Goal: Task Accomplishment & Management: Manage account settings

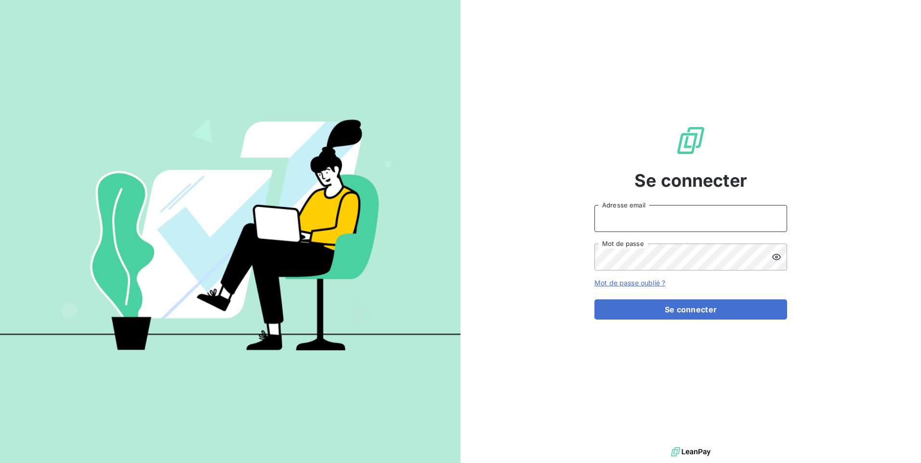
click at [619, 223] on input "Adresse email" at bounding box center [690, 218] width 193 height 27
type input "[EMAIL_ADDRESS][DOMAIN_NAME]"
click at [594, 299] on button "Se connecter" at bounding box center [690, 309] width 193 height 20
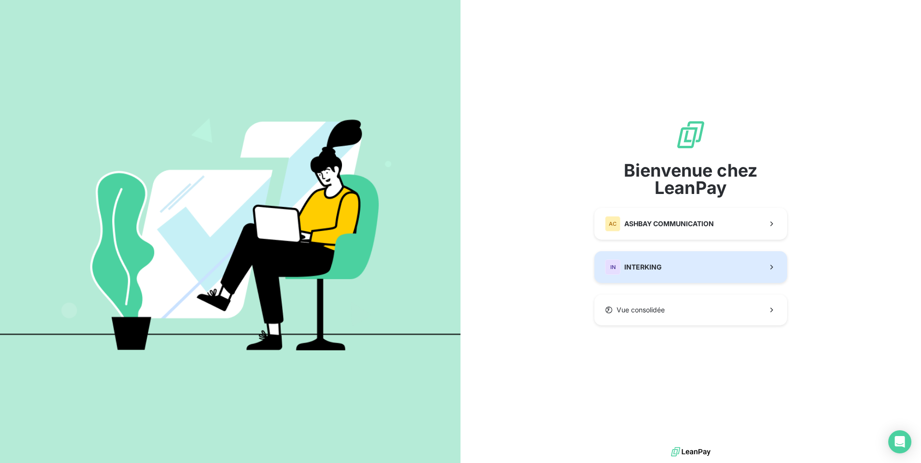
click at [645, 271] on span "INTERKING" at bounding box center [643, 267] width 38 height 10
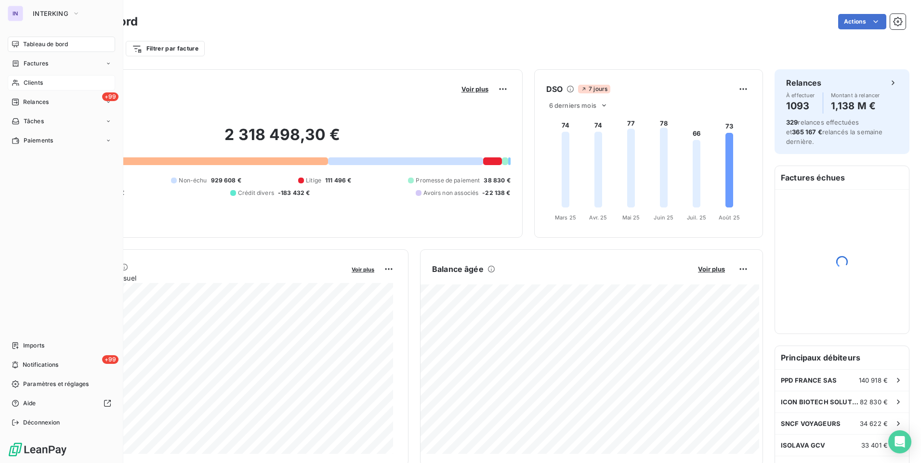
click at [36, 82] on span "Clients" at bounding box center [33, 82] width 19 height 9
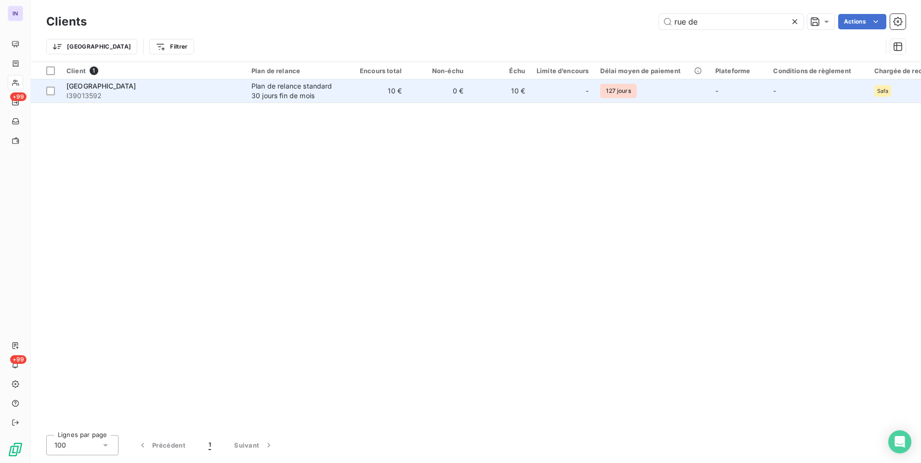
type input "rue de"
click at [393, 86] on td "10 €" at bounding box center [377, 90] width 62 height 23
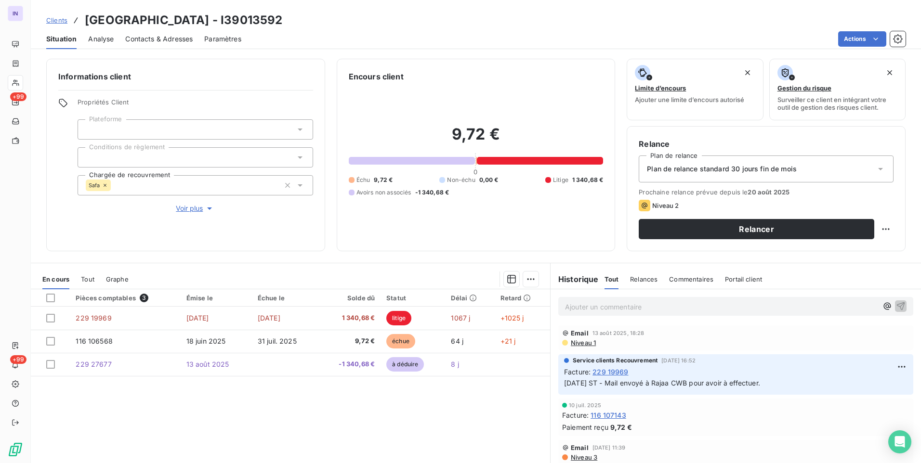
click at [105, 182] on icon at bounding box center [105, 185] width 6 height 6
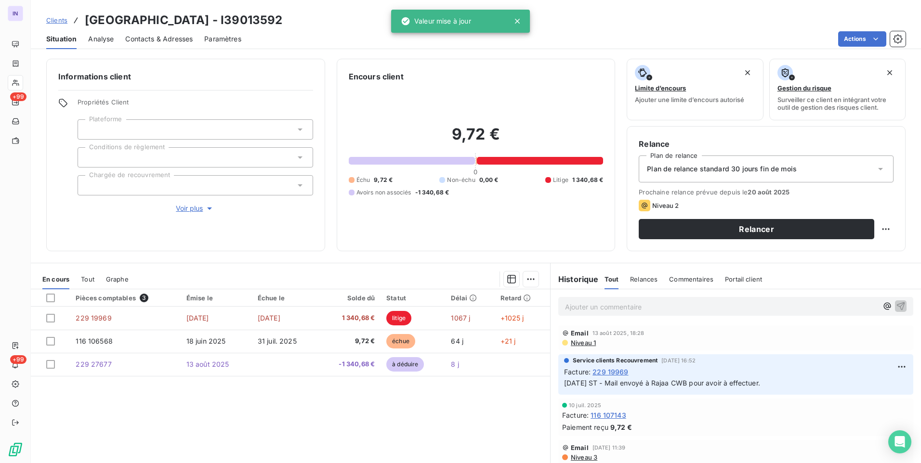
click at [351, 263] on section "En cours Tout Graphe Pièces comptables 3 Émise le Échue le Solde dû Statut Déla…" at bounding box center [290, 383] width 519 height 240
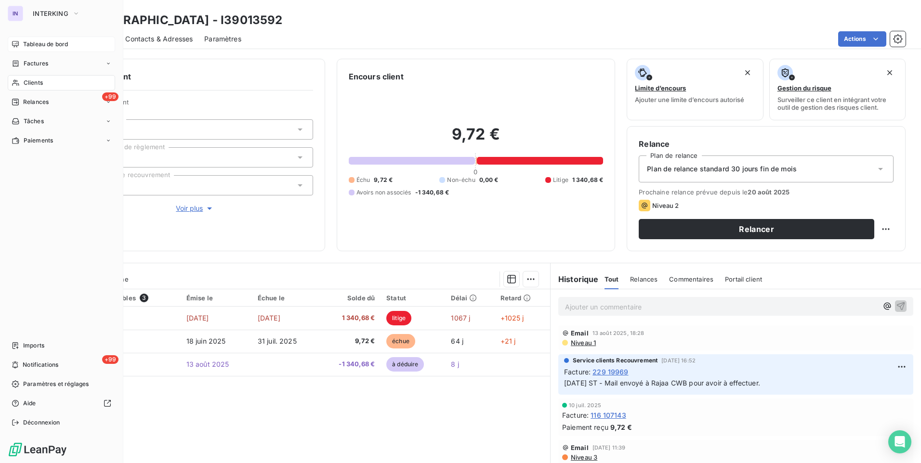
click at [34, 49] on div "Tableau de bord" at bounding box center [61, 44] width 107 height 15
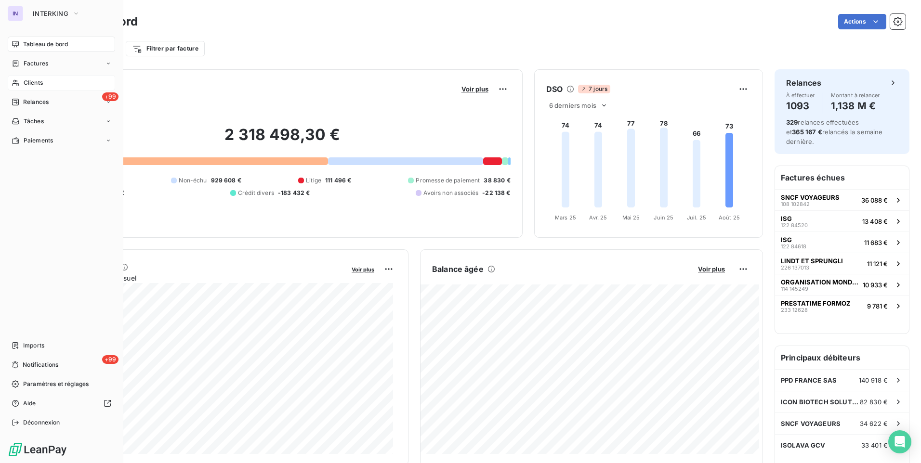
click at [31, 86] on span "Clients" at bounding box center [33, 82] width 19 height 9
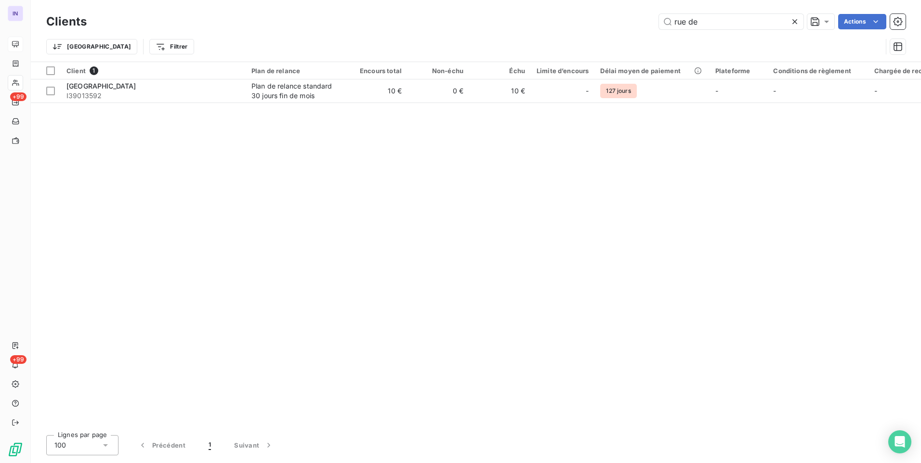
drag, startPoint x: 718, startPoint y: 24, endPoint x: 587, endPoint y: 23, distance: 131.5
click at [587, 23] on div "rue de Actions" at bounding box center [501, 21] width 807 height 15
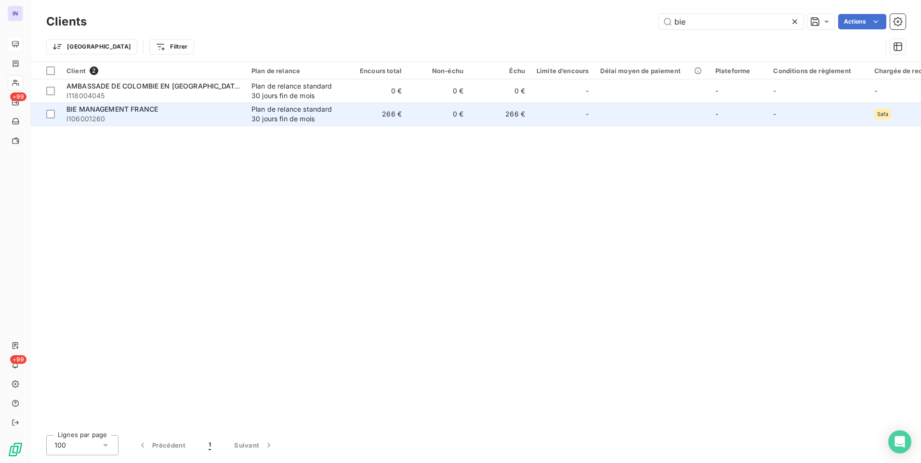
type input "bie"
click at [308, 121] on div "Plan de relance standard 30 jours fin de mois" at bounding box center [295, 113] width 89 height 19
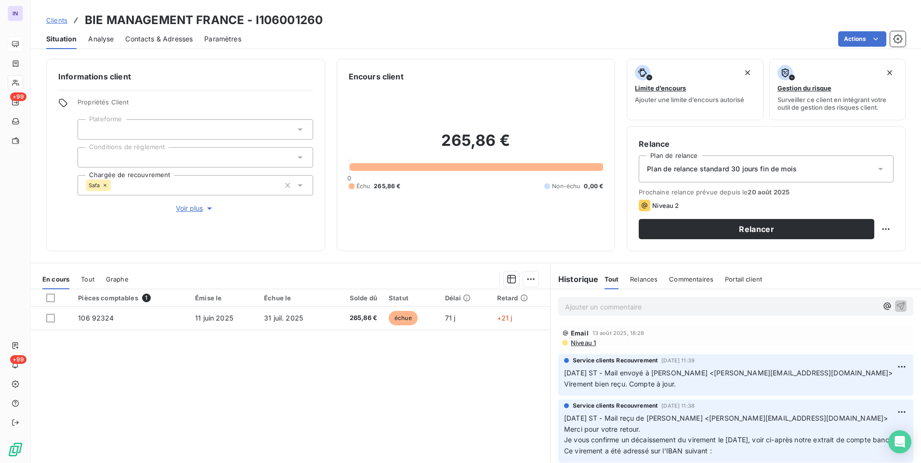
click at [91, 276] on span "Tout" at bounding box center [87, 279] width 13 height 8
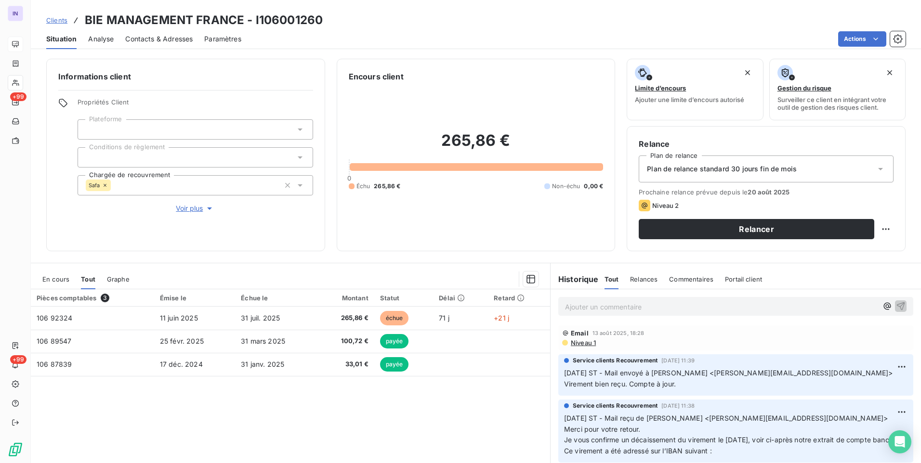
click at [91, 276] on span "Tout" at bounding box center [88, 279] width 14 height 8
click at [56, 280] on span "En cours" at bounding box center [55, 279] width 27 height 8
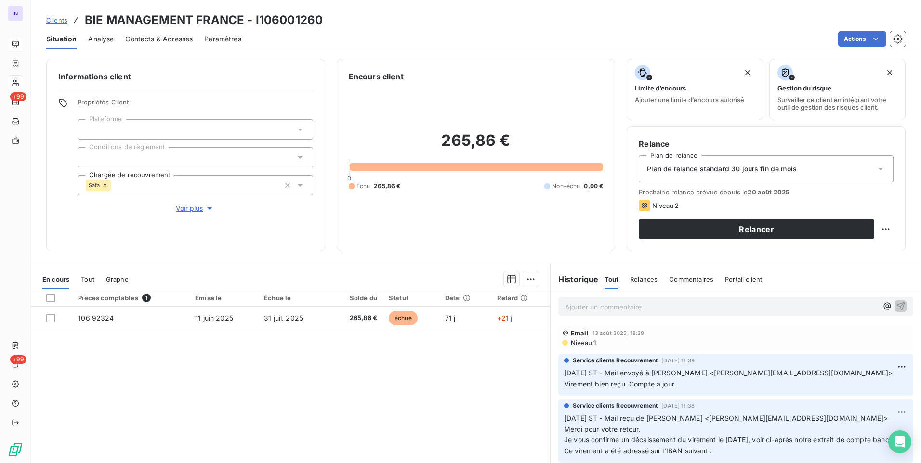
click at [105, 184] on icon at bounding box center [105, 185] width 6 height 6
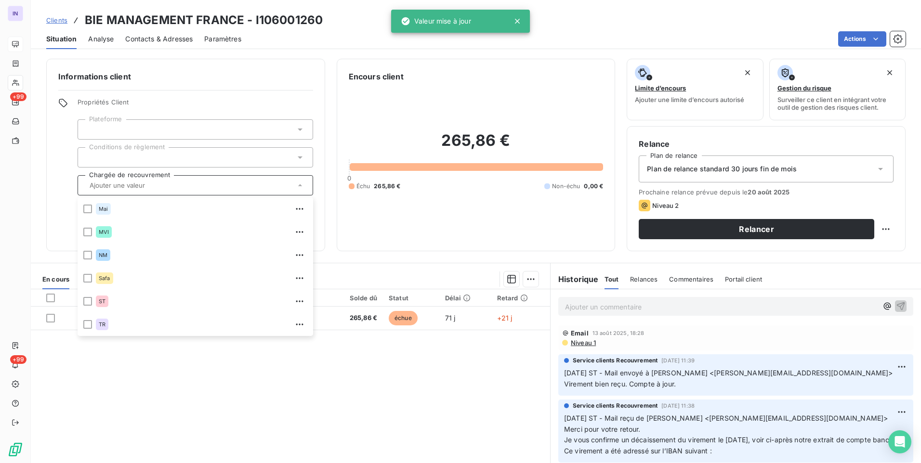
click at [377, 415] on div "Pièces comptables 1 Émise le Échue le Solde dû Statut Délai Retard 106 92324 [D…" at bounding box center [290, 381] width 519 height 185
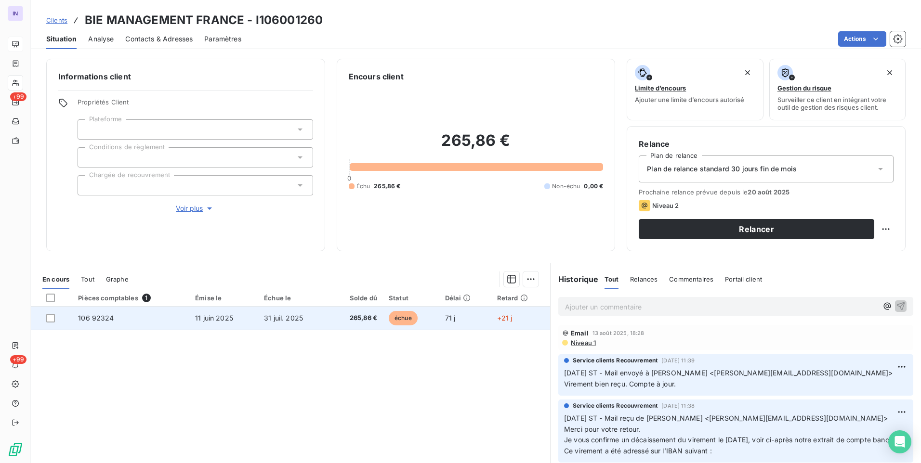
click at [212, 319] on span "11 juin 2025" at bounding box center [214, 318] width 38 height 8
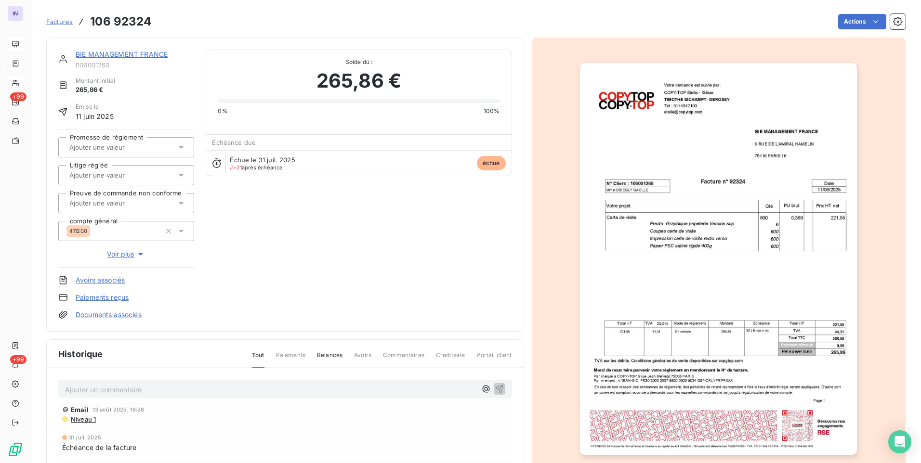
click at [132, 60] on div "BIE MANAGEMENT FRANCE I106001260" at bounding box center [135, 59] width 118 height 19
click at [137, 53] on link "BIE MANAGEMENT FRANCE" at bounding box center [122, 54] width 92 height 8
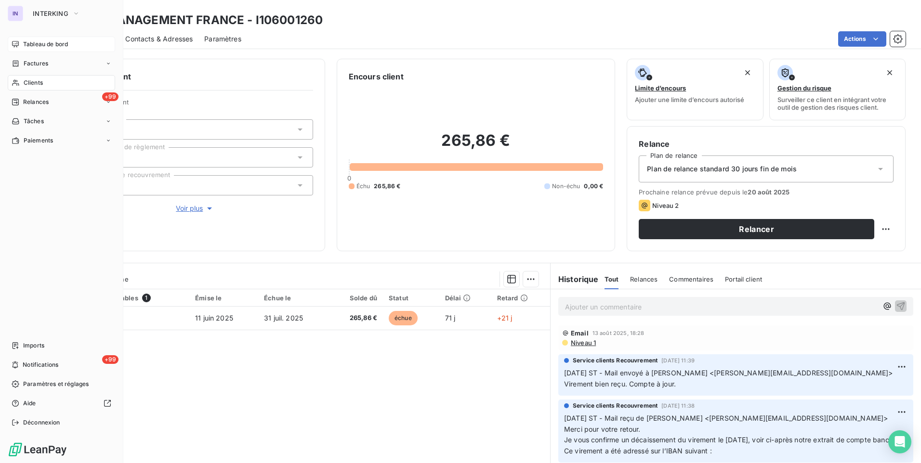
click at [37, 81] on span "Clients" at bounding box center [33, 82] width 19 height 9
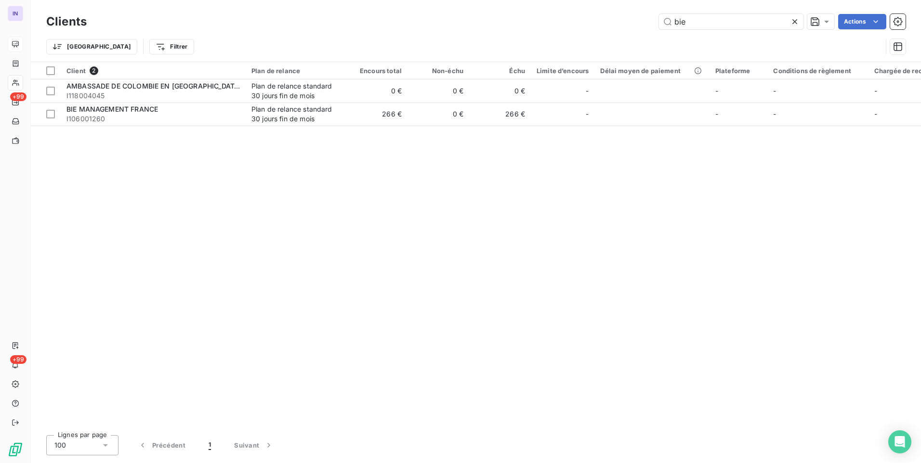
drag, startPoint x: 711, startPoint y: 18, endPoint x: 593, endPoint y: 14, distance: 118.0
click at [596, 13] on div "Clients bie Actions" at bounding box center [475, 22] width 859 height 20
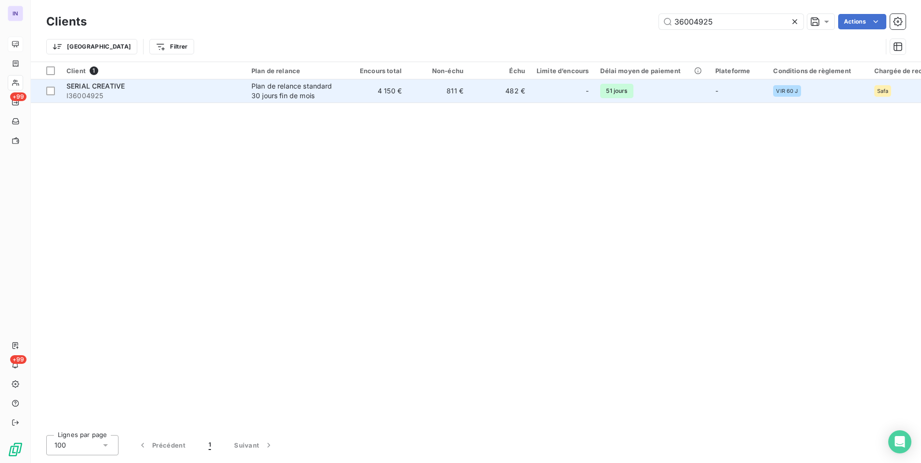
type input "36004925"
click at [255, 94] on div "Plan de relance standard 30 jours fin de mois" at bounding box center [295, 90] width 89 height 19
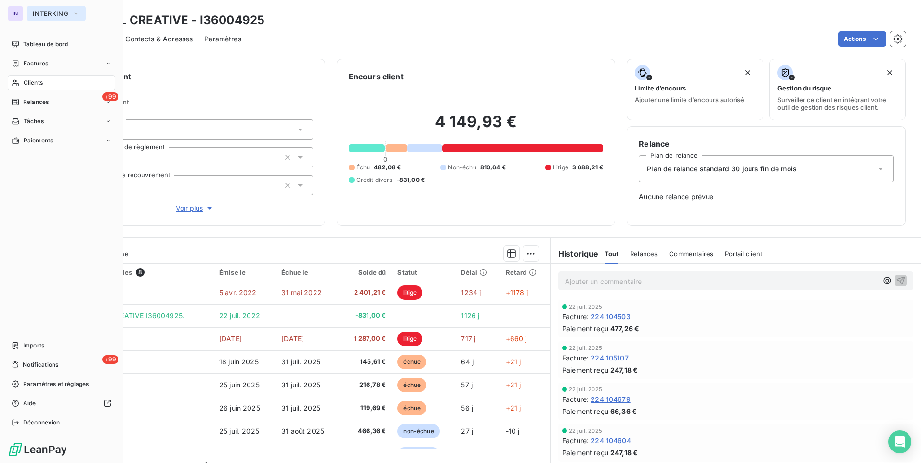
drag, startPoint x: 23, startPoint y: 44, endPoint x: 55, endPoint y: 18, distance: 41.5
click at [23, 44] on div "Tableau de bord" at bounding box center [61, 44] width 107 height 15
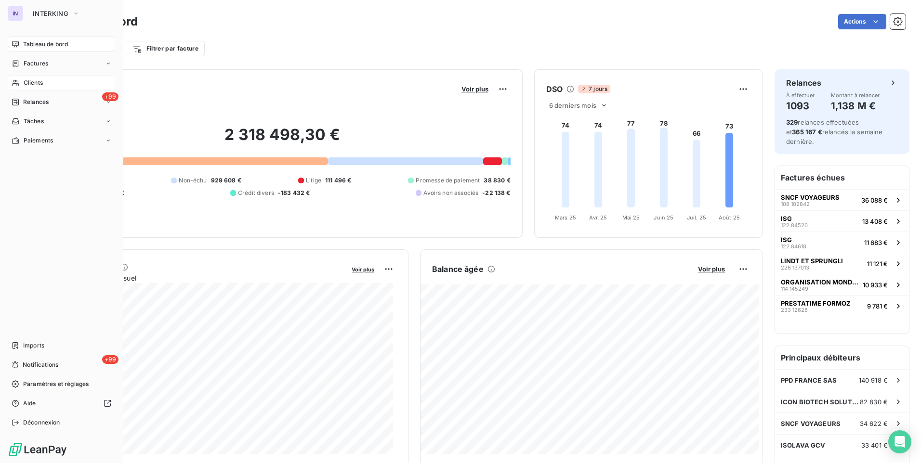
click at [25, 82] on span "Clients" at bounding box center [33, 82] width 19 height 9
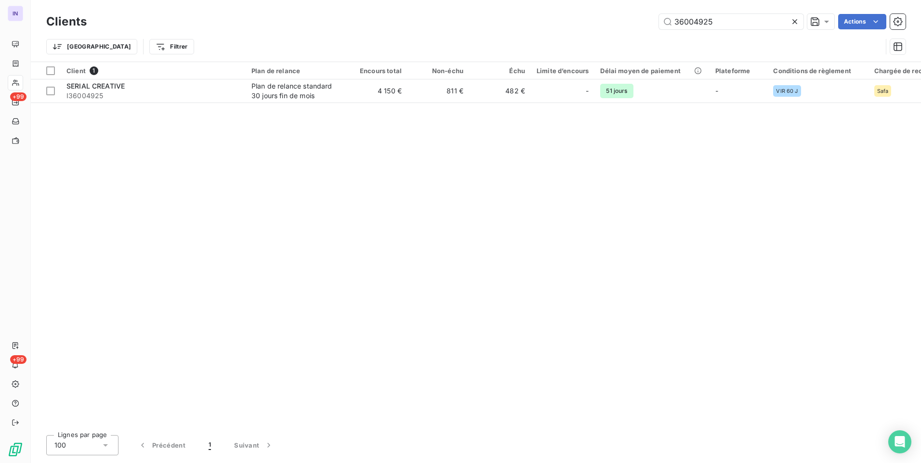
drag, startPoint x: 679, startPoint y: 19, endPoint x: 611, endPoint y: 18, distance: 68.4
click at [611, 18] on div "36004925 Actions" at bounding box center [501, 21] width 807 height 15
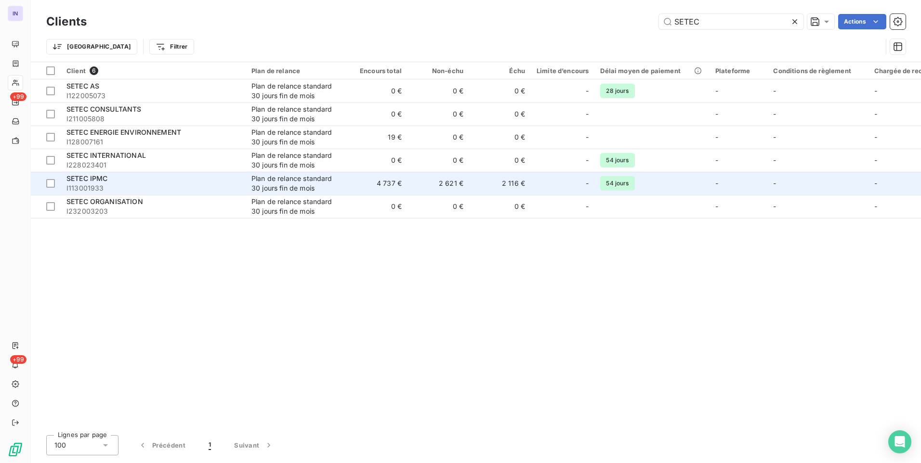
type input "SETEC"
click at [300, 186] on div "Plan de relance standard 30 jours fin de mois" at bounding box center [295, 183] width 89 height 19
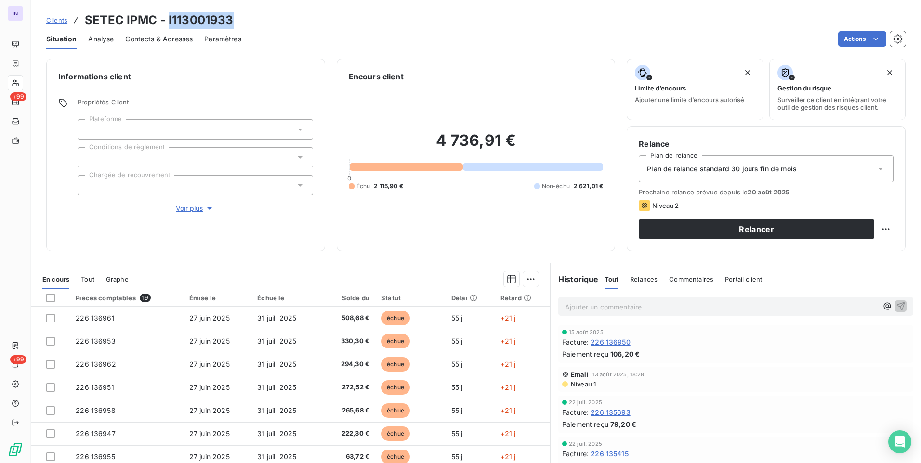
drag, startPoint x: 240, startPoint y: 17, endPoint x: 167, endPoint y: 15, distance: 73.7
click at [167, 15] on div "Clients SETEC IPMC - I113001933" at bounding box center [476, 20] width 890 height 17
copy h3 "I113001933"
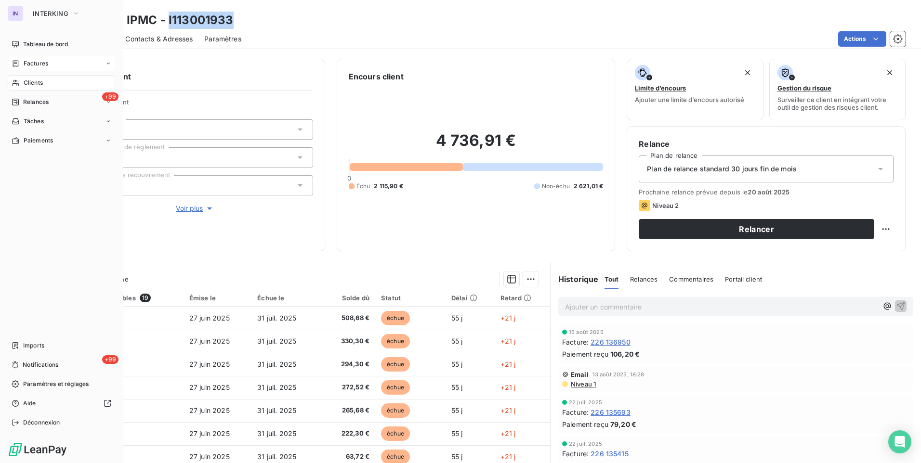
click at [39, 58] on div "Factures" at bounding box center [61, 63] width 107 height 15
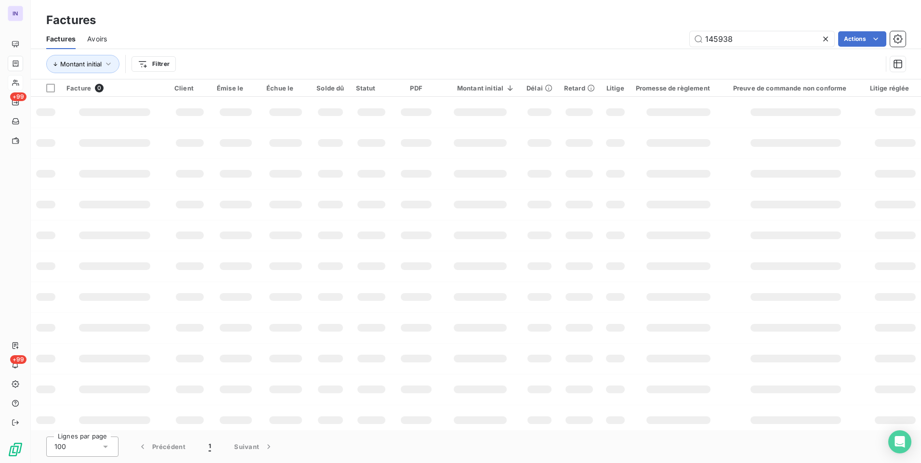
drag, startPoint x: 722, startPoint y: 38, endPoint x: 629, endPoint y: 54, distance: 94.8
click at [650, 39] on div "145938 Actions" at bounding box center [511, 38] width 787 height 15
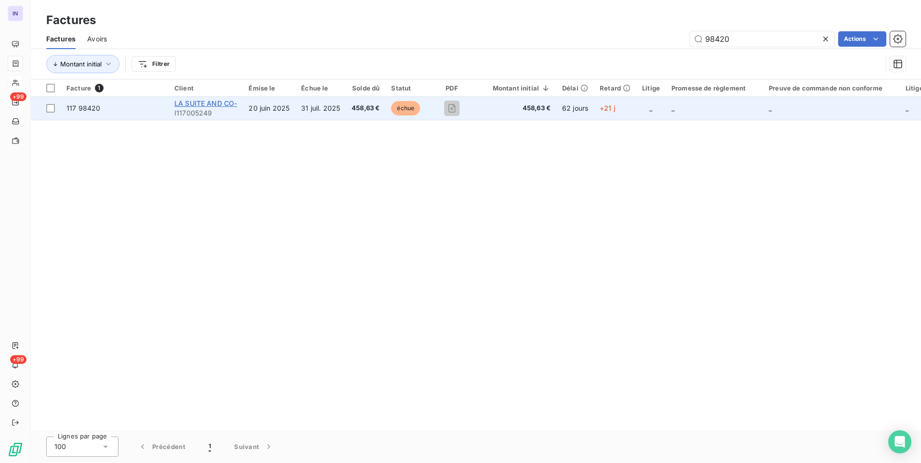
type input "98420"
click at [213, 101] on span "LA SUITE AND CO-" at bounding box center [205, 103] width 63 height 8
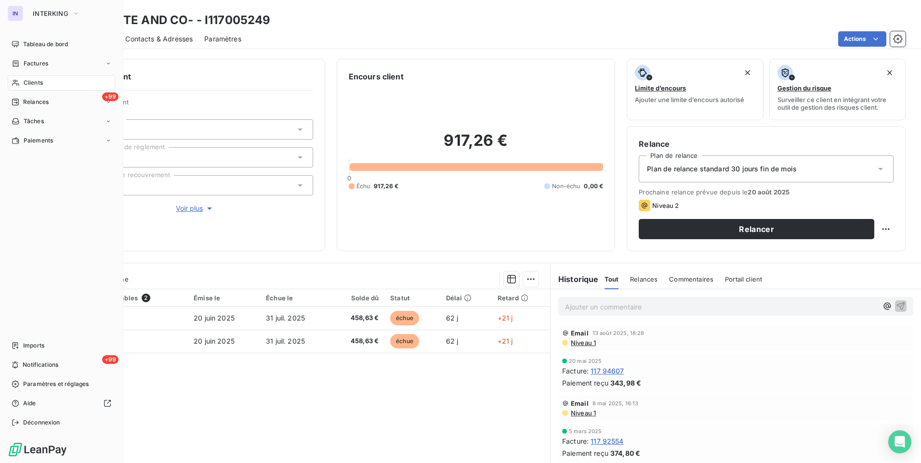
click at [37, 90] on div "Clients" at bounding box center [61, 82] width 107 height 15
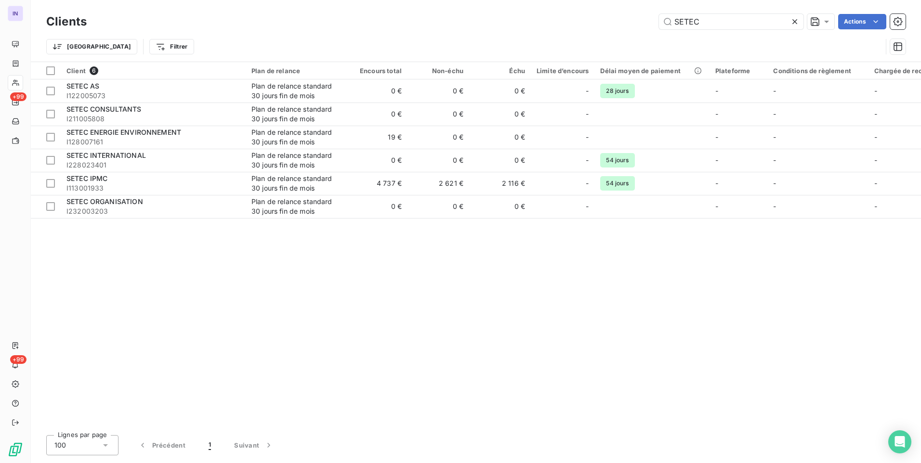
drag, startPoint x: 683, startPoint y: 20, endPoint x: 574, endPoint y: 22, distance: 108.8
click at [576, 23] on div "SETEC Actions" at bounding box center [501, 21] width 807 height 15
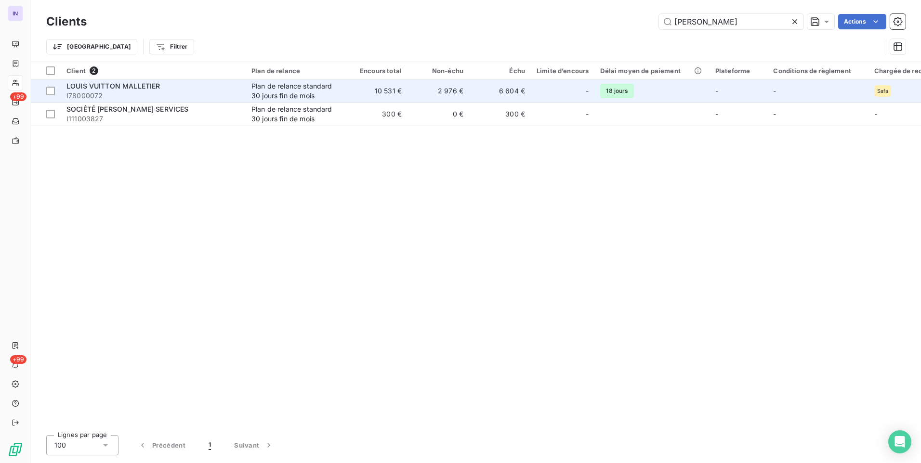
type input "[PERSON_NAME]"
click at [156, 93] on span "I78000072" at bounding box center [152, 96] width 173 height 10
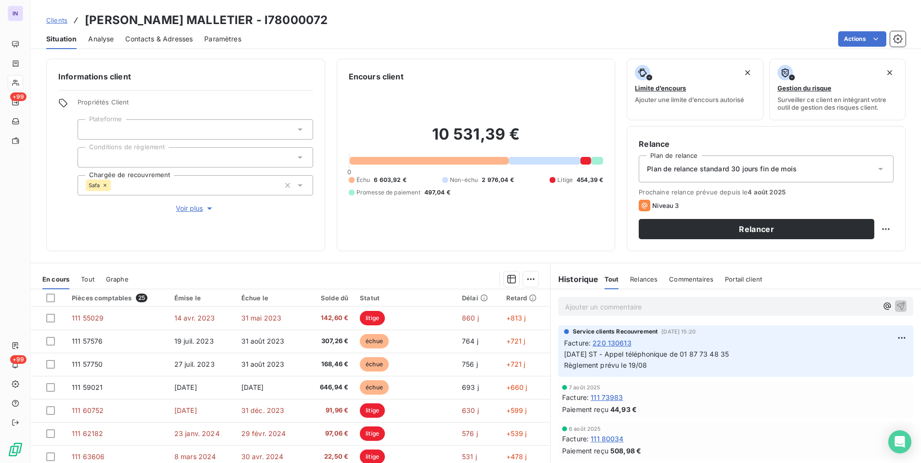
scroll to position [144, 0]
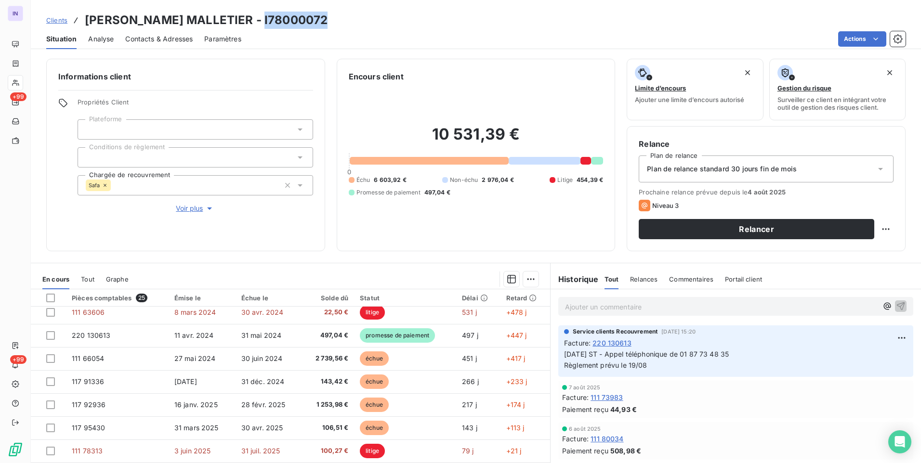
drag, startPoint x: 326, startPoint y: 17, endPoint x: 255, endPoint y: 18, distance: 71.3
click at [255, 18] on div "Clients [PERSON_NAME] MALLETIER - I78000072" at bounding box center [476, 20] width 890 height 17
copy h3 "I78000072"
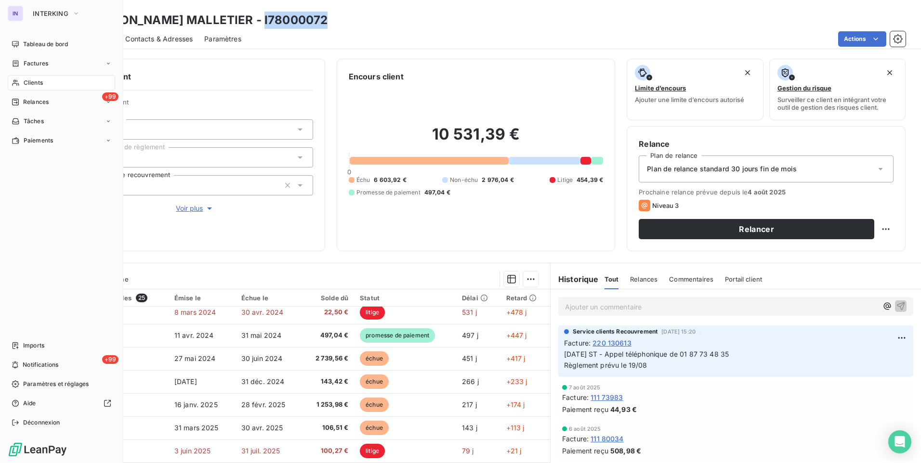
drag, startPoint x: 30, startPoint y: 79, endPoint x: 53, endPoint y: 79, distance: 23.1
click at [30, 79] on span "Clients" at bounding box center [33, 82] width 19 height 9
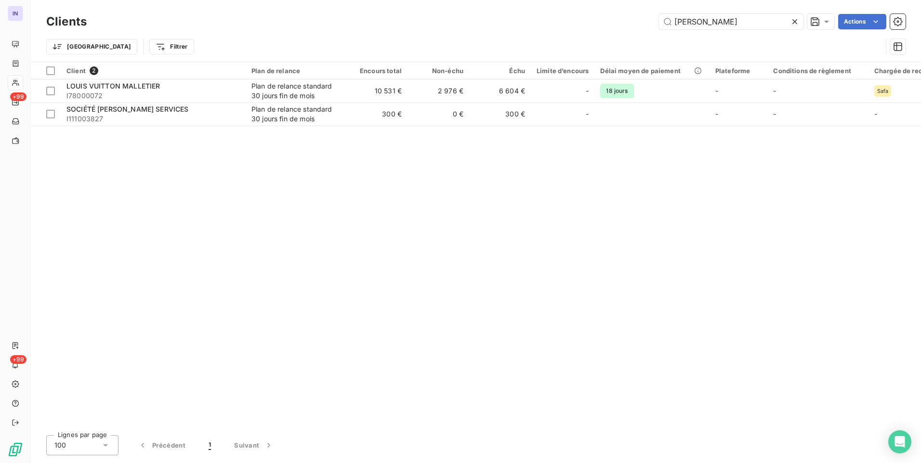
drag, startPoint x: 624, startPoint y: 28, endPoint x: 567, endPoint y: 30, distance: 57.3
click at [567, 30] on div "Clients [PERSON_NAME] Actions" at bounding box center [475, 22] width 859 height 20
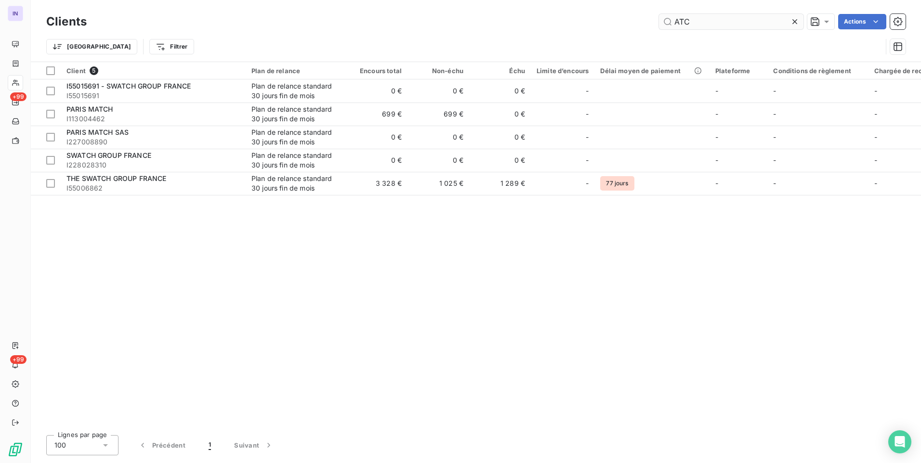
click at [678, 22] on input "ATC" at bounding box center [731, 21] width 144 height 15
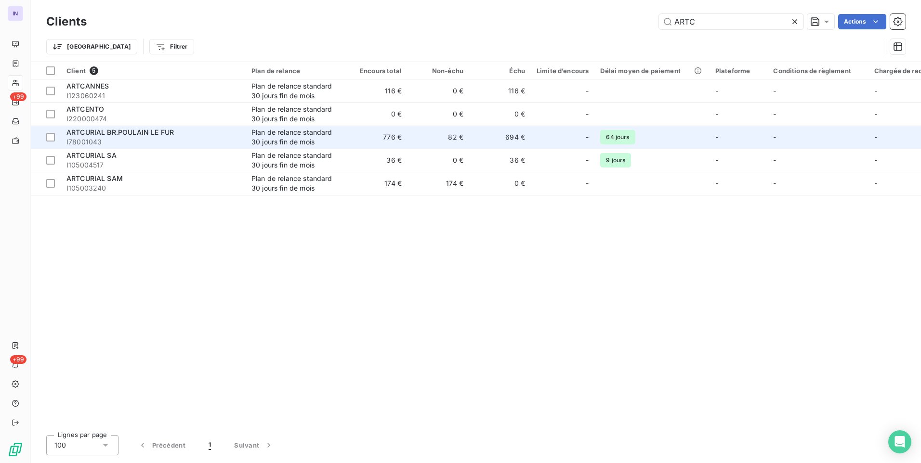
type input "ARTC"
click at [139, 137] on div "ARTCURIAL BR.POULAIN LE FUR" at bounding box center [152, 133] width 173 height 10
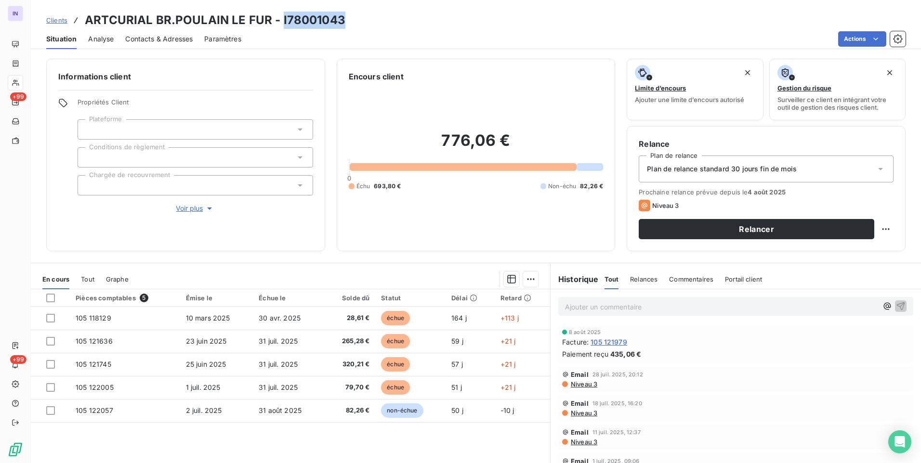
drag, startPoint x: 354, startPoint y: 23, endPoint x: 281, endPoint y: 19, distance: 73.3
click at [281, 19] on div "Clients ARTCURIAL BR.POULAIN LE FUR - I78001043" at bounding box center [476, 20] width 890 height 17
copy h3 "I78001043"
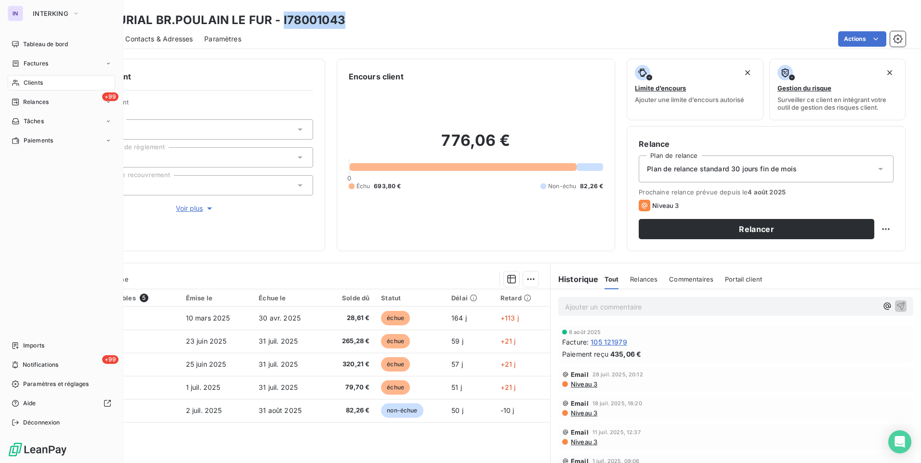
drag, startPoint x: 27, startPoint y: 81, endPoint x: 117, endPoint y: 86, distance: 89.7
click at [27, 81] on span "Clients" at bounding box center [33, 82] width 19 height 9
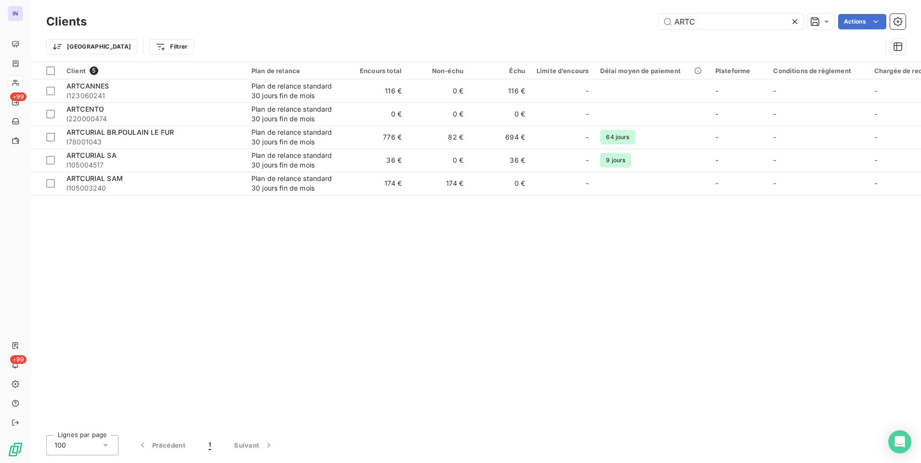
drag, startPoint x: 695, startPoint y: 24, endPoint x: 583, endPoint y: 25, distance: 112.7
click at [583, 25] on div "ARTC Actions" at bounding box center [501, 21] width 807 height 15
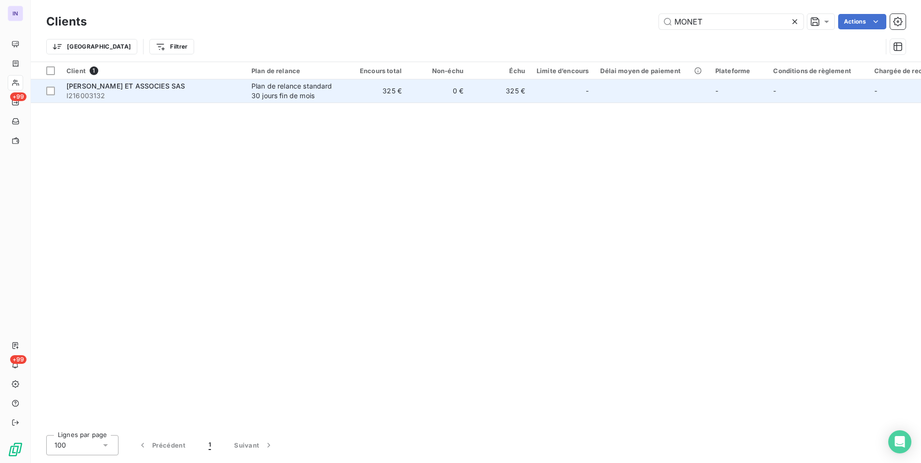
type input "MONET"
click at [307, 92] on div "Plan de relance standard 30 jours fin de mois" at bounding box center [295, 90] width 89 height 19
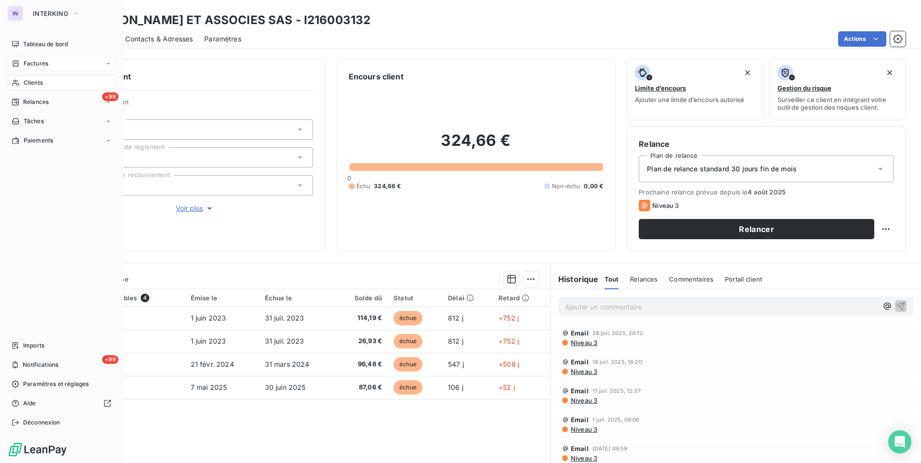
drag, startPoint x: 39, startPoint y: 61, endPoint x: 45, endPoint y: 65, distance: 7.1
click at [39, 61] on span "Factures" at bounding box center [36, 63] width 25 height 9
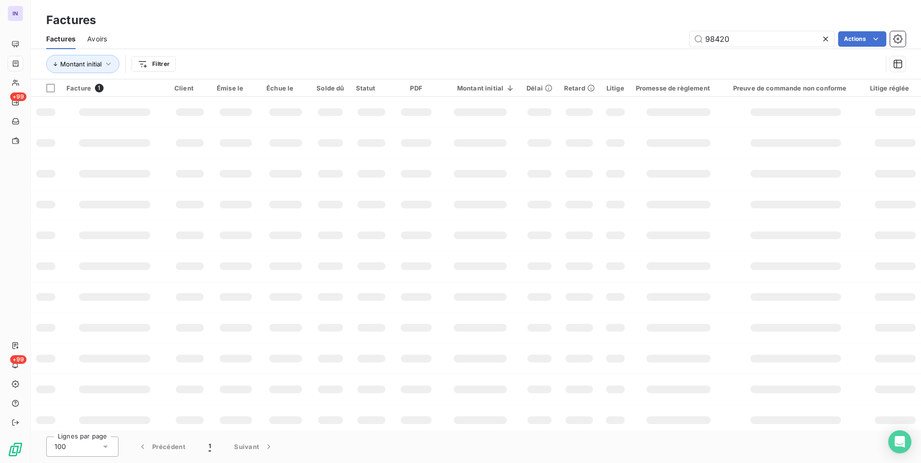
drag, startPoint x: 751, startPoint y: 40, endPoint x: 640, endPoint y: 46, distance: 111.4
click at [640, 46] on div "98420 Actions" at bounding box center [511, 38] width 787 height 15
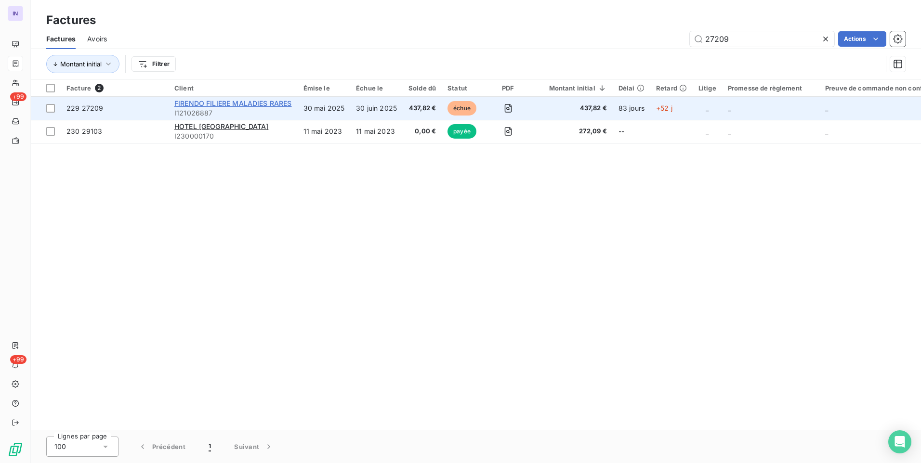
type input "27209"
click at [266, 101] on span "FIRENDO FILIERE MALADIES RARES" at bounding box center [232, 103] width 117 height 8
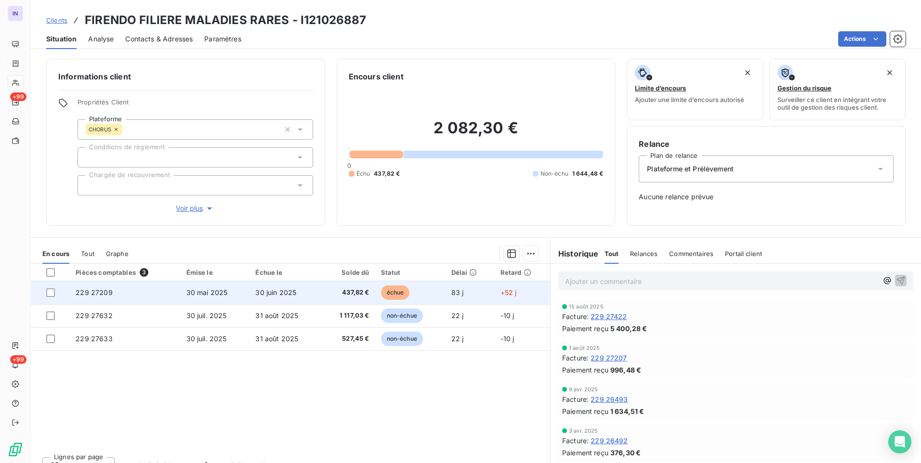
click at [208, 291] on span "30 mai 2025" at bounding box center [206, 292] width 41 height 8
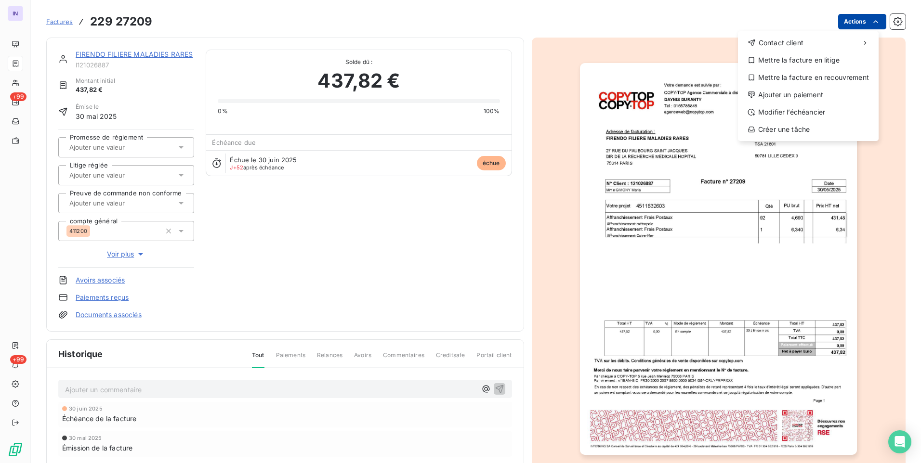
click at [840, 21] on html "IN +99 +99 Factures [PHONE_NUMBER] Actions Contact client Mettre la facture en …" at bounding box center [460, 231] width 921 height 463
click at [803, 94] on div "Ajouter un paiement" at bounding box center [807, 94] width 133 height 15
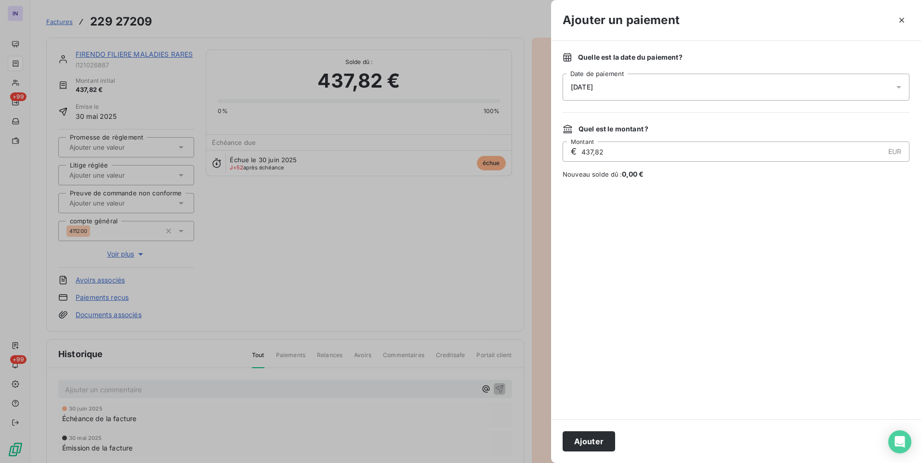
drag, startPoint x: 639, startPoint y: 87, endPoint x: 633, endPoint y: 93, distance: 8.9
click at [638, 87] on div "[DATE]" at bounding box center [735, 87] width 347 height 27
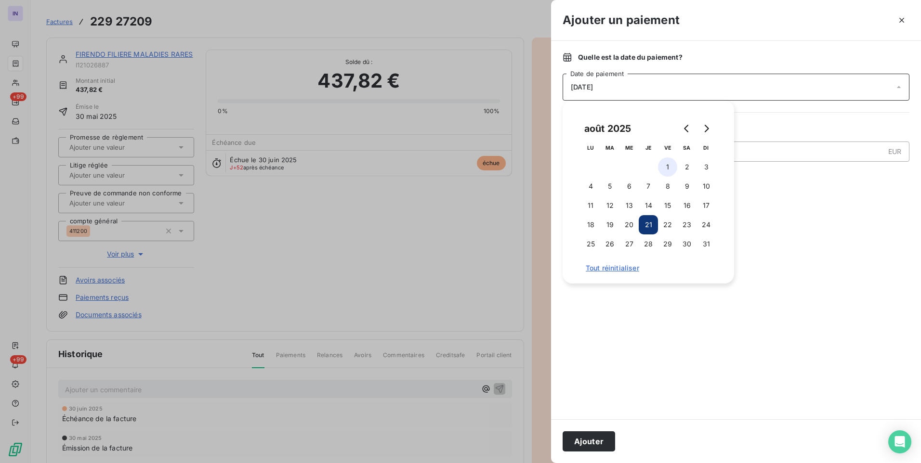
click at [663, 159] on button "1" at bounding box center [667, 166] width 19 height 19
click at [587, 440] on button "Ajouter" at bounding box center [588, 441] width 52 height 20
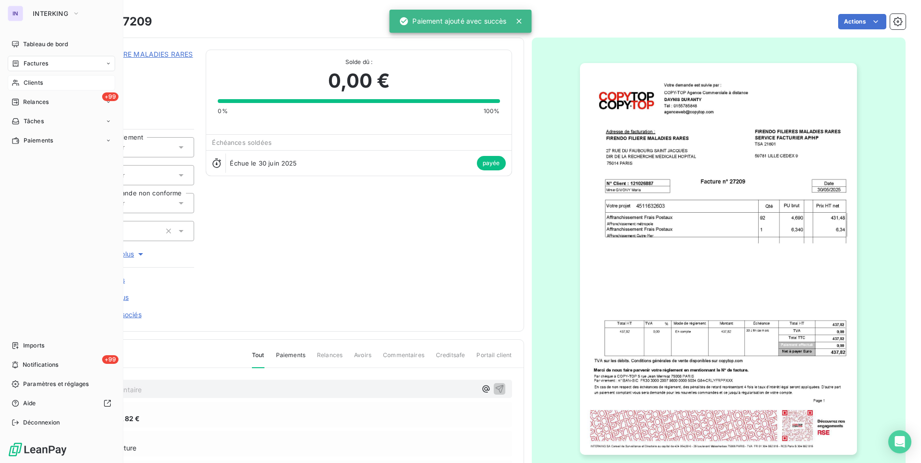
click at [40, 77] on div "Clients" at bounding box center [61, 82] width 107 height 15
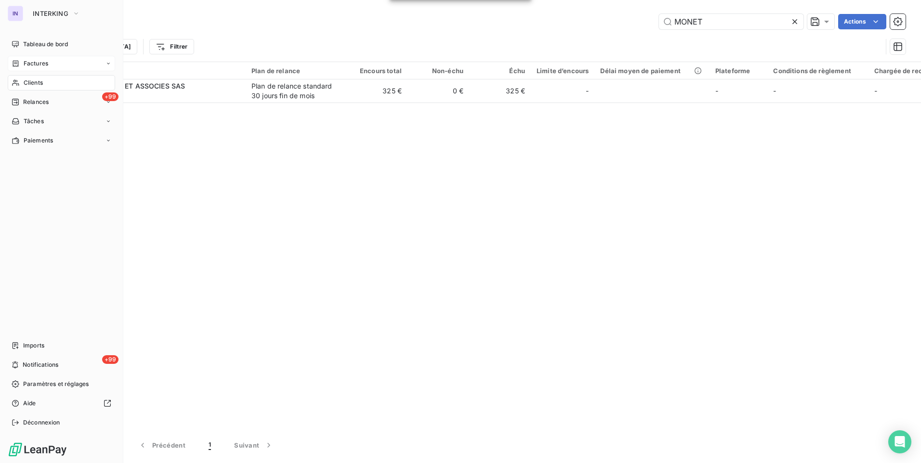
click at [31, 65] on span "Factures" at bounding box center [36, 63] width 25 height 9
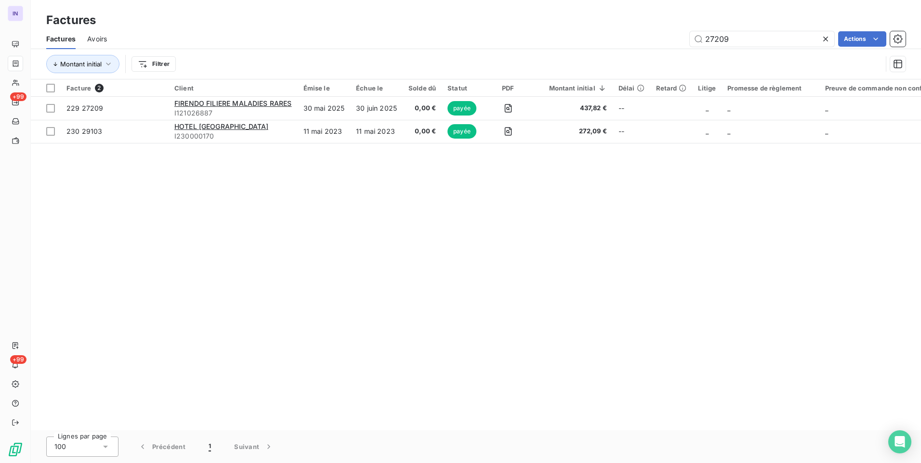
drag, startPoint x: 734, startPoint y: 40, endPoint x: 641, endPoint y: 49, distance: 92.9
click at [645, 48] on div "Factures Avoirs 27209 Actions" at bounding box center [476, 39] width 890 height 20
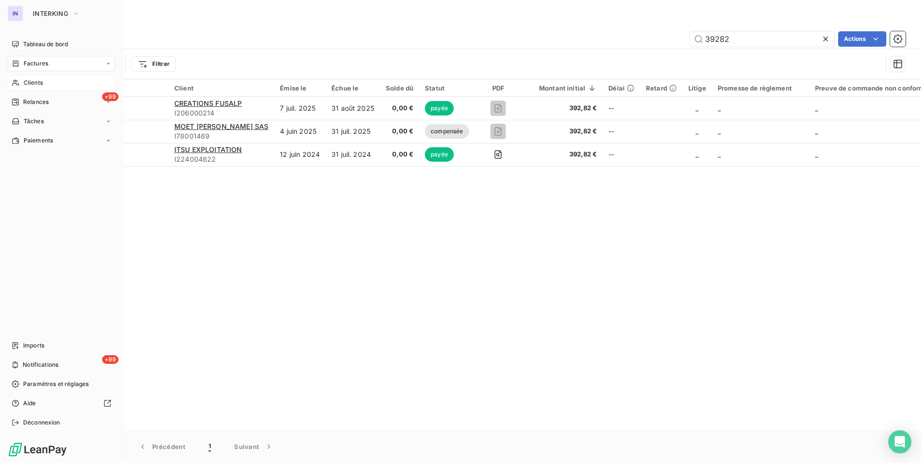
type input "39282"
click at [31, 84] on span "Clients" at bounding box center [33, 82] width 19 height 9
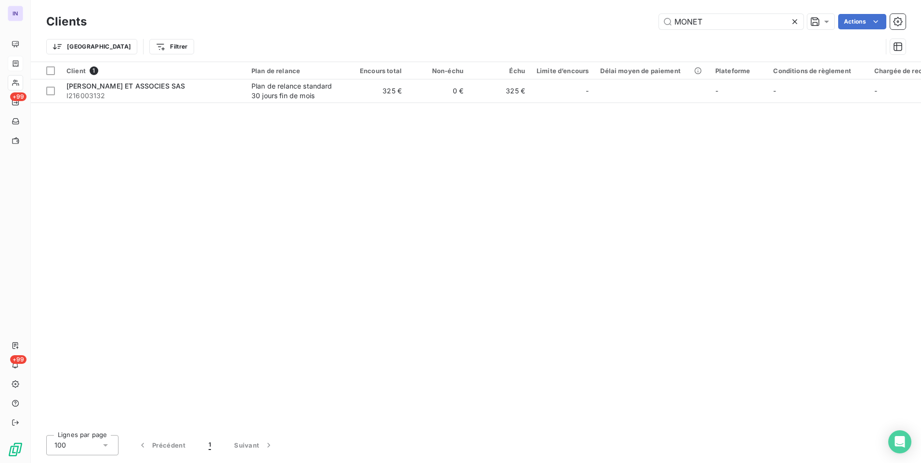
drag, startPoint x: 733, startPoint y: 24, endPoint x: 649, endPoint y: 22, distance: 84.3
click at [651, 22] on div "MONET Actions" at bounding box center [501, 21] width 807 height 15
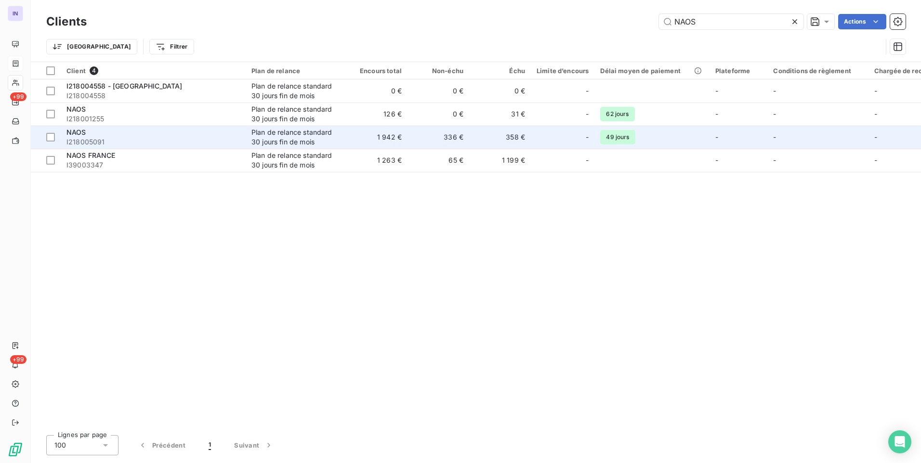
type input "NAOS"
click at [330, 143] on div "Plan de relance standard 30 jours fin de mois" at bounding box center [295, 137] width 89 height 19
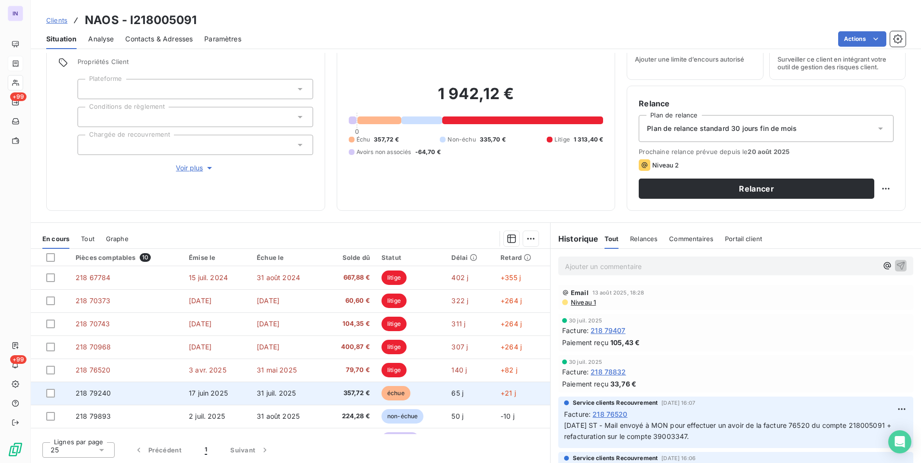
scroll to position [64, 0]
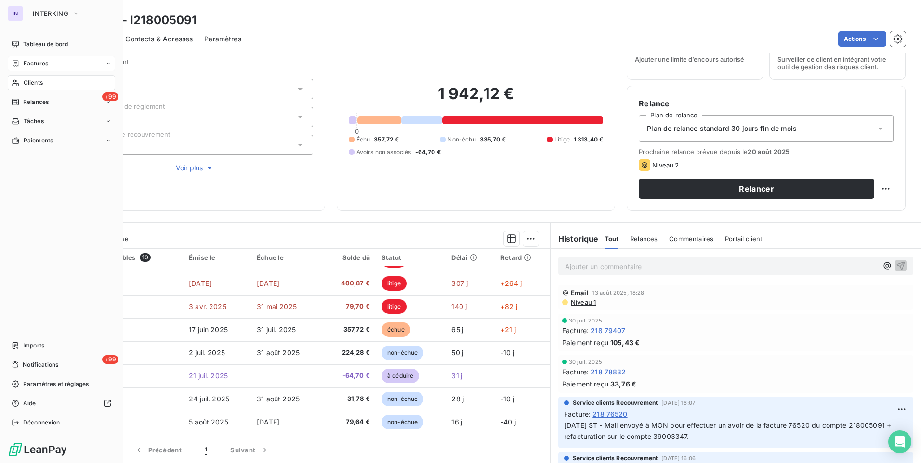
drag, startPoint x: 35, startPoint y: 61, endPoint x: 47, endPoint y: 59, distance: 11.7
click at [36, 61] on span "Factures" at bounding box center [36, 63] width 25 height 9
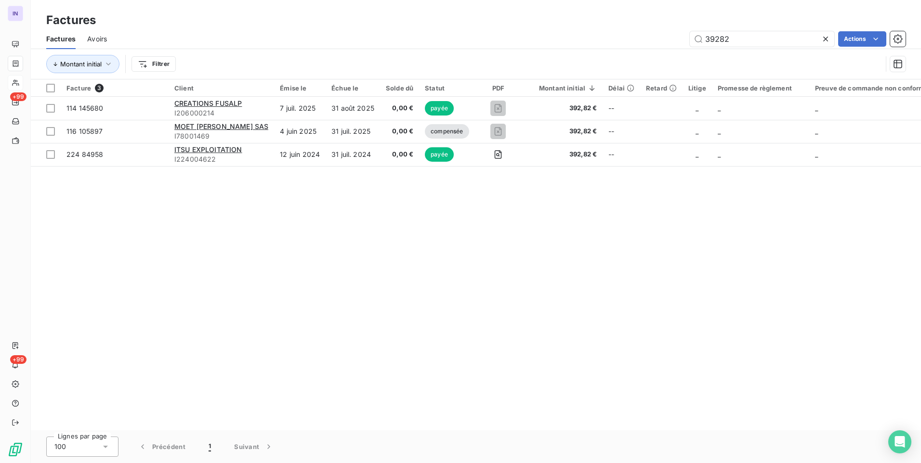
click at [622, 30] on div "Factures Avoirs 39282 Actions" at bounding box center [476, 39] width 890 height 20
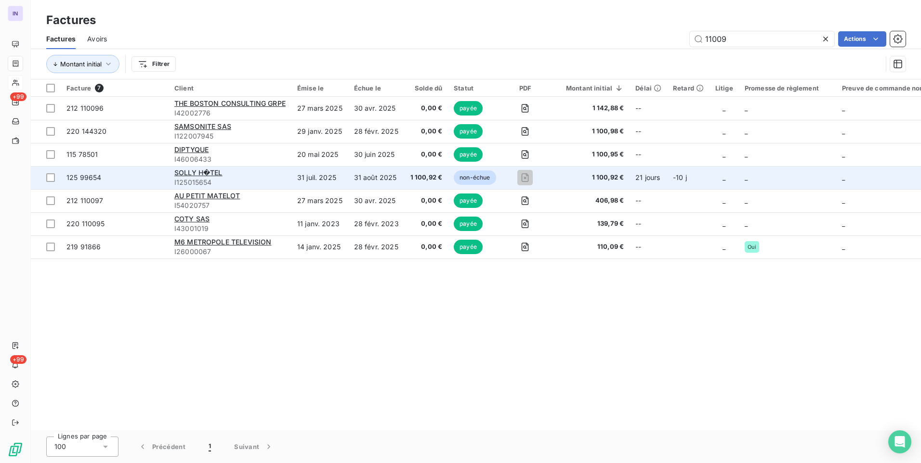
type input "11009"
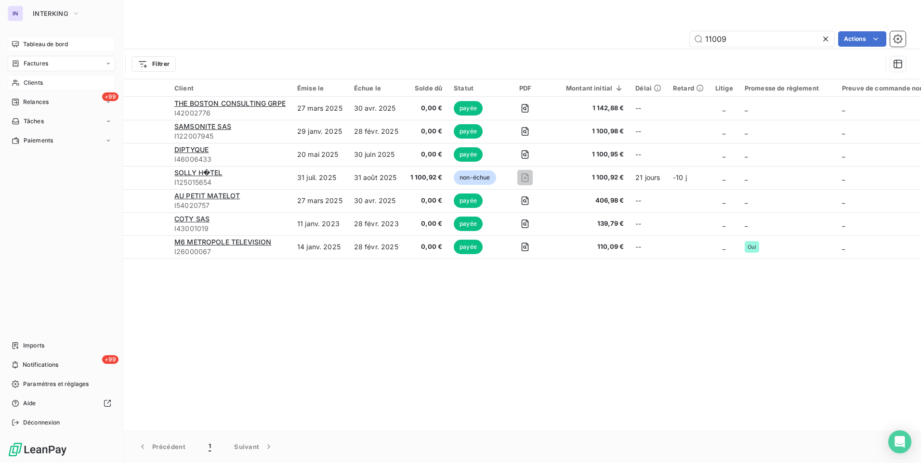
click at [30, 43] on span "Tableau de bord" at bounding box center [45, 44] width 45 height 9
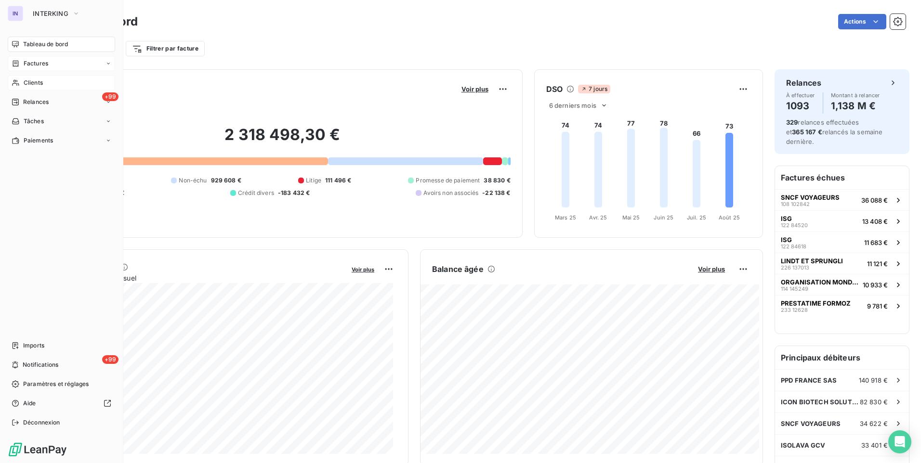
click at [25, 68] on div "Factures" at bounding box center [61, 63] width 107 height 15
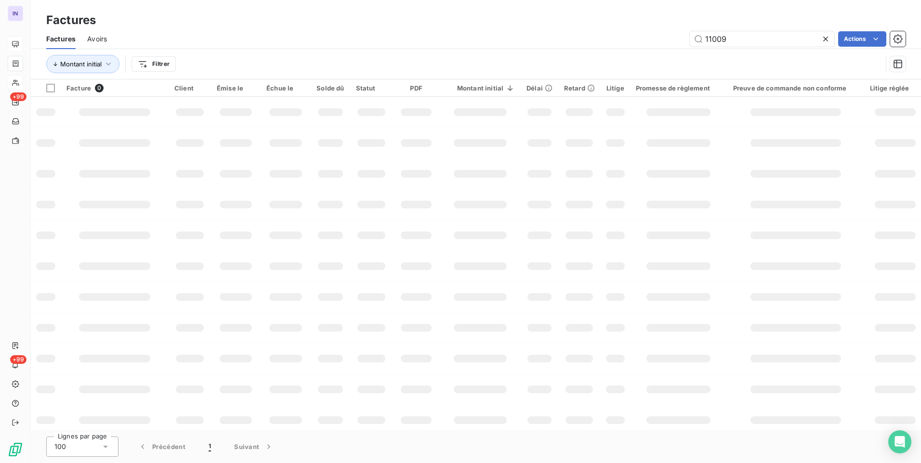
drag, startPoint x: 738, startPoint y: 41, endPoint x: 688, endPoint y: 44, distance: 50.6
click at [688, 43] on div "11009 Actions" at bounding box center [511, 38] width 787 height 15
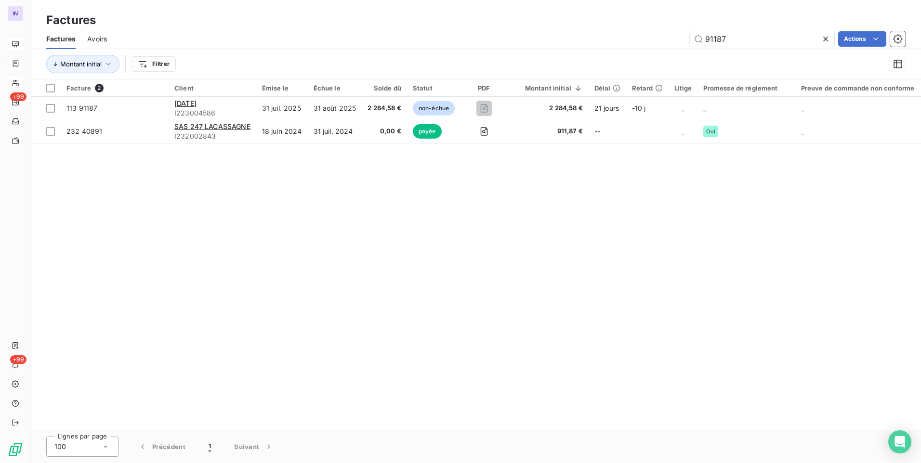
type input "91187"
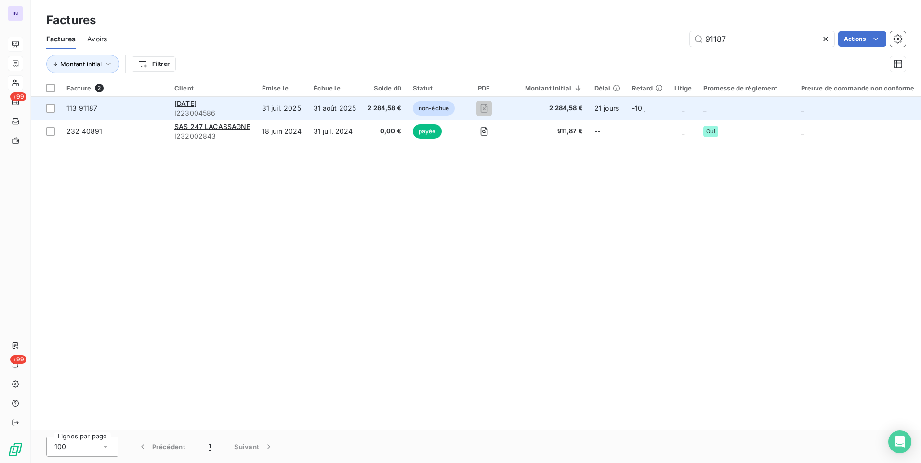
click at [340, 113] on td "31 août 2025" at bounding box center [335, 108] width 54 height 23
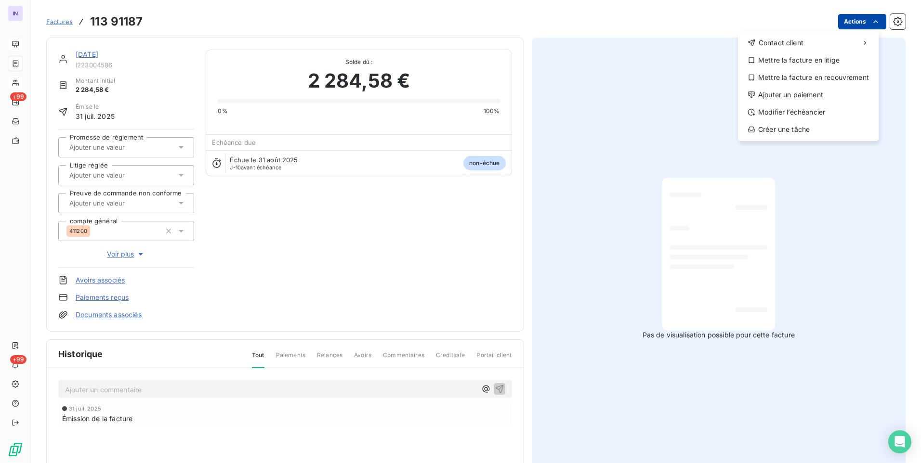
click at [850, 22] on html "IN +99 +99 Factures [PHONE_NUMBER] Actions Contact client Mettre la facture en …" at bounding box center [460, 231] width 921 height 463
click at [790, 92] on div "Ajouter un paiement" at bounding box center [807, 94] width 133 height 15
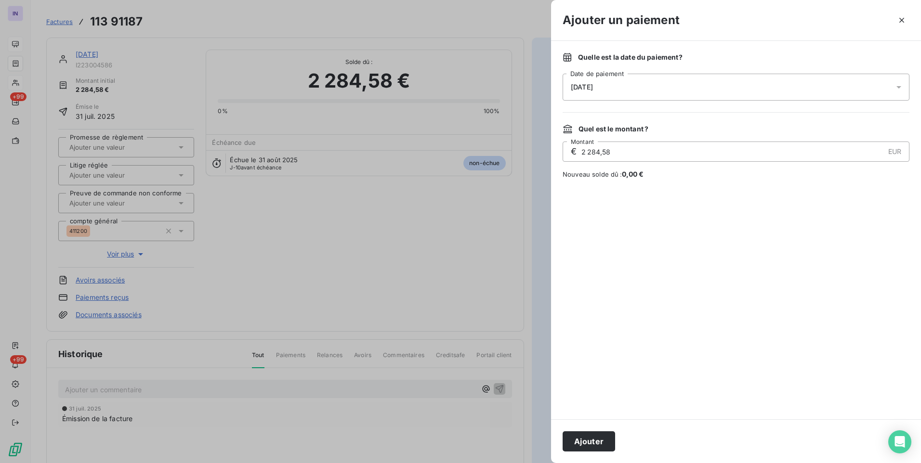
click at [648, 91] on div "[DATE]" at bounding box center [735, 87] width 347 height 27
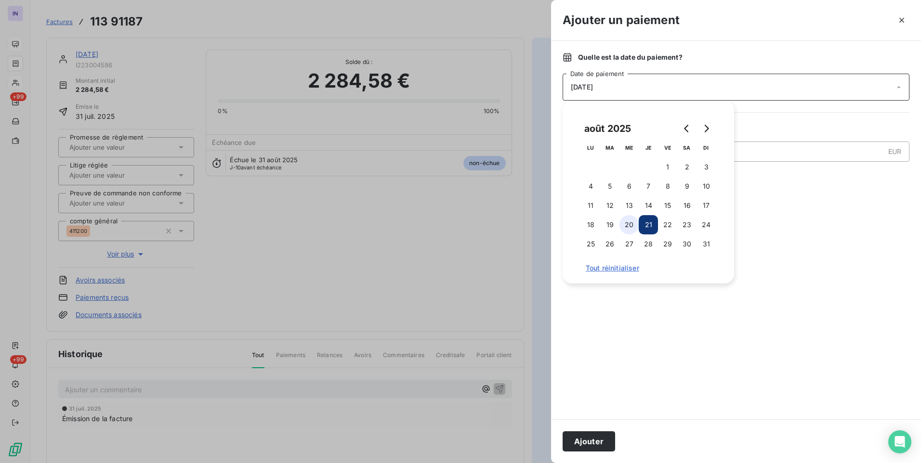
click at [627, 225] on button "20" at bounding box center [628, 224] width 19 height 19
click at [593, 440] on button "Ajouter" at bounding box center [588, 441] width 52 height 20
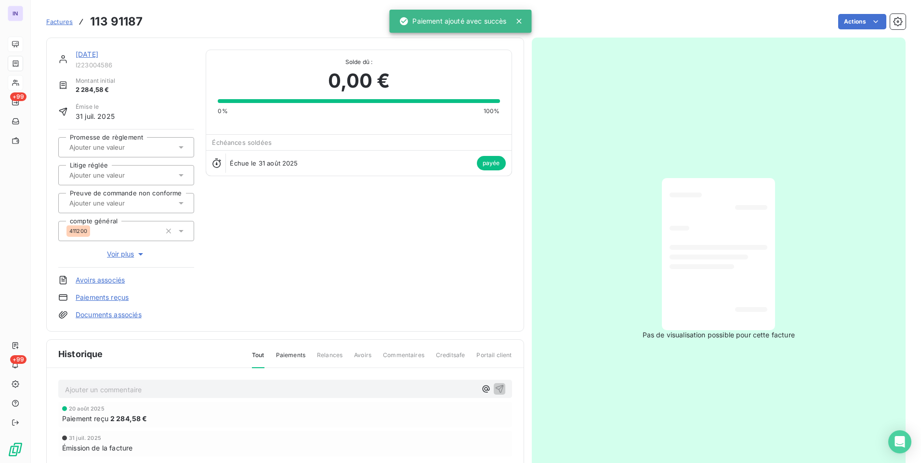
click at [92, 55] on link "[DATE]" at bounding box center [87, 54] width 23 height 8
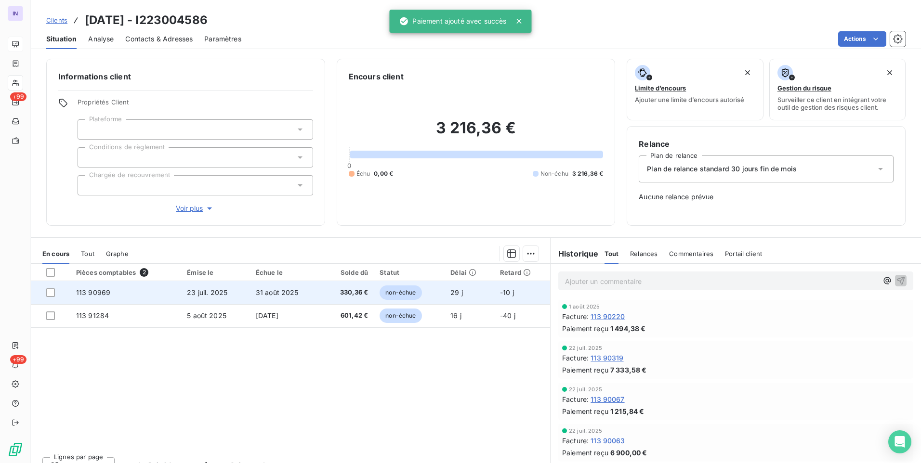
click at [303, 293] on td "31 août 2025" at bounding box center [286, 292] width 72 height 23
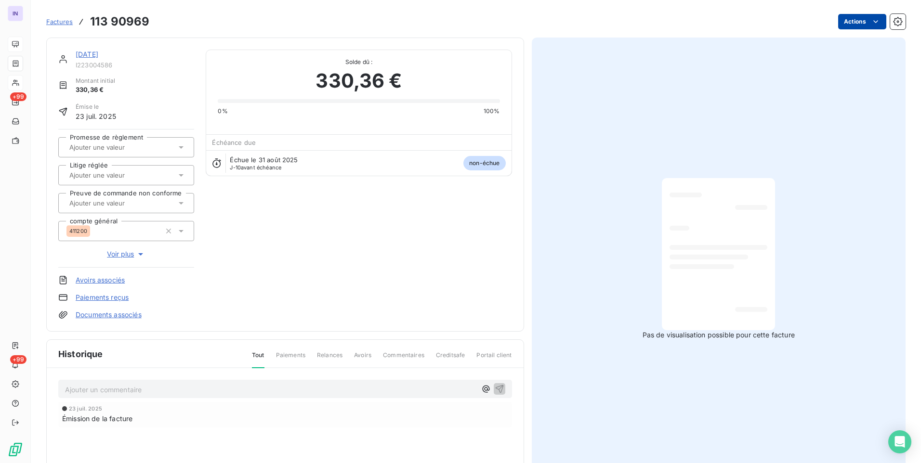
click at [853, 17] on html "IN +99 +99 Factures 113 90969 Actions [DATE] I223004586 Montant initial 330,36 …" at bounding box center [460, 231] width 921 height 463
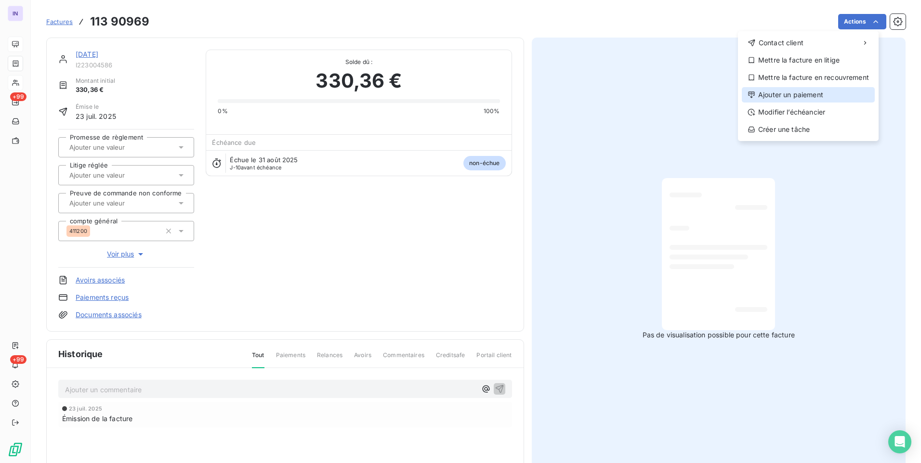
click at [774, 96] on div "Ajouter un paiement" at bounding box center [807, 94] width 133 height 15
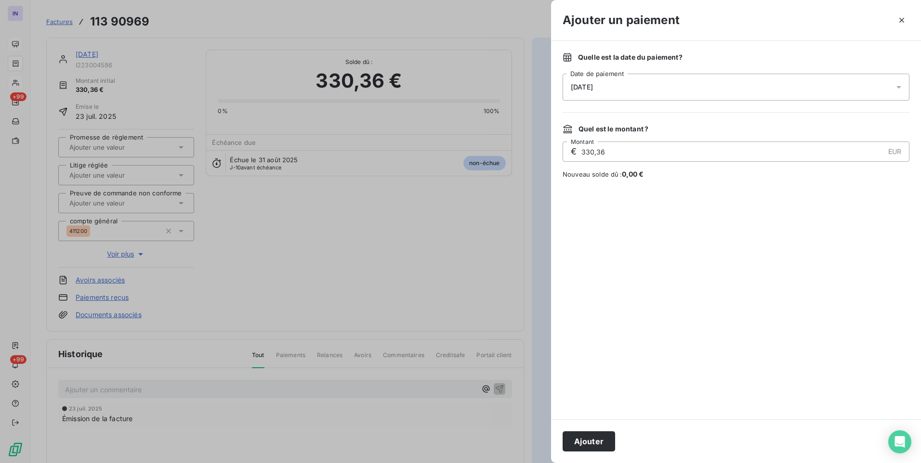
click at [599, 93] on div "[DATE]" at bounding box center [735, 87] width 347 height 27
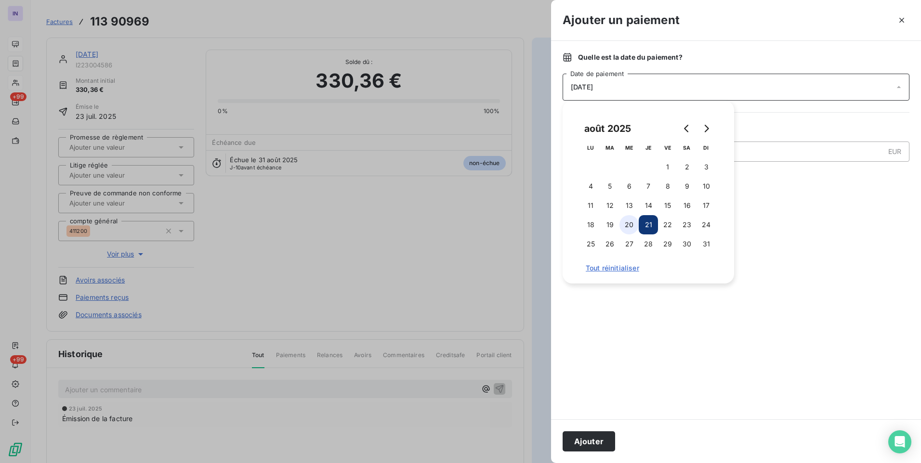
drag, startPoint x: 632, startPoint y: 219, endPoint x: 630, endPoint y: 299, distance: 79.9
click at [630, 220] on button "20" at bounding box center [628, 224] width 19 height 19
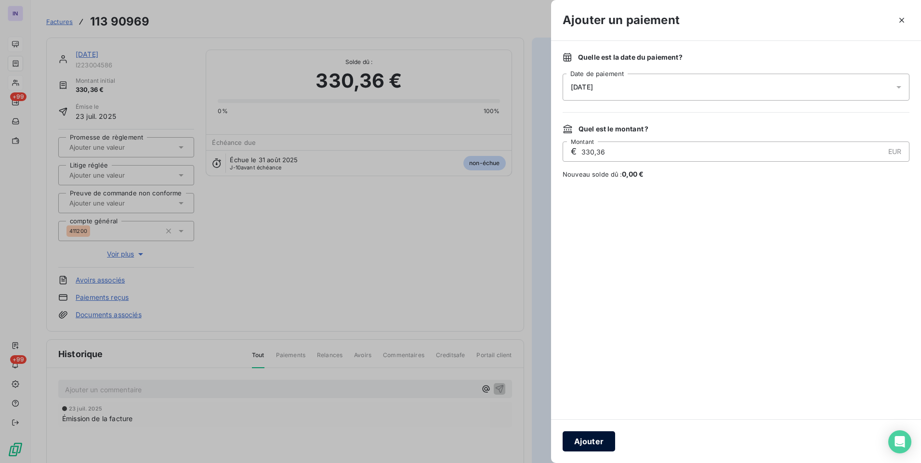
click at [601, 437] on button "Ajouter" at bounding box center [588, 441] width 52 height 20
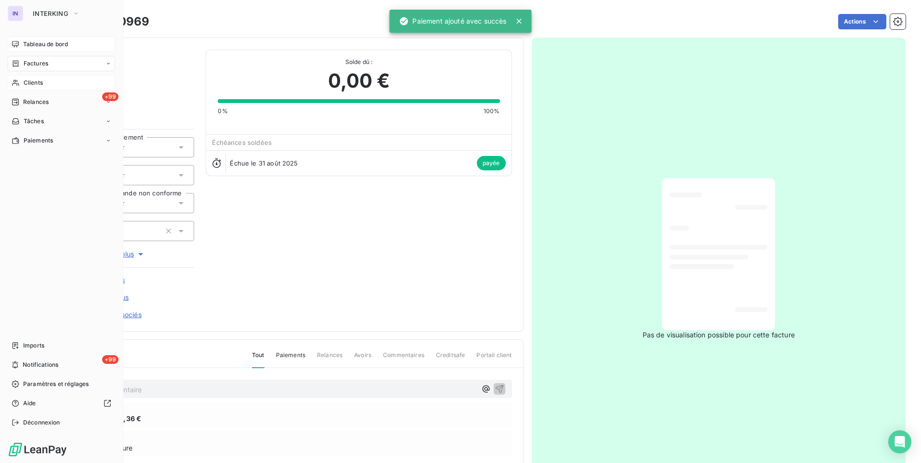
click at [41, 65] on span "Factures" at bounding box center [36, 63] width 25 height 9
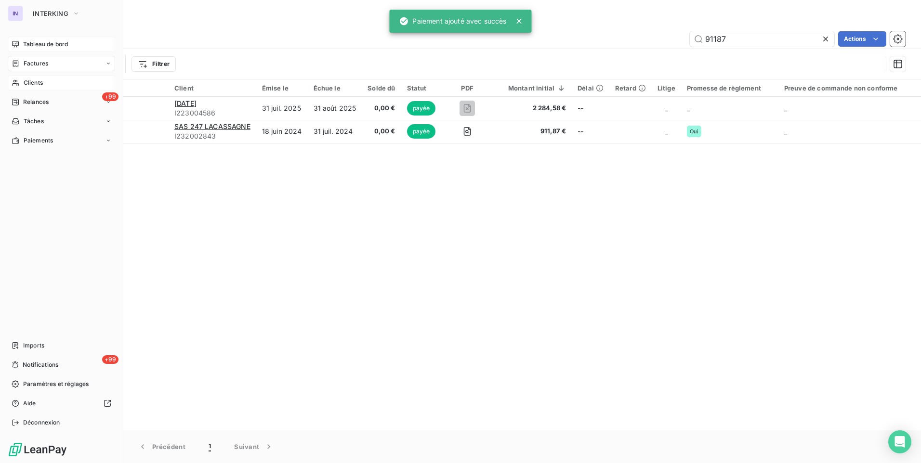
click at [27, 84] on span "Clients" at bounding box center [33, 82] width 19 height 9
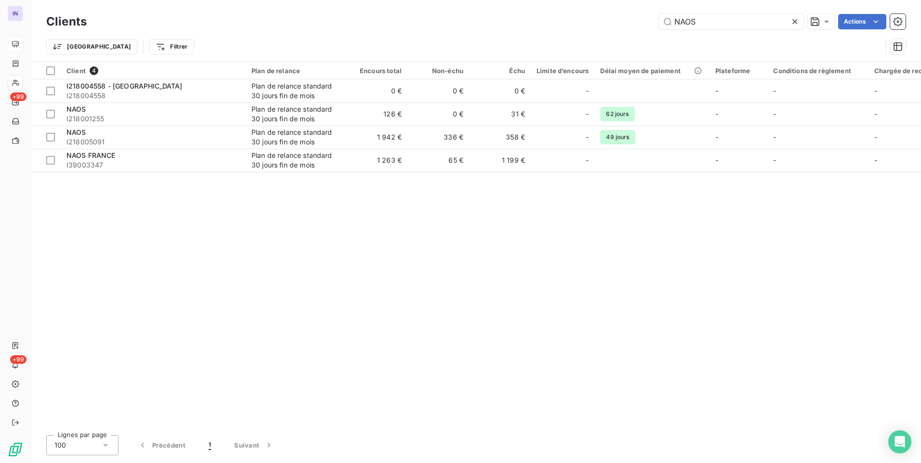
drag, startPoint x: 592, startPoint y: 23, endPoint x: 530, endPoint y: 23, distance: 62.6
click at [530, 23] on div "NAOS Actions" at bounding box center [501, 21] width 807 height 15
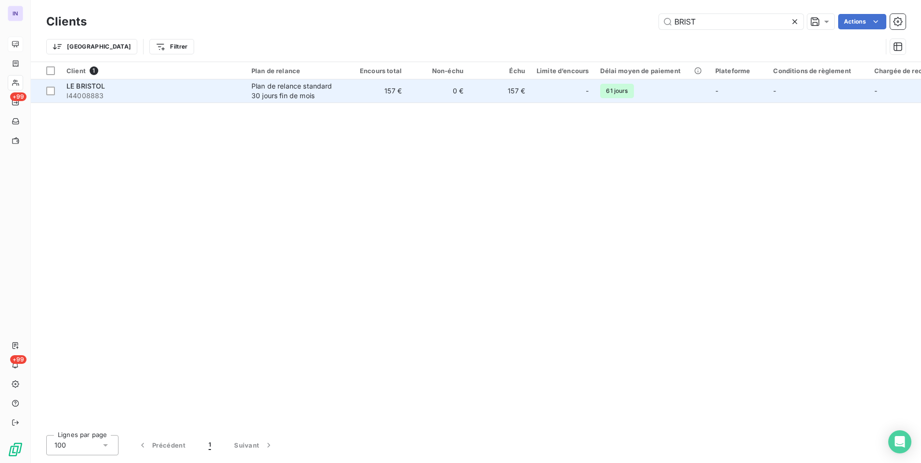
type input "BRIST"
click at [339, 85] on div "Plan de relance standard 30 jours fin de mois" at bounding box center [295, 90] width 89 height 19
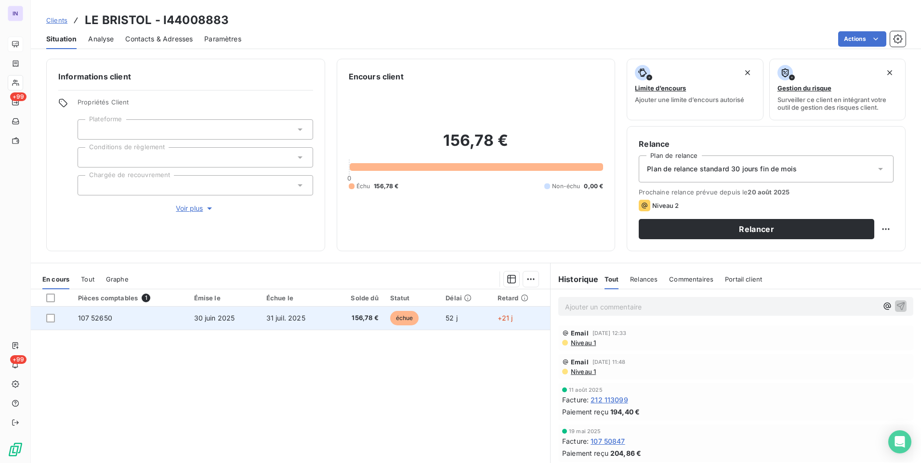
click at [252, 324] on td "30 juin 2025" at bounding box center [224, 318] width 72 height 23
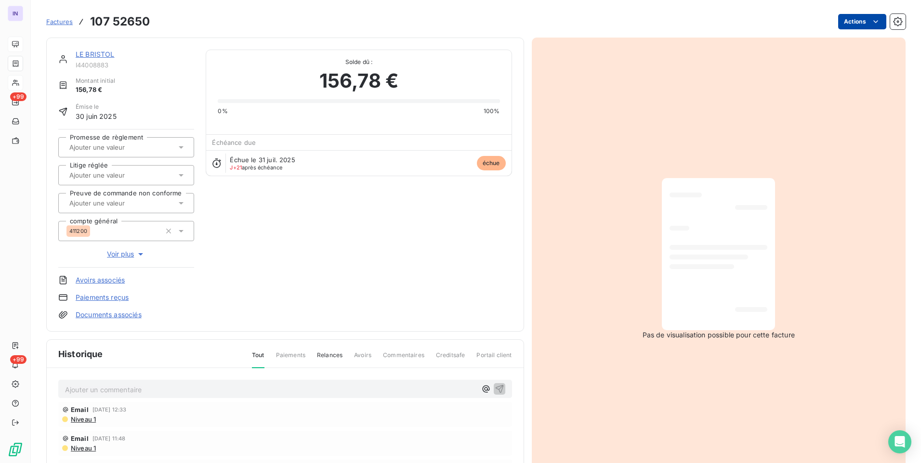
drag, startPoint x: 858, startPoint y: 10, endPoint x: 855, endPoint y: 19, distance: 9.1
click at [858, 11] on div "Factures 107 52650 Actions" at bounding box center [475, 16] width 859 height 32
click at [854, 20] on html "IN +99 +99 Factures 107 52650 Actions LE BRISTOL I44008883 Montant initial 156,…" at bounding box center [460, 231] width 921 height 463
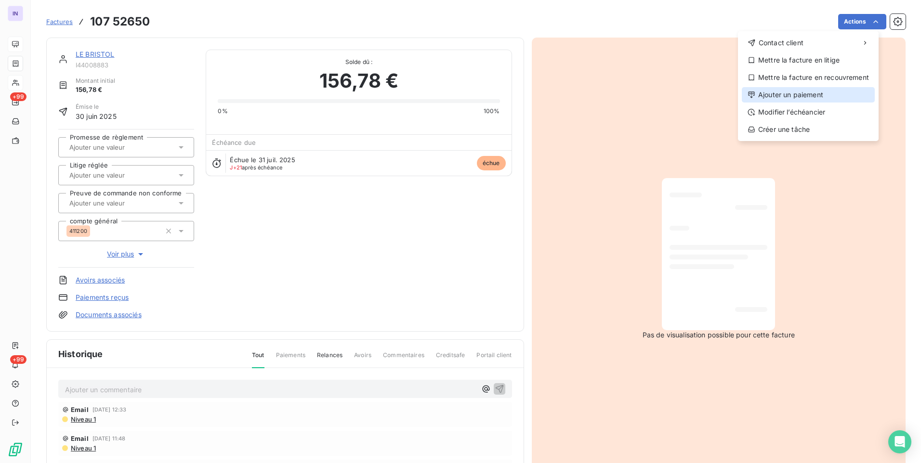
click at [760, 93] on div "Ajouter un paiement" at bounding box center [807, 94] width 133 height 15
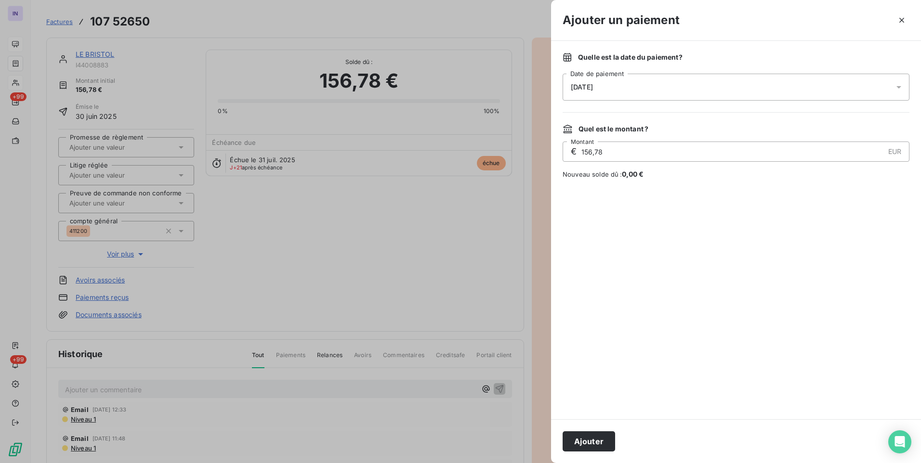
drag, startPoint x: 698, startPoint y: 89, endPoint x: 681, endPoint y: 100, distance: 20.6
click at [698, 89] on div "[DATE]" at bounding box center [735, 87] width 347 height 27
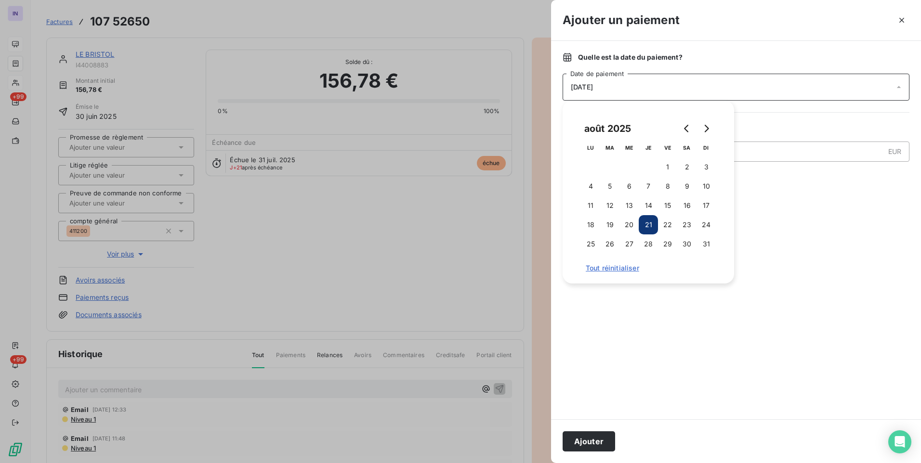
drag, startPoint x: 634, startPoint y: 224, endPoint x: 620, endPoint y: 312, distance: 89.2
click at [634, 224] on button "20" at bounding box center [628, 224] width 19 height 19
click at [594, 442] on button "Ajouter" at bounding box center [588, 441] width 52 height 20
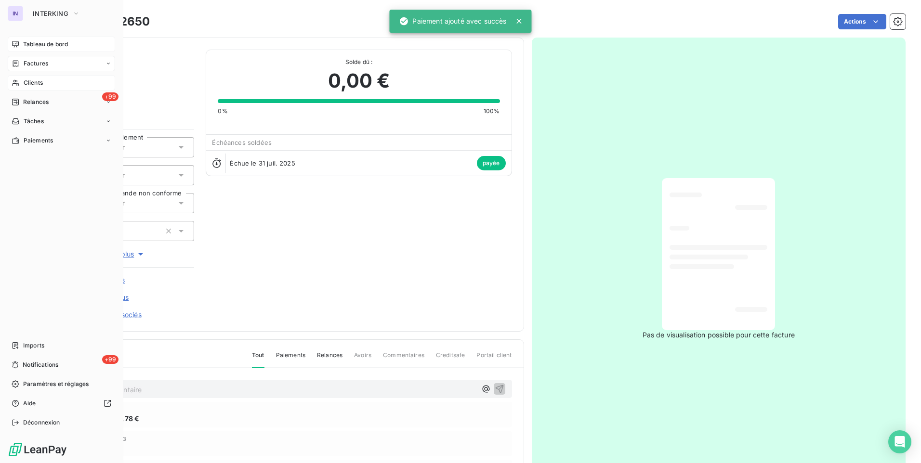
drag, startPoint x: 33, startPoint y: 82, endPoint x: 95, endPoint y: 85, distance: 62.2
click at [33, 82] on span "Clients" at bounding box center [33, 82] width 19 height 9
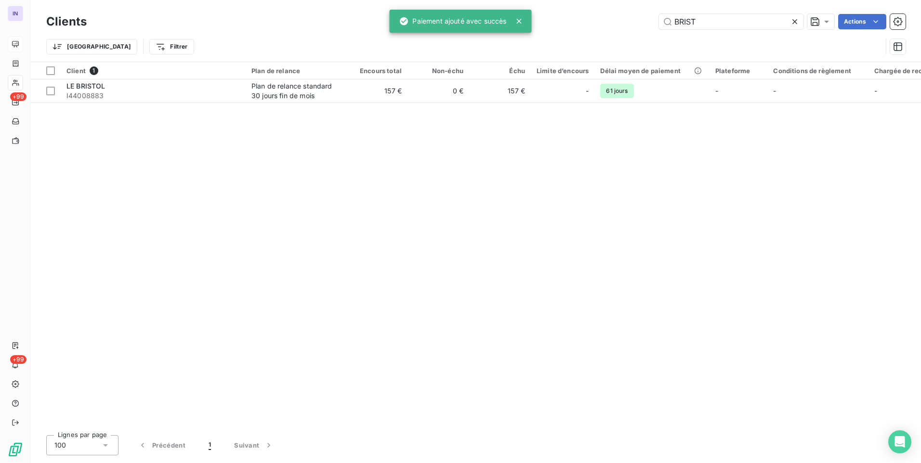
drag, startPoint x: 714, startPoint y: 22, endPoint x: 613, endPoint y: 30, distance: 100.9
click at [613, 30] on div "Clients BRIST Actions" at bounding box center [475, 22] width 859 height 20
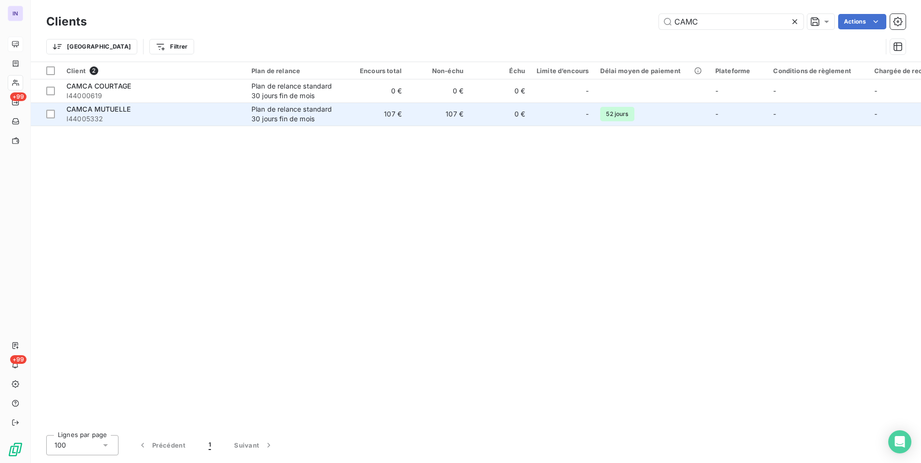
type input "CAMC"
click at [207, 115] on span "I44005332" at bounding box center [152, 119] width 173 height 10
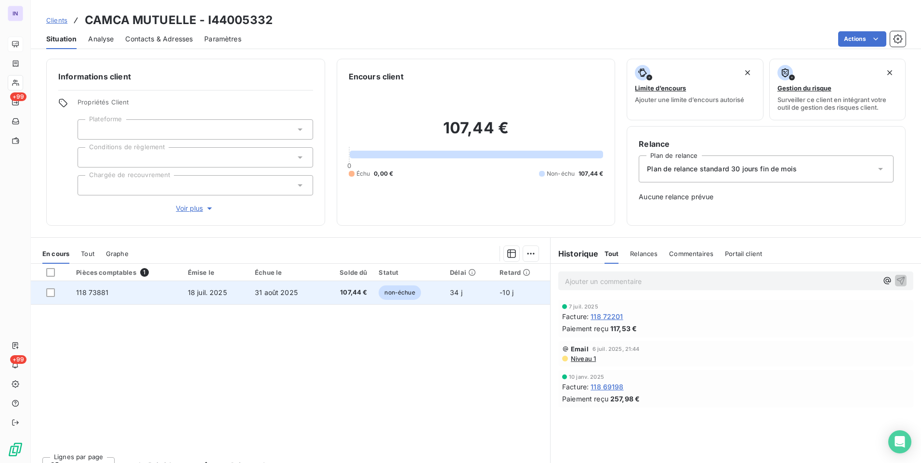
click at [355, 301] on td "107,44 €" at bounding box center [347, 292] width 52 height 23
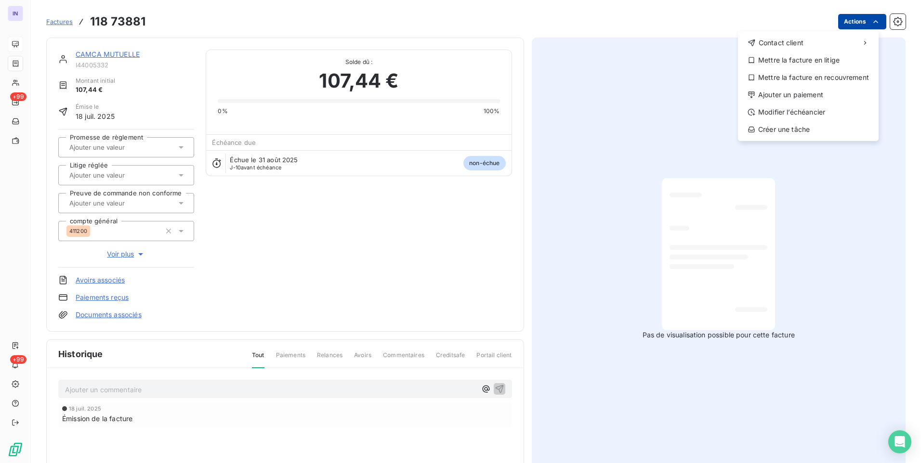
click at [850, 27] on html "IN +99 +99 Factures [PHONE_NUMBER] Actions Contact client Mettre la facture en …" at bounding box center [460, 231] width 921 height 463
click at [800, 96] on div "Ajouter un paiement" at bounding box center [807, 94] width 133 height 15
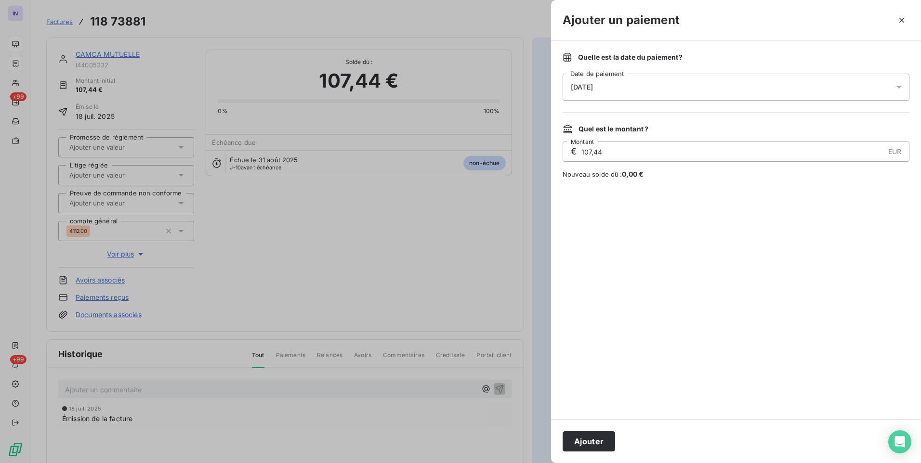
click at [661, 88] on div "[DATE]" at bounding box center [735, 87] width 347 height 27
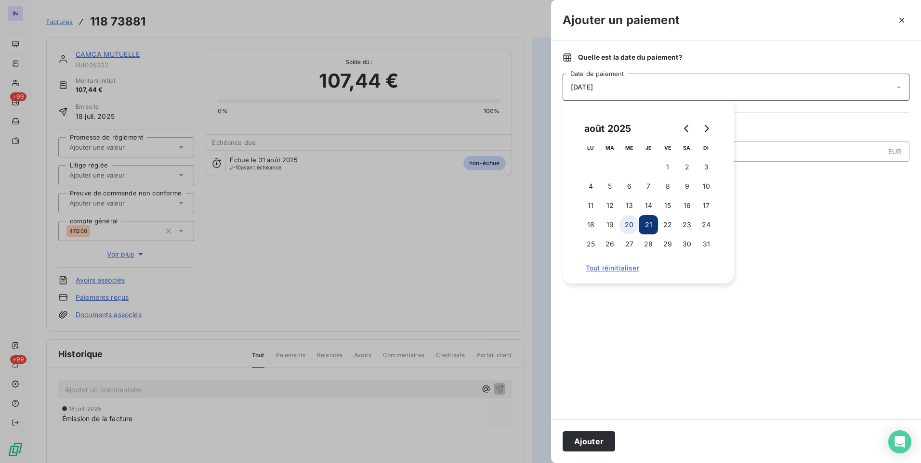
click at [631, 225] on button "20" at bounding box center [628, 224] width 19 height 19
click at [593, 435] on button "Ajouter" at bounding box center [588, 441] width 52 height 20
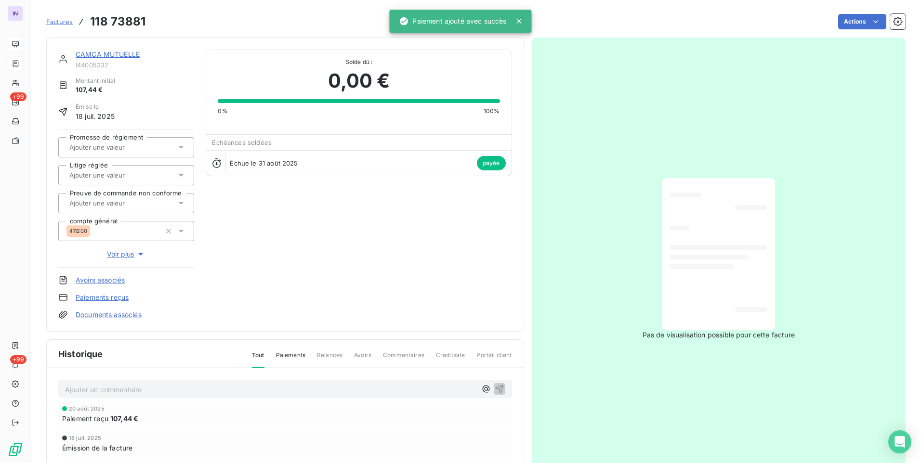
click at [131, 50] on div "CAMCA MUTUELLE" at bounding box center [135, 55] width 118 height 10
click at [131, 55] on link "CAMCA MUTUELLE" at bounding box center [108, 54] width 64 height 8
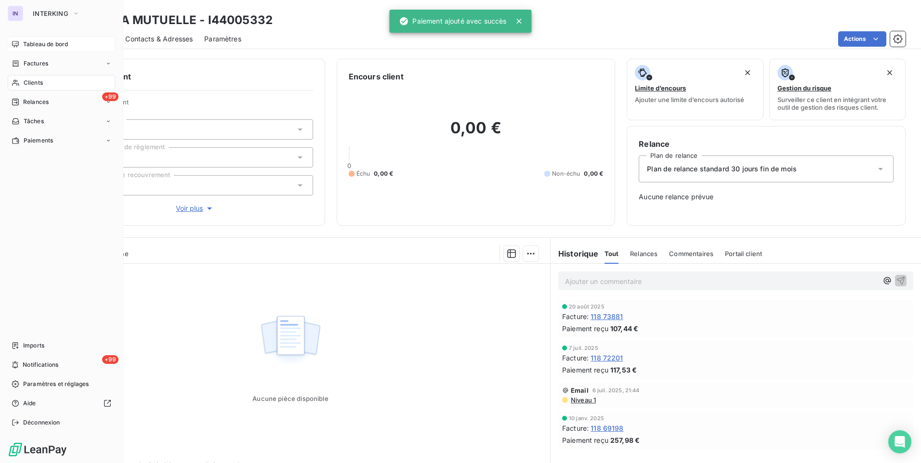
click at [33, 84] on span "Clients" at bounding box center [33, 82] width 19 height 9
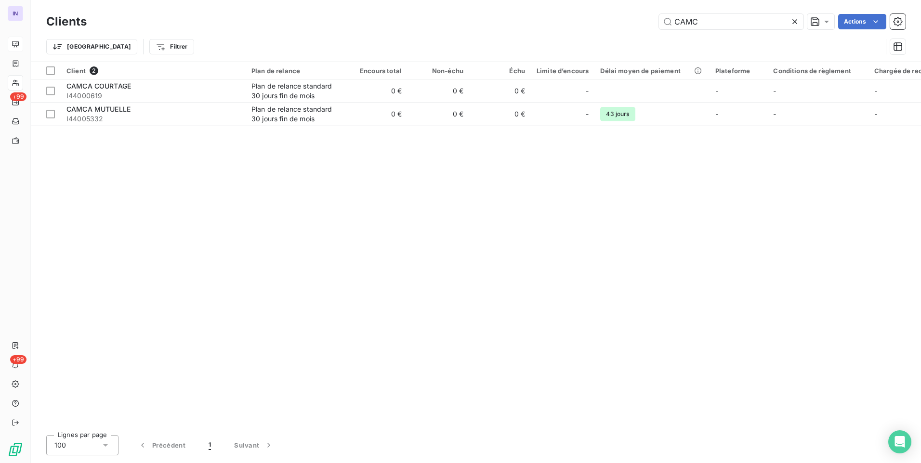
drag, startPoint x: 709, startPoint y: 20, endPoint x: 591, endPoint y: 13, distance: 117.7
click at [591, 13] on div "Clients CAMC Actions" at bounding box center [475, 22] width 859 height 20
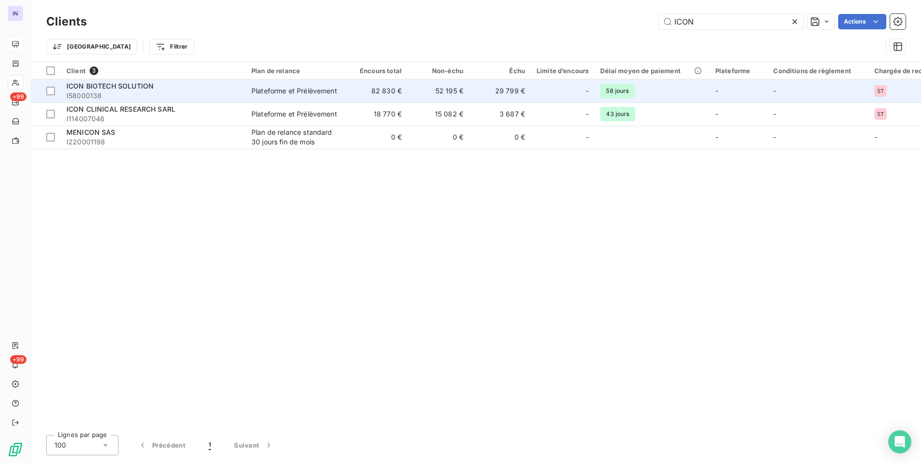
type input "ICON"
click at [89, 93] on span "I58000138" at bounding box center [152, 96] width 173 height 10
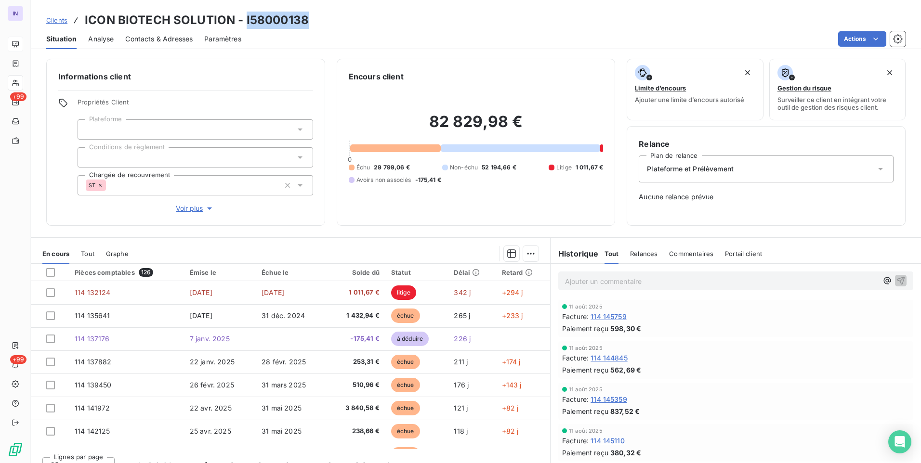
drag, startPoint x: 315, startPoint y: 19, endPoint x: 244, endPoint y: 17, distance: 71.3
click at [244, 17] on div "Clients ICON BIOTECH SOLUTION - I58000138" at bounding box center [476, 20] width 890 height 17
copy h3 "I58000138"
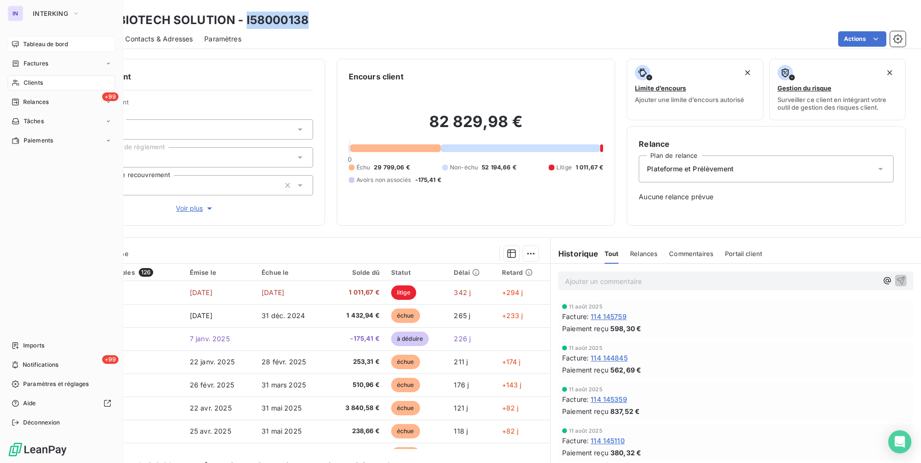
click at [34, 60] on span "Factures" at bounding box center [36, 63] width 25 height 9
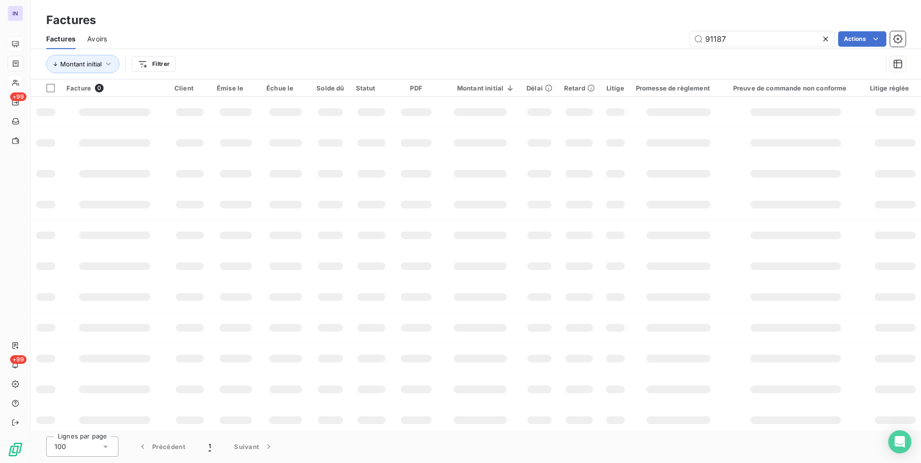
drag, startPoint x: 761, startPoint y: 39, endPoint x: 652, endPoint y: 38, distance: 108.8
click at [655, 41] on div "91187 Actions" at bounding box center [511, 38] width 787 height 15
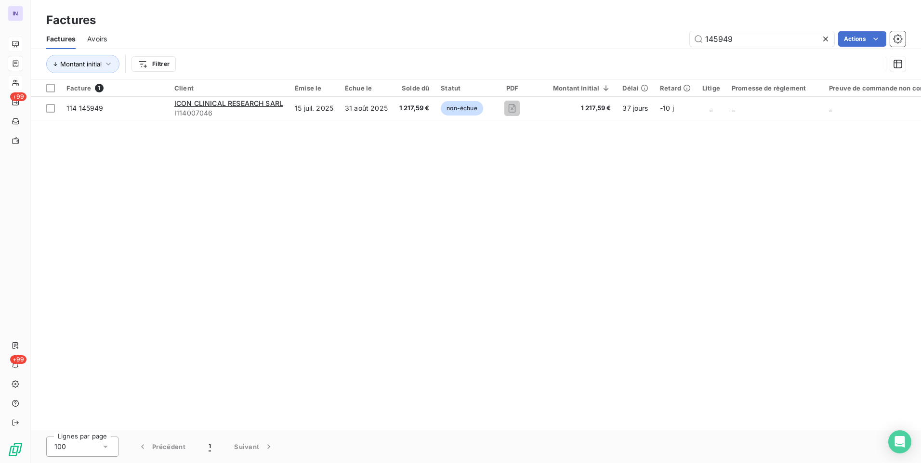
type input "145949"
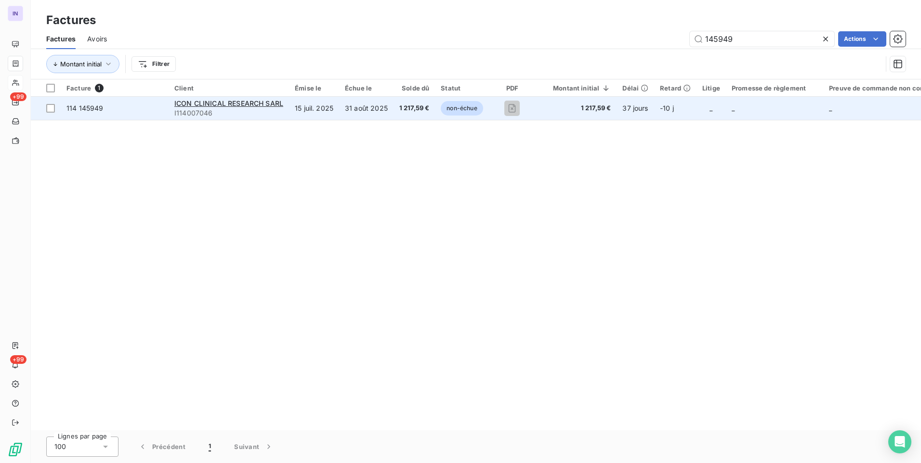
click at [352, 114] on td "31 août 2025" at bounding box center [366, 108] width 54 height 23
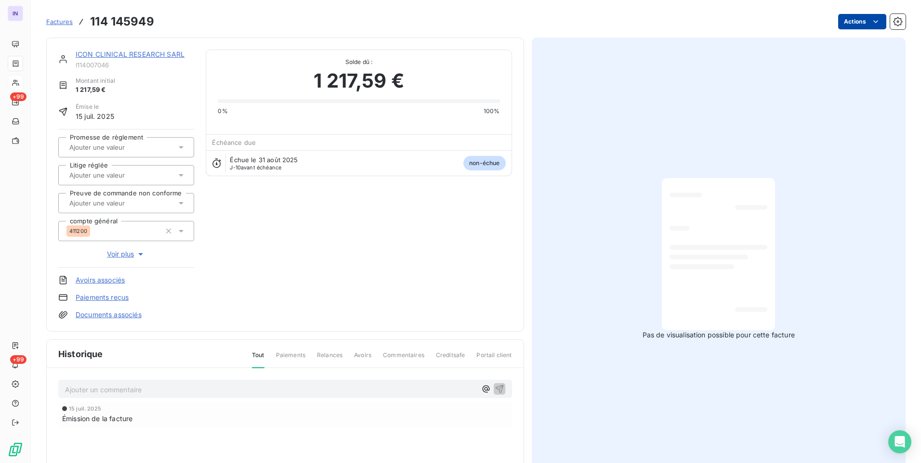
click at [843, 25] on html "IN +99 +99 Factures 114 145949 Actions ICON CLINICAL RESEARCH SARL I114007046 M…" at bounding box center [460, 231] width 921 height 463
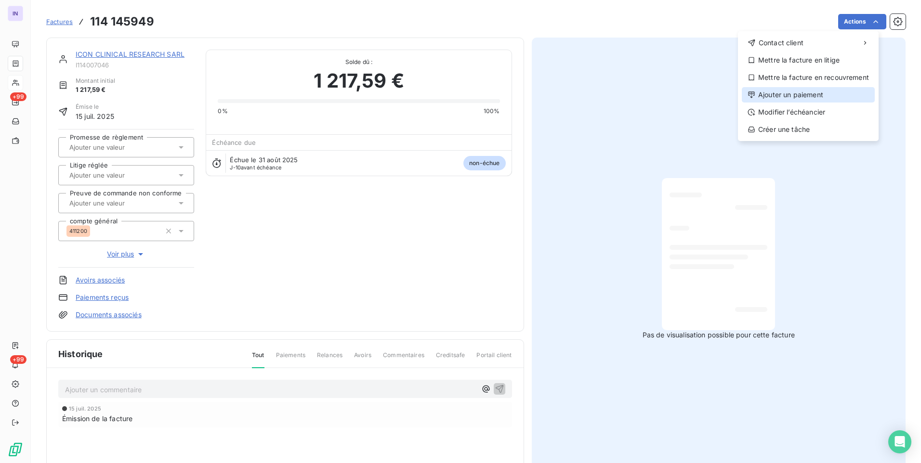
click at [794, 94] on div "Ajouter un paiement" at bounding box center [807, 94] width 133 height 15
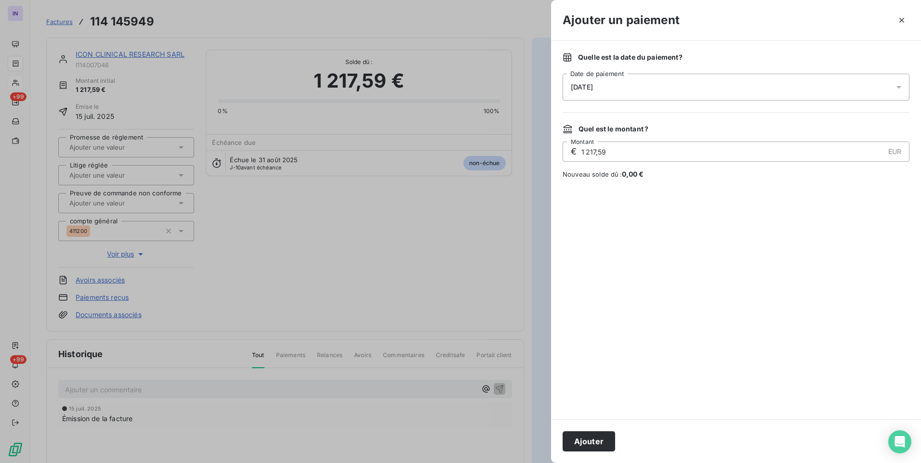
click at [664, 92] on div "[DATE]" at bounding box center [735, 87] width 347 height 27
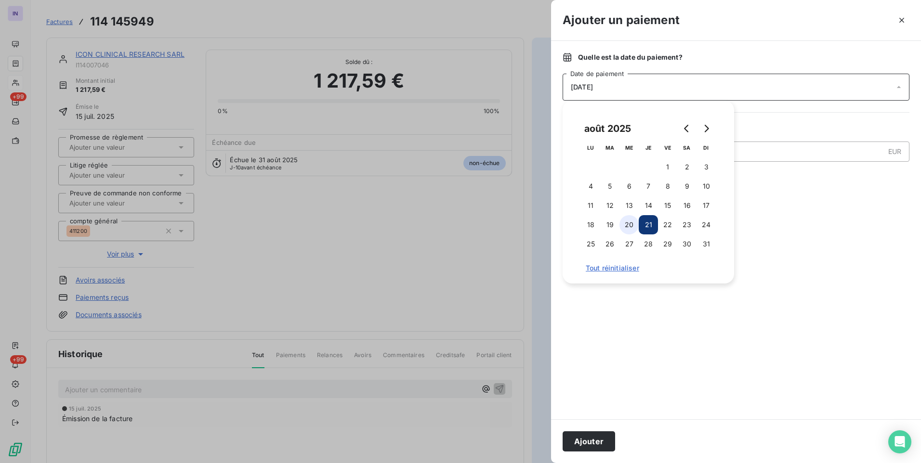
click at [629, 224] on button "20" at bounding box center [628, 224] width 19 height 19
click at [593, 438] on button "Ajouter" at bounding box center [588, 441] width 52 height 20
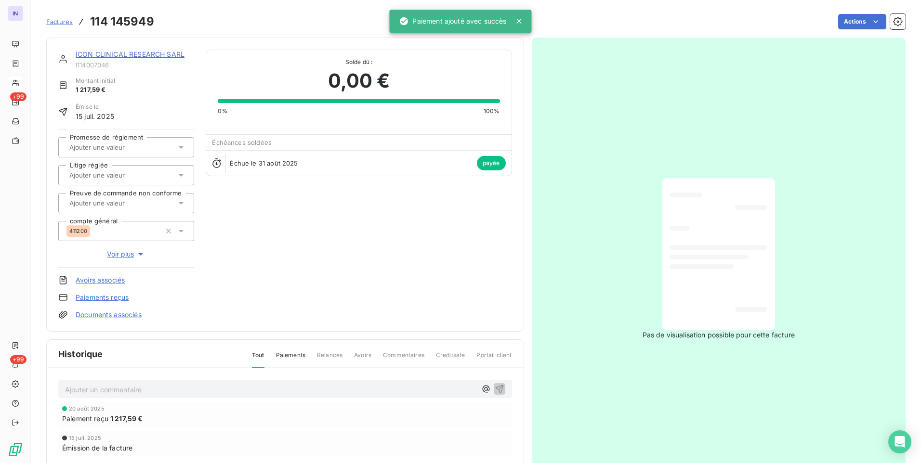
click at [158, 55] on link "ICON CLINICAL RESEARCH SARL" at bounding box center [130, 54] width 109 height 8
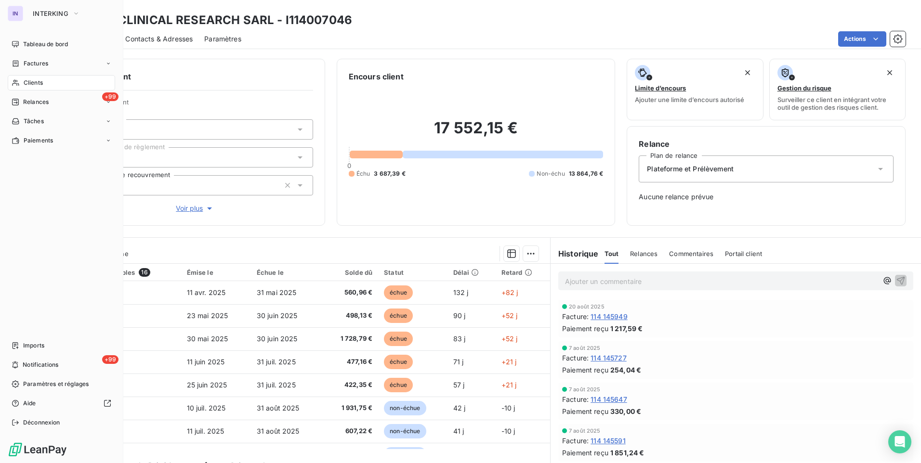
click at [28, 60] on span "Factures" at bounding box center [36, 63] width 25 height 9
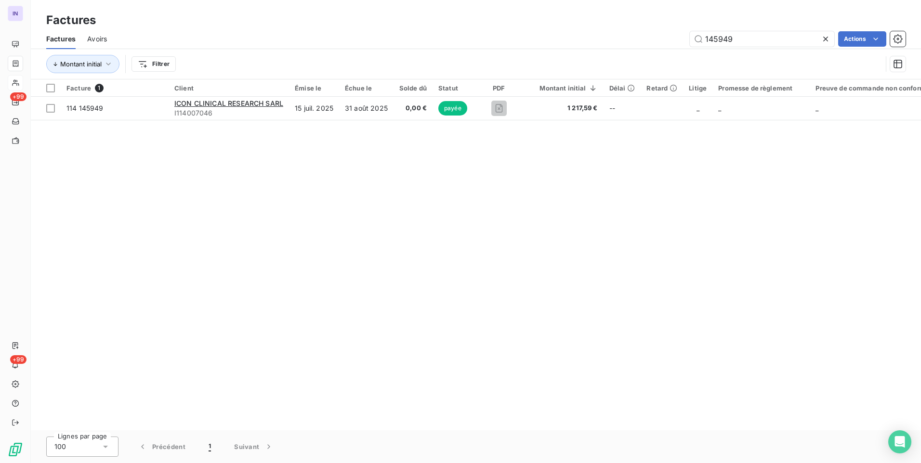
drag, startPoint x: 770, startPoint y: 37, endPoint x: 642, endPoint y: 35, distance: 127.6
click at [647, 35] on div "145949 Actions" at bounding box center [511, 38] width 787 height 15
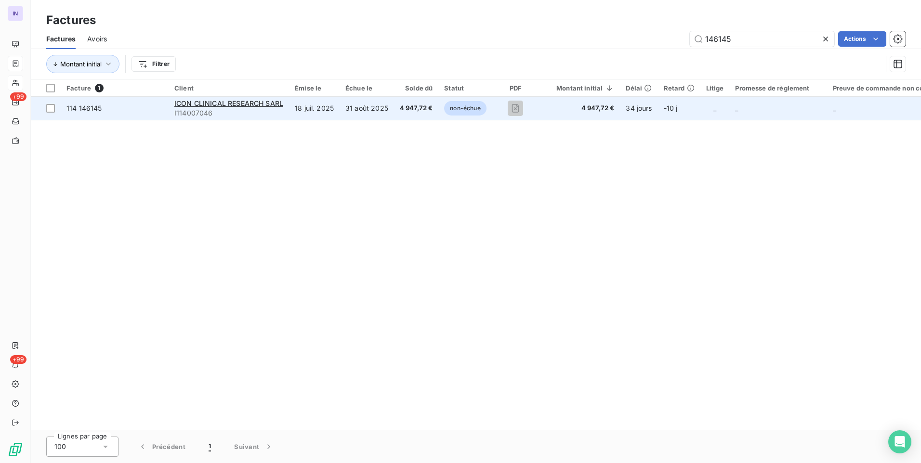
type input "146145"
click at [312, 112] on td "18 juil. 2025" at bounding box center [314, 108] width 51 height 23
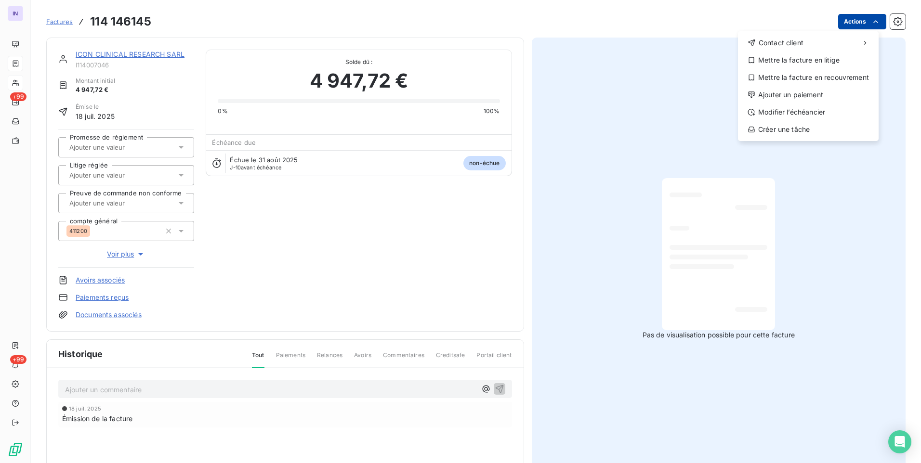
click at [840, 24] on html "IN +99 +99 Factures [PHONE_NUMBER] Actions Contact client Mettre la facture en …" at bounding box center [460, 231] width 921 height 463
click at [790, 95] on div "Ajouter un paiement" at bounding box center [807, 94] width 133 height 15
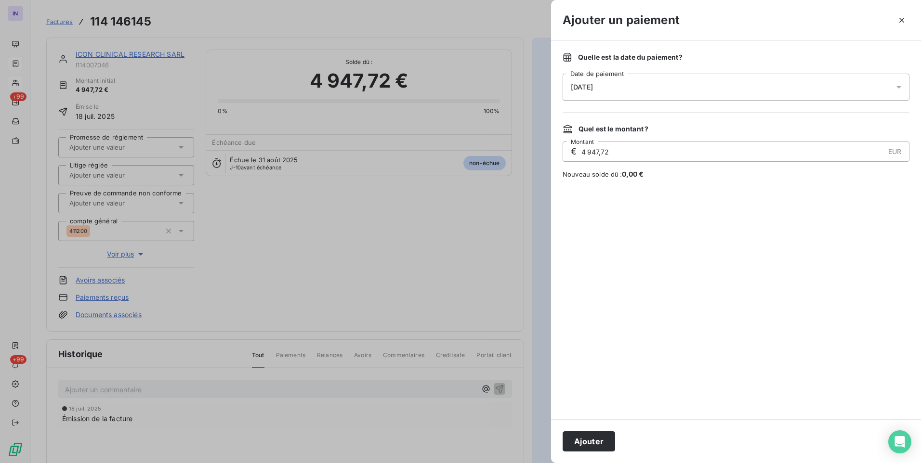
click at [645, 90] on div "[DATE]" at bounding box center [735, 87] width 347 height 27
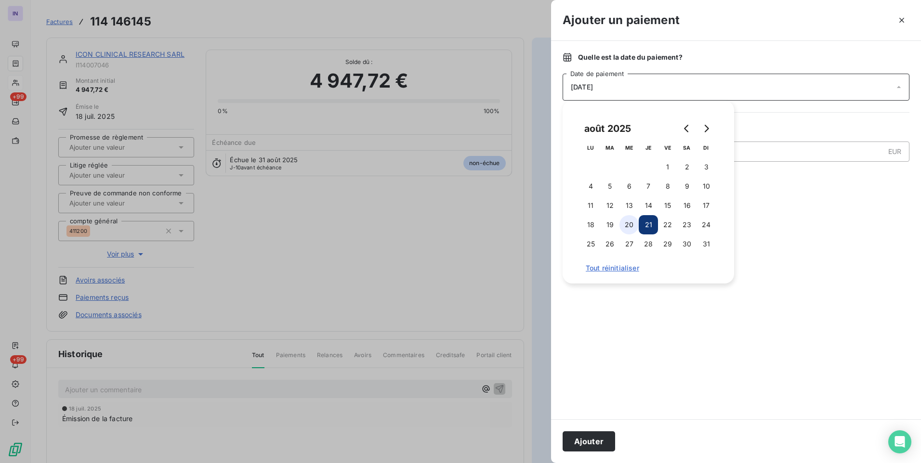
click at [629, 226] on button "20" at bounding box center [628, 224] width 19 height 19
click at [588, 440] on button "Ajouter" at bounding box center [588, 441] width 52 height 20
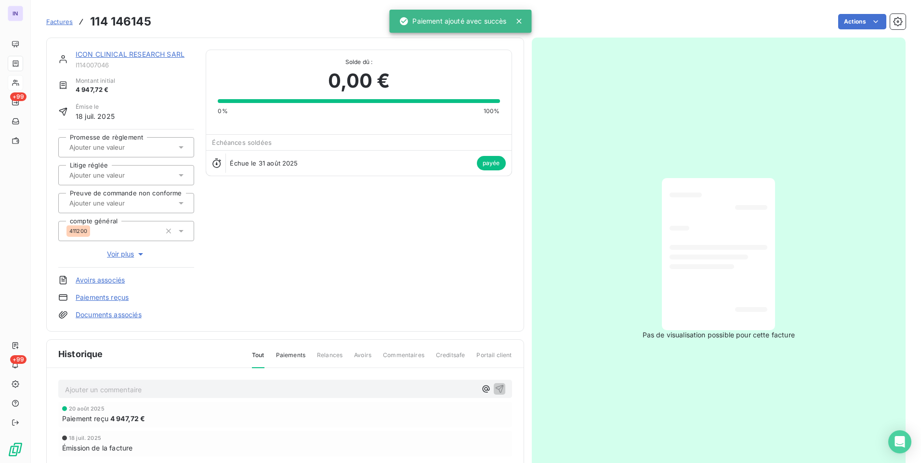
click at [120, 54] on link "ICON CLINICAL RESEARCH SARL" at bounding box center [130, 54] width 109 height 8
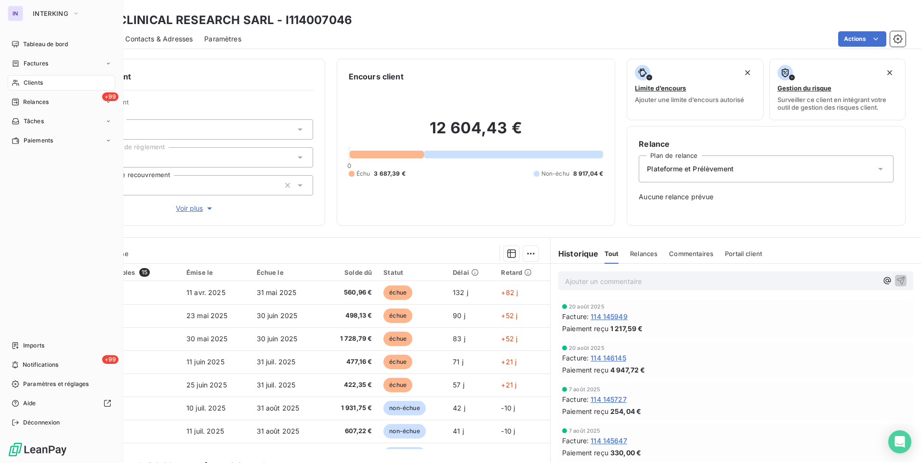
click at [31, 83] on span "Clients" at bounding box center [33, 82] width 19 height 9
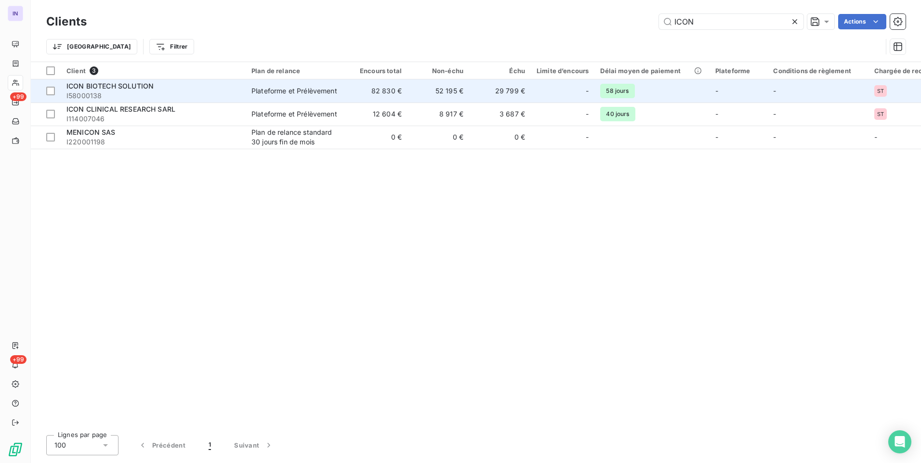
click at [192, 91] on span "I58000138" at bounding box center [152, 96] width 173 height 10
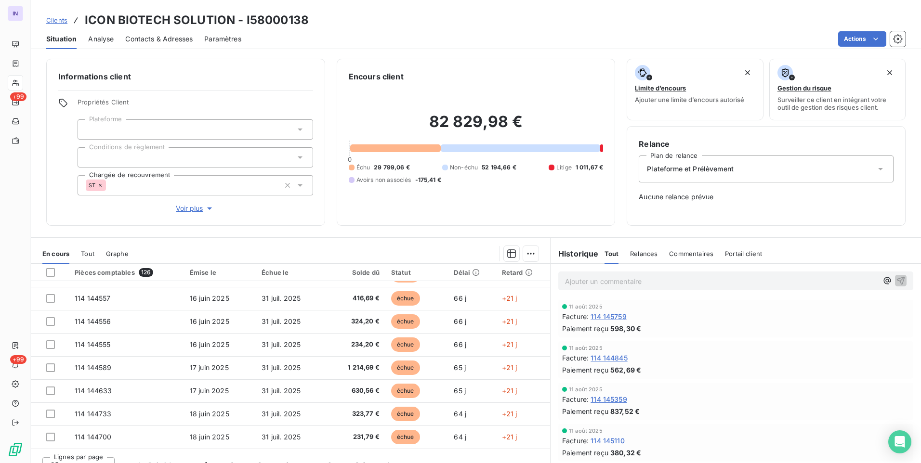
scroll to position [15, 0]
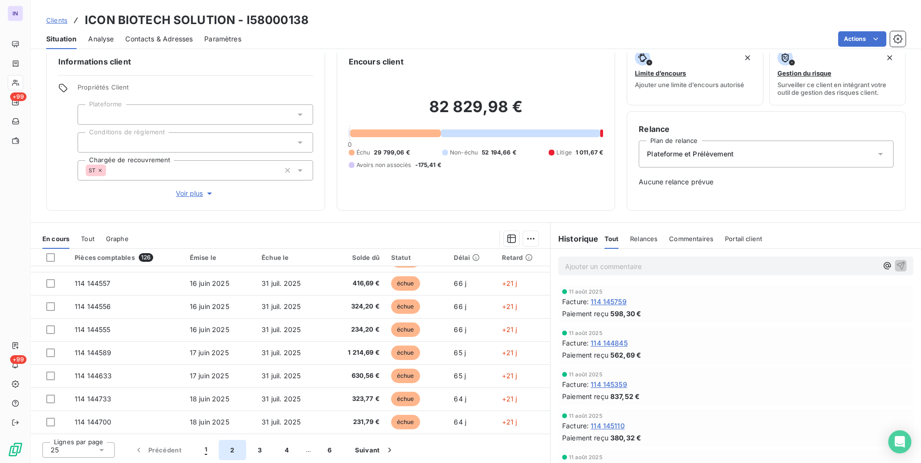
click at [230, 448] on button "2" at bounding box center [232, 450] width 27 height 20
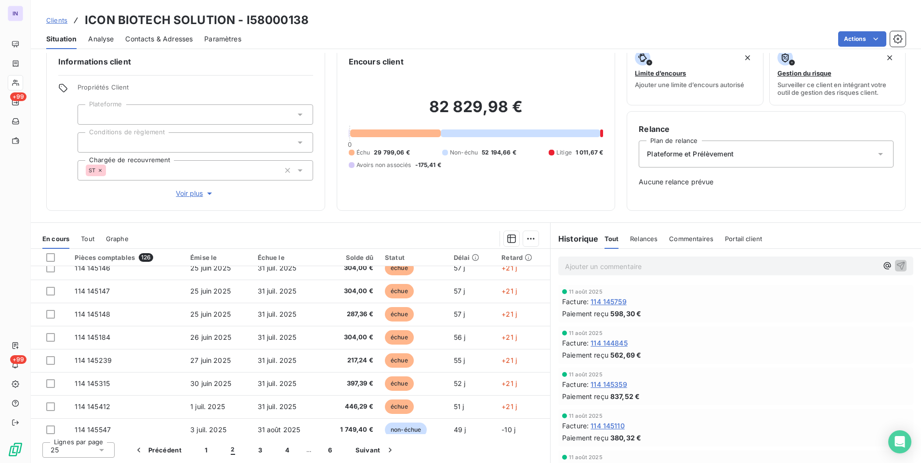
scroll to position [193, 0]
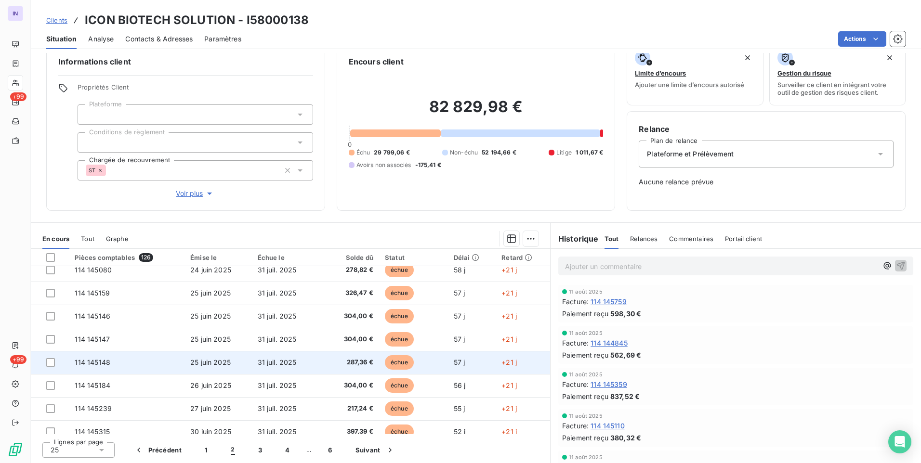
click at [210, 365] on span "25 juin 2025" at bounding box center [210, 362] width 40 height 8
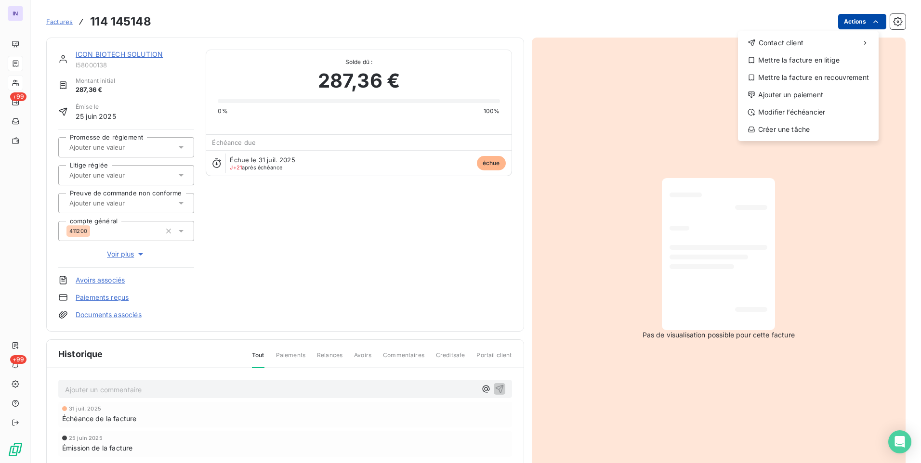
click at [856, 19] on html "IN +99 +99 Factures [PHONE_NUMBER] Actions Contact client Mettre la facture en …" at bounding box center [460, 231] width 921 height 463
click at [789, 96] on div "Ajouter un paiement" at bounding box center [807, 94] width 133 height 15
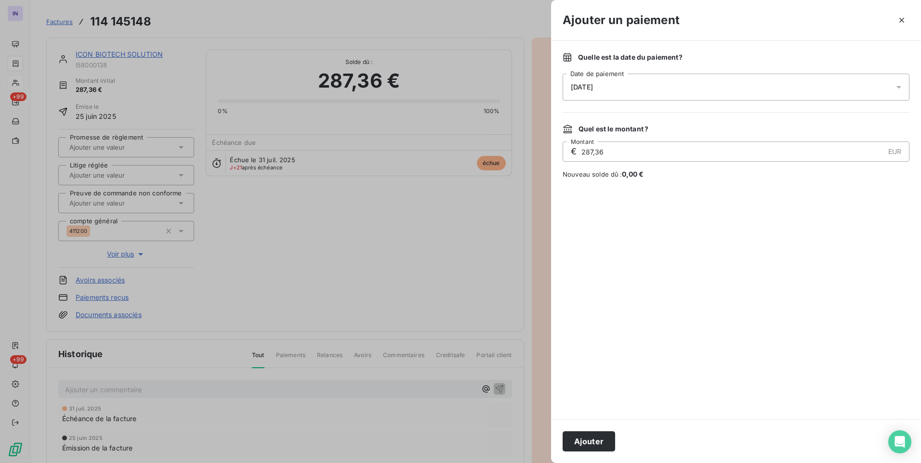
click at [665, 89] on div "[DATE]" at bounding box center [735, 87] width 347 height 27
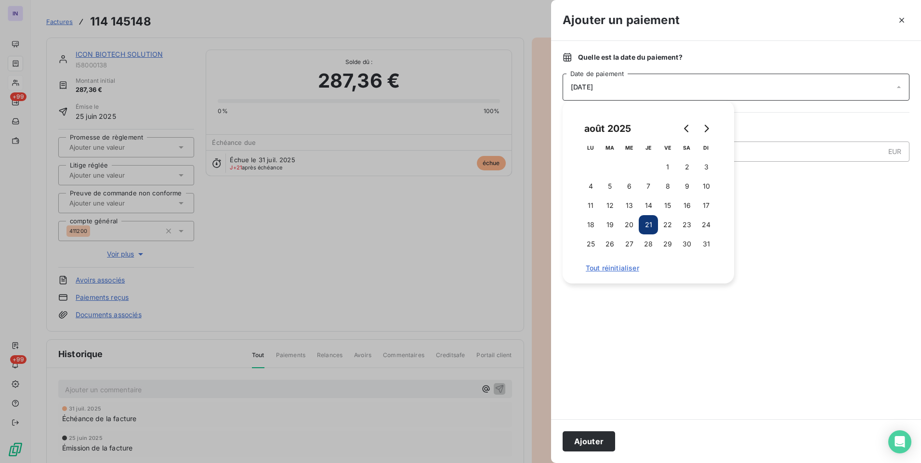
drag, startPoint x: 626, startPoint y: 226, endPoint x: 617, endPoint y: 280, distance: 54.8
click at [627, 226] on button "20" at bounding box center [628, 224] width 19 height 19
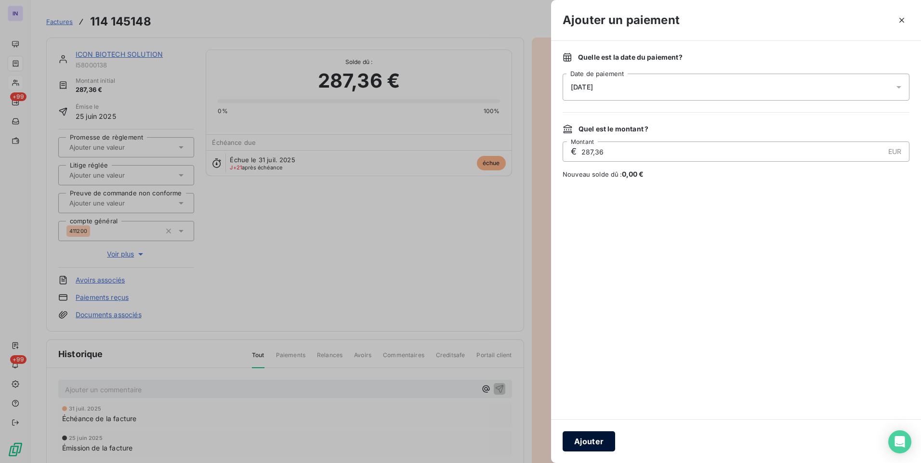
click at [585, 443] on button "Ajouter" at bounding box center [588, 441] width 52 height 20
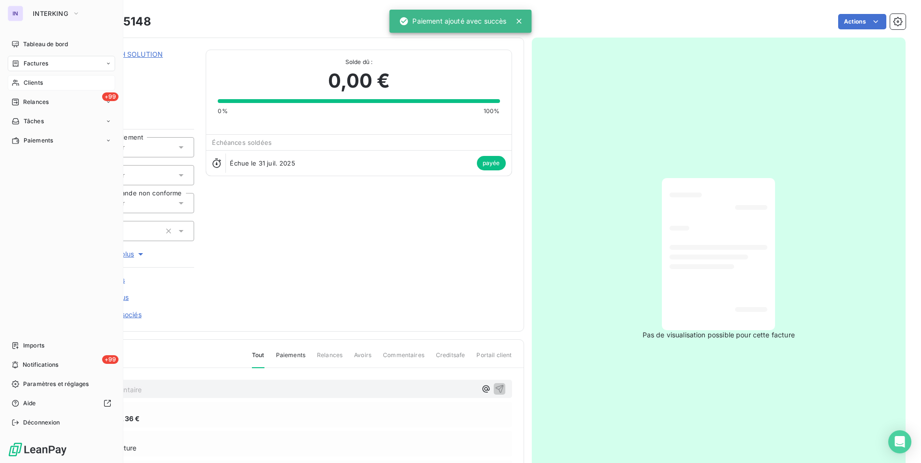
click at [37, 65] on span "Factures" at bounding box center [36, 63] width 25 height 9
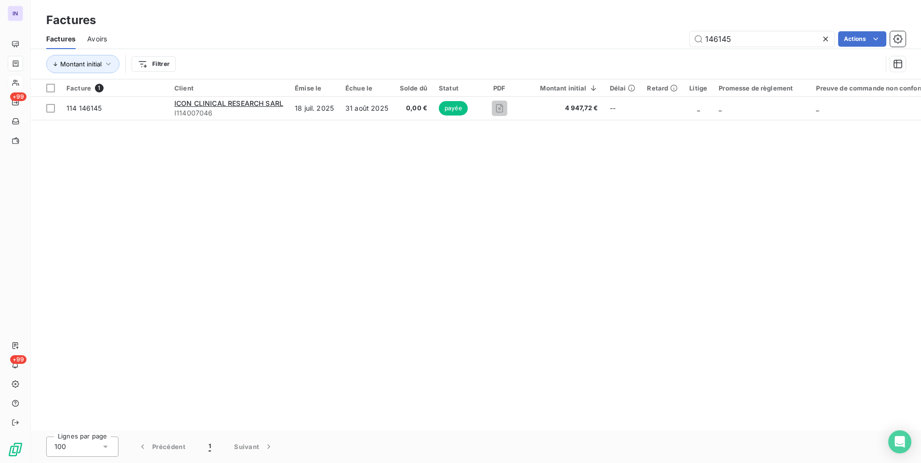
drag, startPoint x: 666, startPoint y: 37, endPoint x: 659, endPoint y: 38, distance: 7.3
click at [660, 37] on div "146145 Actions" at bounding box center [511, 38] width 787 height 15
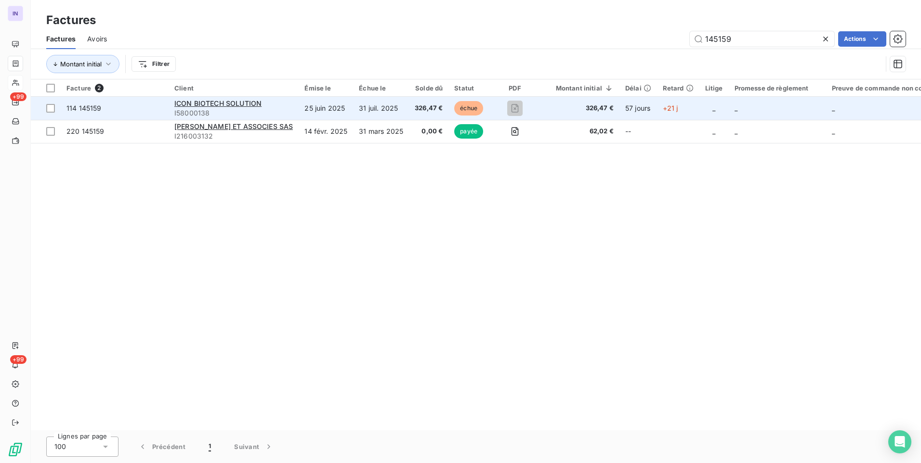
type input "145159"
click at [368, 114] on td "31 juil. 2025" at bounding box center [381, 108] width 56 height 23
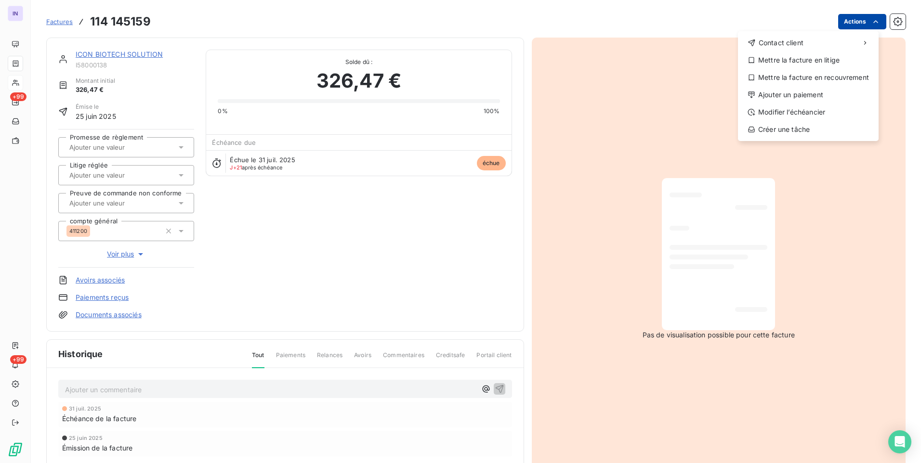
click at [841, 24] on html "IN +99 +99 Factures [PHONE_NUMBER] Actions Contact client Mettre la facture en …" at bounding box center [460, 231] width 921 height 463
click at [770, 91] on div "Ajouter un paiement" at bounding box center [807, 94] width 133 height 15
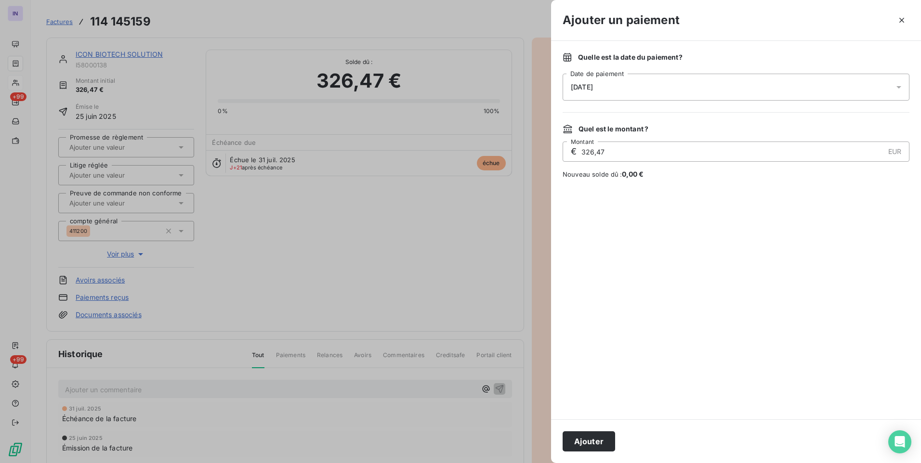
click at [652, 86] on div "[DATE]" at bounding box center [735, 87] width 347 height 27
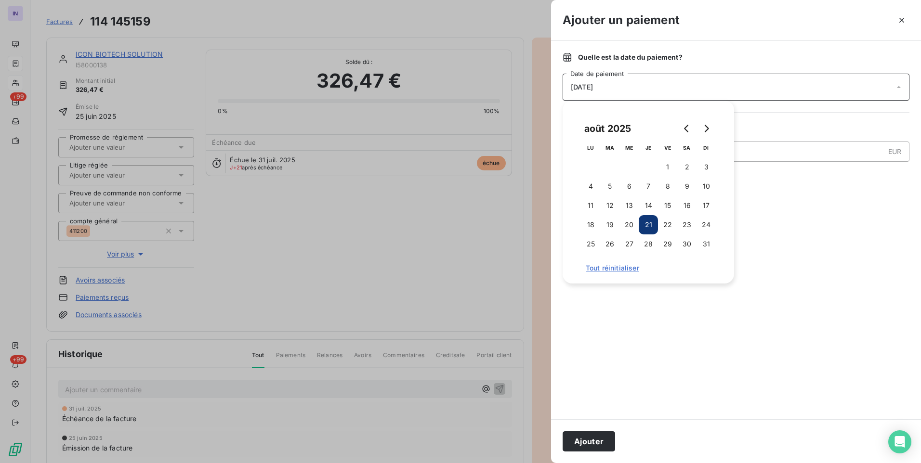
drag, startPoint x: 634, startPoint y: 222, endPoint x: 618, endPoint y: 313, distance: 91.8
click at [633, 222] on button "20" at bounding box center [628, 224] width 19 height 19
click at [594, 443] on button "Ajouter" at bounding box center [588, 441] width 52 height 20
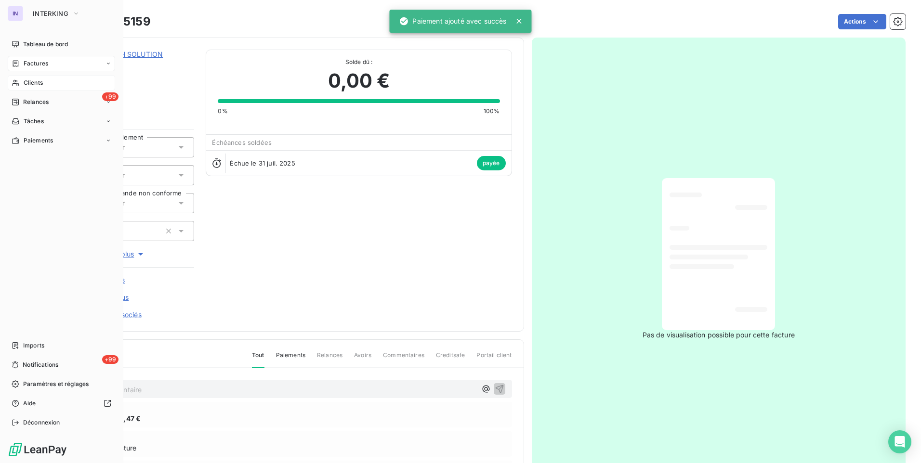
click at [31, 66] on span "Factures" at bounding box center [36, 63] width 25 height 9
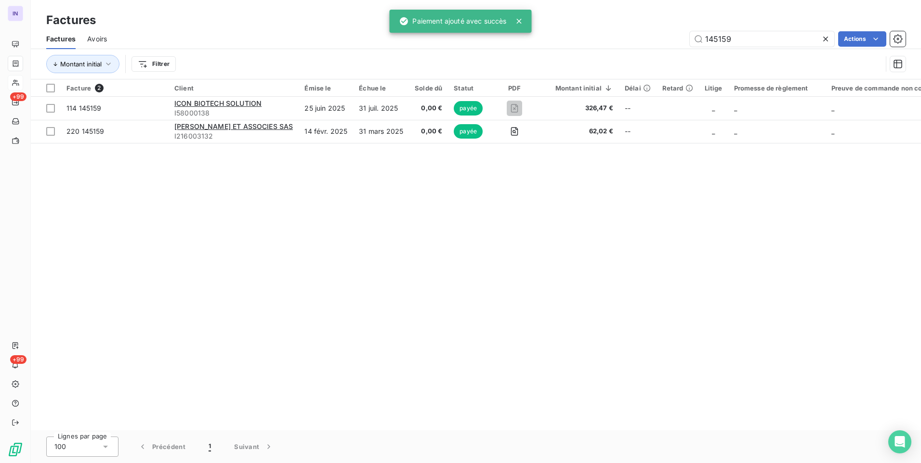
drag, startPoint x: 682, startPoint y: 36, endPoint x: 657, endPoint y: 40, distance: 25.3
click at [658, 39] on div "145159 Actions" at bounding box center [511, 38] width 787 height 15
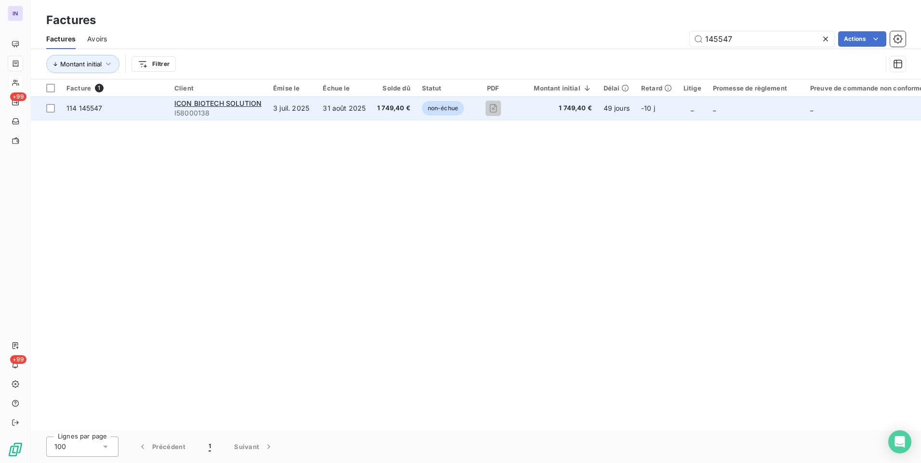
type input "145547"
click at [317, 117] on td "31 août 2025" at bounding box center [344, 108] width 54 height 23
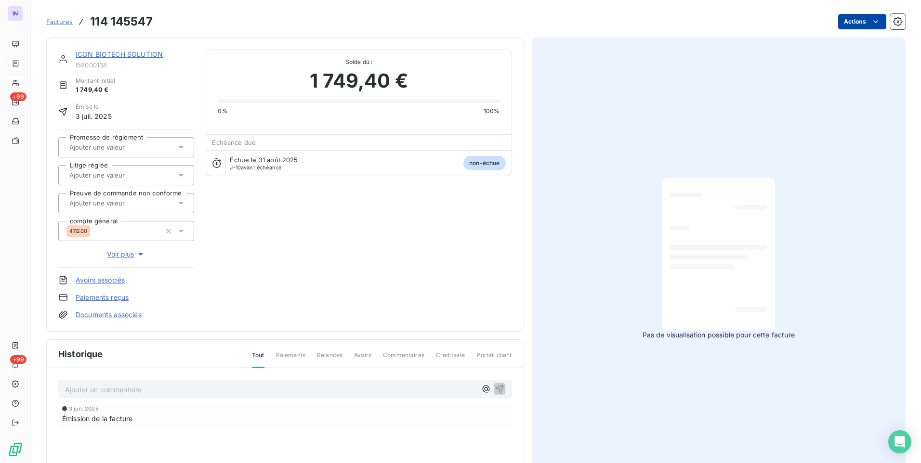
click at [855, 28] on html "IN +99 +99 Factures 114 145547 Actions ICON BIOTECH SOLUTION I58000138 Montant …" at bounding box center [460, 231] width 921 height 463
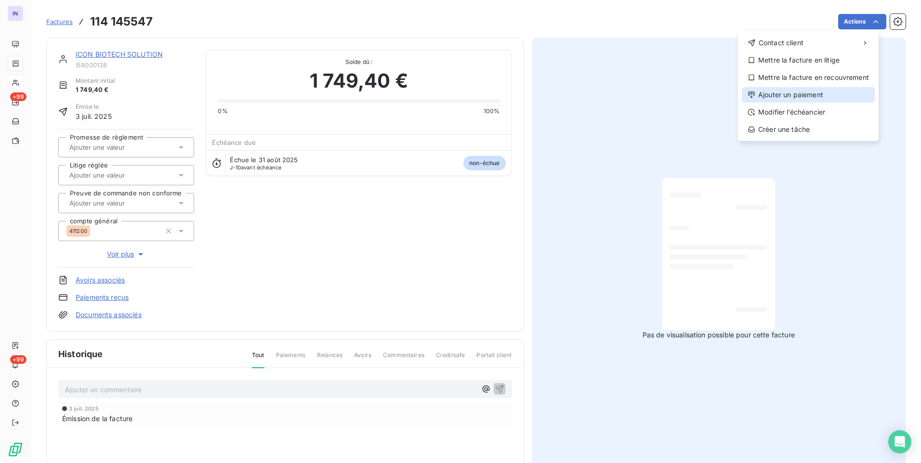
click at [794, 90] on div "Ajouter un paiement" at bounding box center [807, 94] width 133 height 15
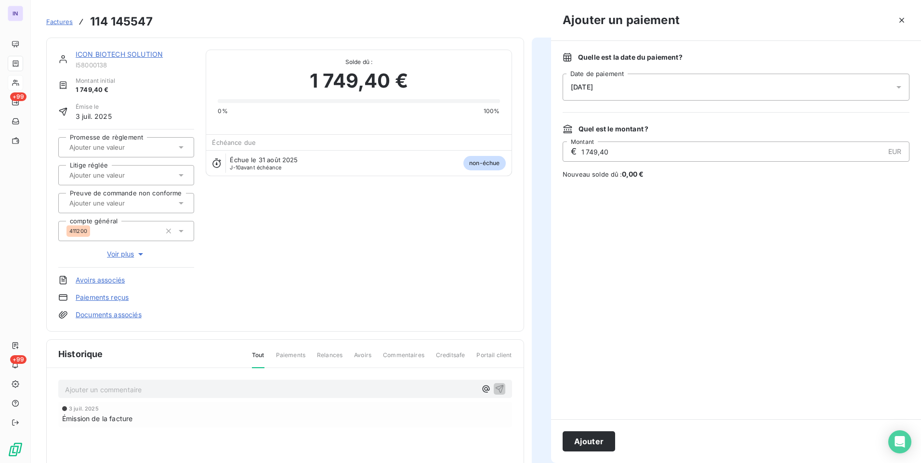
click at [653, 85] on div "[DATE]" at bounding box center [735, 87] width 347 height 27
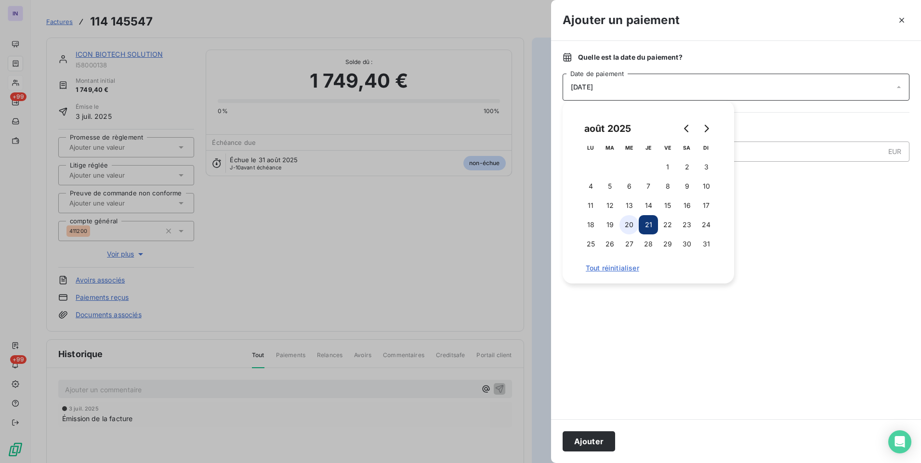
click at [631, 226] on button "20" at bounding box center [628, 224] width 19 height 19
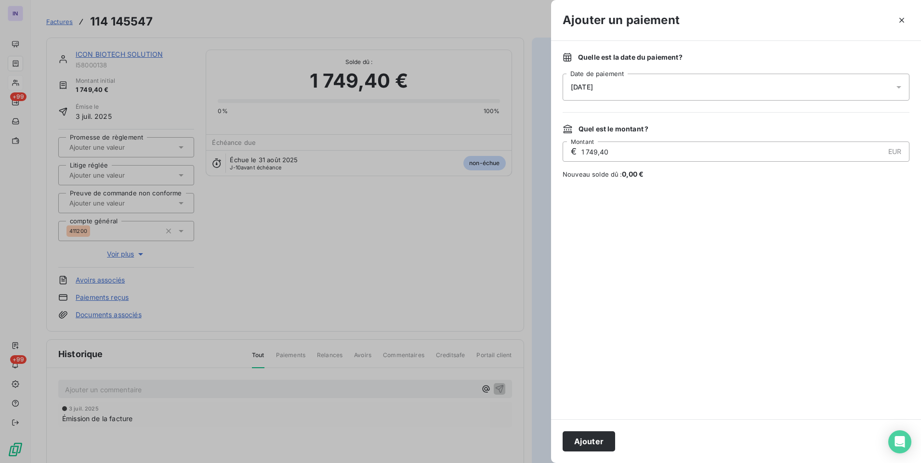
drag, startPoint x: 596, startPoint y: 438, endPoint x: 322, endPoint y: 225, distance: 347.3
click at [594, 437] on button "Ajouter" at bounding box center [588, 441] width 52 height 20
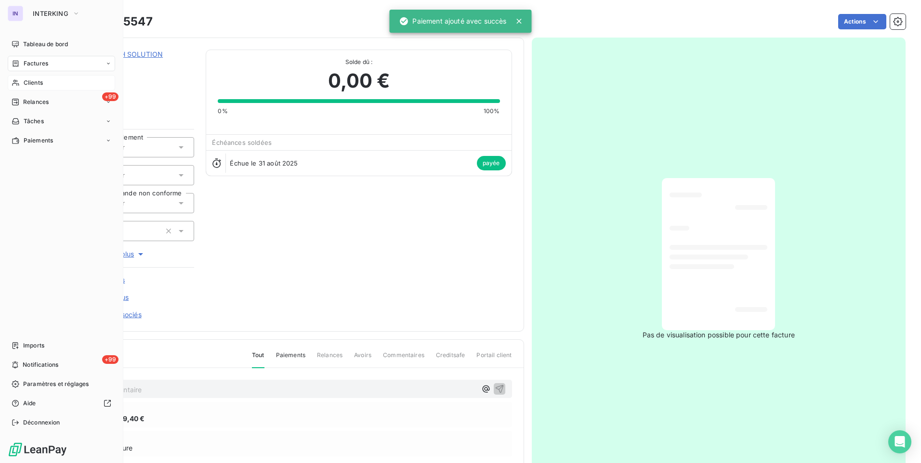
click at [52, 64] on div "Factures" at bounding box center [61, 63] width 107 height 15
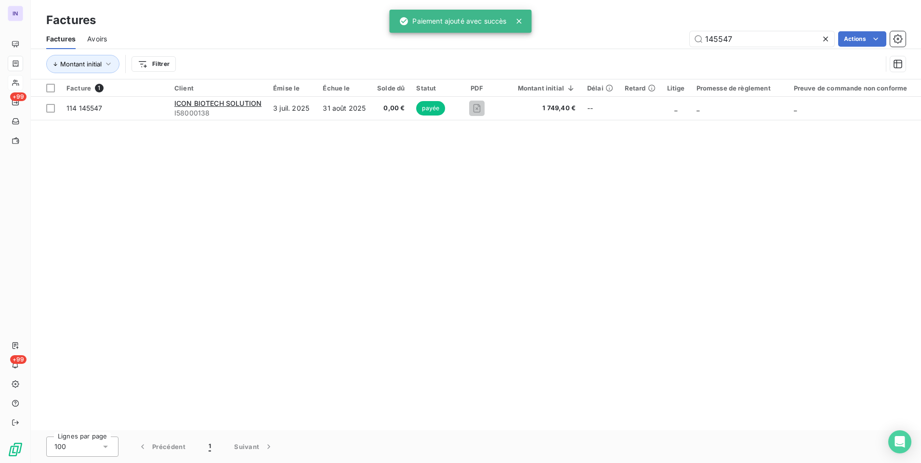
drag, startPoint x: 762, startPoint y: 39, endPoint x: 660, endPoint y: 47, distance: 102.4
click at [663, 46] on div "145547 Actions" at bounding box center [511, 38] width 787 height 15
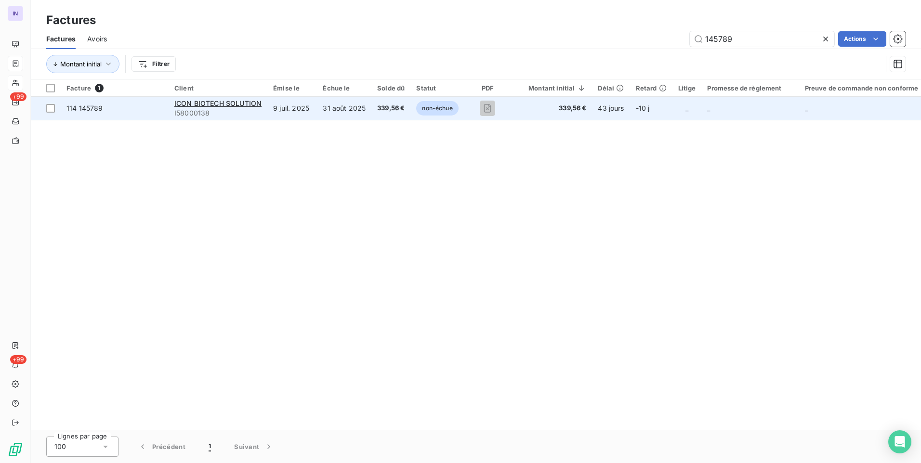
type input "145789"
click at [388, 113] on td "339,56 €" at bounding box center [390, 108] width 39 height 23
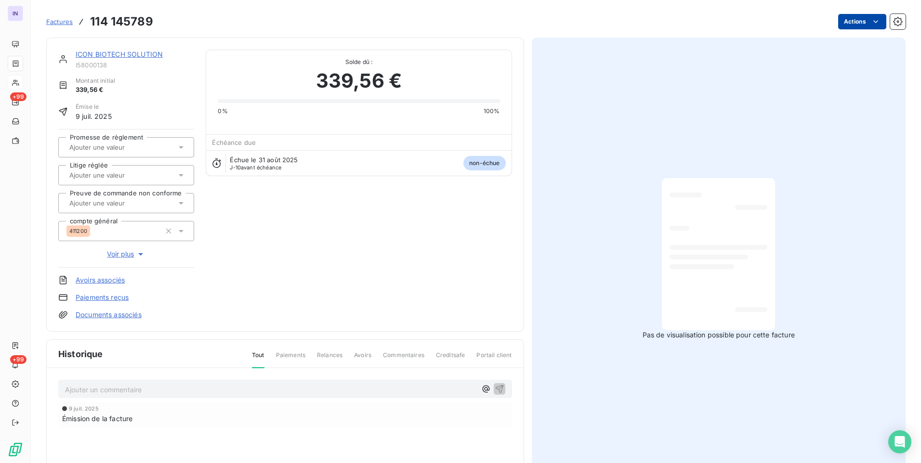
click at [845, 24] on html "IN +99 +99 Factures 114 145789 Actions ICON BIOTECH SOLUTION I58000138 Montant …" at bounding box center [460, 231] width 921 height 463
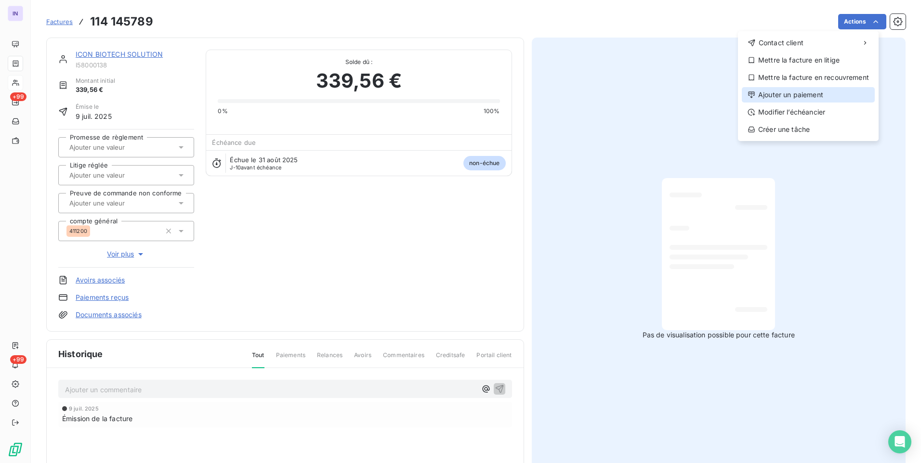
click at [773, 92] on div "Ajouter un paiement" at bounding box center [807, 94] width 133 height 15
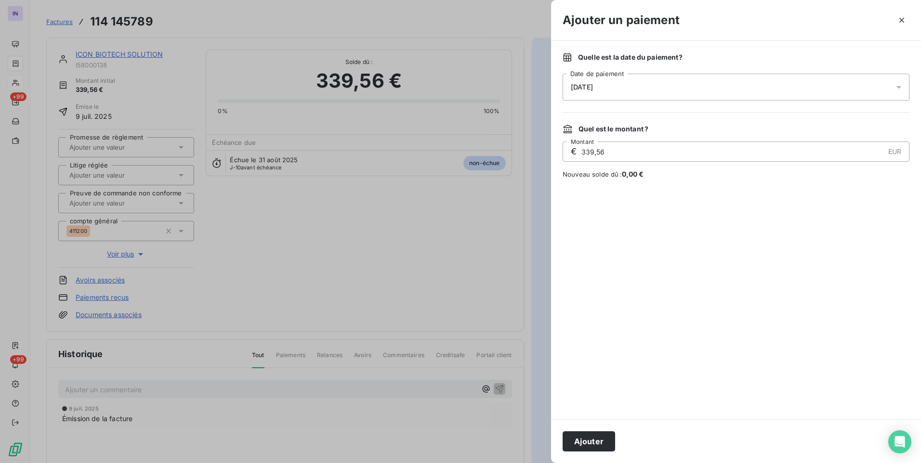
drag, startPoint x: 671, startPoint y: 84, endPoint x: 667, endPoint y: 88, distance: 5.5
click at [671, 84] on div "[DATE]" at bounding box center [735, 87] width 347 height 27
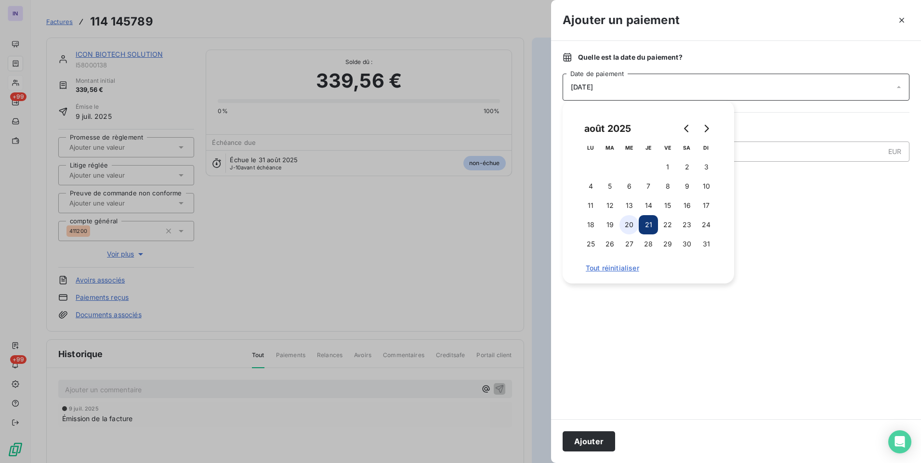
click at [625, 224] on button "20" at bounding box center [628, 224] width 19 height 19
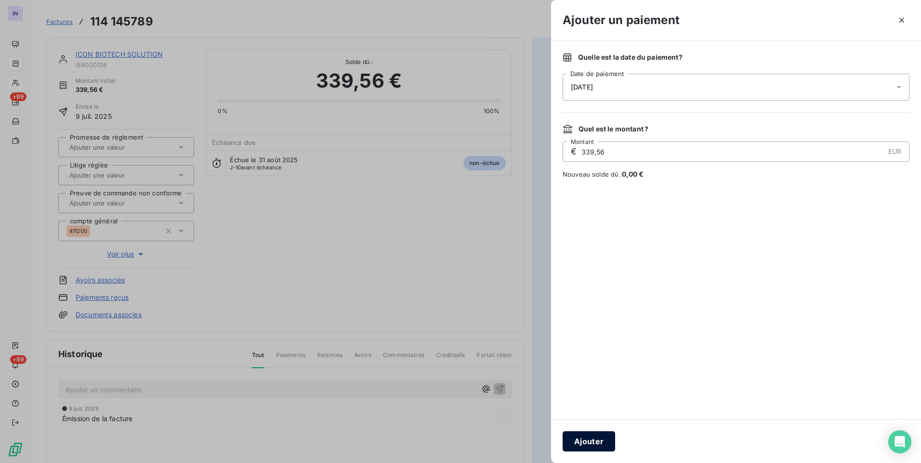
click at [587, 433] on button "Ajouter" at bounding box center [588, 441] width 52 height 20
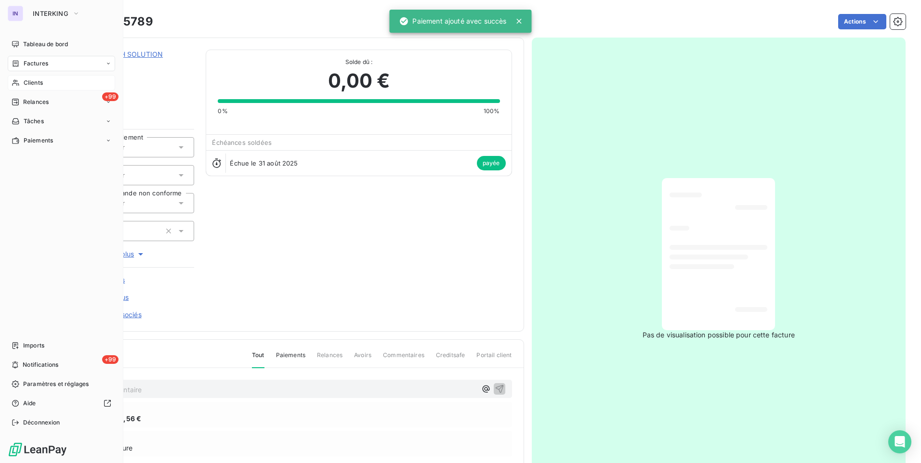
drag, startPoint x: 41, startPoint y: 65, endPoint x: 64, endPoint y: 76, distance: 24.8
click at [41, 65] on span "Factures" at bounding box center [36, 63] width 25 height 9
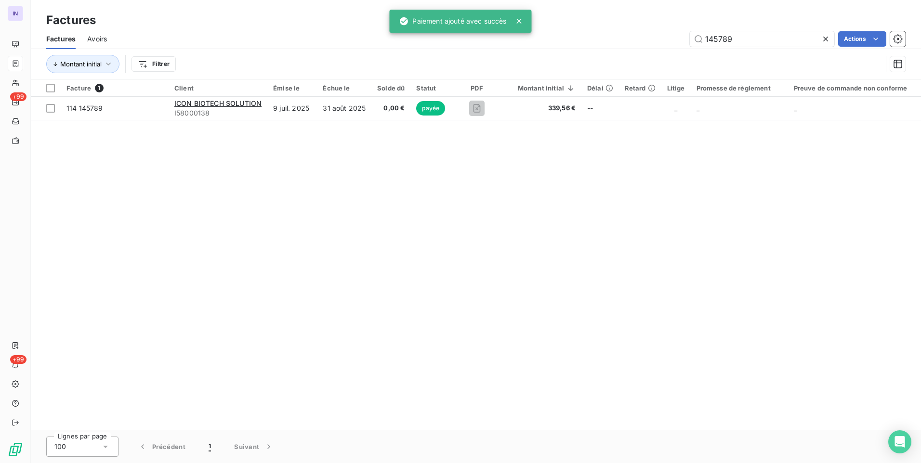
drag, startPoint x: 715, startPoint y: 38, endPoint x: 630, endPoint y: 50, distance: 86.1
click at [637, 43] on div "145789 Actions" at bounding box center [511, 38] width 787 height 15
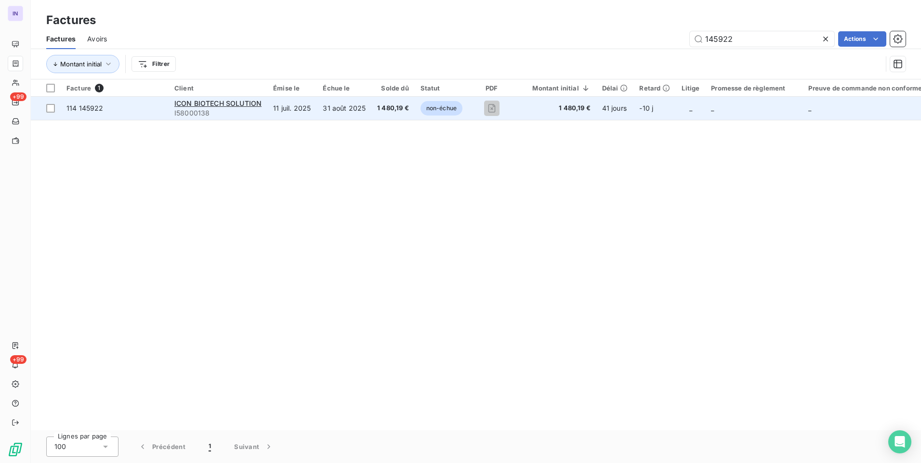
type input "145922"
click at [359, 115] on td "31 août 2025" at bounding box center [344, 108] width 54 height 23
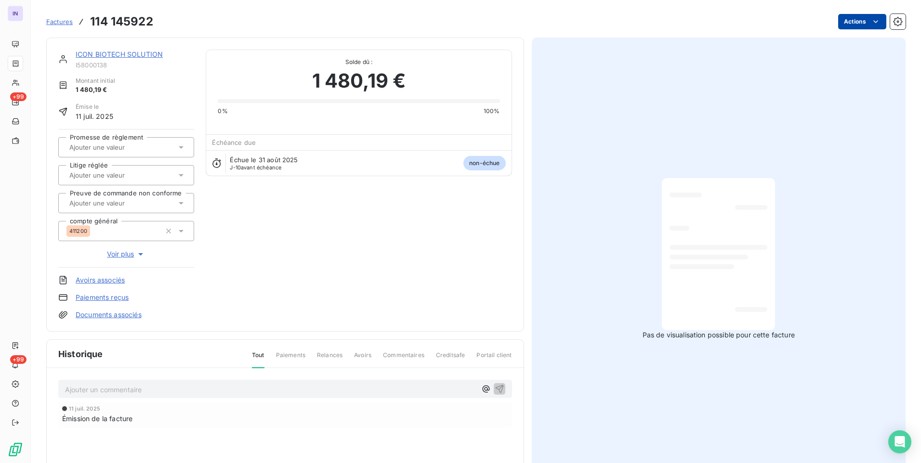
click at [861, 20] on html "IN +99 +99 Factures 114 145922 Actions ICON BIOTECH SOLUTION I58000138 Montant …" at bounding box center [460, 231] width 921 height 463
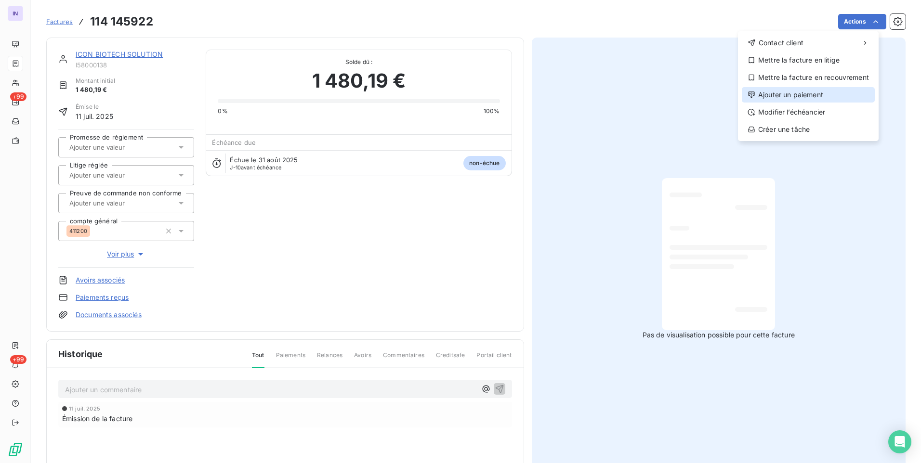
click at [776, 92] on div "Ajouter un paiement" at bounding box center [807, 94] width 133 height 15
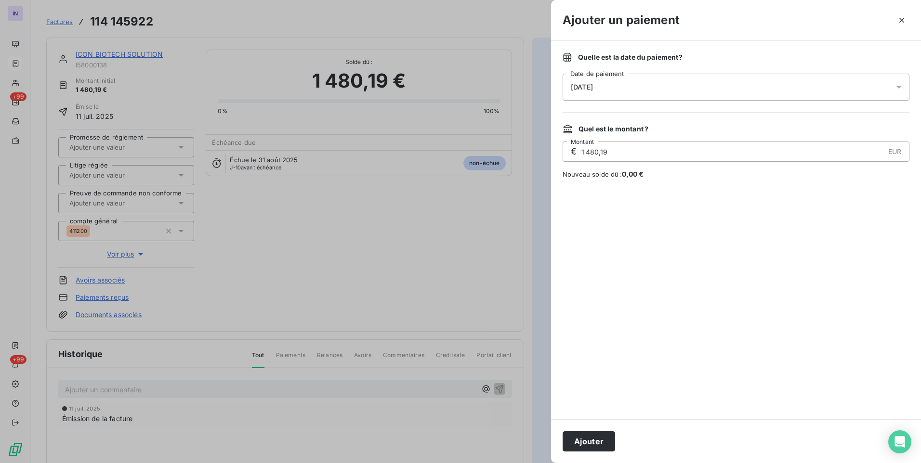
click at [676, 82] on div "[DATE]" at bounding box center [735, 87] width 347 height 27
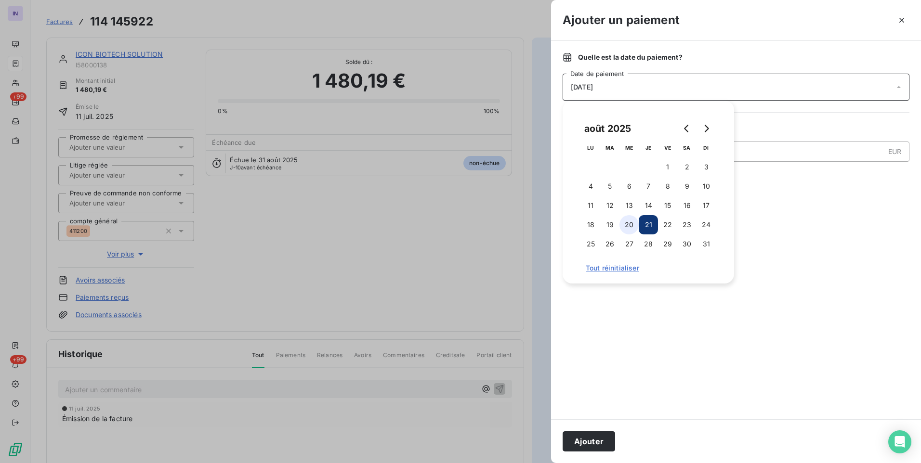
click at [623, 229] on button "20" at bounding box center [628, 224] width 19 height 19
click at [597, 442] on button "Ajouter" at bounding box center [588, 441] width 52 height 20
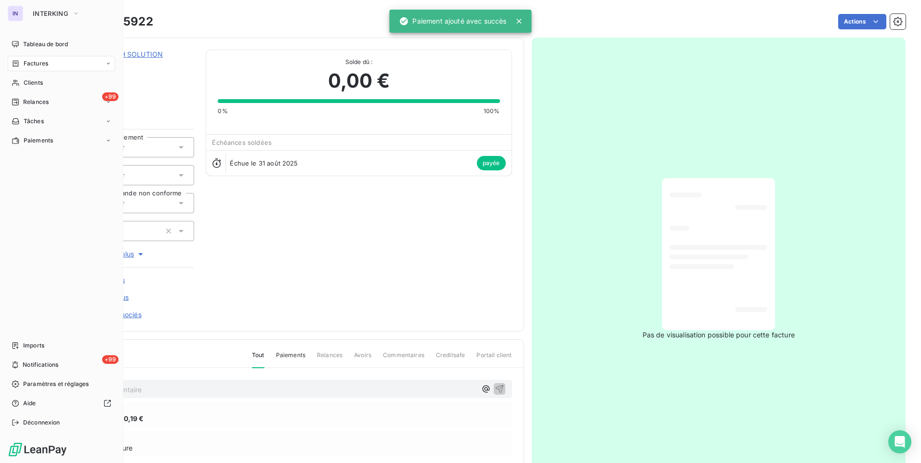
click at [33, 65] on span "Factures" at bounding box center [36, 63] width 25 height 9
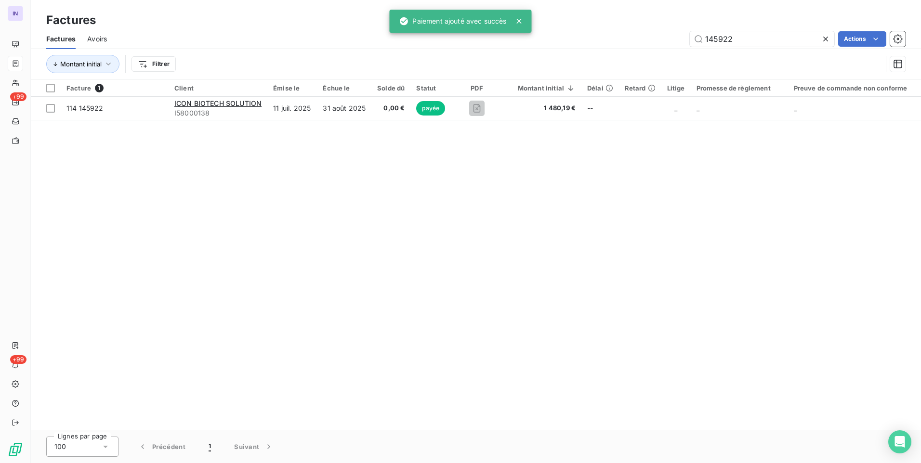
drag, startPoint x: 733, startPoint y: 39, endPoint x: 653, endPoint y: 39, distance: 79.9
click at [653, 39] on div "145922 Actions" at bounding box center [511, 38] width 787 height 15
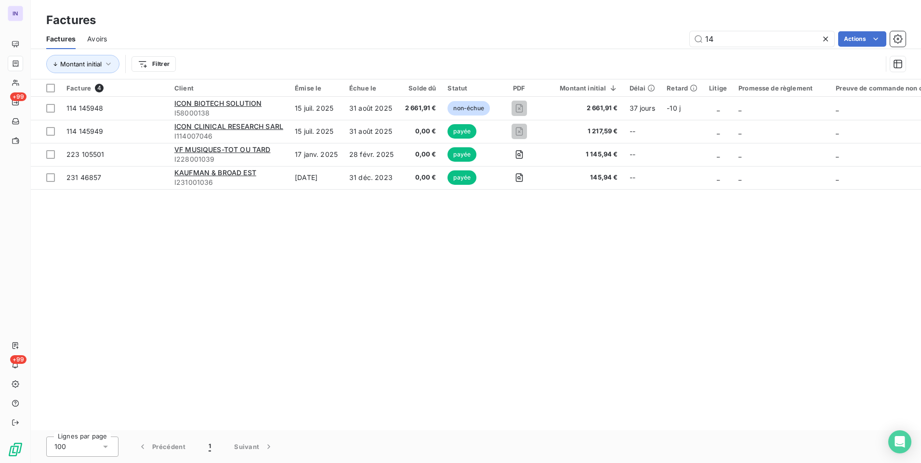
type input "1"
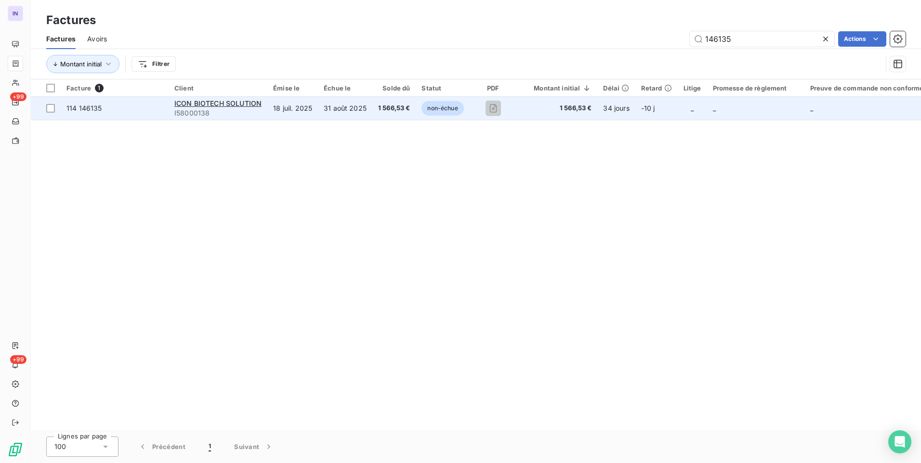
type input "146135"
click at [378, 116] on td "1 566,53 €" at bounding box center [394, 108] width 44 height 23
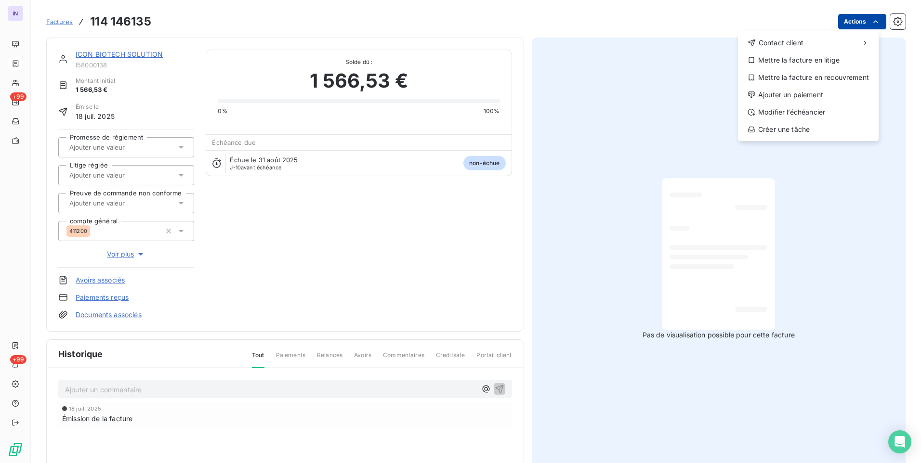
click at [838, 22] on html "IN +99 +99 Factures [PHONE_NUMBER] Actions Contact client Mettre la facture en …" at bounding box center [460, 231] width 921 height 463
click at [779, 100] on div "Ajouter un paiement" at bounding box center [807, 94] width 133 height 15
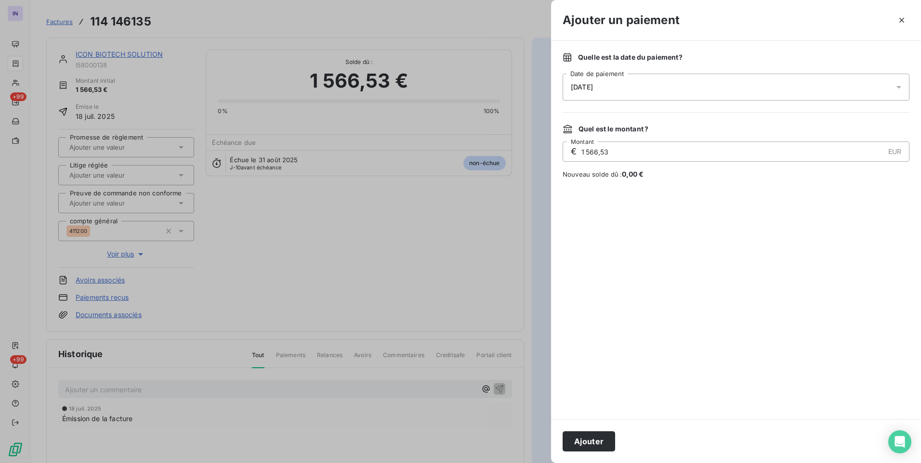
click at [669, 79] on div "[DATE]" at bounding box center [735, 87] width 347 height 27
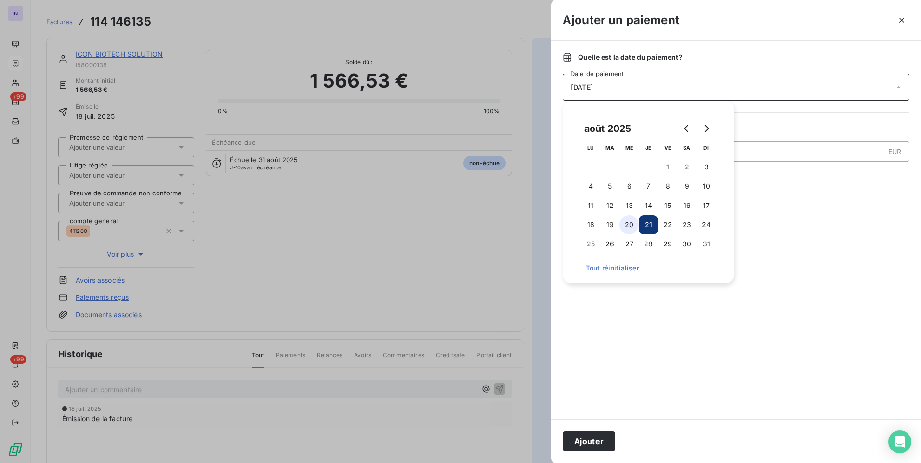
click at [627, 226] on button "20" at bounding box center [628, 224] width 19 height 19
click at [605, 438] on button "Ajouter" at bounding box center [588, 441] width 52 height 20
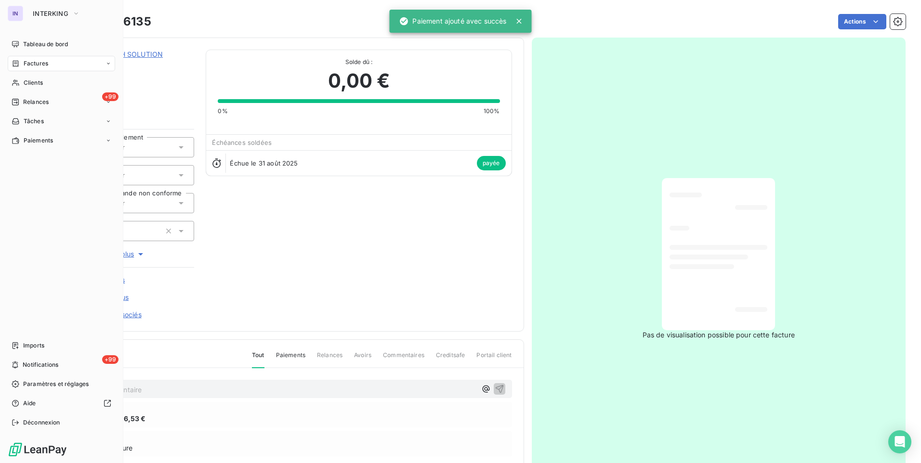
drag, startPoint x: 33, startPoint y: 63, endPoint x: 116, endPoint y: 70, distance: 82.7
click at [33, 63] on span "Factures" at bounding box center [36, 63] width 25 height 9
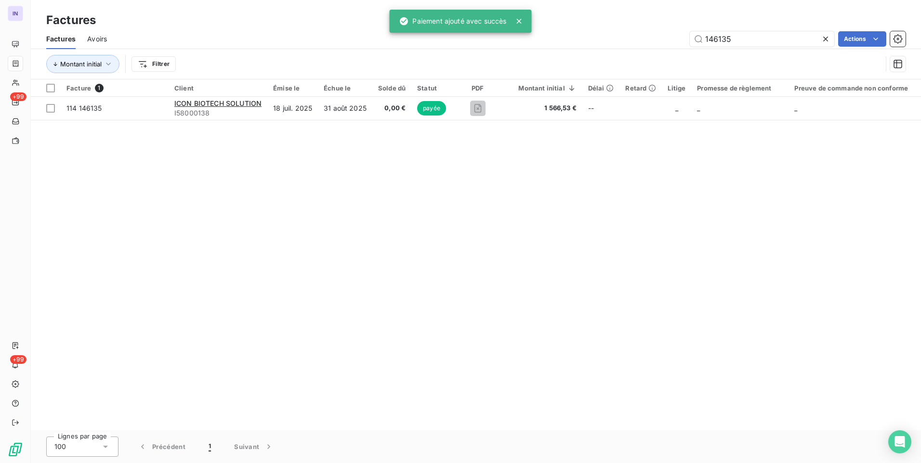
drag, startPoint x: 745, startPoint y: 39, endPoint x: 618, endPoint y: 38, distance: 126.6
click at [618, 38] on div "146135 Actions" at bounding box center [511, 38] width 787 height 15
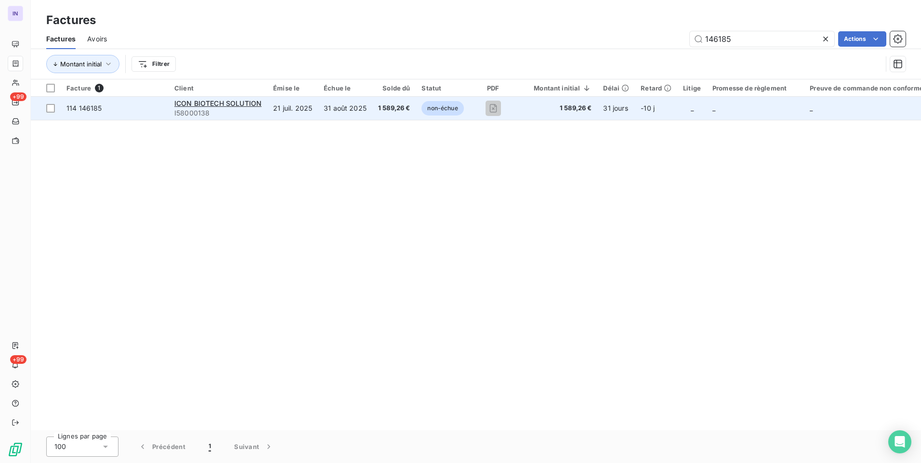
type input "146185"
click at [403, 112] on span "1 589,26 €" at bounding box center [394, 109] width 32 height 10
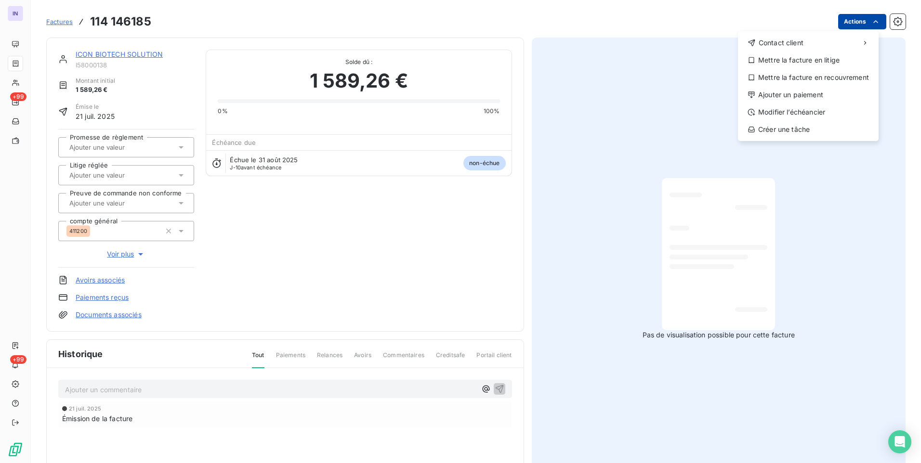
click at [858, 24] on html "IN +99 +99 Factures [PHONE_NUMBER] Actions Contact client Mettre la facture en …" at bounding box center [460, 231] width 921 height 463
click at [791, 97] on div "Ajouter un paiement" at bounding box center [807, 94] width 133 height 15
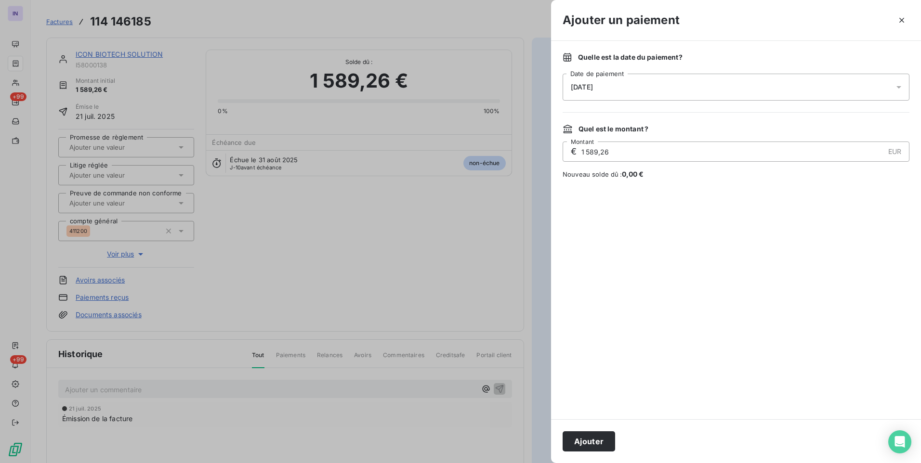
click at [663, 88] on div "[DATE]" at bounding box center [735, 87] width 347 height 27
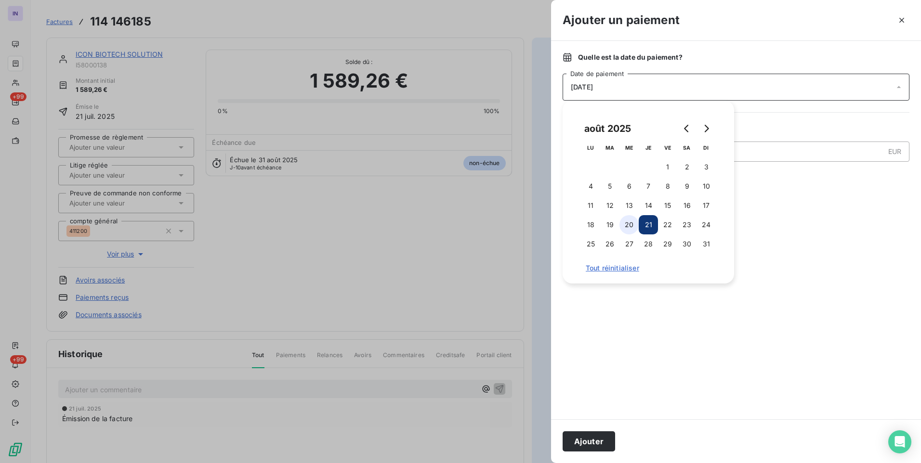
click at [634, 220] on button "20" at bounding box center [628, 224] width 19 height 19
click at [595, 441] on button "Ajouter" at bounding box center [588, 441] width 52 height 20
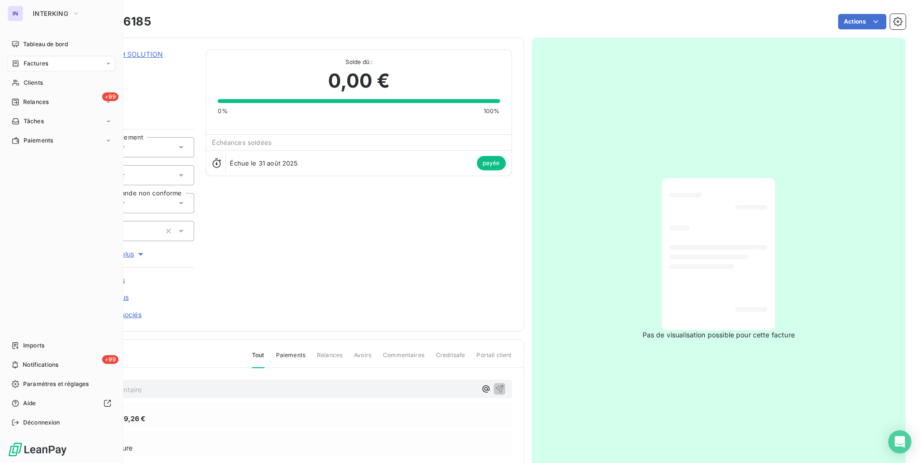
click at [38, 62] on span "Factures" at bounding box center [36, 63] width 25 height 9
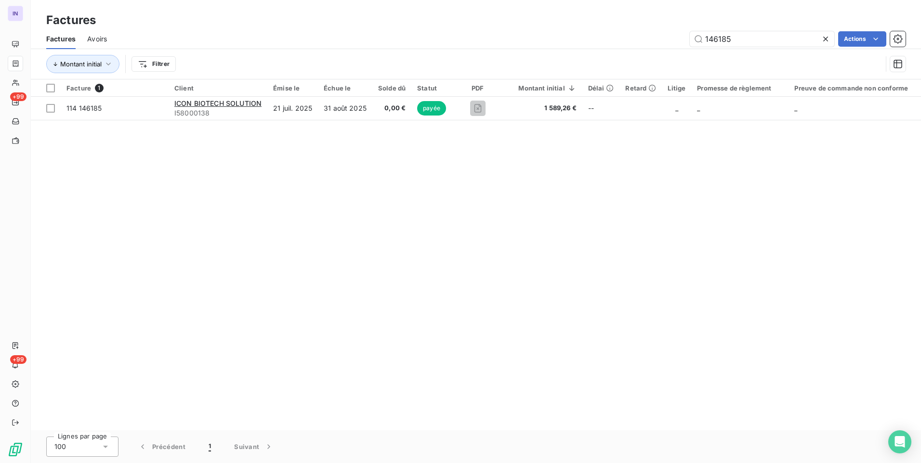
drag, startPoint x: 698, startPoint y: 38, endPoint x: 649, endPoint y: 37, distance: 49.1
click at [650, 37] on div "146185 Actions" at bounding box center [511, 38] width 787 height 15
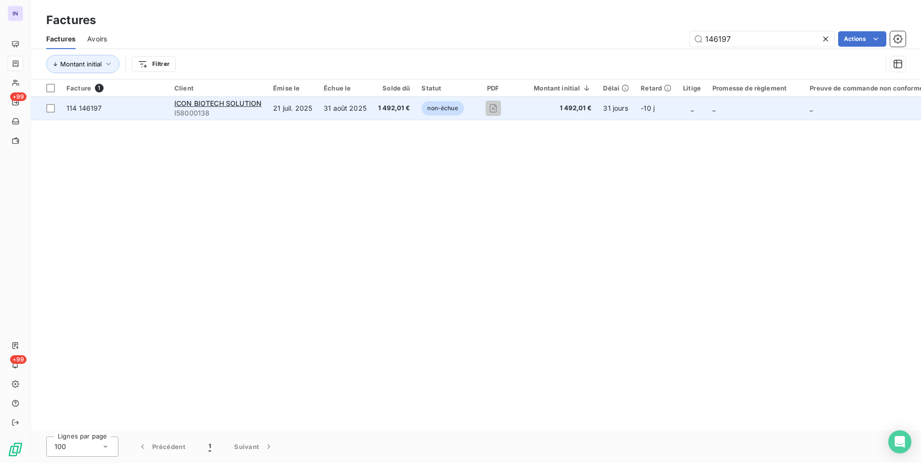
type input "146197"
click at [402, 110] on span "1 492,01 €" at bounding box center [394, 109] width 32 height 10
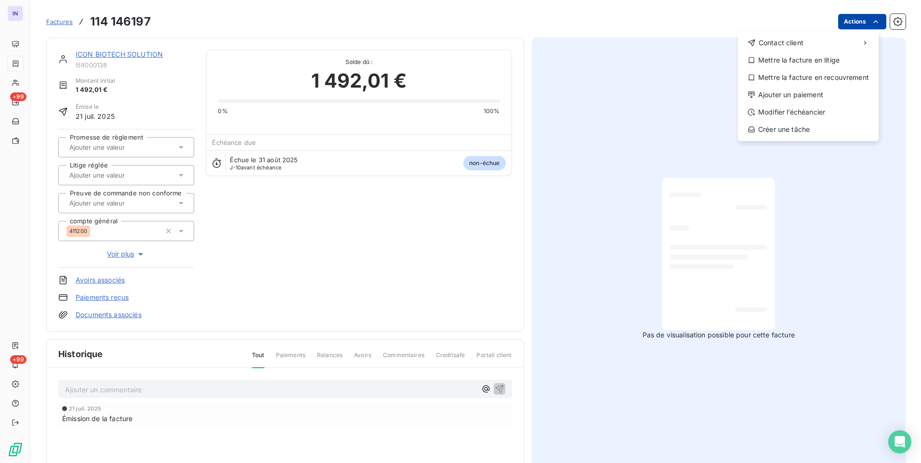
click at [853, 23] on html "IN +99 +99 Factures [PHONE_NUMBER] Actions Contact client Mettre la facture en …" at bounding box center [460, 231] width 921 height 463
click at [771, 97] on div "Ajouter un paiement" at bounding box center [807, 94] width 133 height 15
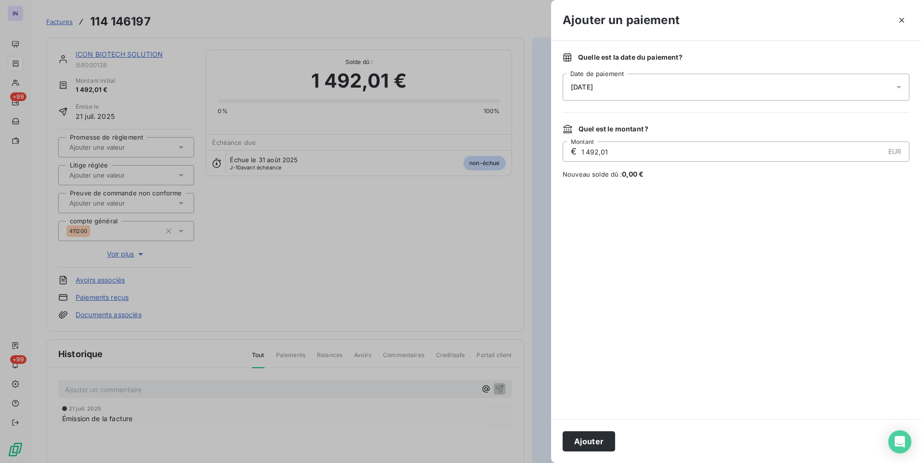
drag, startPoint x: 614, startPoint y: 85, endPoint x: 609, endPoint y: 95, distance: 12.1
click at [614, 85] on div "[DATE]" at bounding box center [735, 87] width 347 height 27
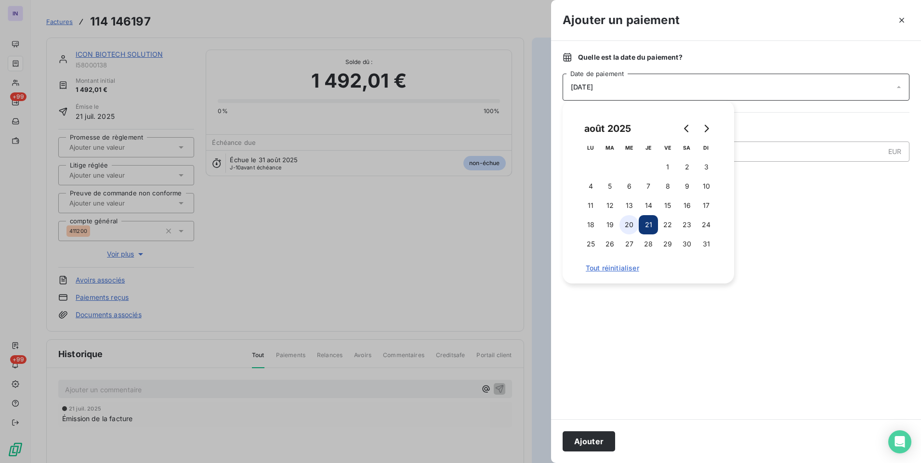
click at [628, 222] on button "20" at bounding box center [628, 224] width 19 height 19
click at [589, 443] on button "Ajouter" at bounding box center [588, 441] width 52 height 20
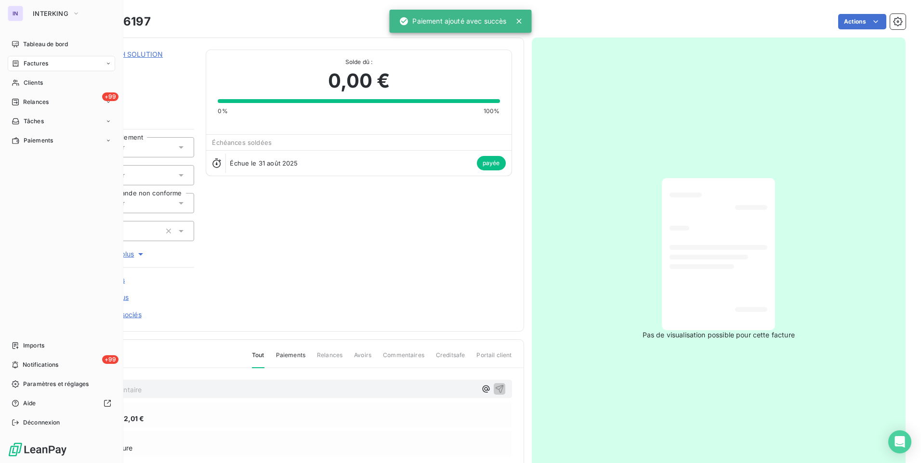
click at [35, 68] on div "Factures" at bounding box center [61, 63] width 107 height 15
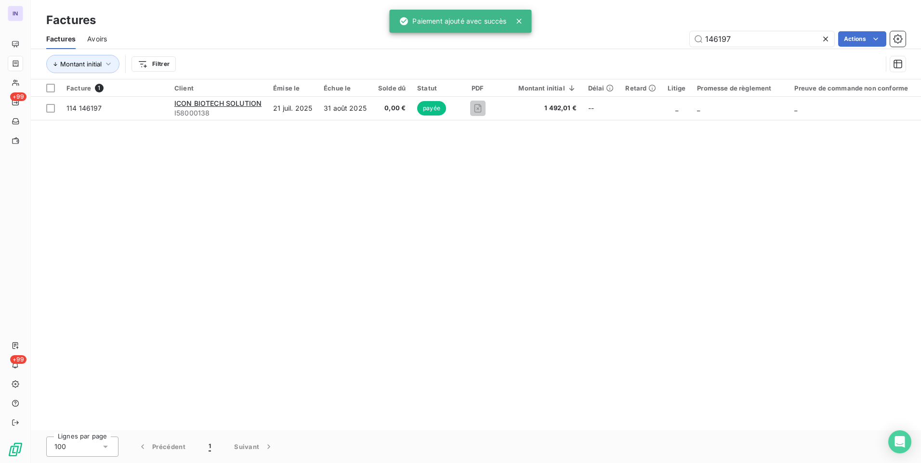
drag, startPoint x: 761, startPoint y: 40, endPoint x: 617, endPoint y: 33, distance: 144.1
click at [617, 33] on div "146197 Actions" at bounding box center [511, 38] width 787 height 15
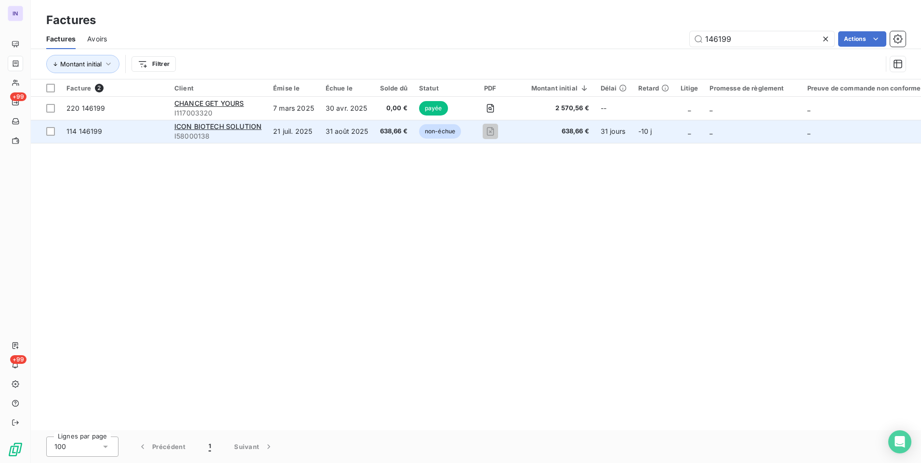
type input "146199"
click at [390, 135] on span "638,66 €" at bounding box center [393, 132] width 27 height 10
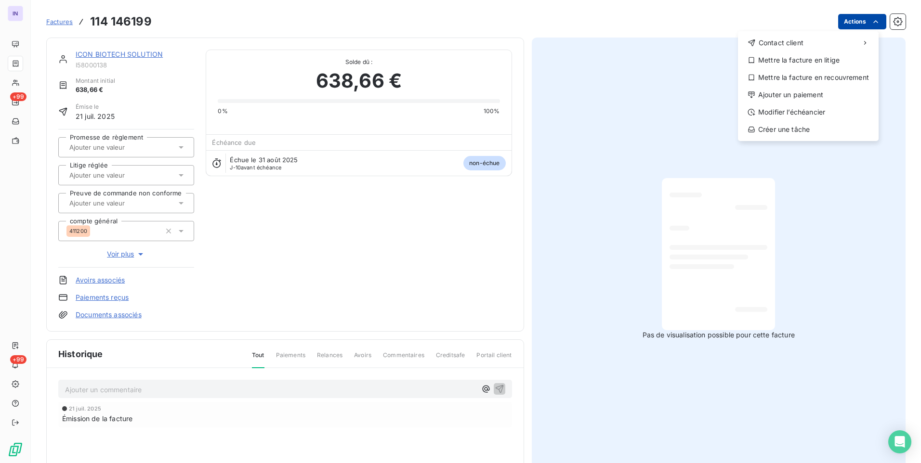
click at [858, 17] on html "IN +99 +99 Factures [PHONE_NUMBER] Actions Contact client Mettre la facture en …" at bounding box center [460, 231] width 921 height 463
click at [793, 91] on div "Ajouter un paiement" at bounding box center [807, 94] width 133 height 15
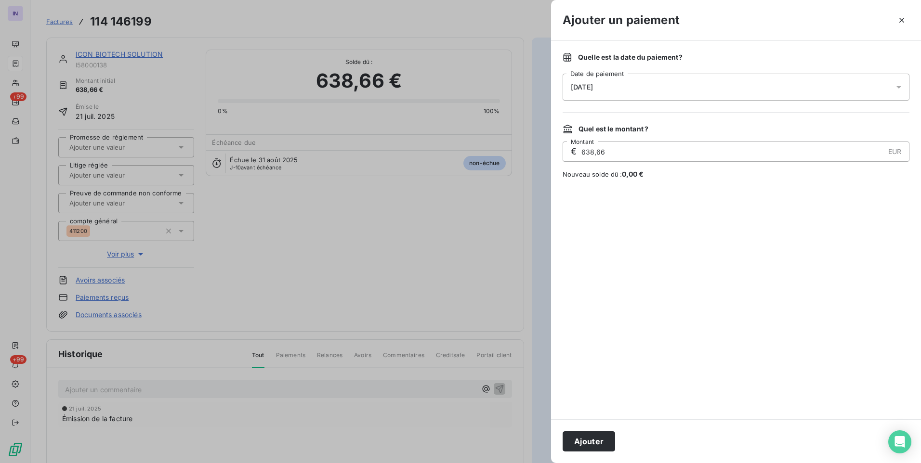
click at [667, 83] on div "[DATE]" at bounding box center [735, 87] width 347 height 27
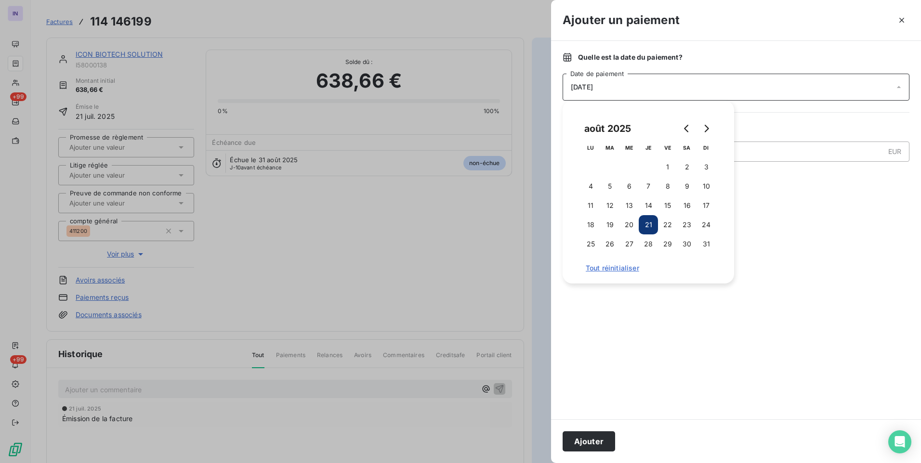
drag, startPoint x: 628, startPoint y: 220, endPoint x: 621, endPoint y: 260, distance: 41.1
click at [628, 221] on button "20" at bounding box center [628, 224] width 19 height 19
click at [591, 442] on button "Ajouter" at bounding box center [588, 441] width 52 height 20
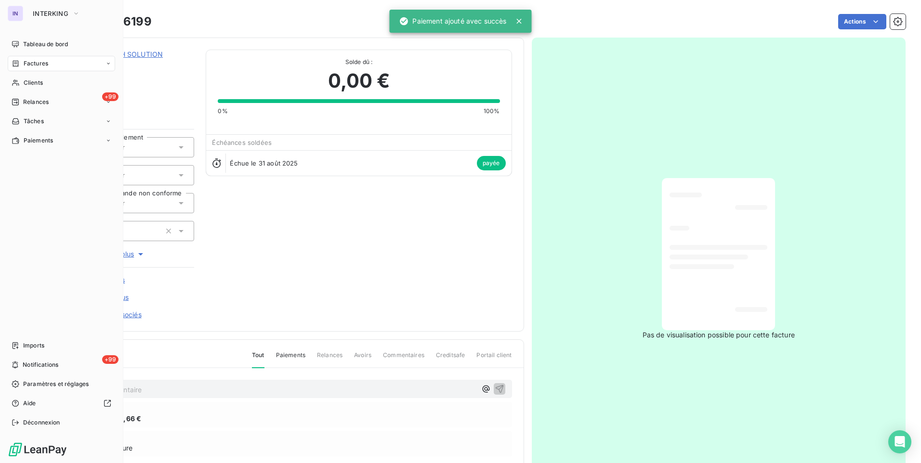
click at [36, 63] on span "Factures" at bounding box center [36, 63] width 25 height 9
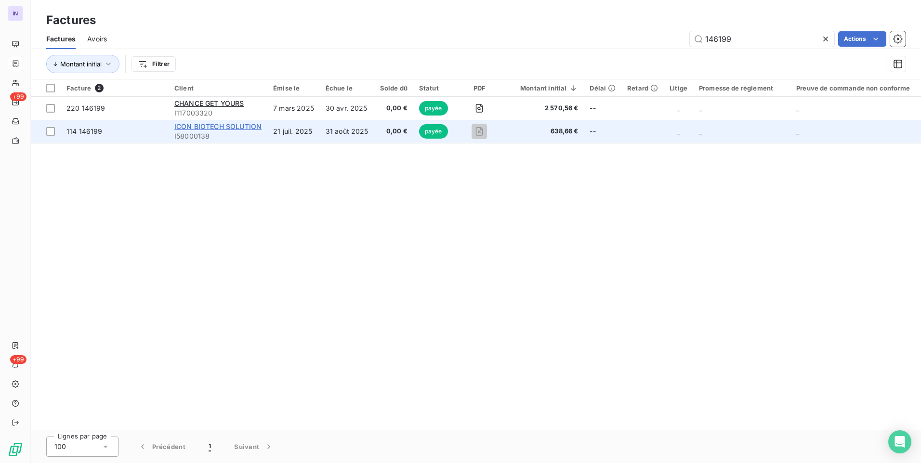
click at [197, 126] on span "ICON BIOTECH SOLUTION" at bounding box center [217, 126] width 87 height 8
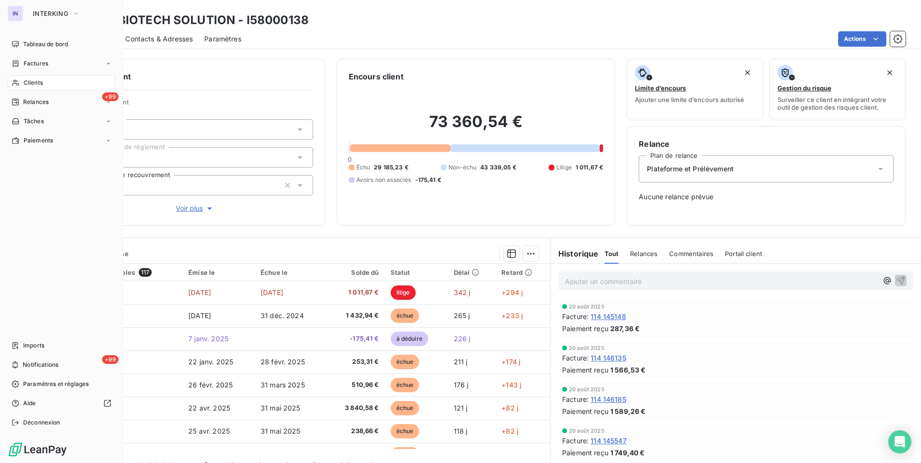
click at [31, 83] on span "Clients" at bounding box center [33, 82] width 19 height 9
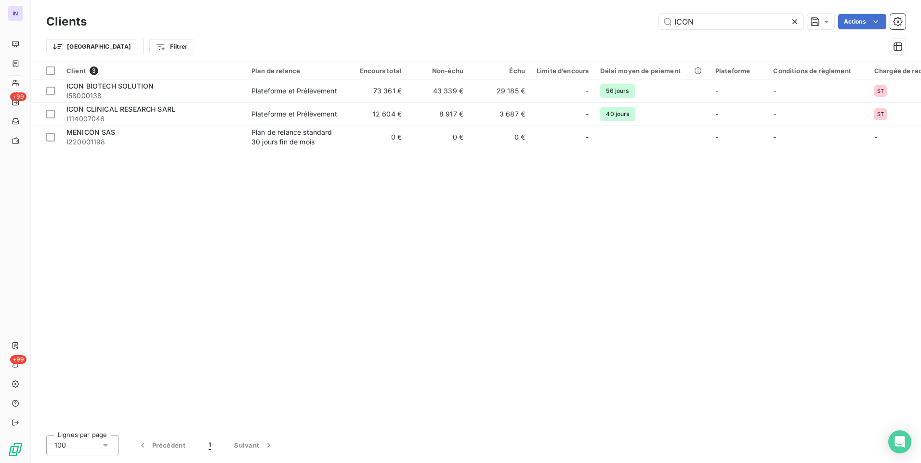
drag, startPoint x: 715, startPoint y: 23, endPoint x: 616, endPoint y: 22, distance: 98.2
click at [617, 22] on div "ICON Actions" at bounding box center [501, 21] width 807 height 15
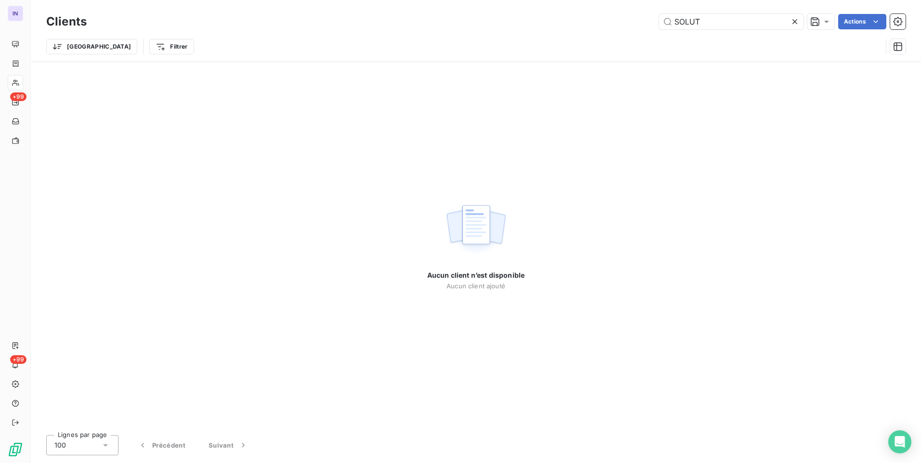
drag, startPoint x: 717, startPoint y: 24, endPoint x: 641, endPoint y: 23, distance: 76.1
click at [641, 23] on div "SOLUT Actions" at bounding box center [501, 21] width 807 height 15
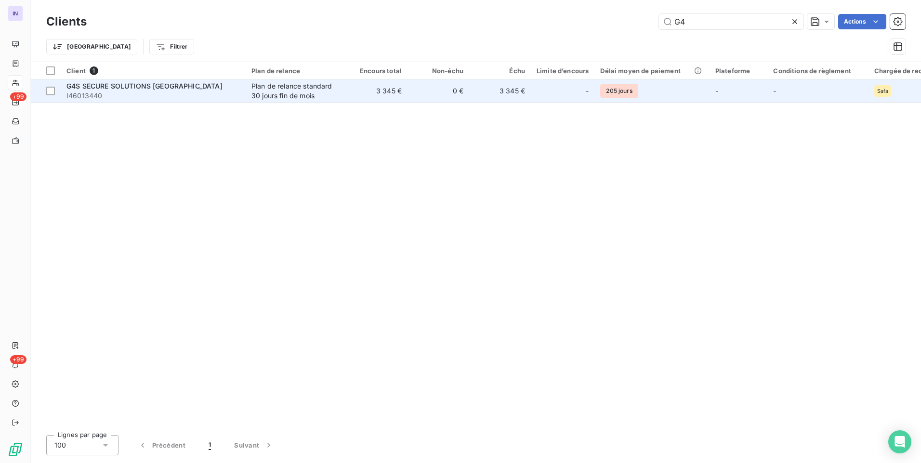
type input "G4"
click at [227, 96] on span "I46013440" at bounding box center [152, 96] width 173 height 10
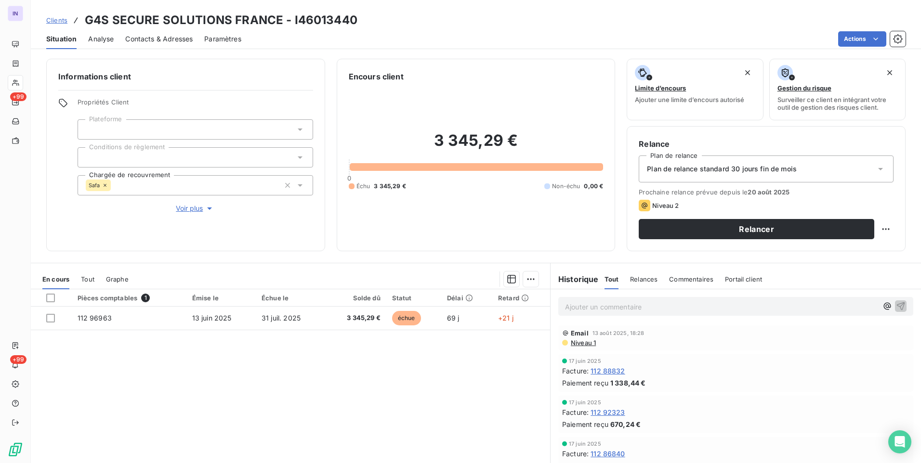
click at [104, 184] on icon at bounding box center [105, 185] width 6 height 6
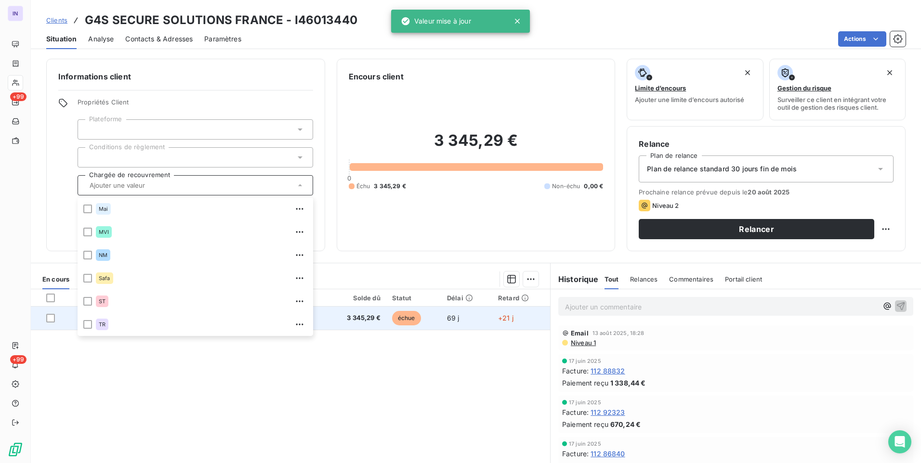
click at [370, 323] on td "3 345,29 €" at bounding box center [356, 318] width 62 height 23
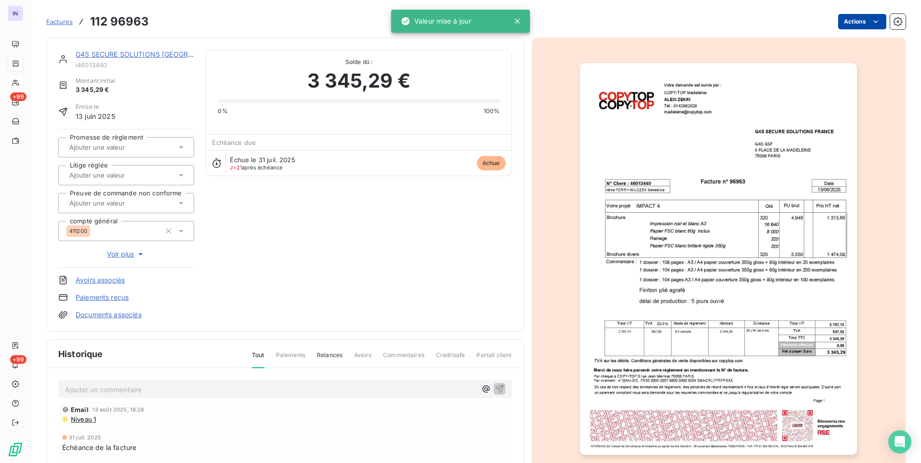
click at [847, 25] on html "IN +99 +99 Factures 112 96963 Actions G4S SECURE SOLUTIONS [GEOGRAPHIC_DATA] I4…" at bounding box center [460, 231] width 921 height 463
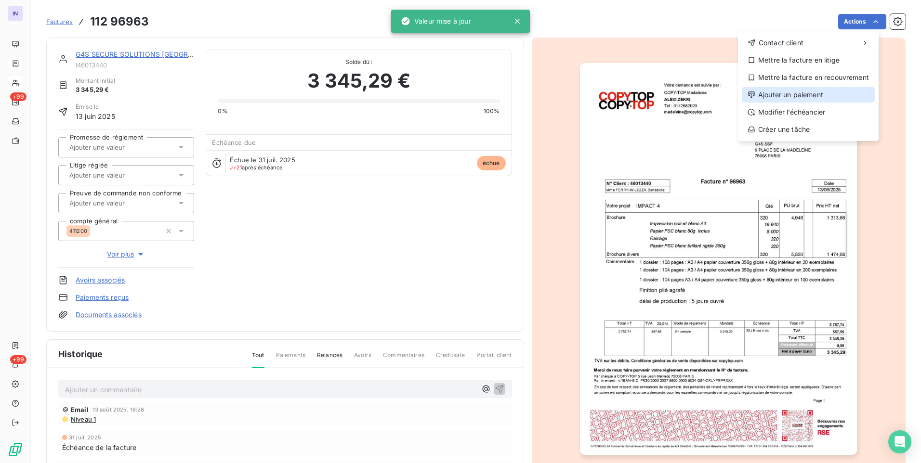
click at [810, 92] on div "Ajouter un paiement" at bounding box center [807, 94] width 133 height 15
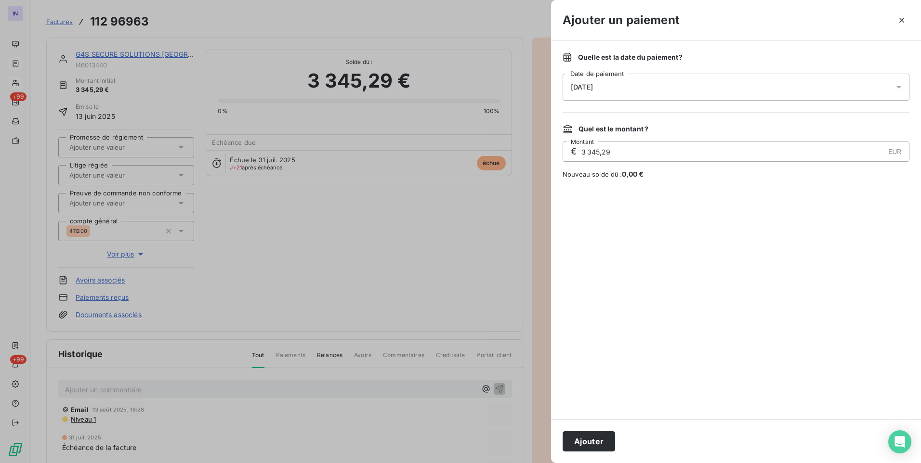
click at [676, 90] on div "[DATE]" at bounding box center [735, 87] width 347 height 27
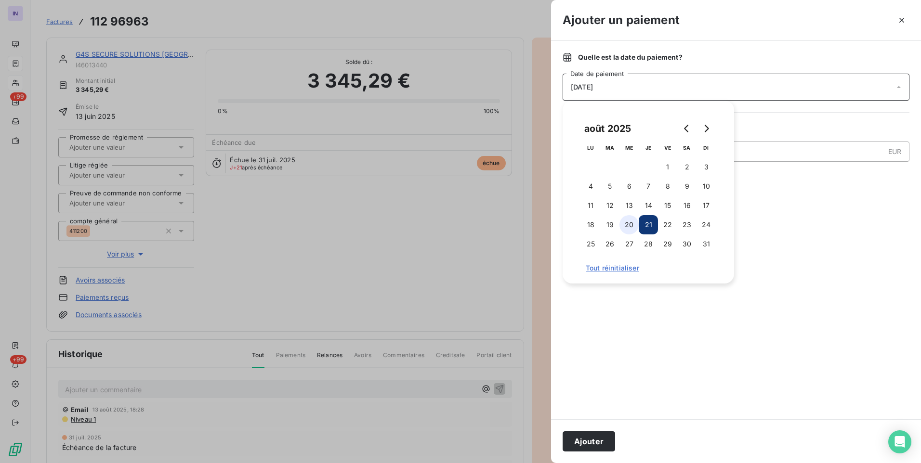
click at [626, 223] on button "20" at bounding box center [628, 224] width 19 height 19
click at [588, 436] on button "Ajouter" at bounding box center [588, 441] width 52 height 20
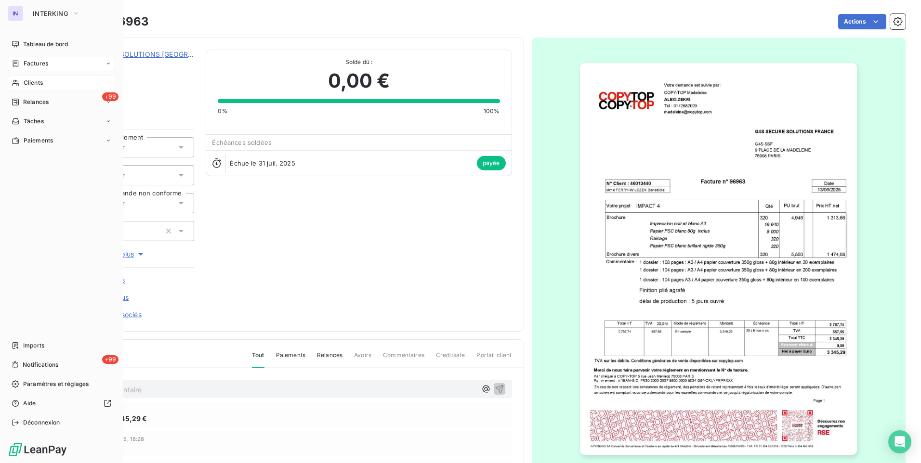
drag, startPoint x: 40, startPoint y: 83, endPoint x: 44, endPoint y: 90, distance: 8.0
click at [40, 83] on span "Clients" at bounding box center [33, 82] width 19 height 9
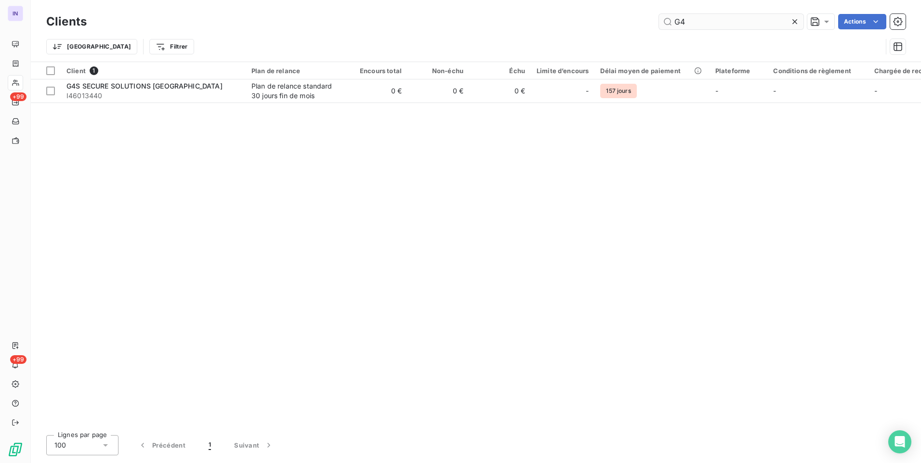
click at [701, 22] on input "G4" at bounding box center [731, 21] width 144 height 15
drag, startPoint x: 702, startPoint y: 24, endPoint x: 587, endPoint y: 21, distance: 115.6
click at [587, 21] on div "G4 Actions" at bounding box center [501, 21] width 807 height 15
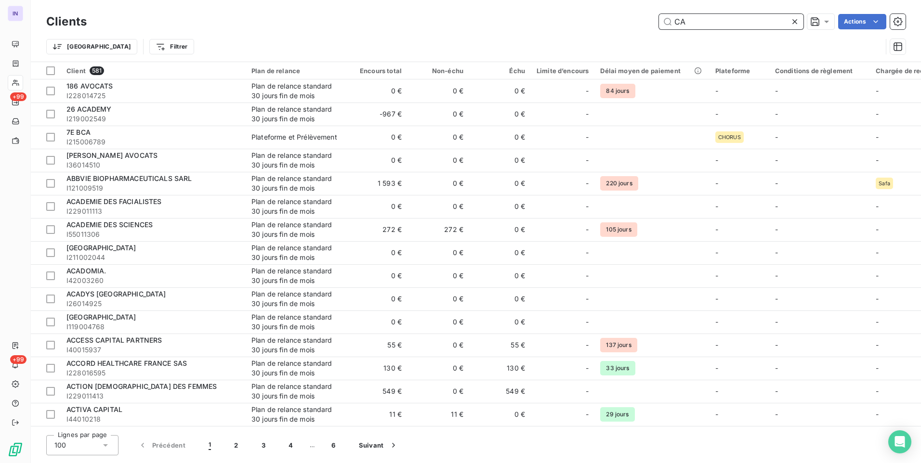
click at [699, 19] on input "CA" at bounding box center [731, 21] width 144 height 15
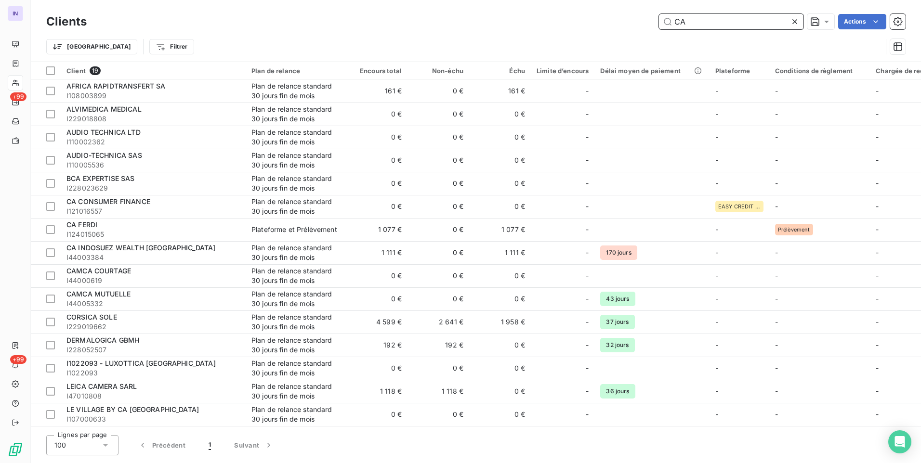
drag, startPoint x: 664, startPoint y: 25, endPoint x: 617, endPoint y: 24, distance: 46.7
click at [618, 24] on div "CA Actions" at bounding box center [501, 21] width 807 height 15
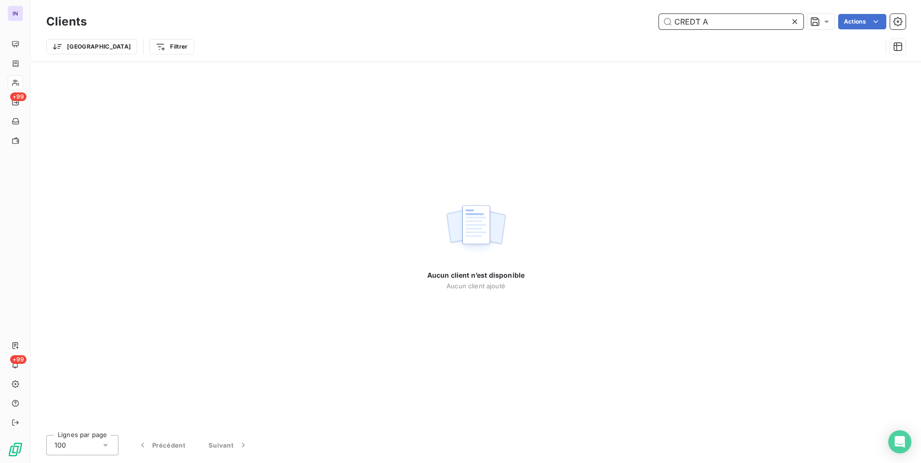
click at [695, 23] on input "CREDT A" at bounding box center [731, 21] width 144 height 15
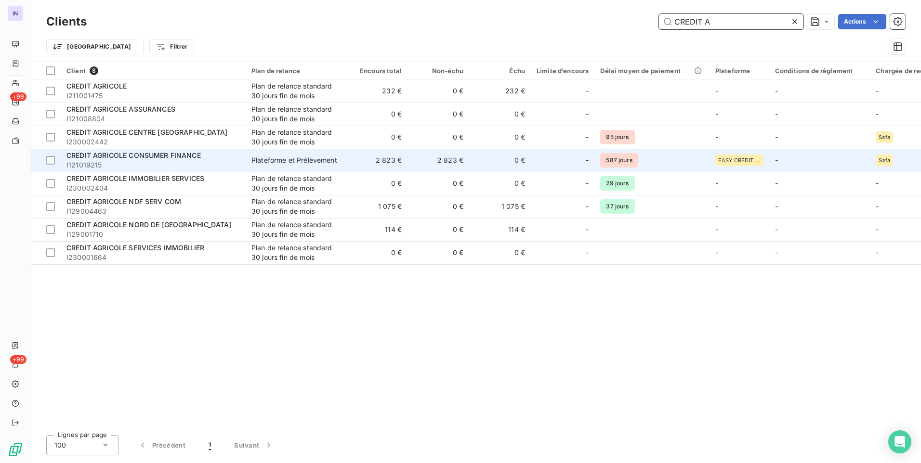
type input "CREDIT A"
click at [191, 158] on span "CREDIT AGRICOLE CONSUMER FINANCE" at bounding box center [133, 155] width 134 height 8
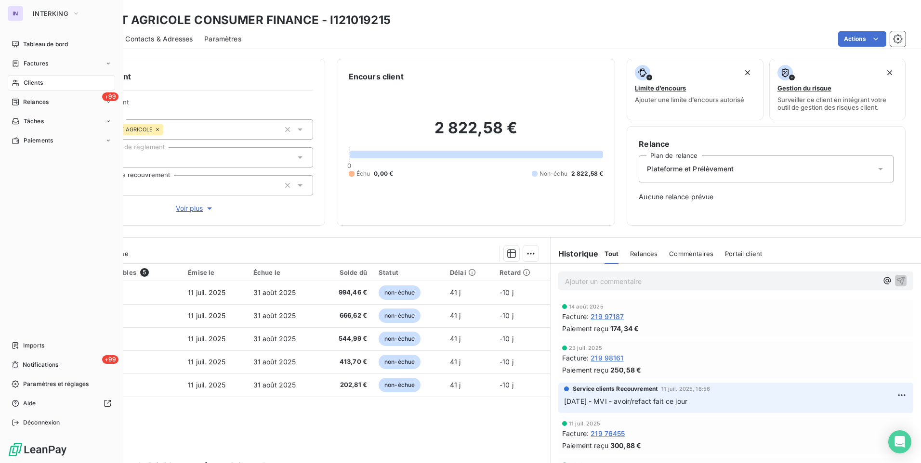
click at [33, 81] on span "Clients" at bounding box center [33, 82] width 19 height 9
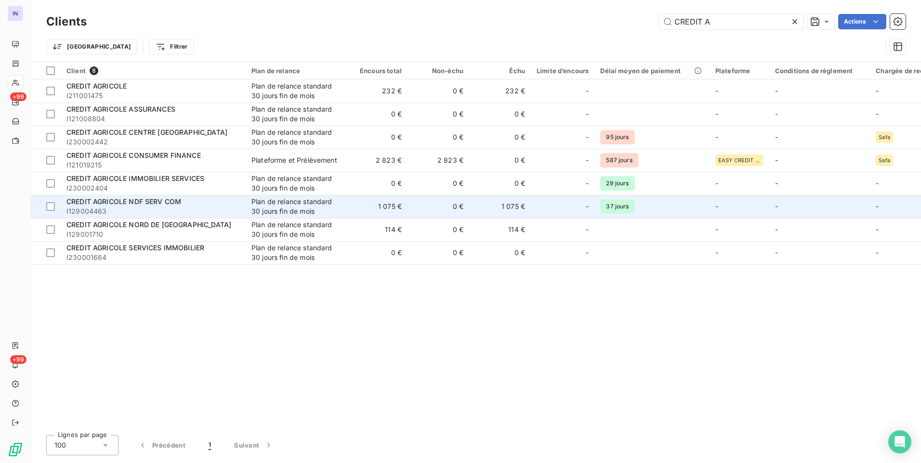
click at [220, 201] on div "CREDIT AGRICOLE NDF SERV COM" at bounding box center [152, 202] width 173 height 10
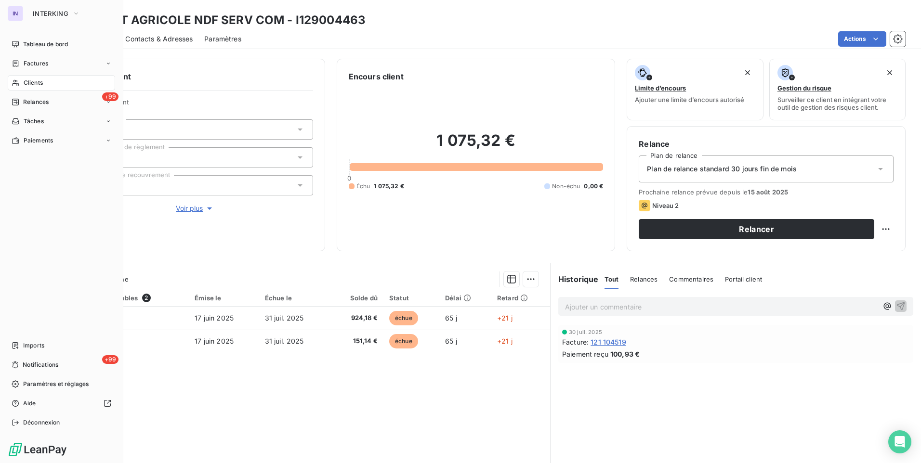
click at [40, 85] on span "Clients" at bounding box center [33, 82] width 19 height 9
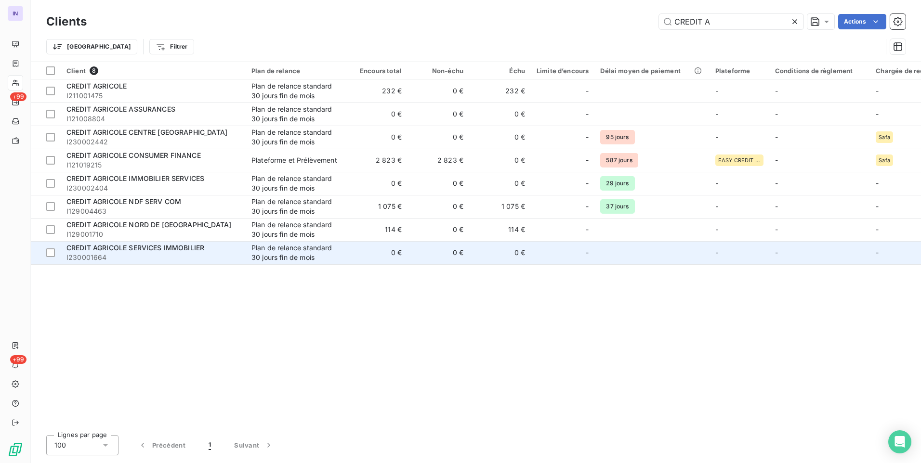
click at [186, 251] on span "CREDIT AGRICOLE SERVICES IMMOBILIER" at bounding box center [135, 248] width 138 height 8
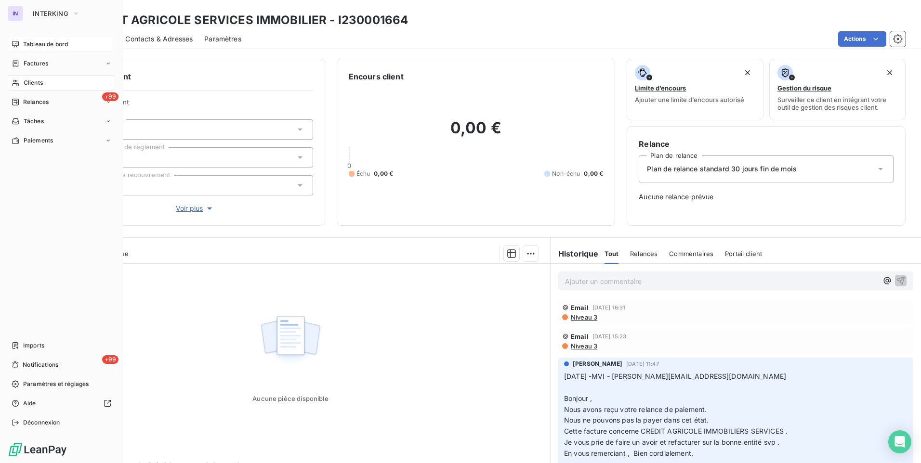
click at [53, 48] on span "Tableau de bord" at bounding box center [45, 44] width 45 height 9
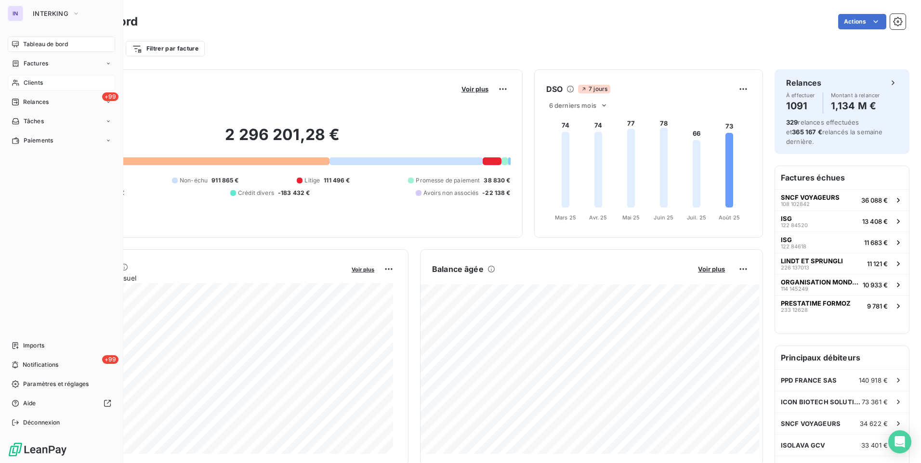
click at [30, 81] on span "Clients" at bounding box center [33, 82] width 19 height 9
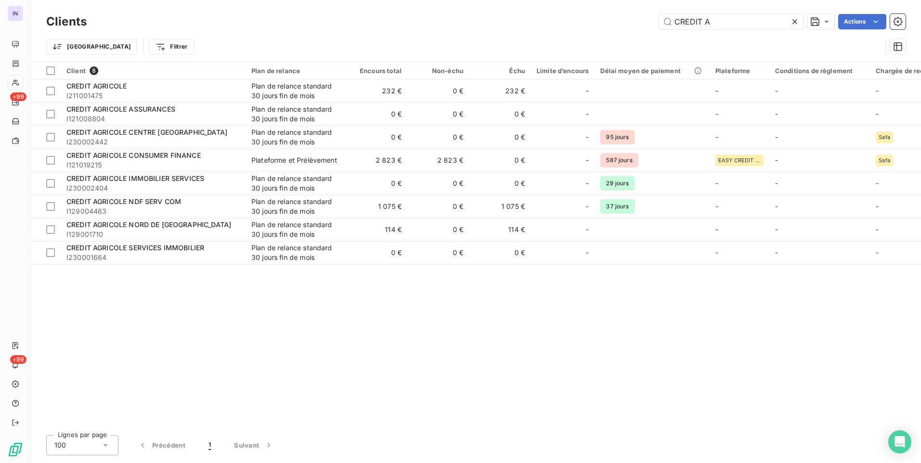
drag, startPoint x: 667, startPoint y: 31, endPoint x: 565, endPoint y: 36, distance: 102.2
click at [565, 36] on div "Clients CREDIT A Actions Trier Filtrer" at bounding box center [475, 37] width 859 height 50
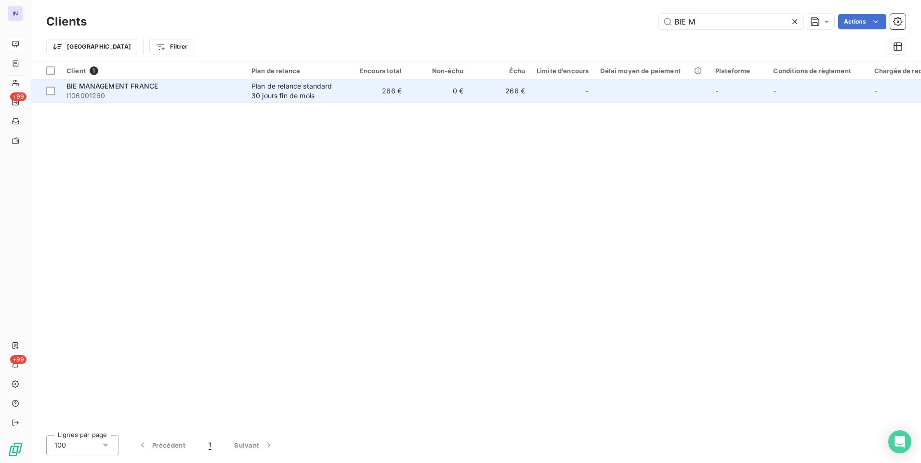
type input "BIE M"
click at [179, 94] on span "I106001260" at bounding box center [152, 96] width 173 height 10
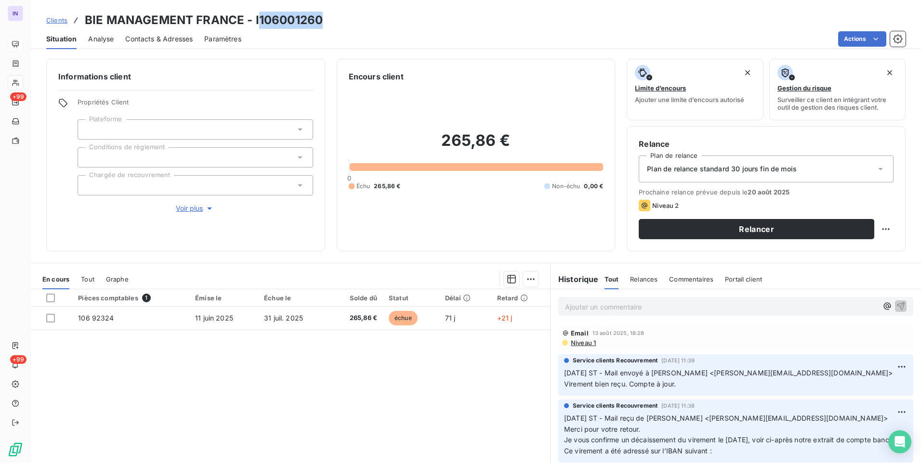
drag, startPoint x: 332, startPoint y: 19, endPoint x: 259, endPoint y: 20, distance: 73.2
click at [259, 20] on div "Clients BIE MANAGEMENT FRANCE - I106001260" at bounding box center [476, 20] width 890 height 17
copy h3 "106001260"
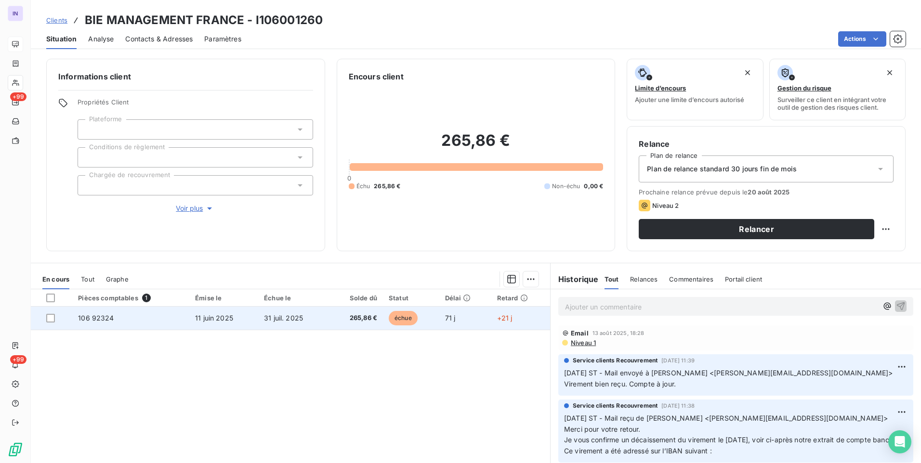
click at [283, 319] on span "31 juil. 2025" at bounding box center [283, 318] width 39 height 8
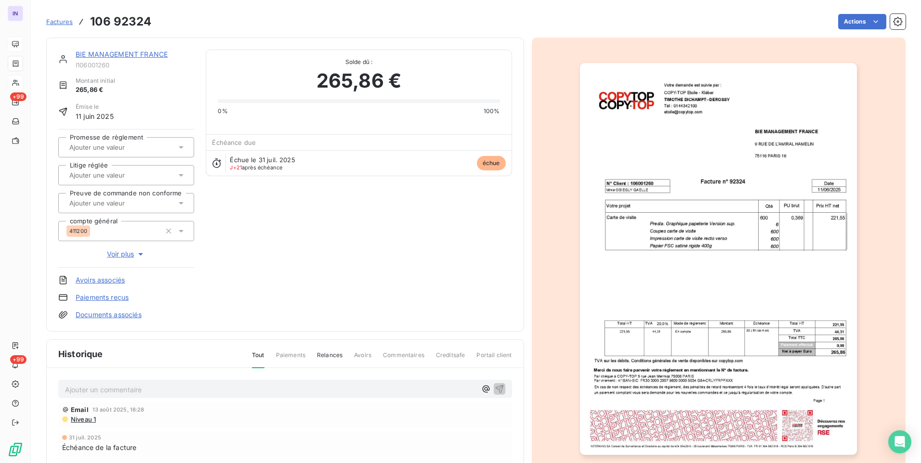
click at [99, 386] on p "Ajouter un commentaire ﻿" at bounding box center [270, 390] width 411 height 12
click at [190, 387] on p "[DATE] ST - Mail reçu de" at bounding box center [270, 389] width 411 height 11
click at [96, 395] on p "[DATE] ST - Mail reçu de [PERSON_NAME] <[PERSON_NAME][EMAIL_ADDRESS][DOMAIN_NAM…" at bounding box center [270, 389] width 411 height 11
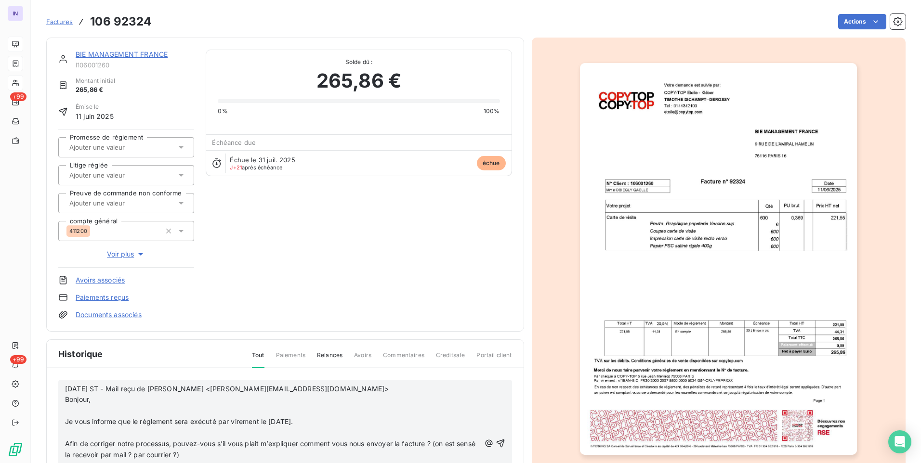
click at [67, 409] on p "﻿" at bounding box center [272, 410] width 415 height 11
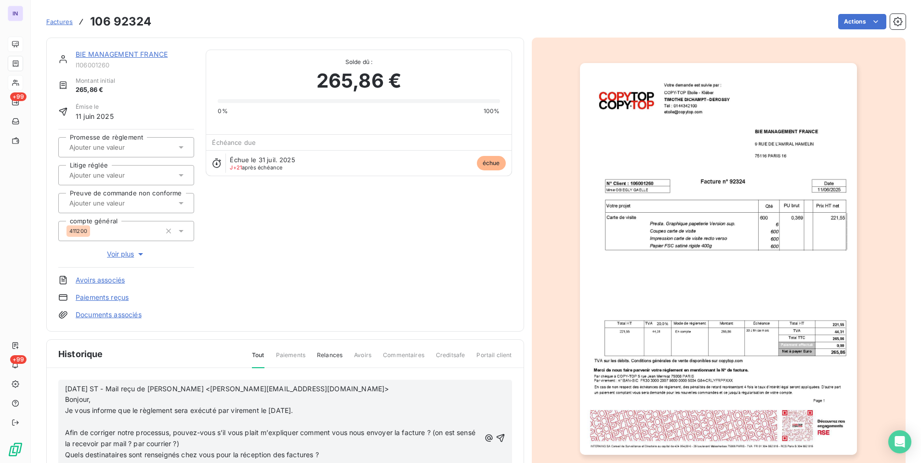
click at [73, 422] on p "﻿" at bounding box center [272, 421] width 415 height 11
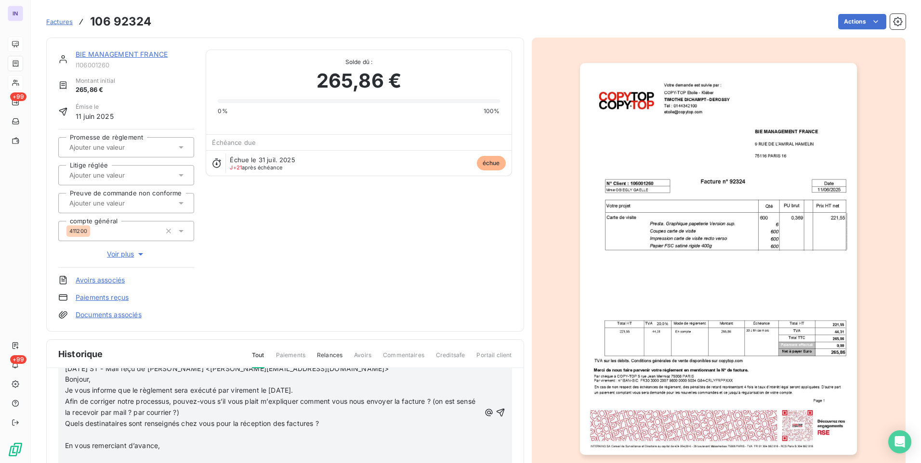
click at [77, 436] on p "﻿" at bounding box center [272, 434] width 415 height 11
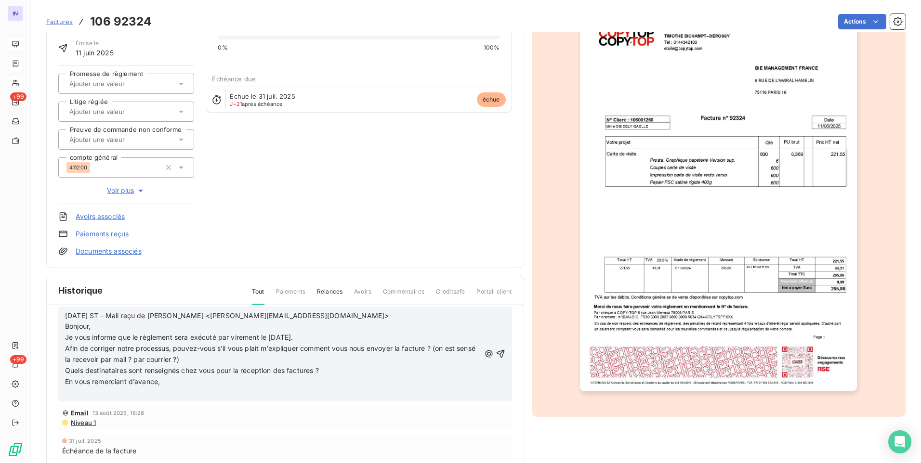
scroll to position [78, 0]
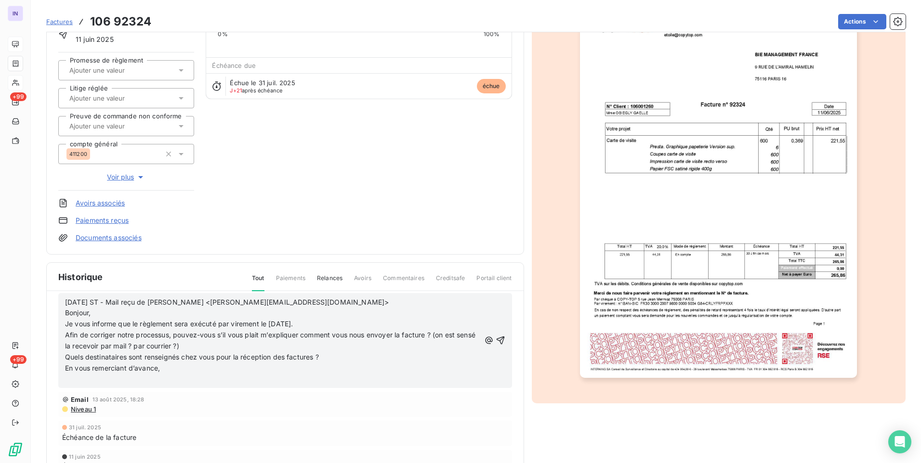
click at [103, 378] on p "﻿" at bounding box center [272, 379] width 415 height 11
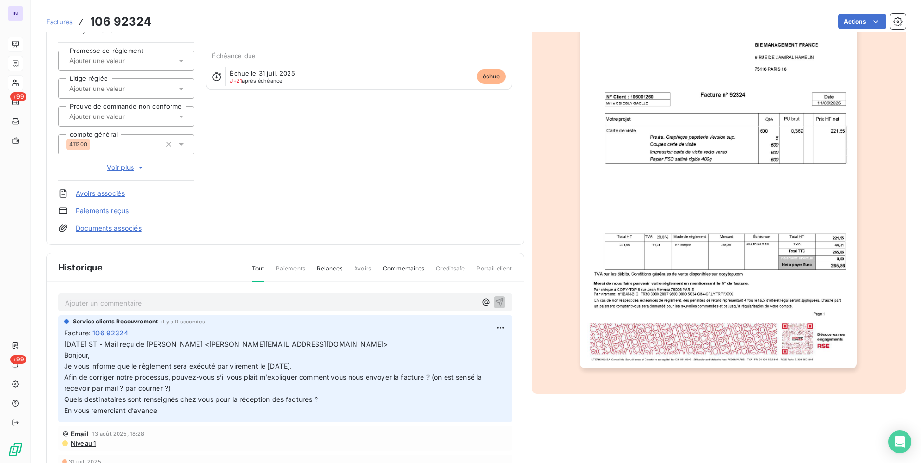
click at [97, 303] on p "Ajouter un commentaire ﻿" at bounding box center [270, 303] width 411 height 12
drag, startPoint x: 312, startPoint y: 342, endPoint x: 163, endPoint y: 344, distance: 149.8
click at [163, 344] on p "[DATE] ST - Mail reçu de [PERSON_NAME] <[PERSON_NAME][EMAIL_ADDRESS][DOMAIN_NAM…" at bounding box center [285, 376] width 442 height 77
copy span "[PERSON_NAME] <[PERSON_NAME][EMAIL_ADDRESS][DOMAIN_NAME]>"
click at [198, 304] on p "[DATE] ST - Mail envoyé à" at bounding box center [270, 302] width 411 height 11
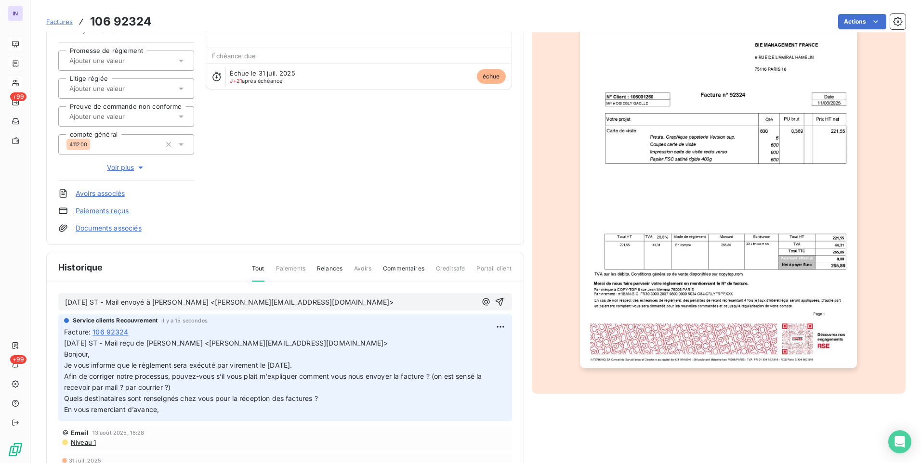
click at [96, 308] on p "[DATE] ST - Mail envoyé à [PERSON_NAME] <[PERSON_NAME][EMAIL_ADDRESS][DOMAIN_NA…" at bounding box center [270, 302] width 411 height 11
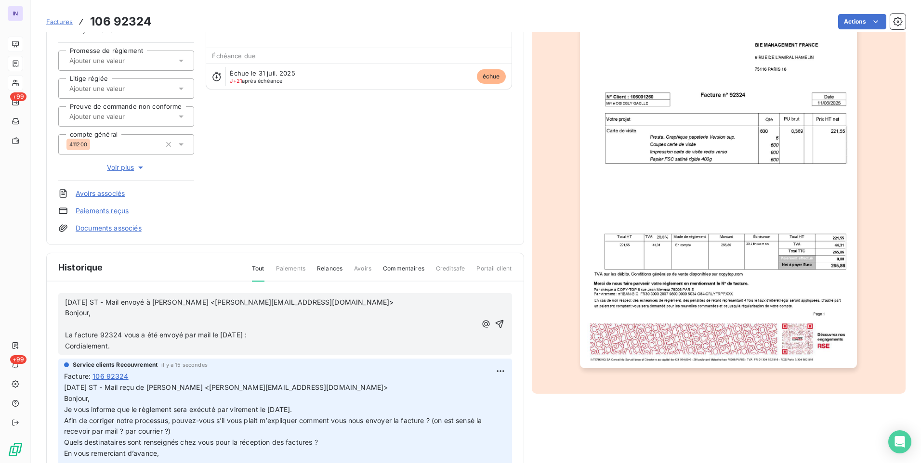
click at [83, 321] on p "﻿" at bounding box center [270, 324] width 411 height 11
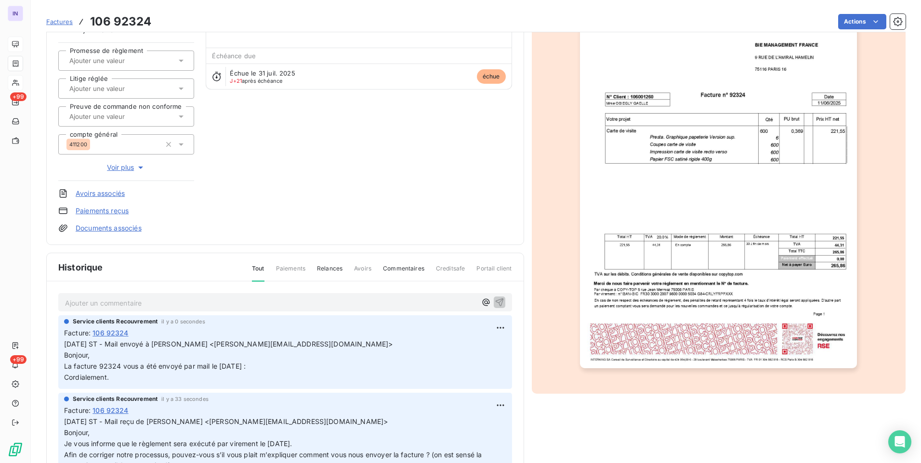
scroll to position [0, 0]
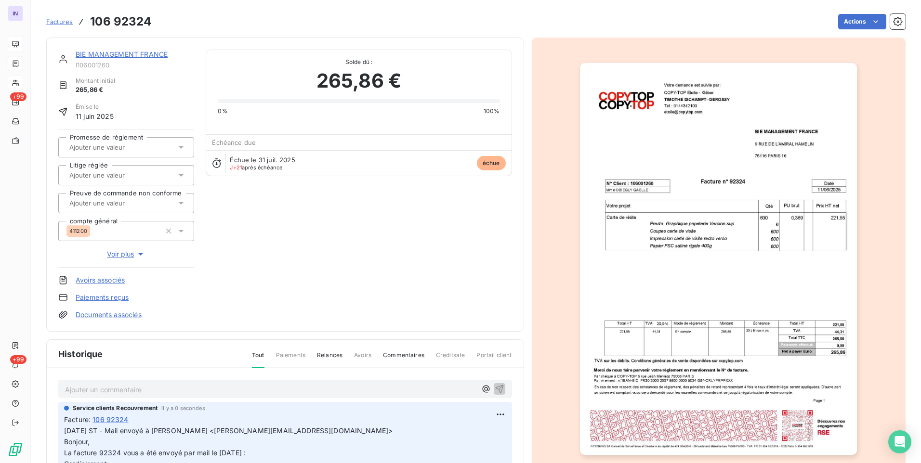
click at [861, 23] on html "IN +99 +99 Factures 106 92324 Actions BIE MANAGEMENT [GEOGRAPHIC_DATA] I1060012…" at bounding box center [460, 231] width 921 height 463
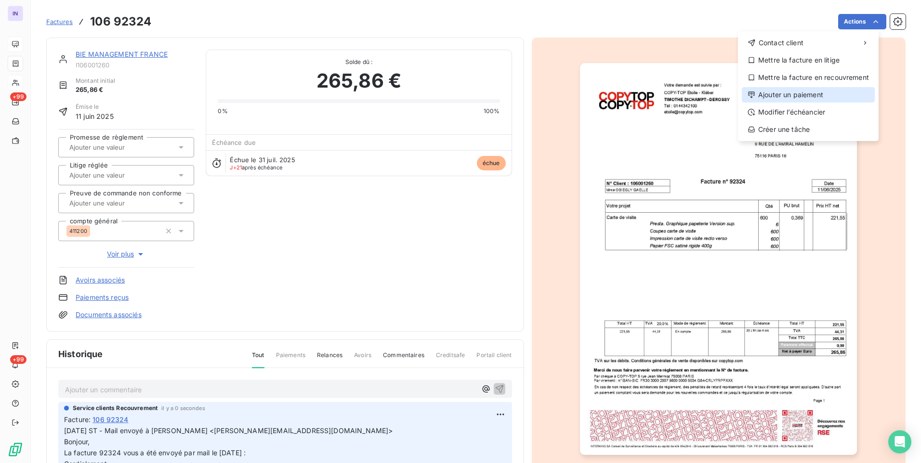
click at [804, 99] on div "Ajouter un paiement" at bounding box center [807, 94] width 133 height 15
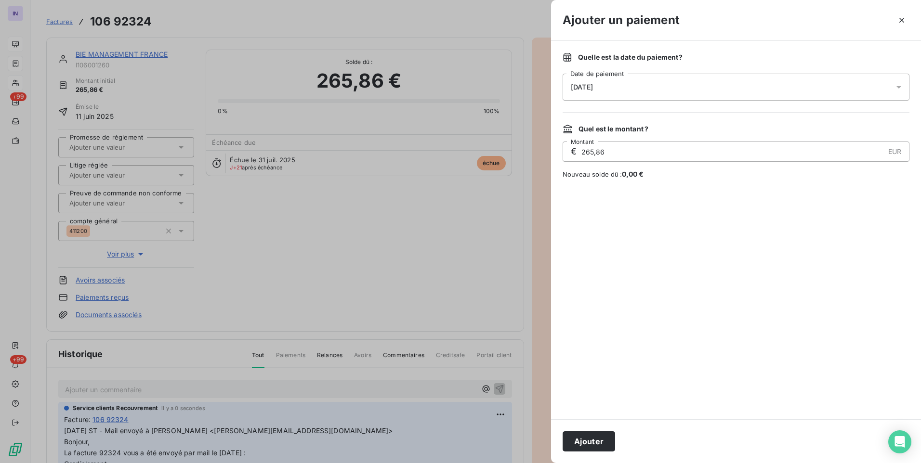
click at [641, 80] on div "[DATE]" at bounding box center [735, 87] width 347 height 27
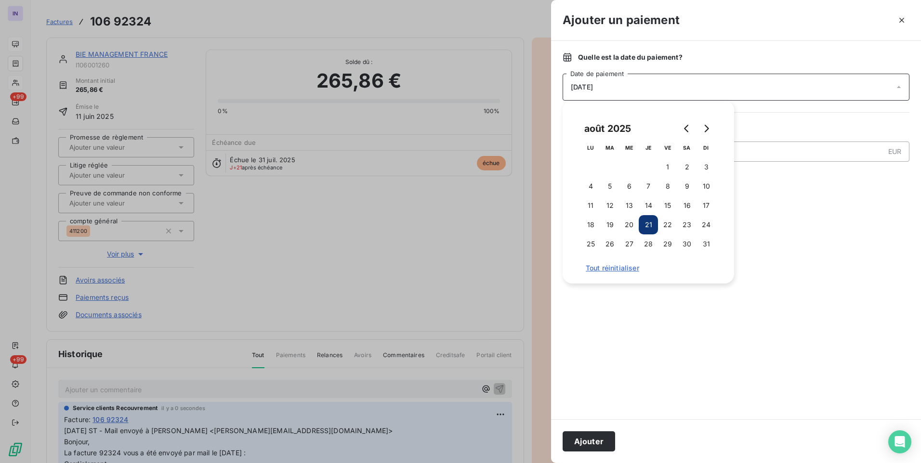
drag, startPoint x: 709, startPoint y: 131, endPoint x: 671, endPoint y: 135, distance: 38.7
click at [709, 131] on icon "Go to next month" at bounding box center [706, 129] width 8 height 8
click at [610, 165] on button "2" at bounding box center [609, 166] width 19 height 19
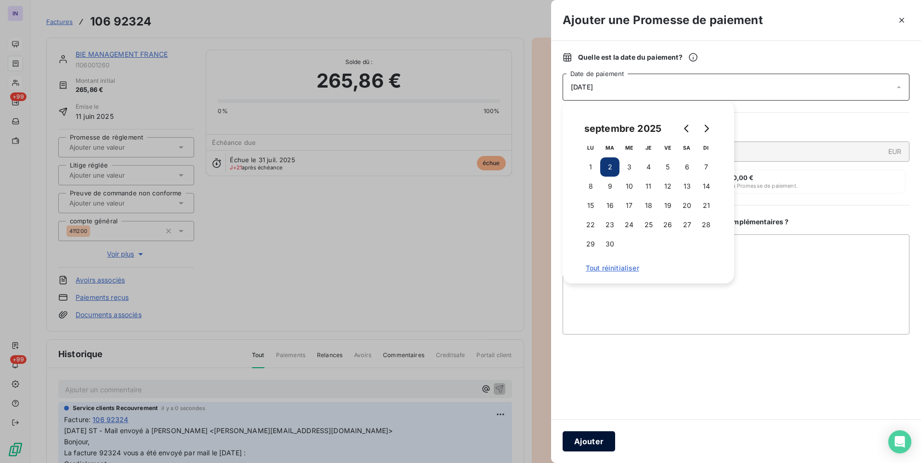
click at [594, 445] on button "Ajouter" at bounding box center [588, 441] width 52 height 20
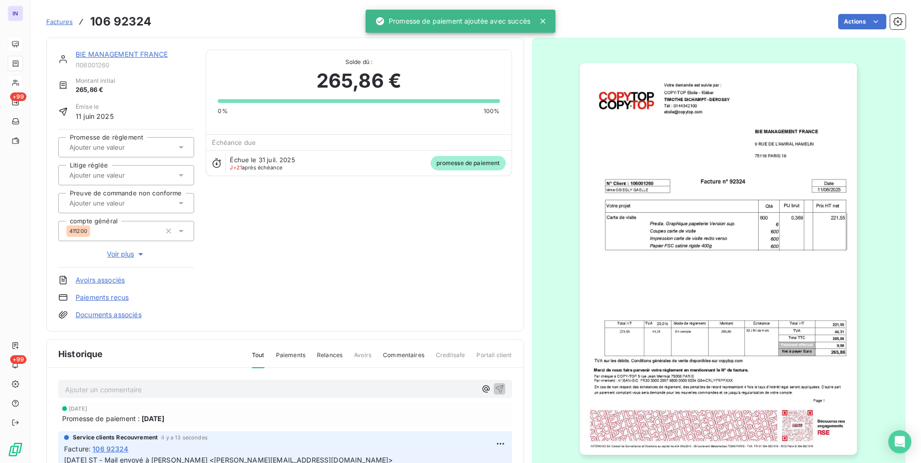
click at [91, 145] on input "text" at bounding box center [116, 147] width 97 height 9
click at [95, 171] on div "Oui" at bounding box center [132, 172] width 109 height 15
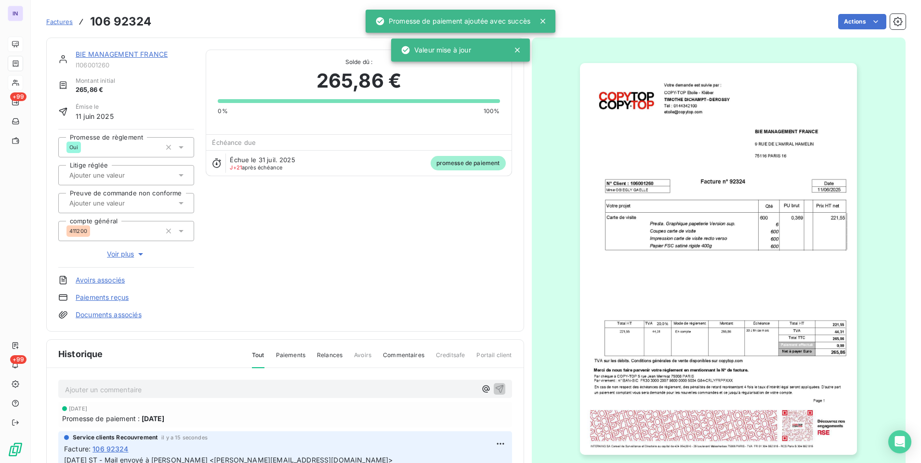
click at [118, 55] on link "BIE MANAGEMENT FRANCE" at bounding box center [122, 54] width 92 height 8
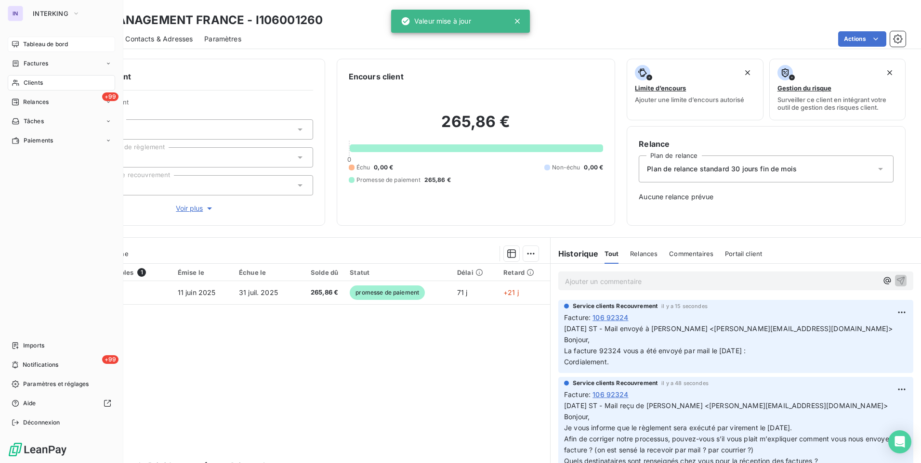
click at [39, 43] on span "Tableau de bord" at bounding box center [45, 44] width 45 height 9
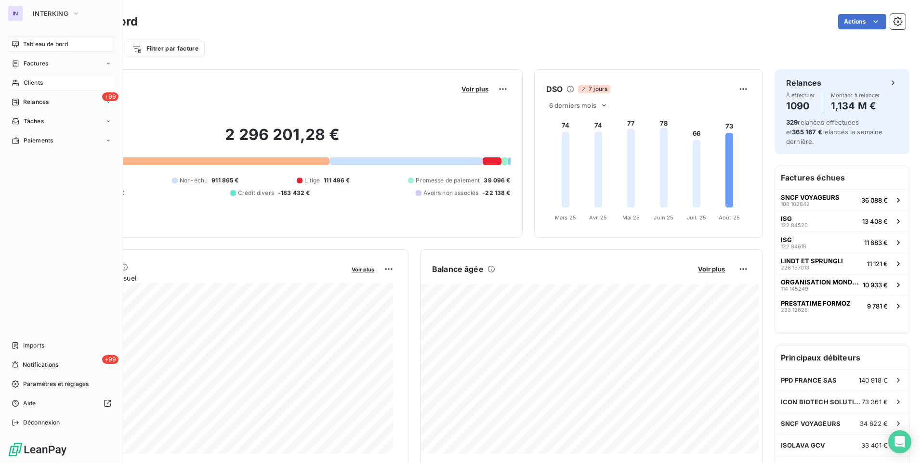
click at [29, 81] on span "Clients" at bounding box center [33, 82] width 19 height 9
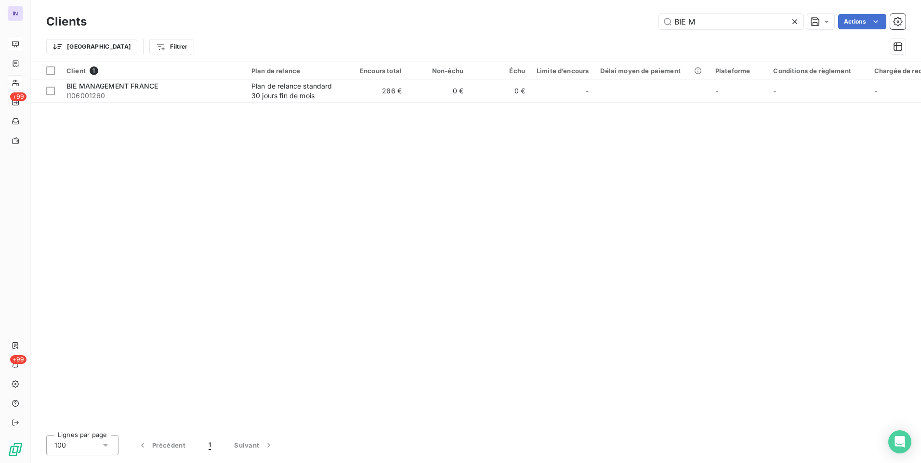
drag, startPoint x: 715, startPoint y: 23, endPoint x: 618, endPoint y: 33, distance: 97.7
click at [615, 33] on div "Clients BIE M Actions Trier Filtrer" at bounding box center [475, 37] width 859 height 50
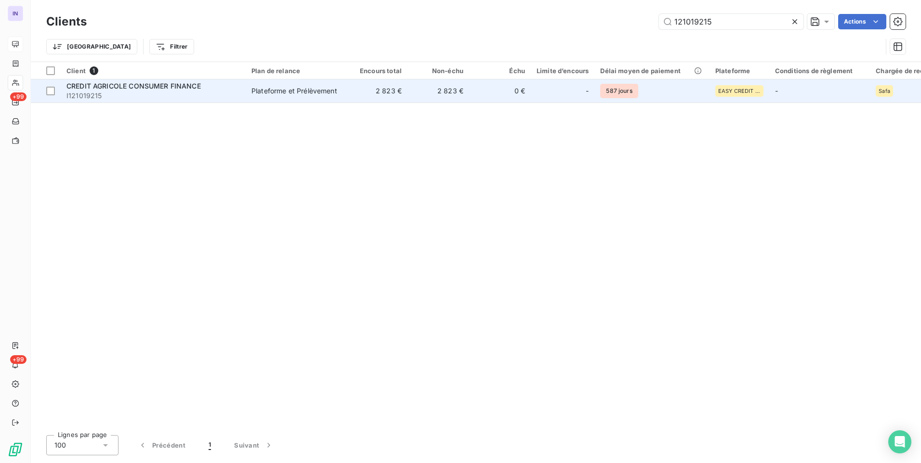
type input "121019215"
click at [312, 89] on div "Plateforme et Prélèvement" at bounding box center [294, 91] width 86 height 10
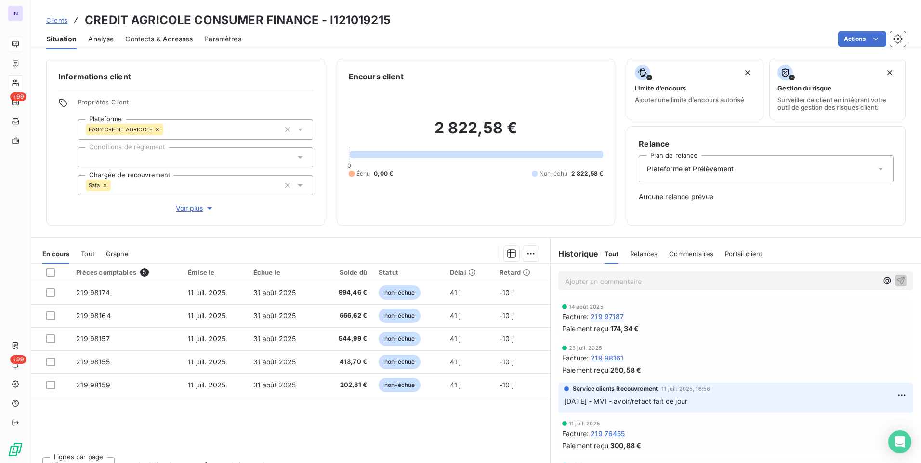
click at [104, 183] on icon at bounding box center [105, 185] width 6 height 6
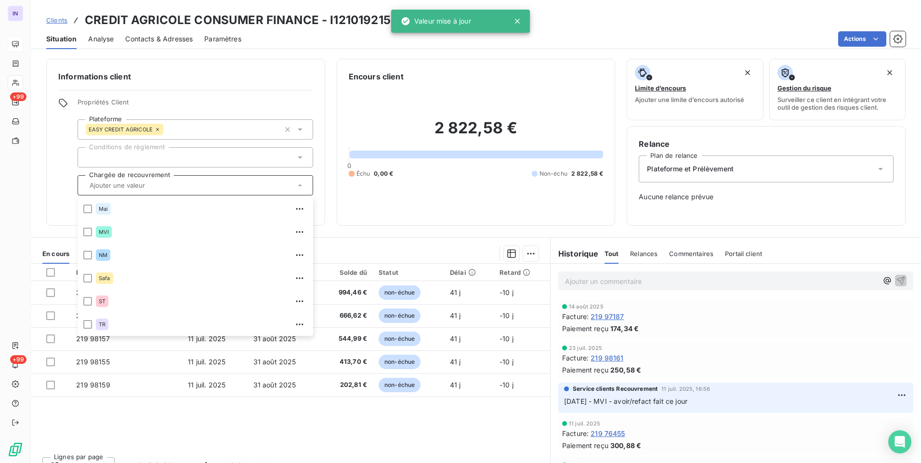
click at [405, 229] on div "Informations client Propriétés Client Plateforme EASY CREDIT AGRICOLE Condition…" at bounding box center [476, 258] width 890 height 410
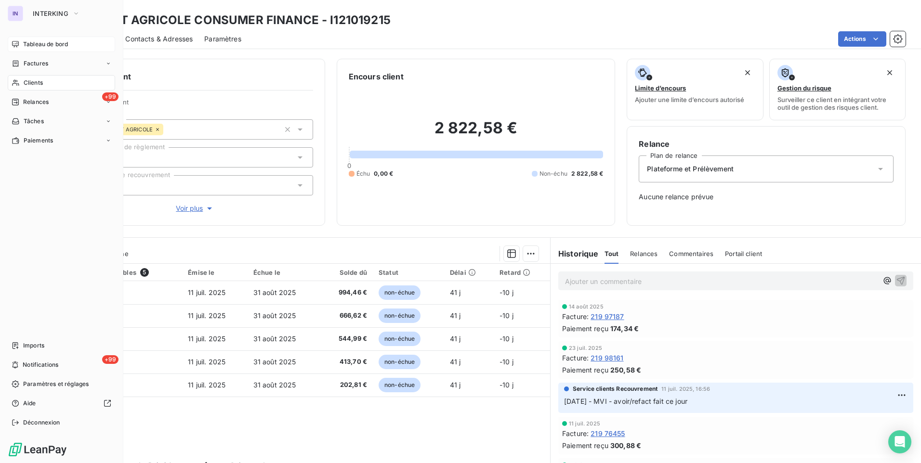
click at [34, 82] on span "Clients" at bounding box center [33, 82] width 19 height 9
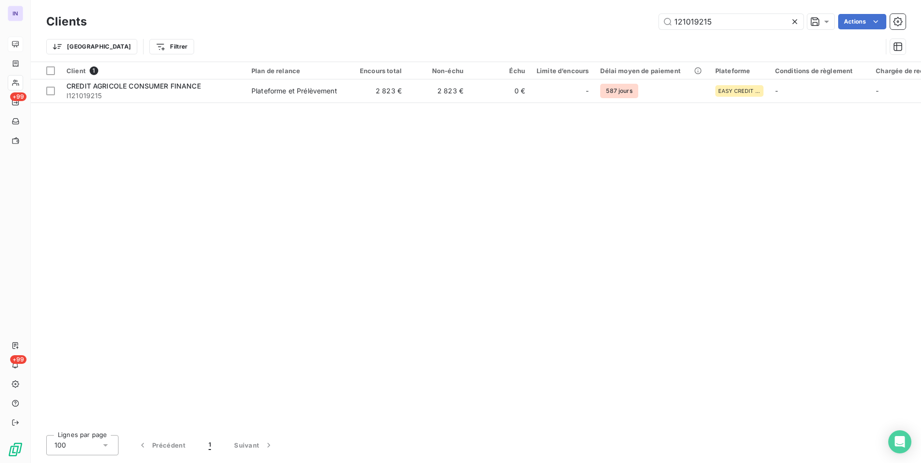
drag, startPoint x: 722, startPoint y: 24, endPoint x: 619, endPoint y: 45, distance: 105.2
click at [639, 24] on div "121019215 Actions" at bounding box center [501, 21] width 807 height 15
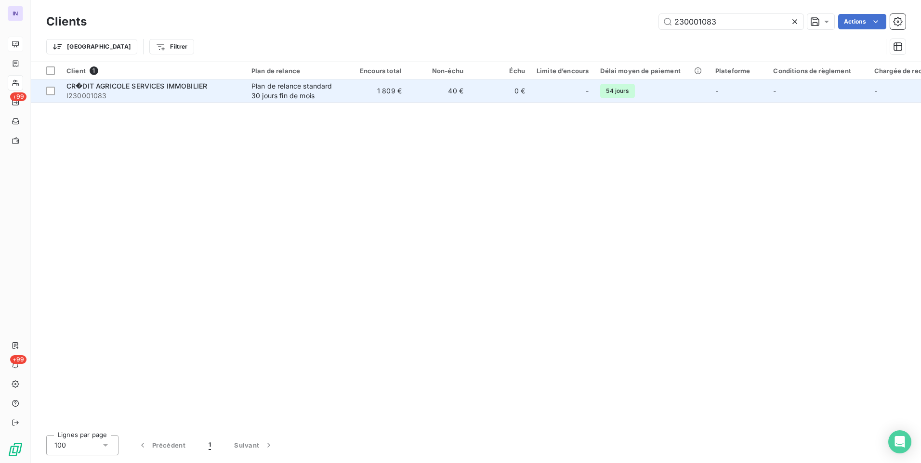
type input "230001083"
click at [329, 96] on div "Plan de relance standard 30 jours fin de mois" at bounding box center [295, 90] width 89 height 19
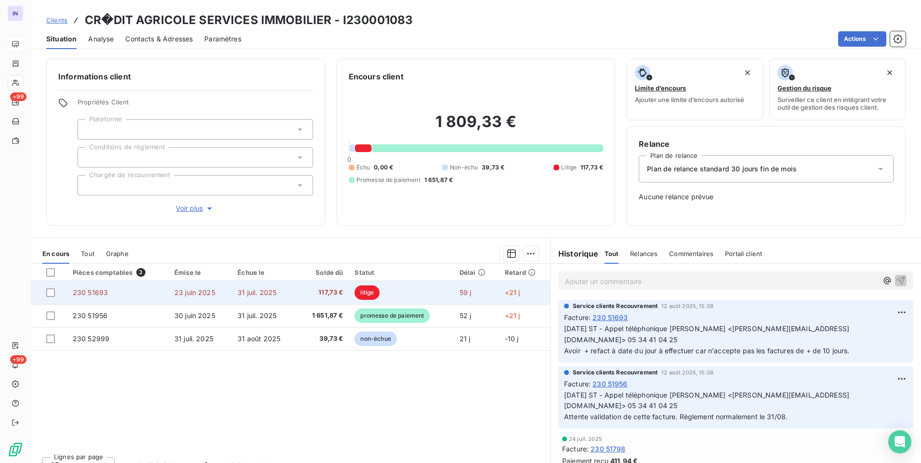
click at [286, 294] on td "31 juil. 2025" at bounding box center [264, 292] width 65 height 23
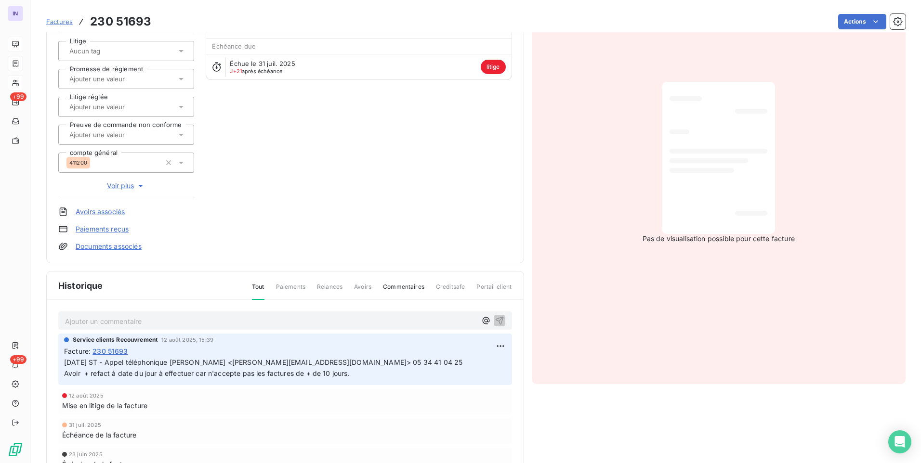
scroll to position [97, 0]
click at [433, 361] on p "[DATE] ST - Appel téléphonique [PERSON_NAME] <[PERSON_NAME][EMAIL_ADDRESS][DOMA…" at bounding box center [285, 368] width 442 height 22
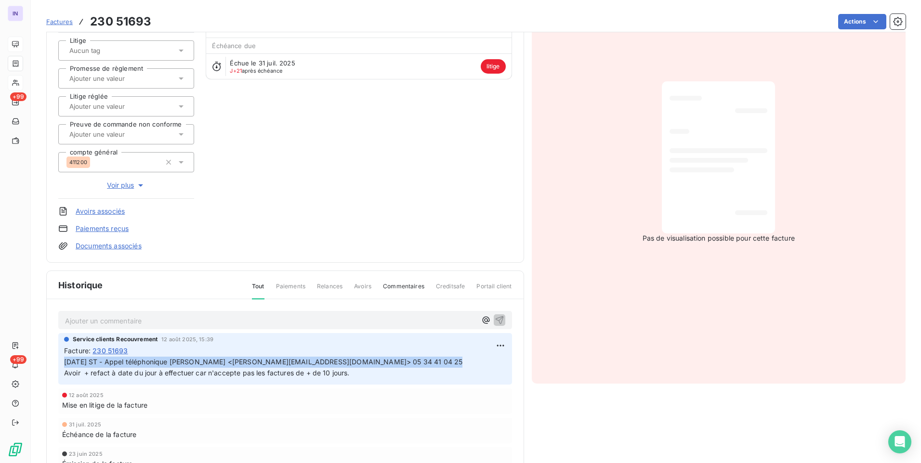
drag, startPoint x: 434, startPoint y: 360, endPoint x: 65, endPoint y: 364, distance: 369.3
click at [65, 364] on p "[DATE] ST - Appel téléphonique [PERSON_NAME] <[PERSON_NAME][EMAIL_ADDRESS][DOMA…" at bounding box center [285, 368] width 442 height 22
copy span "[DATE] ST - Appel téléphonique [PERSON_NAME] <[PERSON_NAME][EMAIL_ADDRESS][DOMA…"
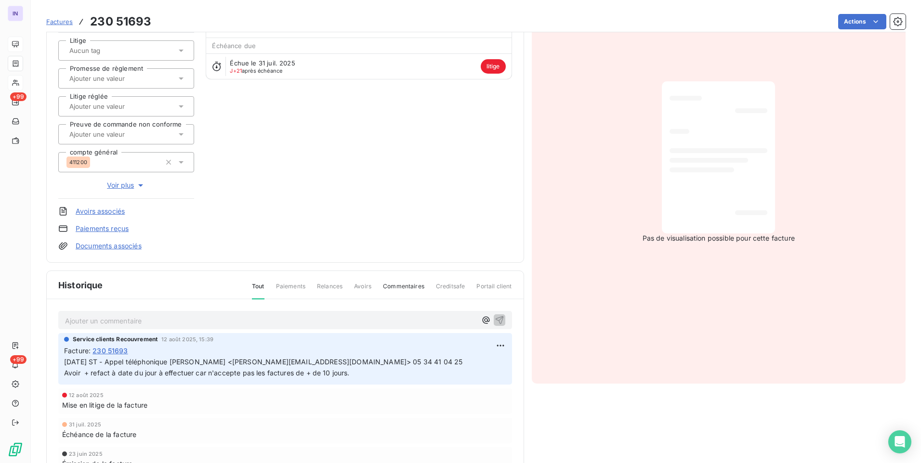
click at [99, 321] on p "Ajouter un commentaire ﻿" at bounding box center [270, 321] width 411 height 12
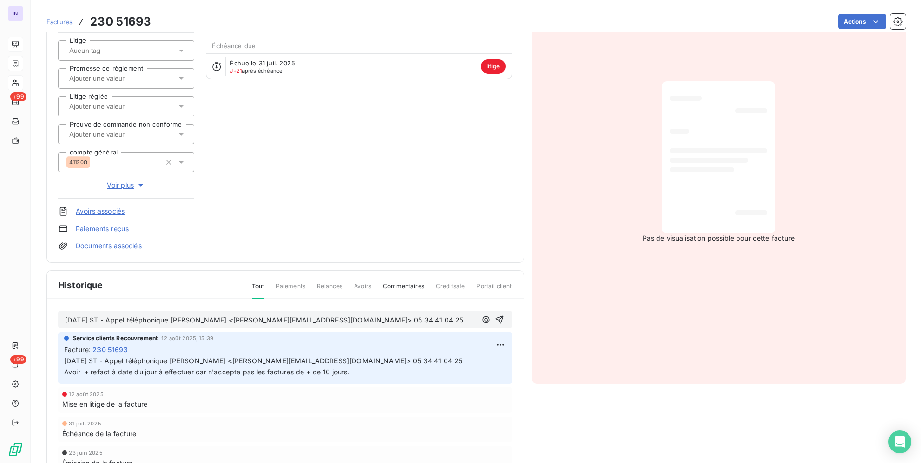
click at [70, 320] on span "[DATE] ST - Appel téléphonique [PERSON_NAME] <[PERSON_NAME][EMAIL_ADDRESS][DOMA…" at bounding box center [264, 320] width 398 height 8
click at [443, 320] on p "[DATE] ST - Appel téléphonique [PERSON_NAME] <[PERSON_NAME][EMAIL_ADDRESS][DOMA…" at bounding box center [270, 320] width 411 height 11
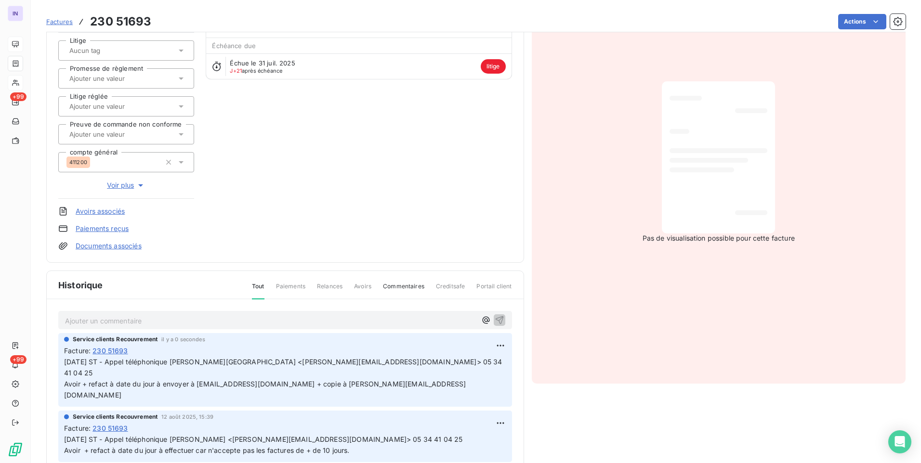
click at [129, 185] on span "Voir plus" at bounding box center [126, 186] width 39 height 10
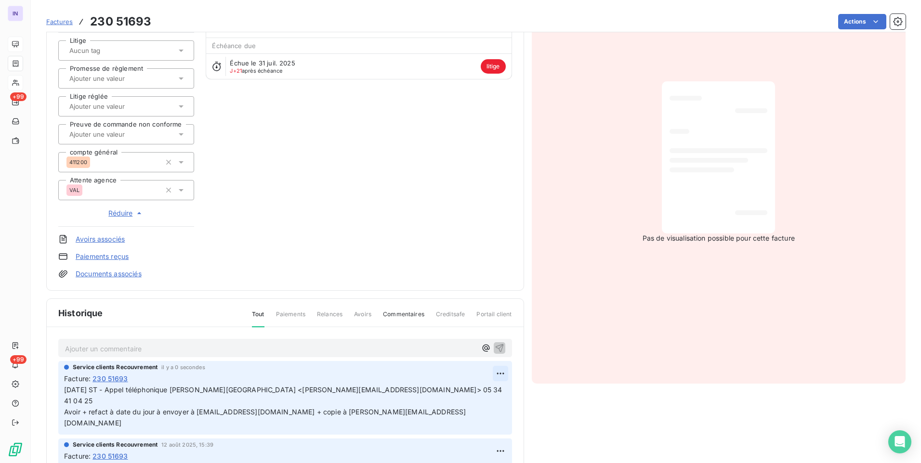
click at [490, 374] on html "IN +99 +99 Factures 230 51693 Actions CR�DIT AGRICOLE SERVICES IMMOBILIER I2300…" at bounding box center [460, 231] width 921 height 463
click at [466, 395] on div "Editer" at bounding box center [466, 394] width 54 height 15
click at [175, 414] on span "[DATE] ST - Appel téléphonique [PERSON_NAME][GEOGRAPHIC_DATA] <[PERSON_NAME][EM…" at bounding box center [278, 406] width 429 height 41
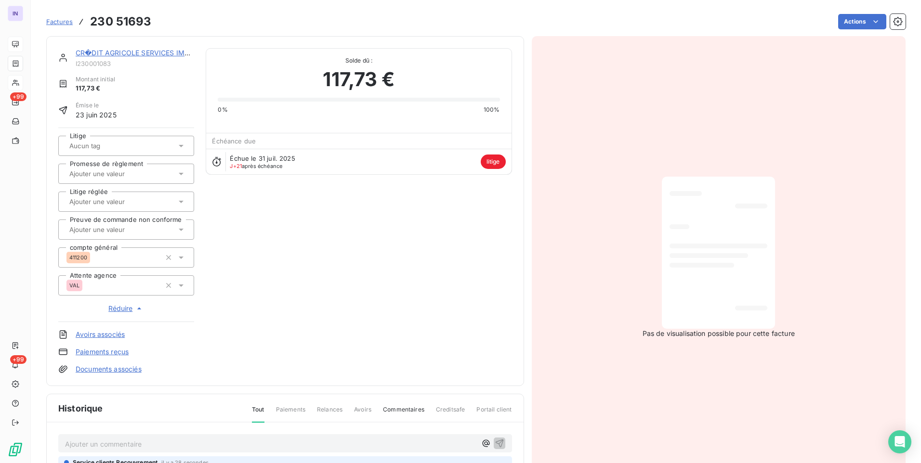
scroll to position [0, 0]
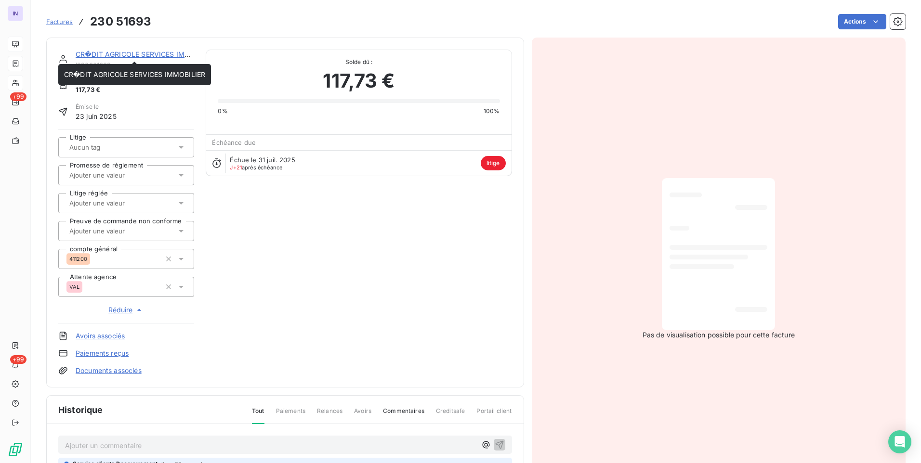
click at [158, 54] on link "CR�DIT AGRICOLE SERVICES IMMOBILIER" at bounding box center [146, 54] width 141 height 8
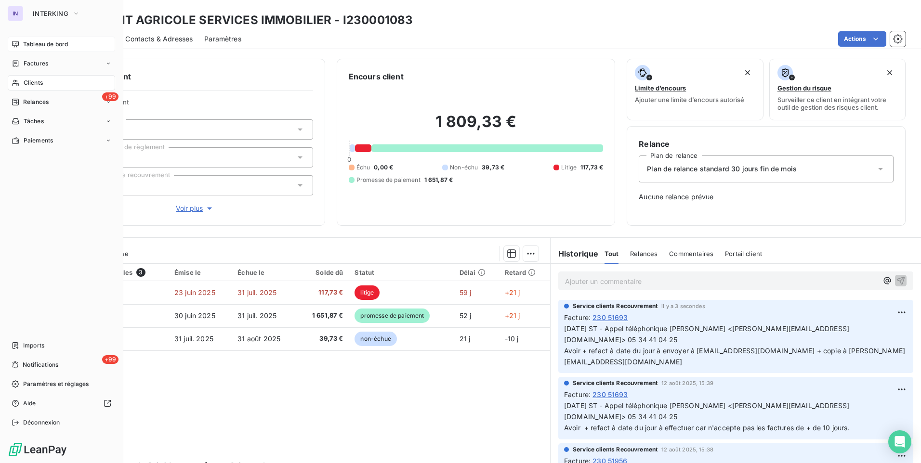
click at [39, 81] on span "Clients" at bounding box center [33, 82] width 19 height 9
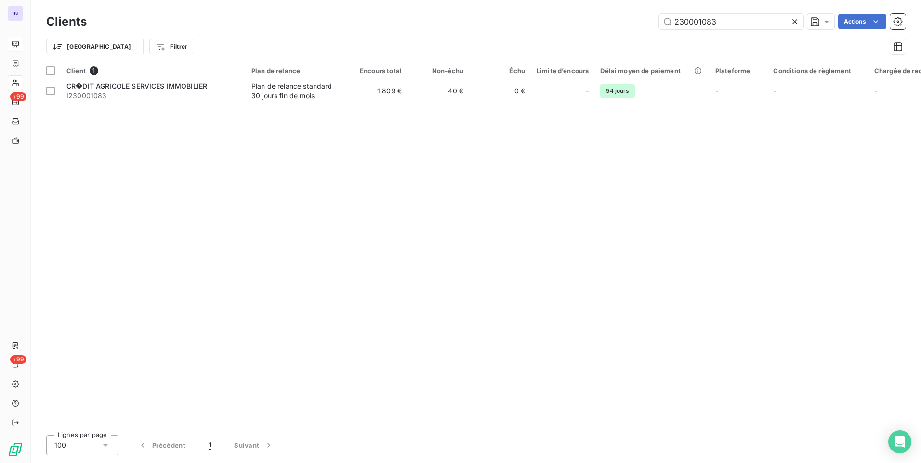
drag, startPoint x: 720, startPoint y: 23, endPoint x: 588, endPoint y: 25, distance: 131.5
click at [590, 25] on div "230001083 Actions" at bounding box center [501, 21] width 807 height 15
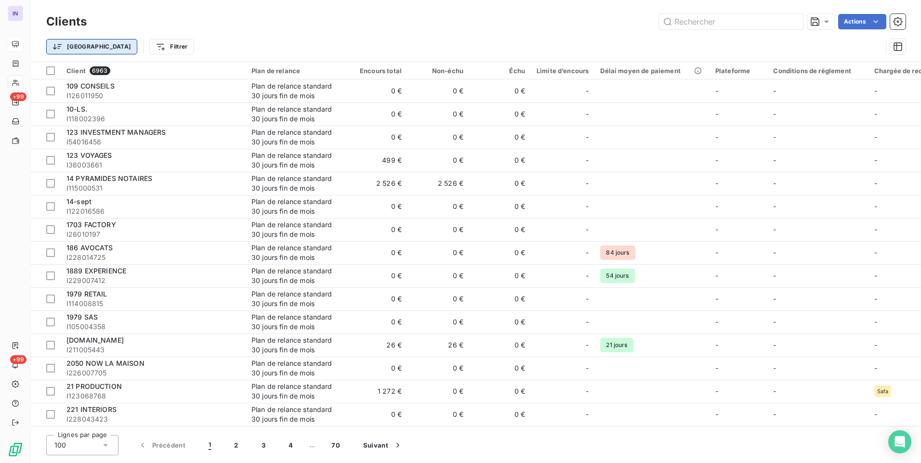
click at [59, 46] on html "IN +99 +99 Clients Actions Trier Filtrer Client 6963 Plan de relance Encours to…" at bounding box center [460, 231] width 921 height 463
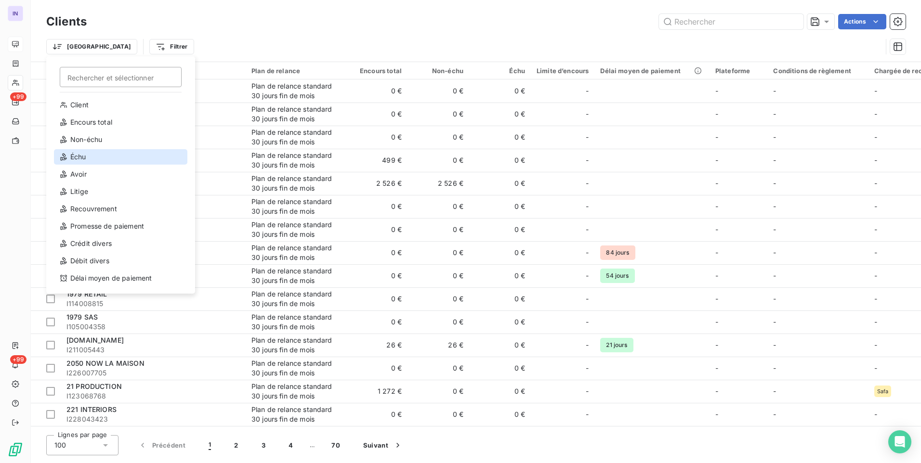
click at [103, 160] on div "Échu" at bounding box center [120, 156] width 133 height 15
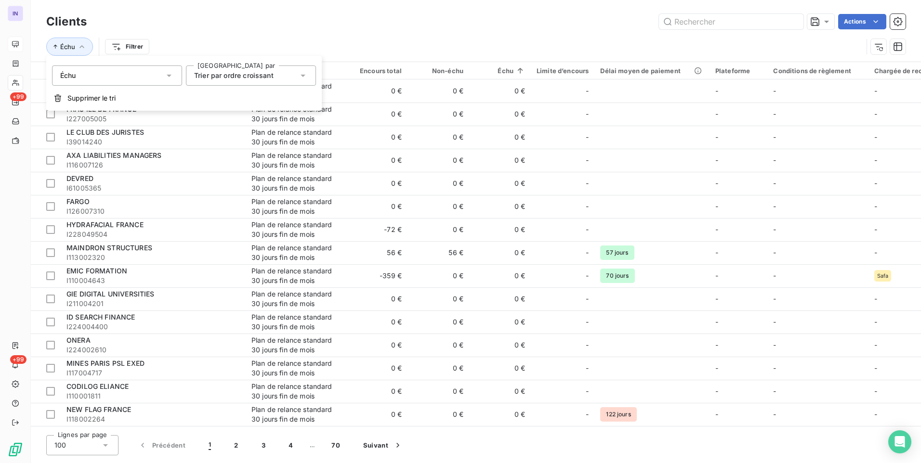
click at [275, 76] on div "Trier par ordre croissant" at bounding box center [246, 75] width 104 height 13
click at [257, 113] on span "Trier par ordre décroissant" at bounding box center [249, 115] width 88 height 8
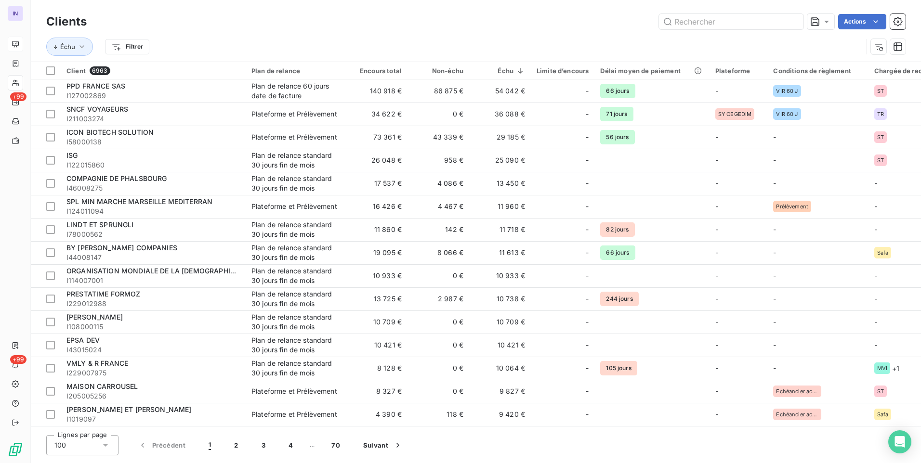
click at [408, 25] on div "Actions" at bounding box center [501, 21] width 807 height 15
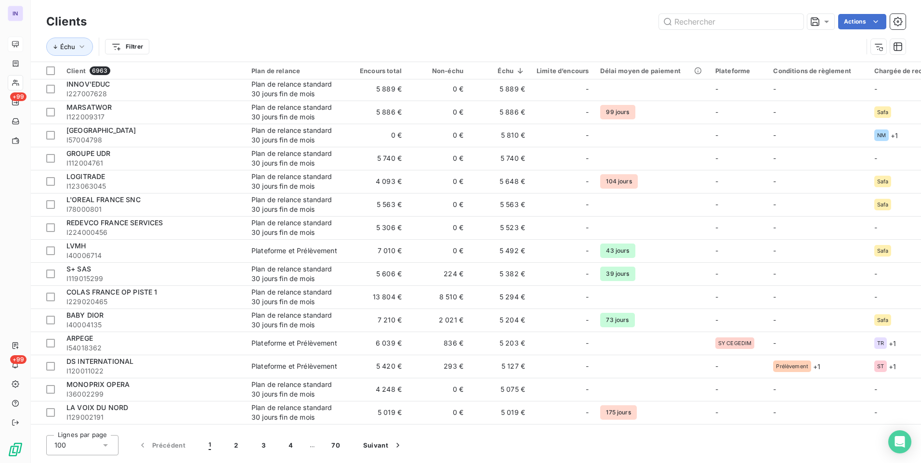
scroll to position [674, 0]
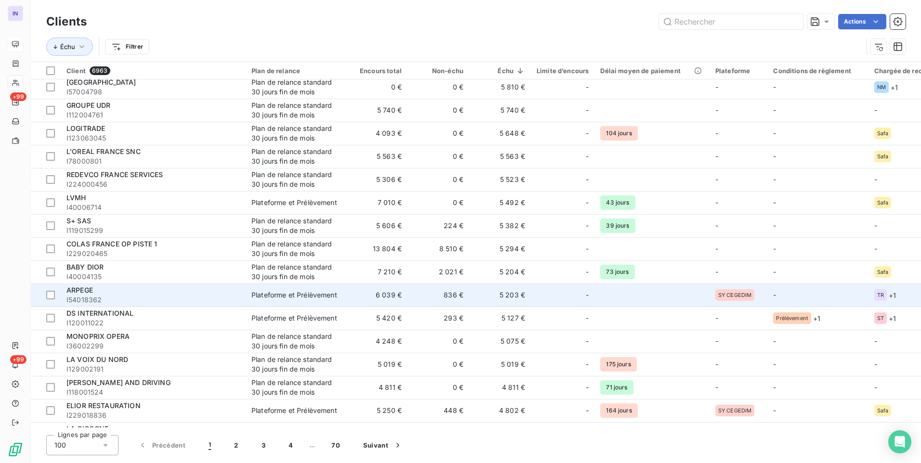
click at [319, 299] on div "Plateforme et Prélèvement" at bounding box center [294, 295] width 86 height 10
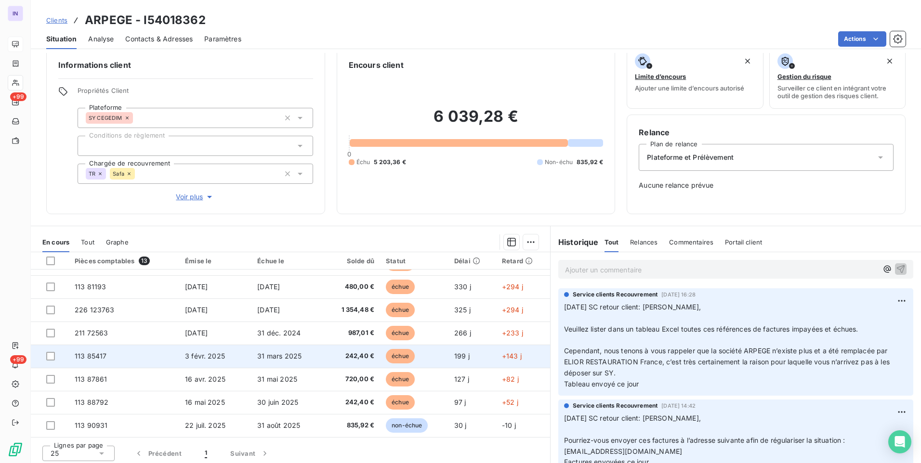
scroll to position [15, 0]
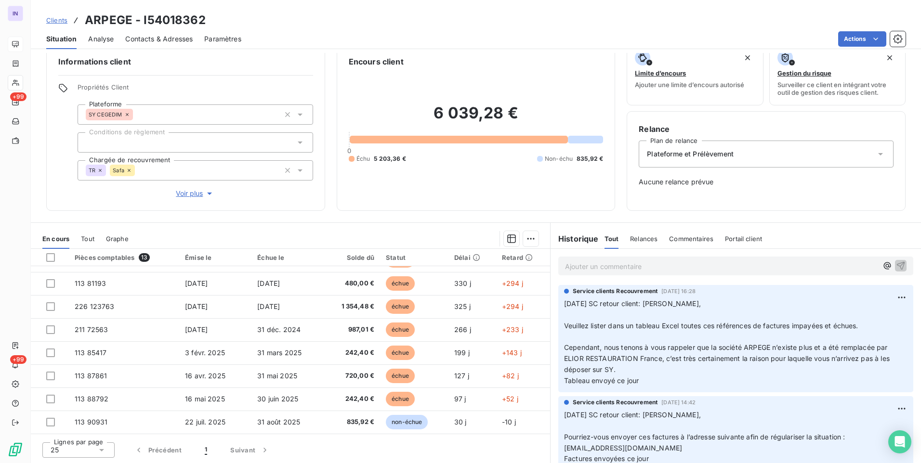
click at [129, 169] on icon at bounding box center [129, 171] width 6 height 6
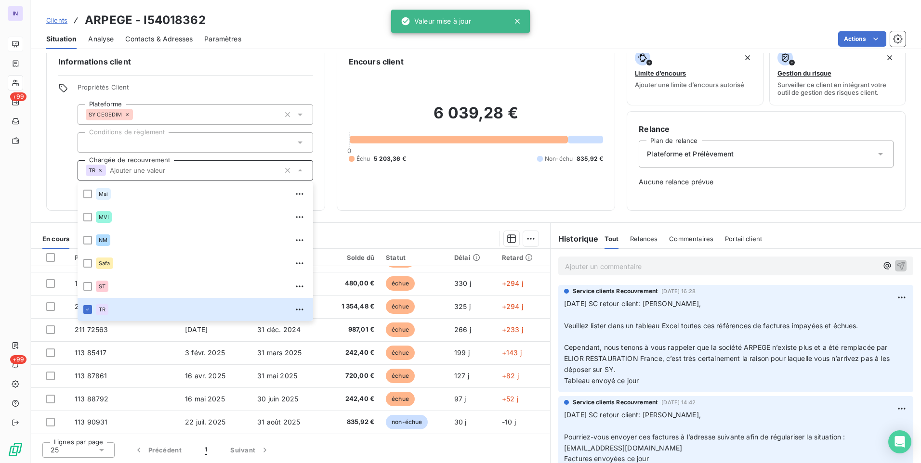
click at [429, 221] on div "Informations client Propriétés Client Plateforme SY CEGEDIM Conditions de règle…" at bounding box center [476, 258] width 890 height 410
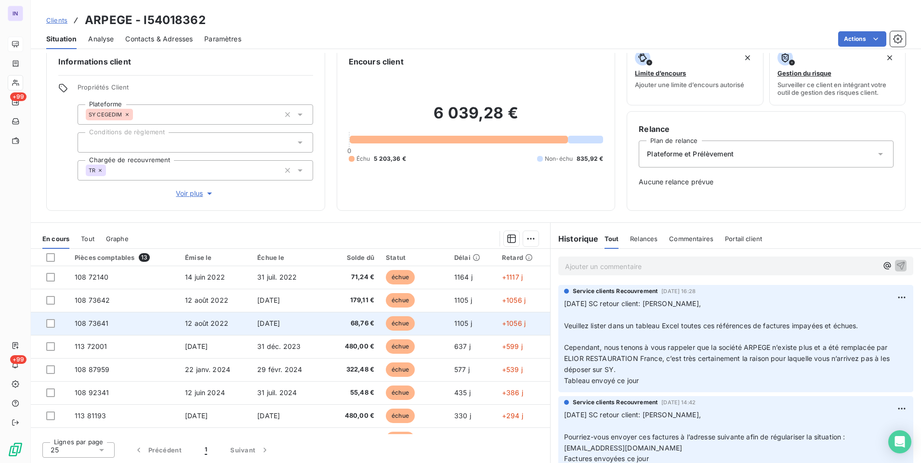
scroll to position [0, 0]
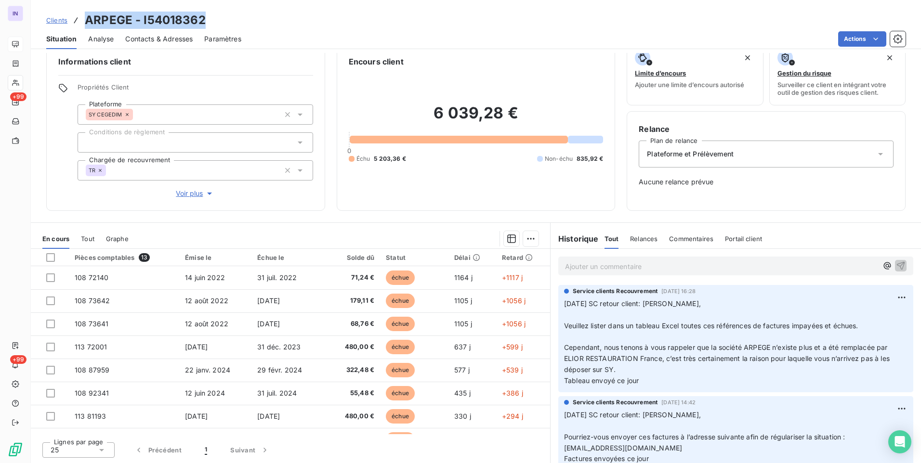
drag, startPoint x: 215, startPoint y: 19, endPoint x: 84, endPoint y: 19, distance: 131.0
click at [84, 19] on div "Clients ARPEGE - I54018362" at bounding box center [476, 20] width 890 height 17
copy h3 "ARPEGE - I54018362"
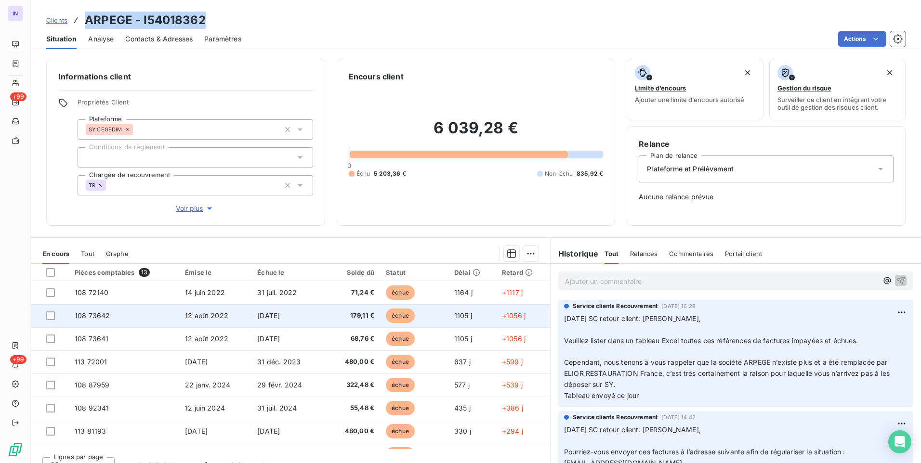
click at [293, 323] on td "[DATE]" at bounding box center [287, 315] width 72 height 23
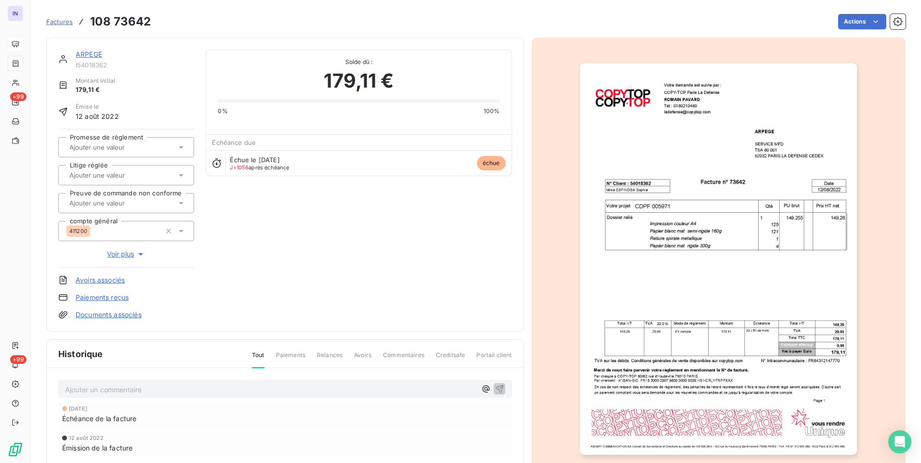
click at [98, 52] on link "ARPEGE" at bounding box center [89, 54] width 26 height 8
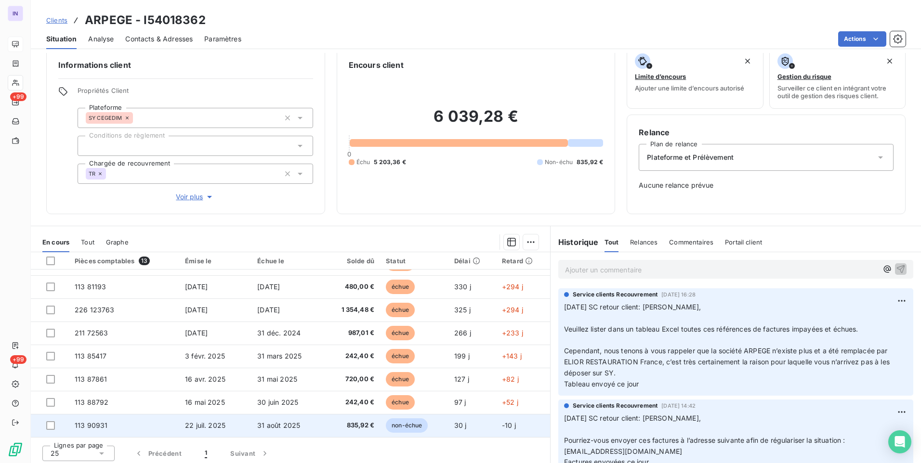
scroll to position [15, 0]
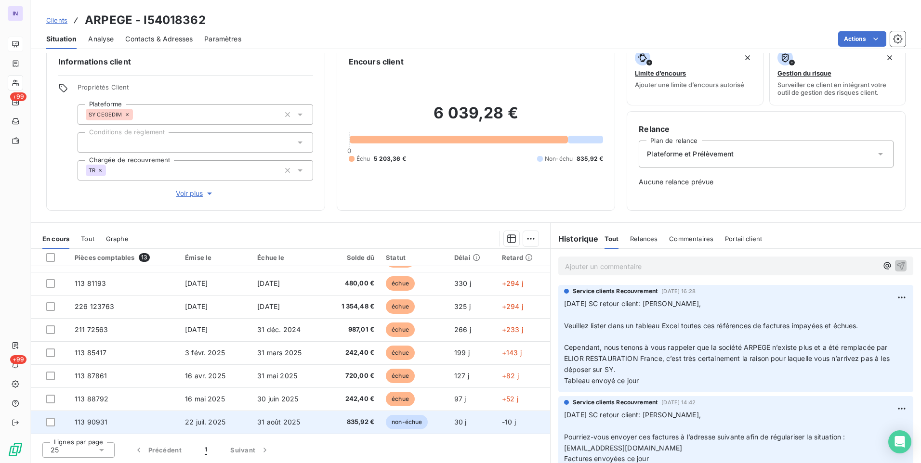
click at [272, 424] on span "31 août 2025" at bounding box center [278, 422] width 43 height 8
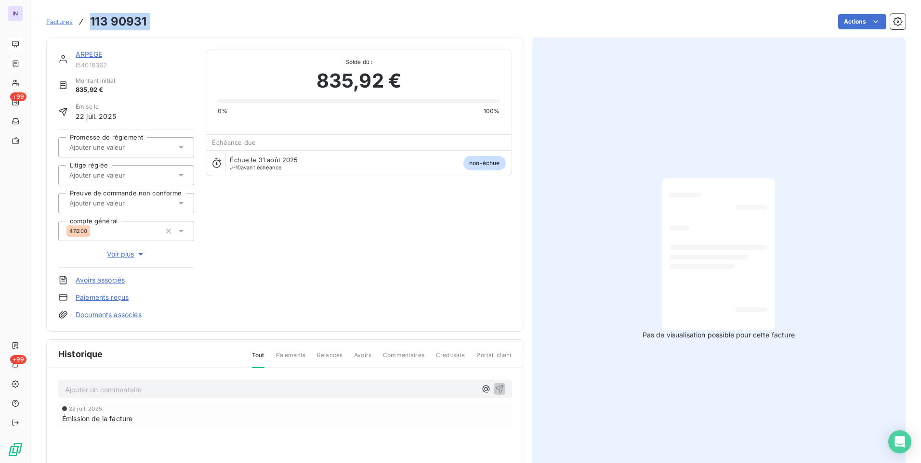
drag, startPoint x: 130, startPoint y: 21, endPoint x: 81, endPoint y: 20, distance: 48.6
click at [81, 20] on div "Factures 113 90931 Actions" at bounding box center [475, 22] width 859 height 20
click at [85, 56] on link "ARPEGE" at bounding box center [89, 54] width 26 height 8
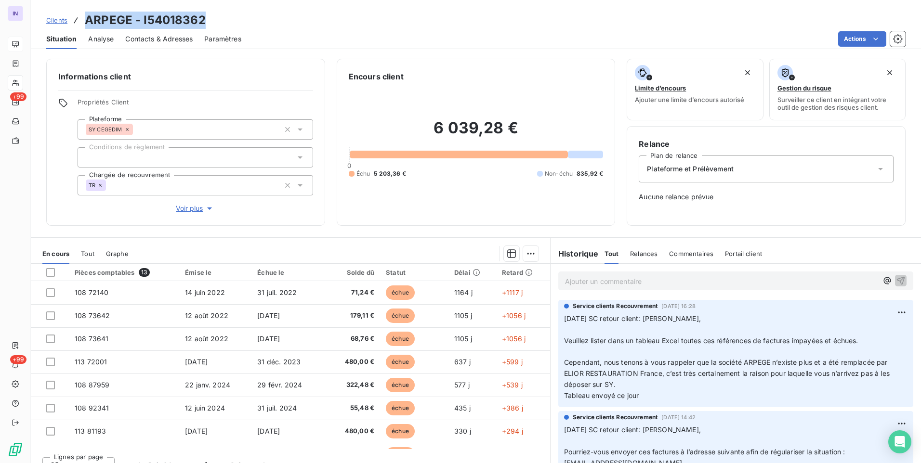
drag, startPoint x: 210, startPoint y: 17, endPoint x: 87, endPoint y: 23, distance: 122.9
click at [87, 23] on div "Clients ARPEGE - I54018362" at bounding box center [476, 20] width 890 height 17
copy h3 "ARPEGE - I54018362"
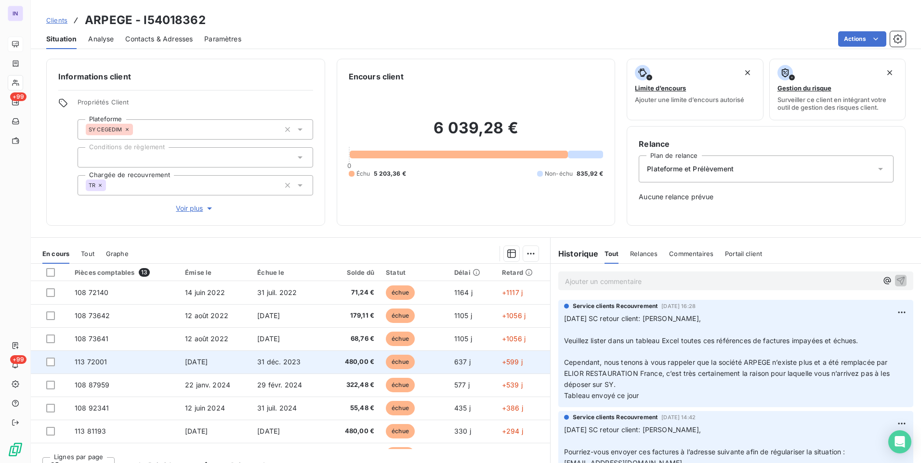
click at [243, 357] on td "[DATE]" at bounding box center [215, 362] width 72 height 23
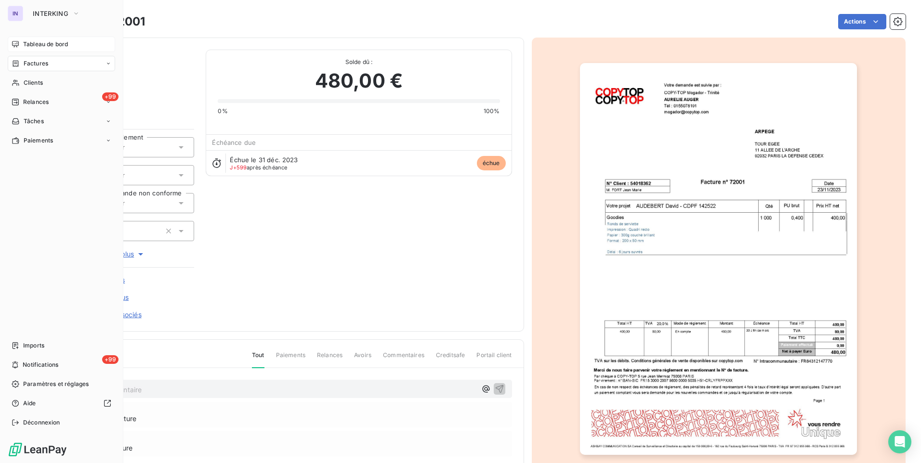
drag, startPoint x: 42, startPoint y: 65, endPoint x: 83, endPoint y: 67, distance: 41.0
click at [42, 65] on span "Factures" at bounding box center [36, 63] width 25 height 9
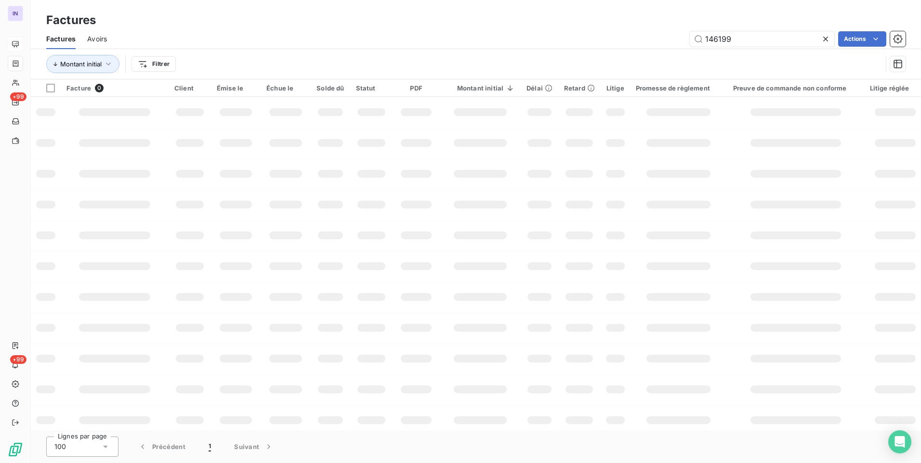
drag, startPoint x: 756, startPoint y: 39, endPoint x: 628, endPoint y: 39, distance: 128.1
click at [628, 39] on div "146199 Actions" at bounding box center [511, 38] width 787 height 15
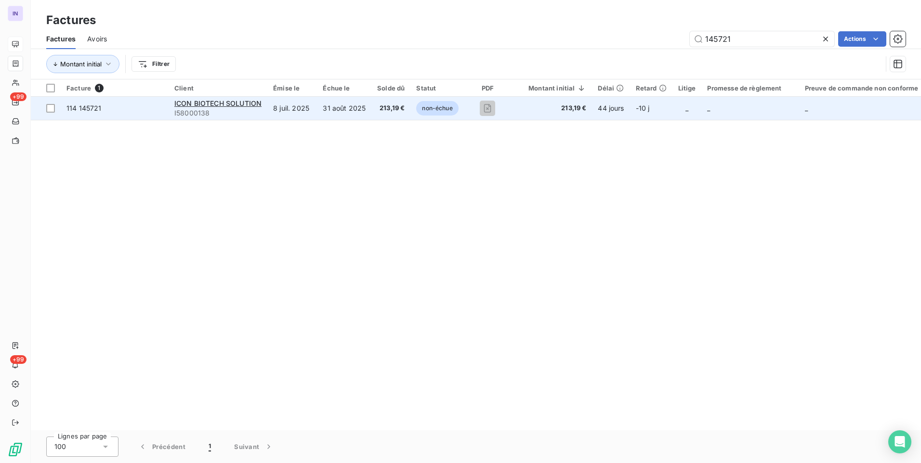
type input "145721"
click at [272, 115] on td "8 juil. 2025" at bounding box center [292, 108] width 50 height 23
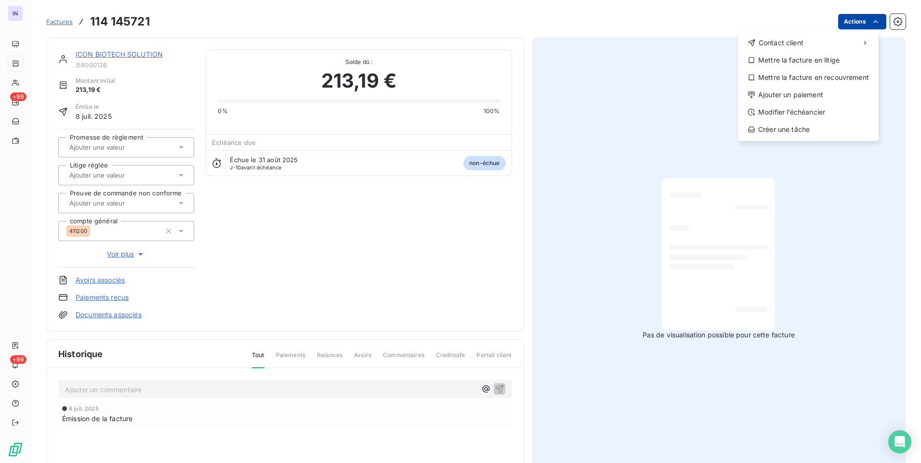
click at [857, 24] on html "IN +99 +99 Factures [PHONE_NUMBER] Actions Contact client Mettre la facture en …" at bounding box center [460, 231] width 921 height 463
click at [780, 92] on div "Ajouter un paiement" at bounding box center [807, 94] width 133 height 15
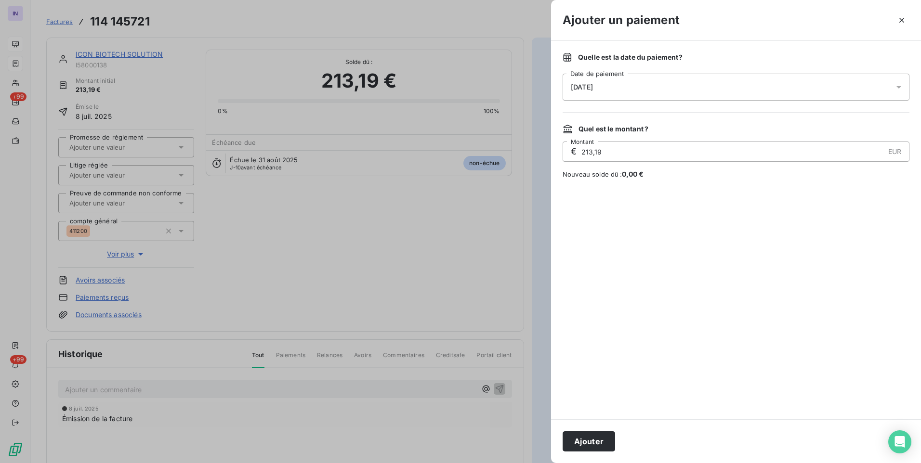
click at [629, 85] on div "[DATE]" at bounding box center [735, 87] width 347 height 27
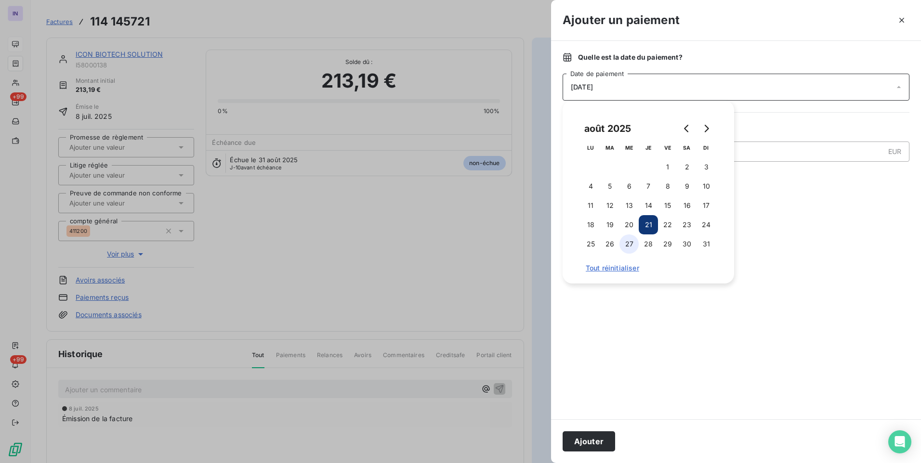
click at [624, 244] on button "27" at bounding box center [628, 243] width 19 height 19
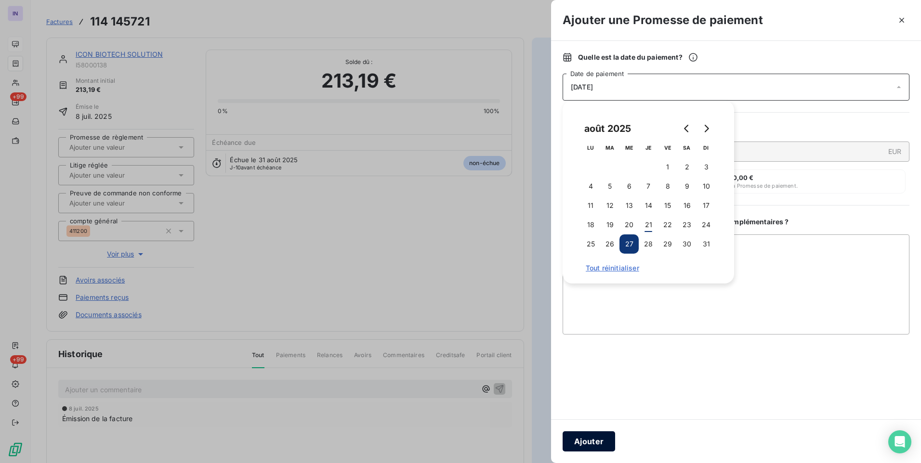
click at [591, 440] on button "Ajouter" at bounding box center [588, 441] width 52 height 20
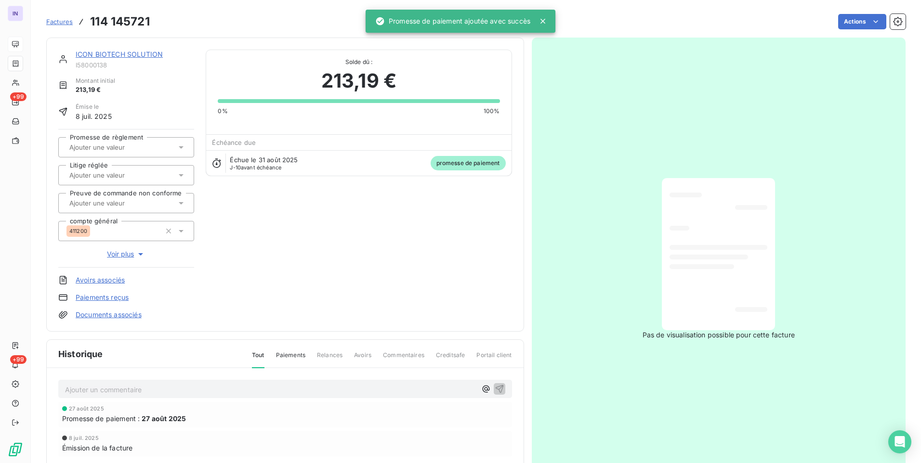
click at [146, 141] on div at bounding box center [121, 147] width 110 height 13
click at [131, 170] on div "Oui" at bounding box center [132, 172] width 109 height 15
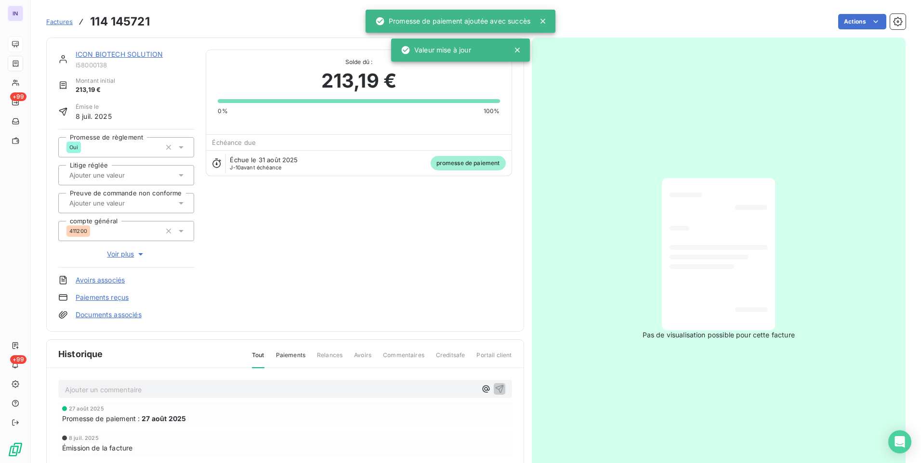
click at [112, 57] on link "ICON BIOTECH SOLUTION" at bounding box center [119, 54] width 87 height 8
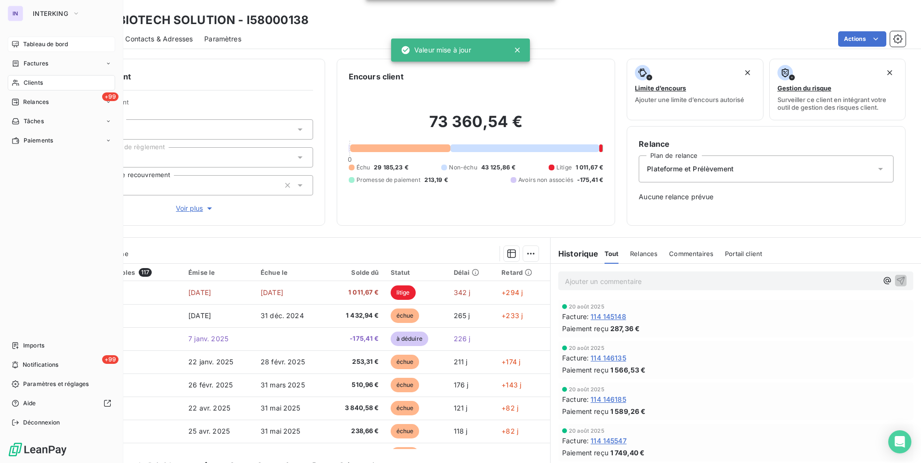
click at [32, 84] on span "Clients" at bounding box center [33, 82] width 19 height 9
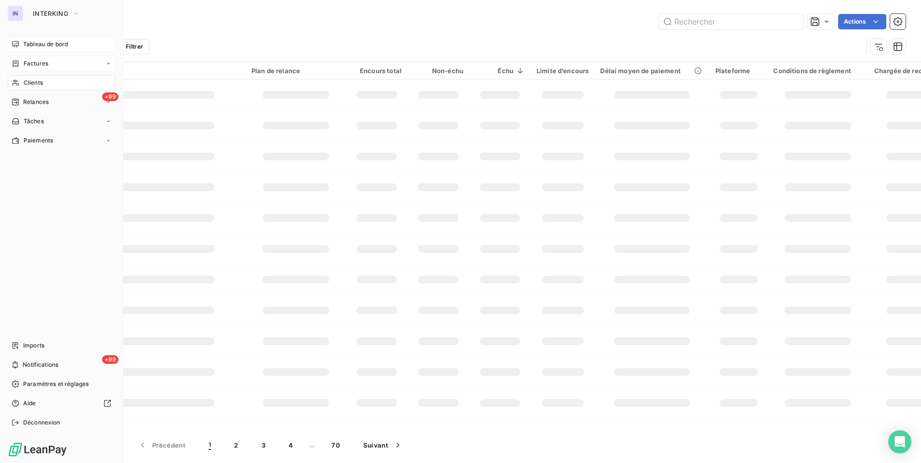
click at [37, 60] on span "Factures" at bounding box center [36, 63] width 25 height 9
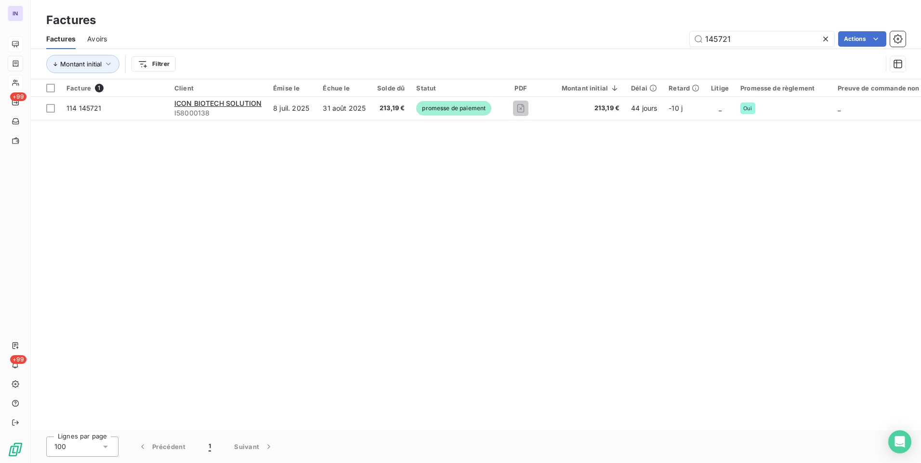
drag, startPoint x: 672, startPoint y: 38, endPoint x: 615, endPoint y: 43, distance: 57.1
click at [615, 43] on div "145721 Actions" at bounding box center [511, 38] width 787 height 15
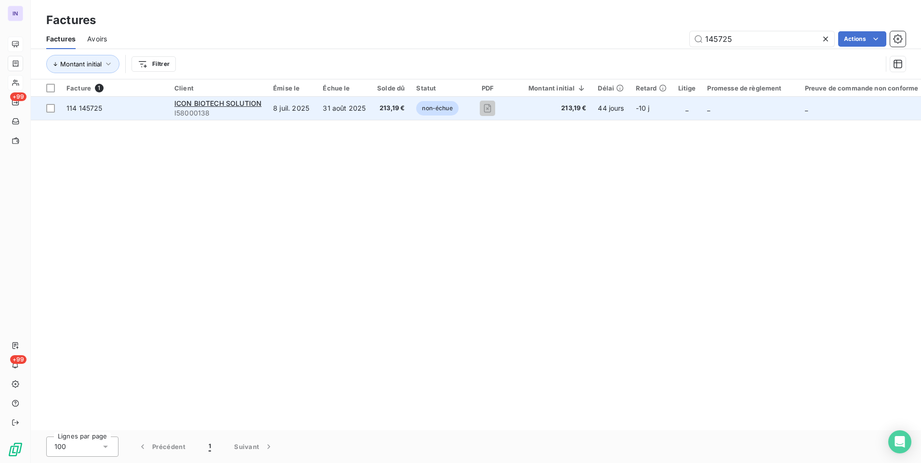
type input "145725"
click at [377, 108] on span "213,19 €" at bounding box center [390, 109] width 27 height 10
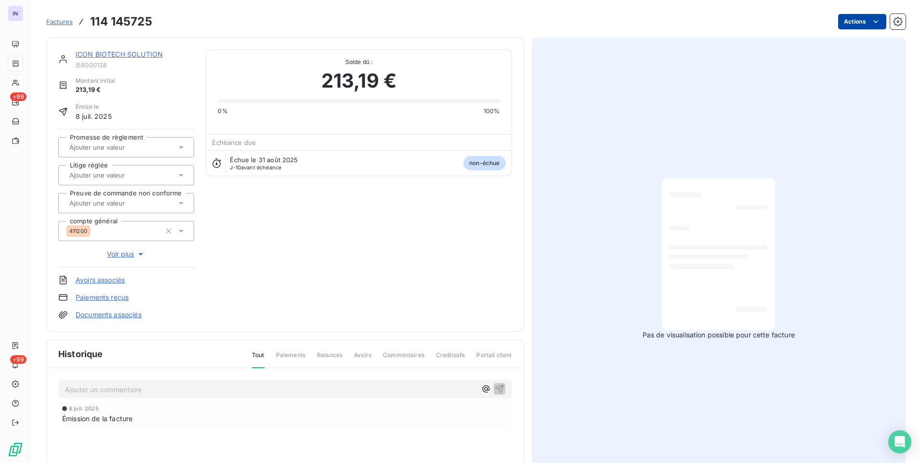
click at [846, 26] on html "IN +99 +99 Factures 114 145725 Actions ICON BIOTECH SOLUTION I58000138 Montant …" at bounding box center [460, 231] width 921 height 463
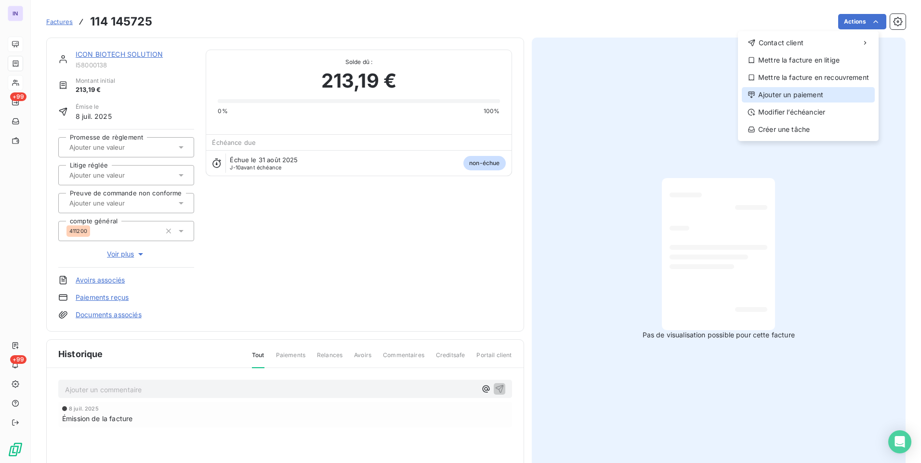
click at [772, 93] on div "Ajouter un paiement" at bounding box center [807, 94] width 133 height 15
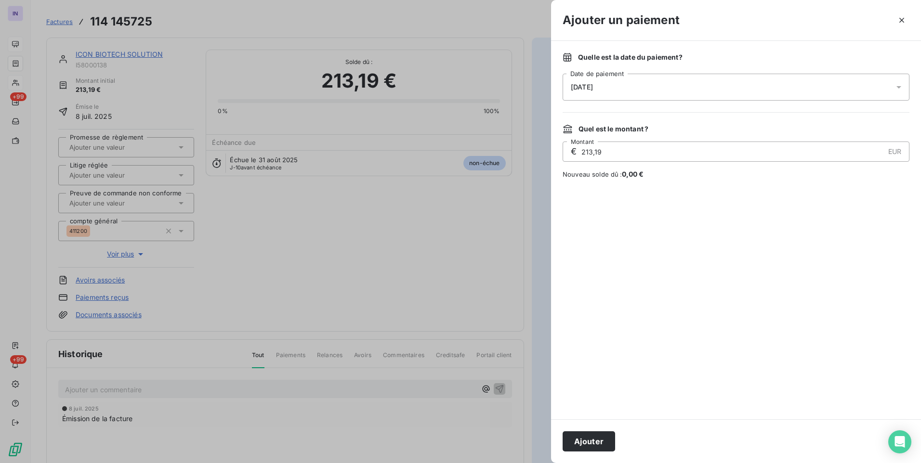
click at [659, 89] on div "[DATE]" at bounding box center [735, 87] width 347 height 27
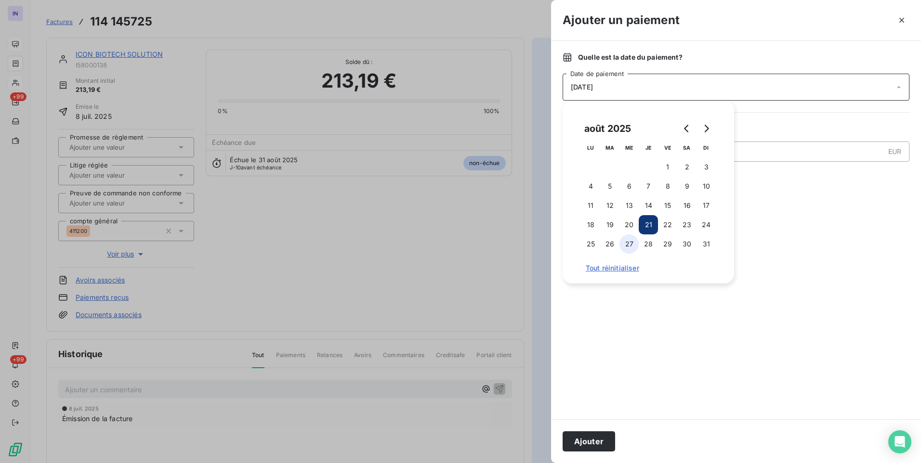
click at [628, 246] on button "27" at bounding box center [628, 243] width 19 height 19
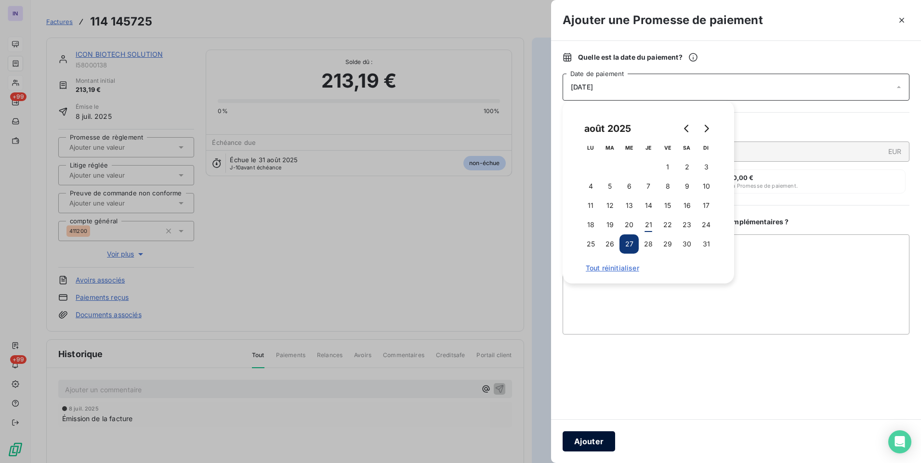
click at [573, 444] on button "Ajouter" at bounding box center [588, 441] width 52 height 20
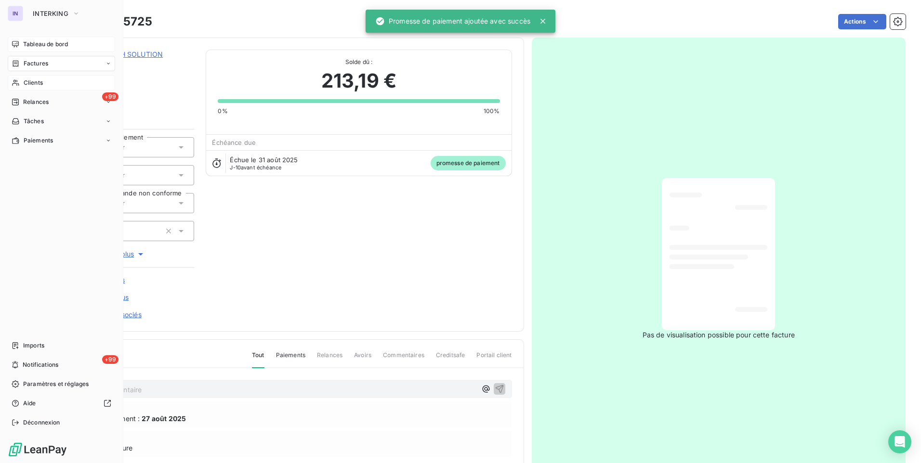
click at [38, 65] on span "Factures" at bounding box center [36, 63] width 25 height 9
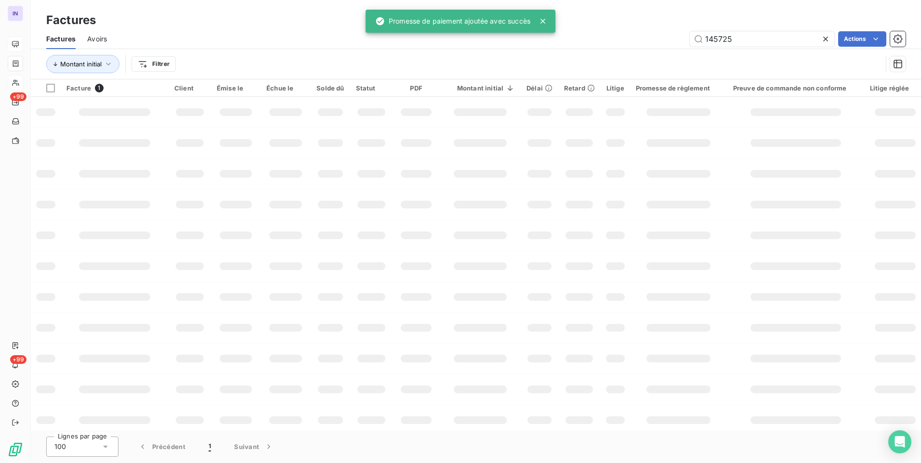
drag, startPoint x: 734, startPoint y: 34, endPoint x: 638, endPoint y: 36, distance: 95.4
click at [639, 36] on div "145725 Actions" at bounding box center [511, 38] width 787 height 15
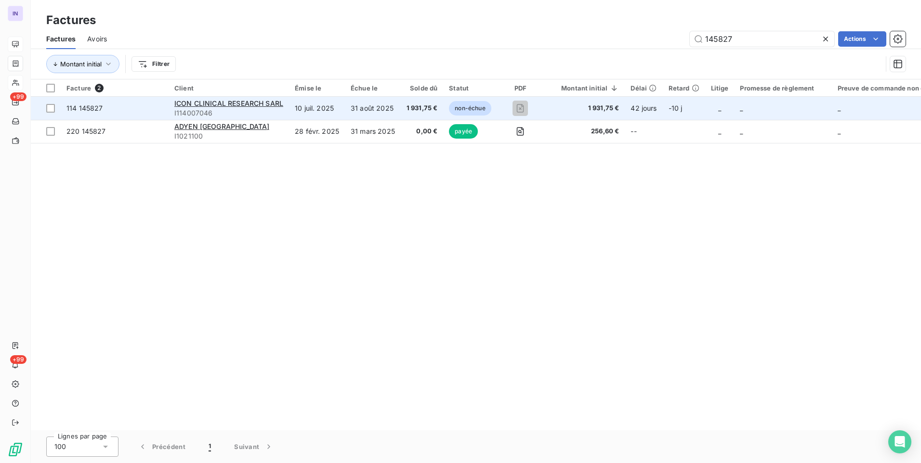
type input "145827"
click at [367, 112] on td "31 août 2025" at bounding box center [373, 108] width 56 height 23
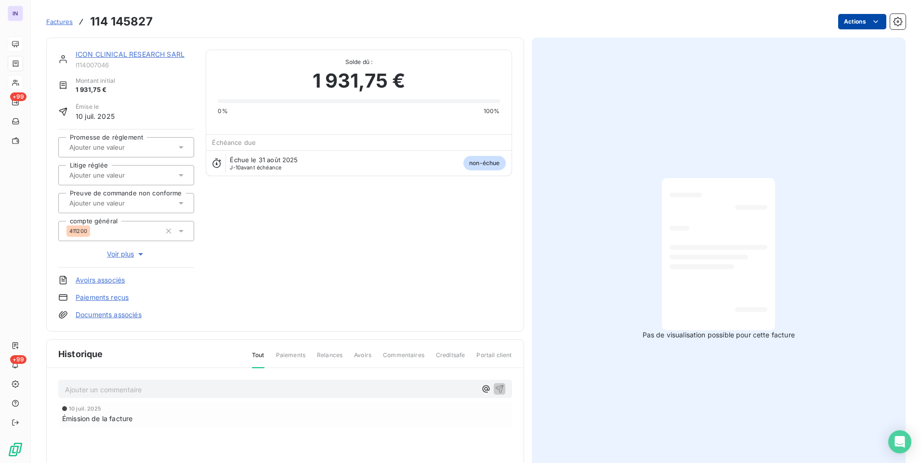
click at [855, 23] on html "IN +99 +99 Factures 114 145827 Actions ICON CLINICAL RESEARCH SARL I114007046 M…" at bounding box center [460, 231] width 921 height 463
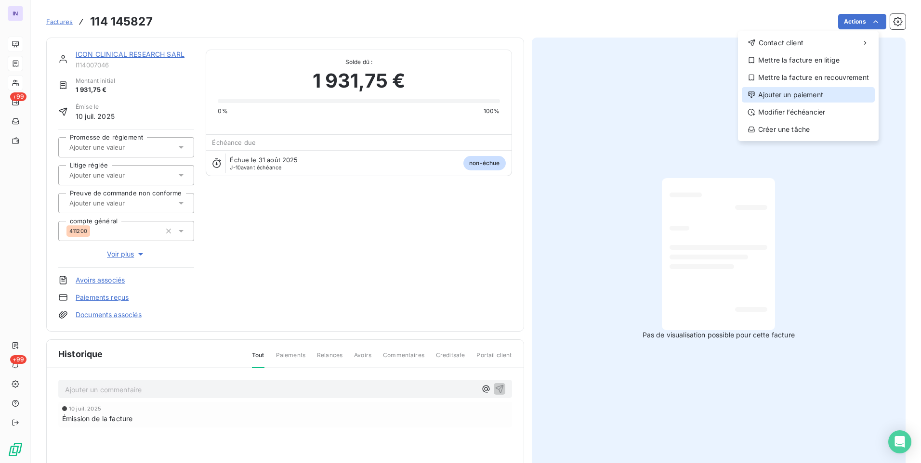
click at [768, 93] on div "Ajouter un paiement" at bounding box center [807, 94] width 133 height 15
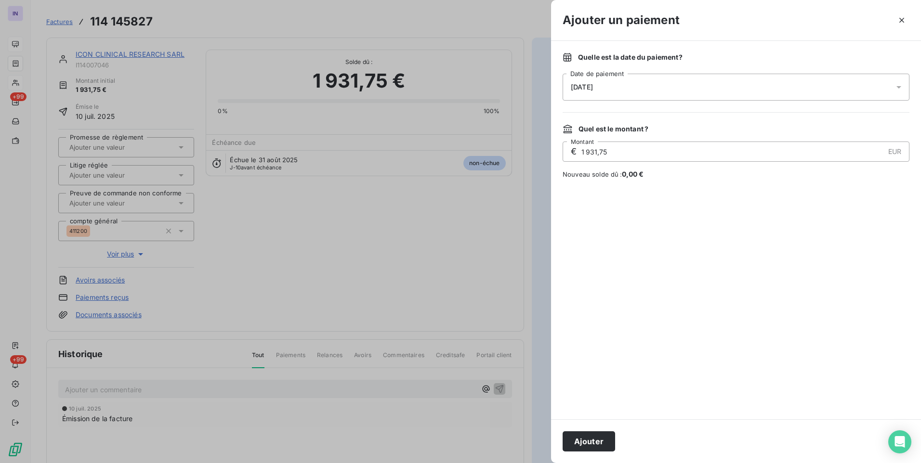
click at [660, 88] on div "[DATE]" at bounding box center [735, 87] width 347 height 27
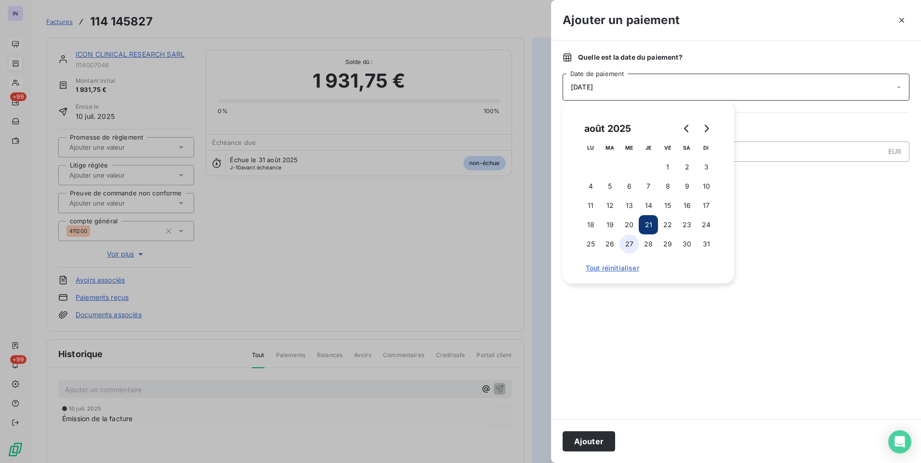
drag, startPoint x: 631, startPoint y: 240, endPoint x: 623, endPoint y: 248, distance: 11.6
click at [631, 240] on button "27" at bounding box center [628, 243] width 19 height 19
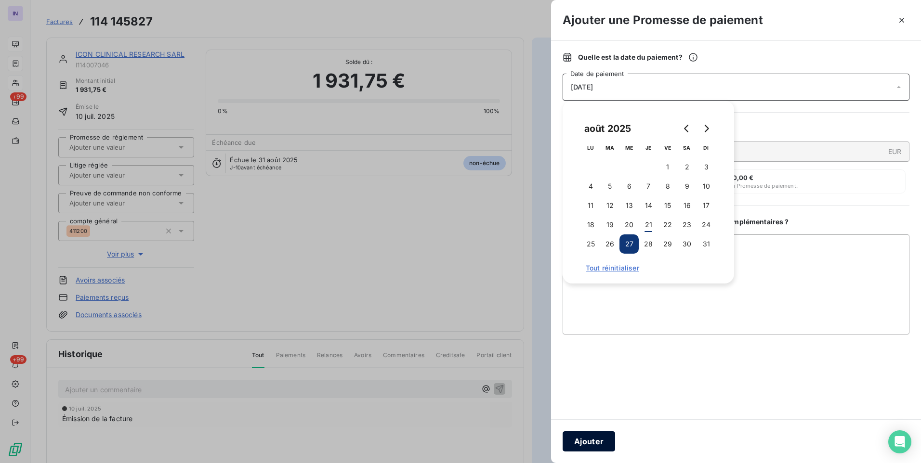
click at [591, 445] on button "Ajouter" at bounding box center [588, 441] width 52 height 20
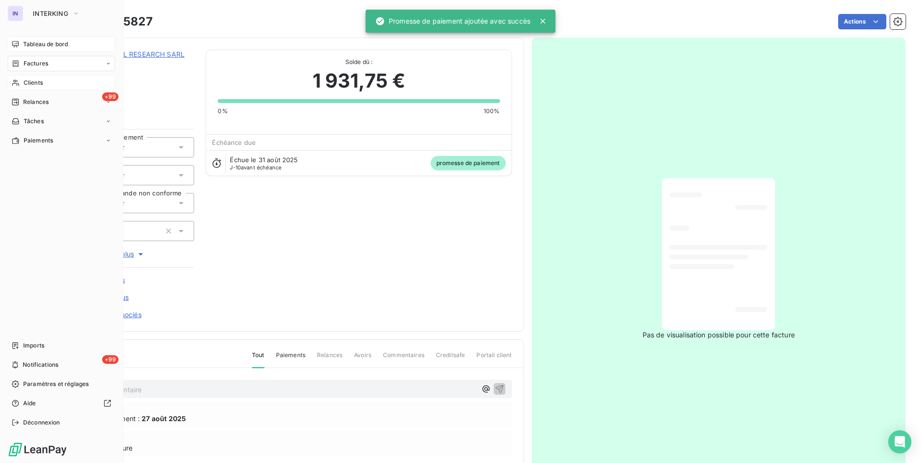
click at [30, 64] on span "Factures" at bounding box center [36, 63] width 25 height 9
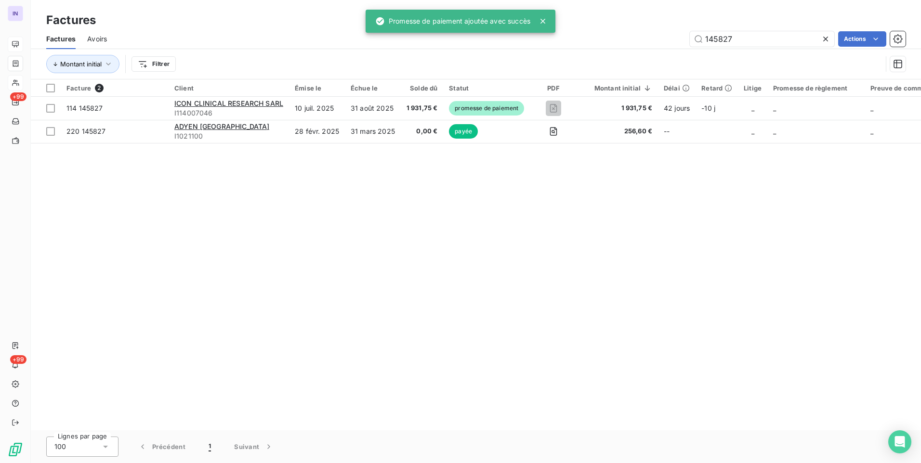
drag, startPoint x: 662, startPoint y: 33, endPoint x: 651, endPoint y: 31, distance: 10.8
click at [652, 31] on div "145827 Actions" at bounding box center [511, 38] width 787 height 15
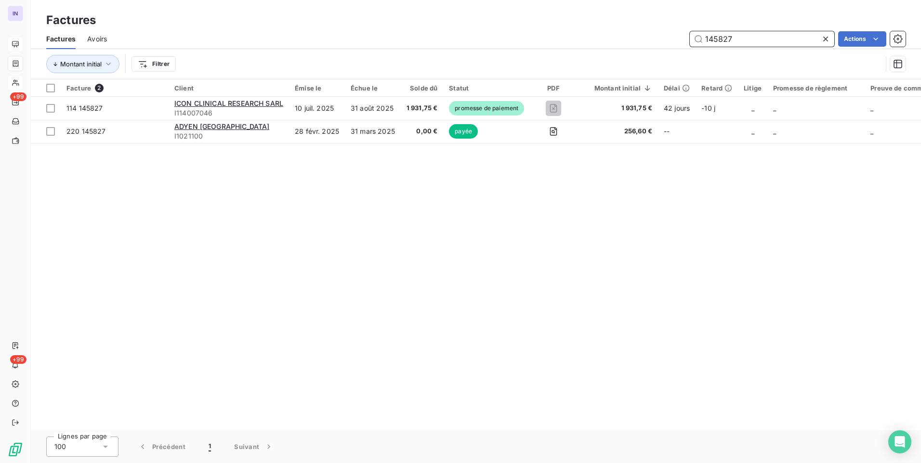
click at [762, 42] on input "145827" at bounding box center [761, 38] width 144 height 15
drag, startPoint x: 766, startPoint y: 41, endPoint x: 623, endPoint y: 43, distance: 143.0
click at [624, 43] on div "145827 Actions" at bounding box center [511, 38] width 787 height 15
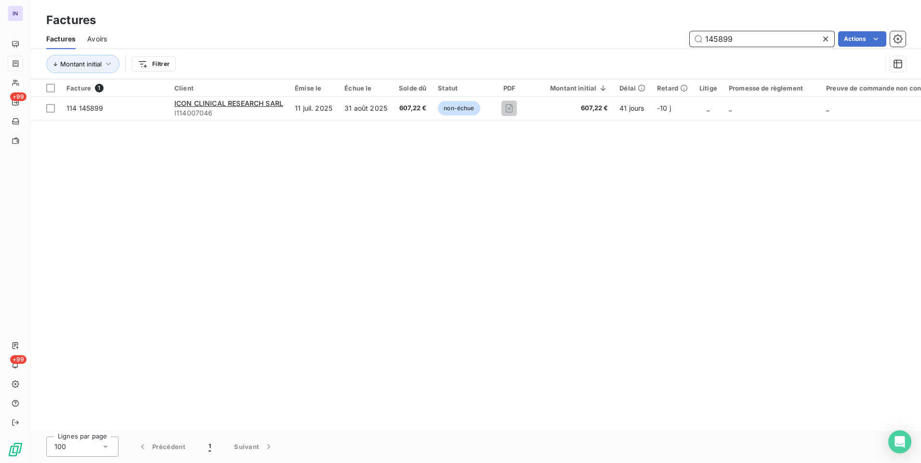
type input "145899"
click at [399, 120] on table "Facture 1 Client Émise le Échue le Solde dû Statut PDF Montant initial Délai Re…" at bounding box center [597, 99] width 1133 height 41
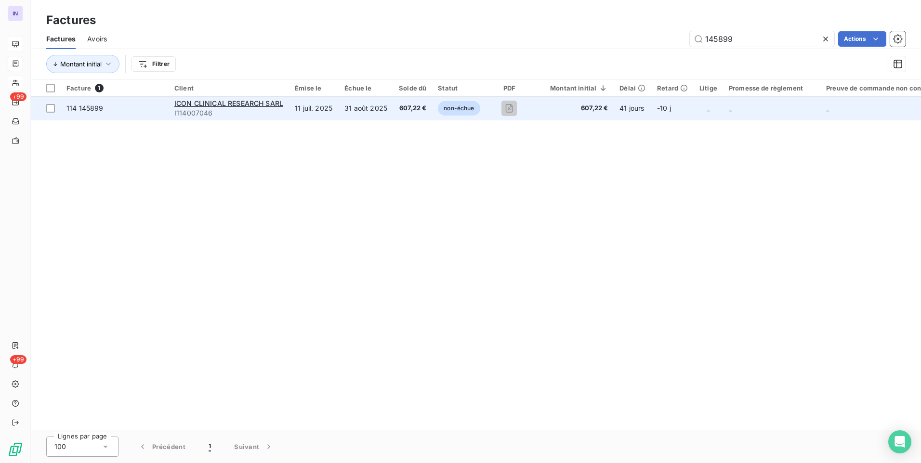
click at [417, 112] on span "607,22 €" at bounding box center [412, 109] width 27 height 10
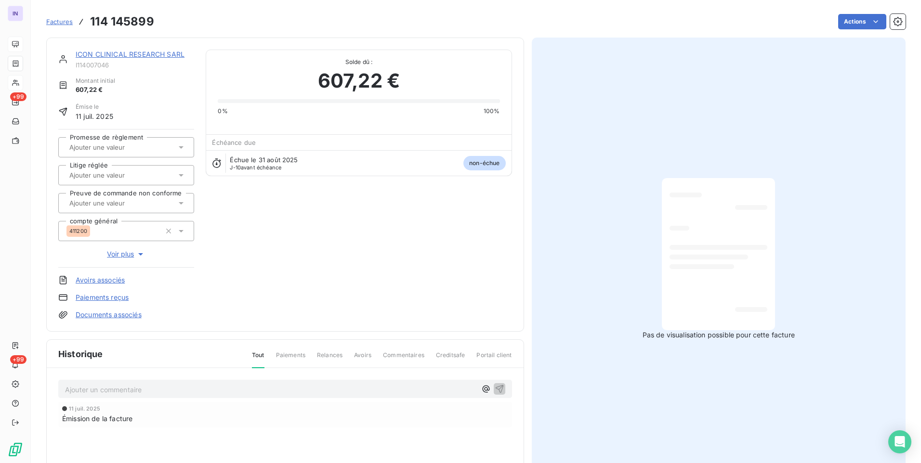
click at [841, 24] on html "IN +99 +99 Factures 114 145899 Actions ICON CLINICAL RESEARCH SARL I114007046 M…" at bounding box center [460, 231] width 921 height 463
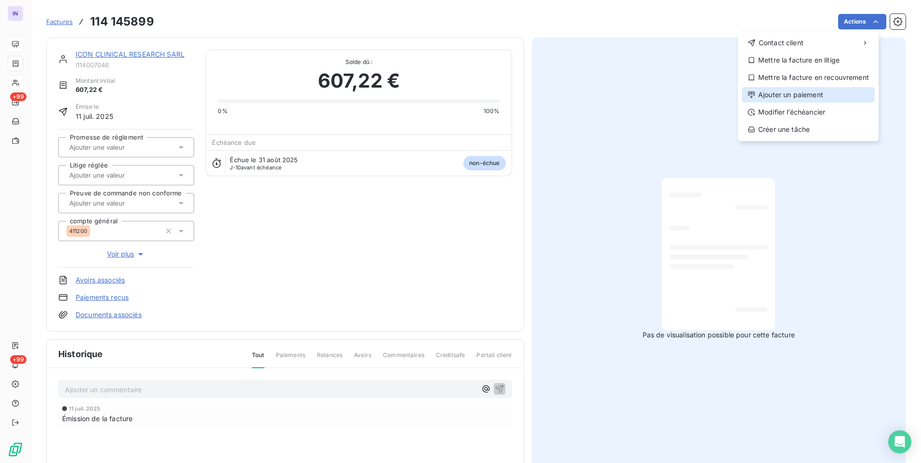
click at [773, 100] on div "Ajouter un paiement" at bounding box center [807, 94] width 133 height 15
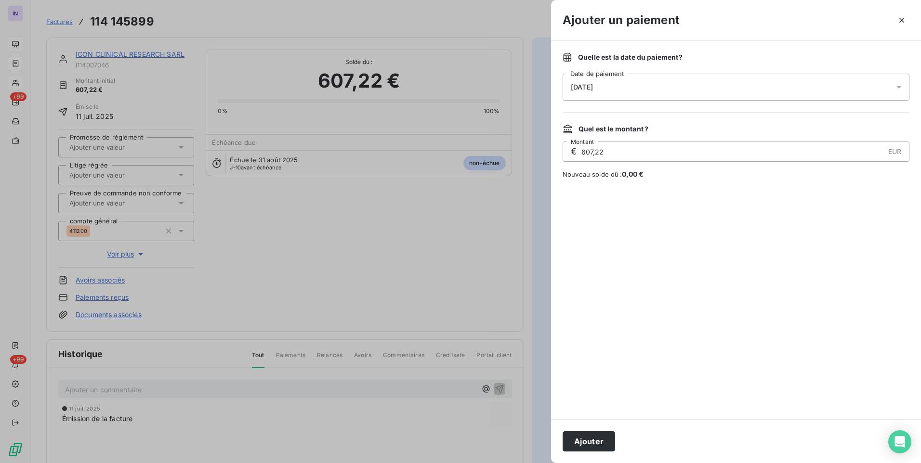
click at [641, 79] on div "[DATE]" at bounding box center [735, 87] width 347 height 27
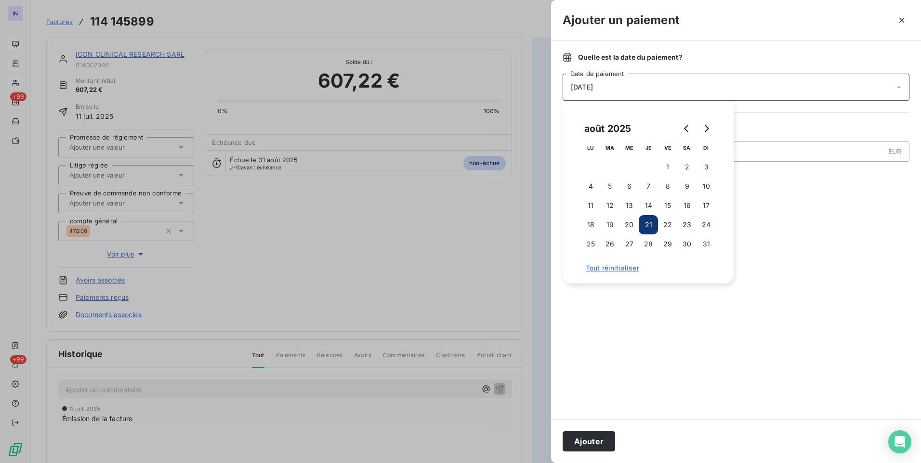
drag, startPoint x: 629, startPoint y: 246, endPoint x: 616, endPoint y: 361, distance: 116.3
click at [629, 246] on button "27" at bounding box center [628, 243] width 19 height 19
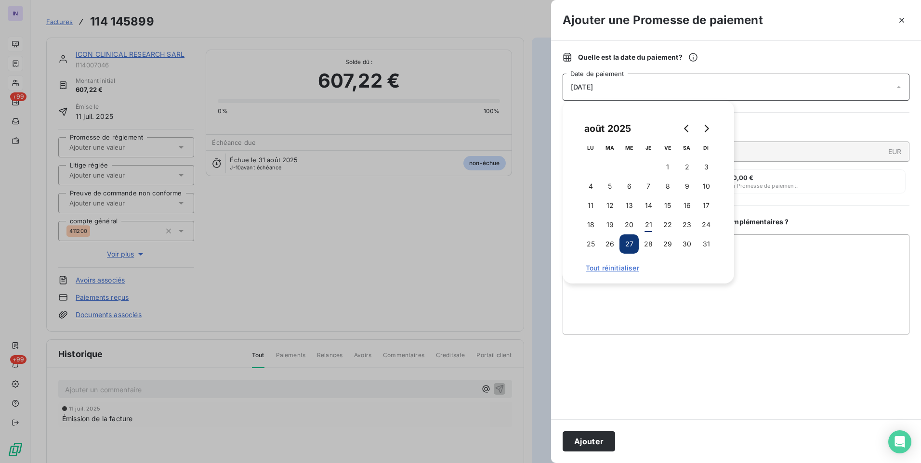
click at [598, 447] on button "Ajouter" at bounding box center [588, 441] width 52 height 20
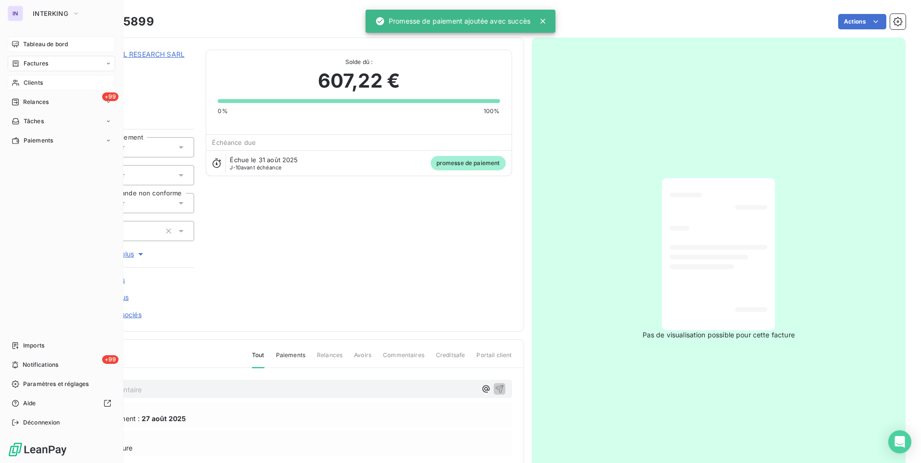
drag, startPoint x: 34, startPoint y: 65, endPoint x: 97, endPoint y: 68, distance: 62.7
click at [34, 65] on span "Factures" at bounding box center [36, 63] width 25 height 9
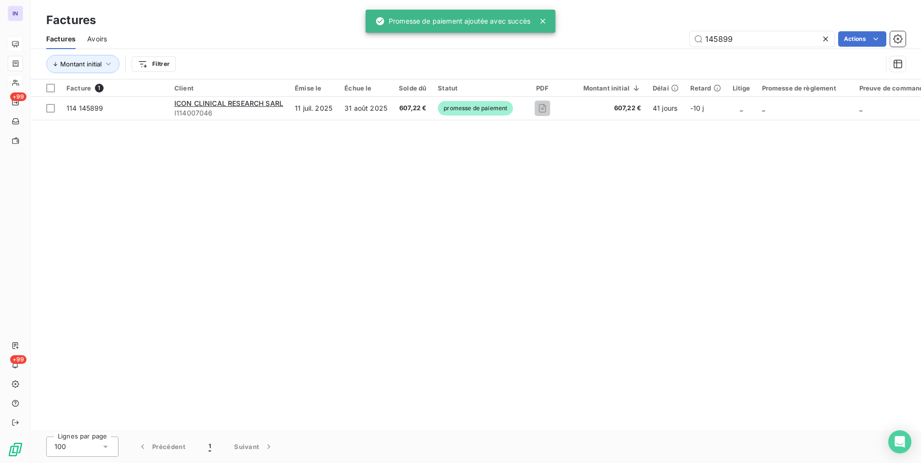
drag, startPoint x: 700, startPoint y: 38, endPoint x: 652, endPoint y: 39, distance: 47.7
click at [654, 36] on div "145899 Actions" at bounding box center [511, 38] width 787 height 15
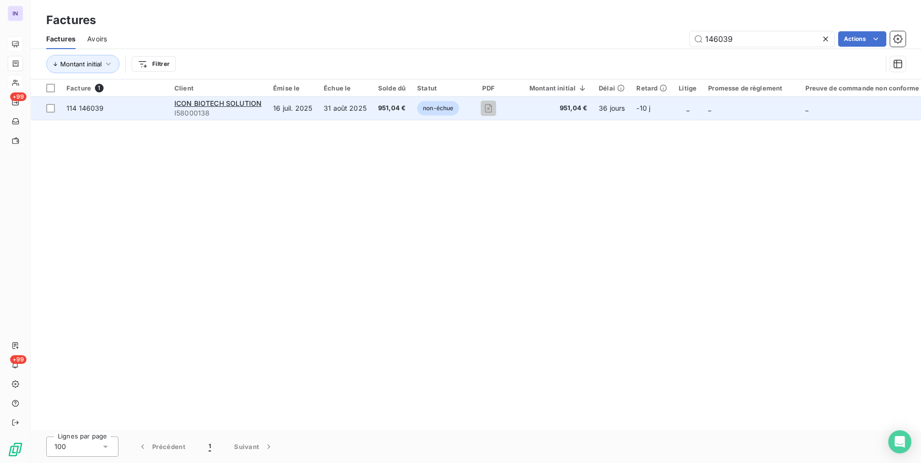
type input "146039"
click at [364, 111] on td "31 août 2025" at bounding box center [345, 108] width 54 height 23
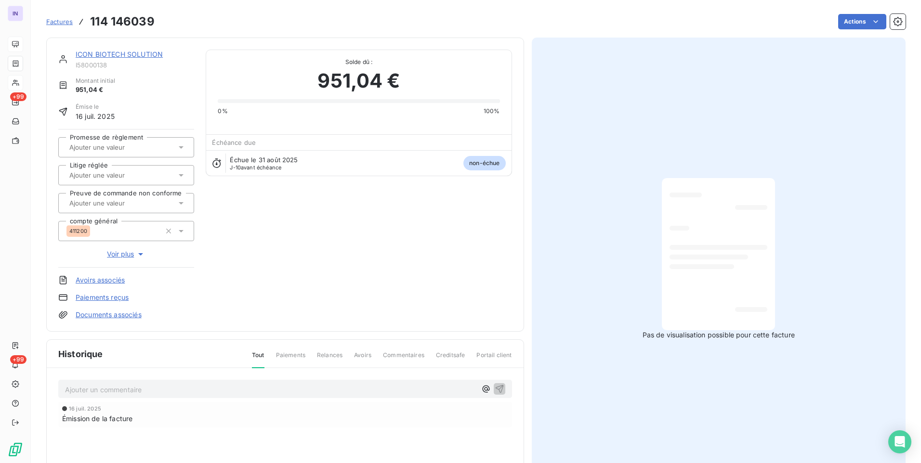
click at [855, 28] on html "IN +99 +99 Factures 114 146039 Actions ICON BIOTECH SOLUTION I58000138 Montant …" at bounding box center [460, 231] width 921 height 463
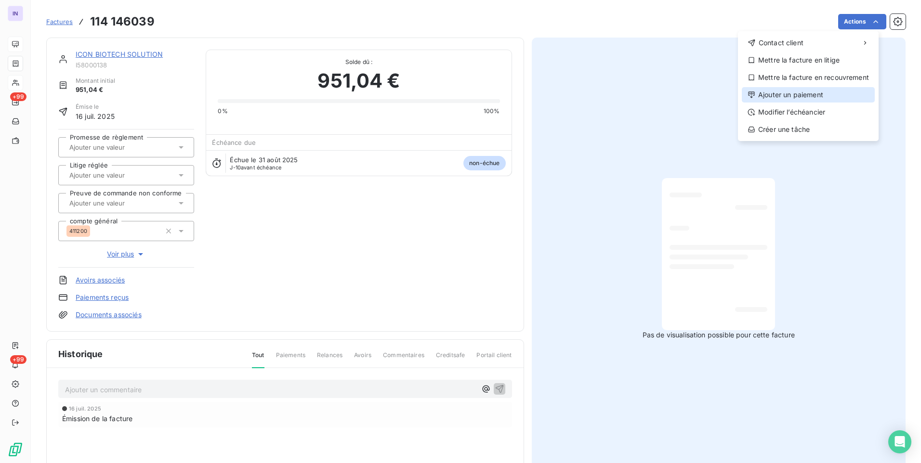
click at [801, 93] on div "Ajouter un paiement" at bounding box center [807, 94] width 133 height 15
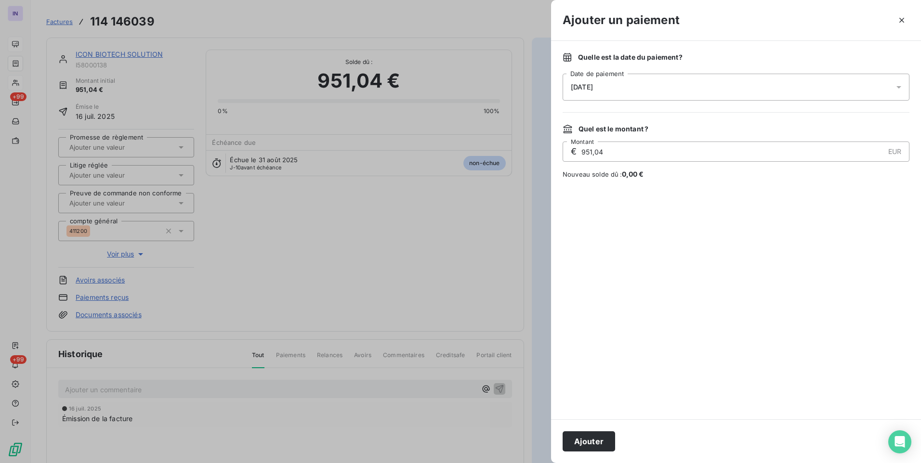
click at [667, 79] on div "[DATE]" at bounding box center [735, 87] width 347 height 27
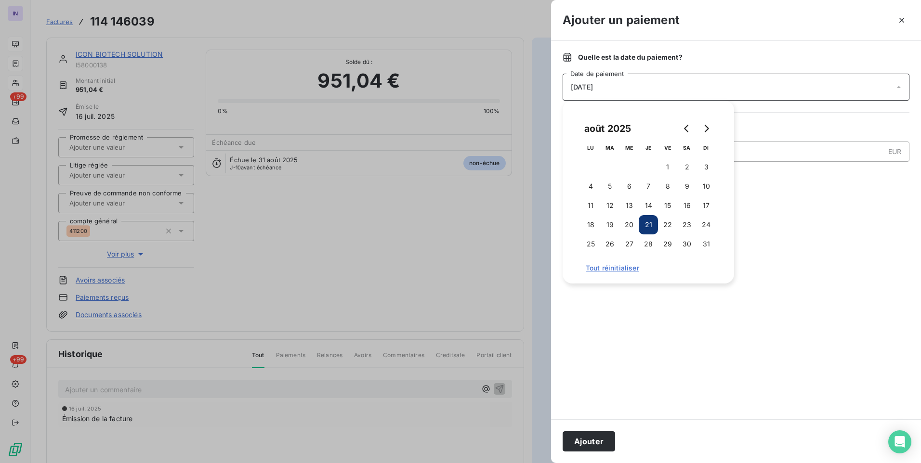
drag, startPoint x: 628, startPoint y: 245, endPoint x: 602, endPoint y: 381, distance: 138.2
click at [628, 246] on button "27" at bounding box center [628, 243] width 19 height 19
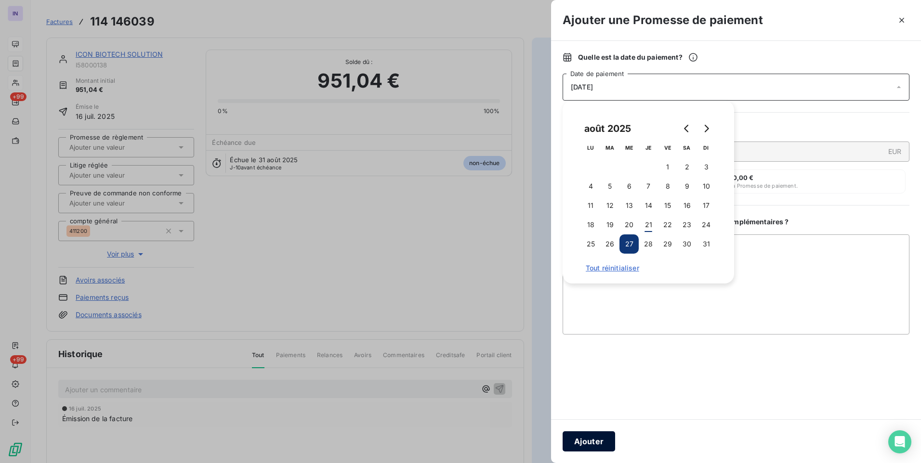
click at [592, 442] on button "Ajouter" at bounding box center [588, 441] width 52 height 20
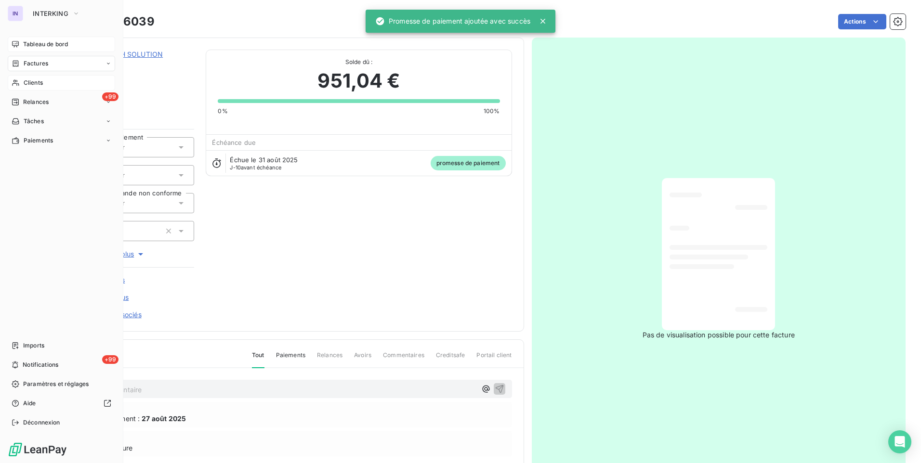
click at [35, 65] on span "Factures" at bounding box center [36, 63] width 25 height 9
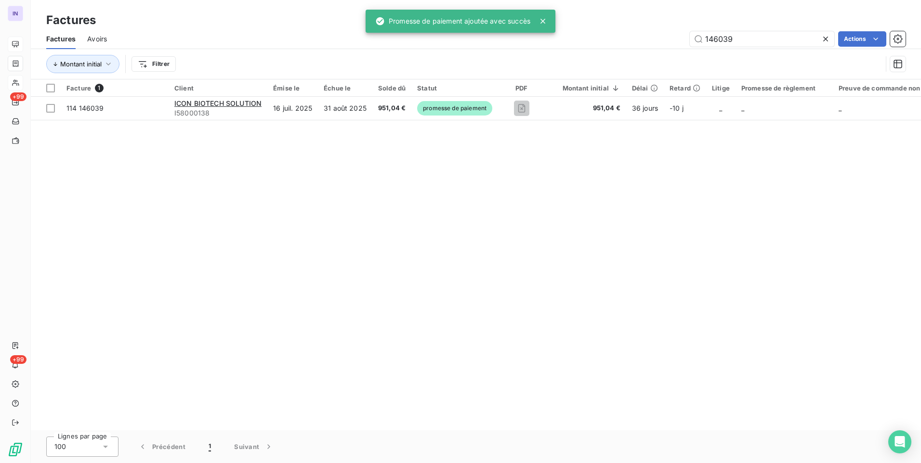
drag, startPoint x: 742, startPoint y: 40, endPoint x: 664, endPoint y: 39, distance: 78.0
click at [645, 42] on div "146039 Actions" at bounding box center [511, 38] width 787 height 15
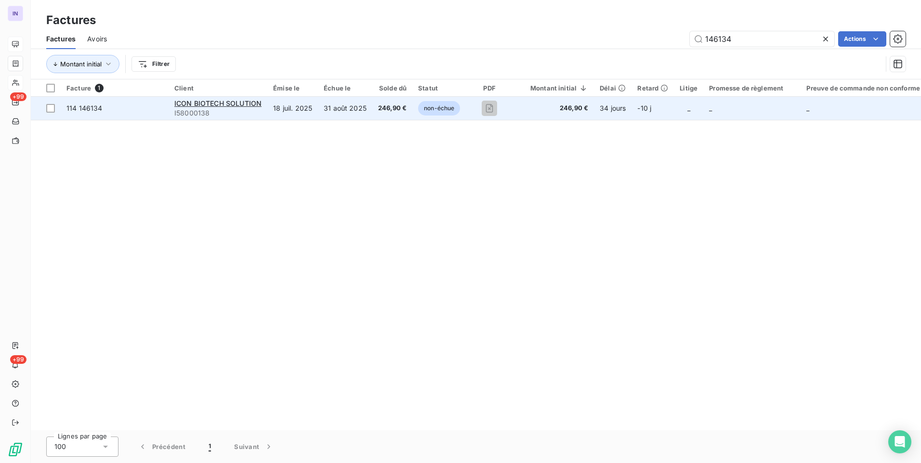
type input "146134"
click at [338, 107] on td "31 août 2025" at bounding box center [345, 108] width 54 height 23
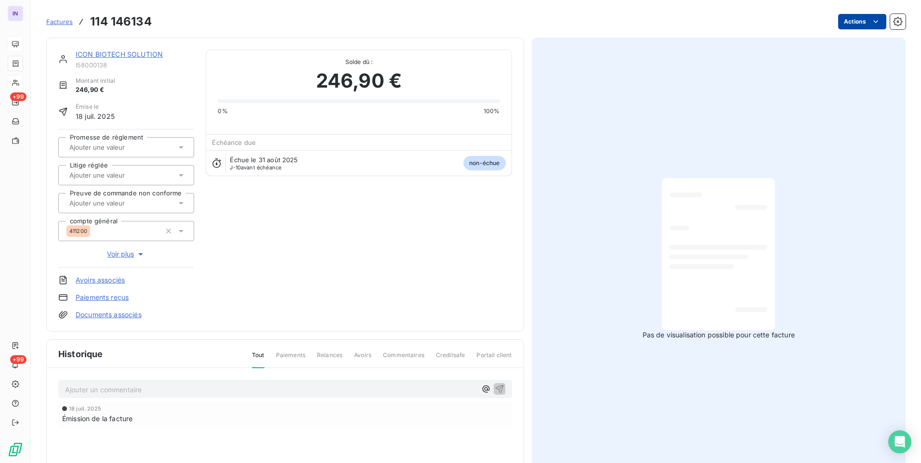
click at [835, 28] on html "IN +99 +99 Factures 114 146134 Actions ICON BIOTECH SOLUTION I58000138 Montant …" at bounding box center [460, 231] width 921 height 463
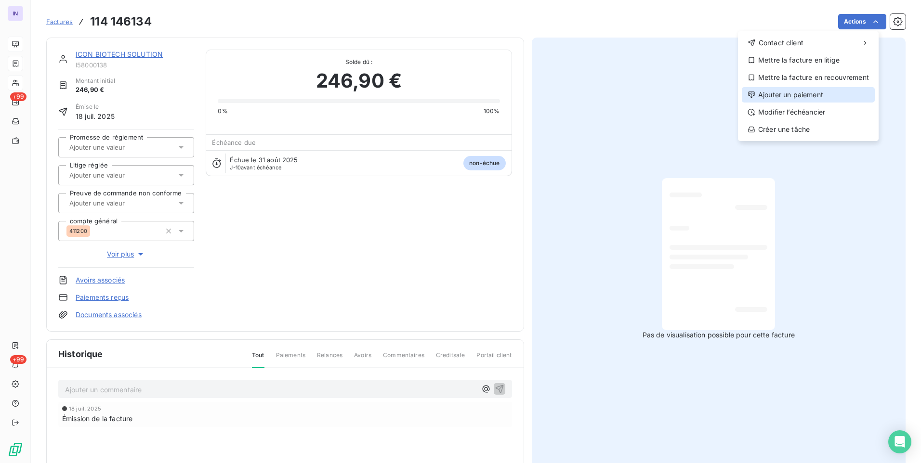
click at [795, 96] on div "Ajouter un paiement" at bounding box center [807, 94] width 133 height 15
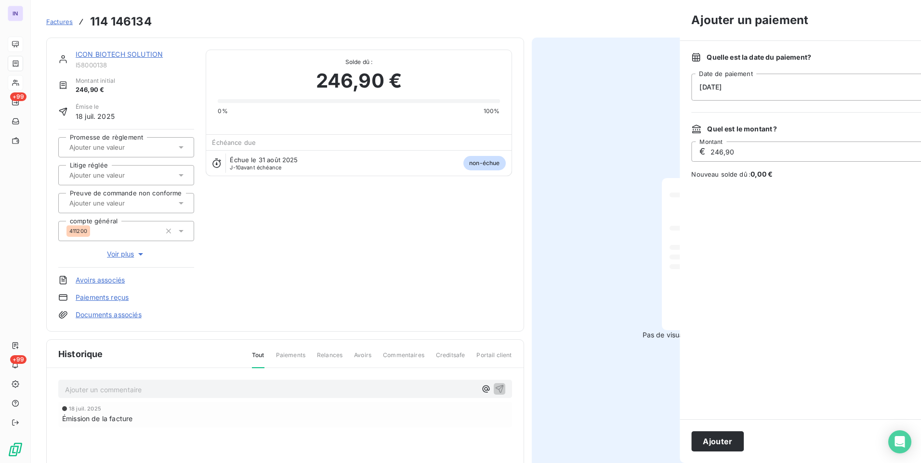
click at [691, 81] on div "[DATE]" at bounding box center [864, 87] width 347 height 27
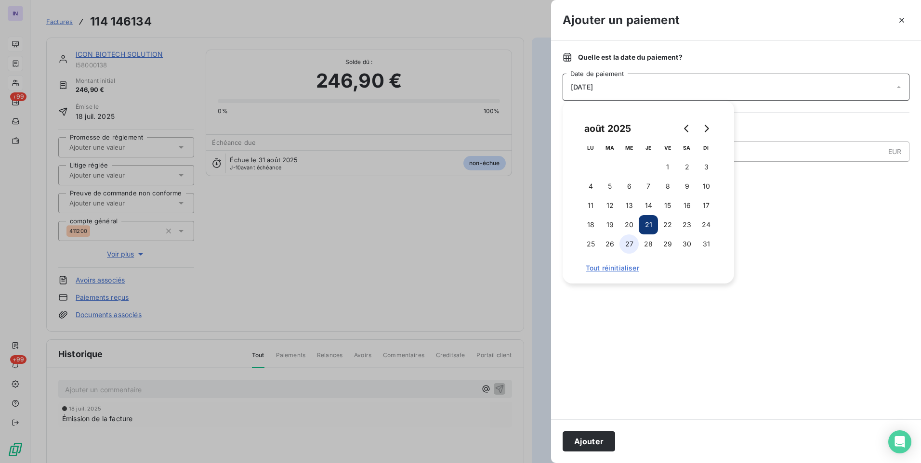
click at [632, 247] on button "27" at bounding box center [628, 243] width 19 height 19
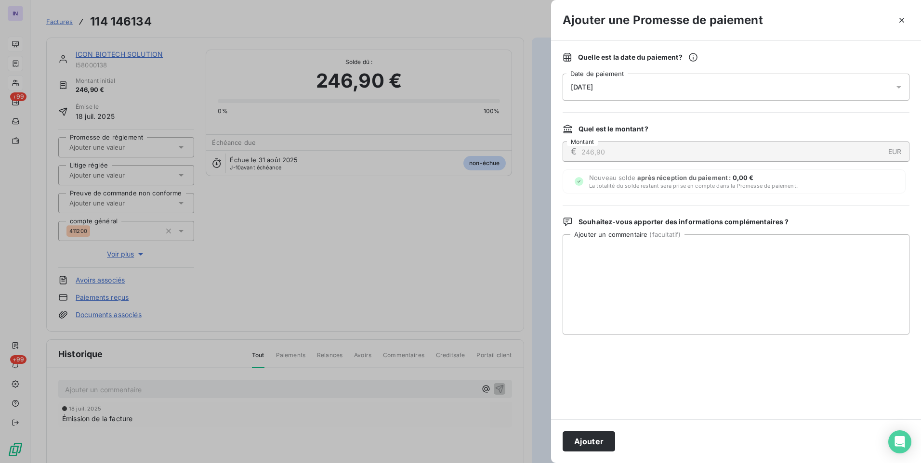
drag, startPoint x: 592, startPoint y: 435, endPoint x: 294, endPoint y: 269, distance: 340.8
click at [591, 435] on button "Ajouter" at bounding box center [588, 441] width 52 height 20
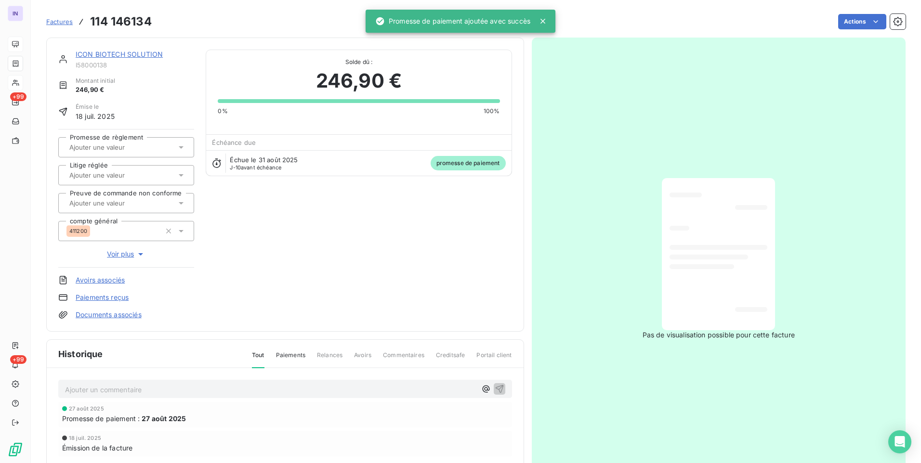
click at [133, 149] on input "text" at bounding box center [116, 147] width 97 height 9
click at [130, 177] on div "Oui" at bounding box center [132, 172] width 109 height 15
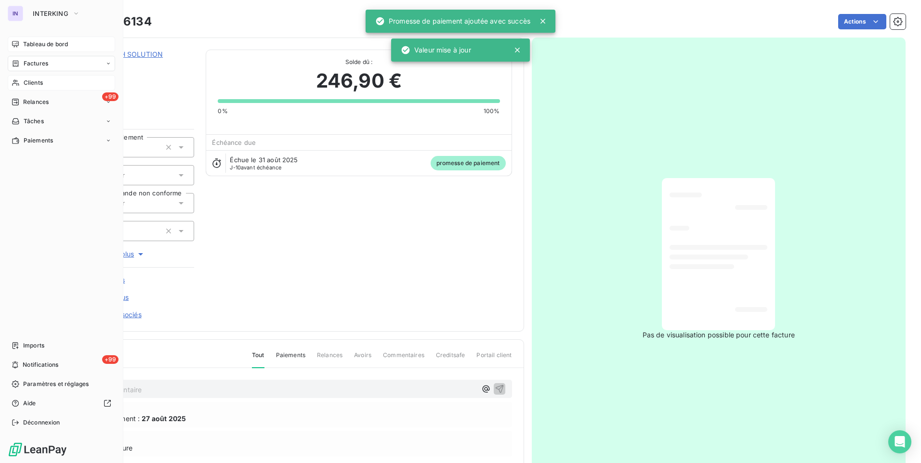
click at [37, 65] on span "Factures" at bounding box center [36, 63] width 25 height 9
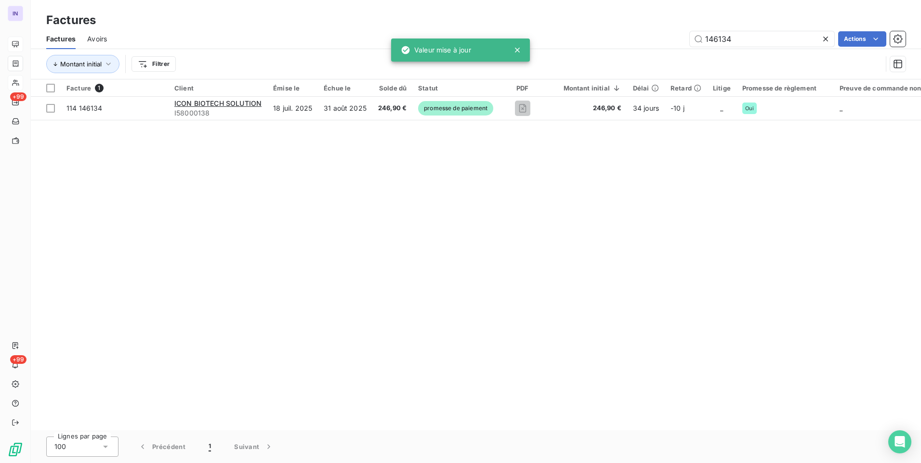
drag, startPoint x: 737, startPoint y: 39, endPoint x: 645, endPoint y: 45, distance: 92.1
click at [645, 40] on div "146134 Actions" at bounding box center [511, 38] width 787 height 15
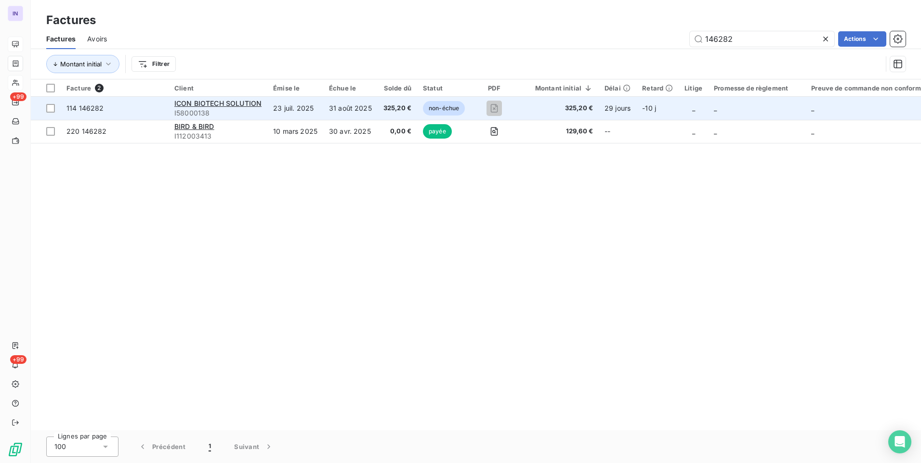
type input "146282"
click at [303, 107] on td "23 juil. 2025" at bounding box center [295, 108] width 56 height 23
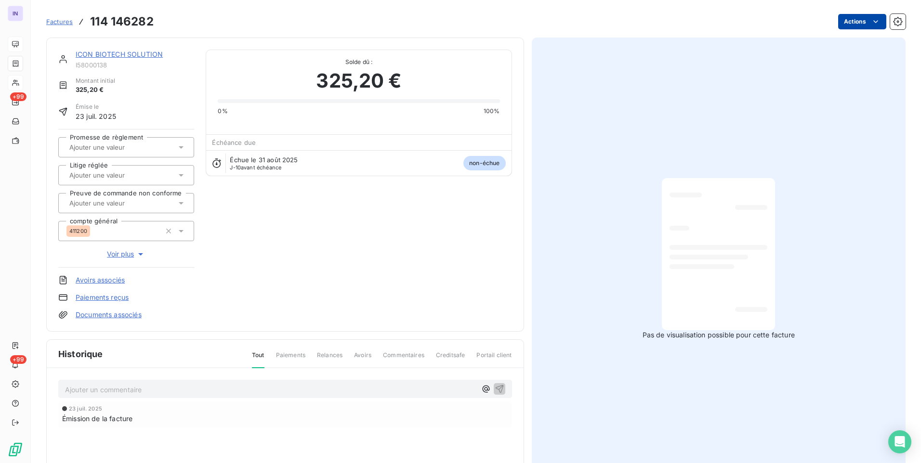
click at [841, 21] on html "IN +99 +99 Factures 114 146282 Actions ICON BIOTECH SOLUTION I58000138 Montant …" at bounding box center [460, 231] width 921 height 463
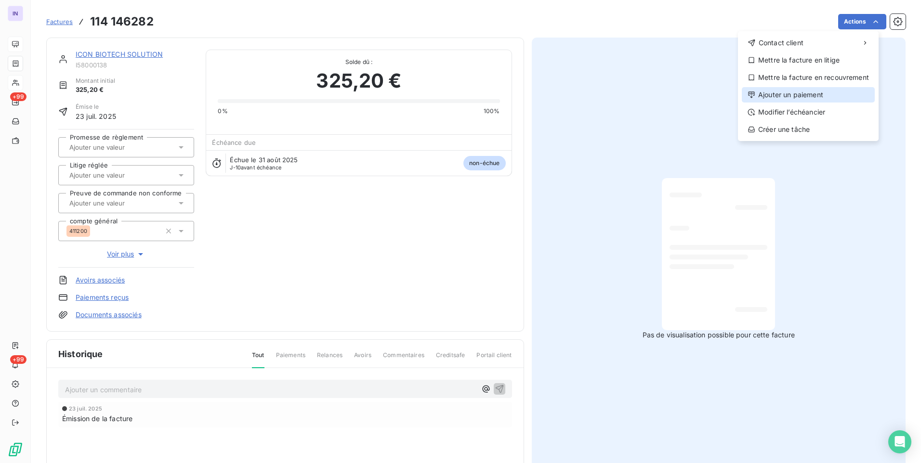
click at [794, 90] on div "Ajouter un paiement" at bounding box center [807, 94] width 133 height 15
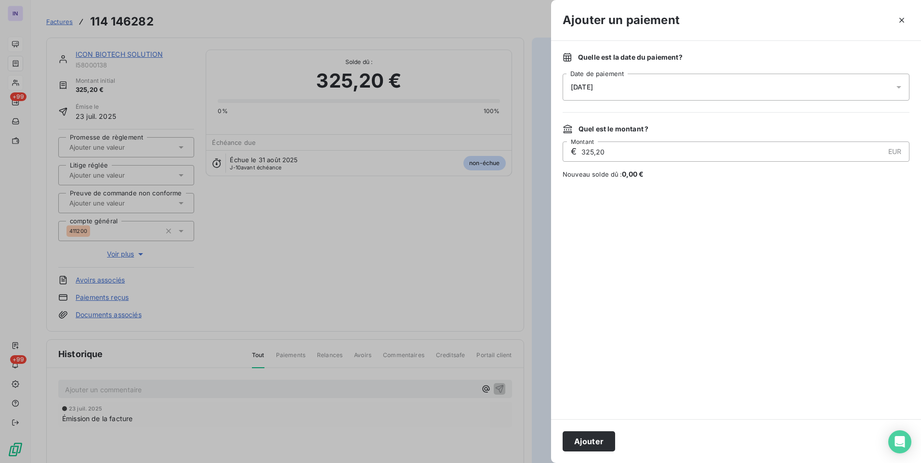
click at [660, 89] on div "[DATE]" at bounding box center [735, 87] width 347 height 27
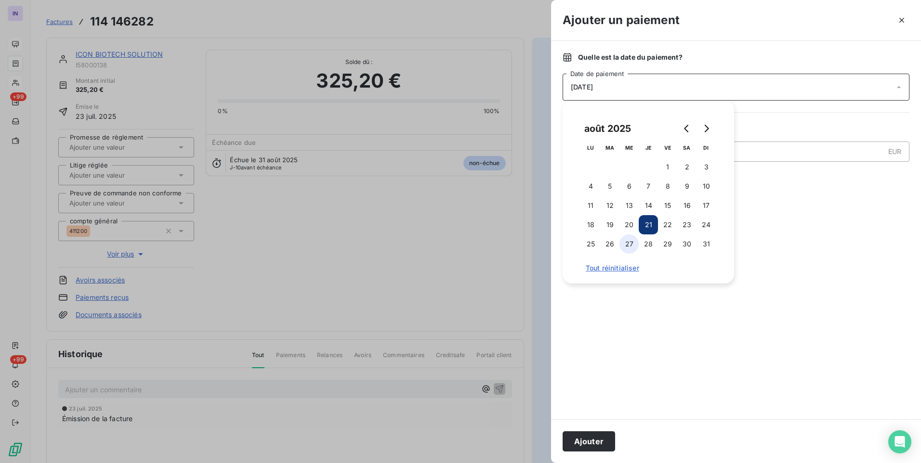
click at [633, 240] on button "27" at bounding box center [628, 243] width 19 height 19
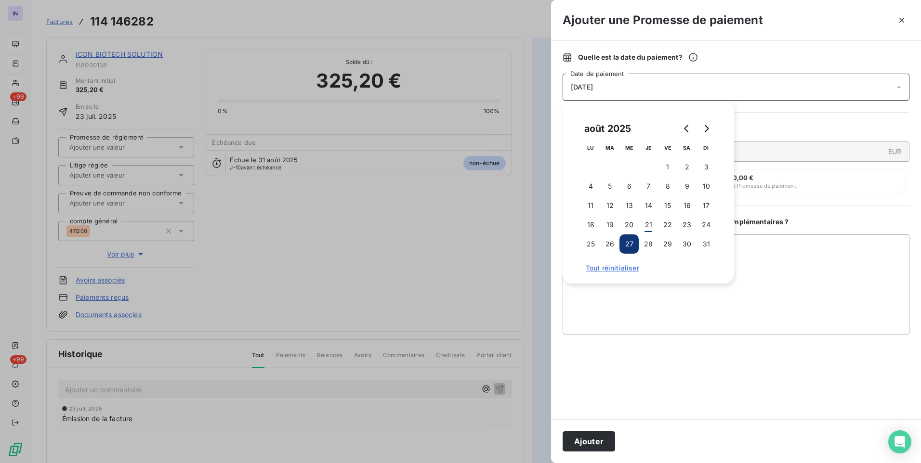
drag, startPoint x: 593, startPoint y: 440, endPoint x: 327, endPoint y: 299, distance: 301.6
click at [588, 438] on button "Ajouter" at bounding box center [588, 441] width 52 height 20
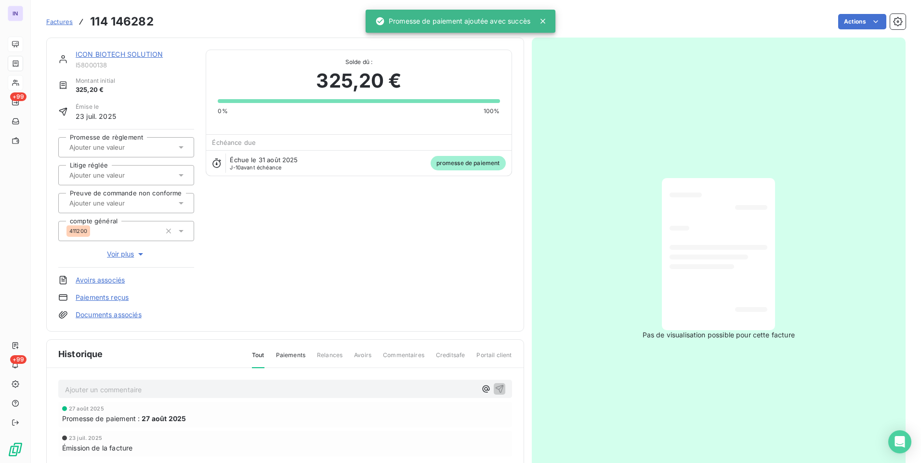
click at [131, 147] on input "text" at bounding box center [116, 147] width 97 height 9
click at [142, 178] on div "Oui" at bounding box center [132, 172] width 109 height 15
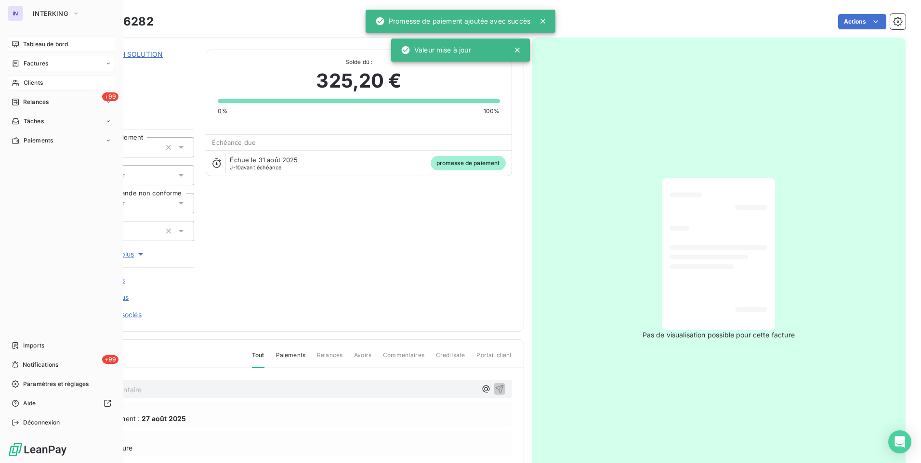
click at [38, 64] on span "Factures" at bounding box center [36, 63] width 25 height 9
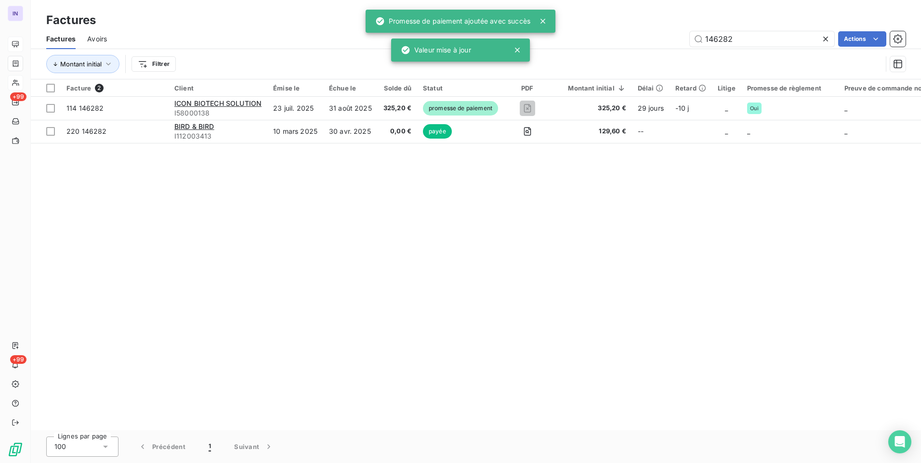
drag, startPoint x: 750, startPoint y: 37, endPoint x: 648, endPoint y: 33, distance: 102.1
click at [648, 33] on div "146282 Actions" at bounding box center [511, 38] width 787 height 15
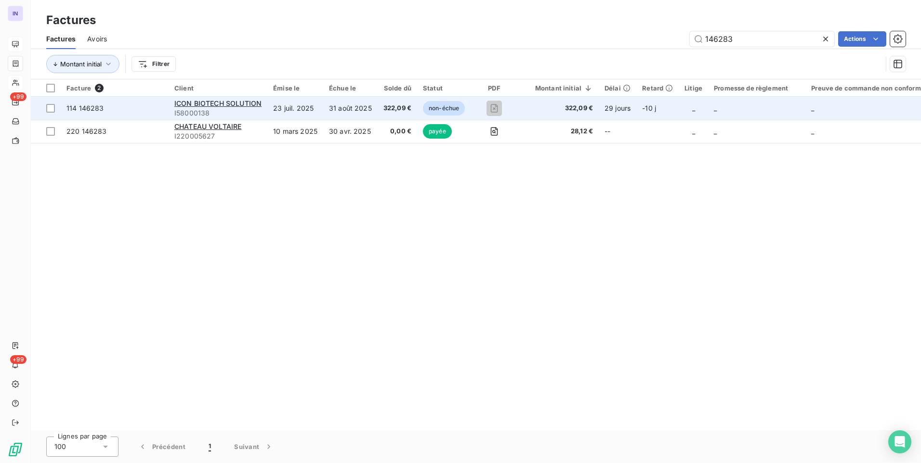
type input "146283"
click at [365, 113] on td "31 août 2025" at bounding box center [350, 108] width 54 height 23
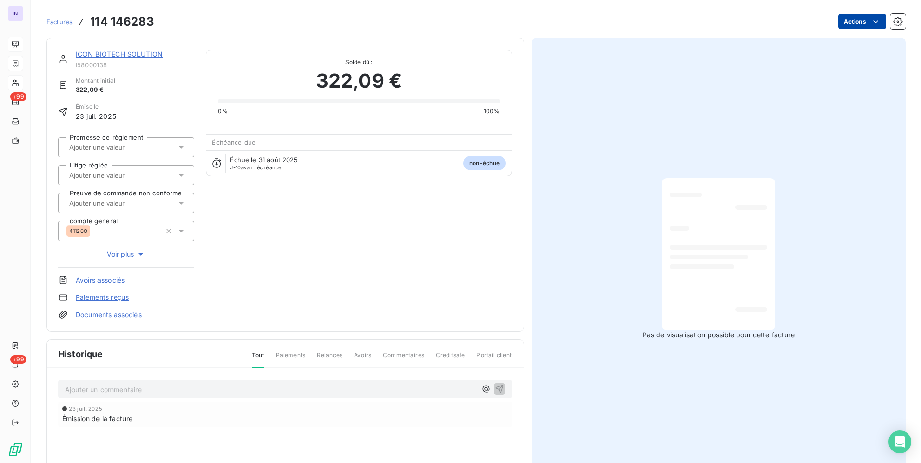
click at [837, 26] on html "IN +99 +99 Factures 114 146283 Actions ICON BIOTECH SOLUTION I58000138 Montant …" at bounding box center [460, 231] width 921 height 463
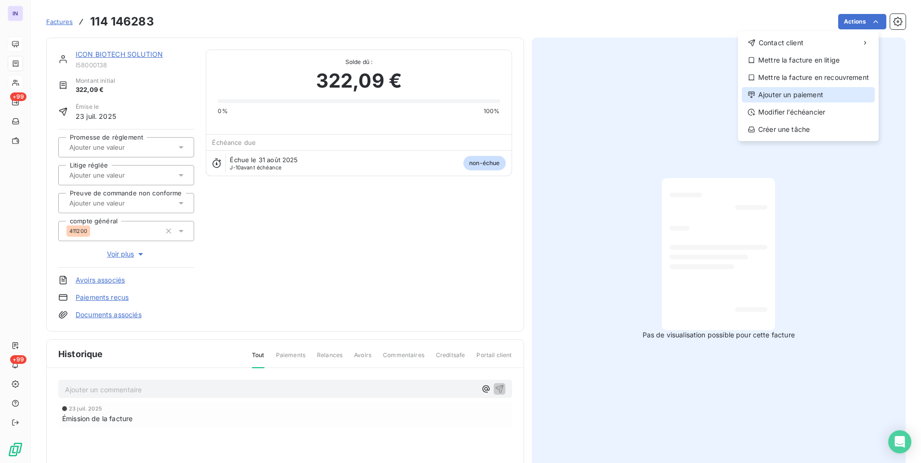
click at [791, 96] on div "Ajouter un paiement" at bounding box center [807, 94] width 133 height 15
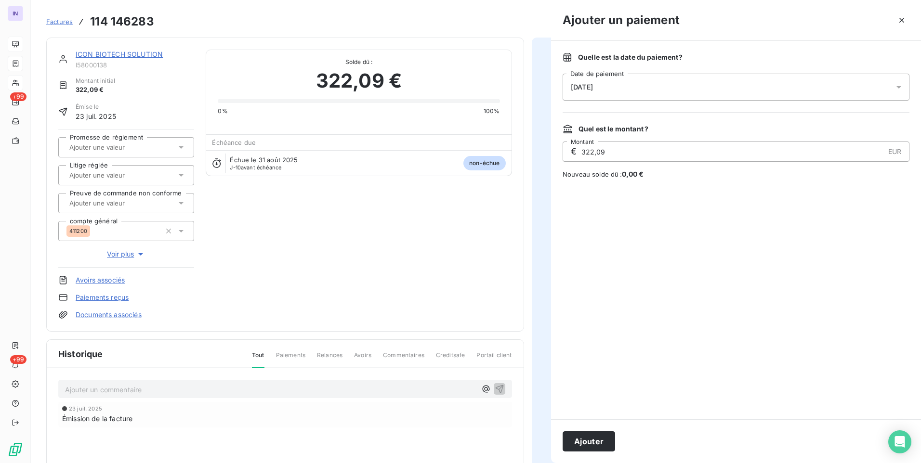
click at [683, 89] on div "[DATE]" at bounding box center [735, 87] width 347 height 27
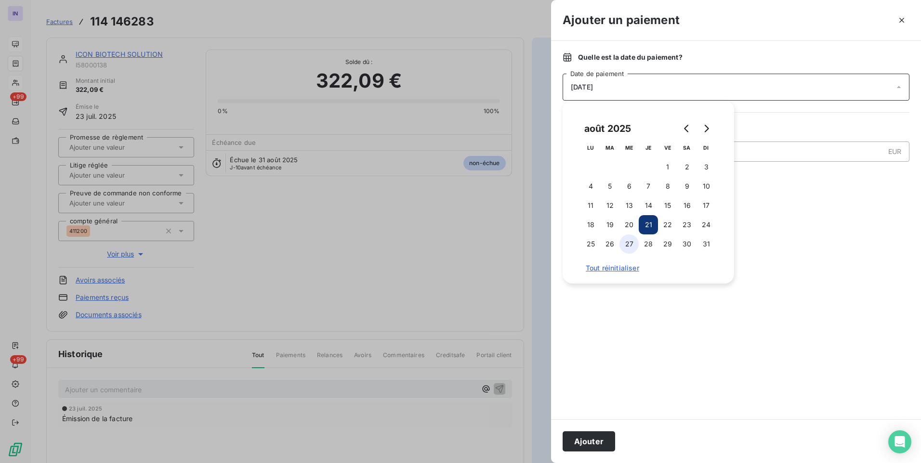
click at [632, 253] on button "27" at bounding box center [628, 243] width 19 height 19
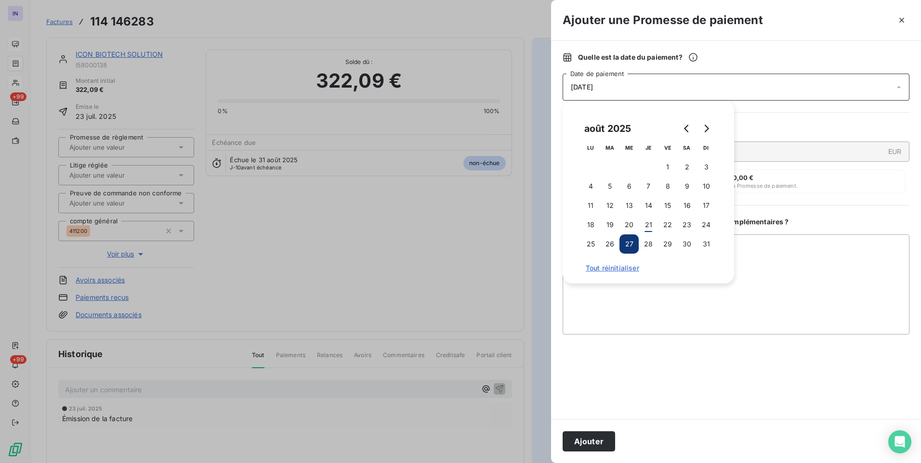
drag, startPoint x: 598, startPoint y: 441, endPoint x: 563, endPoint y: 421, distance: 40.1
click at [598, 441] on button "Ajouter" at bounding box center [588, 441] width 52 height 20
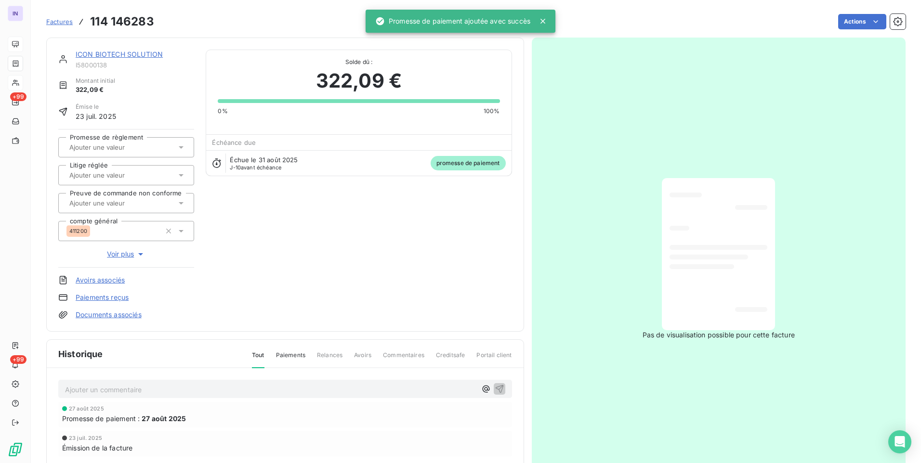
click at [99, 151] on input "text" at bounding box center [116, 147] width 97 height 9
click at [97, 175] on div "Oui" at bounding box center [132, 172] width 109 height 15
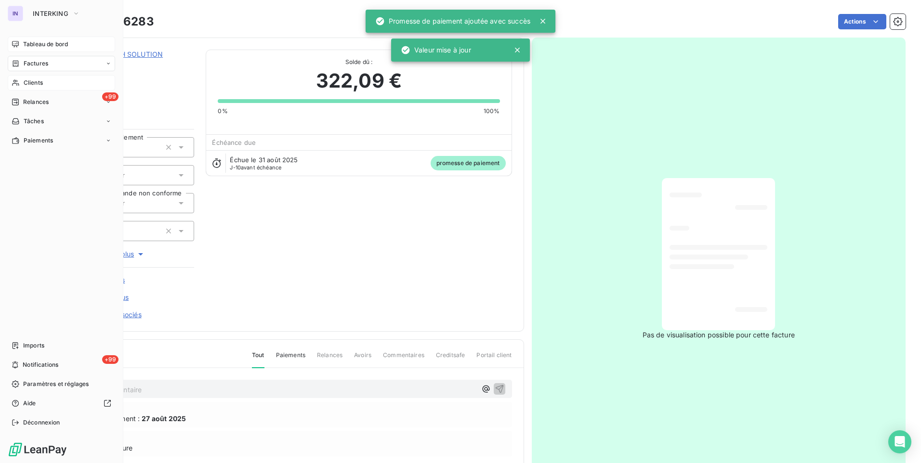
click at [39, 68] on div "Factures" at bounding box center [61, 63] width 107 height 15
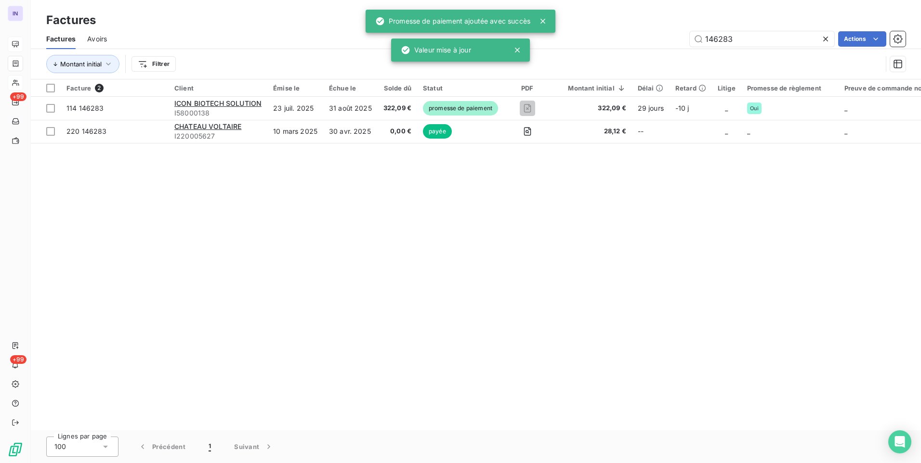
click at [615, 36] on div "146283 Actions" at bounding box center [511, 38] width 787 height 15
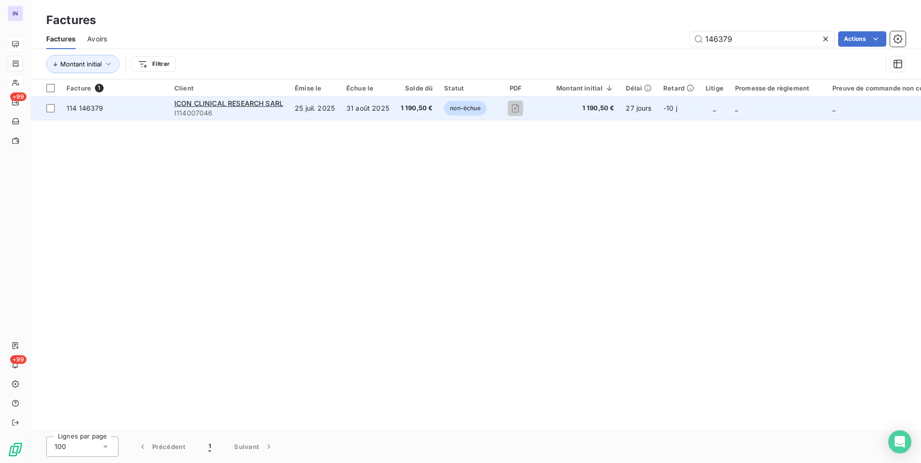
type input "146379"
click at [383, 108] on td "31 août 2025" at bounding box center [367, 108] width 54 height 23
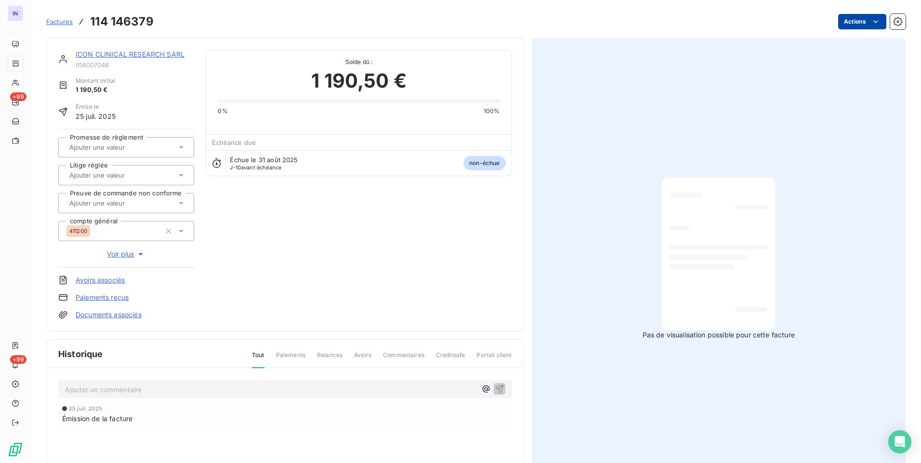
click at [846, 20] on html "IN +99 +99 Factures 114 146379 Actions ICON CLINICAL RESEARCH SARL I114007046 M…" at bounding box center [460, 231] width 921 height 463
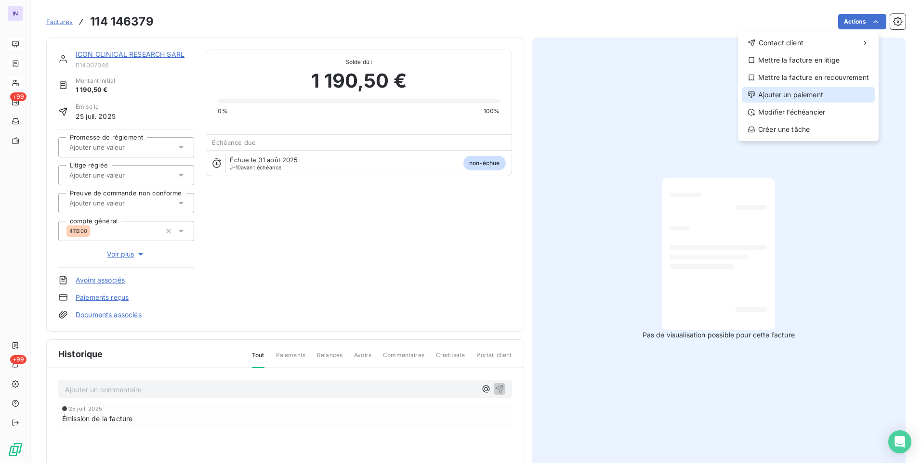
click at [799, 91] on div "Ajouter un paiement" at bounding box center [807, 94] width 133 height 15
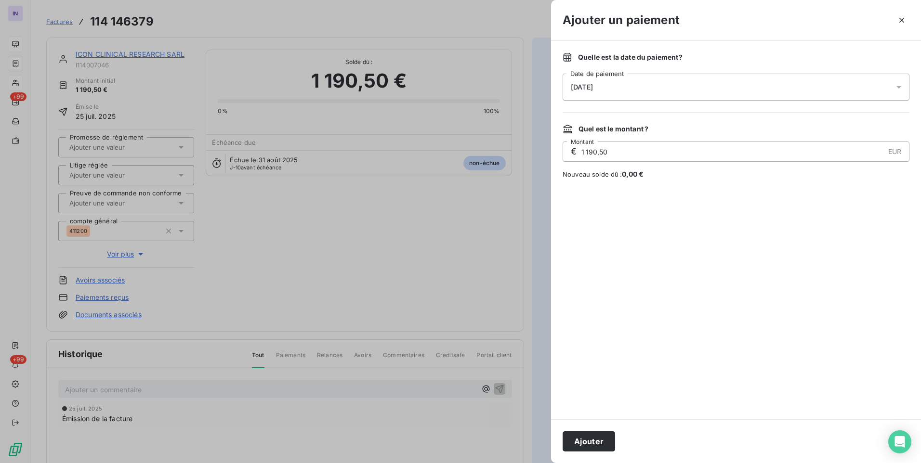
click at [703, 90] on div "[DATE]" at bounding box center [735, 87] width 347 height 27
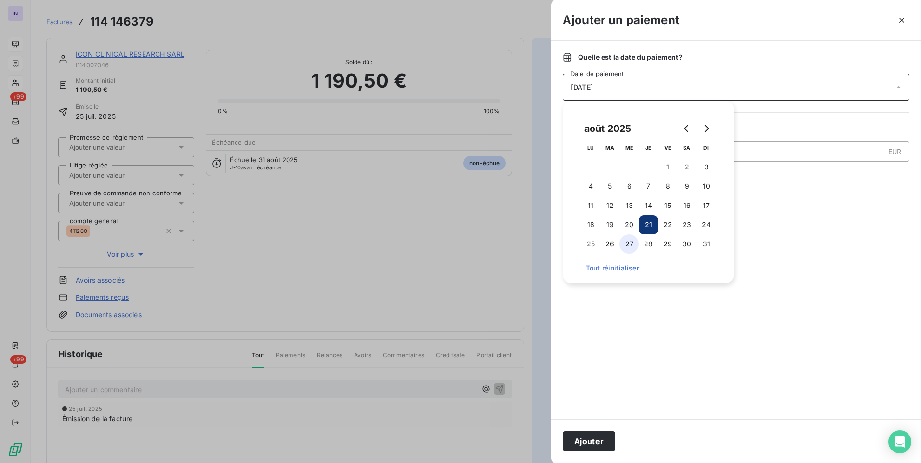
click at [629, 244] on button "27" at bounding box center [628, 243] width 19 height 19
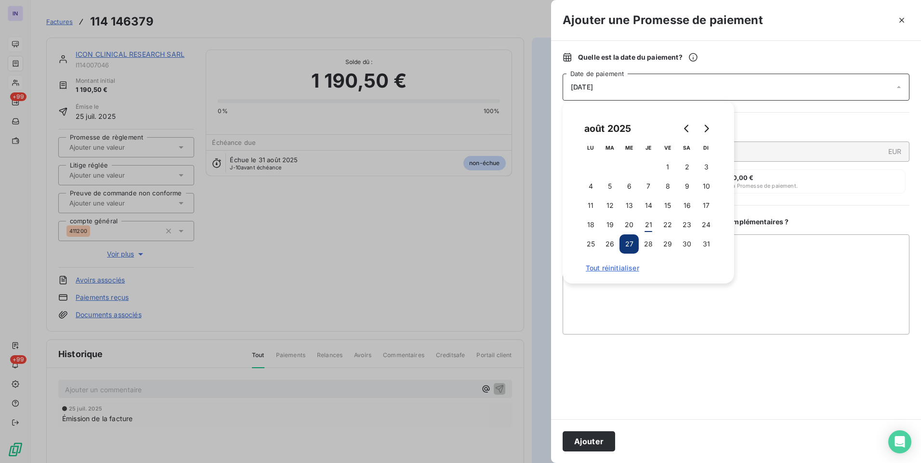
drag, startPoint x: 588, startPoint y: 439, endPoint x: 478, endPoint y: 381, distance: 124.5
click at [588, 441] on button "Ajouter" at bounding box center [588, 441] width 52 height 20
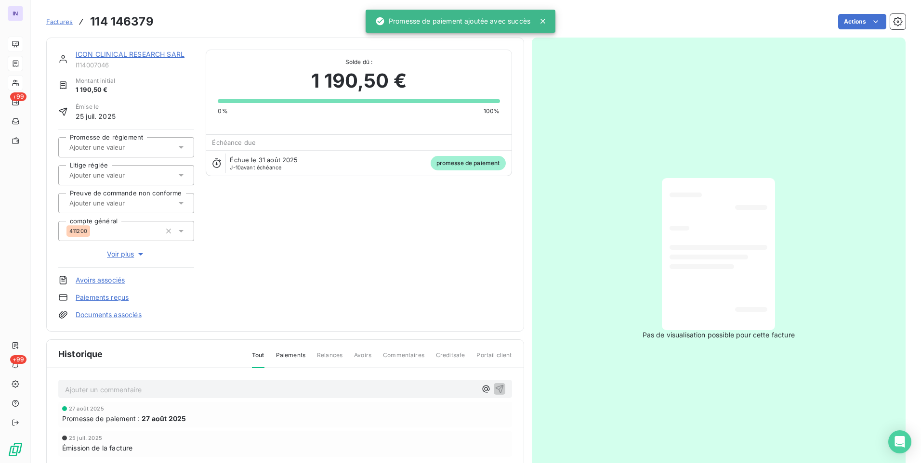
click at [142, 148] on input "text" at bounding box center [116, 147] width 97 height 9
click at [141, 184] on ul "Oui" at bounding box center [126, 172] width 136 height 27
click at [87, 170] on span "Oui" at bounding box center [84, 173] width 9 height 6
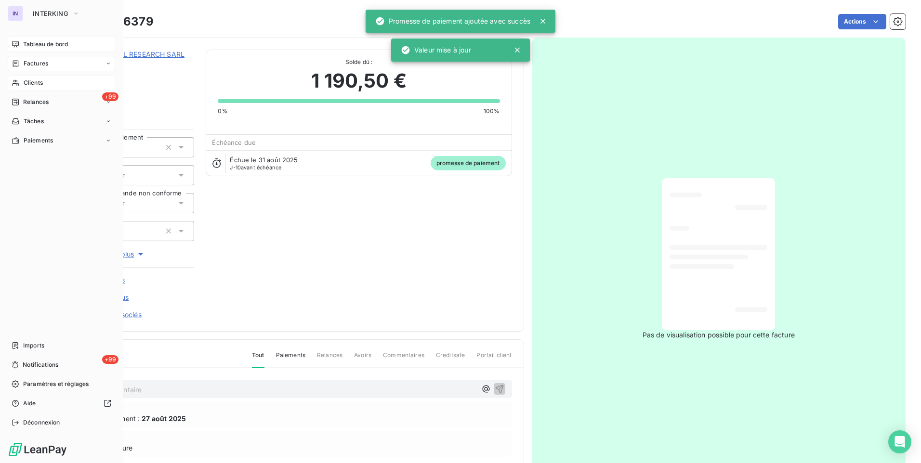
click at [27, 64] on span "Factures" at bounding box center [36, 63] width 25 height 9
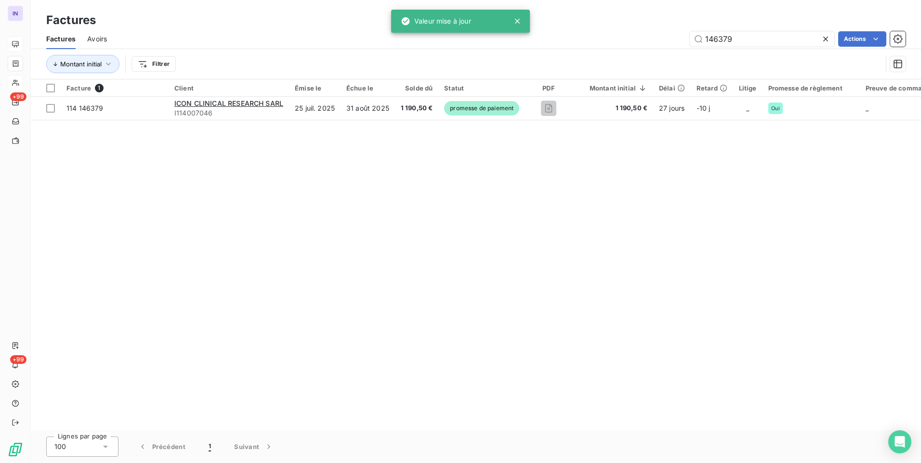
drag, startPoint x: 627, startPoint y: 35, endPoint x: 618, endPoint y: 35, distance: 8.7
click at [619, 35] on div "146379 Actions" at bounding box center [511, 38] width 787 height 15
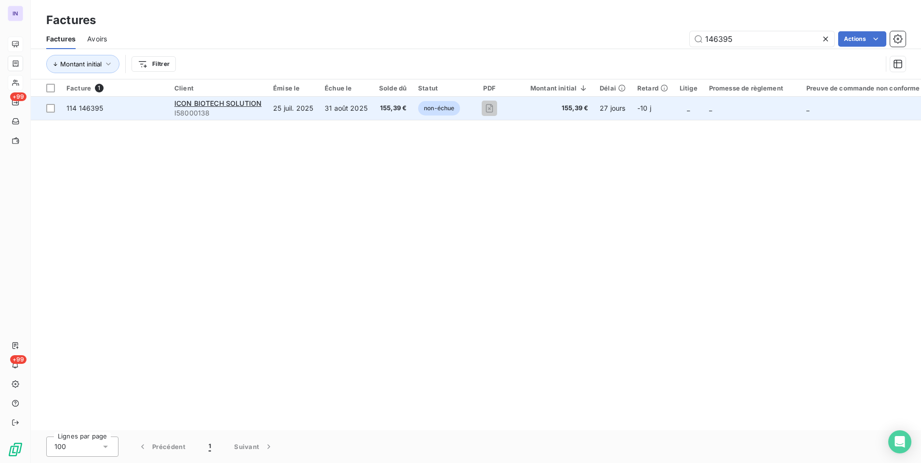
type input "146395"
click at [327, 118] on td "31 août 2025" at bounding box center [346, 108] width 54 height 23
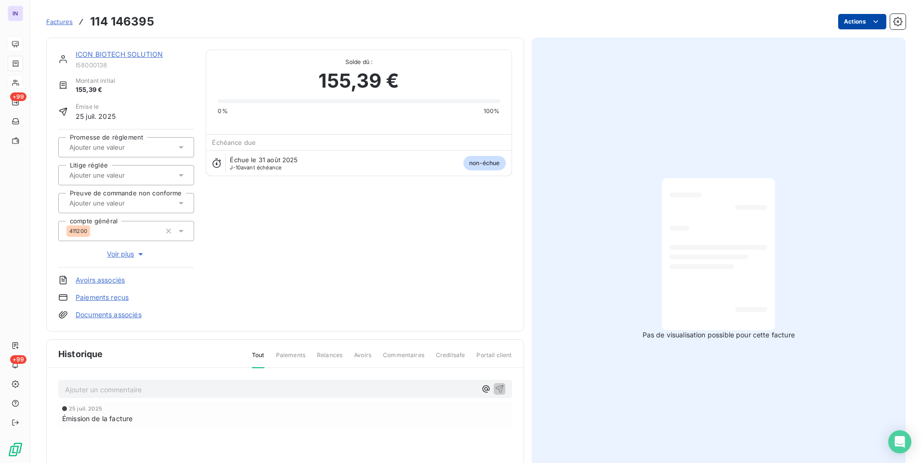
click at [840, 26] on html "IN +99 +99 Factures 114 146395 Actions ICON BIOTECH SOLUTION I58000138 Montant …" at bounding box center [460, 231] width 921 height 463
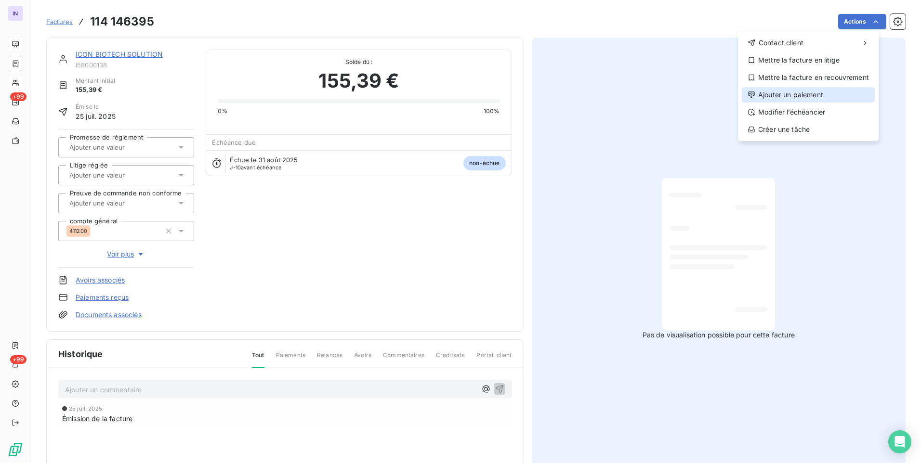
click at [789, 94] on div "Ajouter un paiement" at bounding box center [807, 94] width 133 height 15
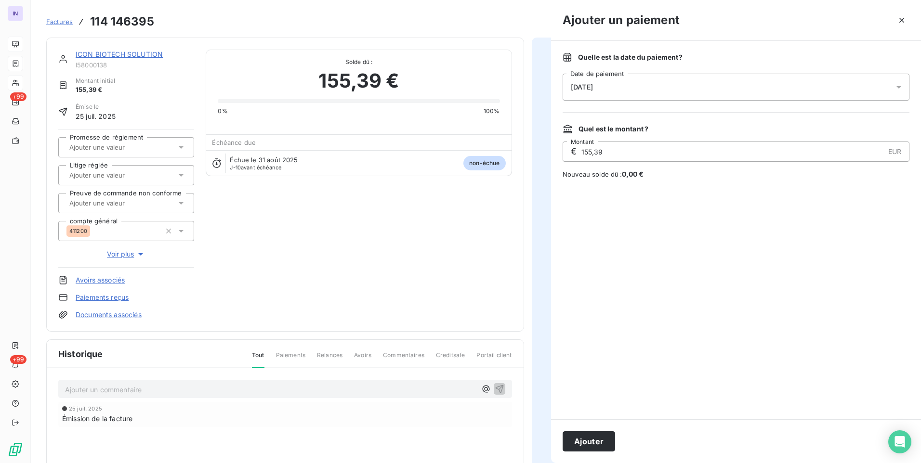
click at [696, 87] on div "[DATE]" at bounding box center [735, 87] width 347 height 27
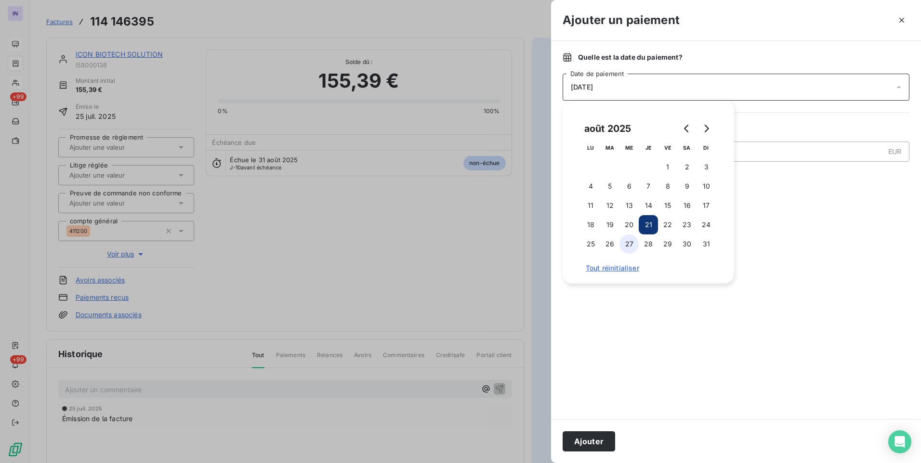
click at [624, 242] on button "27" at bounding box center [628, 243] width 19 height 19
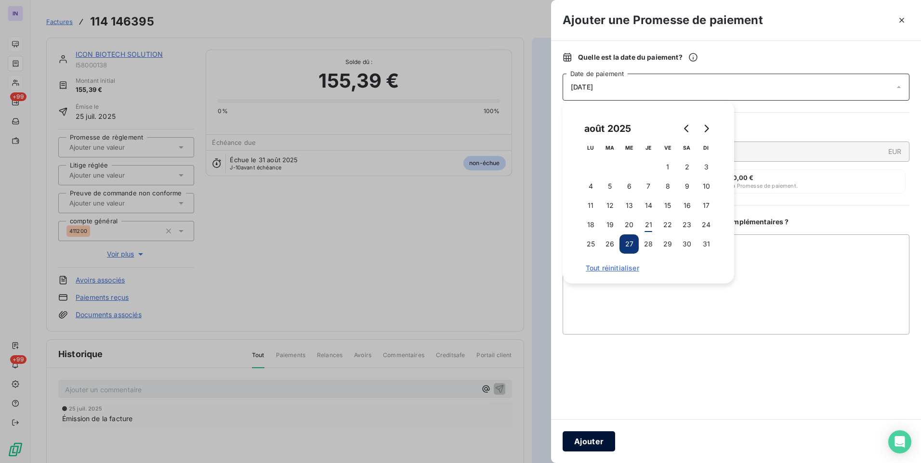
click at [591, 442] on button "Ajouter" at bounding box center [588, 441] width 52 height 20
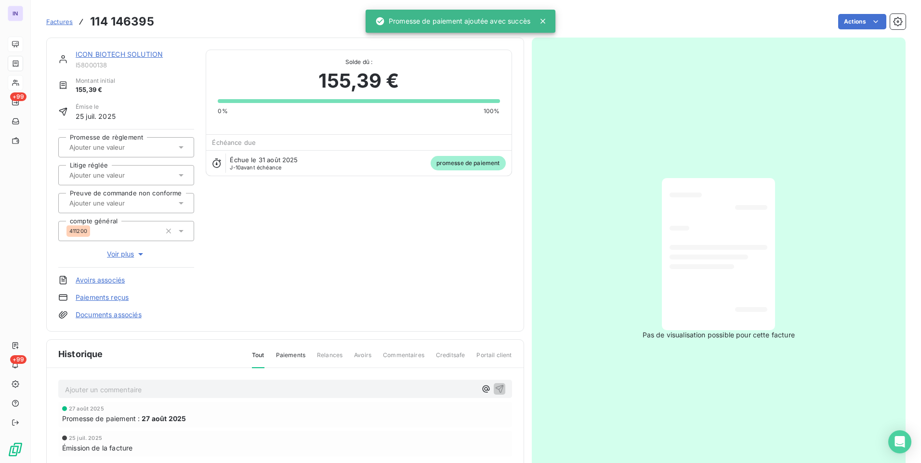
drag, startPoint x: 144, startPoint y: 151, endPoint x: 144, endPoint y: 157, distance: 5.8
click at [144, 151] on input "text" at bounding box center [116, 147] width 97 height 9
click at [143, 169] on div "Oui" at bounding box center [132, 172] width 109 height 15
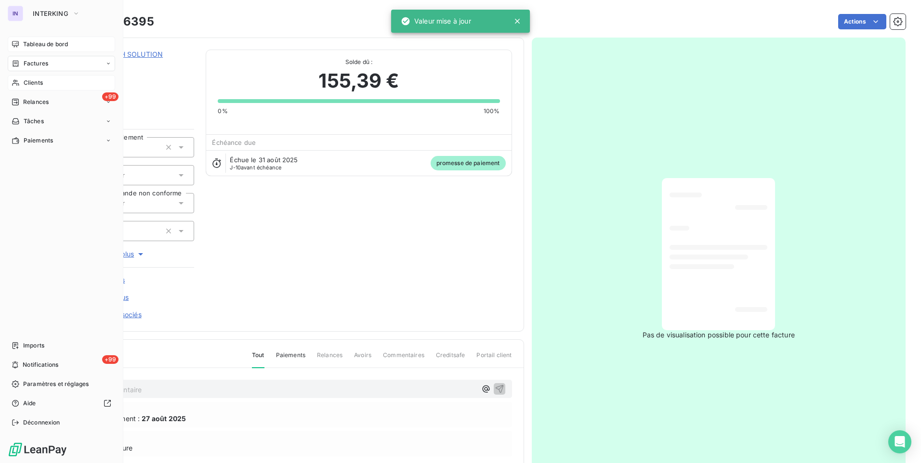
click at [34, 66] on span "Factures" at bounding box center [36, 63] width 25 height 9
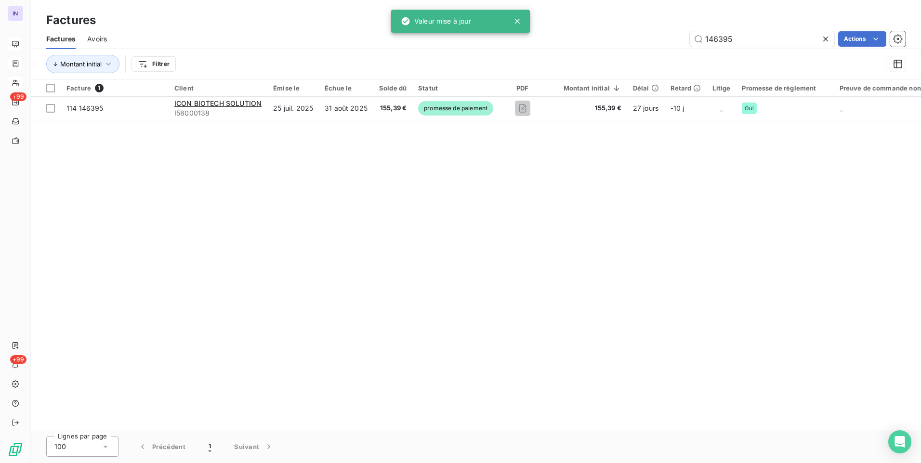
drag, startPoint x: 740, startPoint y: 35, endPoint x: 649, endPoint y: 44, distance: 91.0
click at [650, 43] on div "146395 Actions" at bounding box center [511, 38] width 787 height 15
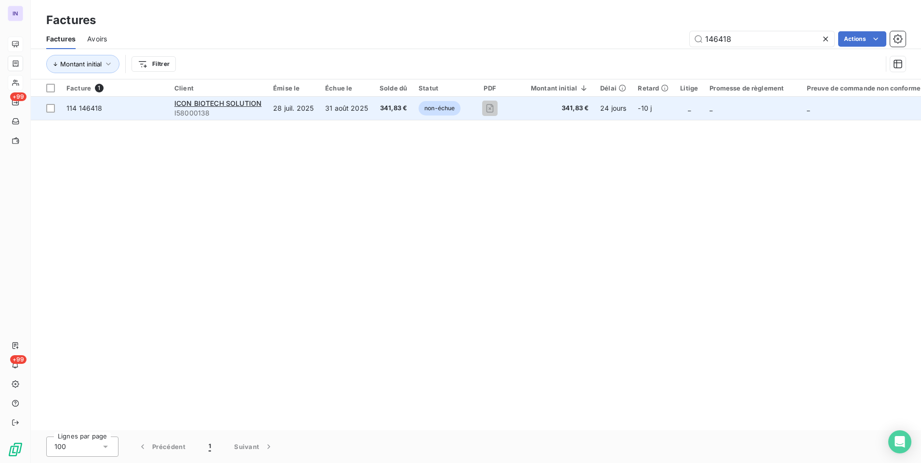
type input "146418"
click at [337, 114] on td "31 août 2025" at bounding box center [346, 108] width 54 height 23
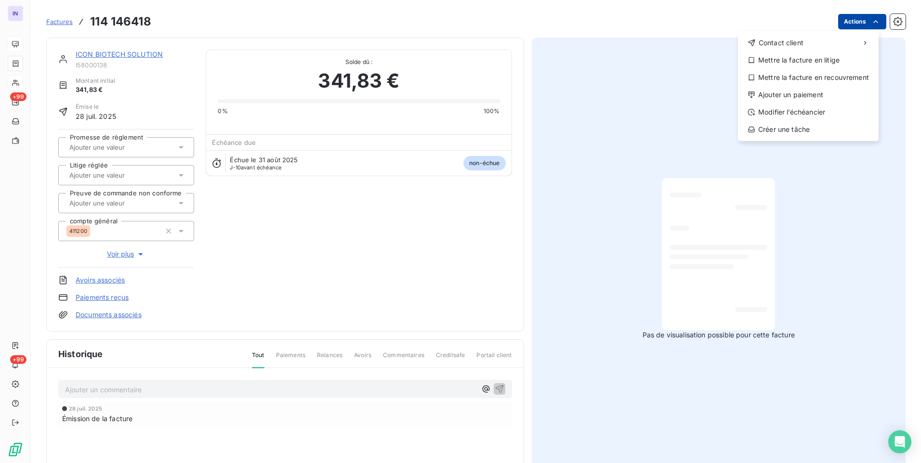
click at [855, 29] on html "IN +99 +99 Factures [PHONE_NUMBER] Actions Contact client Mettre la facture en …" at bounding box center [460, 231] width 921 height 463
click at [790, 90] on div "Ajouter un paiement" at bounding box center [807, 94] width 133 height 15
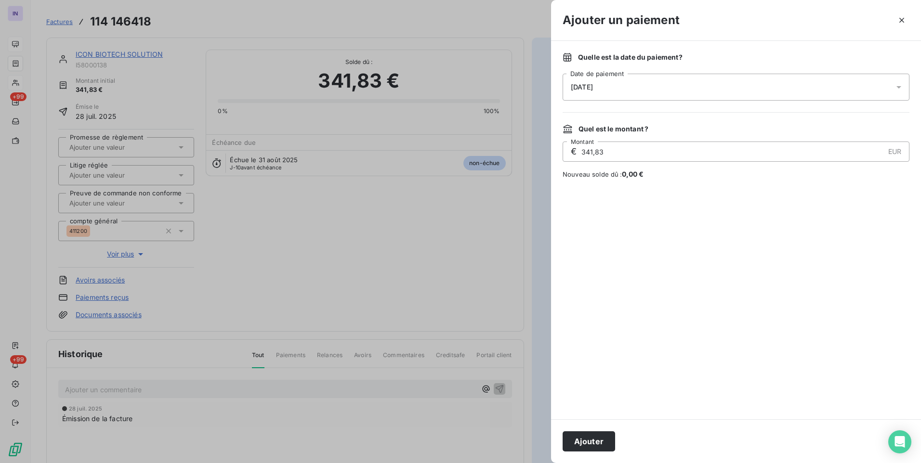
click at [651, 94] on div "[DATE]" at bounding box center [735, 87] width 347 height 27
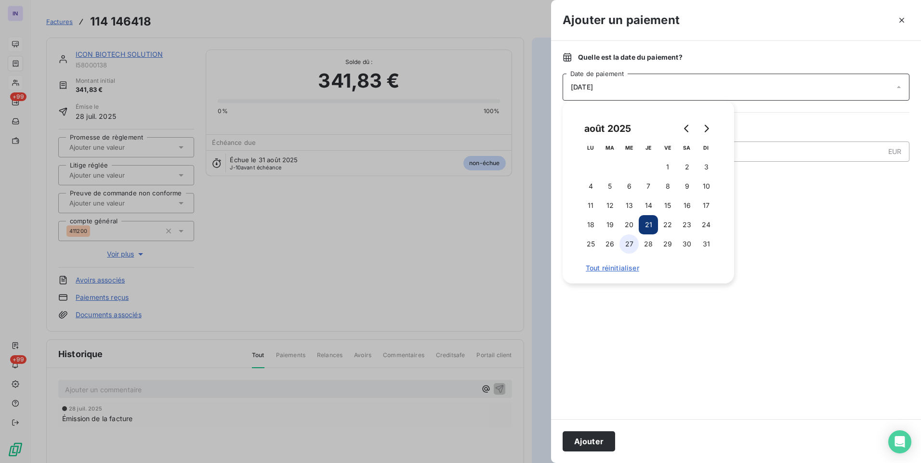
click at [631, 243] on button "27" at bounding box center [628, 243] width 19 height 19
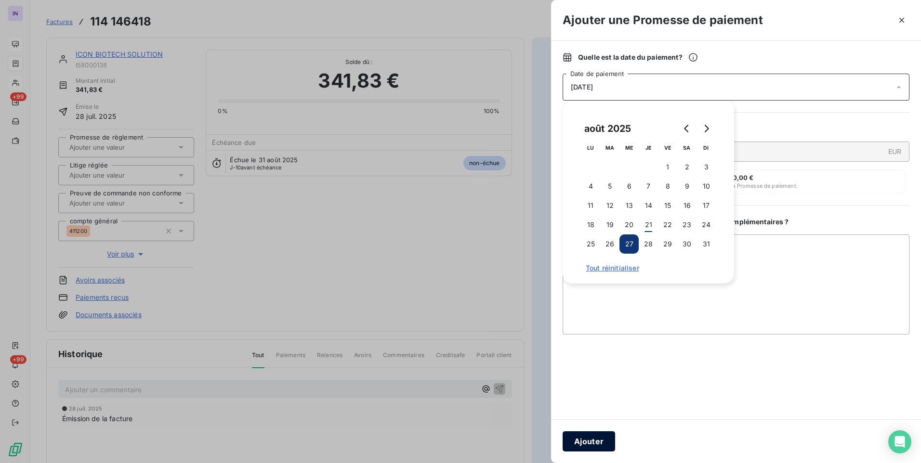
click at [597, 442] on button "Ajouter" at bounding box center [588, 441] width 52 height 20
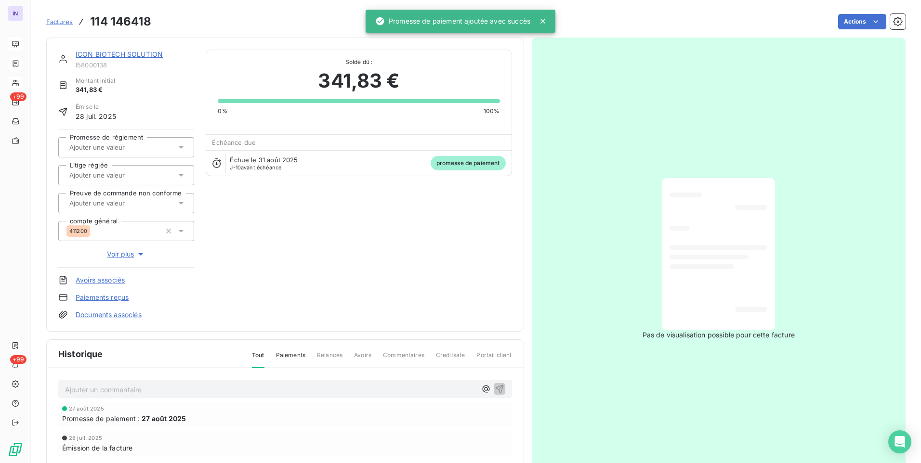
click at [140, 147] on input "text" at bounding box center [116, 147] width 97 height 9
click at [138, 169] on div "Oui" at bounding box center [132, 172] width 109 height 15
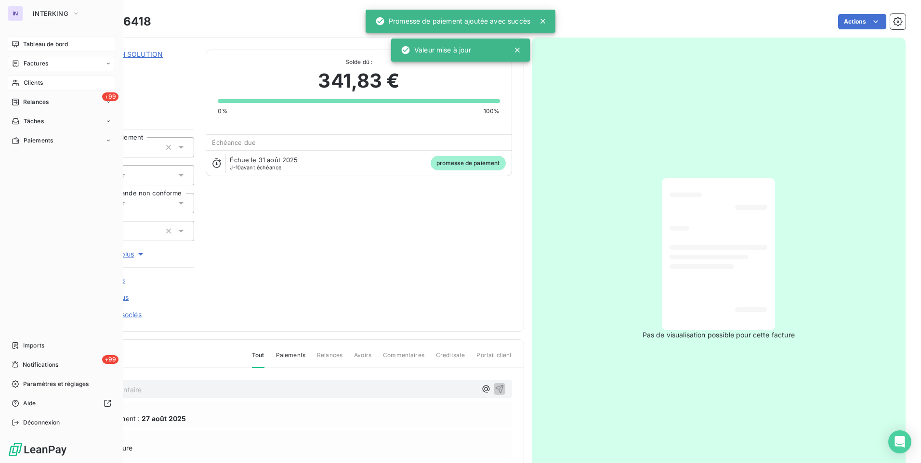
click at [38, 62] on span "Factures" at bounding box center [36, 63] width 25 height 9
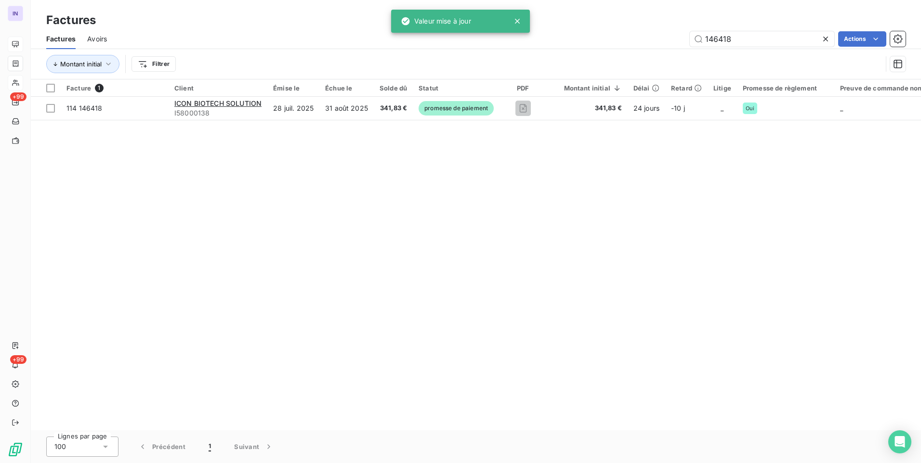
drag, startPoint x: 667, startPoint y: 35, endPoint x: 639, endPoint y: 35, distance: 27.9
click at [639, 35] on div "146418 Actions" at bounding box center [511, 38] width 787 height 15
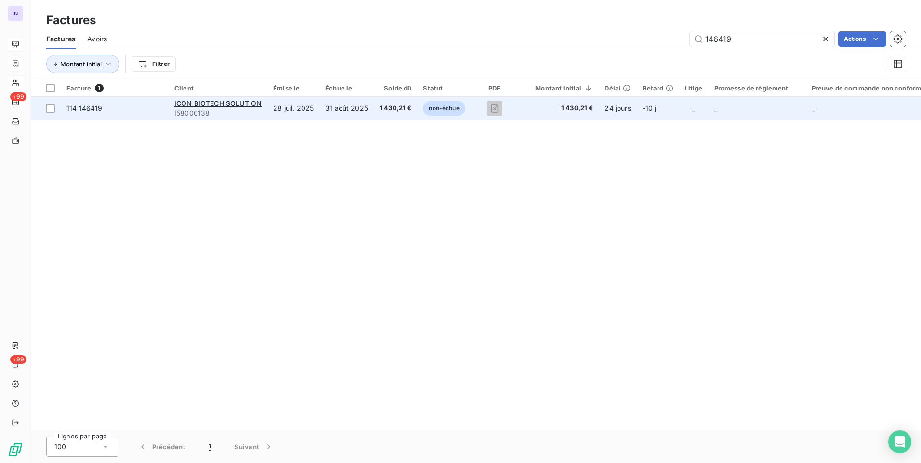
type input "146419"
click at [385, 111] on span "1 430,21 €" at bounding box center [395, 109] width 32 height 10
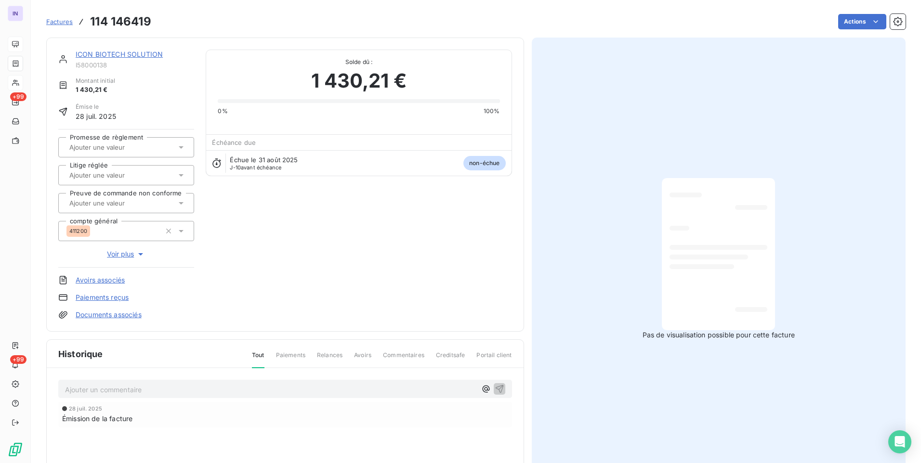
click at [844, 19] on html "IN +99 +99 Factures 114 146419 Actions ICON BIOTECH SOLUTION I58000138 Montant …" at bounding box center [460, 231] width 921 height 463
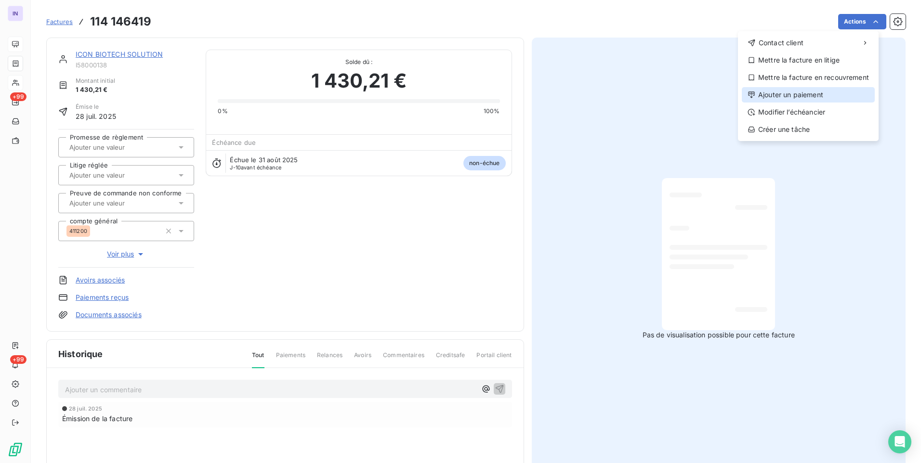
click at [803, 97] on div "Ajouter un paiement" at bounding box center [807, 94] width 133 height 15
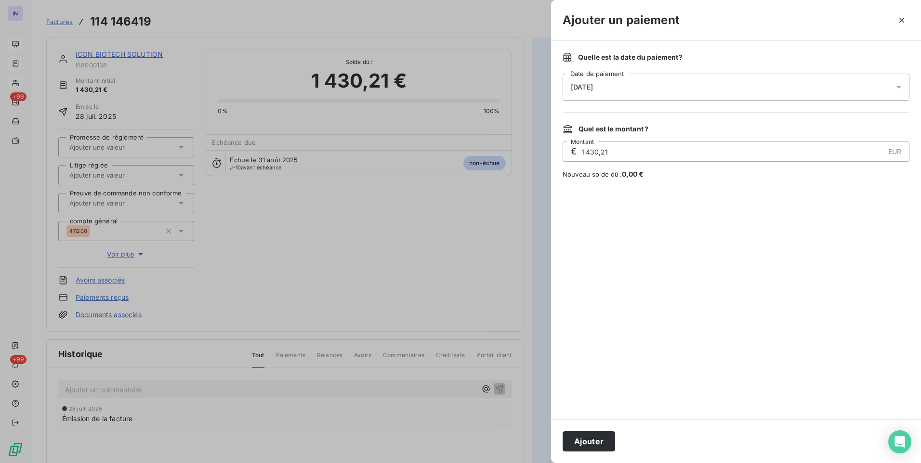
click at [603, 78] on div "[DATE]" at bounding box center [735, 87] width 347 height 27
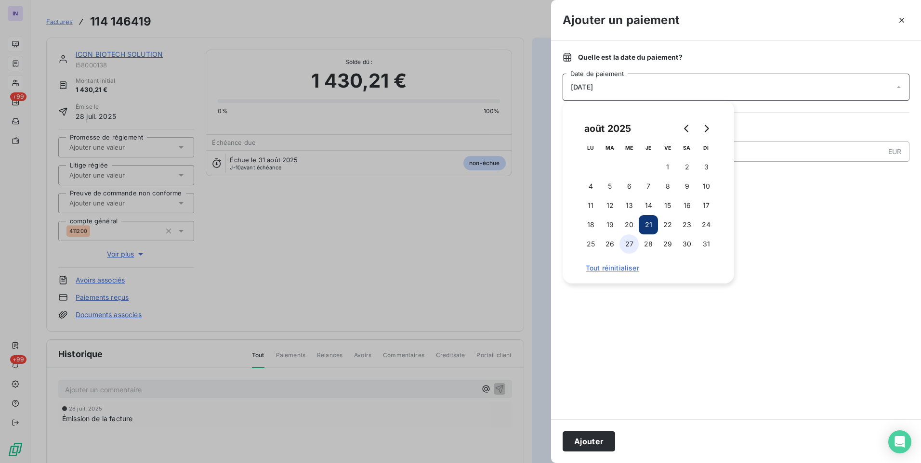
click at [624, 247] on button "27" at bounding box center [628, 243] width 19 height 19
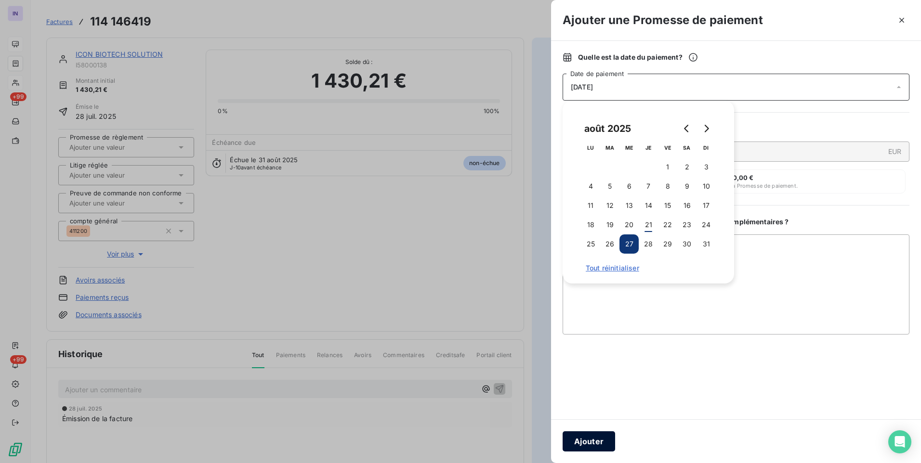
click at [585, 437] on button "Ajouter" at bounding box center [588, 441] width 52 height 20
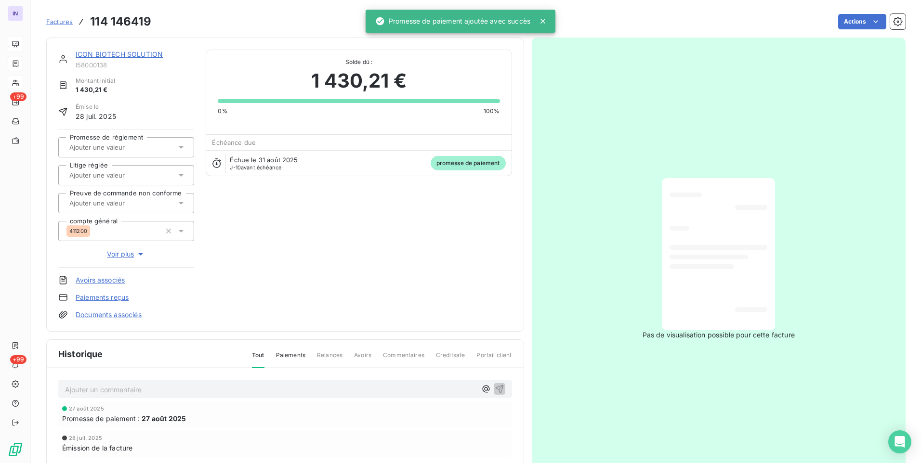
click at [107, 154] on div at bounding box center [126, 147] width 136 height 20
click at [108, 174] on div "Oui" at bounding box center [132, 172] width 109 height 15
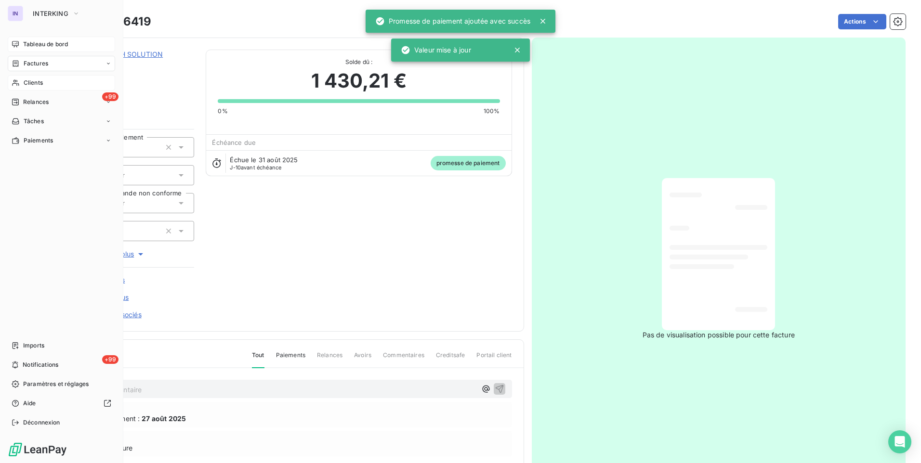
click at [38, 85] on span "Clients" at bounding box center [33, 82] width 19 height 9
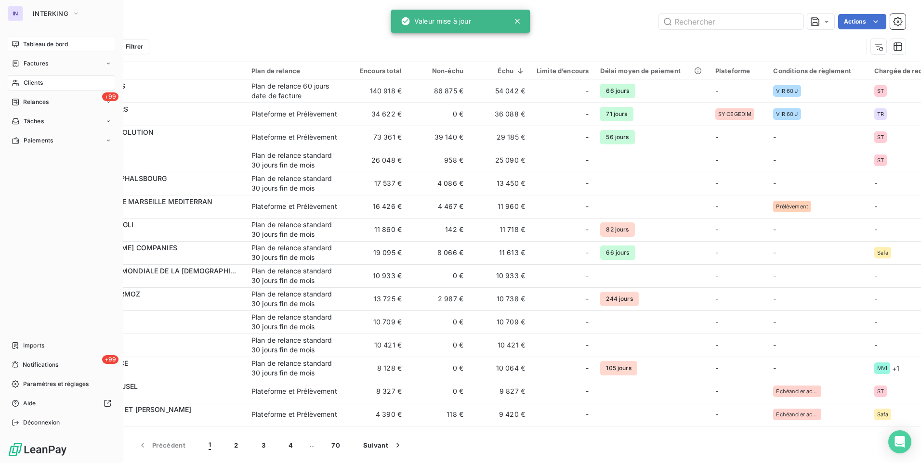
click at [39, 62] on span "Factures" at bounding box center [36, 63] width 25 height 9
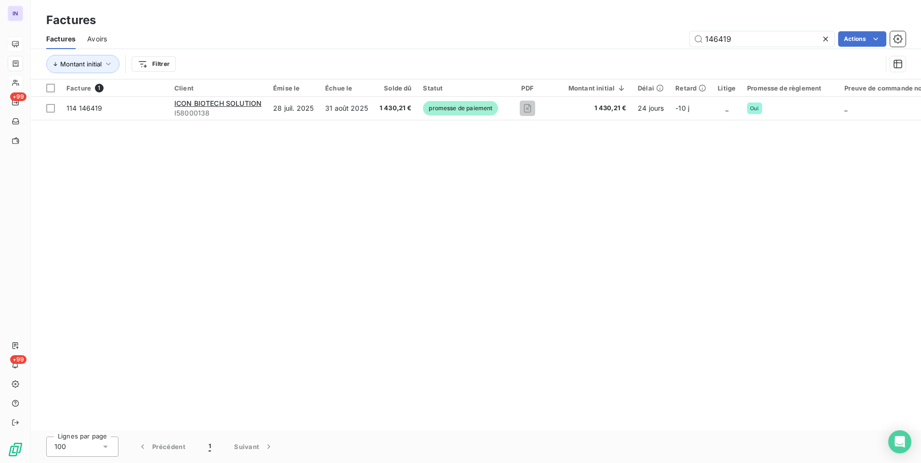
drag, startPoint x: 748, startPoint y: 36, endPoint x: 674, endPoint y: 40, distance: 74.3
click at [674, 38] on div "146419 Actions" at bounding box center [511, 38] width 787 height 15
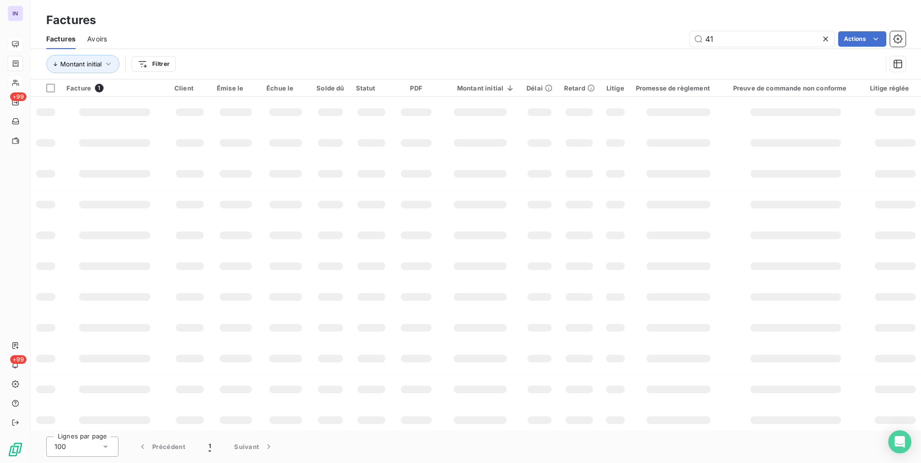
type input "4"
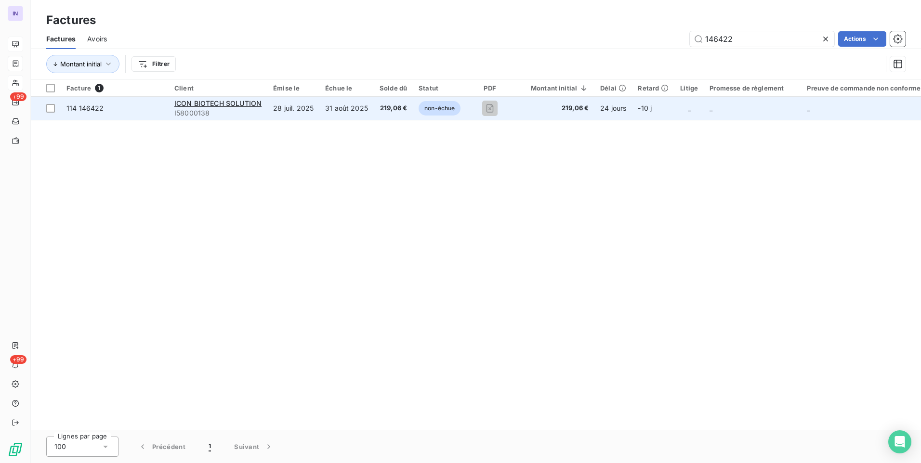
type input "146422"
click at [380, 109] on span "219,06 €" at bounding box center [392, 109] width 27 height 10
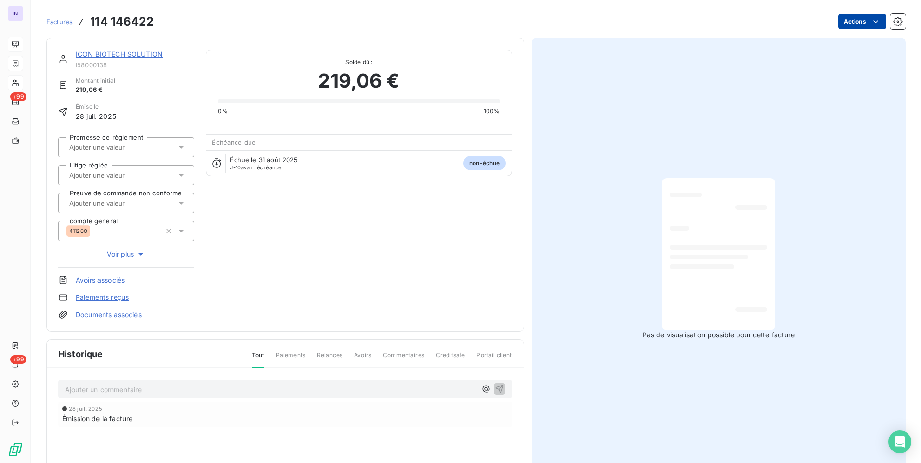
click at [848, 19] on html "IN +99 +99 Factures 114 146422 Actions ICON BIOTECH SOLUTION I58000138 Montant …" at bounding box center [460, 231] width 921 height 463
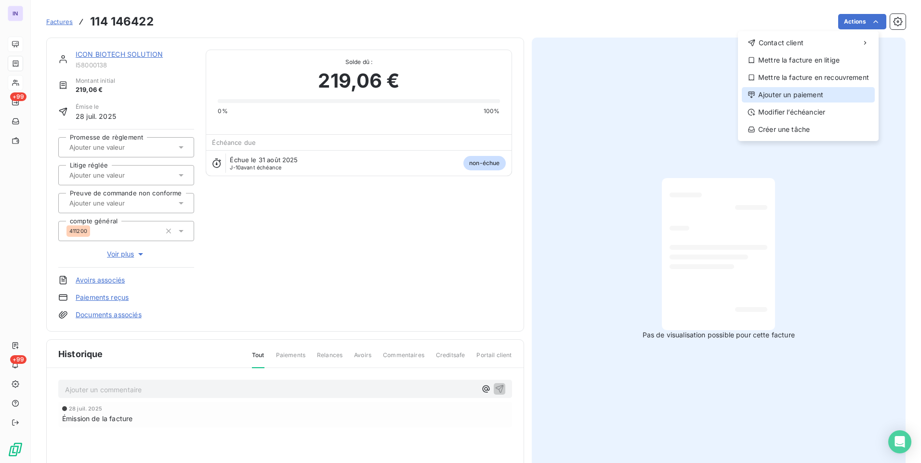
click at [799, 92] on div "Ajouter un paiement" at bounding box center [807, 94] width 133 height 15
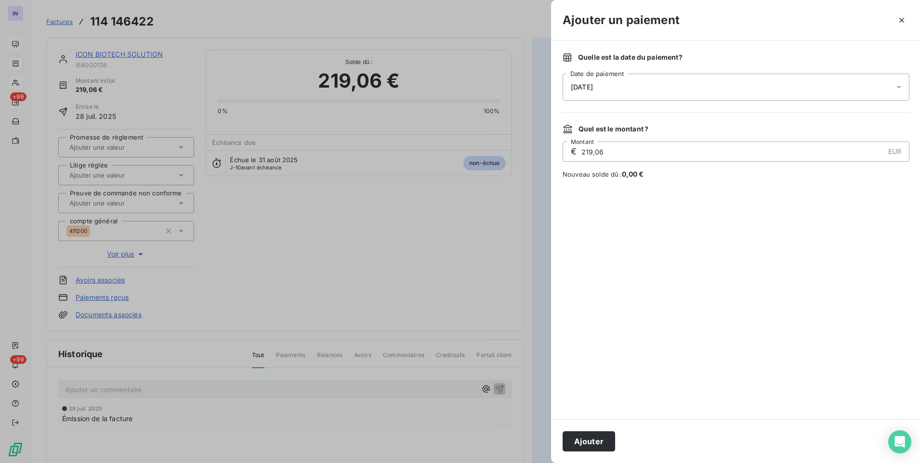
click at [629, 76] on div "[DATE]" at bounding box center [735, 87] width 347 height 27
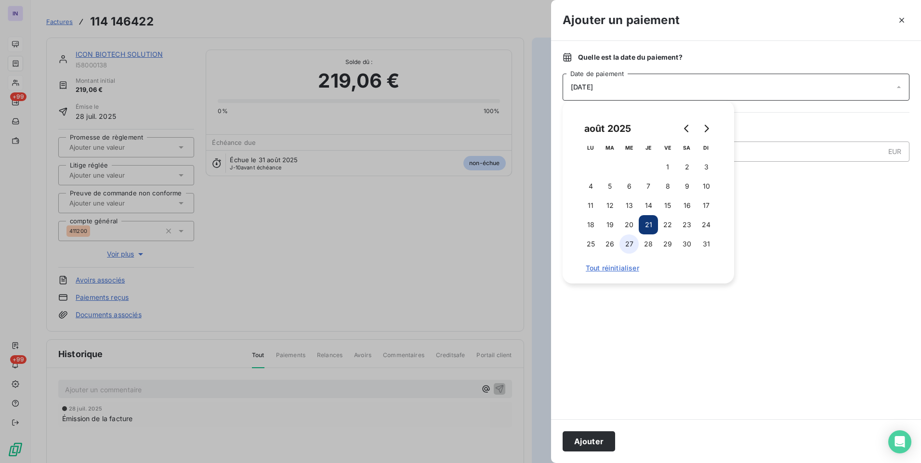
click at [631, 244] on button "27" at bounding box center [628, 243] width 19 height 19
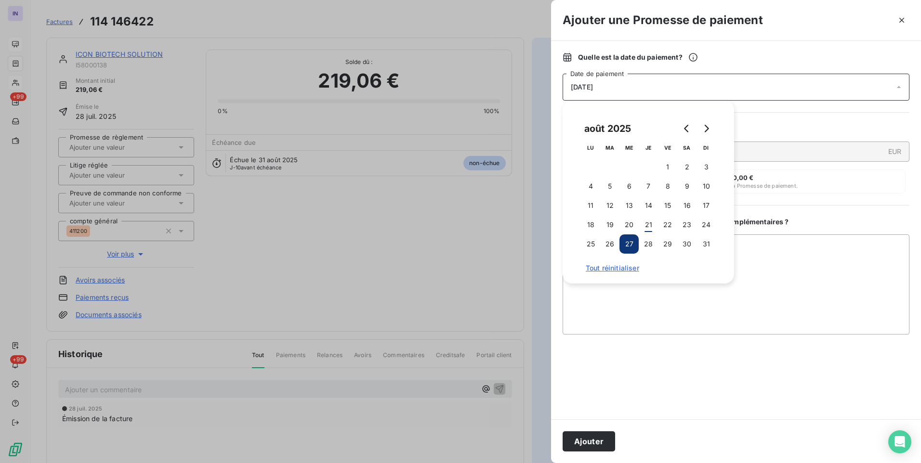
click at [582, 438] on button "Ajouter" at bounding box center [588, 441] width 52 height 20
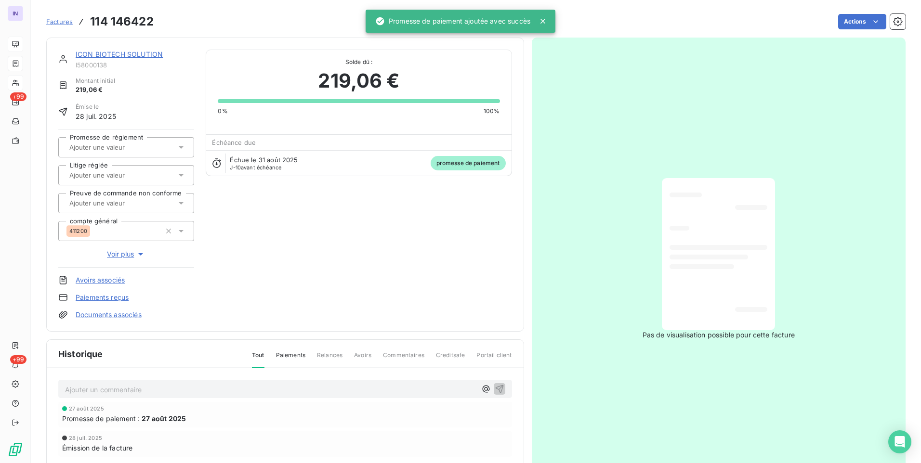
click at [140, 153] on div at bounding box center [121, 147] width 110 height 13
click at [139, 179] on div "Oui" at bounding box center [132, 172] width 109 height 15
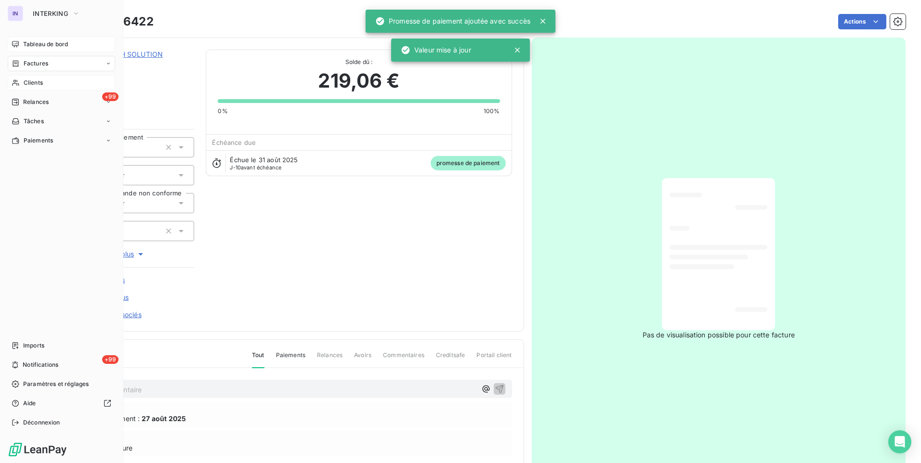
click at [51, 65] on div "Factures" at bounding box center [61, 63] width 107 height 15
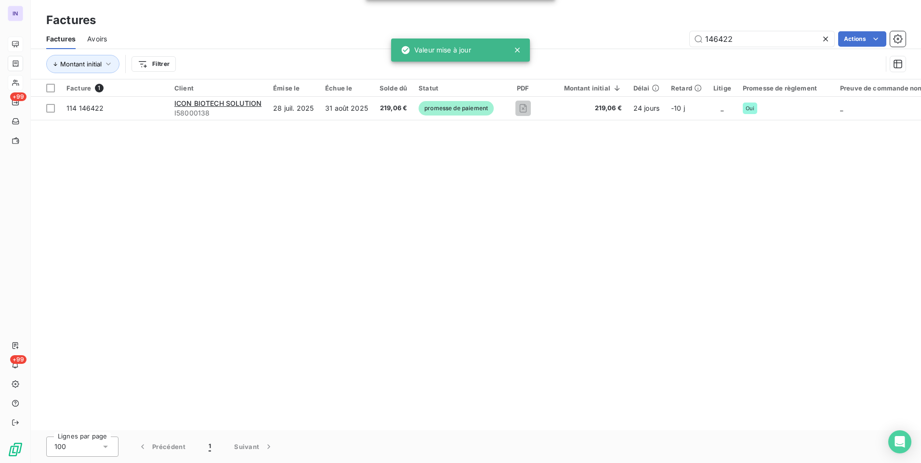
drag, startPoint x: 728, startPoint y: 35, endPoint x: 631, endPoint y: 44, distance: 97.6
click at [650, 31] on div "146422 Actions" at bounding box center [511, 38] width 787 height 15
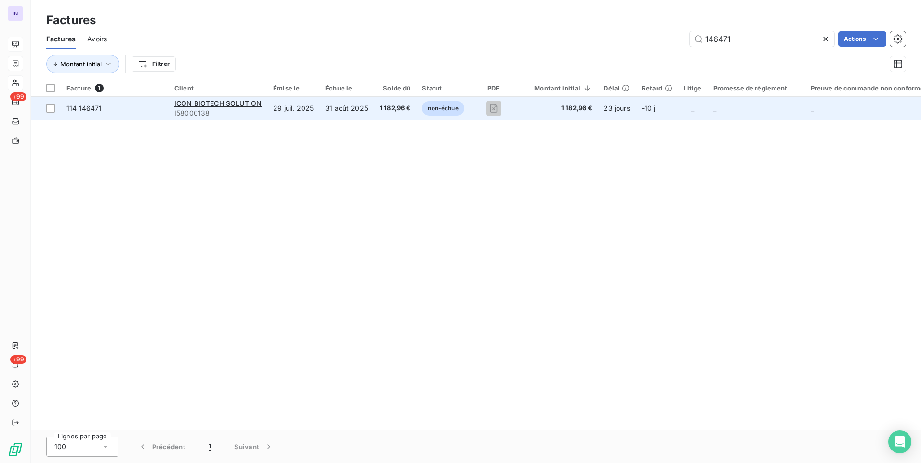
type input "146471"
click at [402, 107] on span "1 182,96 €" at bounding box center [394, 109] width 31 height 10
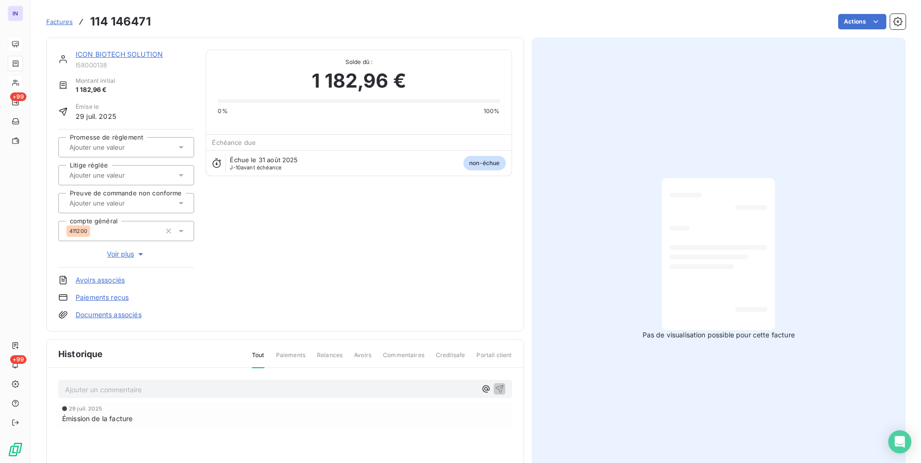
click at [848, 23] on html "IN +99 +99 Factures 114 146471 Actions ICON BIOTECH SOLUTION I58000138 Montant …" at bounding box center [460, 231] width 921 height 463
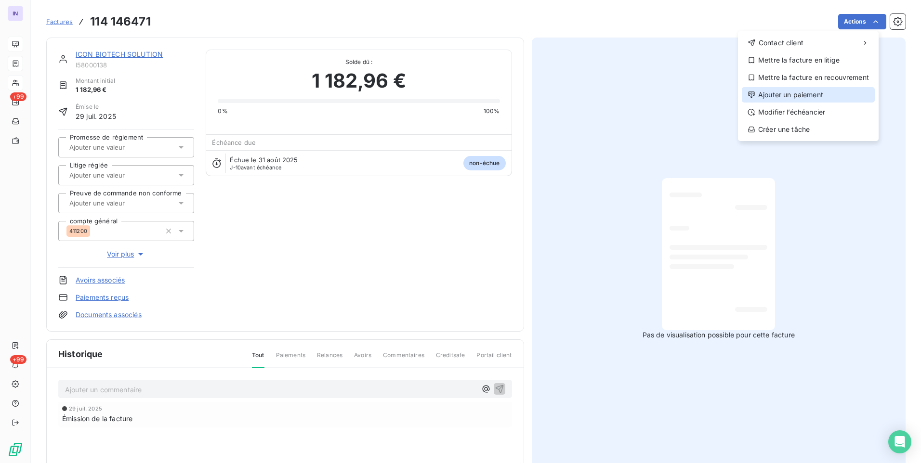
click at [785, 92] on div "Ajouter un paiement" at bounding box center [807, 94] width 133 height 15
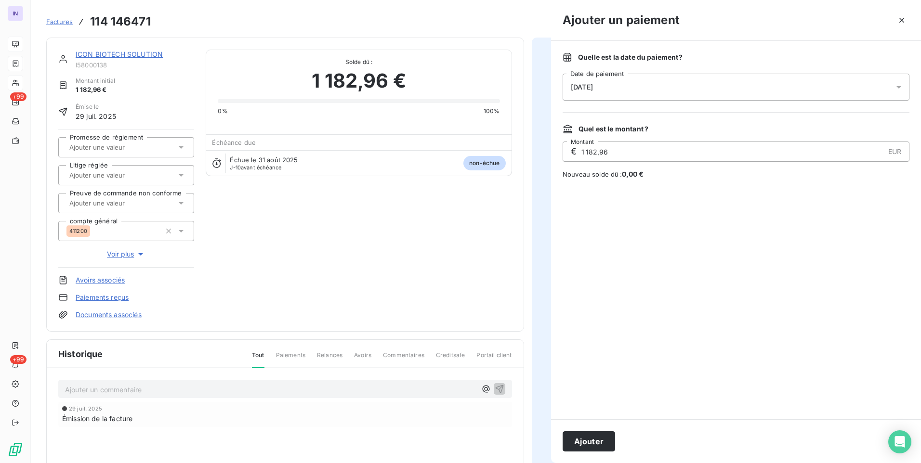
drag, startPoint x: 676, startPoint y: 83, endPoint x: 669, endPoint y: 97, distance: 15.7
click at [677, 83] on div "[DATE]" at bounding box center [735, 87] width 347 height 27
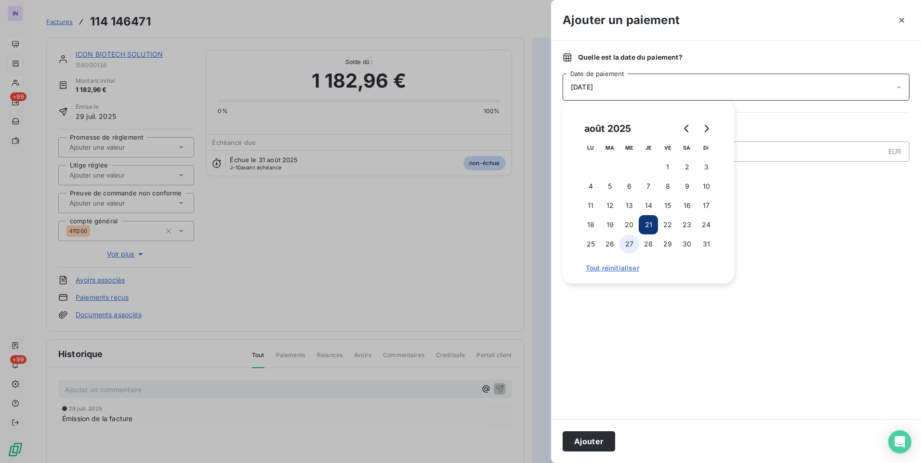
click at [630, 241] on button "27" at bounding box center [628, 243] width 19 height 19
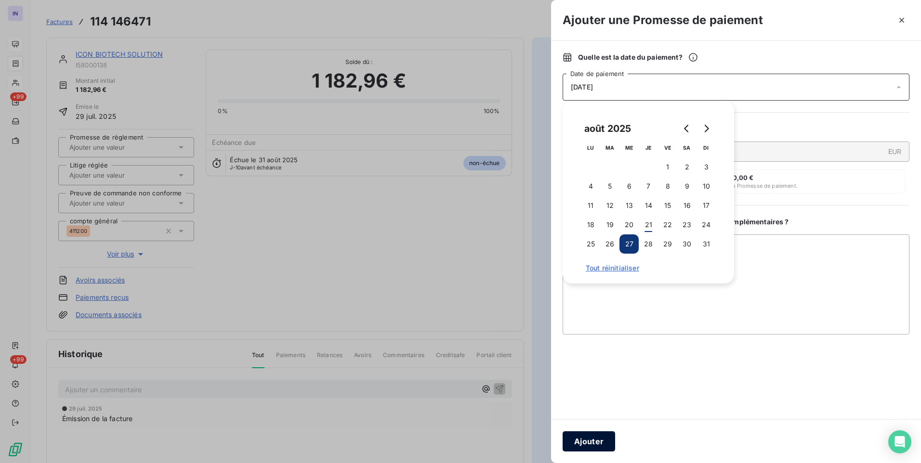
drag, startPoint x: 584, startPoint y: 442, endPoint x: 335, endPoint y: 307, distance: 283.3
click at [581, 442] on button "Ajouter" at bounding box center [588, 441] width 52 height 20
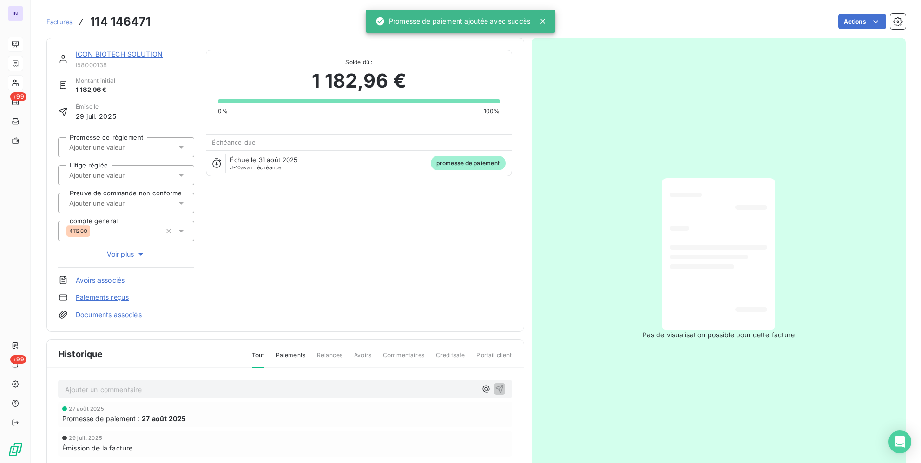
click at [146, 148] on input "text" at bounding box center [116, 147] width 97 height 9
click at [145, 175] on div "Oui" at bounding box center [132, 172] width 109 height 15
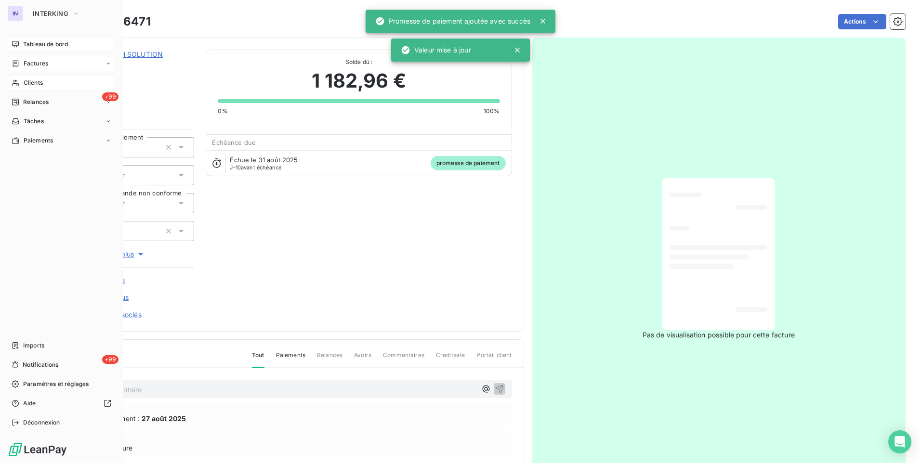
click at [33, 62] on span "Factures" at bounding box center [36, 63] width 25 height 9
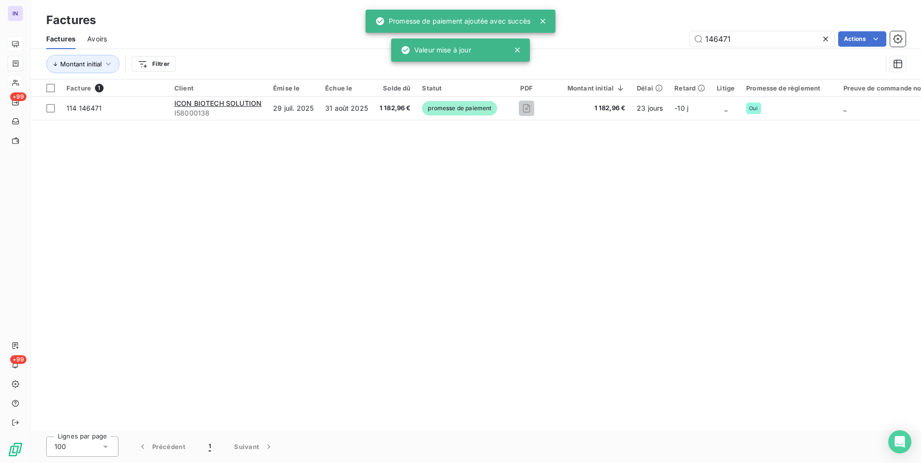
drag, startPoint x: 656, startPoint y: 38, endPoint x: 651, endPoint y: 39, distance: 4.8
click at [653, 38] on div "146471 Actions" at bounding box center [511, 38] width 787 height 15
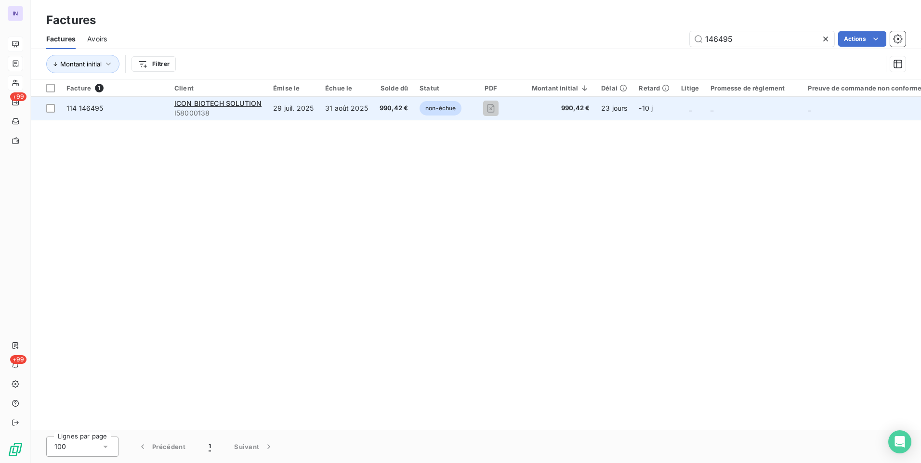
type input "146495"
click at [392, 109] on span "990,42 €" at bounding box center [393, 109] width 28 height 10
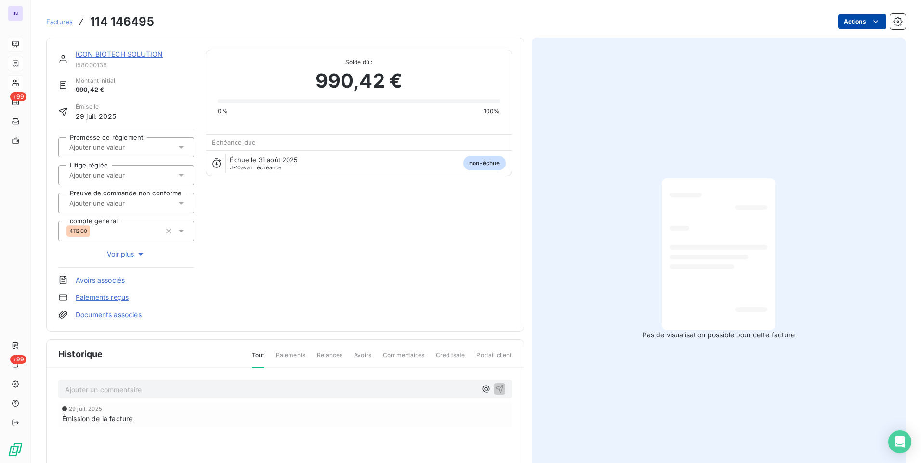
click at [845, 25] on html "IN +99 +99 Factures 114 146495 Actions ICON BIOTECH SOLUTION I58000138 Montant …" at bounding box center [460, 231] width 921 height 463
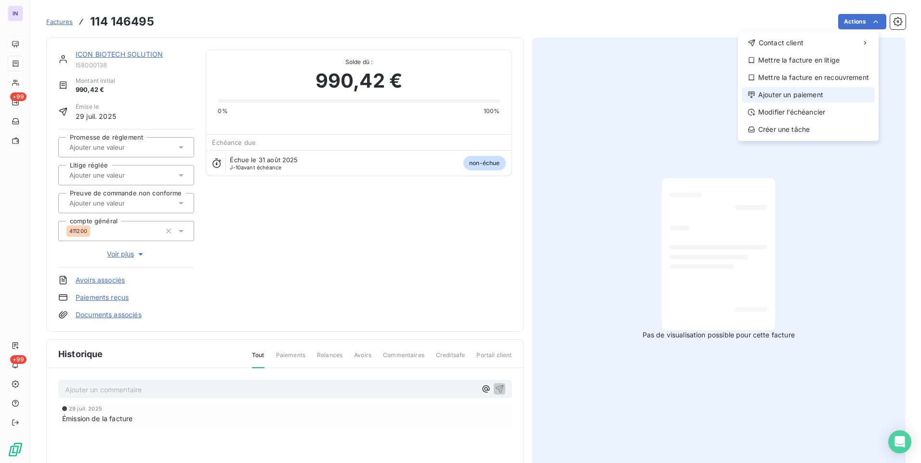
drag, startPoint x: 796, startPoint y: 103, endPoint x: 784, endPoint y: 98, distance: 13.4
click at [795, 103] on div "Contact client Mettre la facture en litige Mettre la facture en recouvrement Aj…" at bounding box center [808, 86] width 141 height 110
click at [780, 97] on div "Ajouter un paiement" at bounding box center [807, 94] width 133 height 15
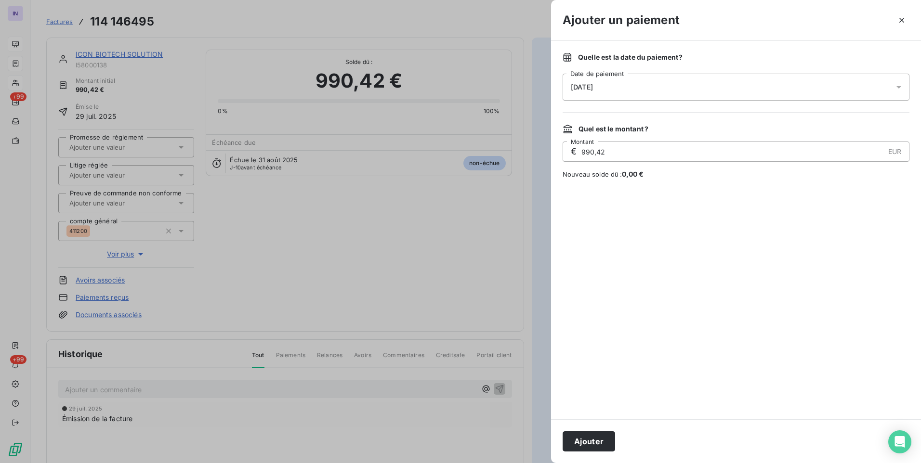
click at [637, 96] on div "[DATE]" at bounding box center [735, 87] width 347 height 27
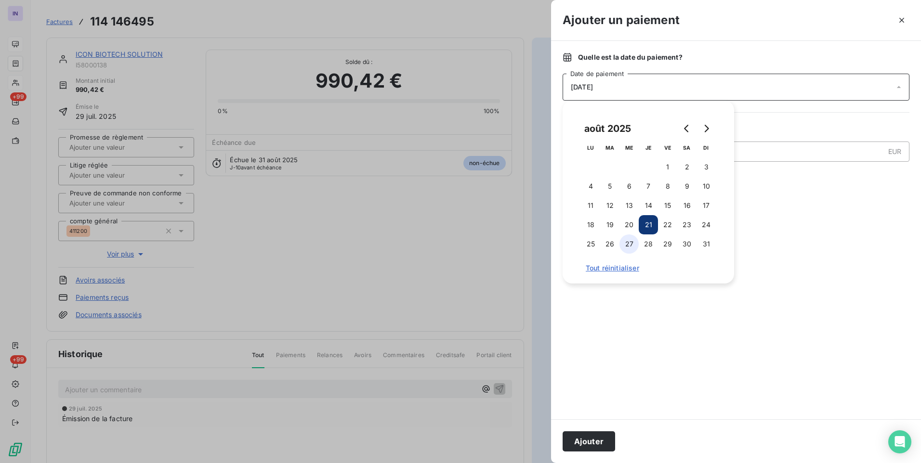
click at [627, 247] on button "27" at bounding box center [628, 243] width 19 height 19
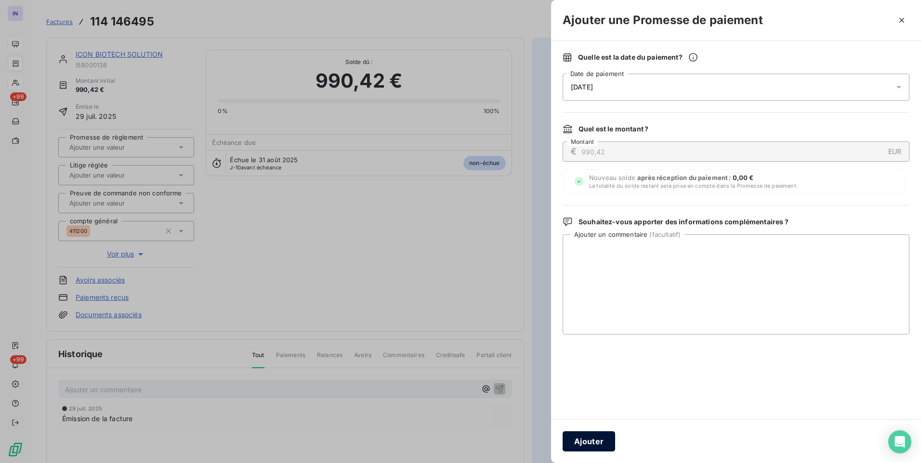
click at [592, 436] on button "Ajouter" at bounding box center [588, 441] width 52 height 20
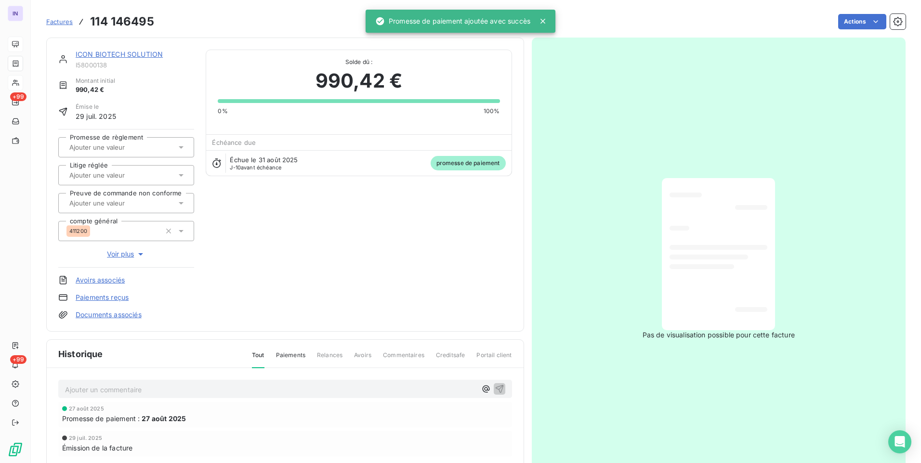
click at [166, 143] on div at bounding box center [121, 147] width 110 height 13
drag, startPoint x: 155, startPoint y: 172, endPoint x: 144, endPoint y: 162, distance: 14.6
click at [155, 172] on div "Oui" at bounding box center [132, 172] width 109 height 15
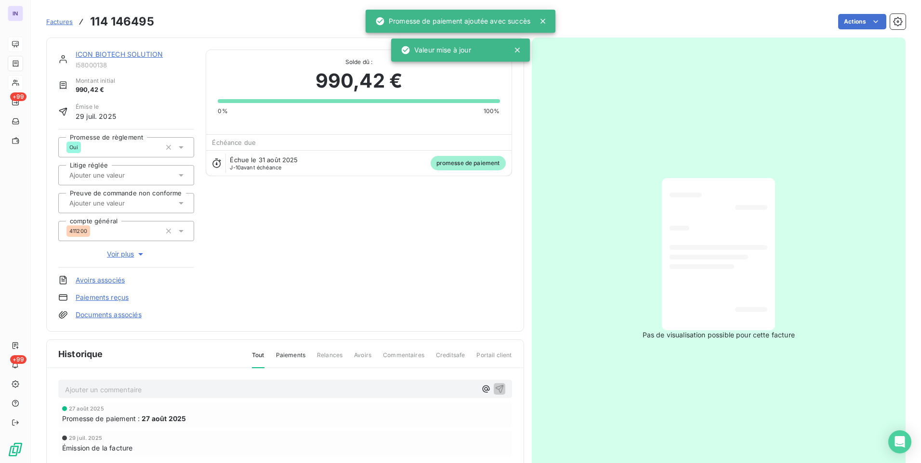
click at [117, 50] on link "ICON BIOTECH SOLUTION" at bounding box center [119, 54] width 87 height 8
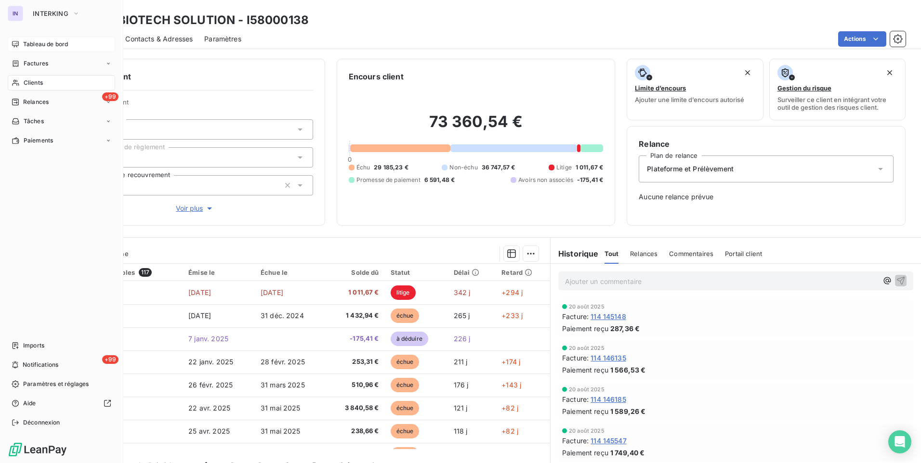
click at [41, 86] on span "Clients" at bounding box center [33, 82] width 19 height 9
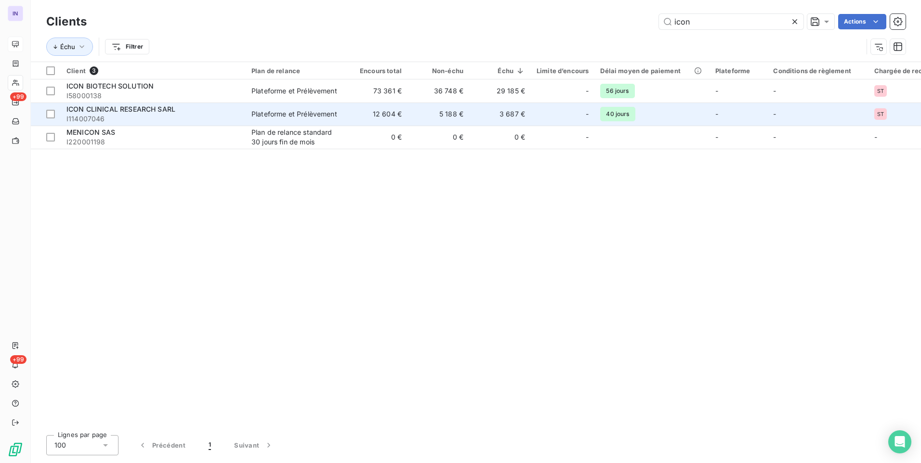
type input "icon"
click at [137, 118] on span "I114007046" at bounding box center [152, 119] width 173 height 10
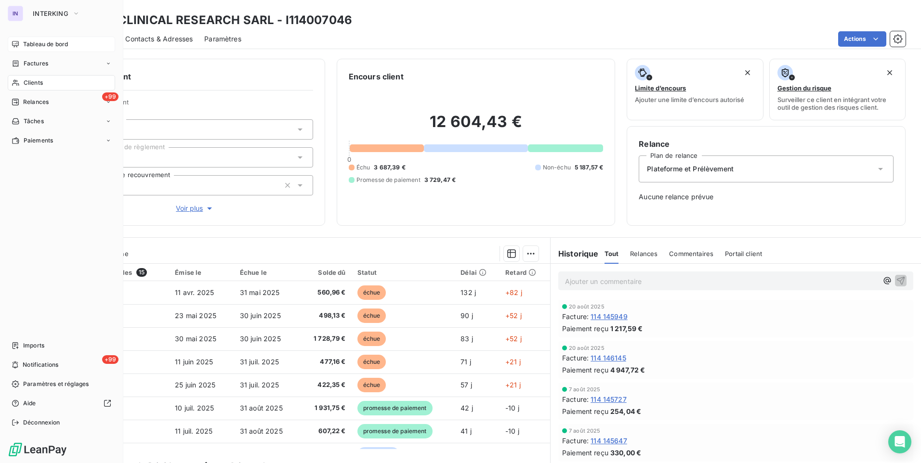
click at [45, 46] on span "Tableau de bord" at bounding box center [45, 44] width 45 height 9
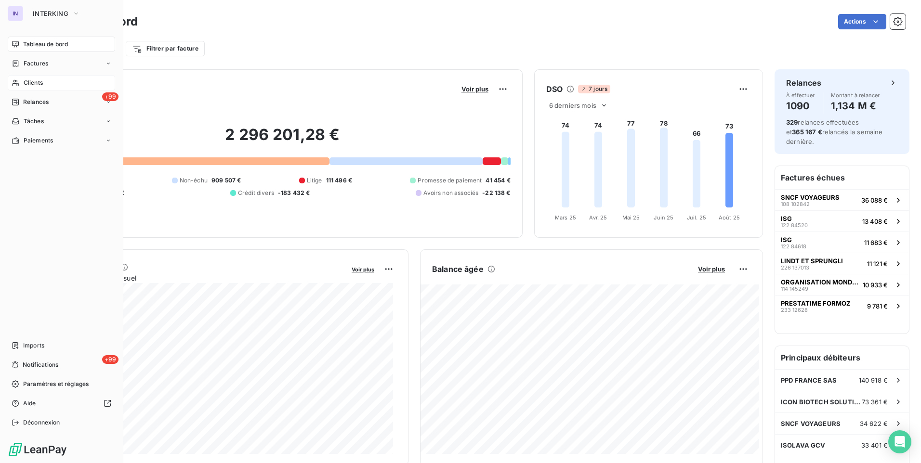
click at [25, 85] on span "Clients" at bounding box center [33, 82] width 19 height 9
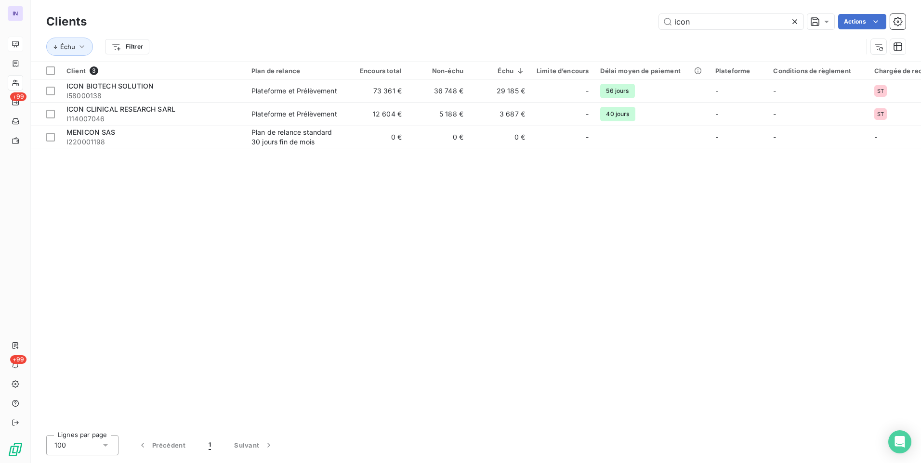
click at [598, 16] on div "icon Actions" at bounding box center [501, 21] width 807 height 15
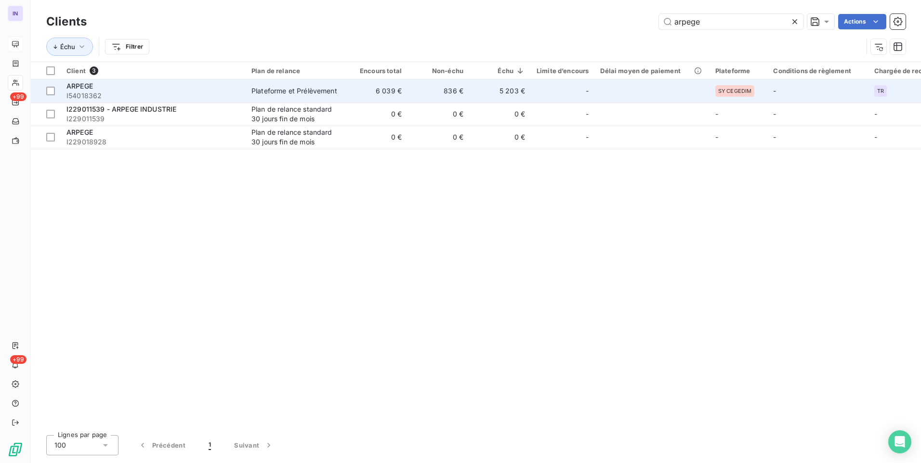
type input "arpege"
click at [338, 95] on span "Plateforme et Prélèvement" at bounding box center [295, 91] width 89 height 10
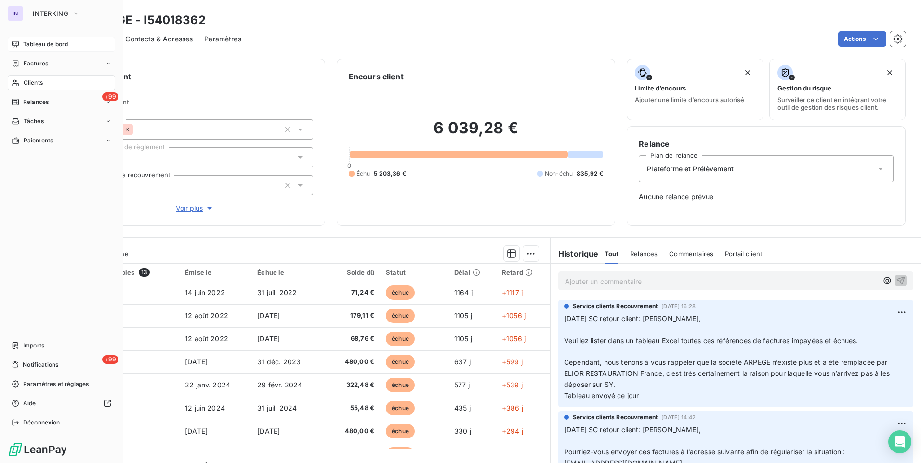
click at [38, 81] on span "Clients" at bounding box center [33, 82] width 19 height 9
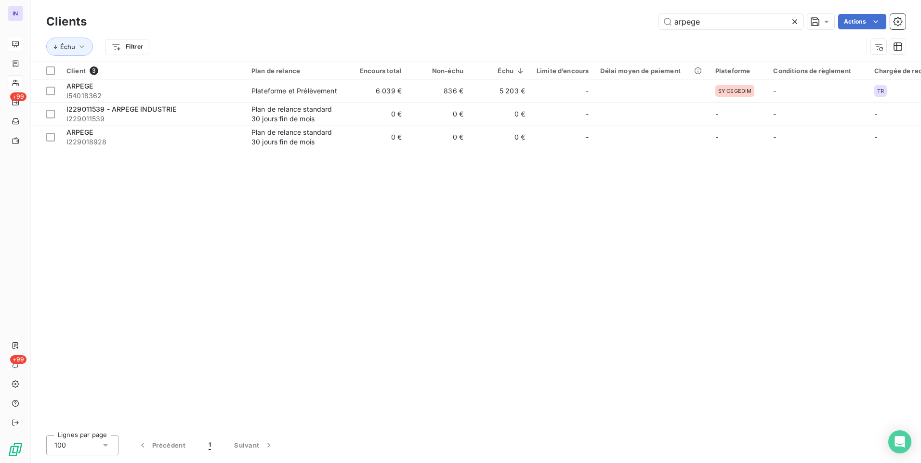
drag, startPoint x: 721, startPoint y: 26, endPoint x: 610, endPoint y: 26, distance: 111.2
click at [611, 26] on div "arpege Actions" at bounding box center [501, 21] width 807 height 15
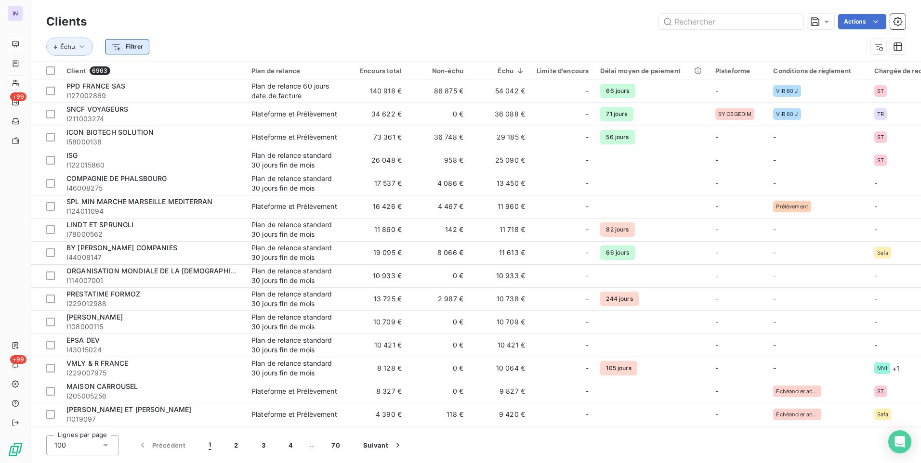
click at [140, 43] on html "IN +99 +99 Clients Actions Échu Filtrer Client 6963 Plan de relance Encours tot…" at bounding box center [460, 231] width 921 height 463
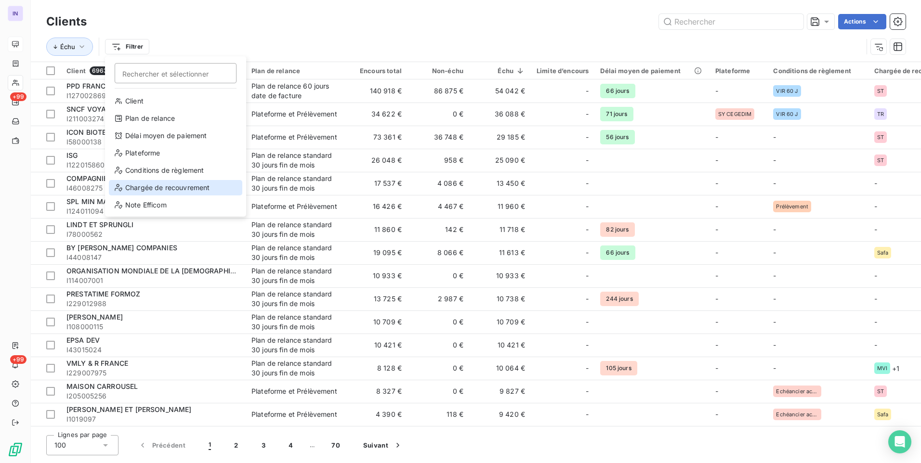
click at [194, 190] on div "Chargée de recouvrement" at bounding box center [175, 187] width 133 height 15
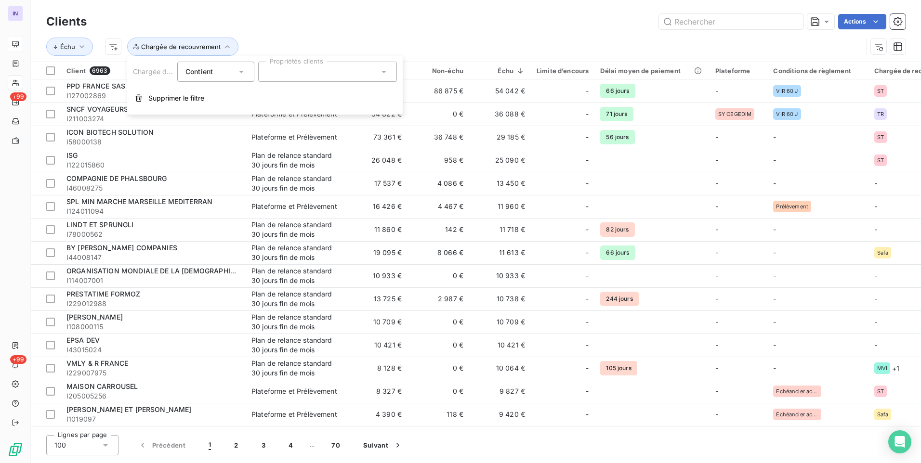
click at [294, 75] on div at bounding box center [327, 72] width 139 height 20
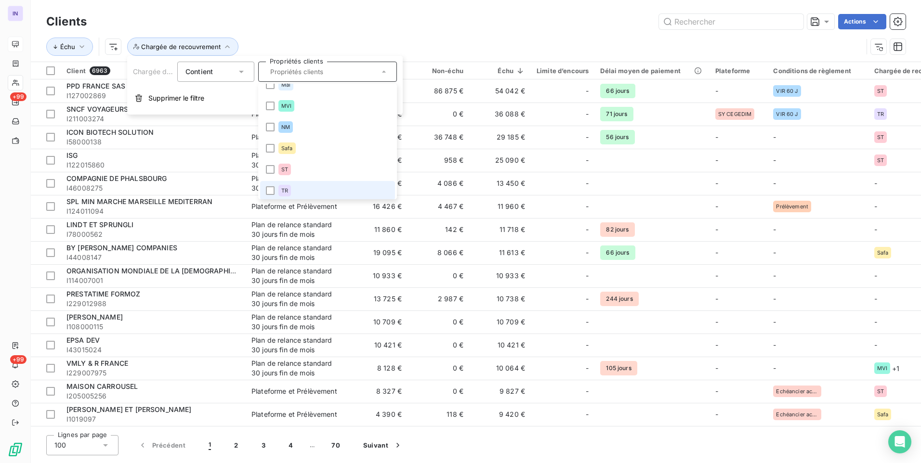
scroll to position [13, 0]
click at [271, 186] on div at bounding box center [270, 187] width 9 height 9
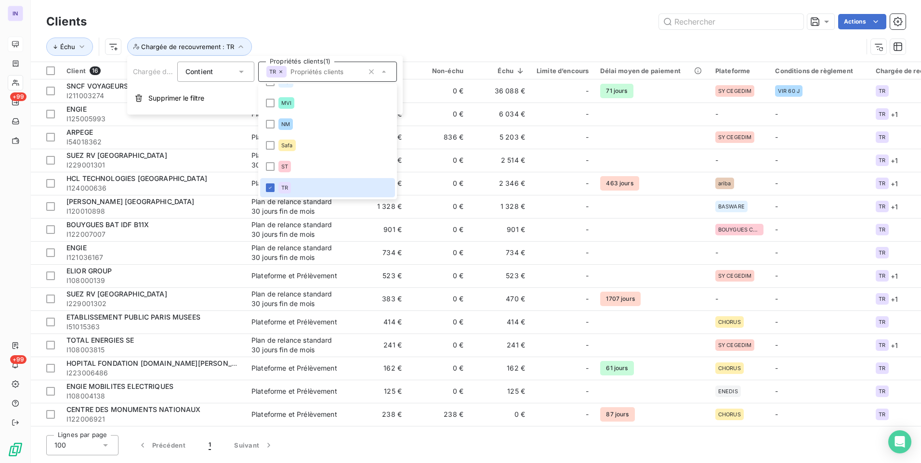
click at [520, 24] on div "Actions" at bounding box center [501, 21] width 807 height 15
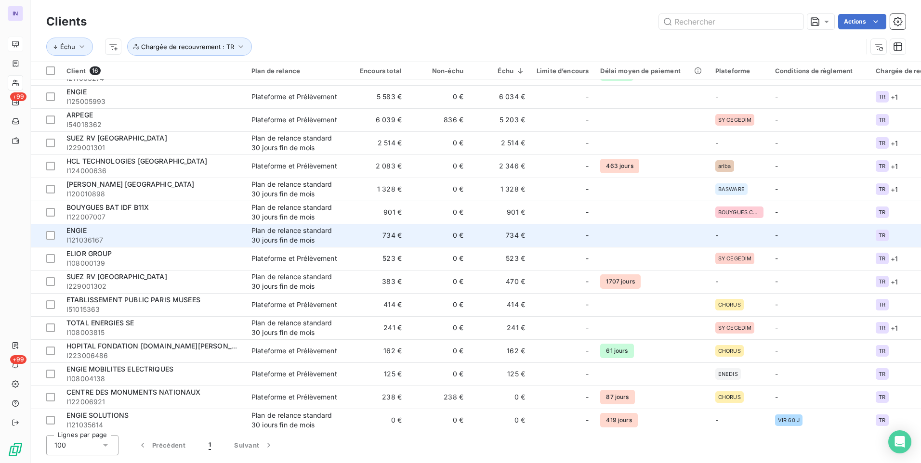
scroll to position [26, 0]
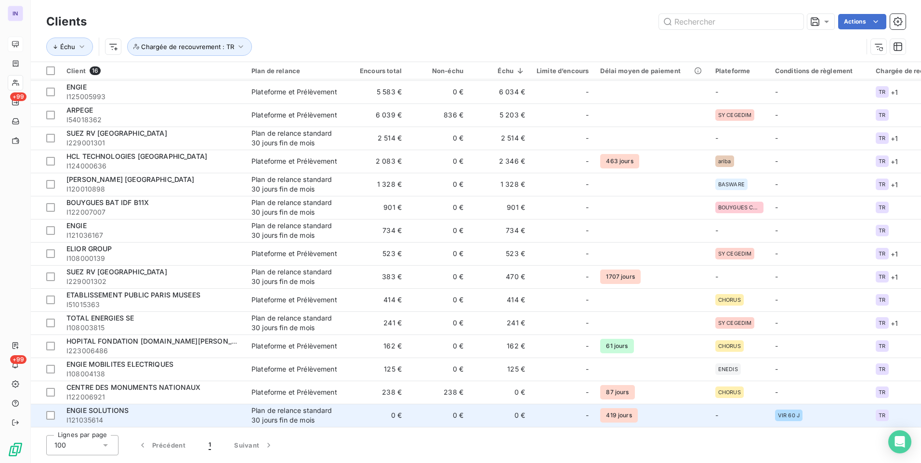
click at [331, 415] on div "Plan de relance standard 30 jours fin de mois" at bounding box center [295, 415] width 89 height 19
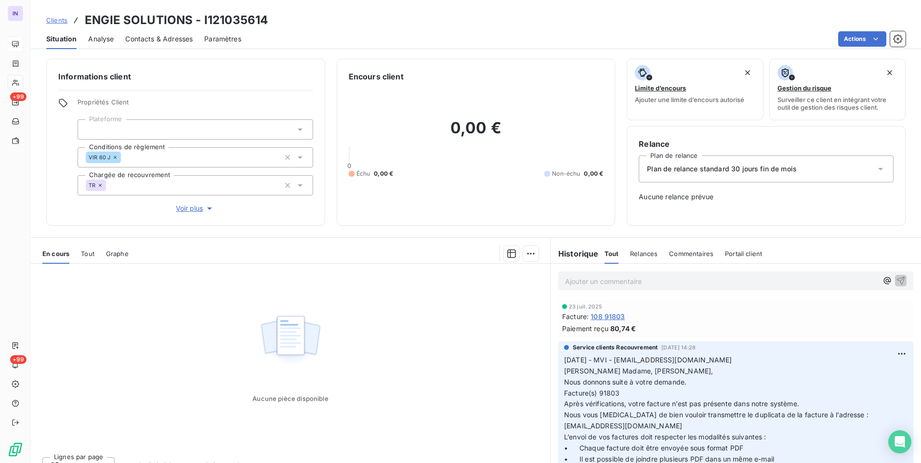
click at [100, 184] on icon at bounding box center [100, 185] width 3 height 3
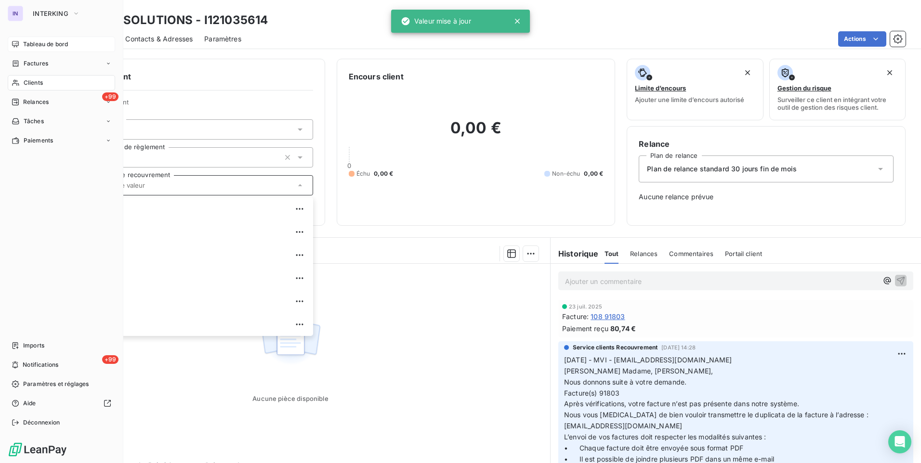
click at [39, 80] on span "Clients" at bounding box center [33, 82] width 19 height 9
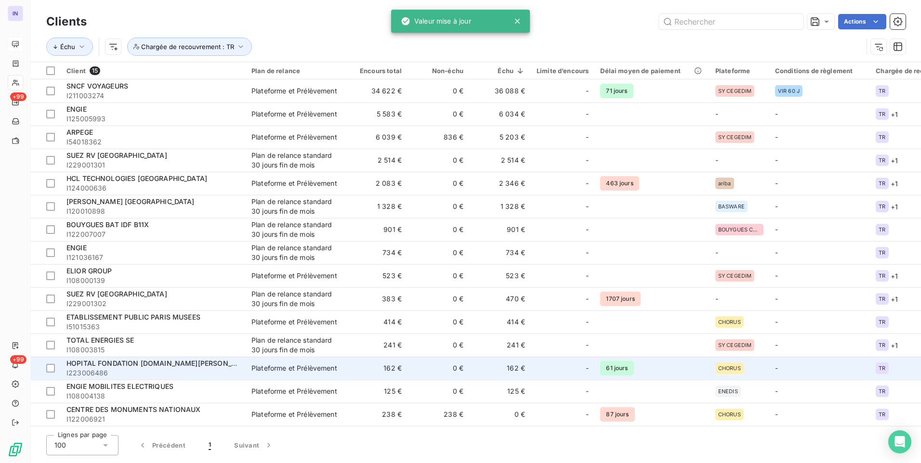
scroll to position [3, 0]
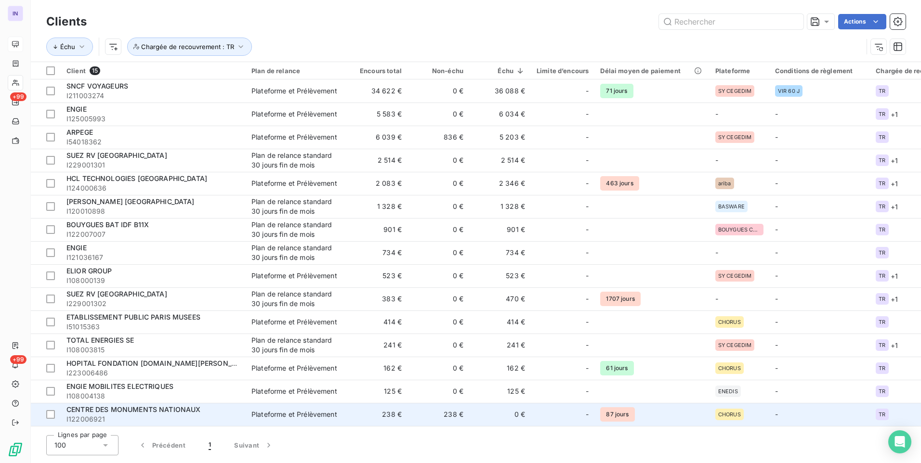
click at [366, 411] on td "238 €" at bounding box center [377, 414] width 62 height 23
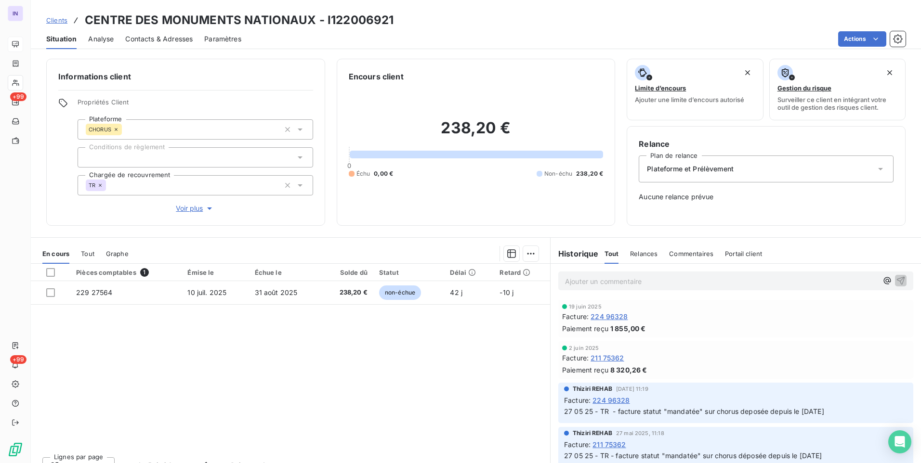
click at [99, 184] on icon at bounding box center [100, 185] width 6 height 6
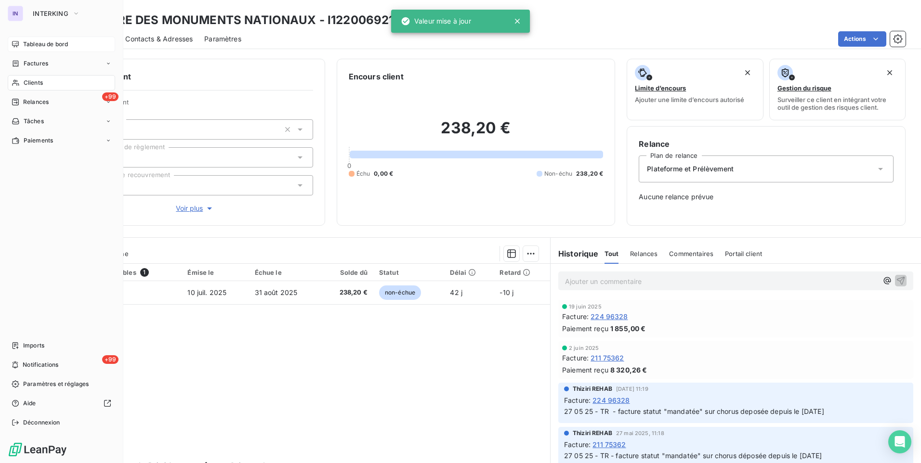
click at [39, 83] on span "Clients" at bounding box center [33, 82] width 19 height 9
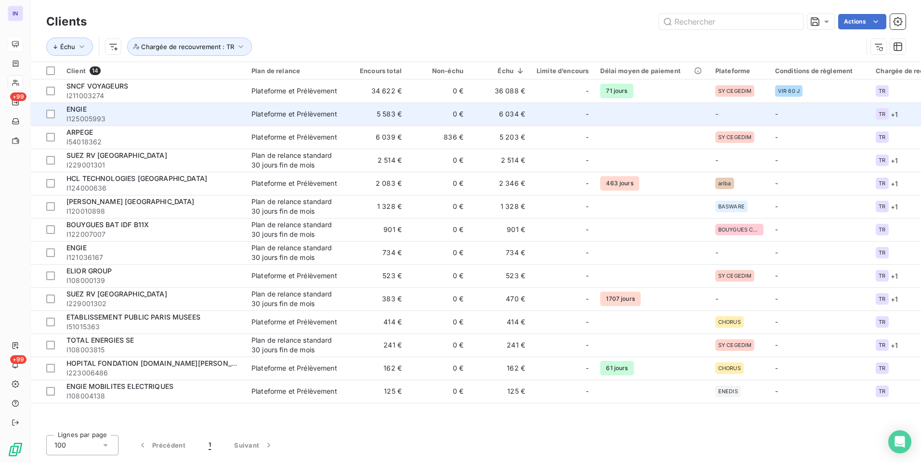
click at [416, 116] on td "0 €" at bounding box center [438, 114] width 62 height 23
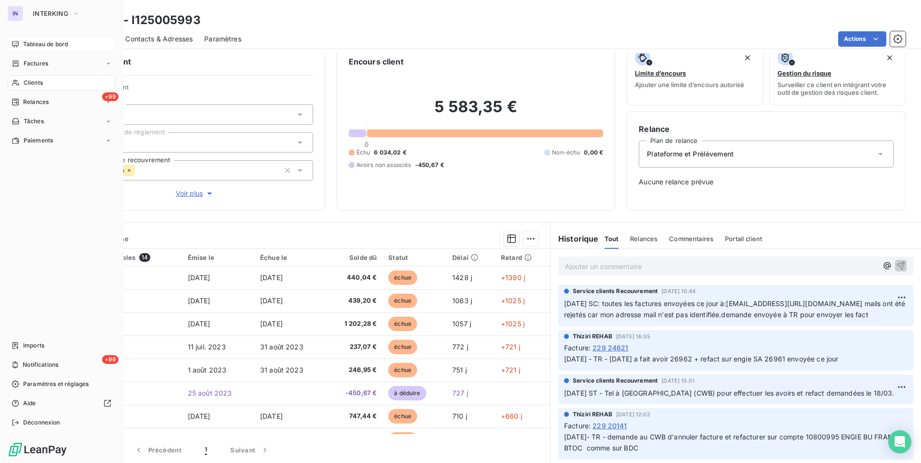
click at [43, 80] on div "Clients" at bounding box center [61, 82] width 107 height 15
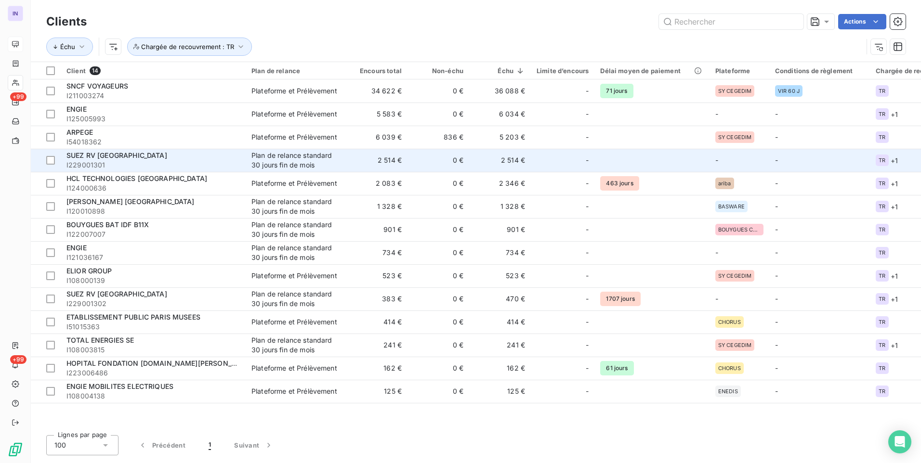
click at [323, 167] on div "Plan de relance standard 30 jours fin de mois" at bounding box center [295, 160] width 89 height 19
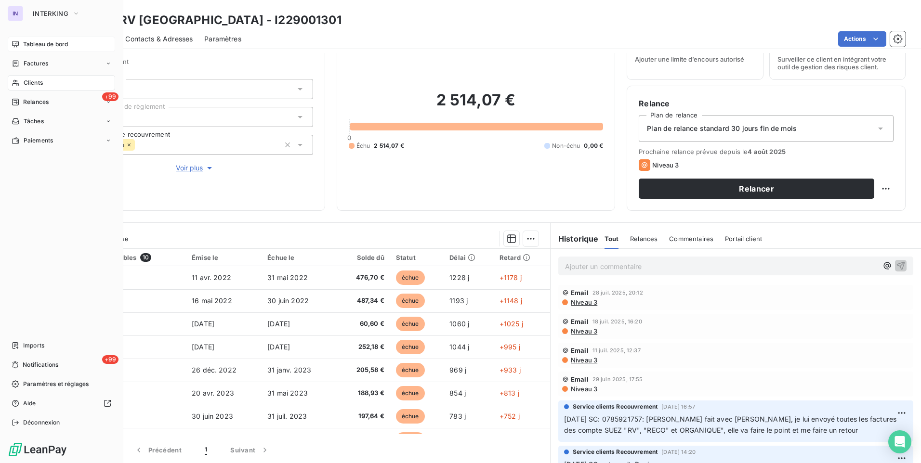
click at [40, 81] on span "Clients" at bounding box center [33, 82] width 19 height 9
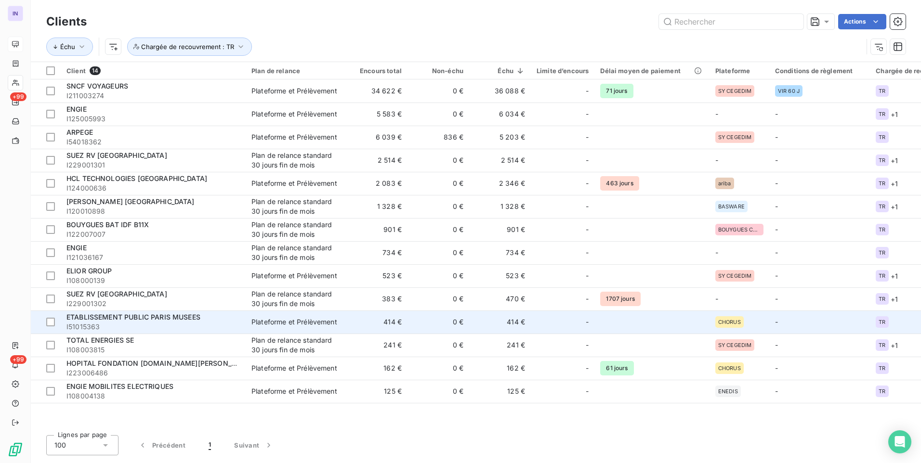
click at [348, 324] on td "414 €" at bounding box center [377, 322] width 62 height 23
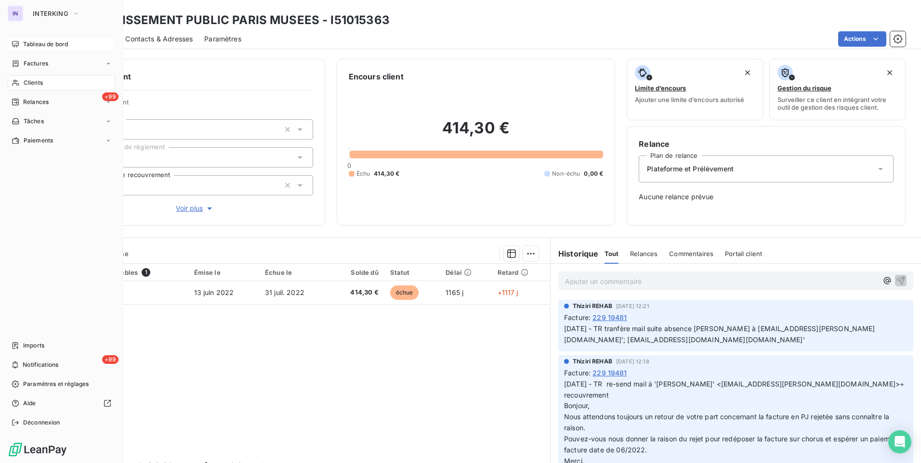
click at [46, 84] on div "Clients" at bounding box center [61, 82] width 107 height 15
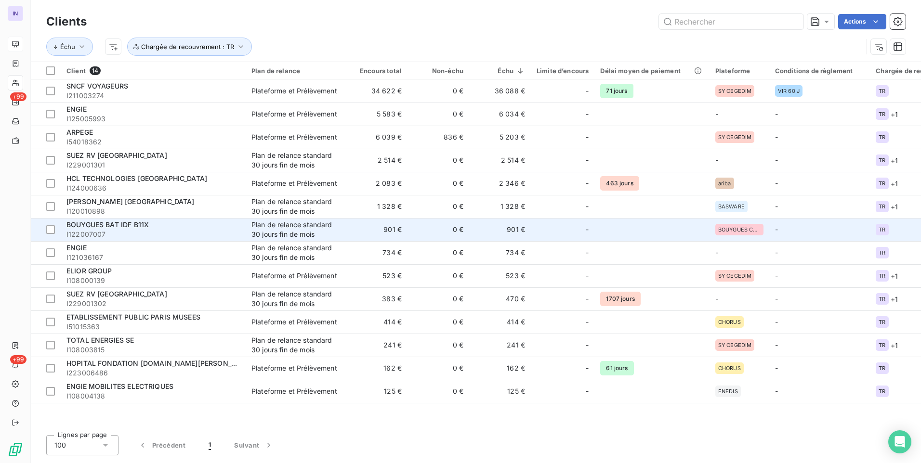
click at [341, 233] on td "Plan de relance standard 30 jours fin de mois" at bounding box center [296, 229] width 100 height 23
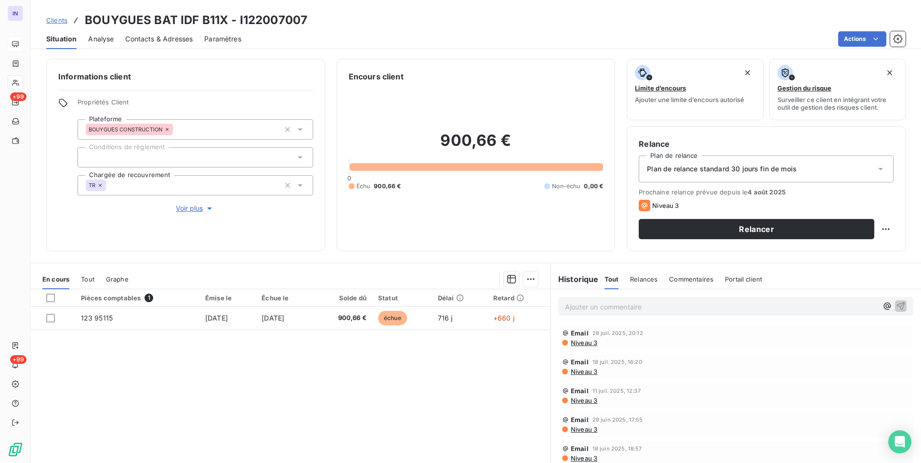
click at [767, 168] on span "Plan de relance standard 30 jours fin de mois" at bounding box center [722, 169] width 150 height 10
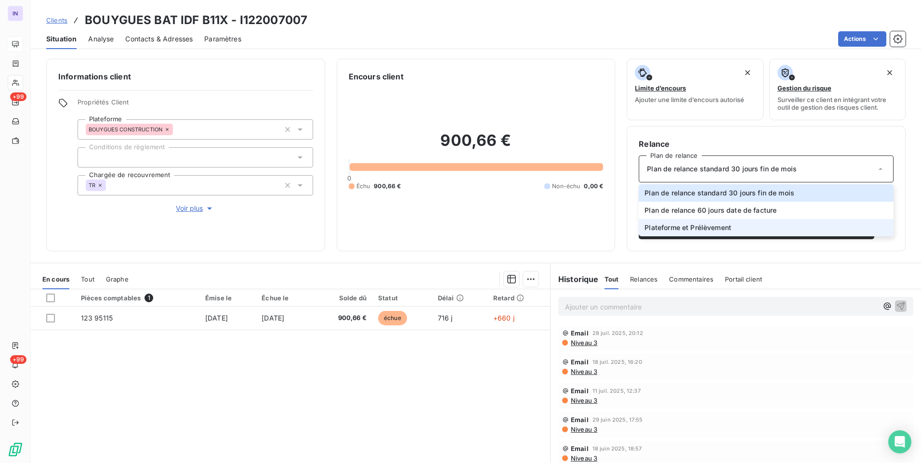
click at [713, 224] on span "Plateforme et Prélèvement" at bounding box center [687, 228] width 87 height 10
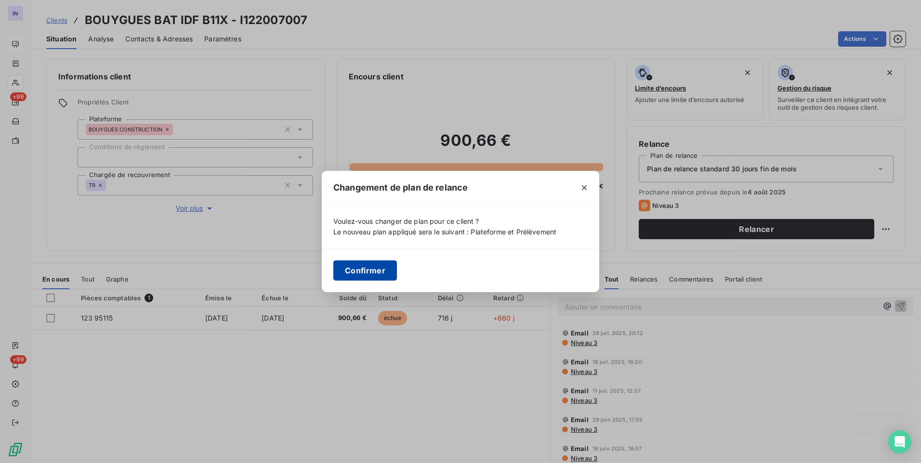
click at [385, 267] on button "Confirmer" at bounding box center [365, 270] width 64 height 20
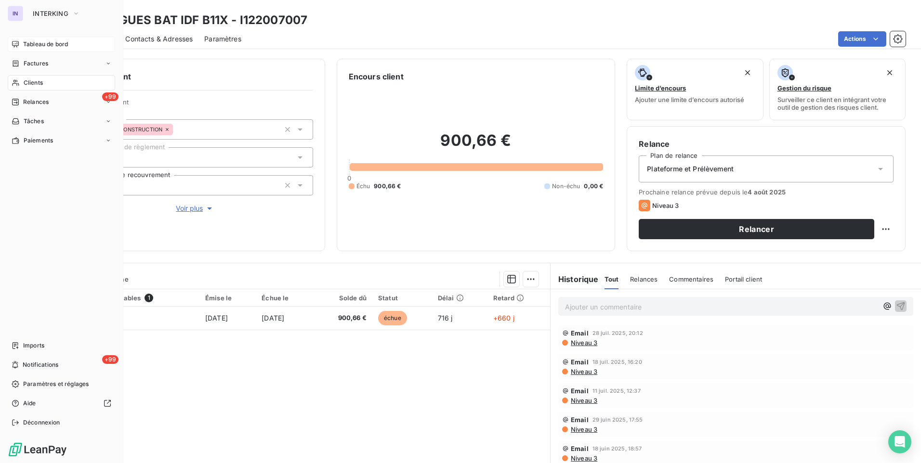
click at [30, 81] on span "Clients" at bounding box center [33, 82] width 19 height 9
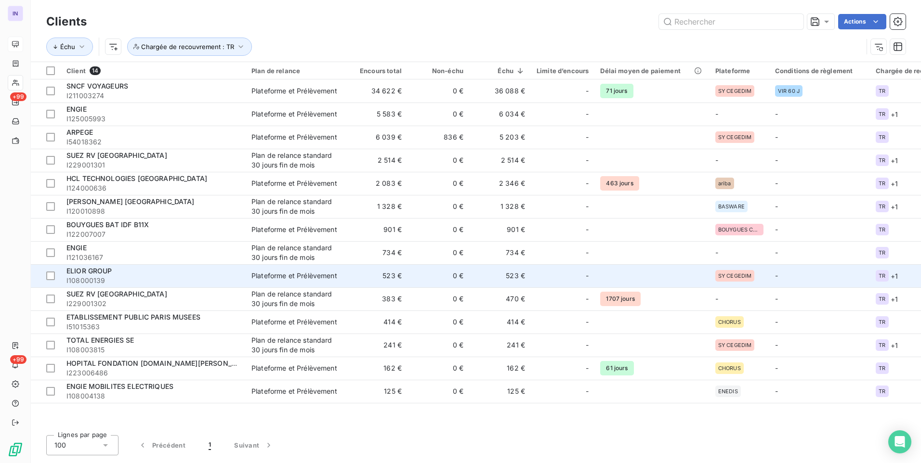
click at [496, 277] on td "523 €" at bounding box center [500, 275] width 62 height 23
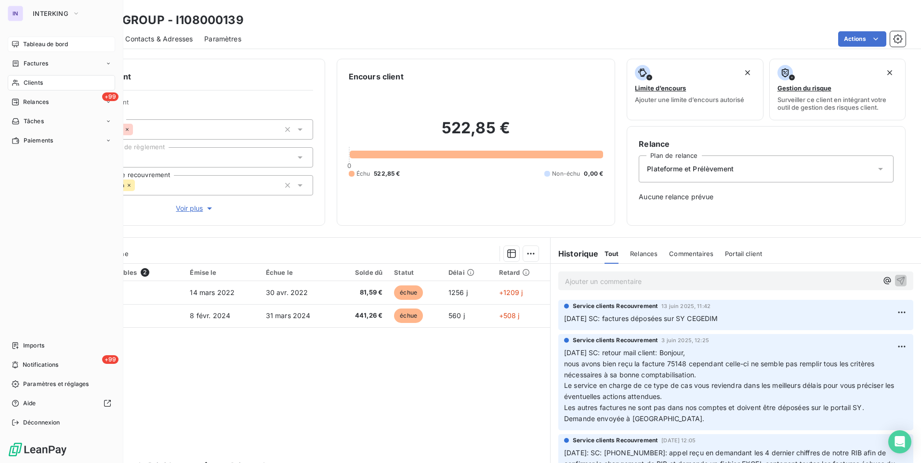
click at [33, 87] on div "Clients" at bounding box center [61, 82] width 107 height 15
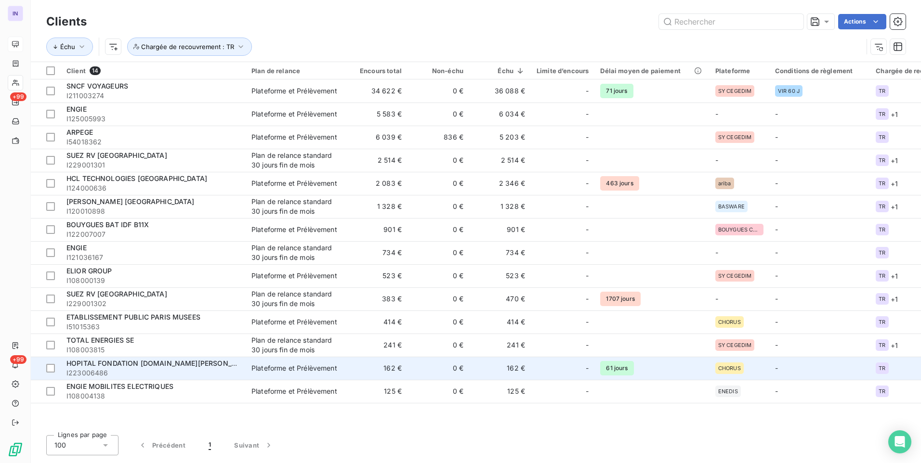
click at [294, 367] on div "Plateforme et Prélèvement" at bounding box center [294, 369] width 86 height 10
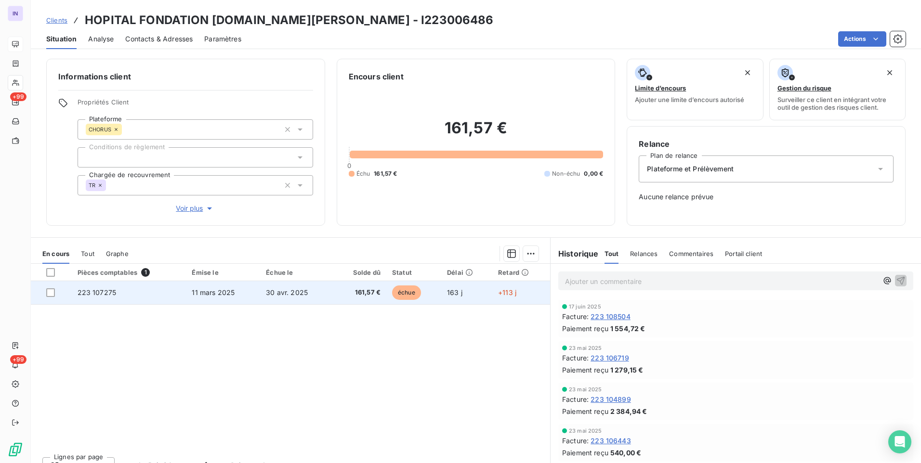
click at [244, 293] on td "11 mars 2025" at bounding box center [223, 292] width 74 height 23
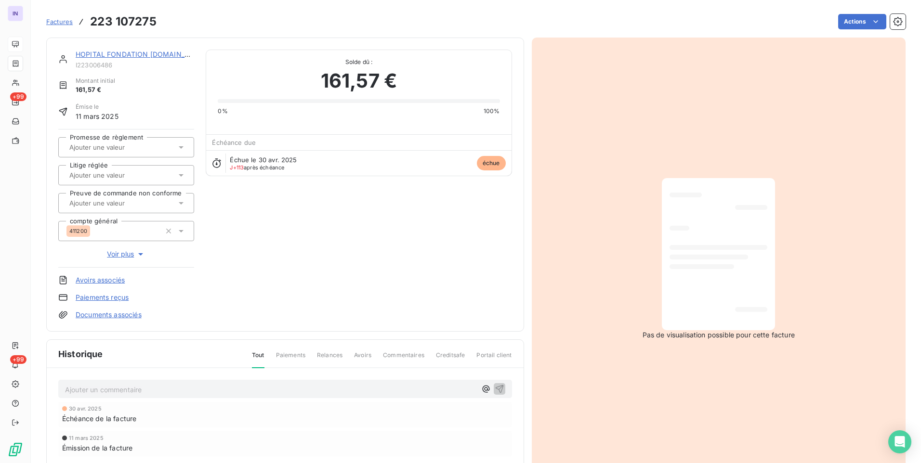
click at [145, 53] on link "HOPITAL FONDATION [DOMAIN_NAME][PERSON_NAME]" at bounding box center [170, 54] width 188 height 8
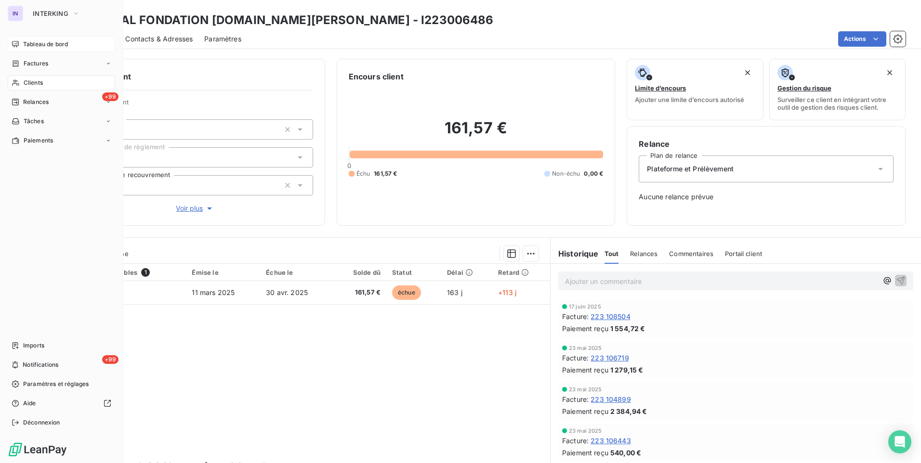
click at [37, 82] on span "Clients" at bounding box center [33, 82] width 19 height 9
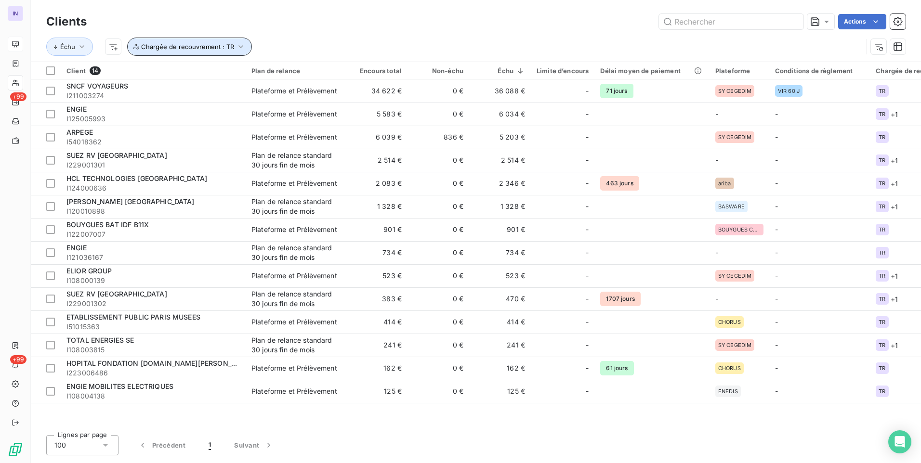
click at [219, 47] on span "Chargée de recouvrement : TR" at bounding box center [187, 47] width 93 height 8
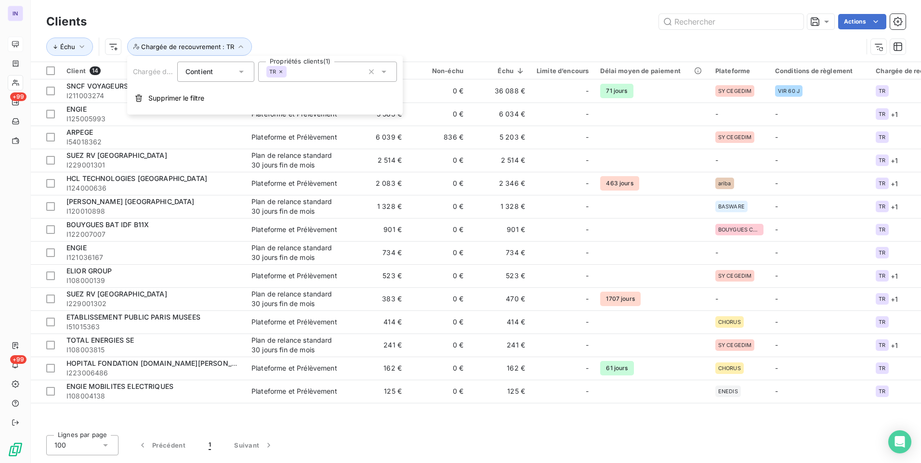
click at [290, 79] on div "TR" at bounding box center [327, 72] width 139 height 20
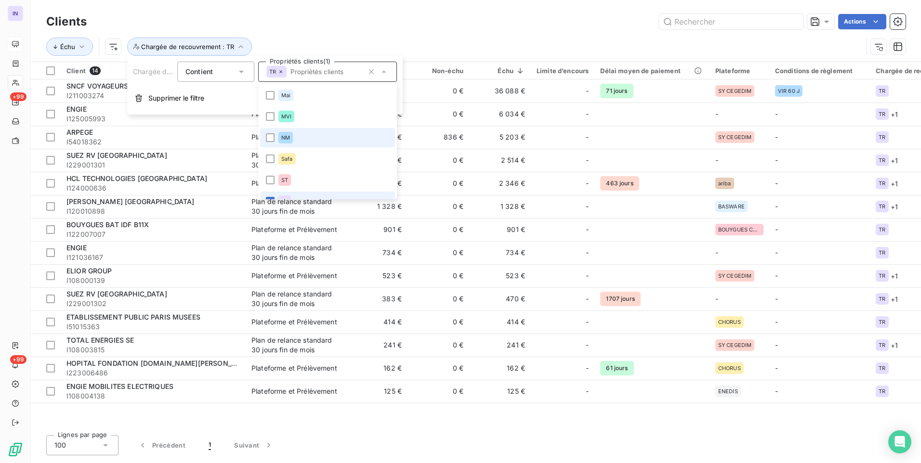
scroll to position [12, 0]
click at [269, 188] on icon at bounding box center [270, 190] width 6 height 6
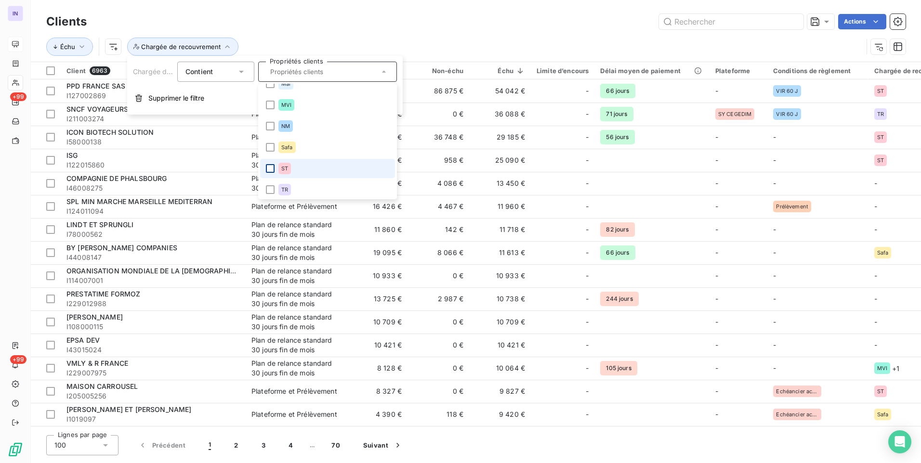
click at [273, 169] on div at bounding box center [270, 168] width 9 height 9
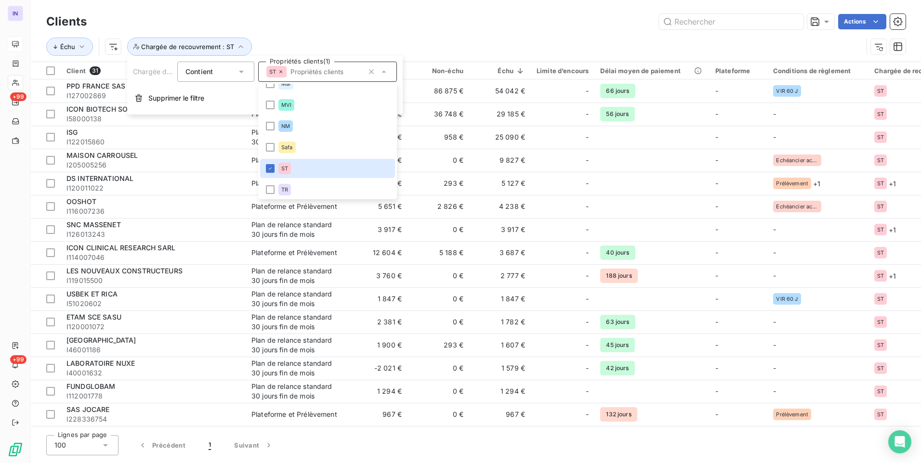
click at [411, 39] on div "Échu Chargée de recouvrement : ST" at bounding box center [454, 47] width 816 height 18
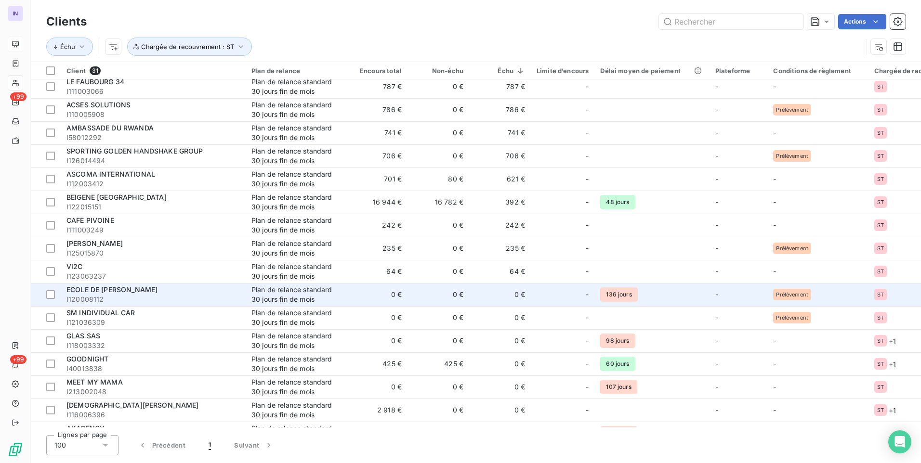
scroll to position [373, 0]
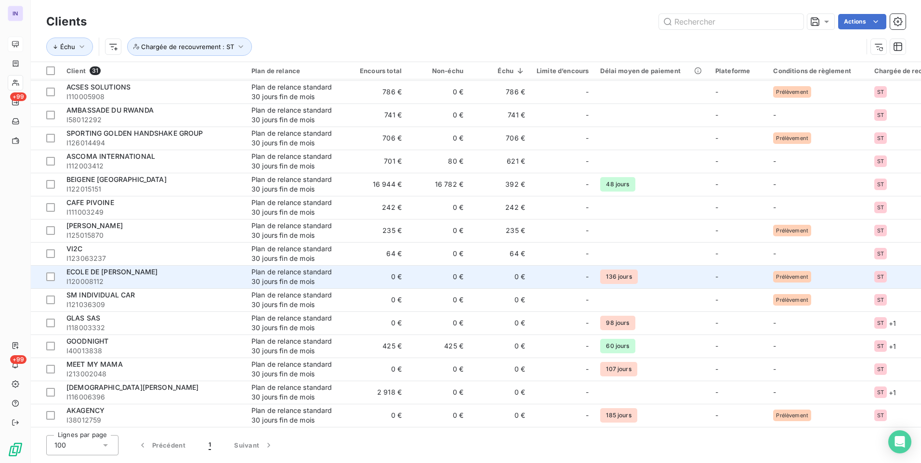
click at [304, 279] on div "Plan de relance standard 30 jours fin de mois" at bounding box center [295, 276] width 89 height 19
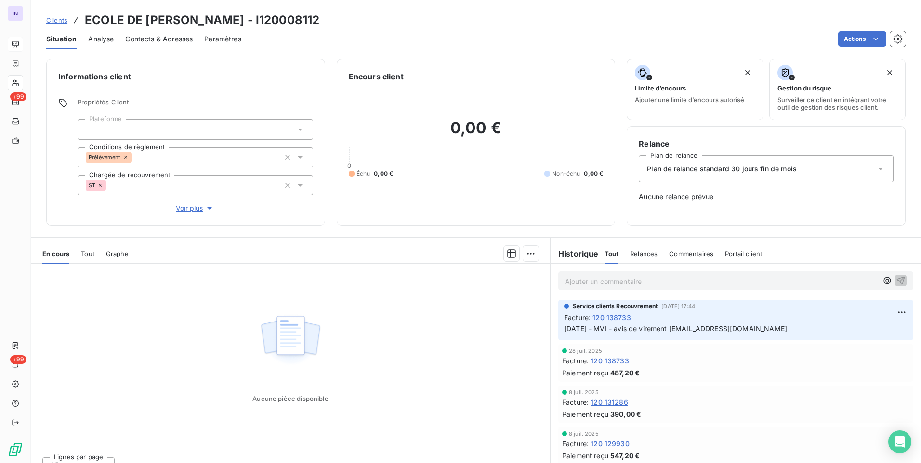
click at [101, 183] on div "ST" at bounding box center [96, 186] width 20 height 12
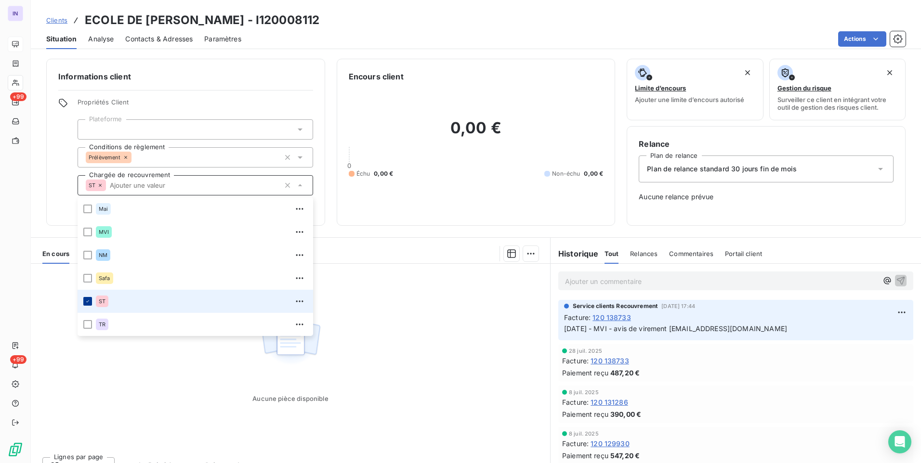
click at [91, 298] on div at bounding box center [87, 301] width 9 height 9
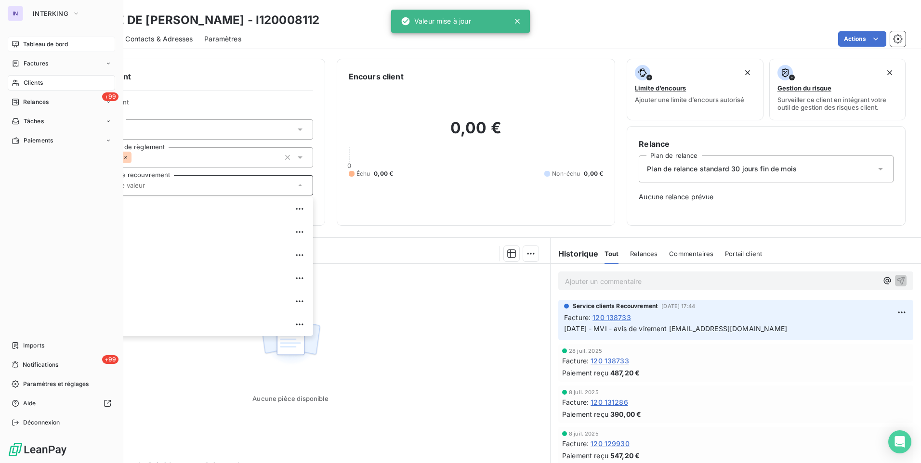
click at [35, 84] on span "Clients" at bounding box center [33, 82] width 19 height 9
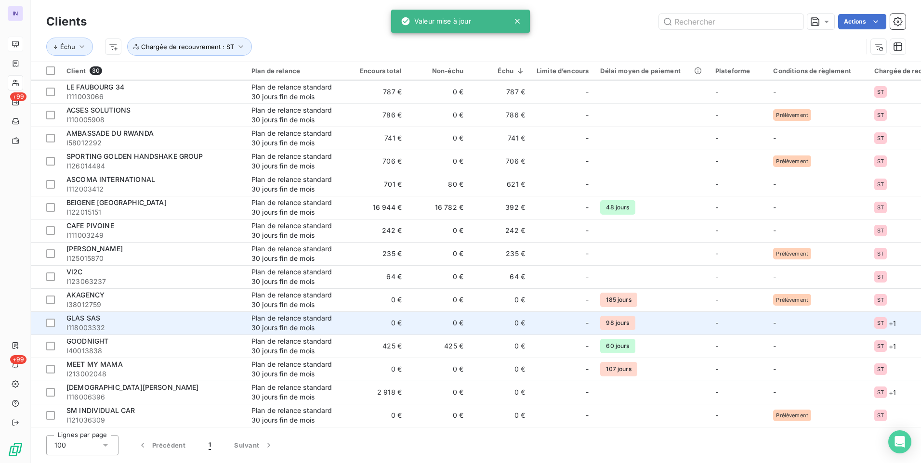
scroll to position [350, 0]
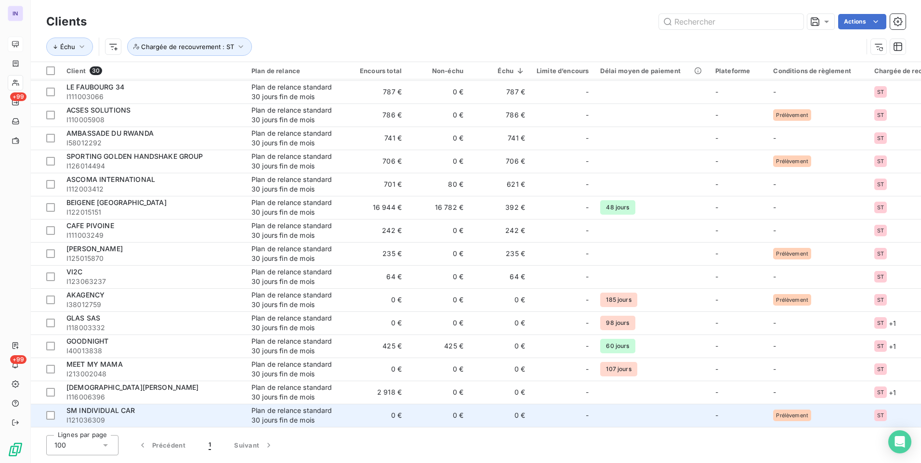
click at [361, 409] on td "0 €" at bounding box center [377, 415] width 62 height 23
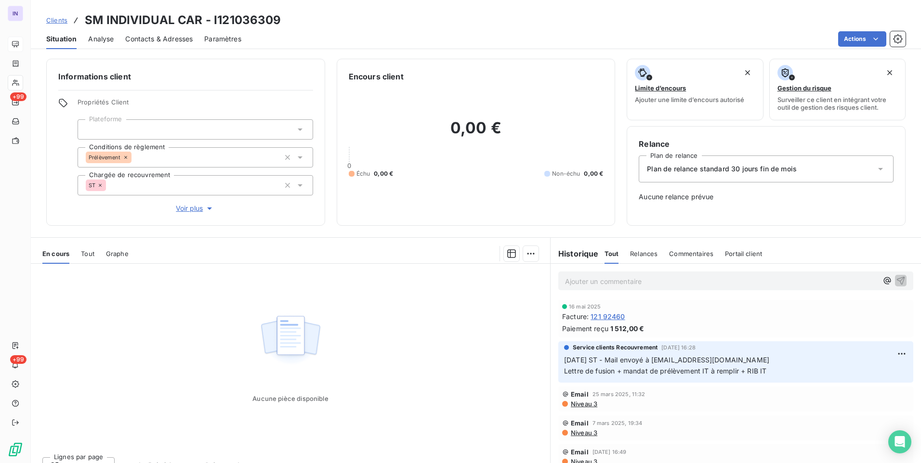
click at [100, 184] on icon at bounding box center [100, 185] width 3 height 3
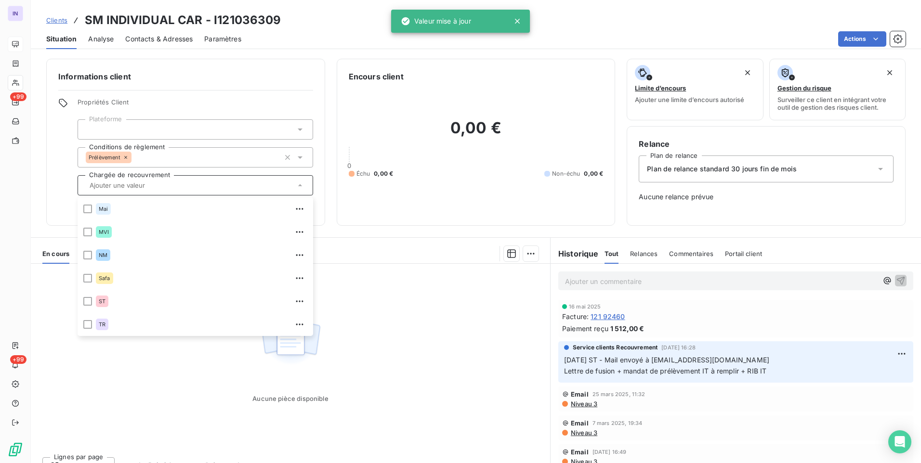
click at [428, 243] on section "En cours Tout Graphe Aucune pièce disponible Lignes par page 25 Précédent Suiva…" at bounding box center [290, 358] width 519 height 240
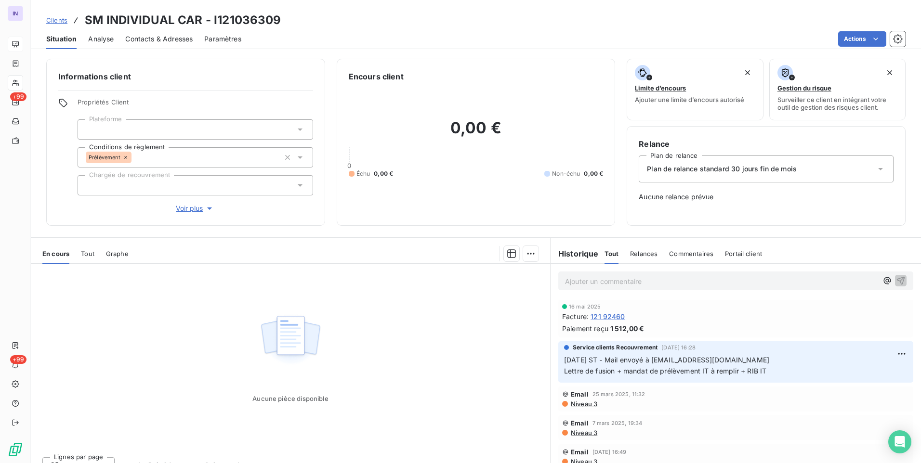
click at [731, 173] on span "Plan de relance standard 30 jours fin de mois" at bounding box center [722, 169] width 150 height 10
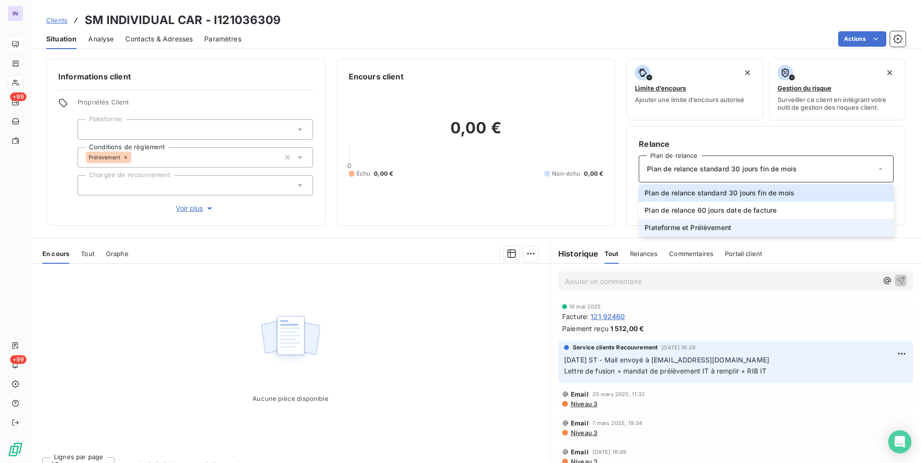
click at [728, 228] on li "Plateforme et Prélèvement" at bounding box center [765, 227] width 255 height 17
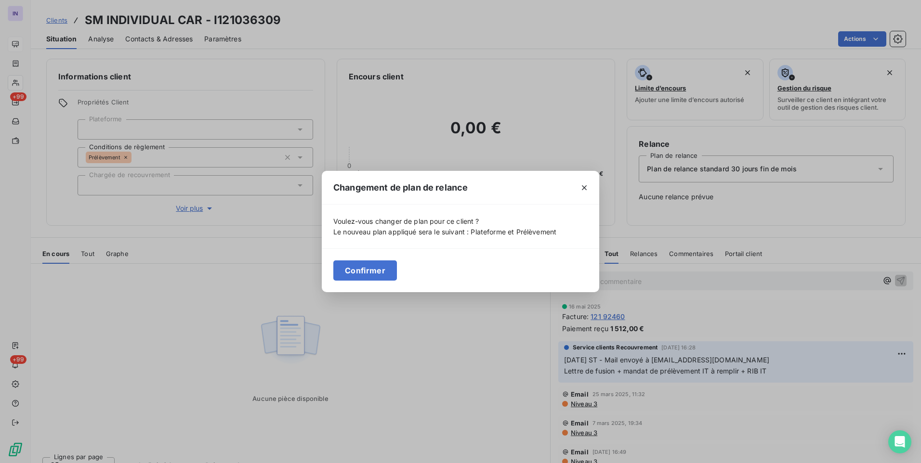
click at [586, 188] on icon "button" at bounding box center [584, 188] width 10 height 10
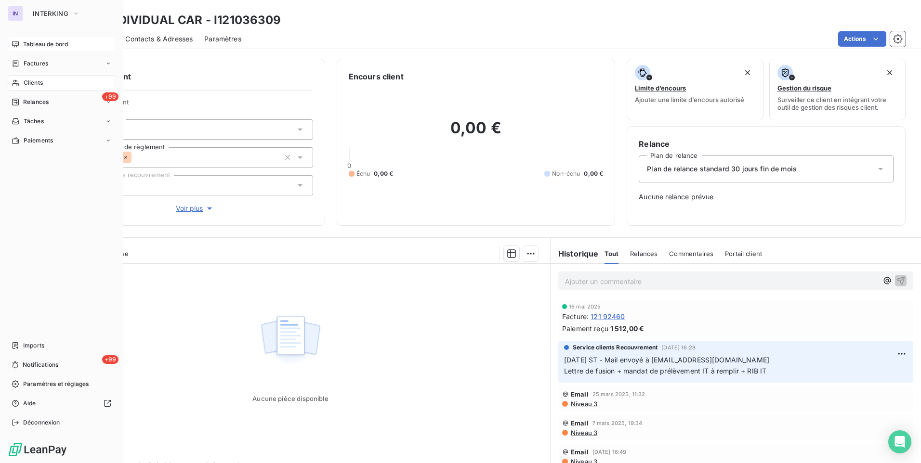
click at [39, 85] on span "Clients" at bounding box center [33, 82] width 19 height 9
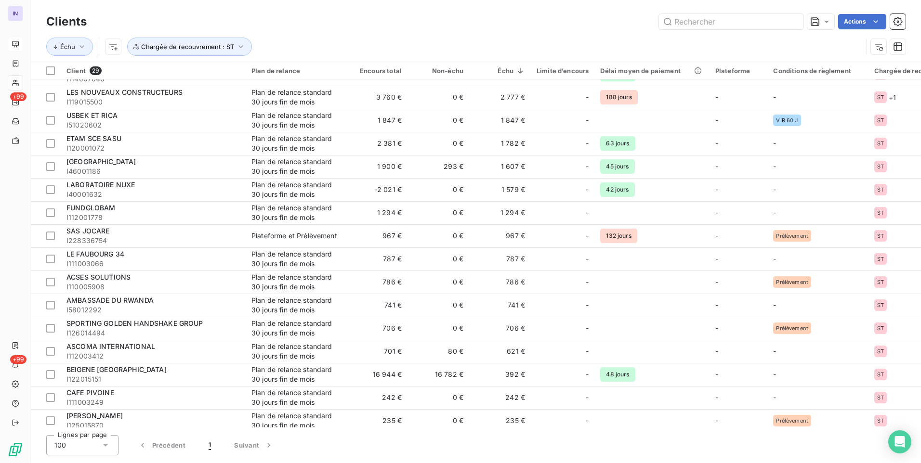
scroll to position [326, 0]
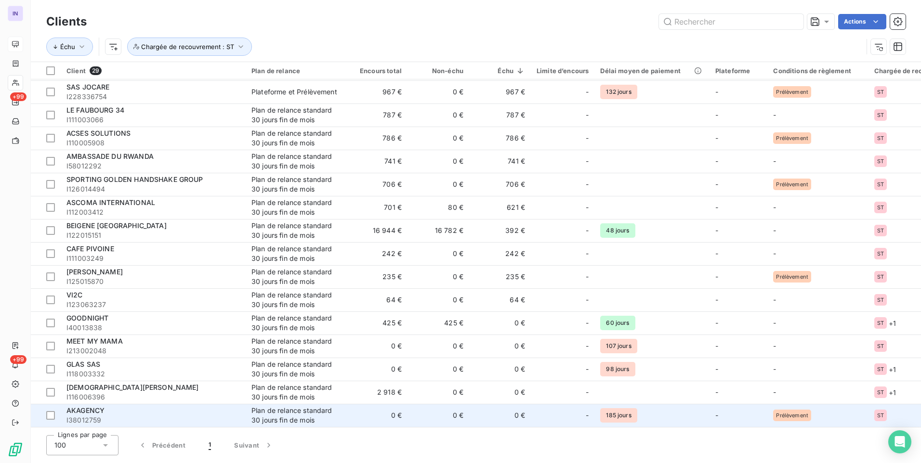
click at [366, 408] on td "0 €" at bounding box center [377, 415] width 62 height 23
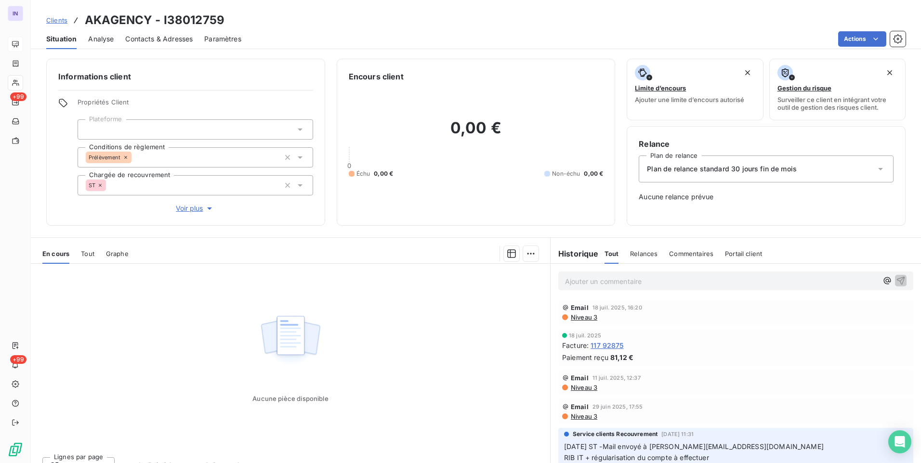
click at [102, 186] on icon at bounding box center [100, 185] width 6 height 6
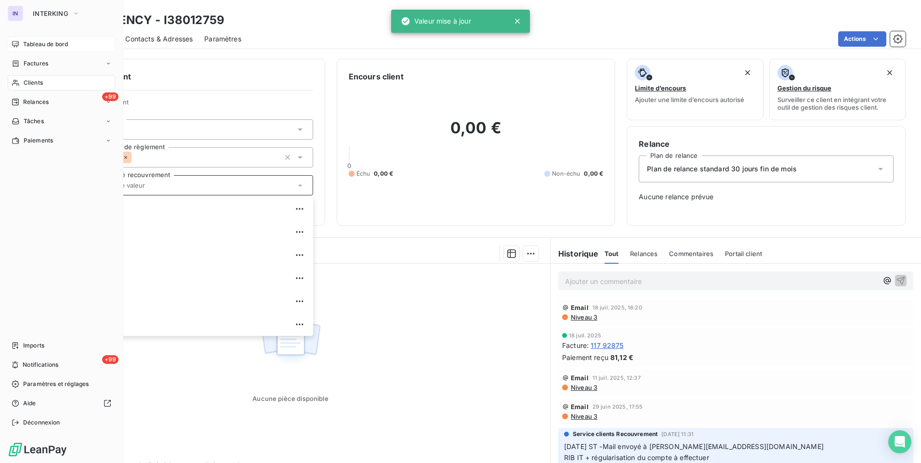
click at [36, 82] on span "Clients" at bounding box center [33, 82] width 19 height 9
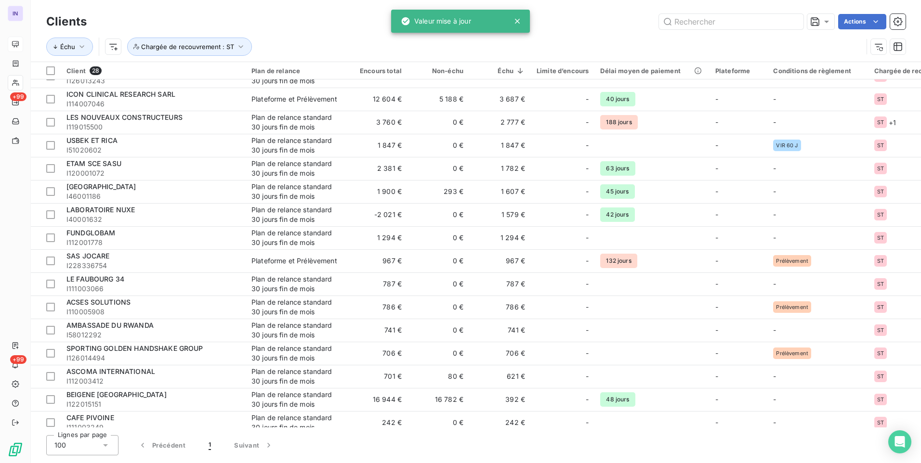
scroll to position [303, 0]
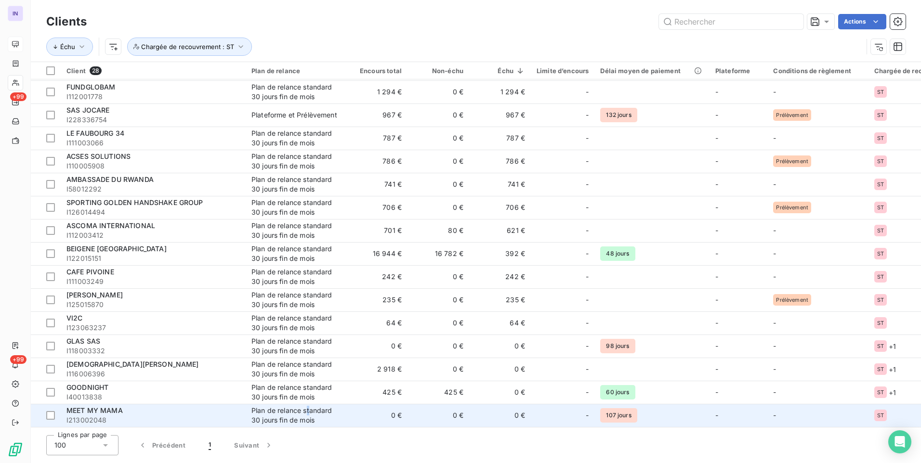
click at [309, 408] on div "Plan de relance standard 30 jours fin de mois" at bounding box center [295, 415] width 89 height 19
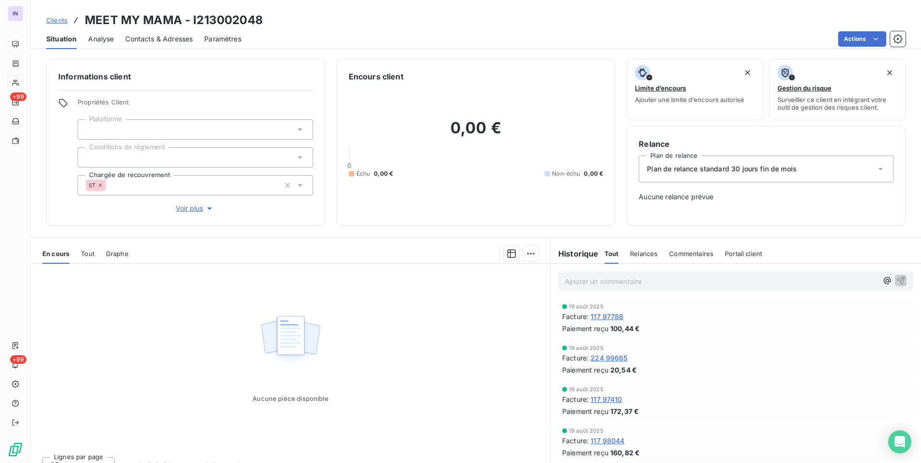
click at [101, 183] on icon at bounding box center [100, 185] width 6 height 6
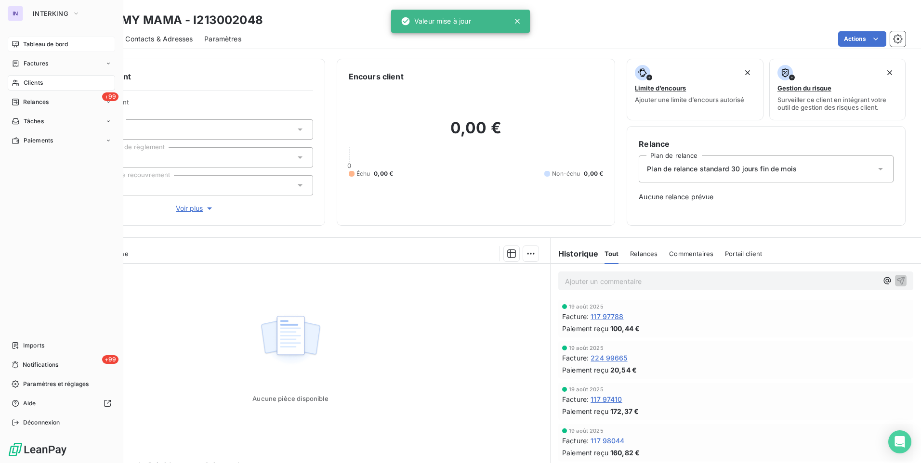
click at [34, 79] on span "Clients" at bounding box center [33, 82] width 19 height 9
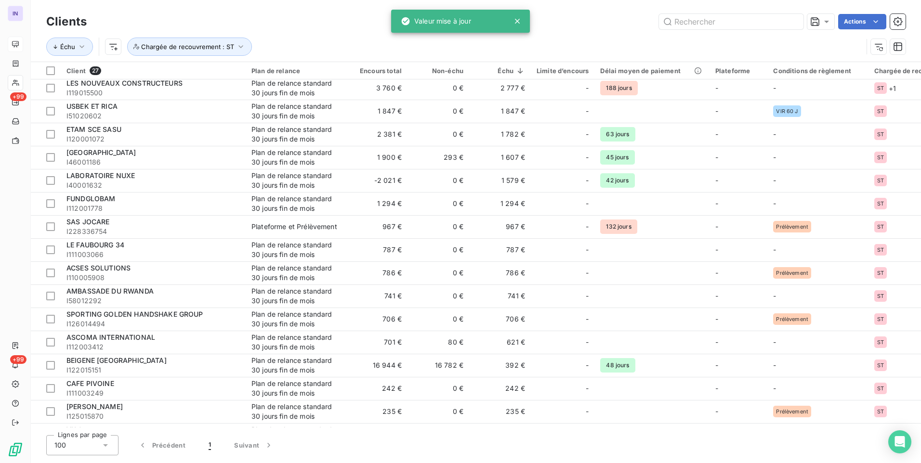
scroll to position [280, 0]
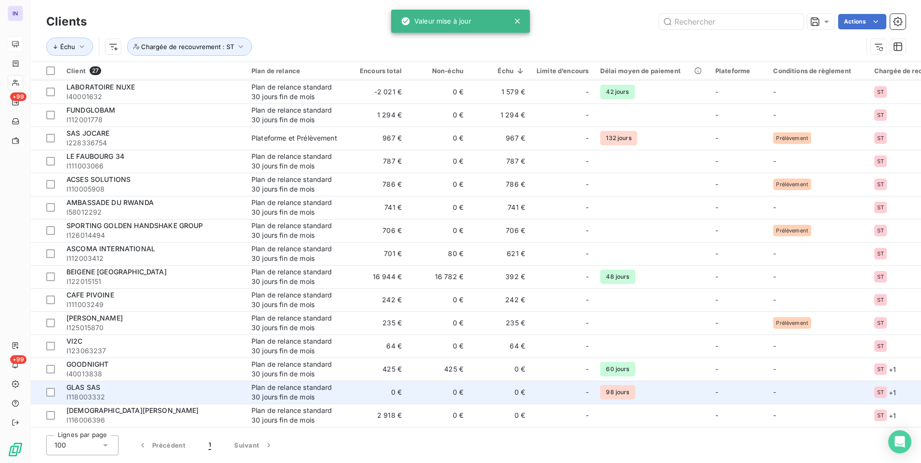
click at [356, 387] on td "0 €" at bounding box center [377, 392] width 62 height 23
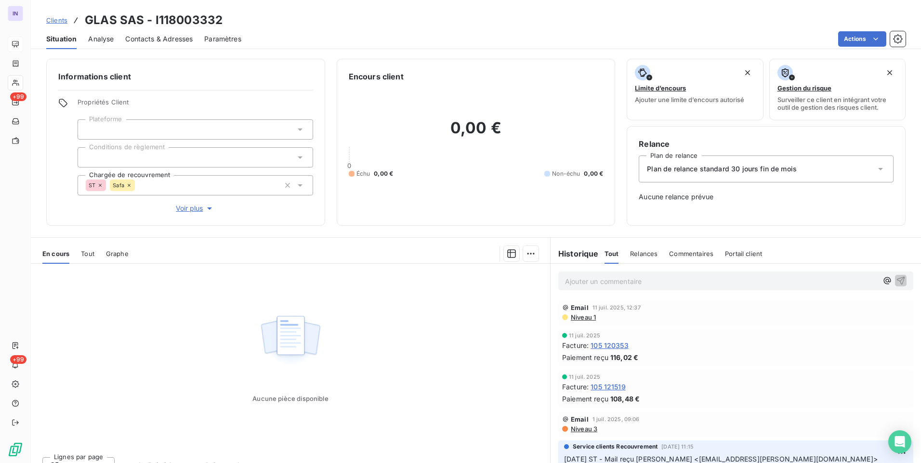
click at [128, 184] on icon at bounding box center [129, 185] width 6 height 6
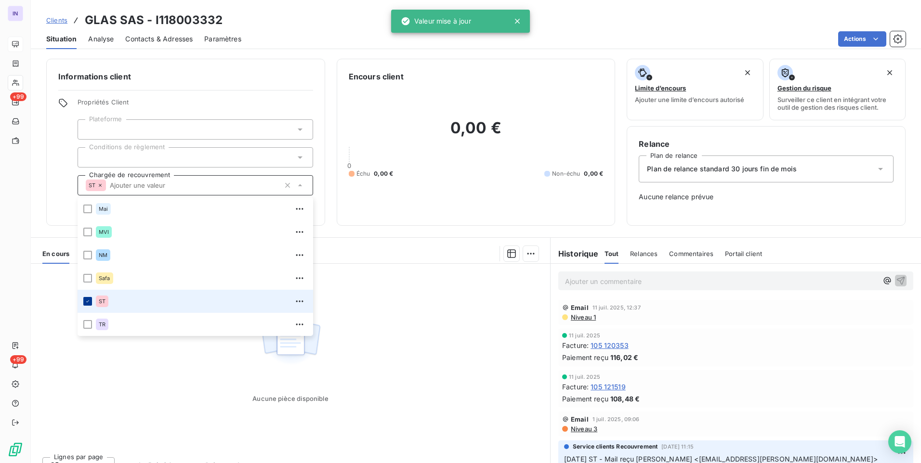
click at [88, 305] on div at bounding box center [87, 301] width 9 height 9
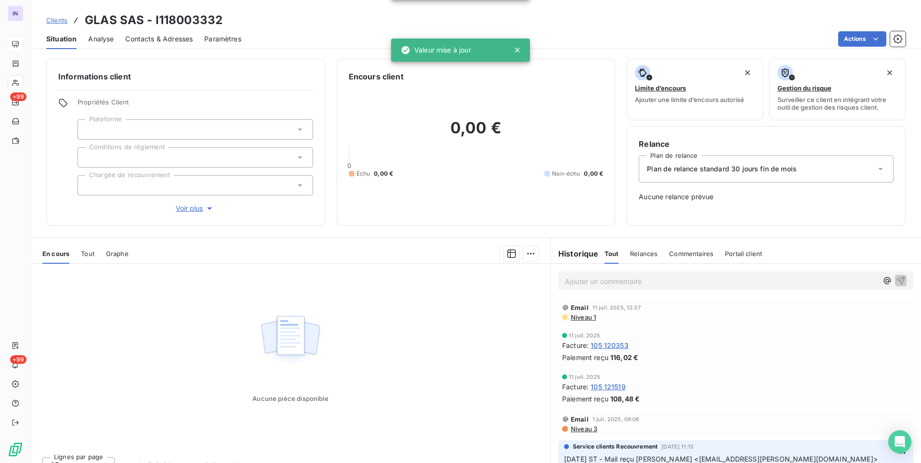
drag, startPoint x: 374, startPoint y: 228, endPoint x: 166, endPoint y: 128, distance: 231.3
click at [375, 228] on div "Informations client Propriétés Client Plateforme Conditions de règlement Chargé…" at bounding box center [476, 258] width 890 height 410
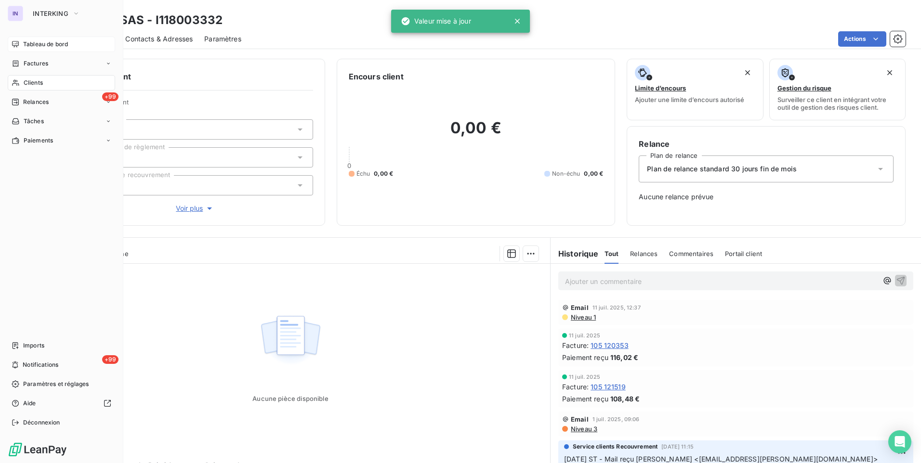
click at [38, 82] on span "Clients" at bounding box center [33, 82] width 19 height 9
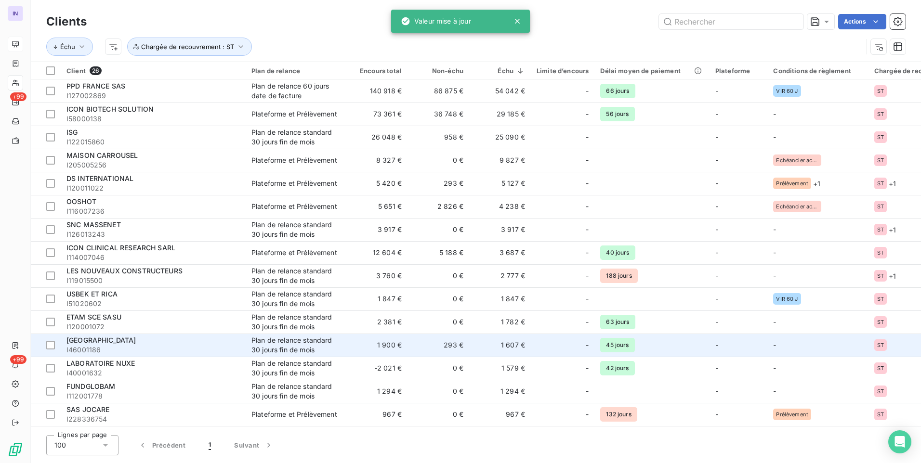
scroll to position [257, 0]
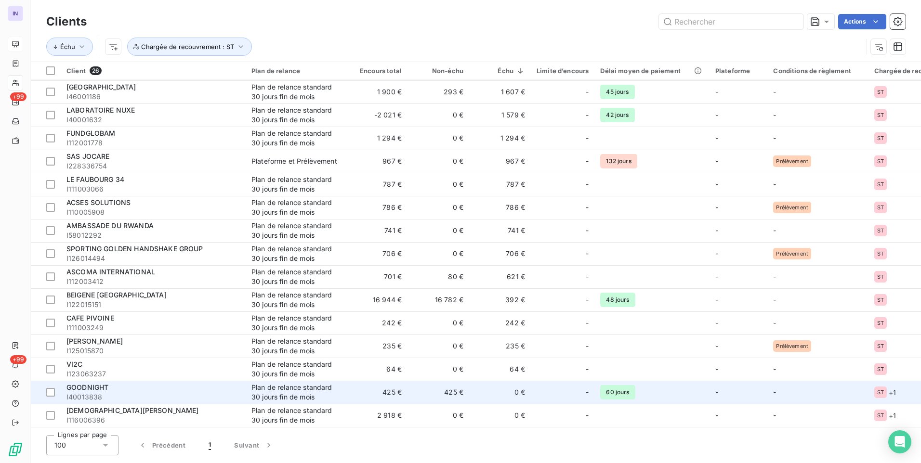
click at [286, 390] on div "Plan de relance standard 30 jours fin de mois" at bounding box center [295, 392] width 89 height 19
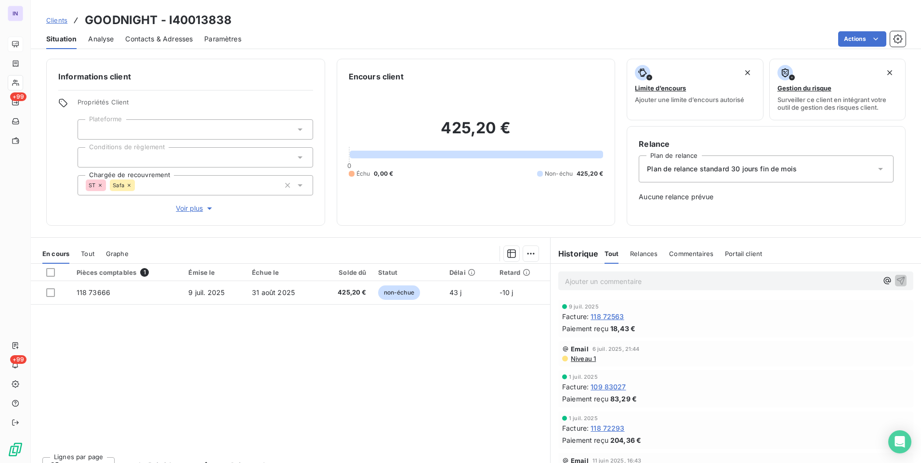
click at [130, 186] on icon at bounding box center [129, 185] width 6 height 6
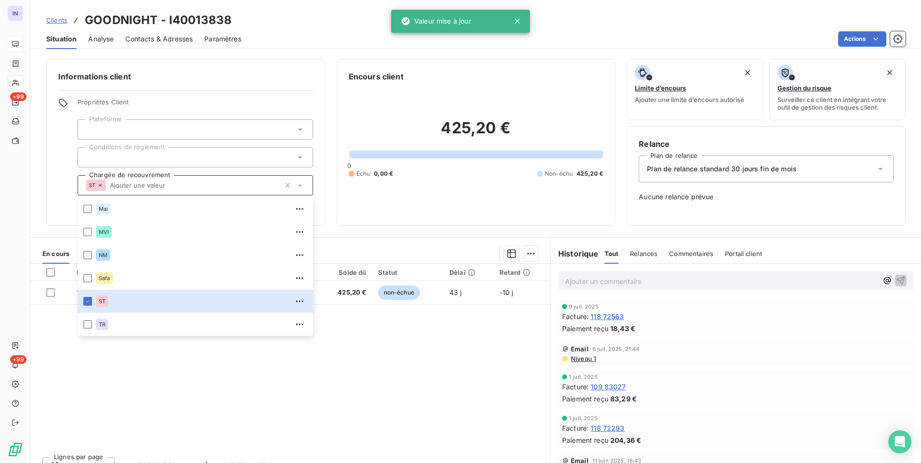
click at [101, 185] on icon at bounding box center [100, 185] width 3 height 3
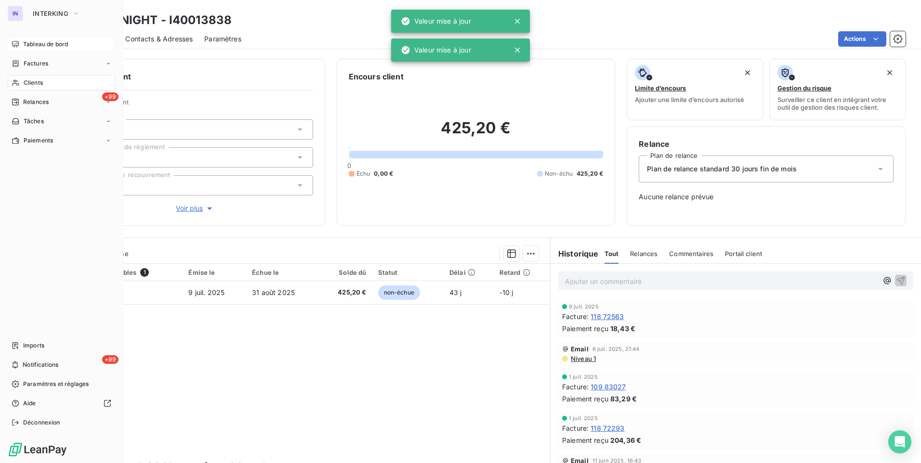
click at [50, 81] on div "Clients" at bounding box center [61, 82] width 107 height 15
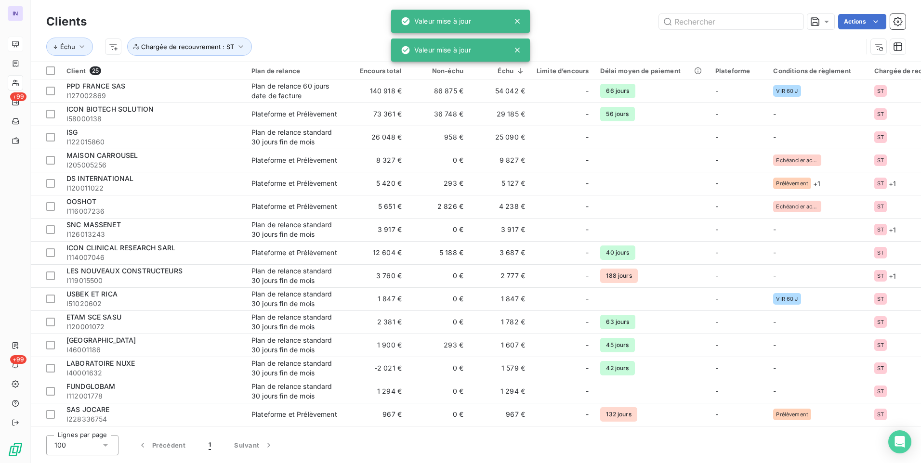
scroll to position [234, 0]
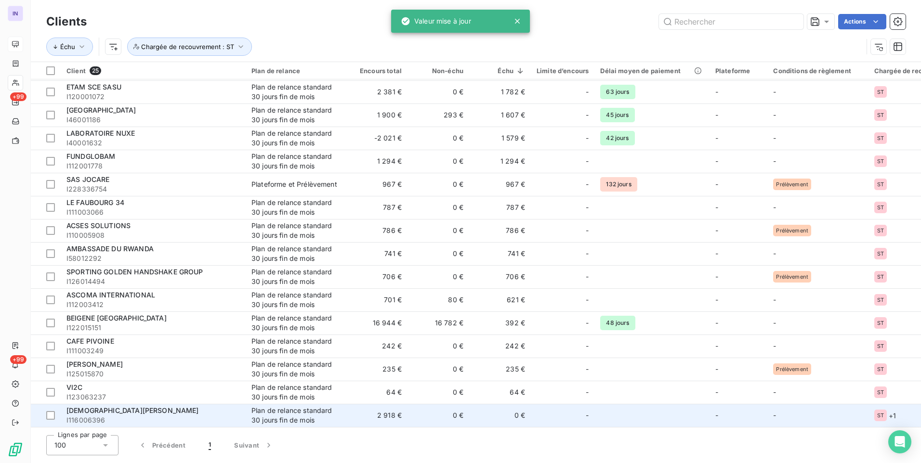
click at [265, 418] on div "Plan de relance standard 30 jours fin de mois" at bounding box center [295, 415] width 89 height 19
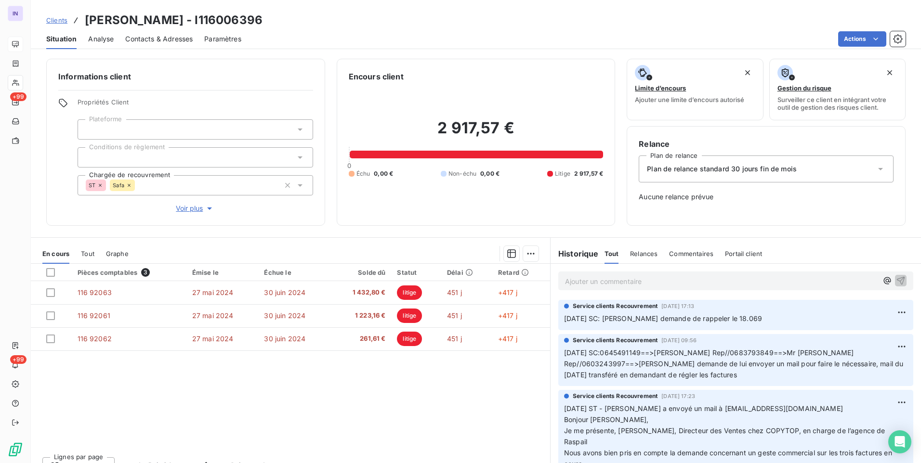
click at [128, 186] on icon at bounding box center [129, 185] width 6 height 6
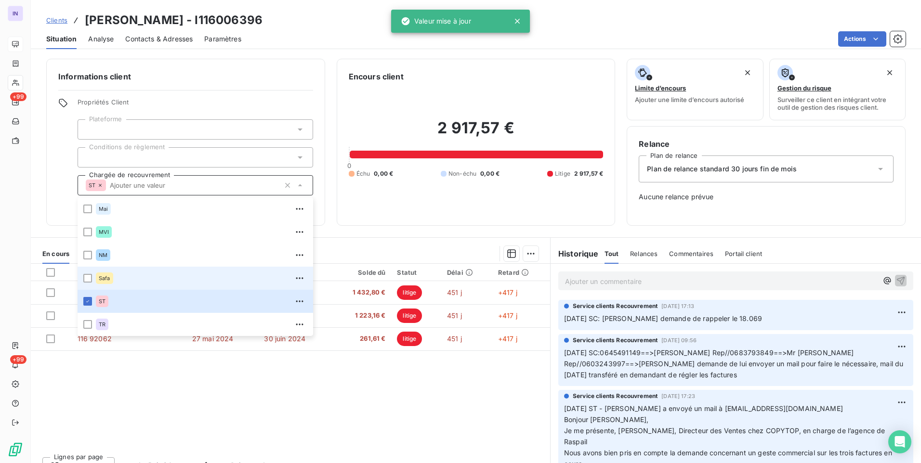
click at [101, 186] on icon at bounding box center [100, 185] width 3 height 3
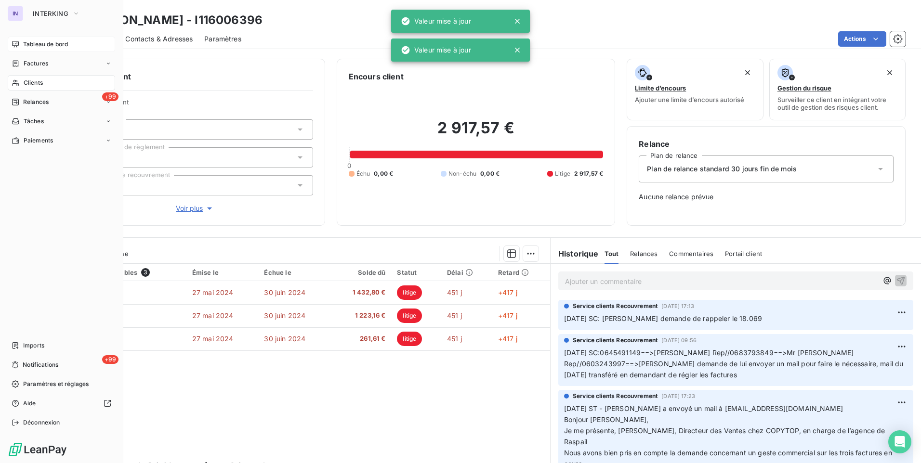
click at [34, 85] on span "Clients" at bounding box center [33, 82] width 19 height 9
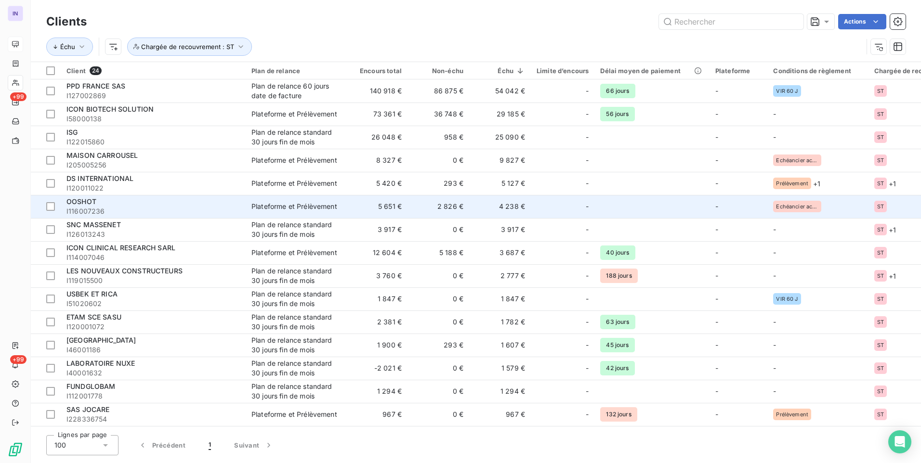
click at [552, 205] on div "-" at bounding box center [562, 206] width 52 height 15
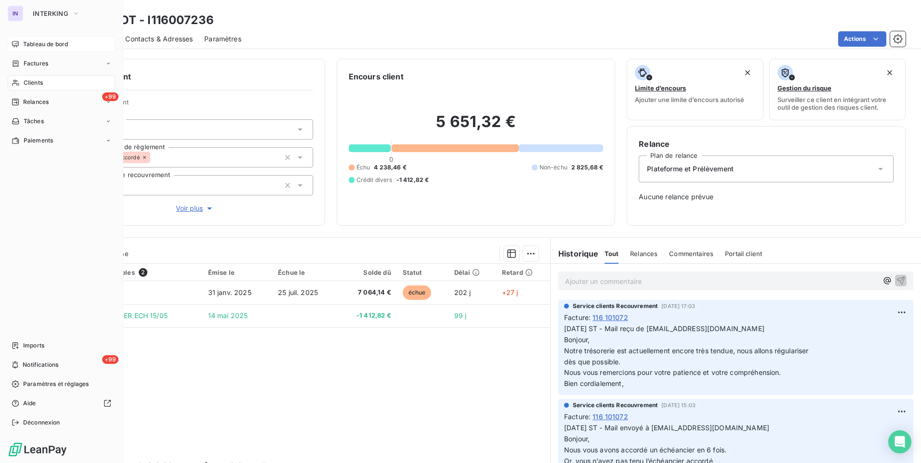
drag, startPoint x: 33, startPoint y: 83, endPoint x: 35, endPoint y: 90, distance: 7.2
click at [33, 83] on span "Clients" at bounding box center [33, 82] width 19 height 9
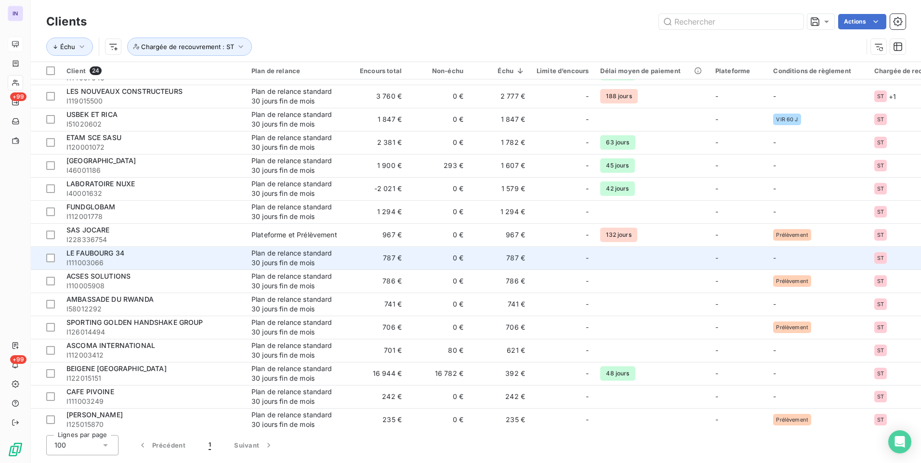
scroll to position [163, 0]
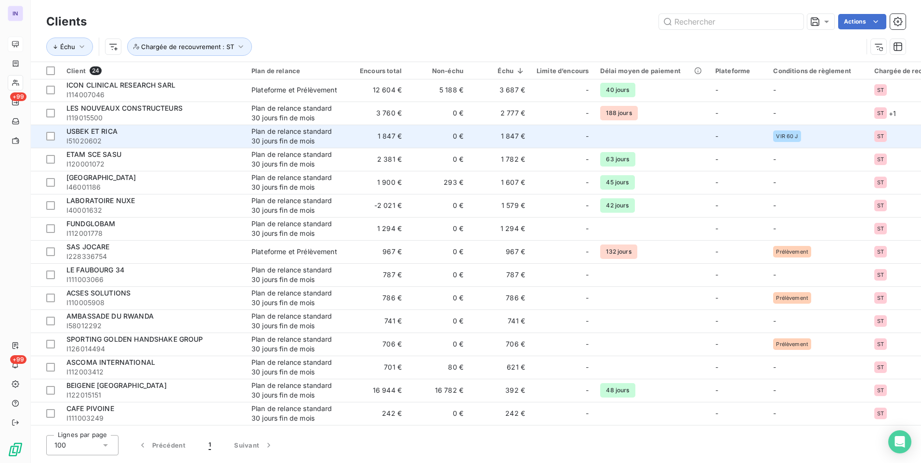
click at [490, 133] on td "1 847 €" at bounding box center [500, 136] width 62 height 23
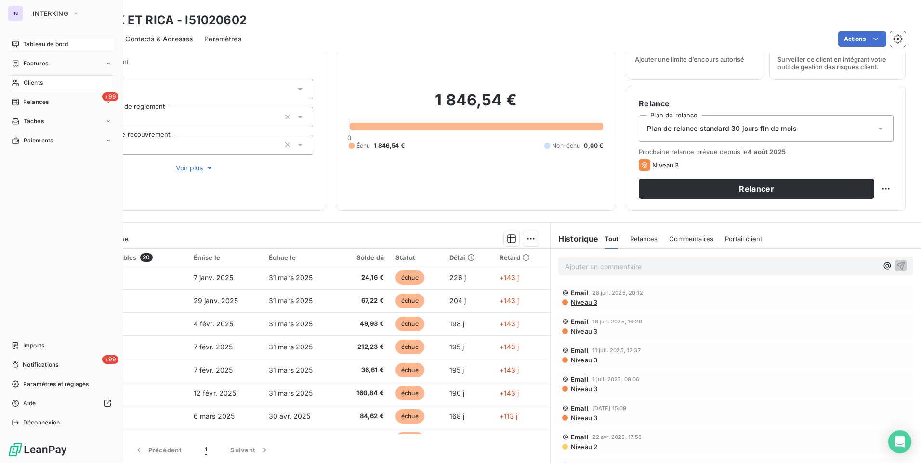
click at [27, 45] on span "Tableau de bord" at bounding box center [45, 44] width 45 height 9
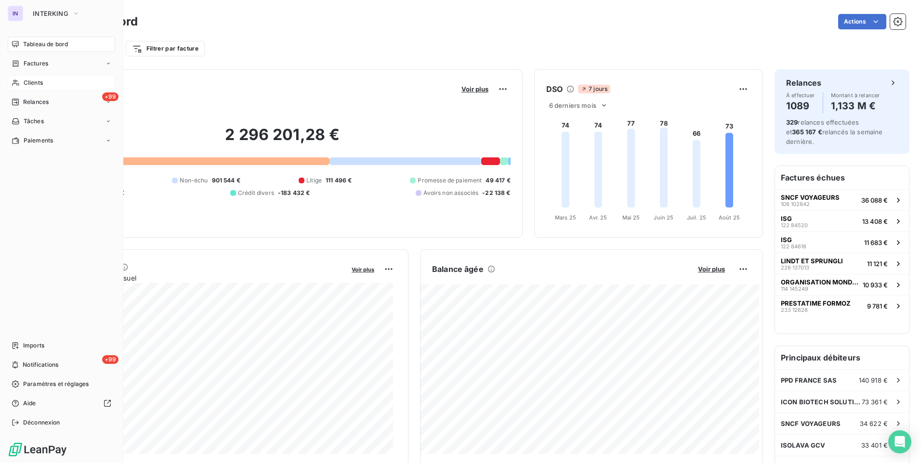
click at [36, 81] on span "Clients" at bounding box center [33, 82] width 19 height 9
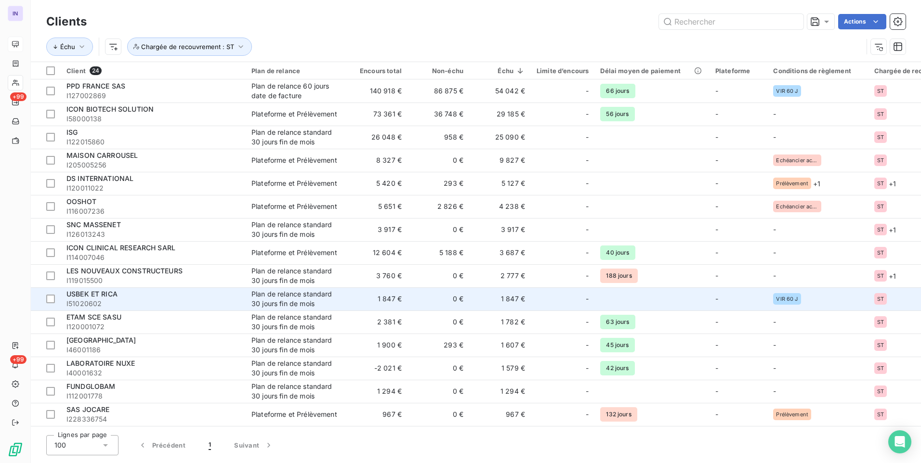
click at [374, 303] on td "1 847 €" at bounding box center [377, 298] width 62 height 23
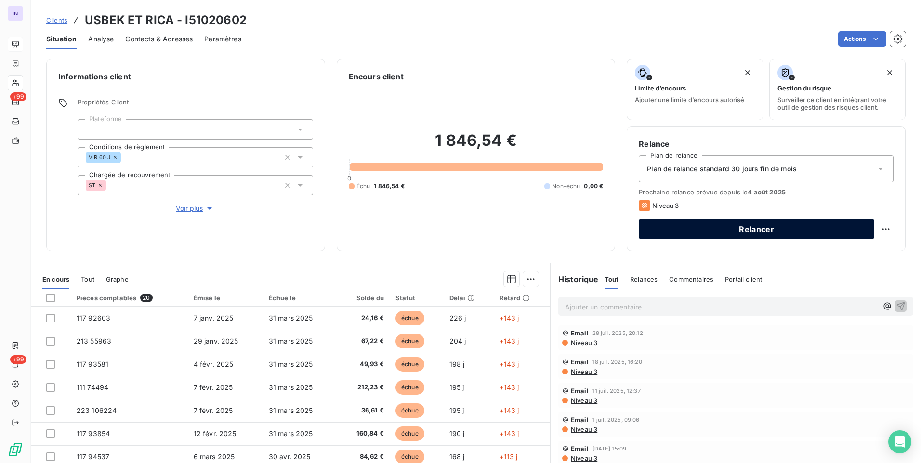
click at [783, 238] on button "Relancer" at bounding box center [755, 229] width 235 height 20
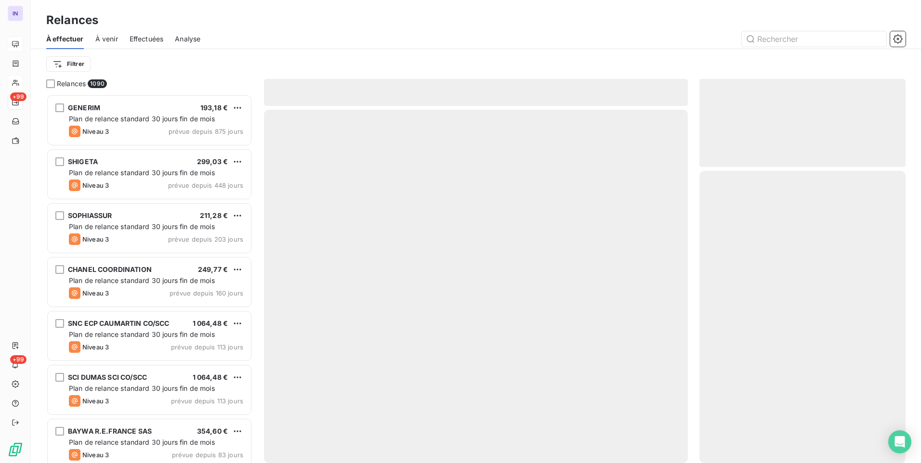
scroll to position [362, 199]
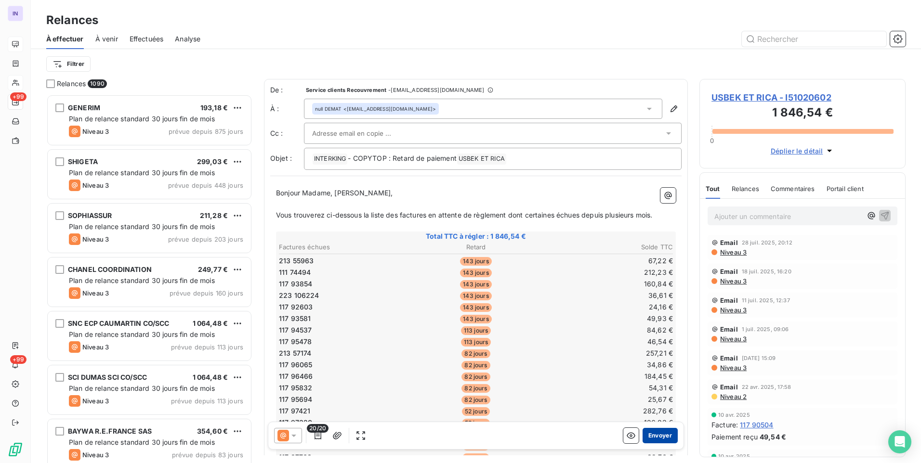
click at [650, 435] on button "Envoyer" at bounding box center [659, 435] width 35 height 15
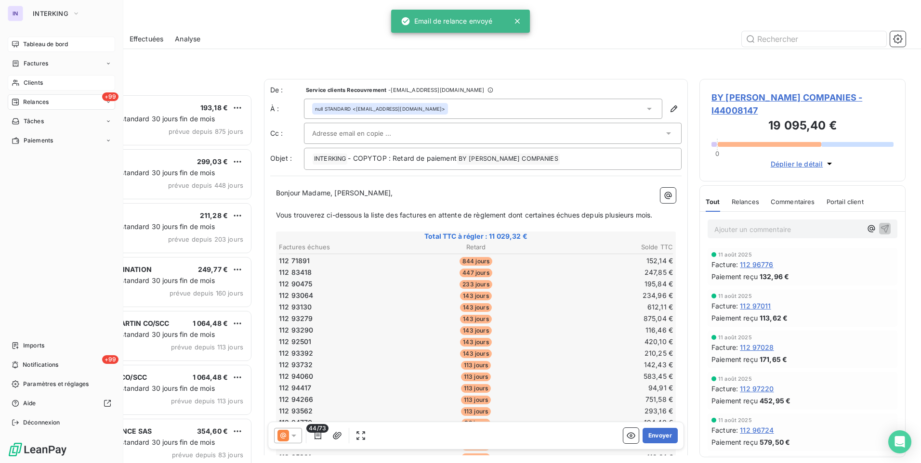
click at [36, 46] on span "Tableau de bord" at bounding box center [45, 44] width 45 height 9
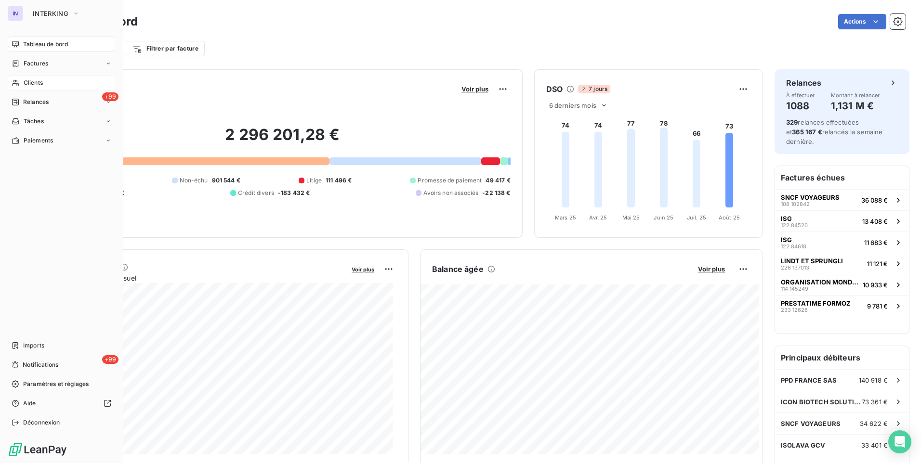
click at [27, 82] on span "Clients" at bounding box center [33, 82] width 19 height 9
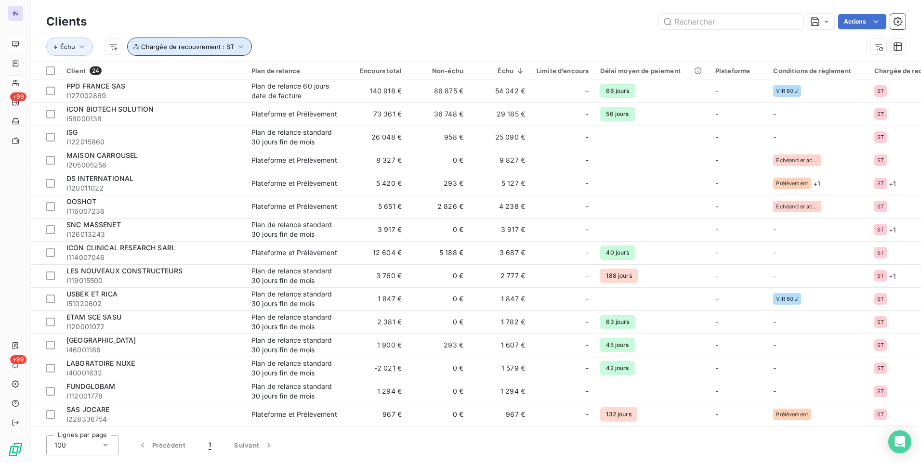
click at [199, 45] on span "Chargée de recouvrement : ST" at bounding box center [187, 47] width 93 height 8
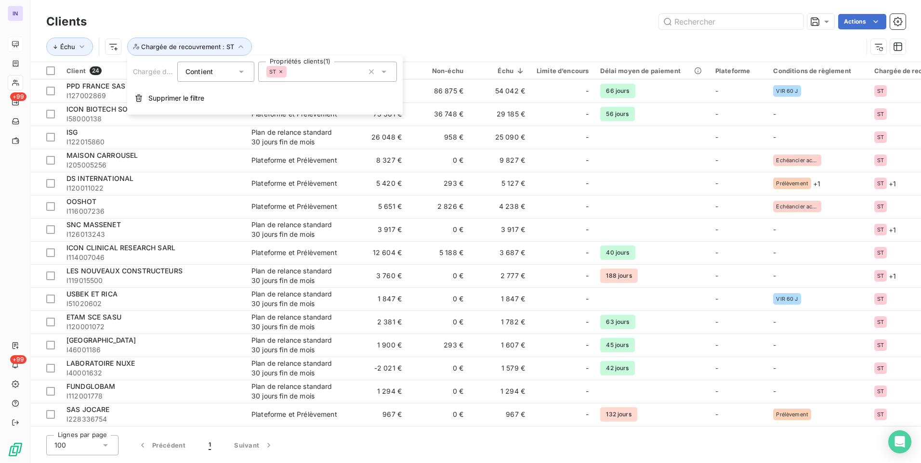
click at [306, 71] on div "ST" at bounding box center [327, 72] width 139 height 20
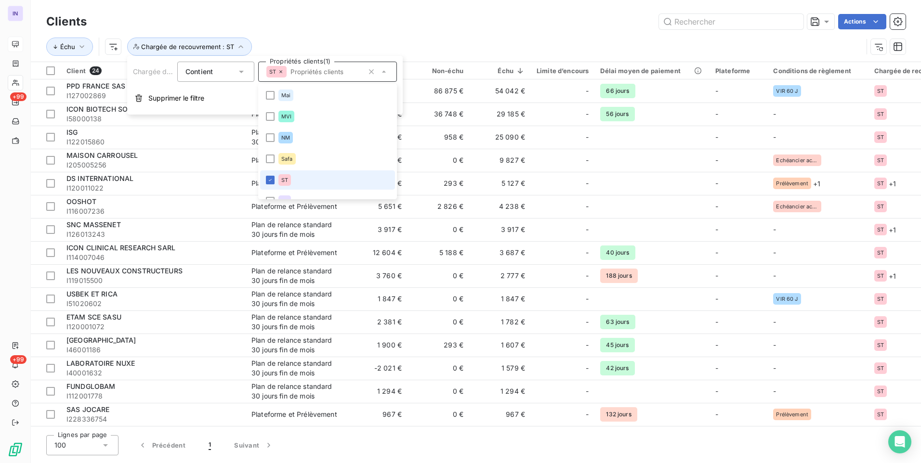
click at [270, 177] on icon at bounding box center [270, 180] width 6 height 6
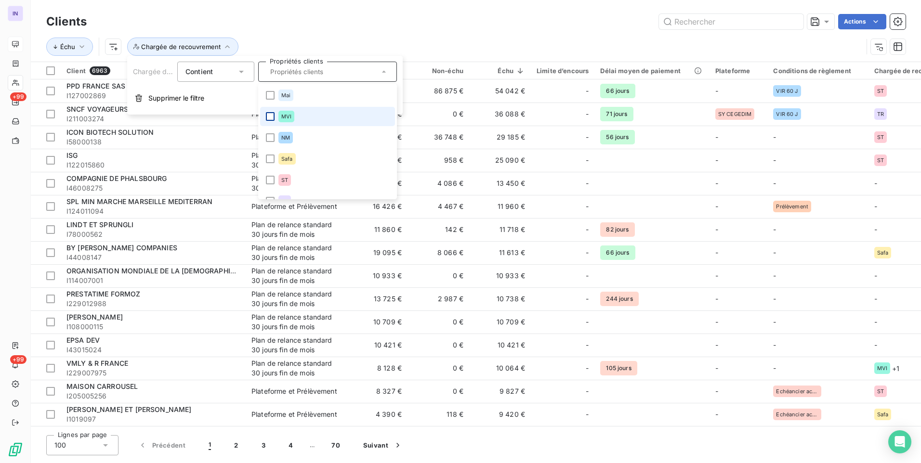
click at [273, 115] on div at bounding box center [270, 116] width 9 height 9
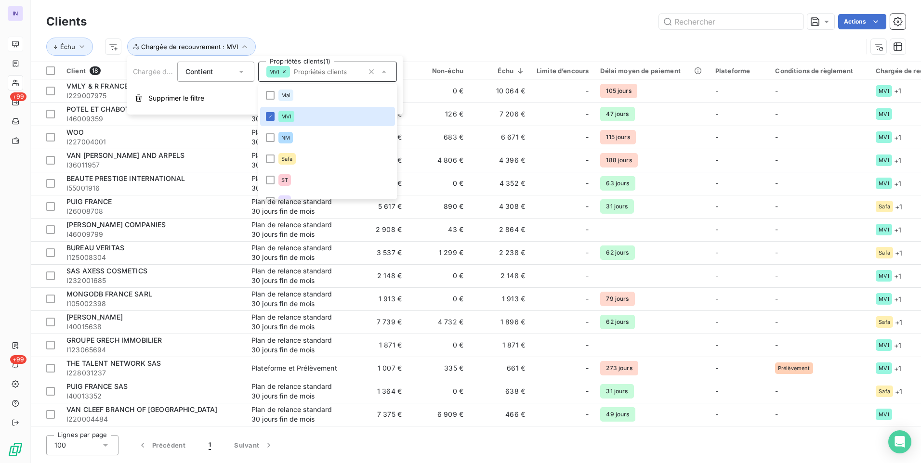
click at [466, 36] on div "Échu Chargée de recouvrement : MVI" at bounding box center [475, 47] width 859 height 30
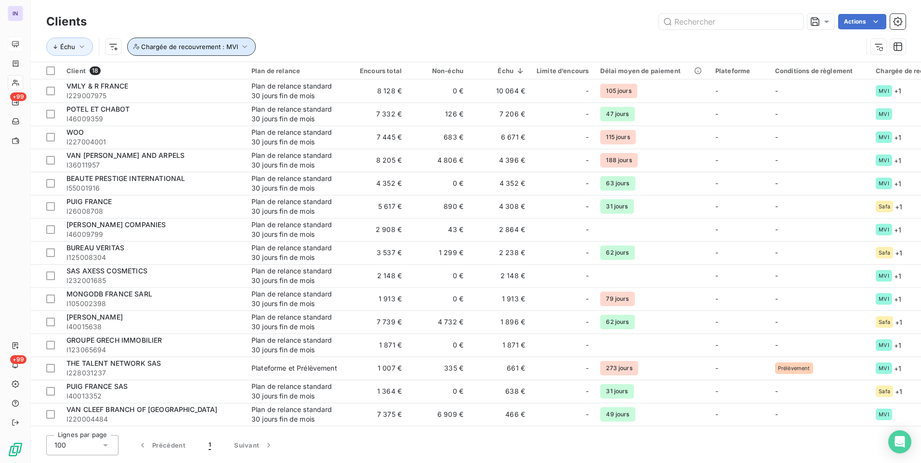
click at [201, 49] on span "Chargée de recouvrement : MVI" at bounding box center [189, 47] width 97 height 8
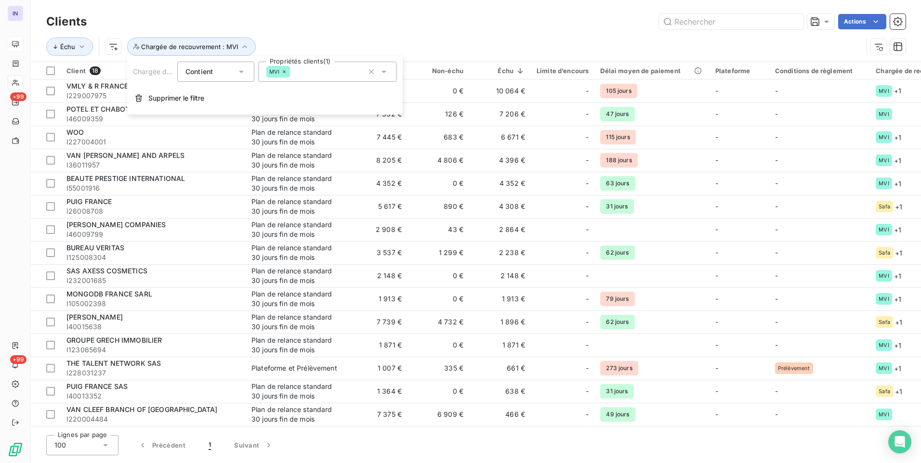
click at [284, 70] on icon at bounding box center [284, 72] width 6 height 6
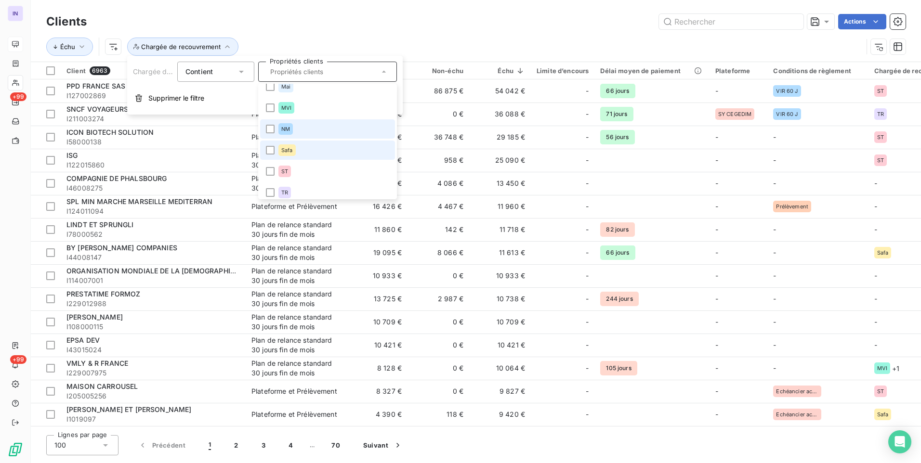
scroll to position [13, 0]
click at [270, 144] on div at bounding box center [270, 145] width 9 height 9
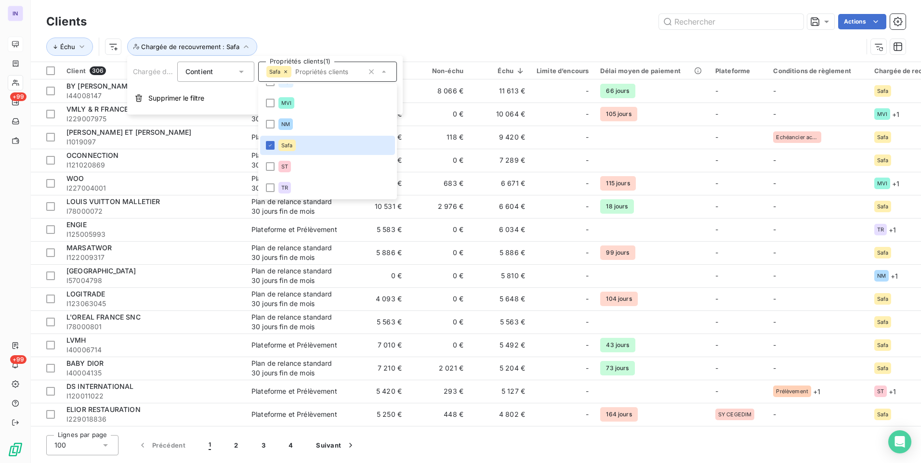
click at [471, 24] on div "Actions" at bounding box center [501, 21] width 807 height 15
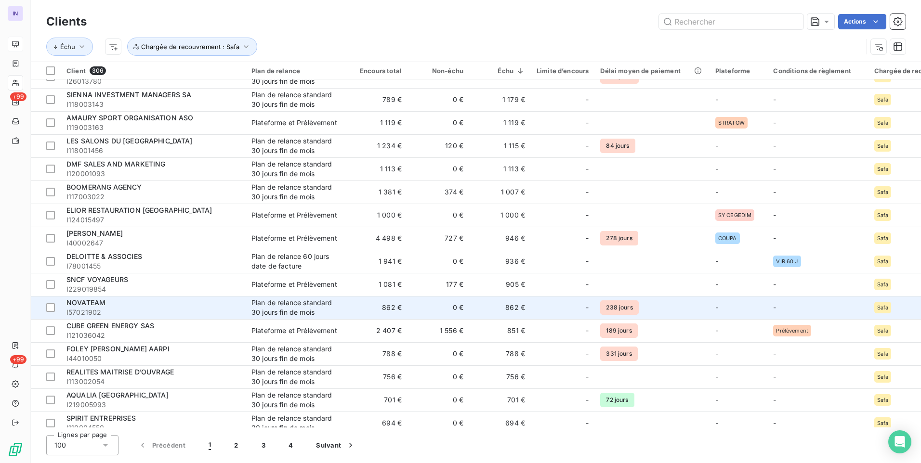
scroll to position [1390, 0]
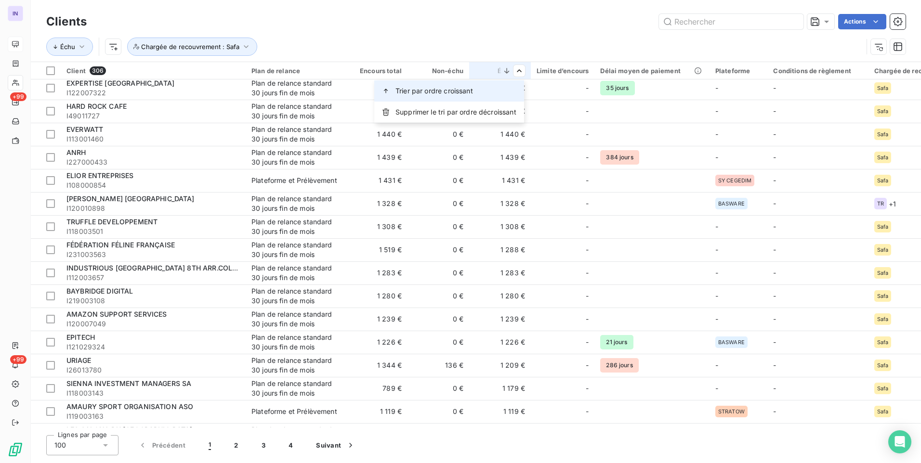
click at [480, 96] on div "Trier par ordre croissant" at bounding box center [449, 90] width 150 height 21
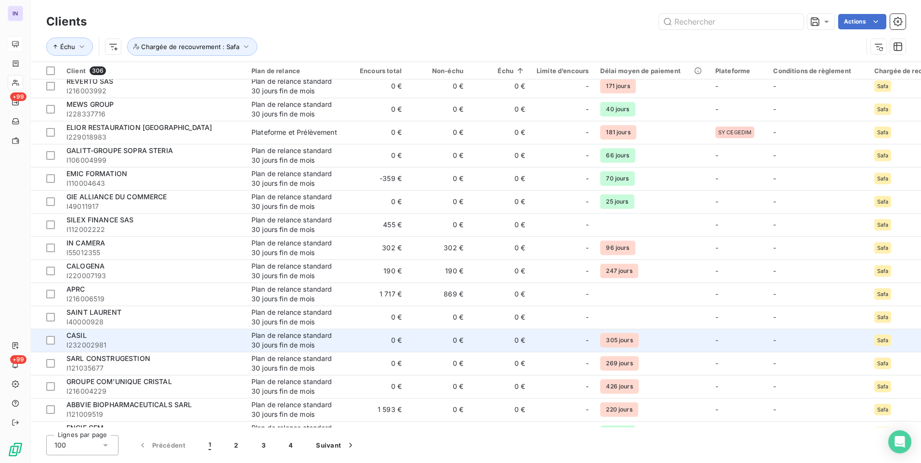
scroll to position [0, 0]
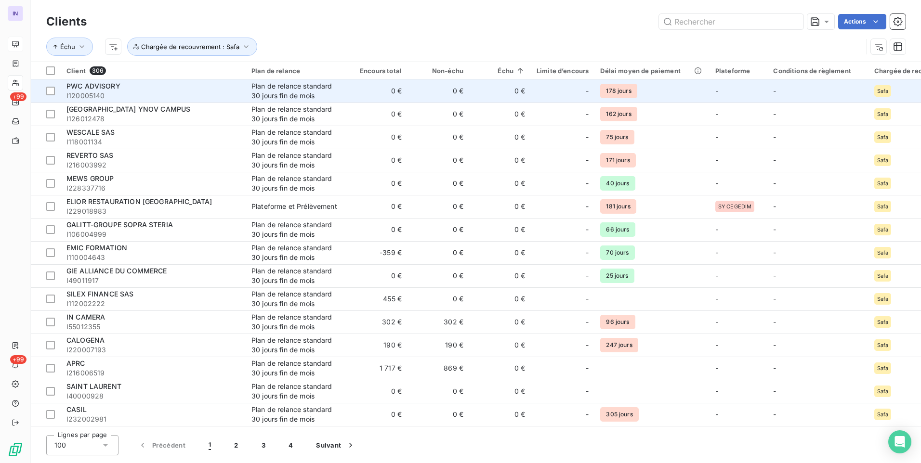
click at [383, 89] on td "0 €" at bounding box center [377, 90] width 62 height 23
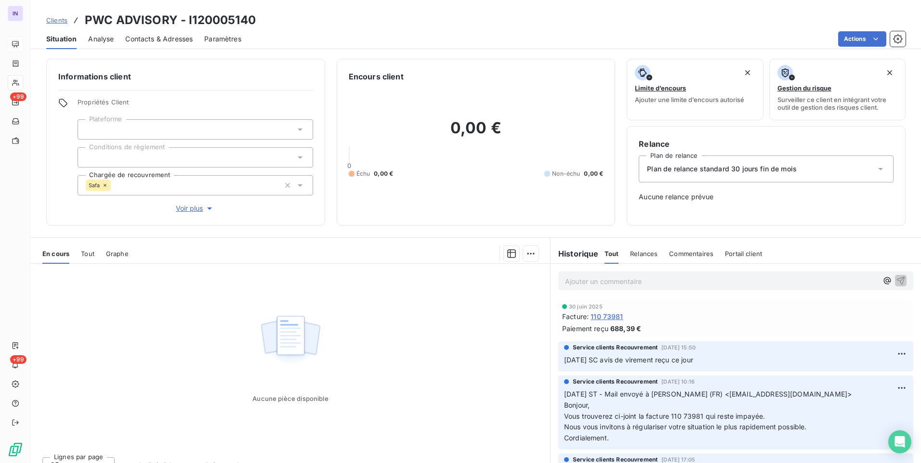
click at [104, 182] on icon at bounding box center [105, 185] width 6 height 6
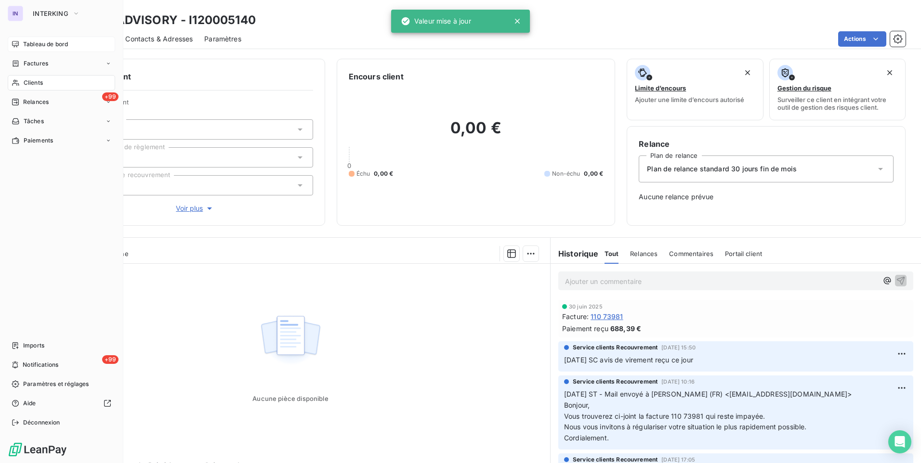
click at [26, 81] on span "Clients" at bounding box center [33, 82] width 19 height 9
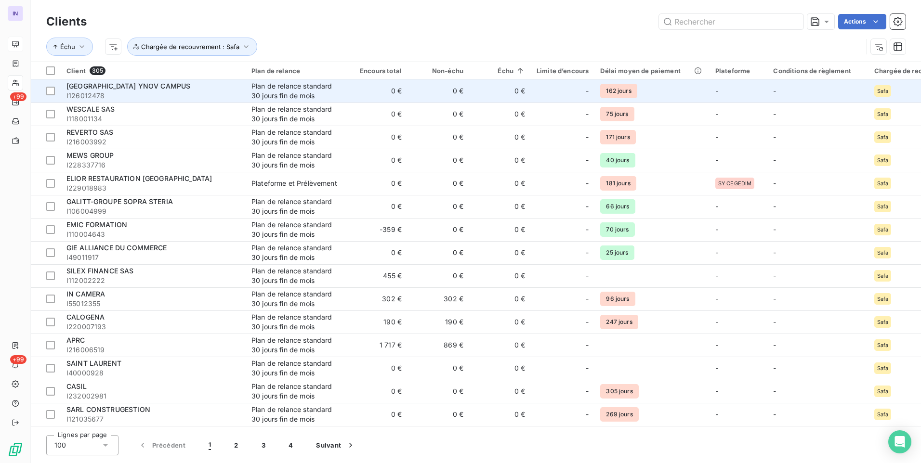
click at [462, 91] on td "0 €" at bounding box center [438, 90] width 62 height 23
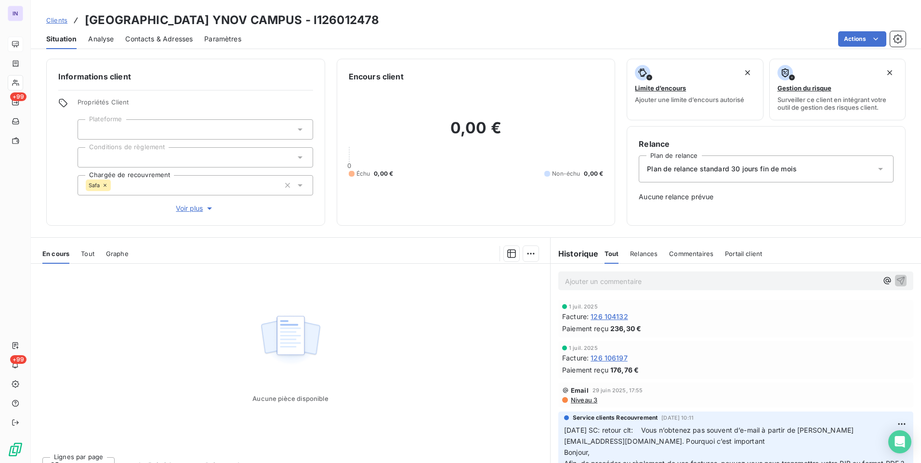
click at [104, 184] on icon at bounding box center [105, 185] width 6 height 6
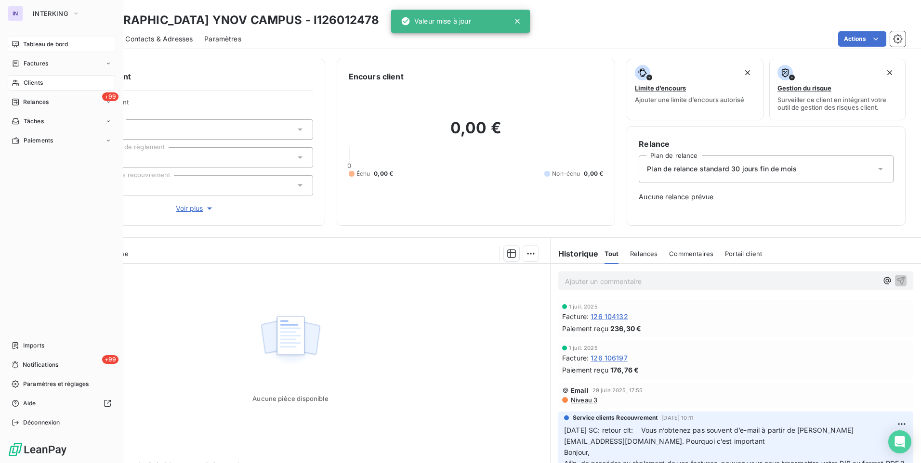
click at [30, 82] on span "Clients" at bounding box center [33, 82] width 19 height 9
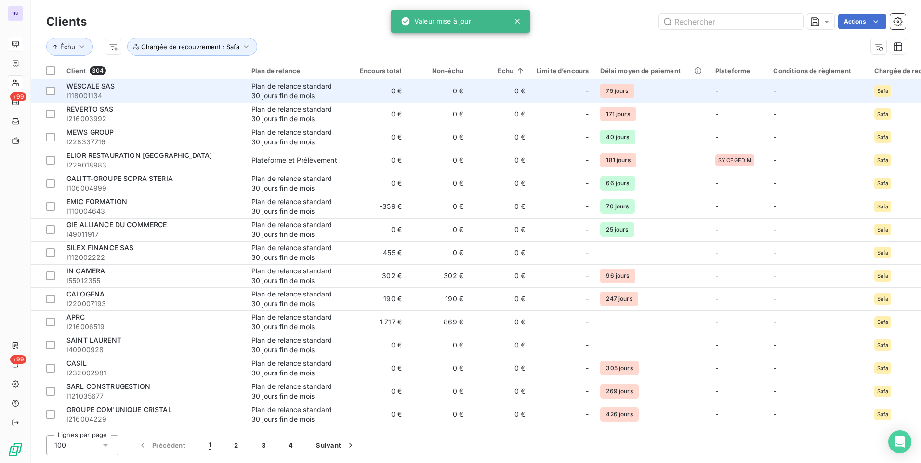
click at [523, 89] on td "0 €" at bounding box center [500, 90] width 62 height 23
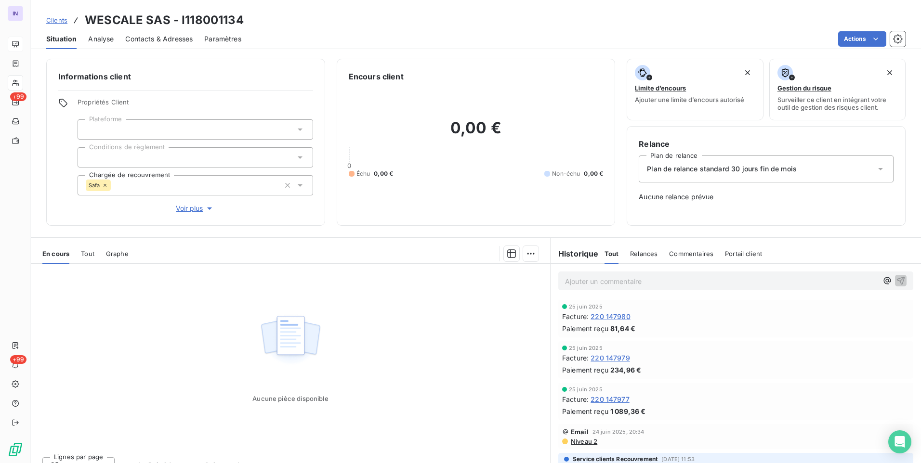
click at [104, 183] on icon at bounding box center [105, 185] width 6 height 6
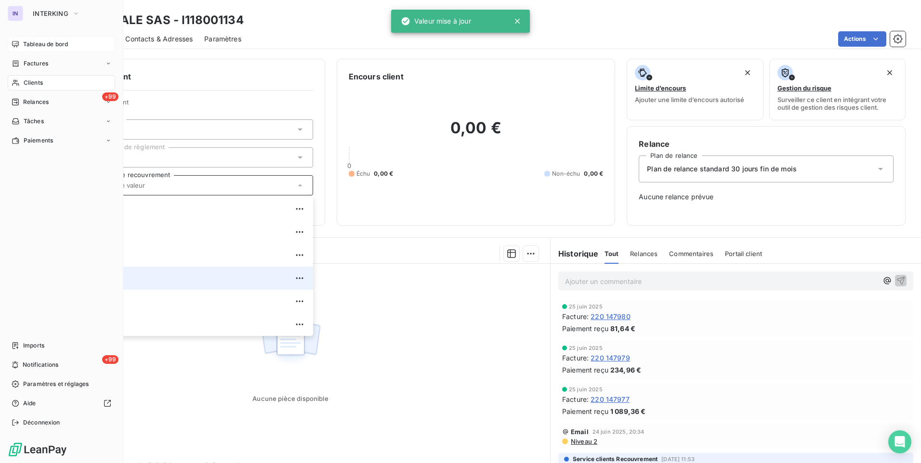
click at [37, 86] on span "Clients" at bounding box center [33, 82] width 19 height 9
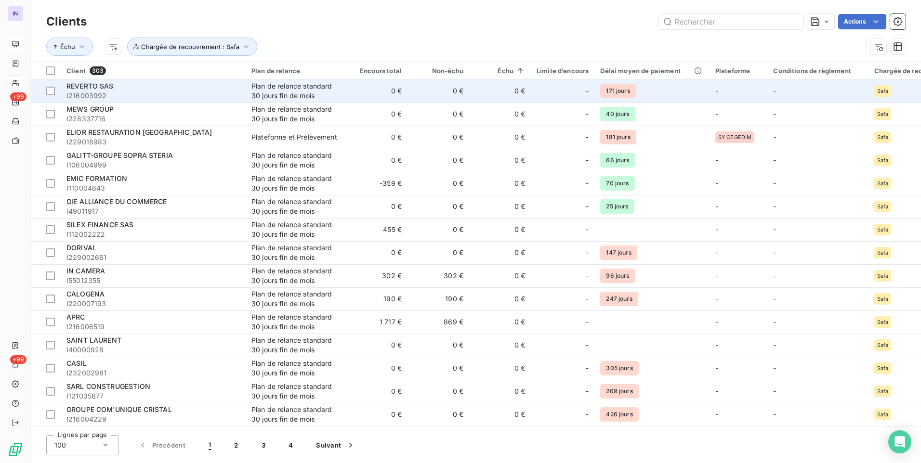
click at [341, 98] on td "Plan de relance standard 30 jours fin de mois" at bounding box center [296, 90] width 100 height 23
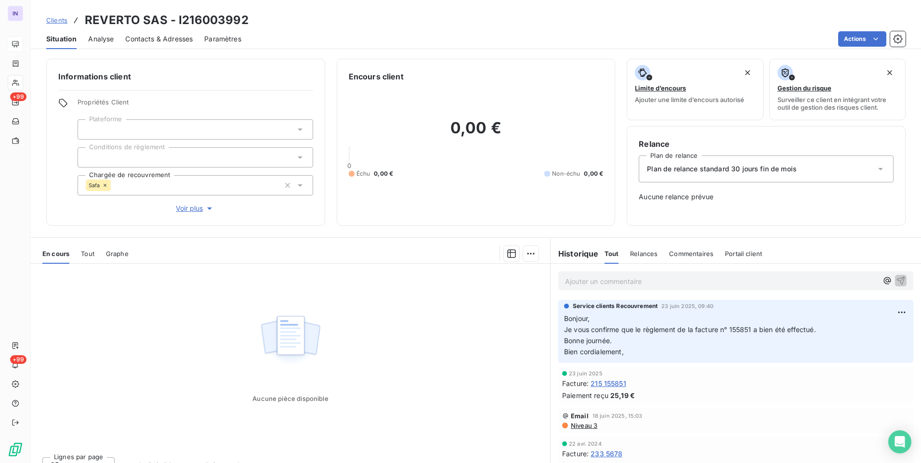
click at [106, 186] on icon at bounding box center [105, 185] width 6 height 6
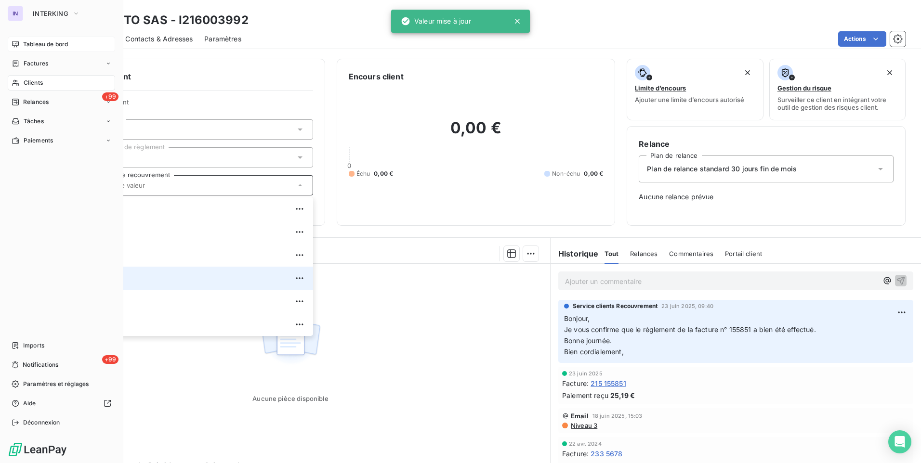
click at [61, 93] on nav "Tableau de bord Factures Clients +99 Relances Tâches Paiements" at bounding box center [61, 93] width 107 height 112
click at [36, 83] on span "Clients" at bounding box center [33, 82] width 19 height 9
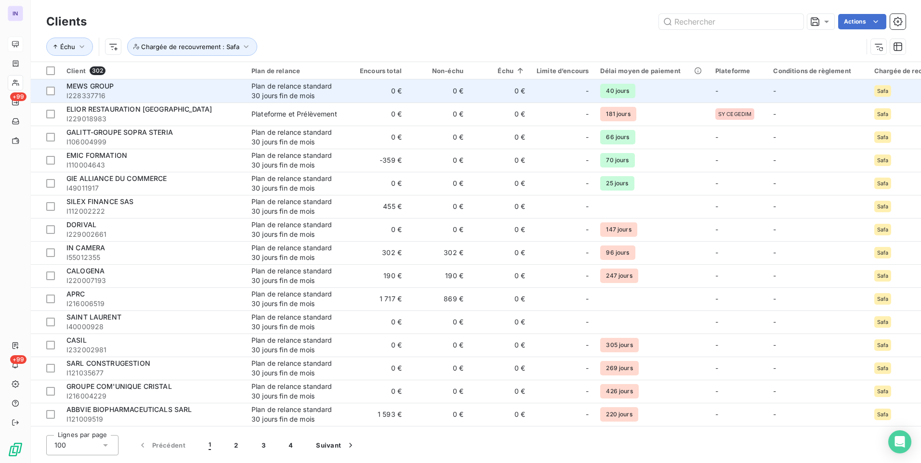
click at [495, 89] on td "0 €" at bounding box center [500, 90] width 62 height 23
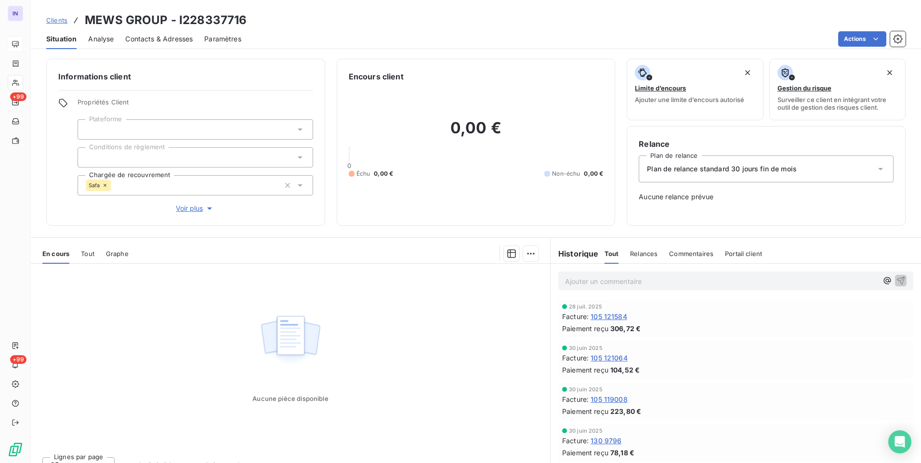
click at [104, 184] on icon at bounding box center [105, 185] width 6 height 6
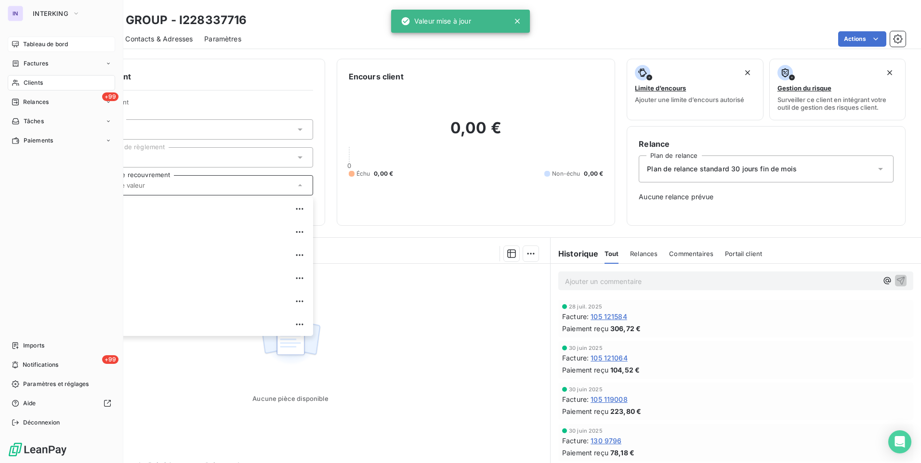
click at [28, 80] on span "Clients" at bounding box center [33, 82] width 19 height 9
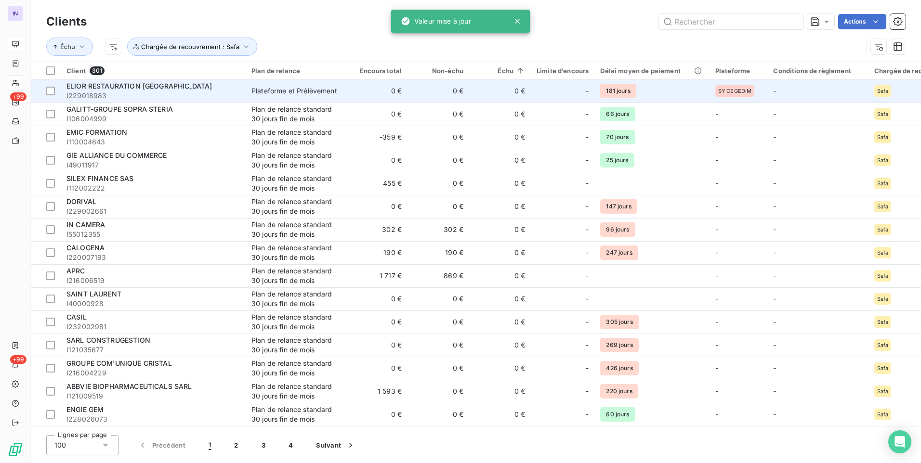
click at [248, 96] on td "Plateforme et Prélèvement" at bounding box center [296, 90] width 100 height 23
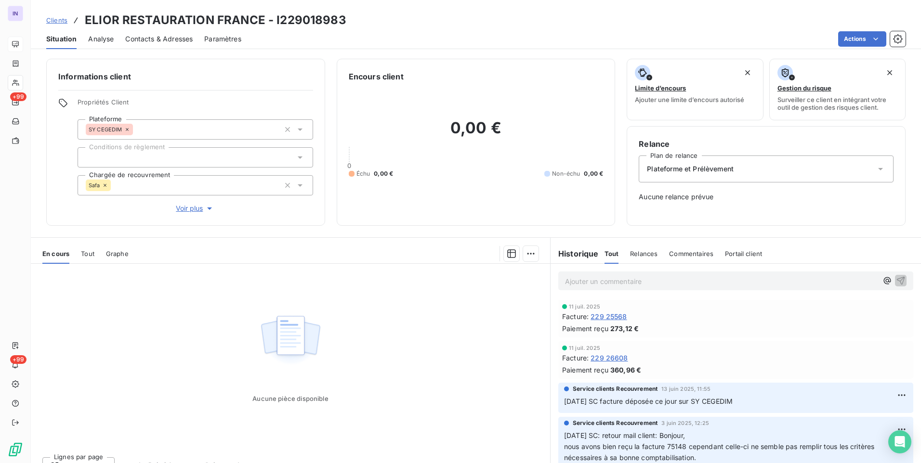
click at [104, 185] on icon at bounding box center [105, 185] width 6 height 6
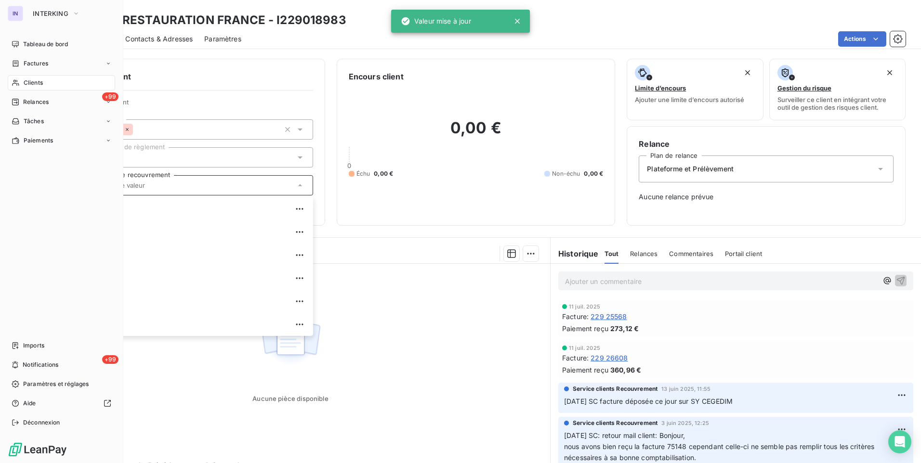
click at [38, 78] on div "Clients" at bounding box center [61, 82] width 107 height 15
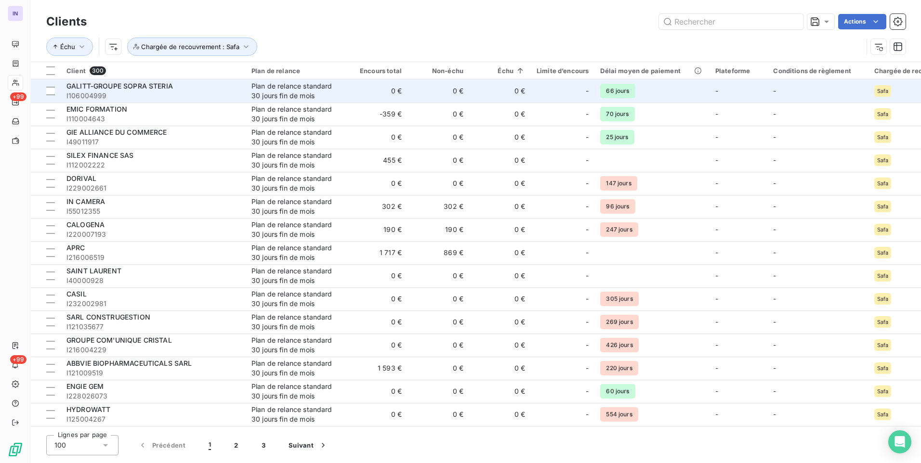
click at [235, 91] on span "I106004999" at bounding box center [152, 96] width 173 height 10
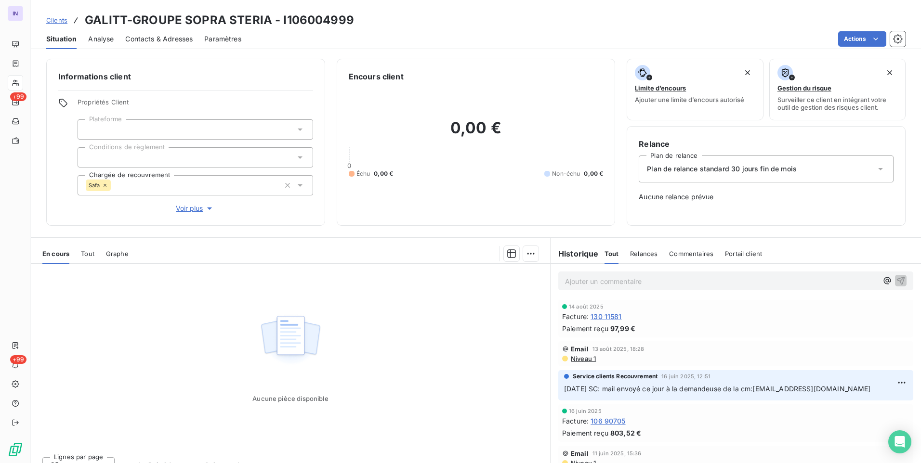
click at [105, 183] on icon at bounding box center [105, 185] width 6 height 6
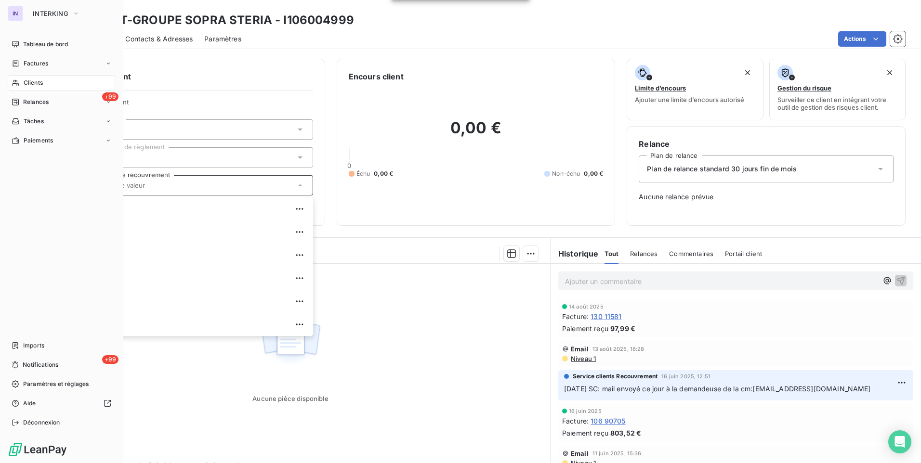
click at [35, 83] on span "Clients" at bounding box center [33, 82] width 19 height 9
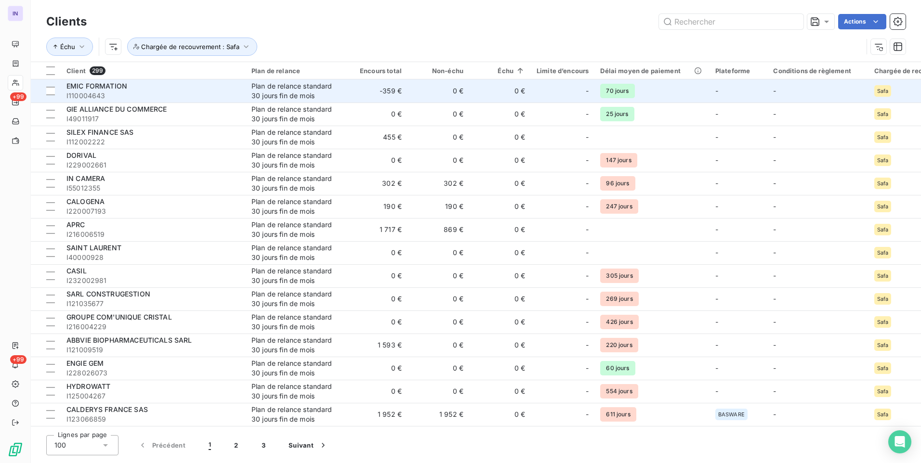
click at [450, 93] on td "0 €" at bounding box center [438, 90] width 62 height 23
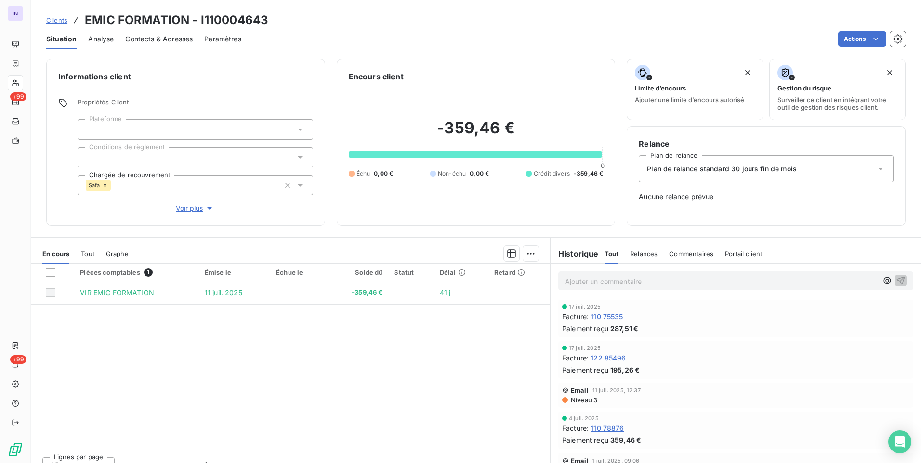
click at [104, 185] on icon at bounding box center [105, 185] width 6 height 6
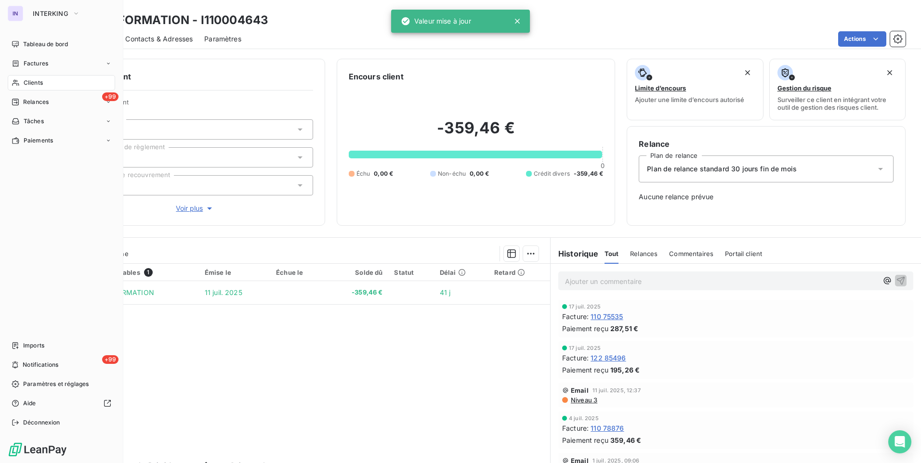
click at [43, 84] on div "Clients" at bounding box center [61, 82] width 107 height 15
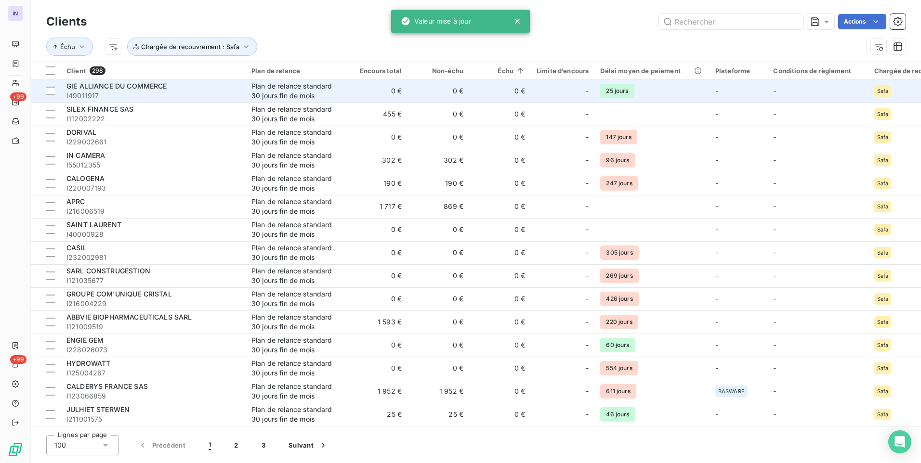
click at [406, 97] on td "0 €" at bounding box center [377, 90] width 62 height 23
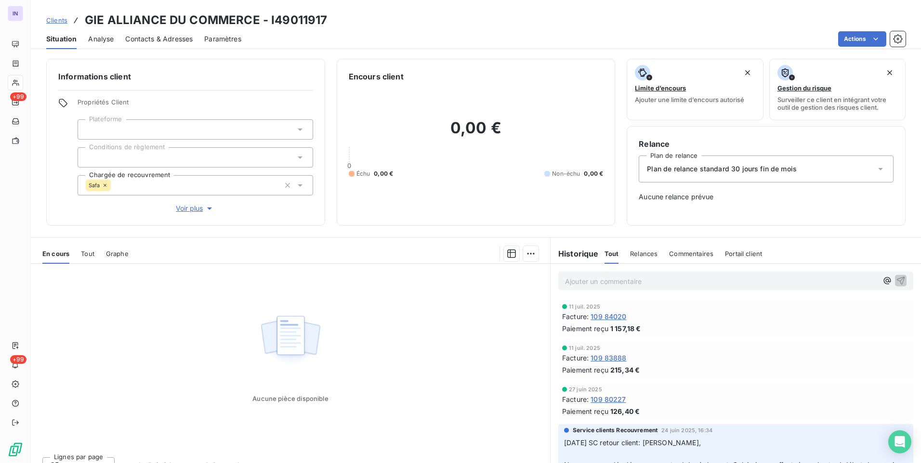
click at [104, 184] on icon at bounding box center [105, 185] width 6 height 6
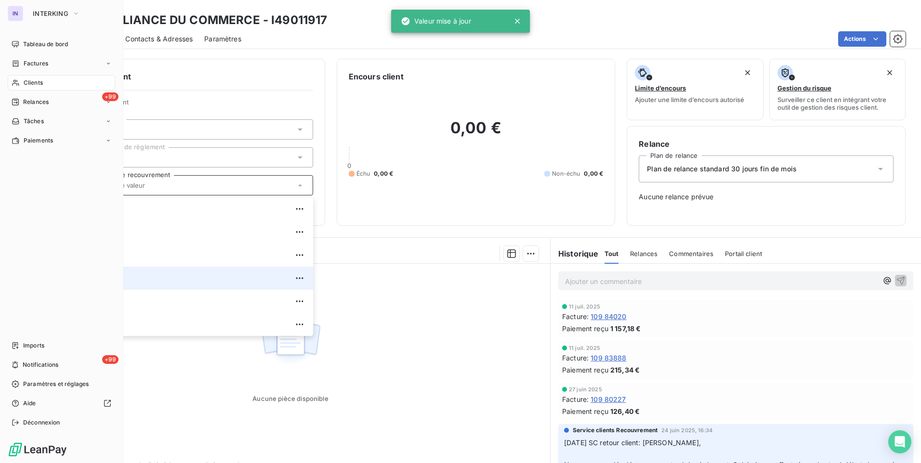
click at [37, 80] on span "Clients" at bounding box center [33, 82] width 19 height 9
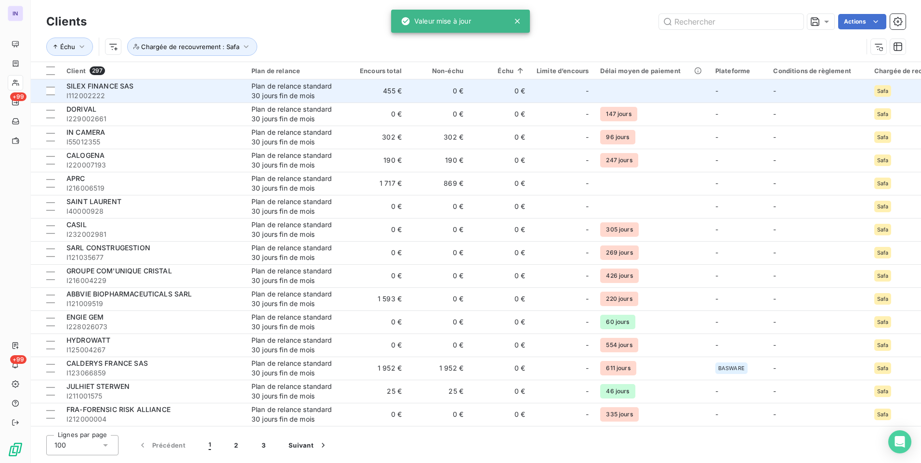
click at [390, 94] on td "455 €" at bounding box center [377, 90] width 62 height 23
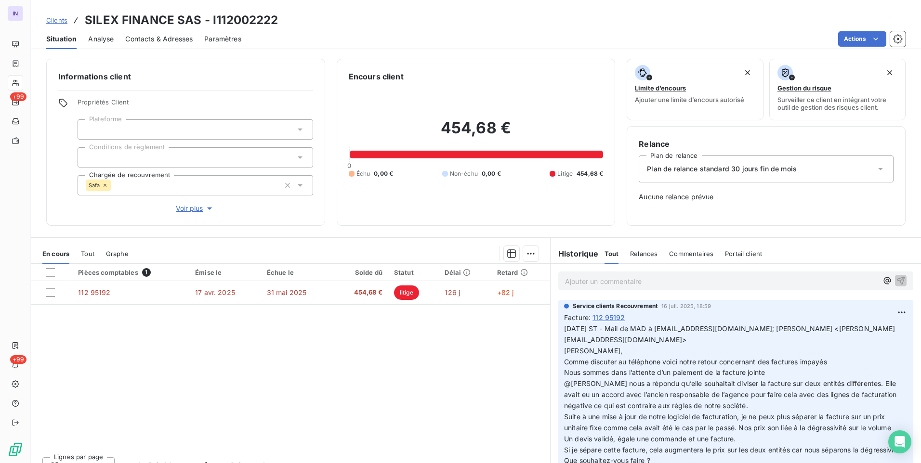
click at [105, 183] on icon at bounding box center [105, 185] width 6 height 6
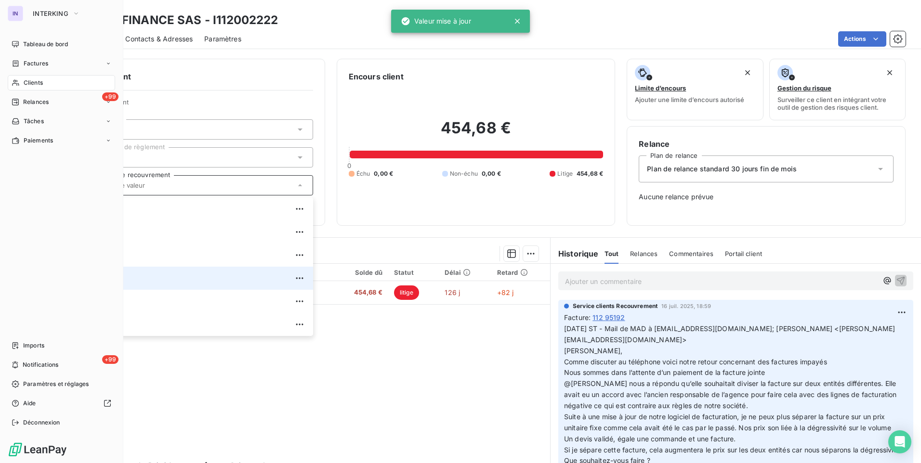
click at [34, 82] on span "Clients" at bounding box center [33, 82] width 19 height 9
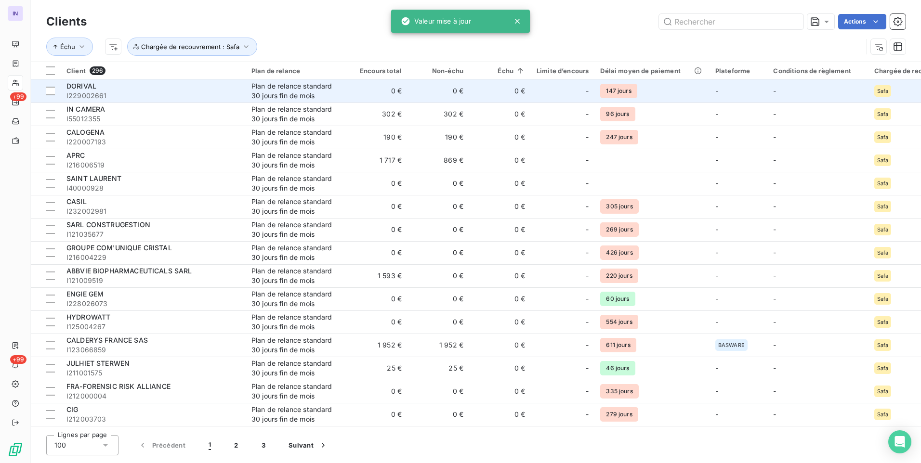
click at [171, 93] on span "I229002661" at bounding box center [152, 96] width 173 height 10
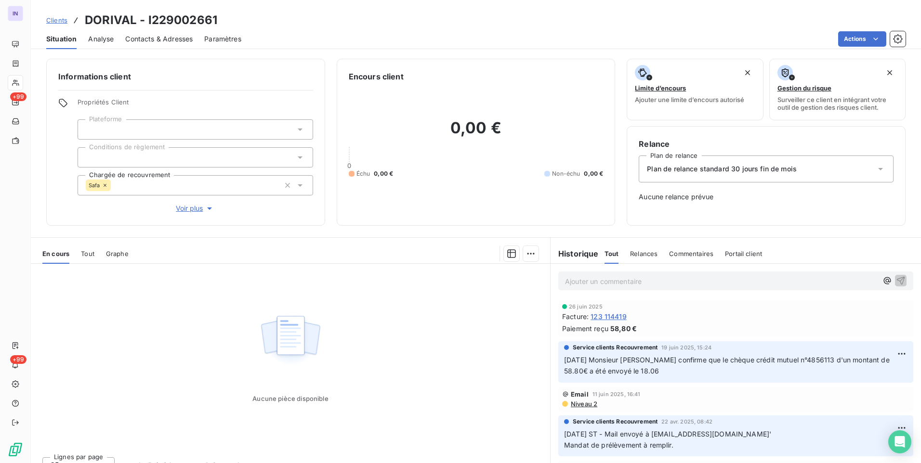
click at [105, 183] on icon at bounding box center [105, 185] width 6 height 6
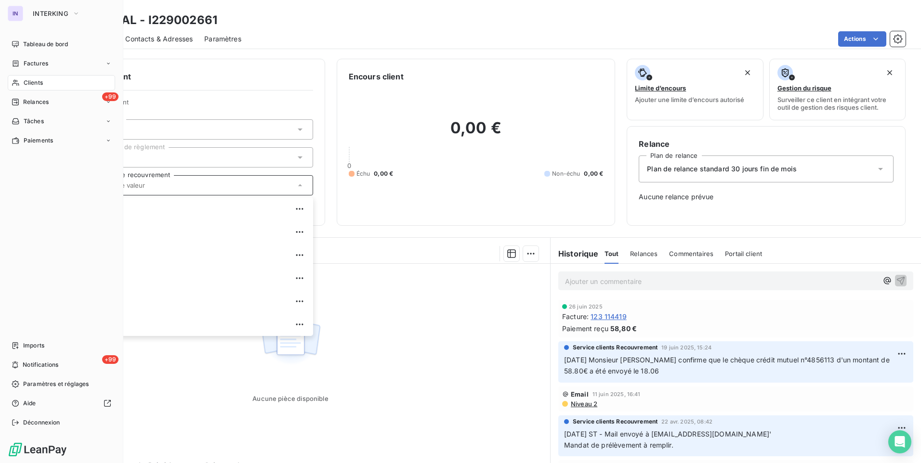
click at [32, 80] on span "Clients" at bounding box center [33, 82] width 19 height 9
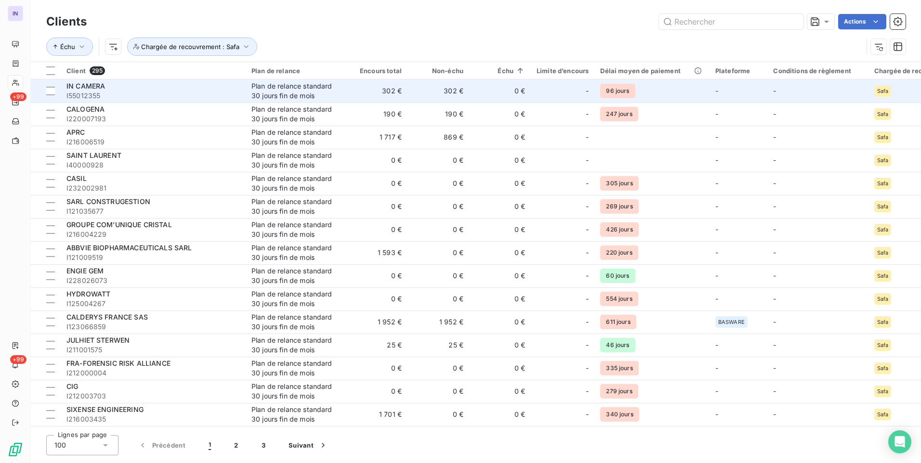
click at [159, 92] on span "I55012355" at bounding box center [152, 96] width 173 height 10
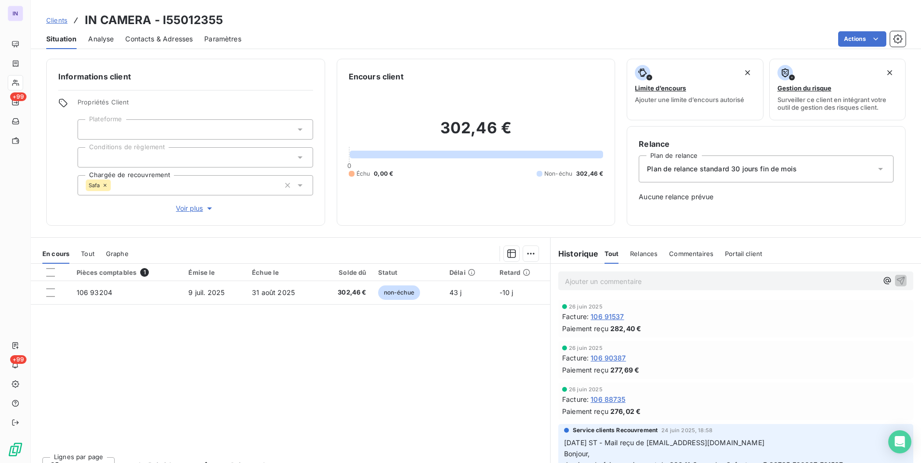
click at [104, 184] on icon at bounding box center [105, 185] width 6 height 6
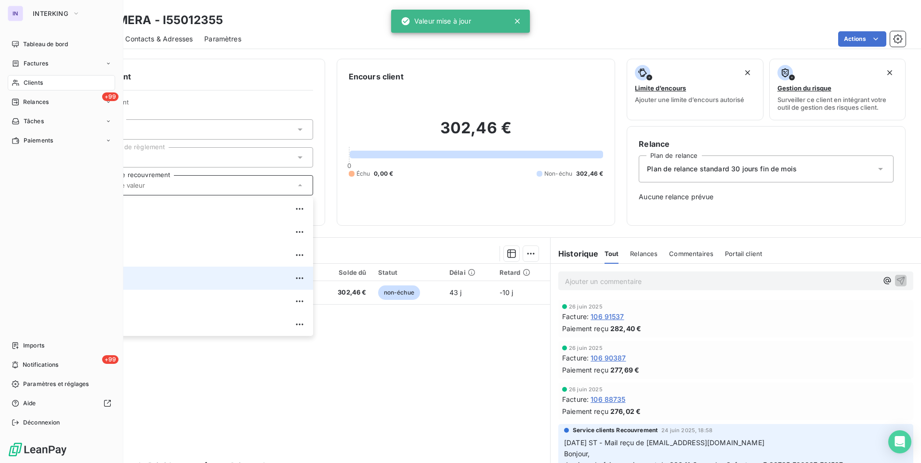
click at [31, 83] on span "Clients" at bounding box center [33, 82] width 19 height 9
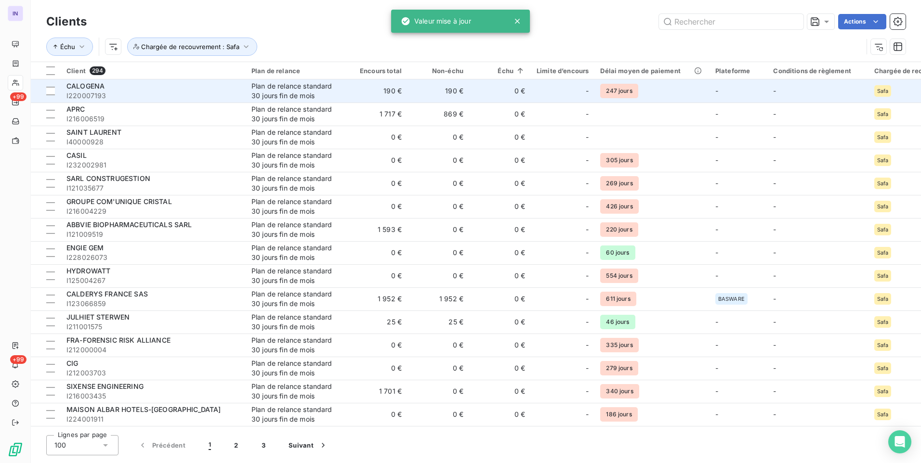
click at [252, 95] on div "Plan de relance standard 30 jours fin de mois" at bounding box center [295, 90] width 89 height 19
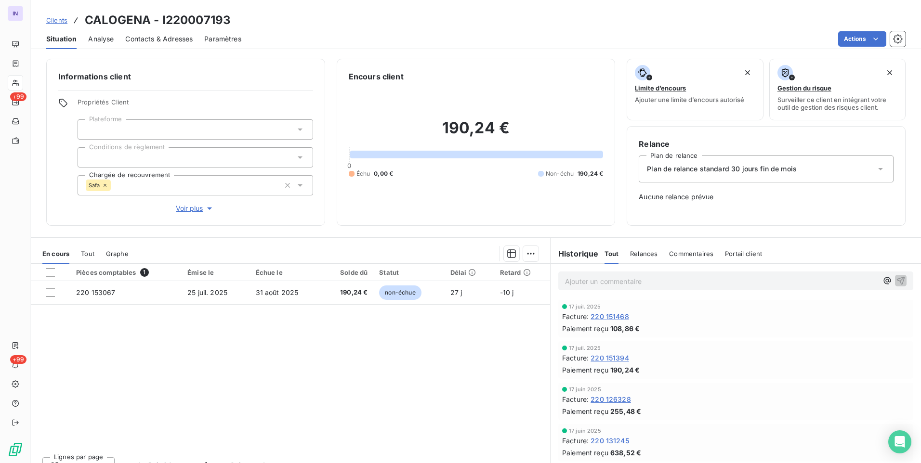
click at [104, 183] on icon at bounding box center [105, 185] width 6 height 6
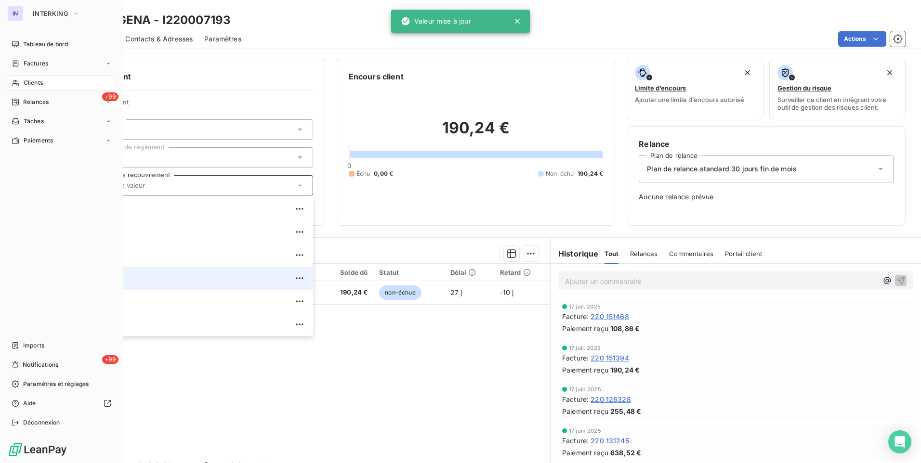
click at [35, 84] on span "Clients" at bounding box center [33, 82] width 19 height 9
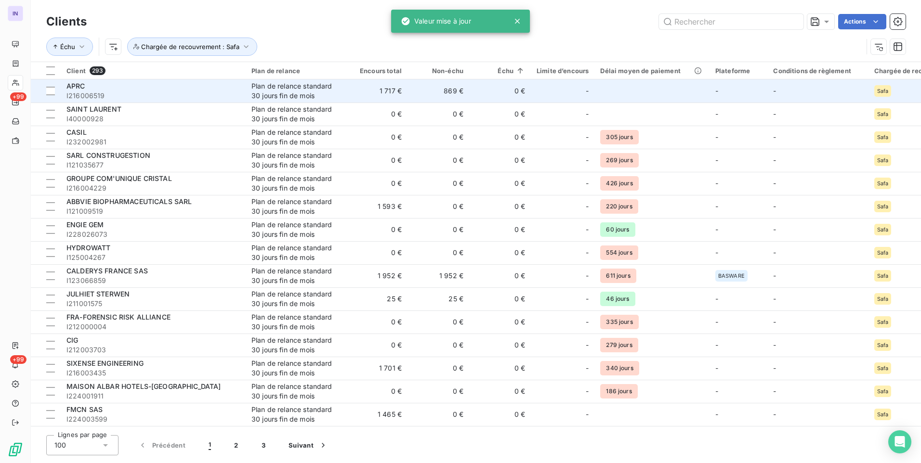
click at [237, 90] on div "APRC" at bounding box center [152, 86] width 173 height 10
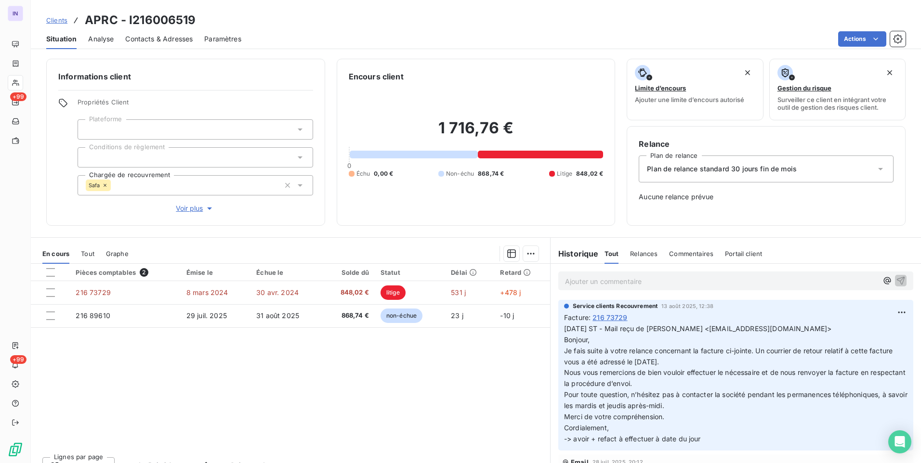
click at [104, 182] on icon at bounding box center [105, 185] width 6 height 6
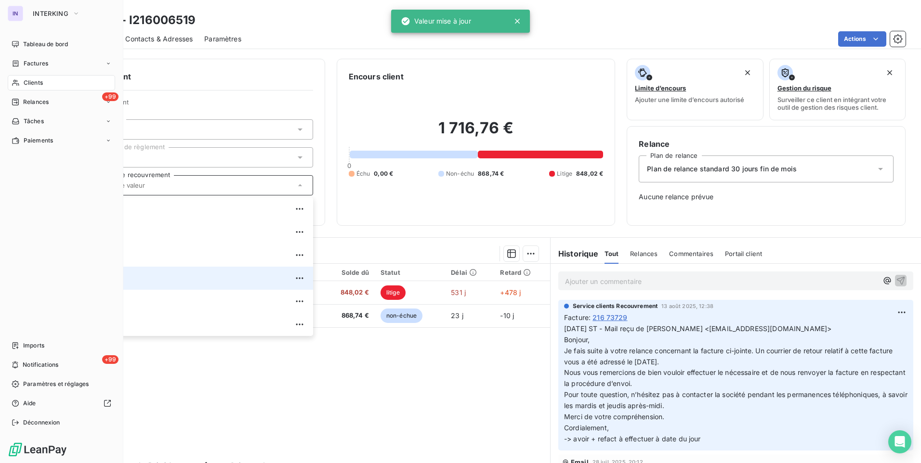
click at [32, 84] on span "Clients" at bounding box center [33, 82] width 19 height 9
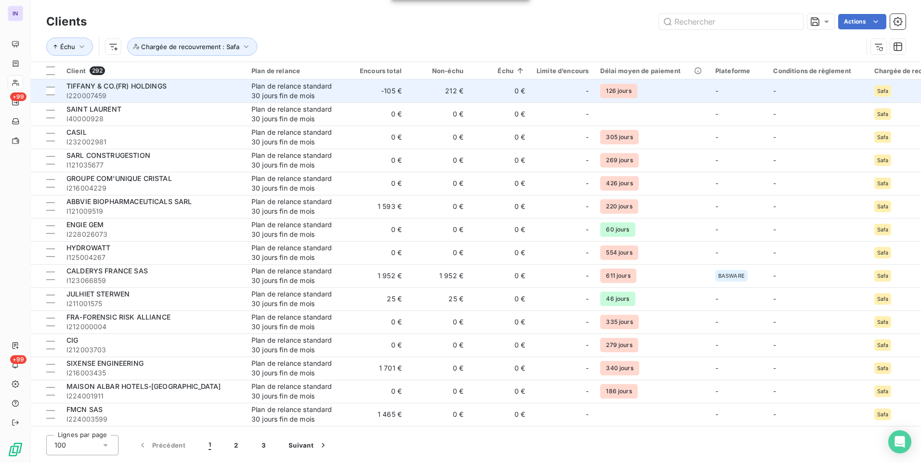
click at [225, 97] on span "I220007459" at bounding box center [152, 96] width 173 height 10
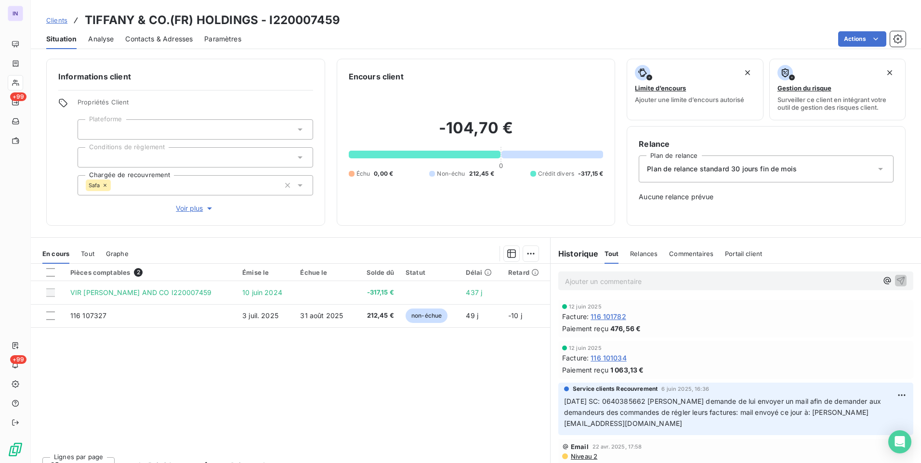
click at [102, 184] on icon at bounding box center [105, 185] width 6 height 6
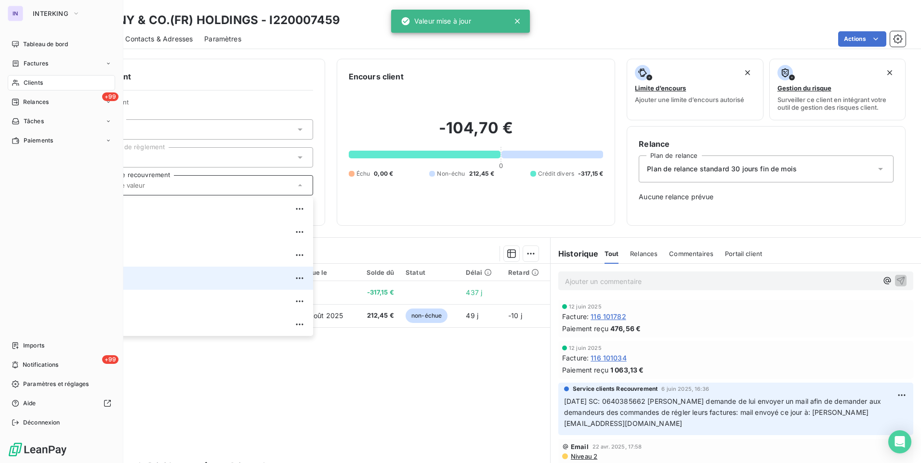
click at [32, 80] on span "Clients" at bounding box center [33, 82] width 19 height 9
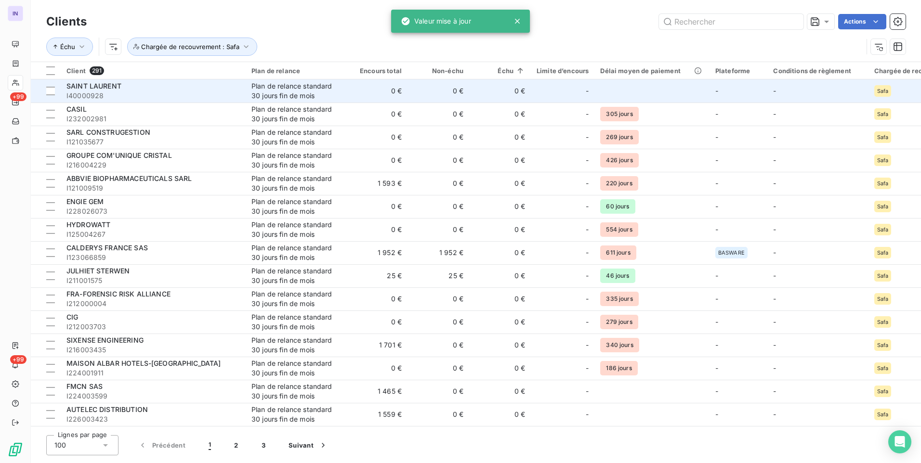
click at [322, 88] on div "Plan de relance standard 30 jours fin de mois" at bounding box center [295, 90] width 89 height 19
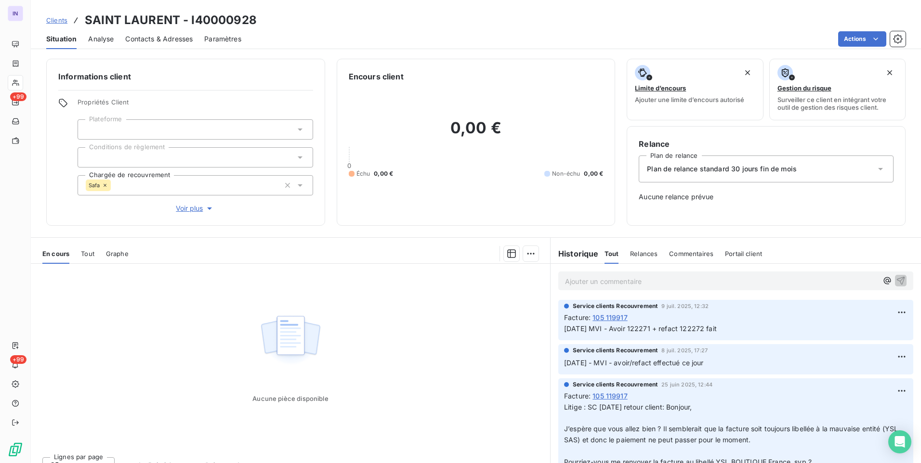
click at [104, 185] on icon at bounding box center [105, 185] width 6 height 6
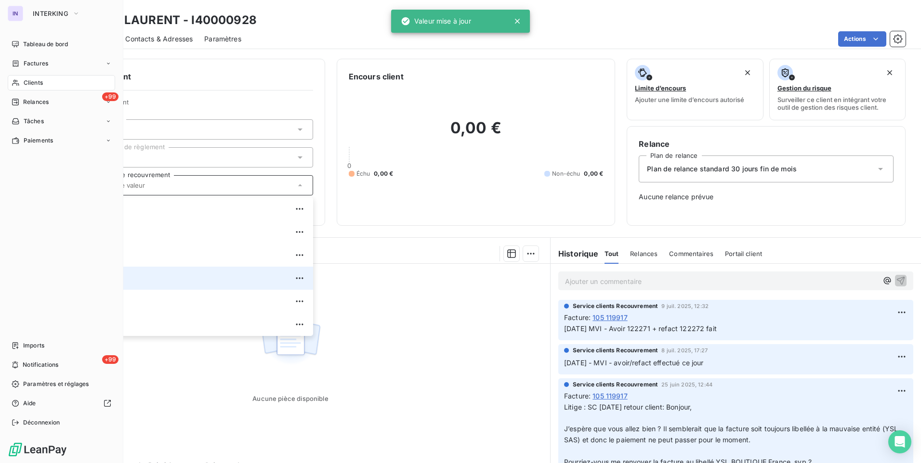
click at [34, 83] on span "Clients" at bounding box center [33, 82] width 19 height 9
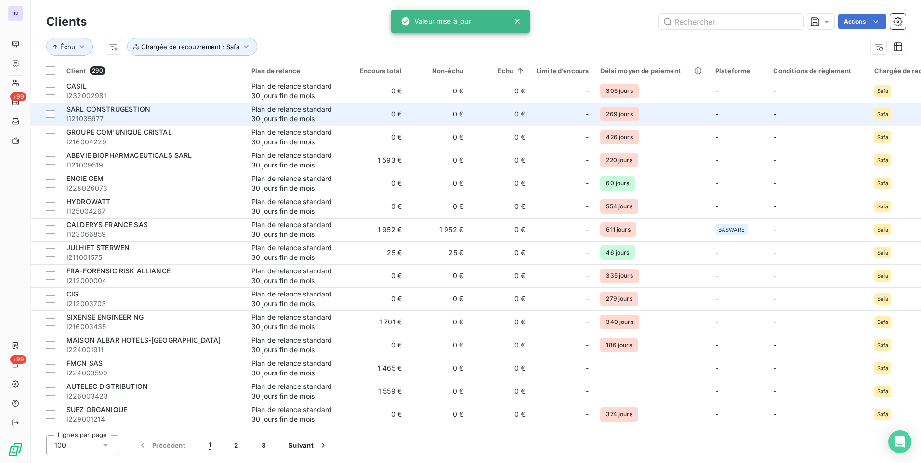
click at [301, 117] on div "Plan de relance standard 30 jours fin de mois" at bounding box center [295, 113] width 89 height 19
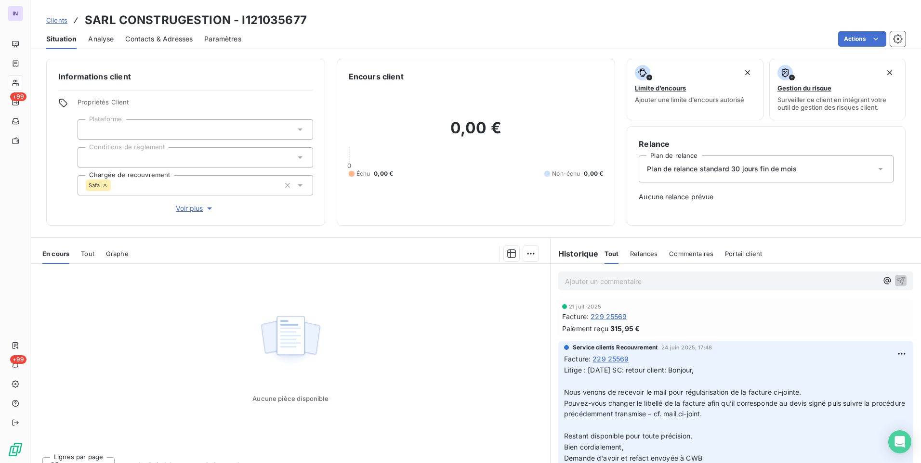
click at [104, 186] on icon at bounding box center [105, 185] width 3 height 3
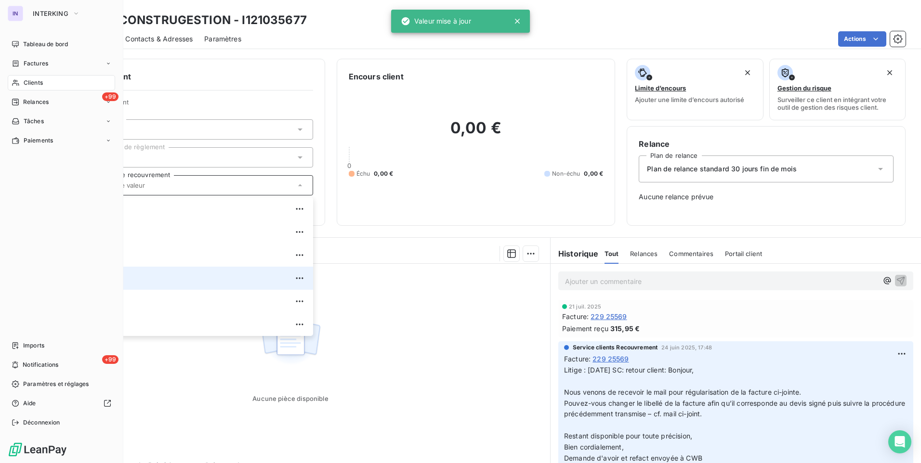
click at [42, 85] on span "Clients" at bounding box center [33, 82] width 19 height 9
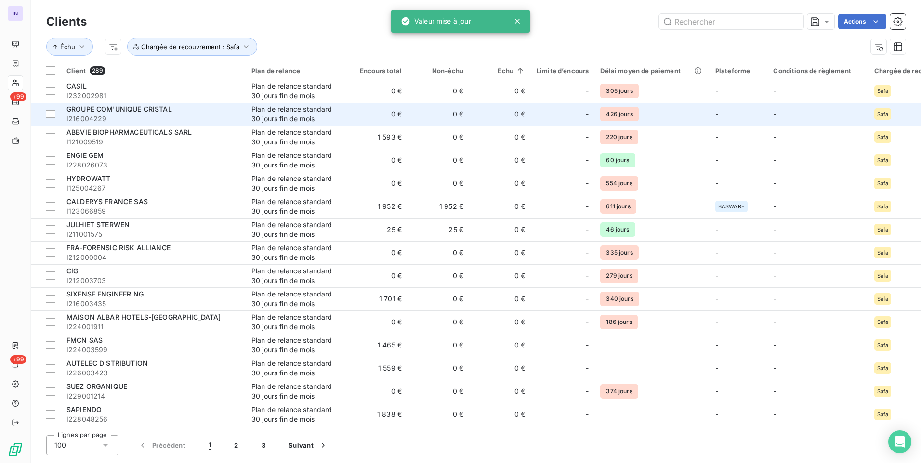
click at [324, 118] on div "Plan de relance standard 30 jours fin de mois" at bounding box center [295, 113] width 89 height 19
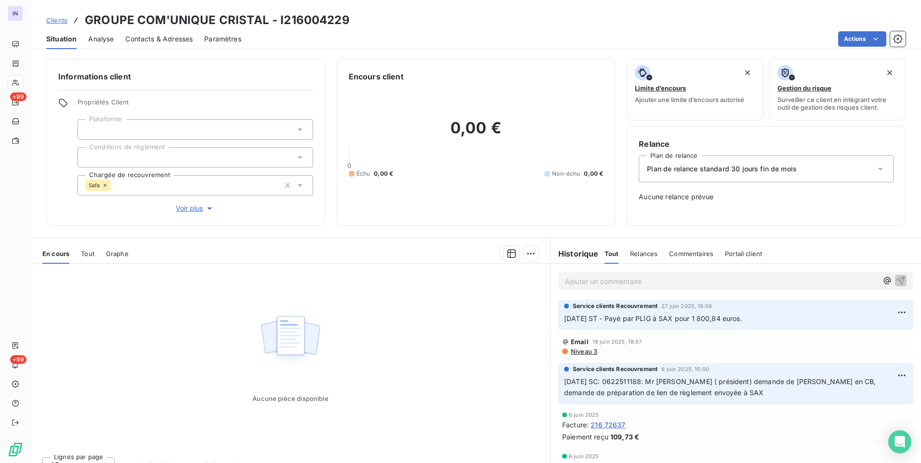
click at [105, 183] on icon at bounding box center [105, 185] width 6 height 6
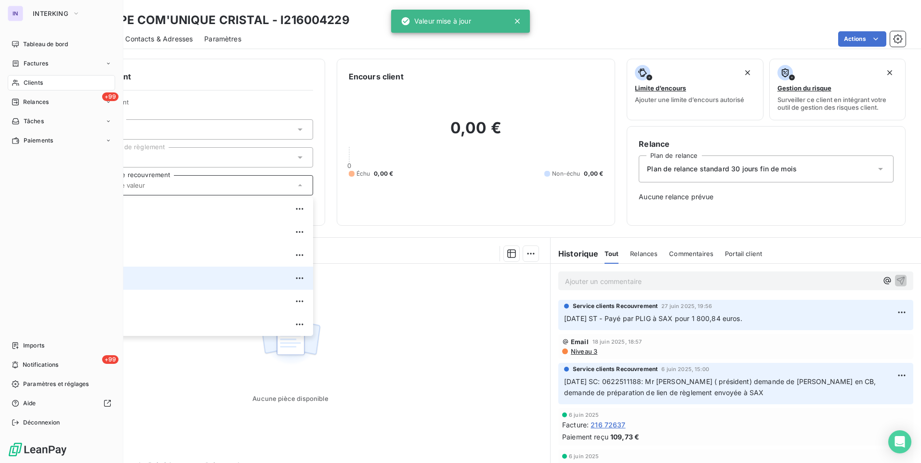
click at [35, 85] on span "Clients" at bounding box center [33, 82] width 19 height 9
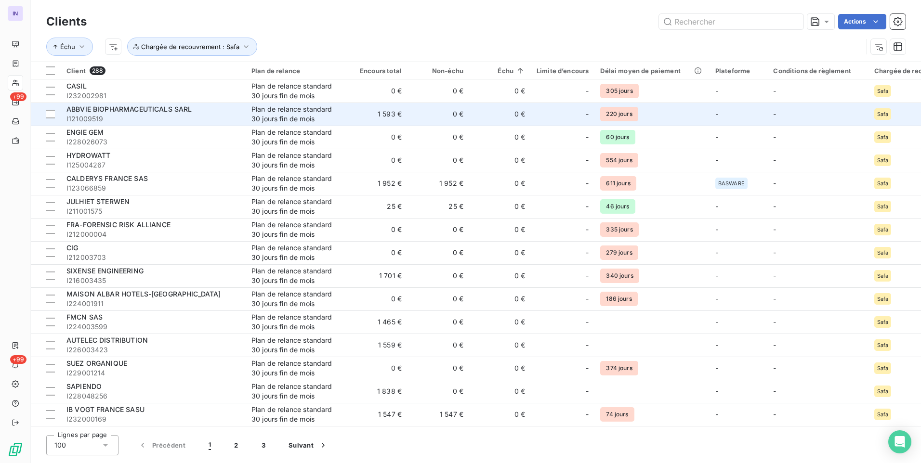
click at [349, 117] on td "1 593 €" at bounding box center [377, 114] width 62 height 23
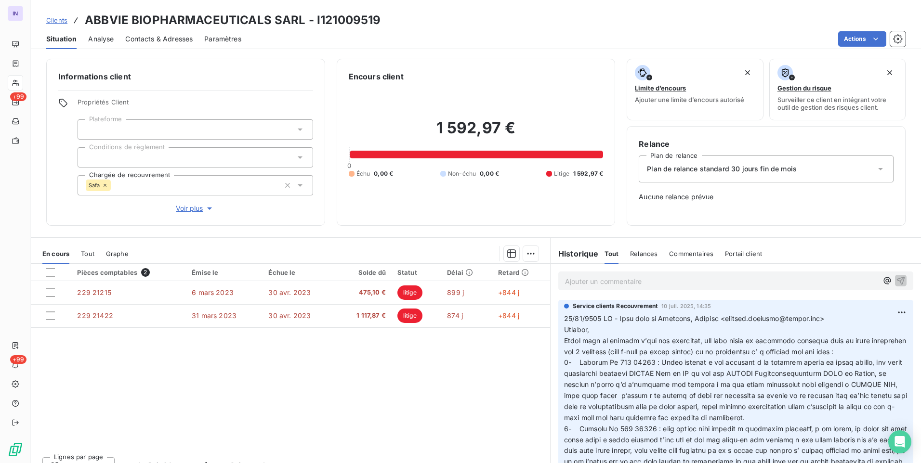
click at [104, 184] on icon at bounding box center [105, 185] width 6 height 6
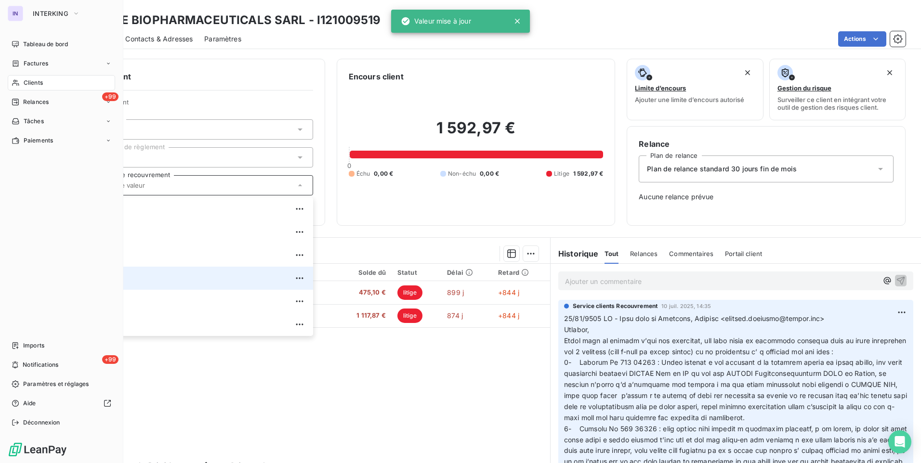
click at [32, 90] on div "Clients" at bounding box center [61, 82] width 107 height 15
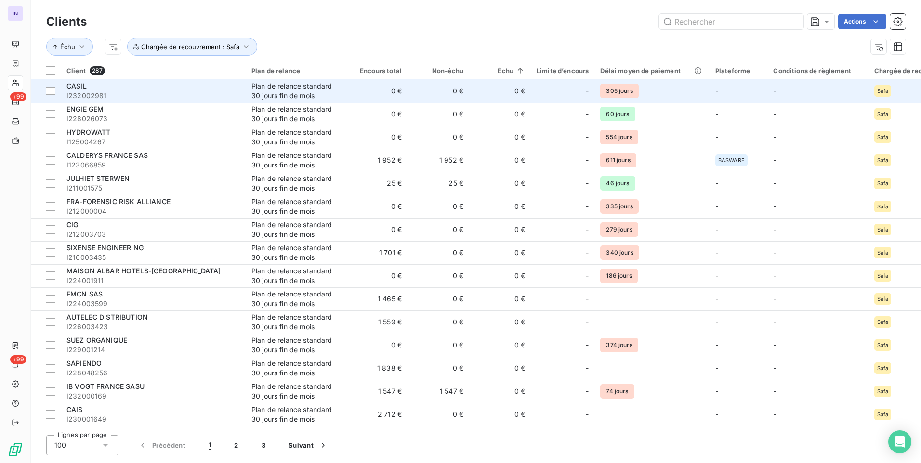
click at [249, 88] on td "Plan de relance standard 30 jours fin de mois" at bounding box center [296, 90] width 100 height 23
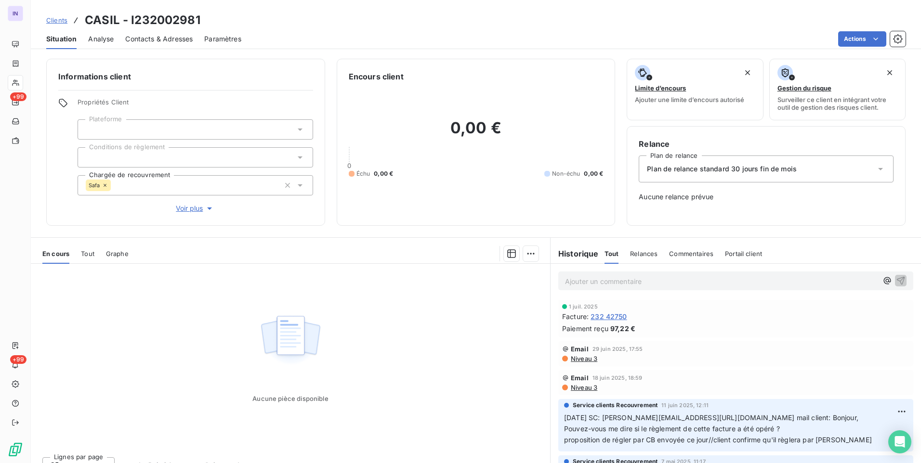
click at [104, 184] on icon at bounding box center [105, 185] width 6 height 6
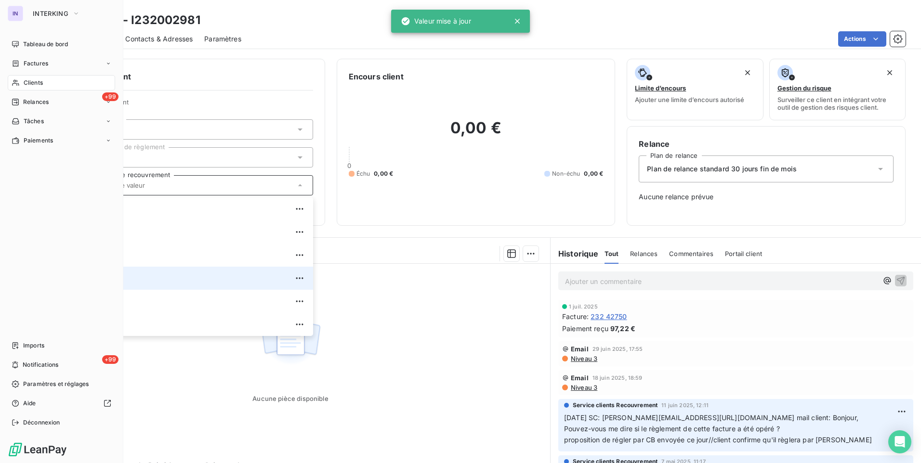
click at [28, 81] on span "Clients" at bounding box center [33, 82] width 19 height 9
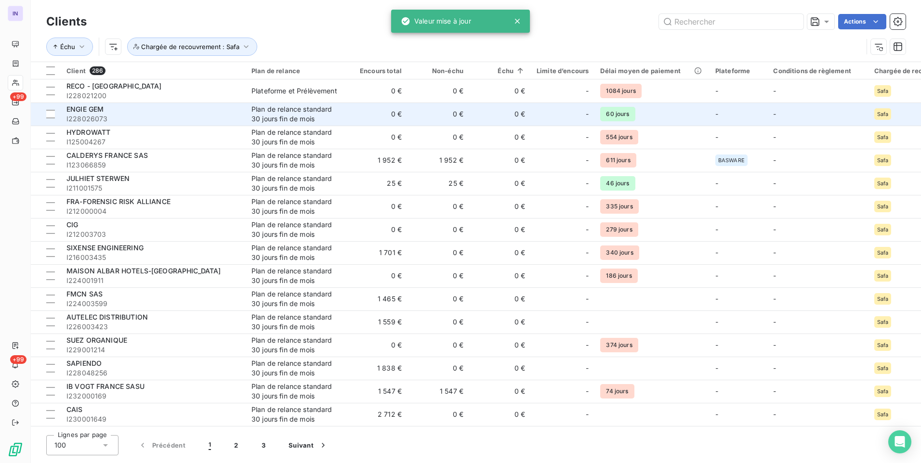
click at [155, 114] on div "ENGIE GEM" at bounding box center [152, 109] width 173 height 10
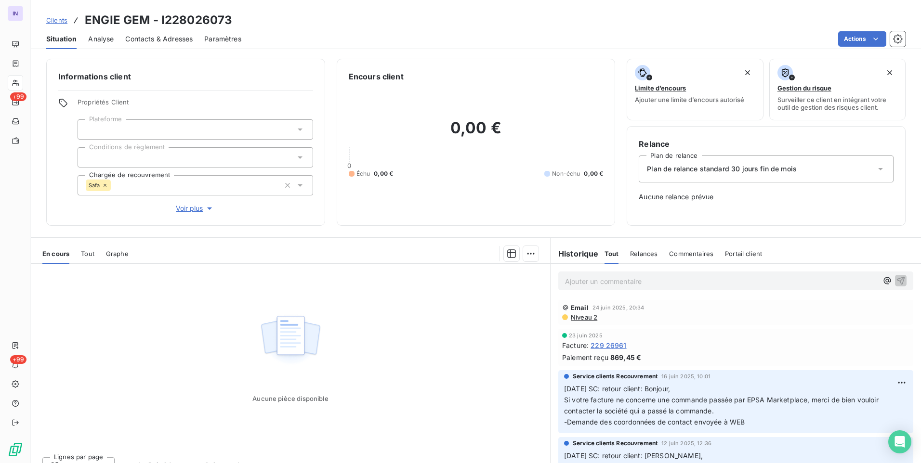
click at [106, 182] on icon at bounding box center [105, 185] width 6 height 6
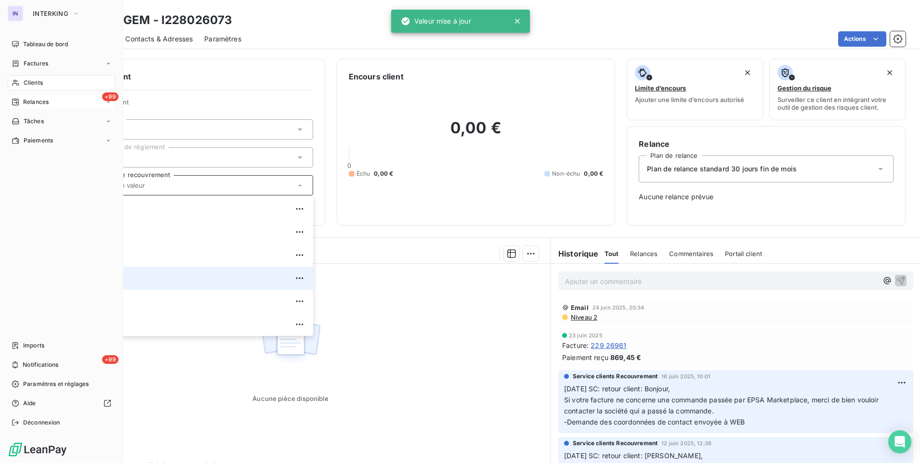
drag, startPoint x: 34, startPoint y: 87, endPoint x: 102, endPoint y: 99, distance: 68.9
click at [35, 86] on div "Clients" at bounding box center [61, 82] width 107 height 15
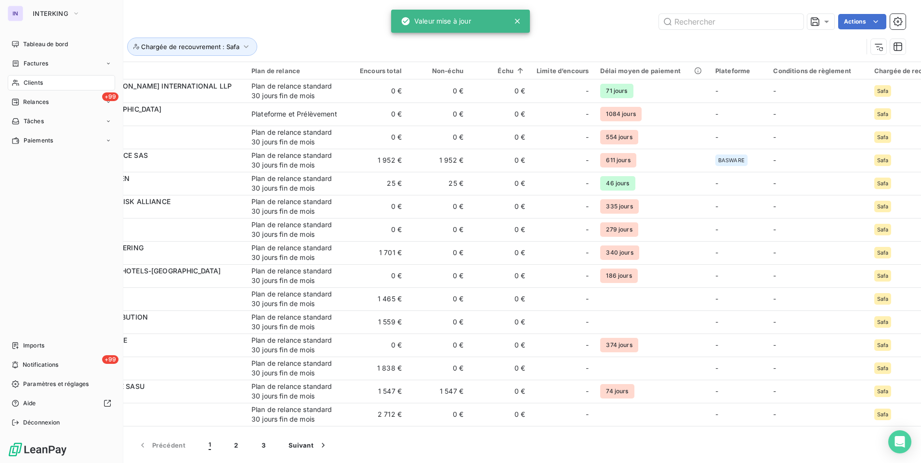
click at [53, 81] on div "Clients" at bounding box center [61, 82] width 107 height 15
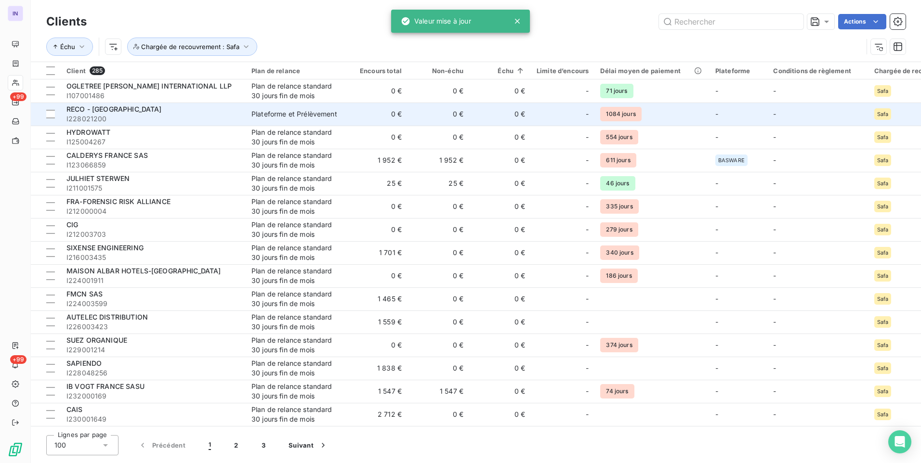
click at [325, 116] on div "Plateforme et Prélèvement" at bounding box center [294, 114] width 86 height 10
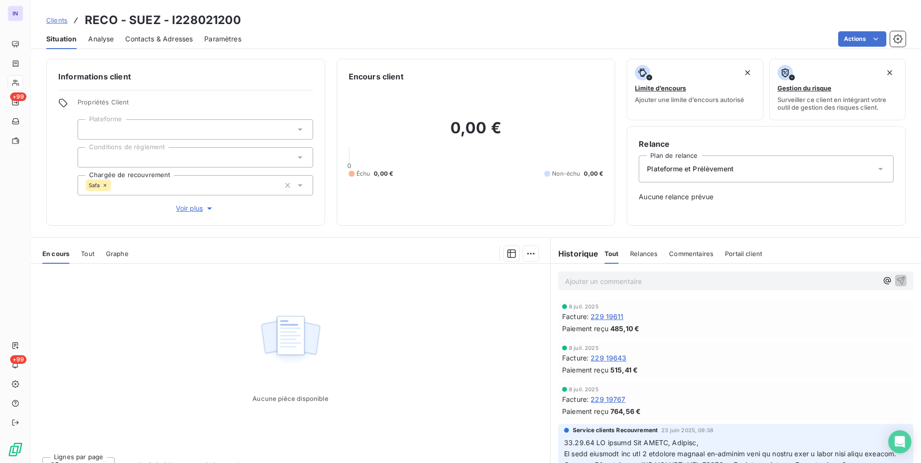
click at [103, 184] on icon at bounding box center [105, 185] width 6 height 6
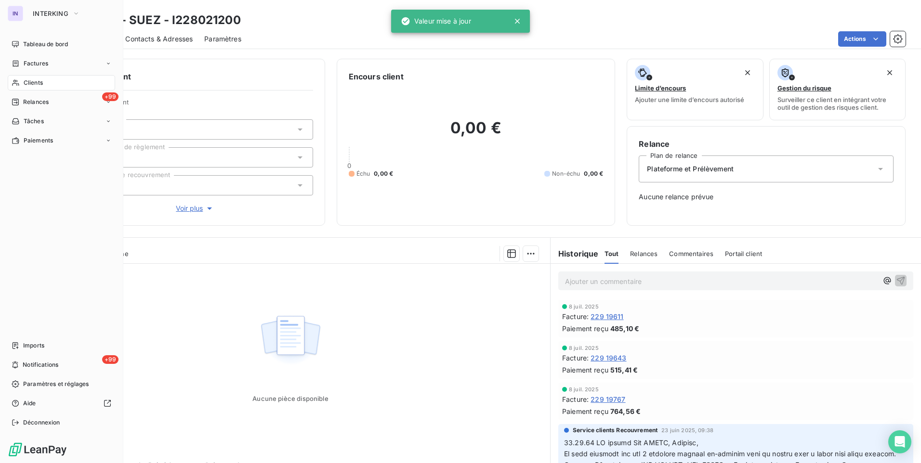
click at [51, 85] on div "Clients" at bounding box center [61, 82] width 107 height 15
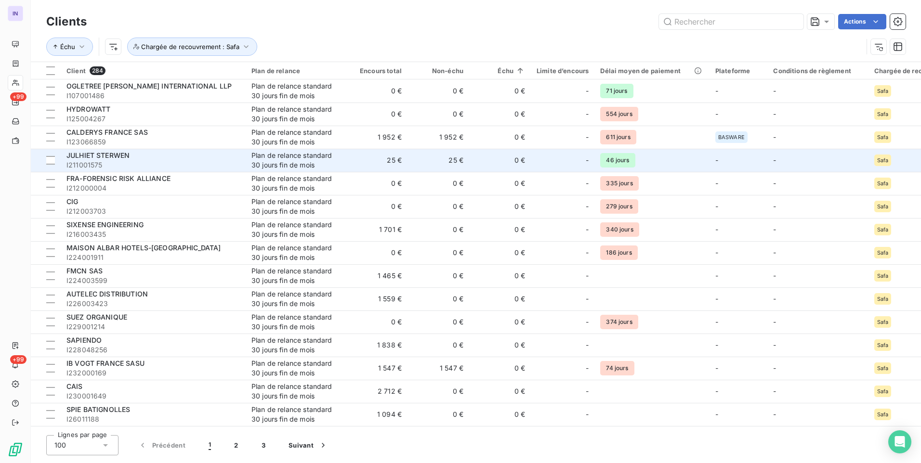
click at [150, 153] on div "JULHIET STERWEN" at bounding box center [152, 156] width 173 height 10
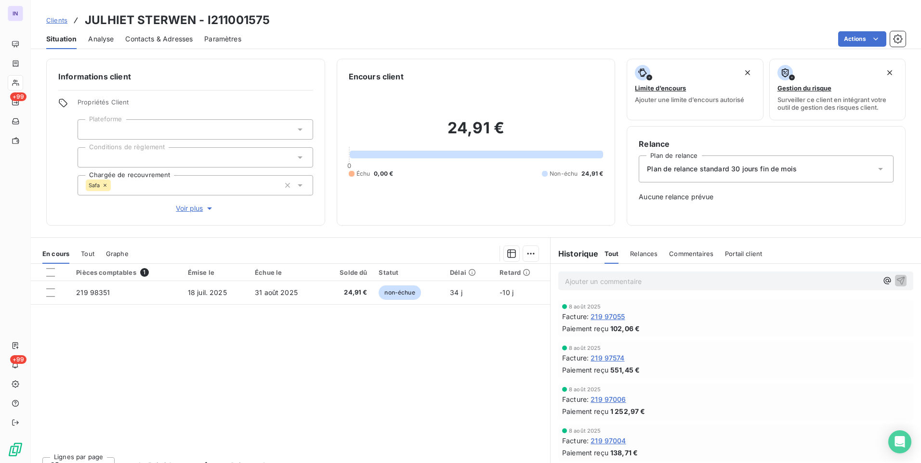
click at [102, 185] on icon at bounding box center [105, 185] width 6 height 6
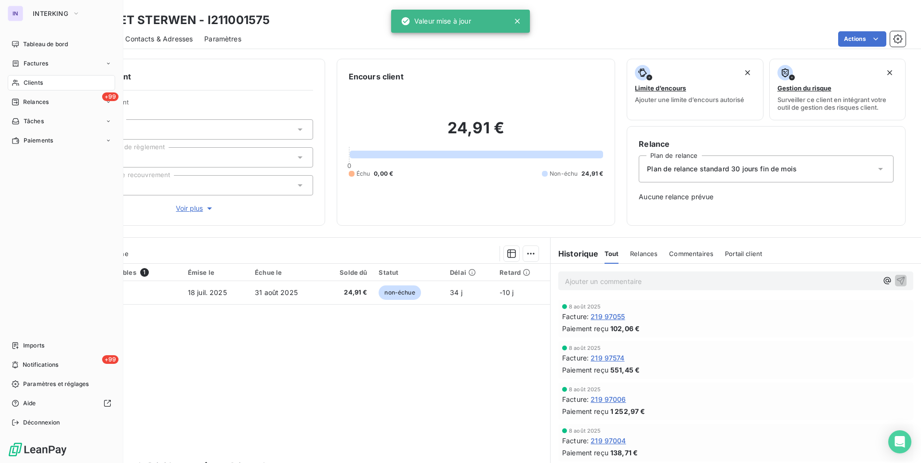
click at [28, 81] on span "Clients" at bounding box center [33, 82] width 19 height 9
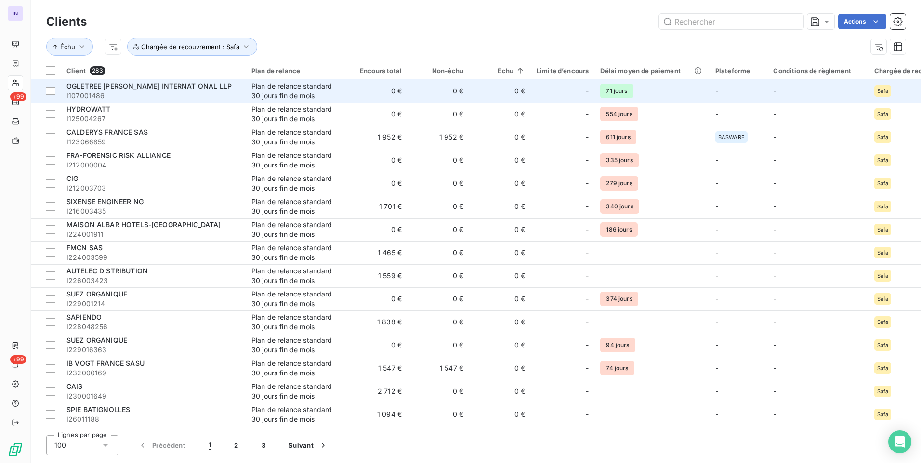
click at [331, 90] on div "Plan de relance standard 30 jours fin de mois" at bounding box center [295, 90] width 89 height 19
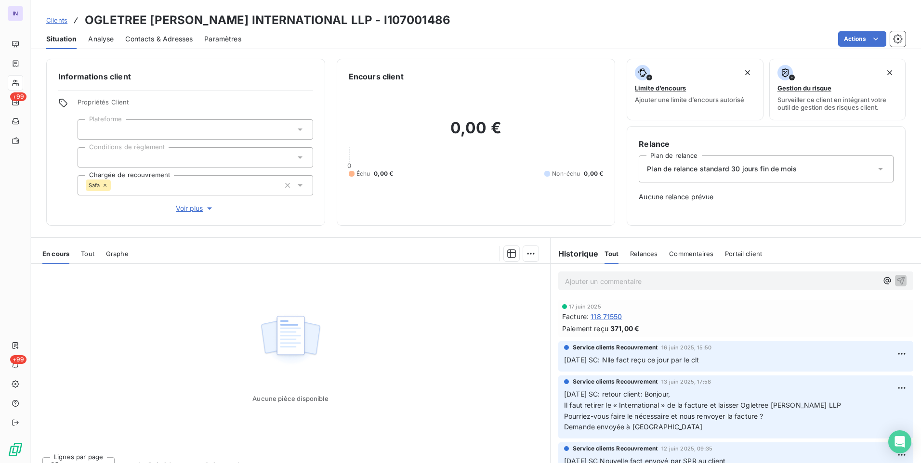
click at [104, 184] on icon at bounding box center [105, 185] width 6 height 6
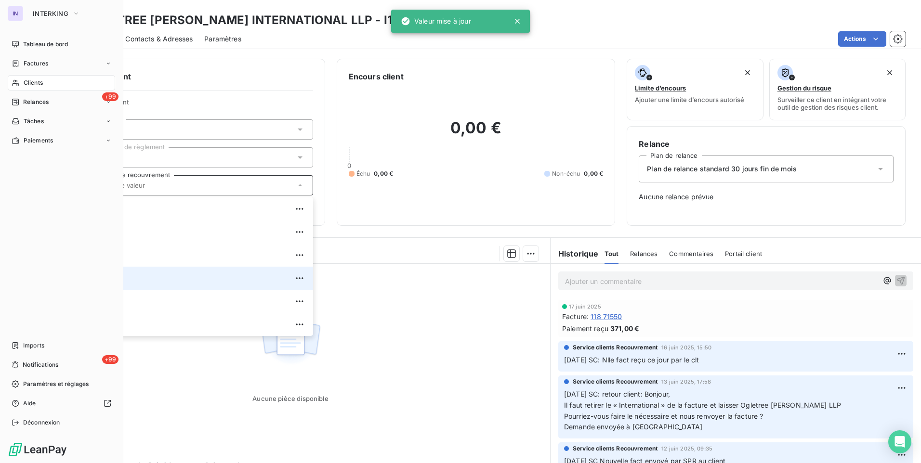
click at [31, 81] on span "Clients" at bounding box center [33, 82] width 19 height 9
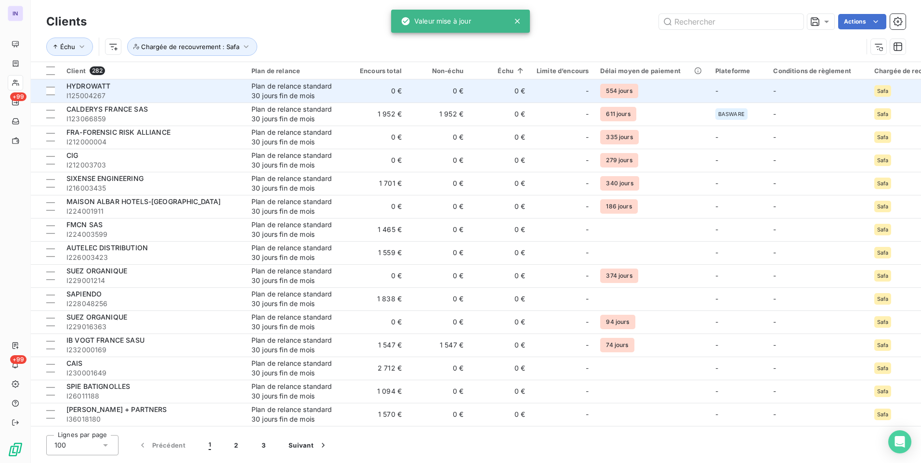
click at [314, 94] on div "Plan de relance standard 30 jours fin de mois" at bounding box center [295, 90] width 89 height 19
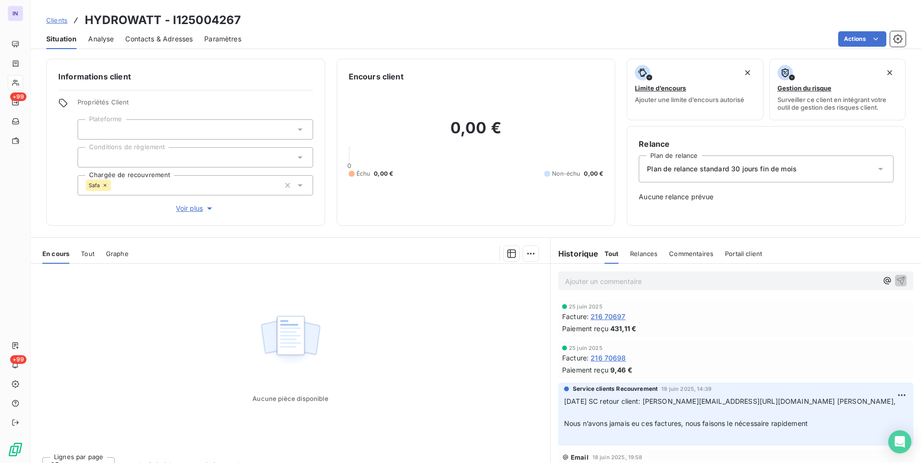
click at [104, 186] on icon at bounding box center [105, 185] width 6 height 6
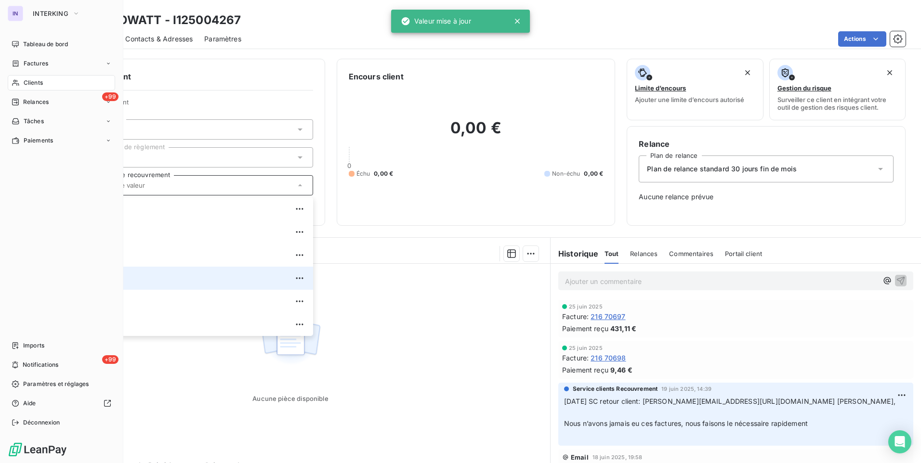
click at [42, 83] on span "Clients" at bounding box center [33, 82] width 19 height 9
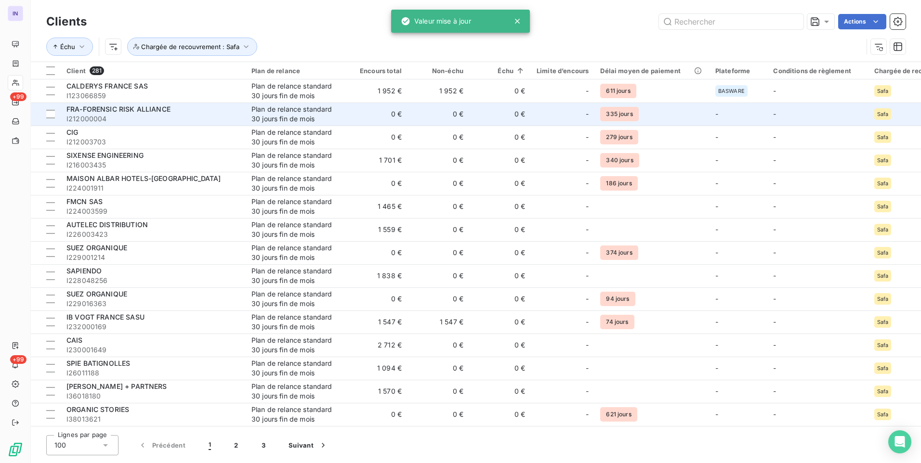
click at [333, 110] on div "Plan de relance standard 30 jours fin de mois" at bounding box center [295, 113] width 89 height 19
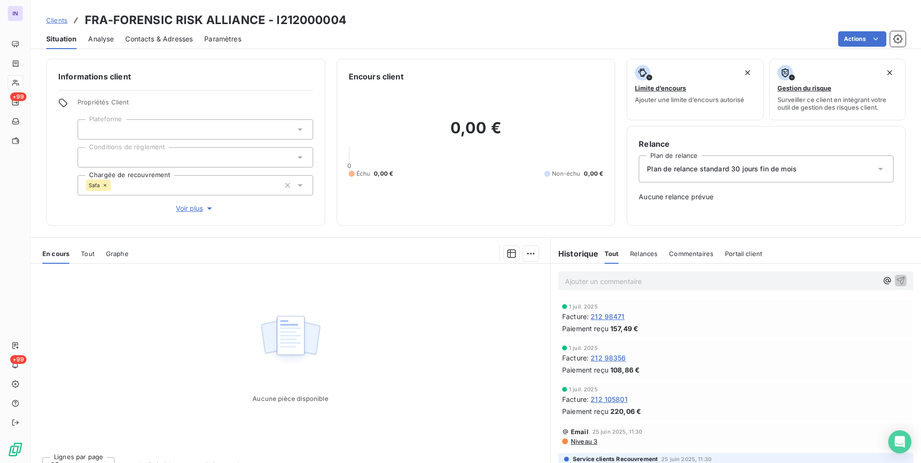
click at [104, 184] on icon at bounding box center [105, 185] width 6 height 6
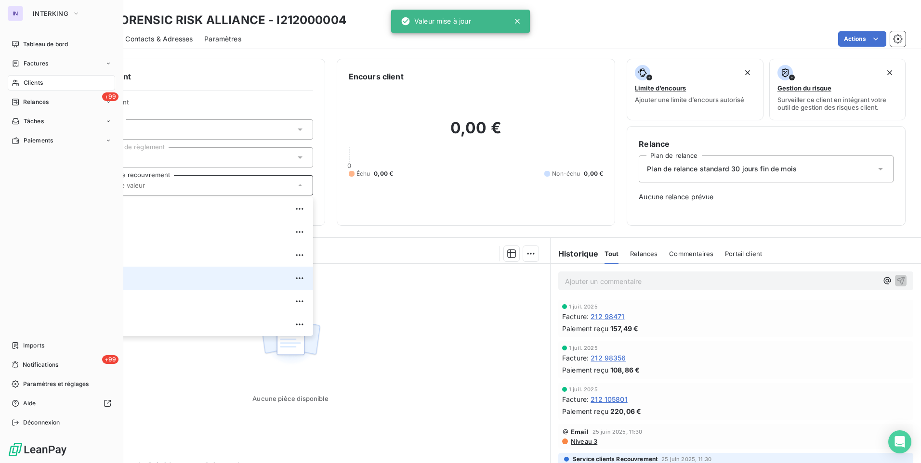
click at [34, 82] on span "Clients" at bounding box center [33, 82] width 19 height 9
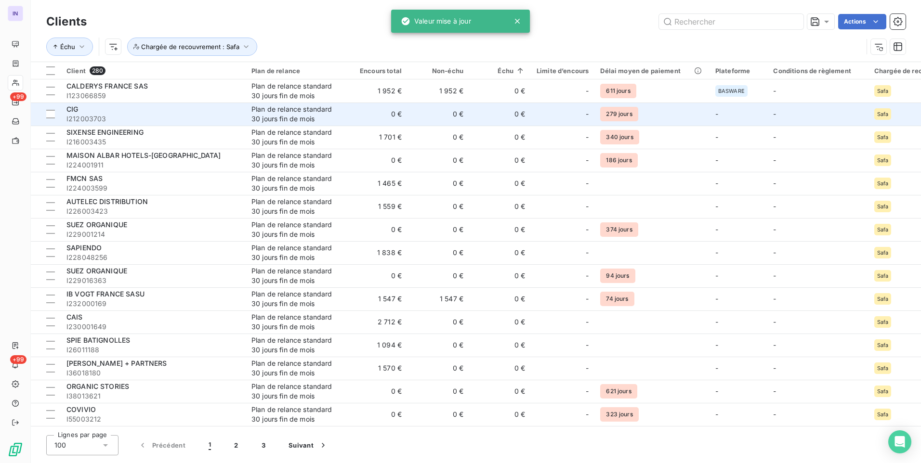
click at [299, 117] on div "Plan de relance standard 30 jours fin de mois" at bounding box center [295, 113] width 89 height 19
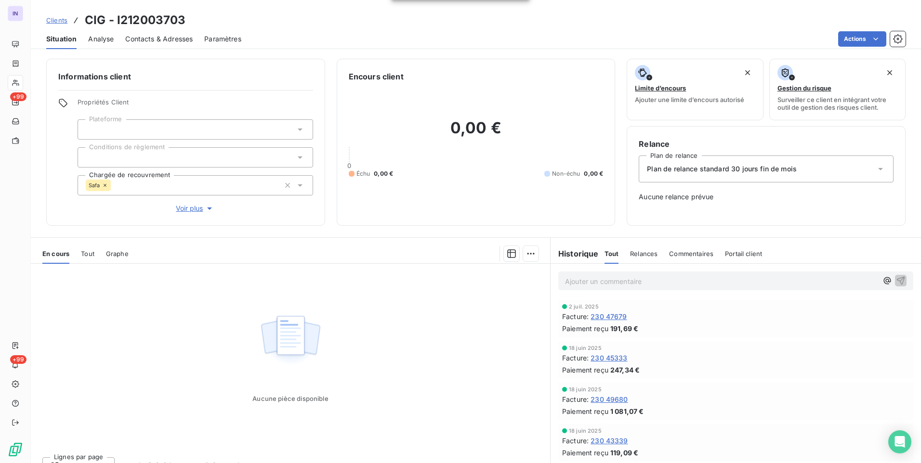
click at [107, 184] on icon at bounding box center [105, 185] width 6 height 6
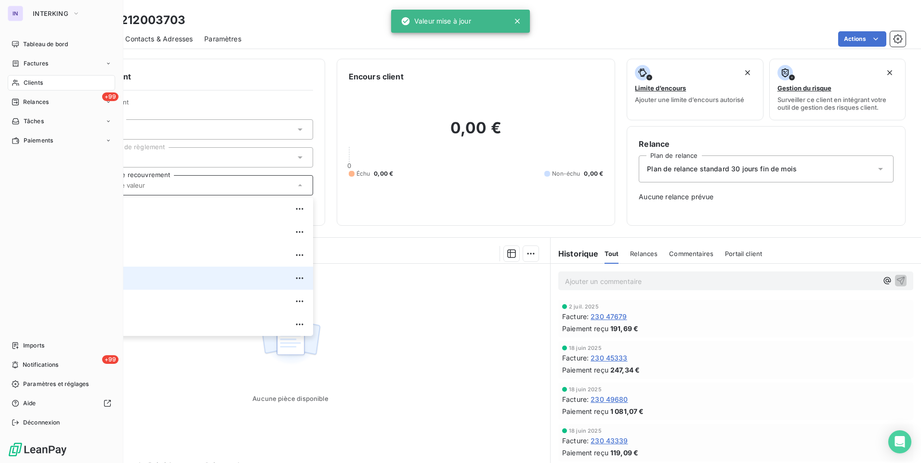
click at [42, 84] on span "Clients" at bounding box center [33, 82] width 19 height 9
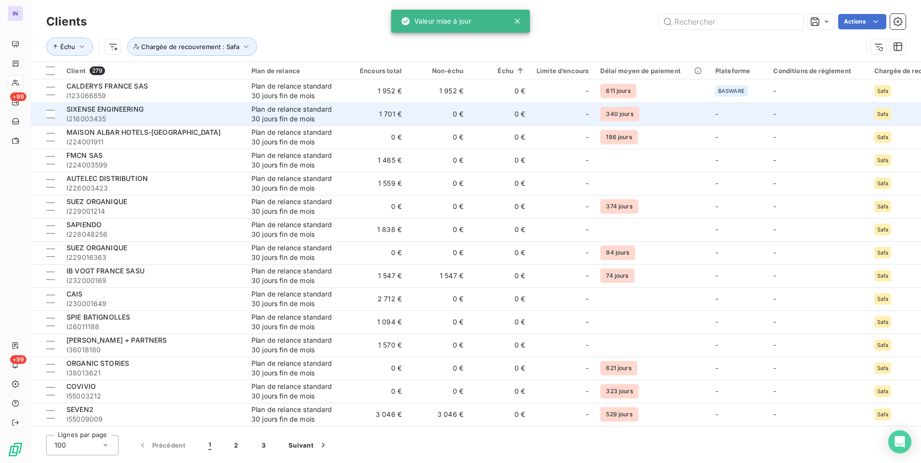
click at [204, 116] on span "I216003435" at bounding box center [152, 119] width 173 height 10
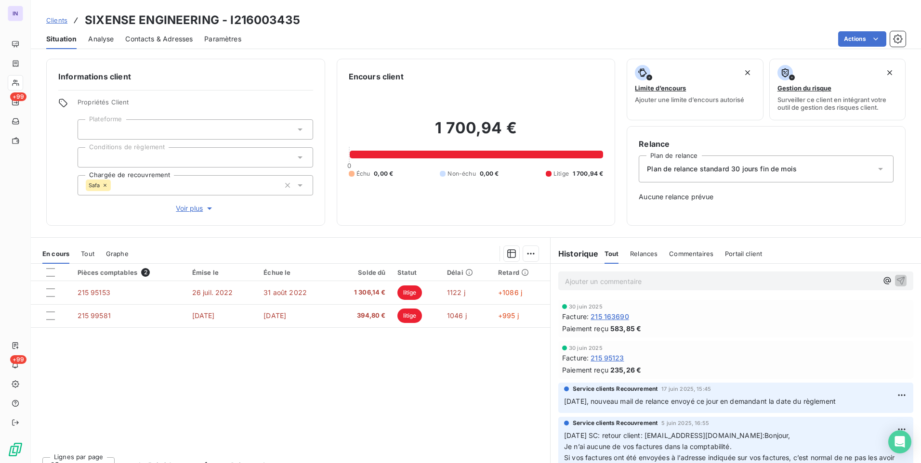
click at [105, 182] on div "Safa" at bounding box center [98, 186] width 25 height 12
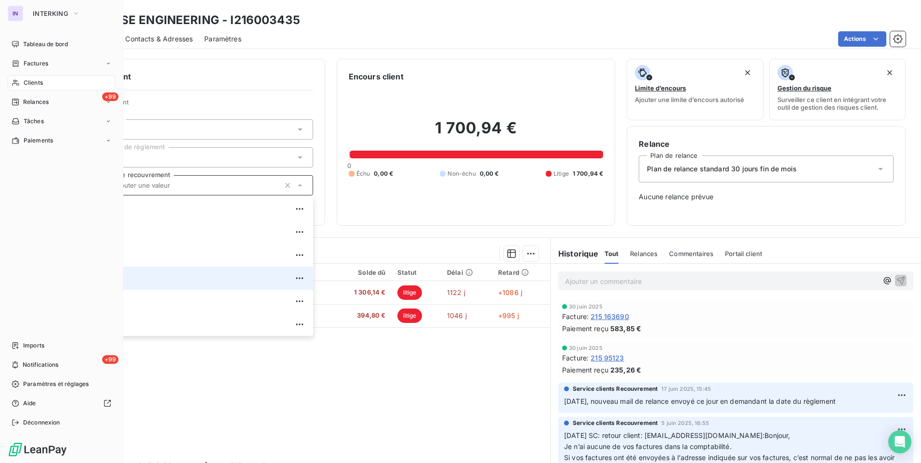
click at [38, 81] on span "Clients" at bounding box center [33, 82] width 19 height 9
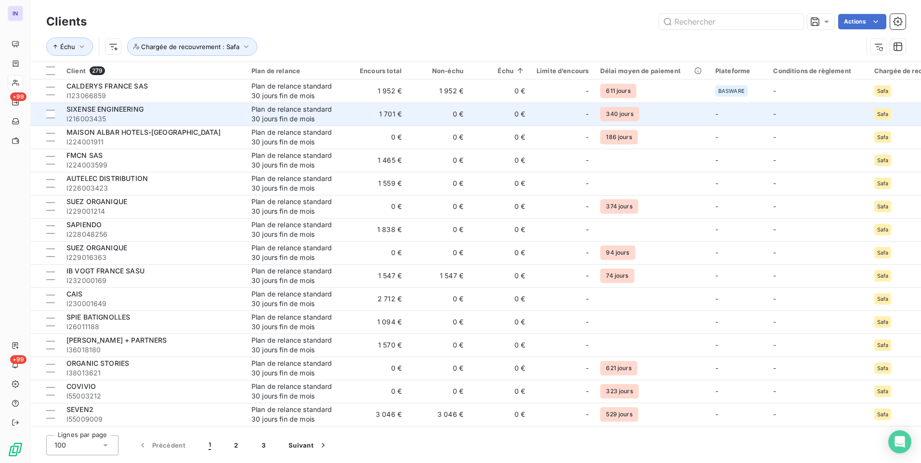
click at [182, 117] on span "I216003435" at bounding box center [152, 119] width 173 height 10
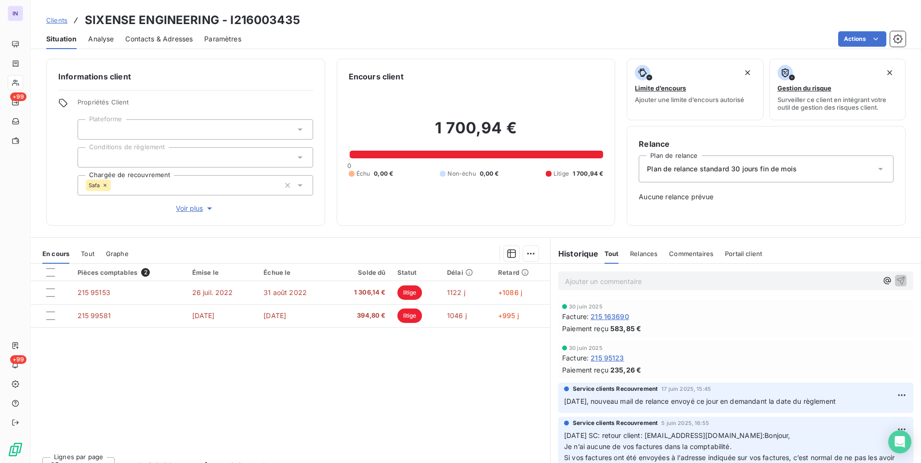
click at [104, 184] on icon at bounding box center [105, 185] width 6 height 6
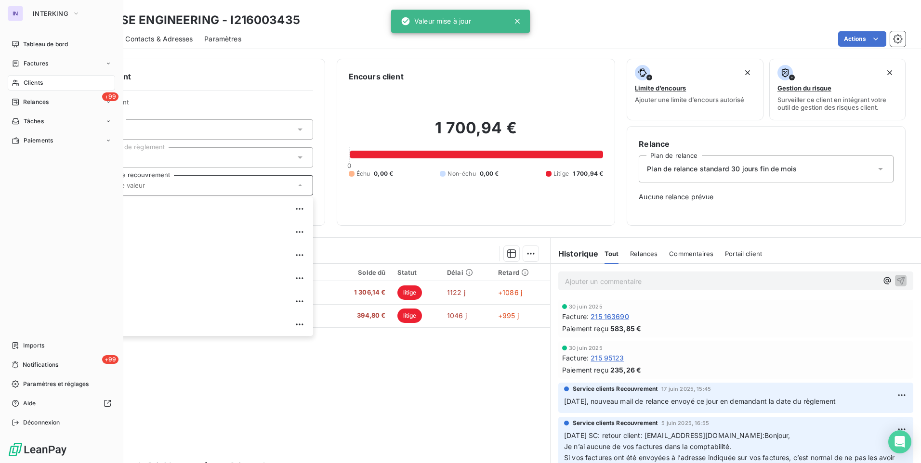
click at [30, 80] on span "Clients" at bounding box center [33, 82] width 19 height 9
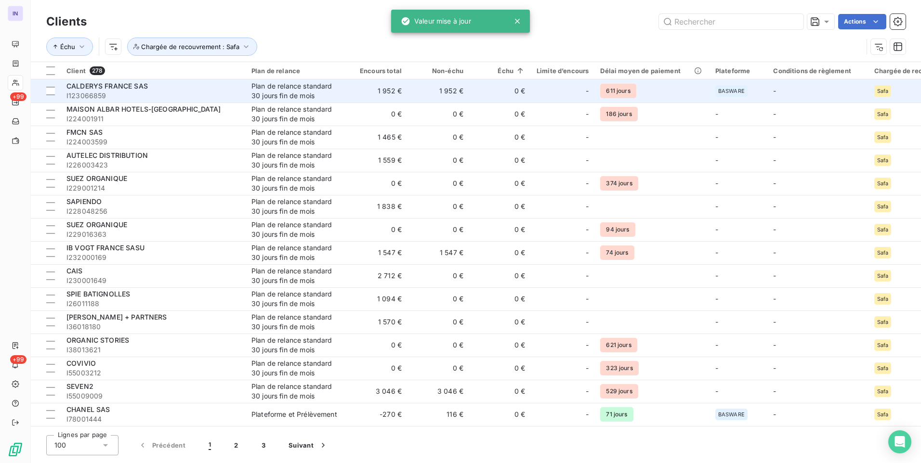
click at [158, 97] on span "I123066859" at bounding box center [152, 96] width 173 height 10
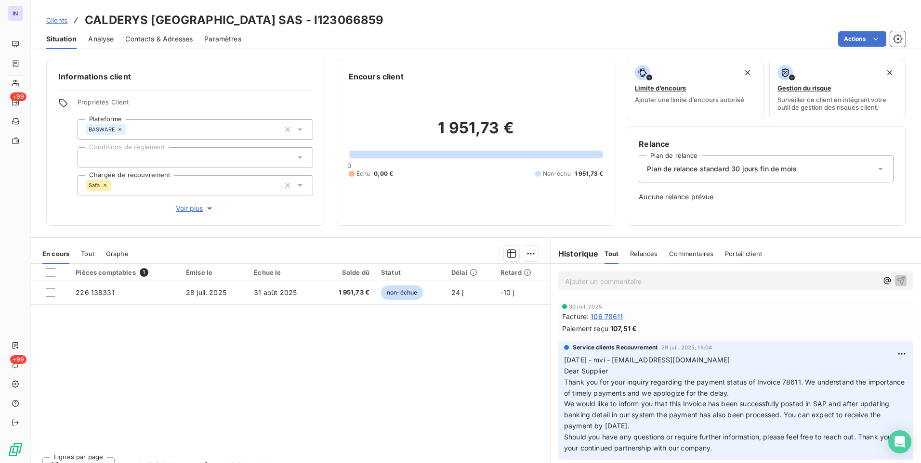
click at [104, 184] on icon at bounding box center [105, 185] width 6 height 6
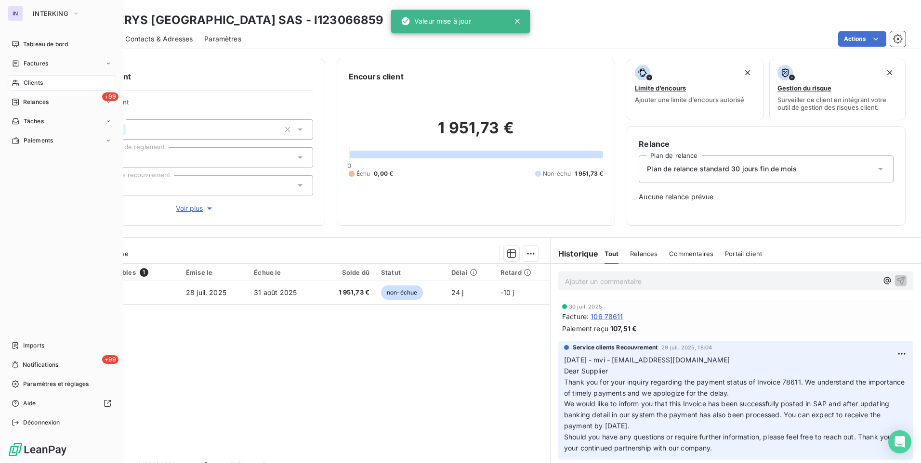
click at [32, 78] on div "Clients" at bounding box center [61, 82] width 107 height 15
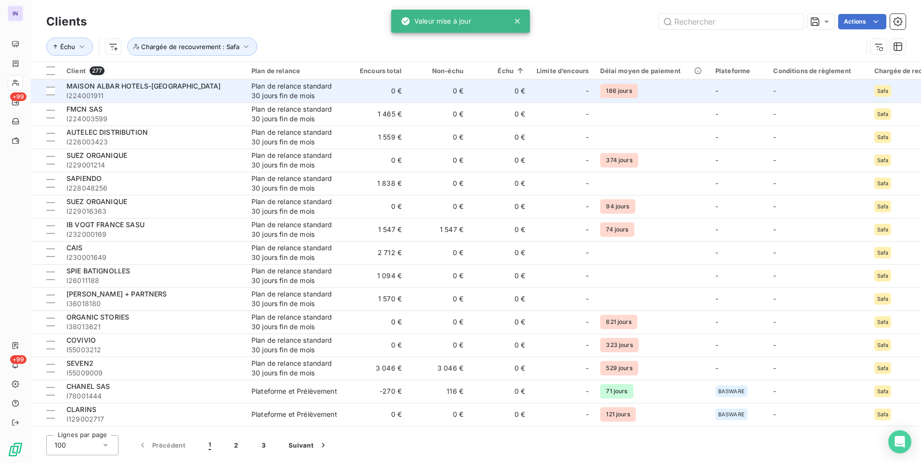
click at [194, 95] on span "I224001911" at bounding box center [152, 96] width 173 height 10
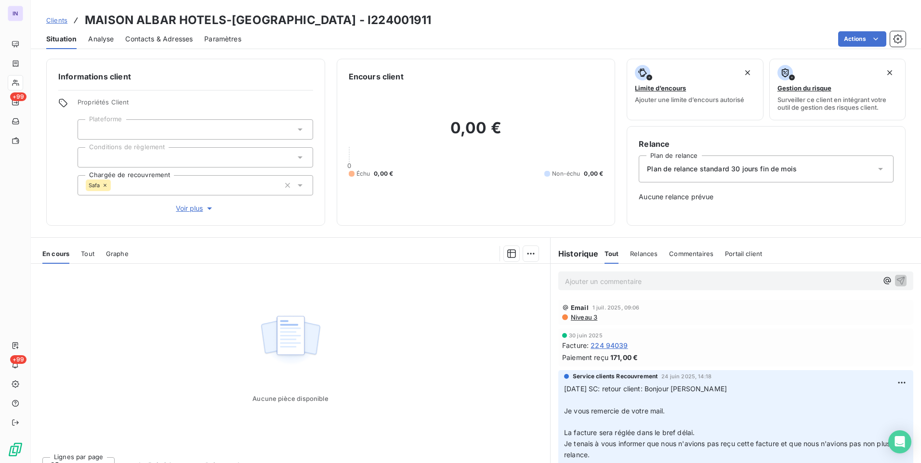
click at [106, 184] on icon at bounding box center [105, 185] width 6 height 6
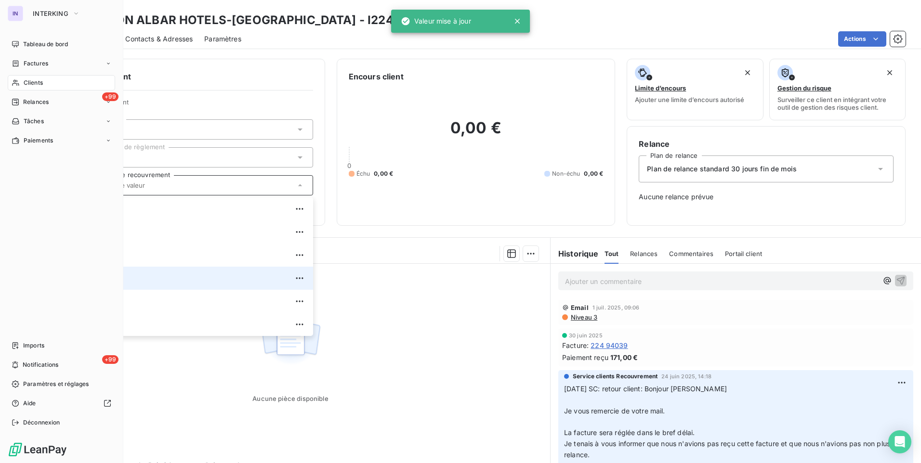
click at [35, 85] on span "Clients" at bounding box center [33, 82] width 19 height 9
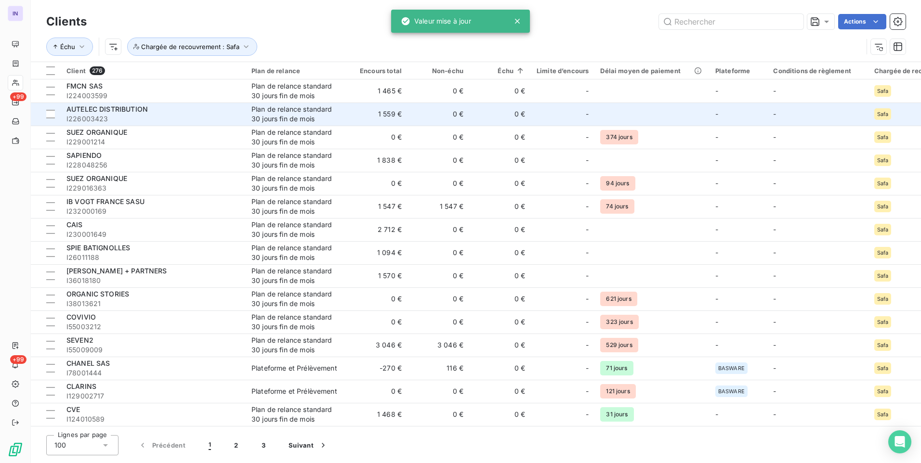
click at [187, 114] on span "I226003423" at bounding box center [152, 119] width 173 height 10
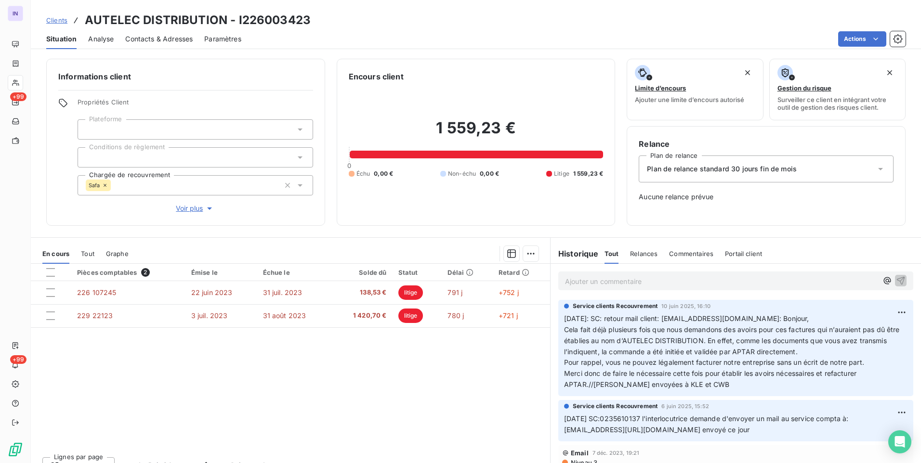
click at [104, 185] on icon at bounding box center [105, 185] width 6 height 6
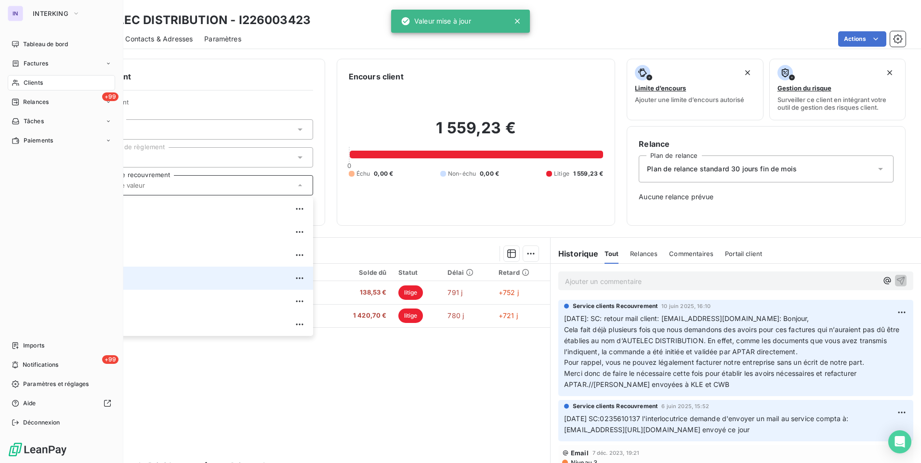
click at [46, 81] on div "Clients" at bounding box center [61, 82] width 107 height 15
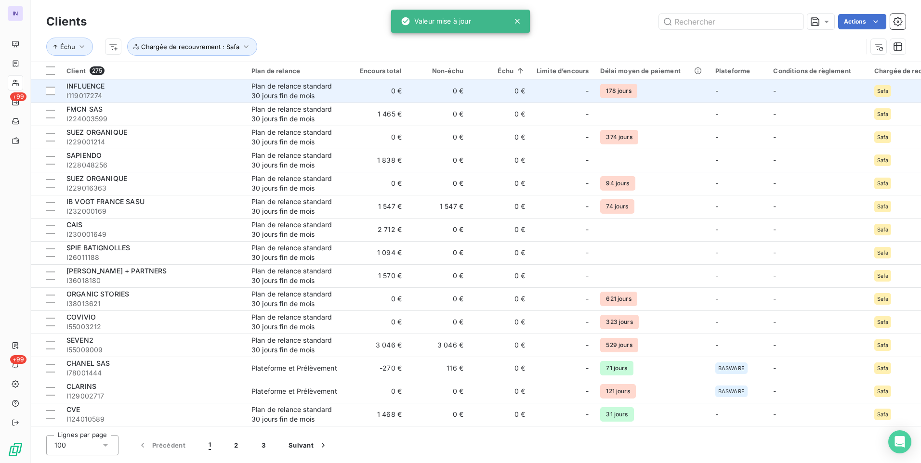
click at [172, 98] on span "I119017274" at bounding box center [152, 96] width 173 height 10
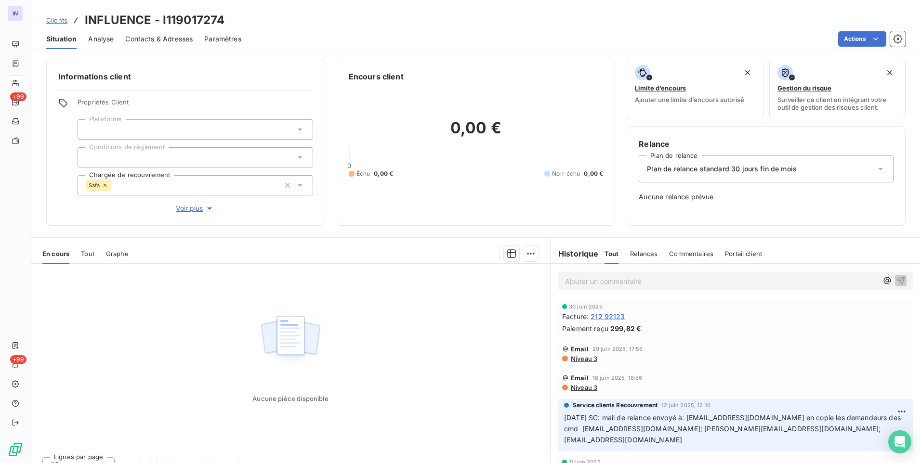
click at [105, 182] on div "Safa" at bounding box center [98, 186] width 25 height 12
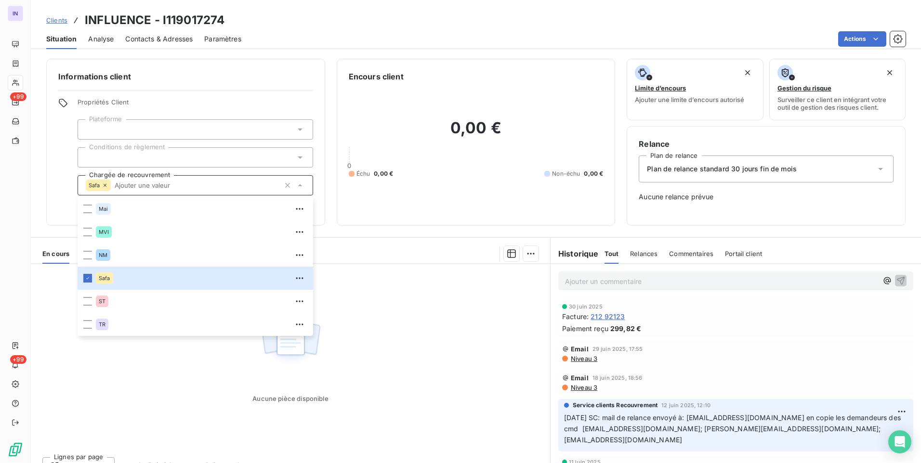
click at [103, 183] on icon at bounding box center [105, 185] width 6 height 6
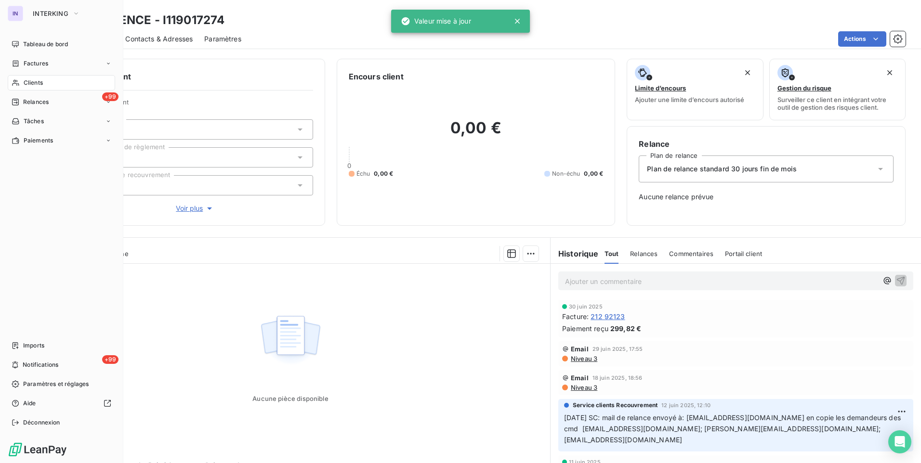
click at [33, 87] on span "Clients" at bounding box center [33, 82] width 19 height 9
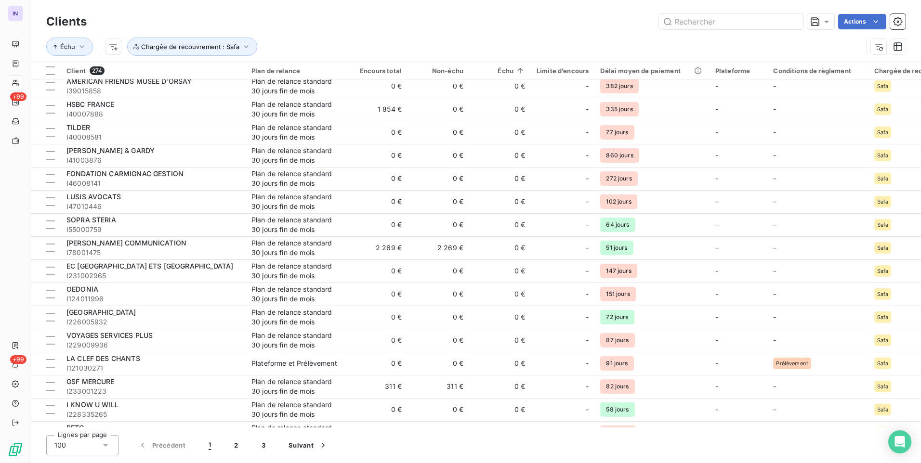
scroll to position [1967, 0]
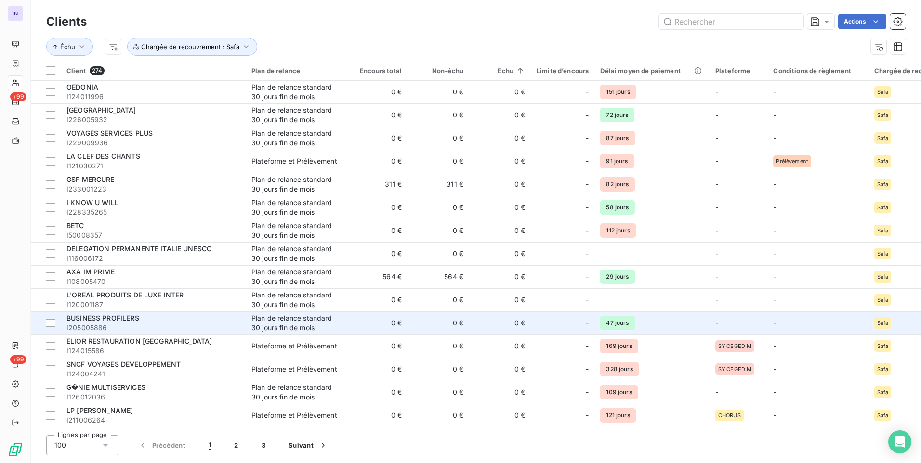
click at [239, 326] on span "I205005886" at bounding box center [152, 328] width 173 height 10
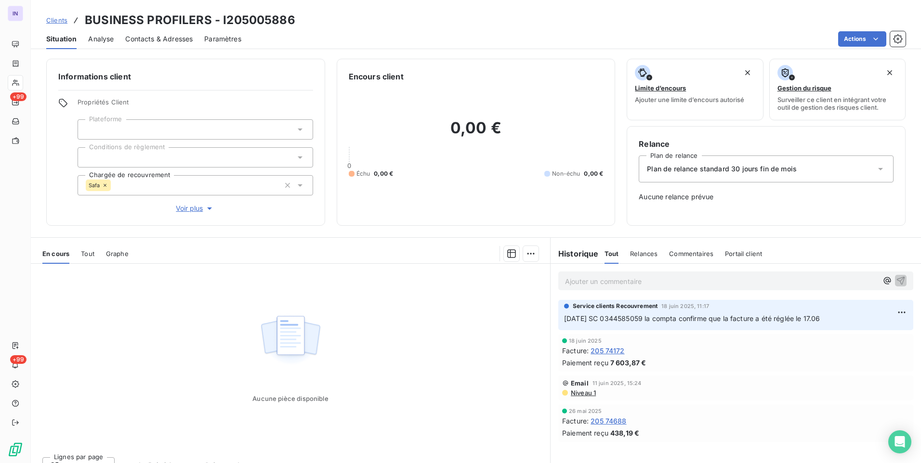
click at [104, 182] on div "Safa" at bounding box center [98, 186] width 25 height 12
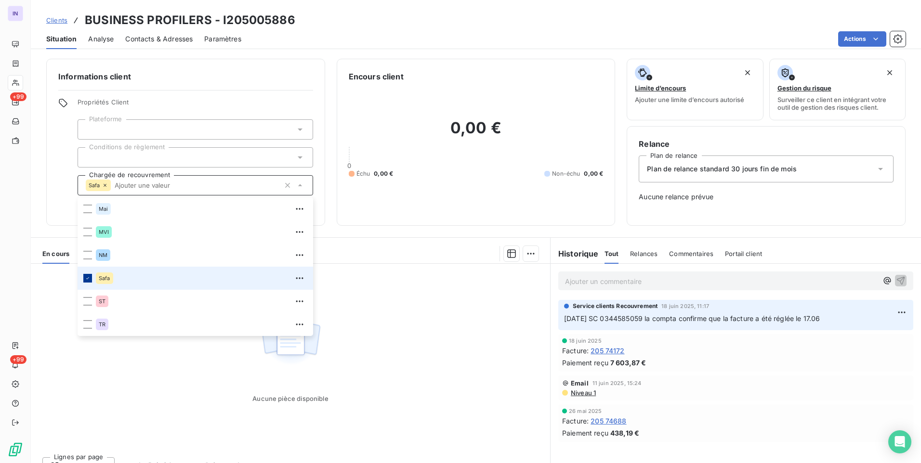
click at [88, 275] on icon at bounding box center [88, 278] width 6 height 6
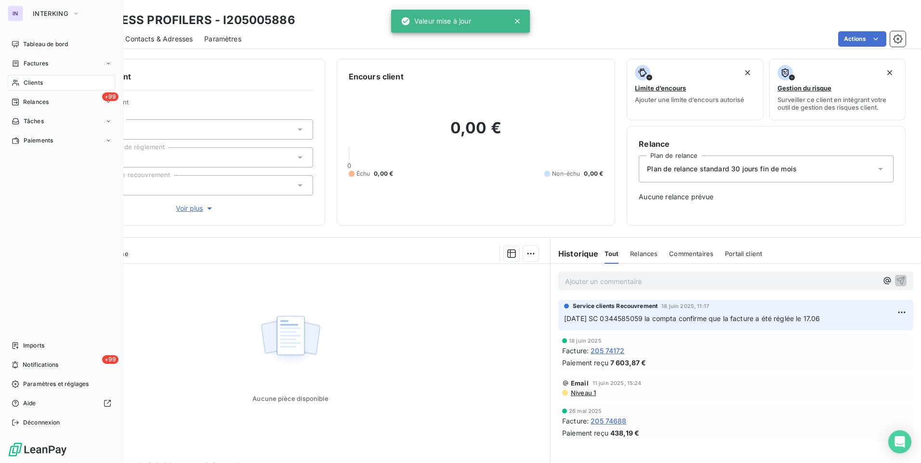
click at [26, 80] on span "Clients" at bounding box center [33, 82] width 19 height 9
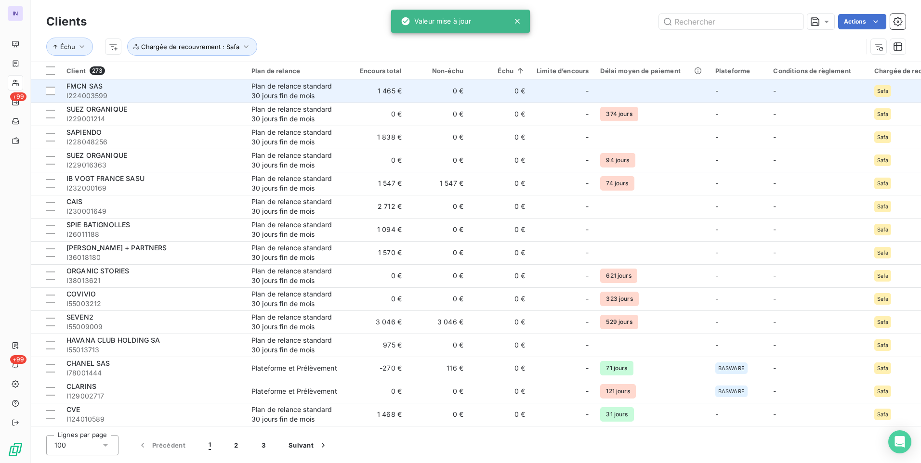
click at [377, 97] on td "1 465 €" at bounding box center [377, 90] width 62 height 23
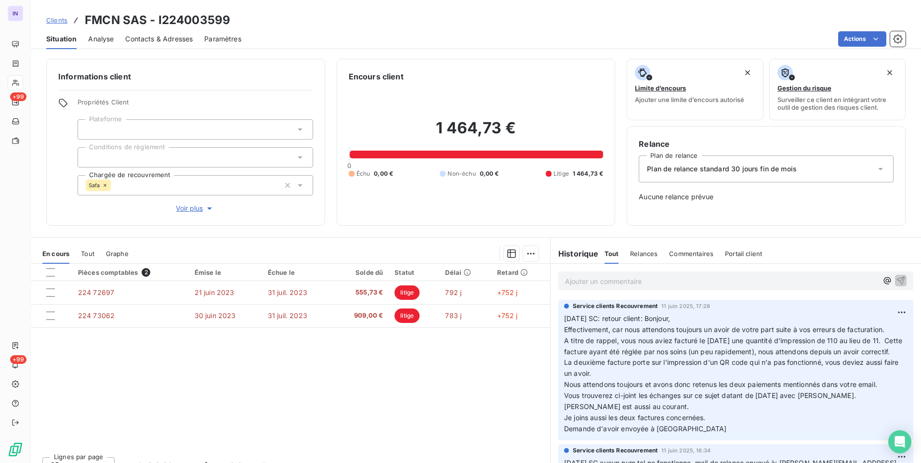
click at [106, 184] on icon at bounding box center [105, 185] width 3 height 3
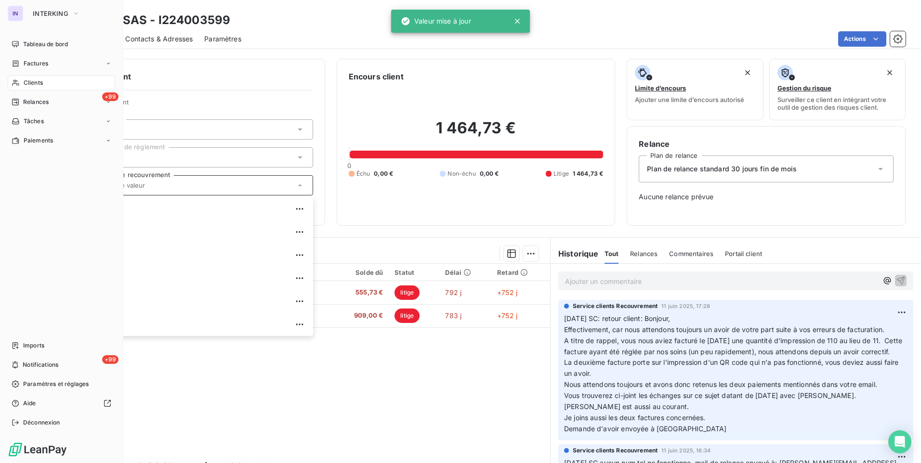
click at [31, 83] on span "Clients" at bounding box center [33, 82] width 19 height 9
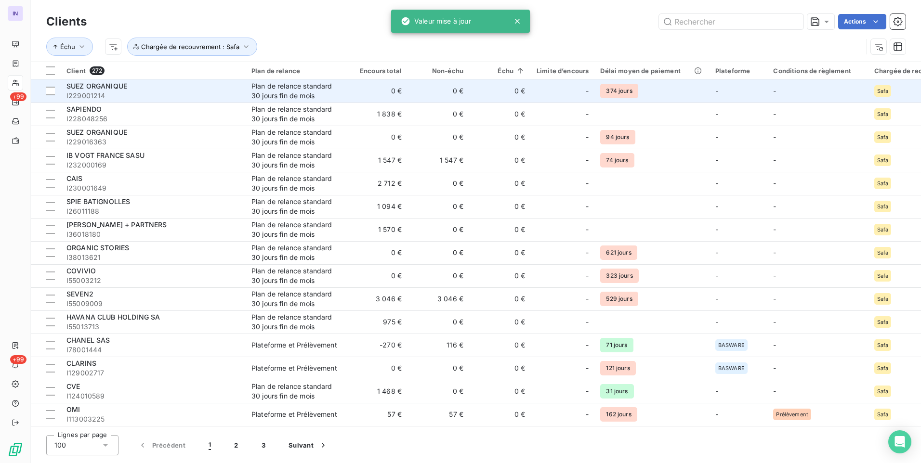
click at [301, 95] on div "Plan de relance standard 30 jours fin de mois" at bounding box center [295, 90] width 89 height 19
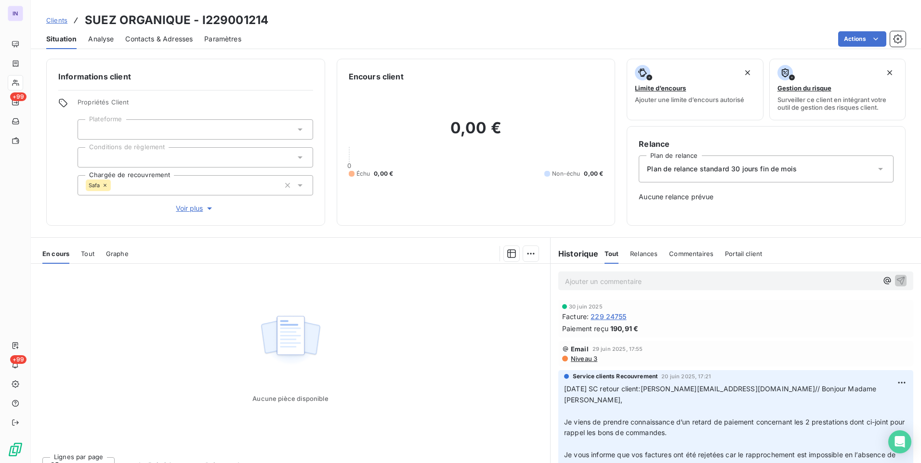
click at [104, 183] on icon at bounding box center [105, 185] width 6 height 6
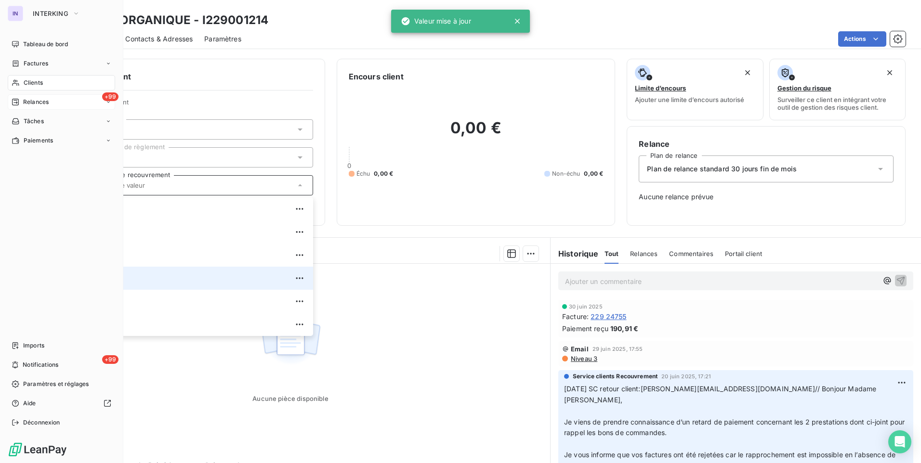
click at [31, 79] on span "Clients" at bounding box center [33, 82] width 19 height 9
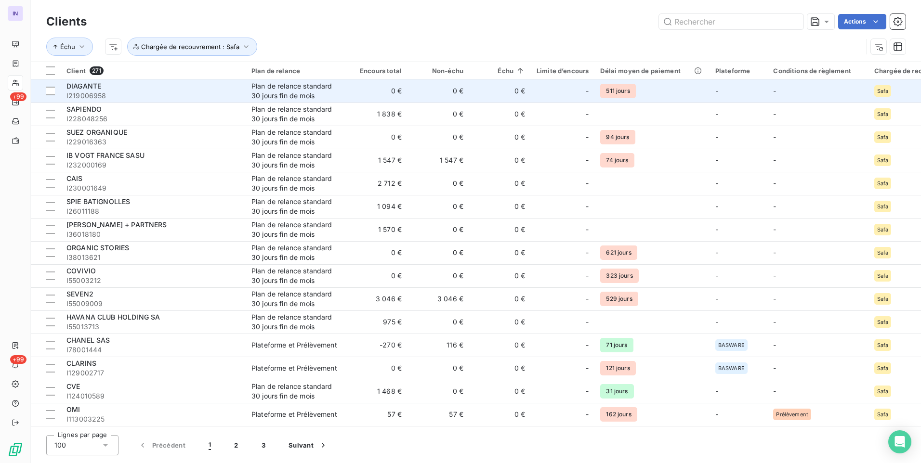
click at [186, 94] on span "I219006958" at bounding box center [152, 96] width 173 height 10
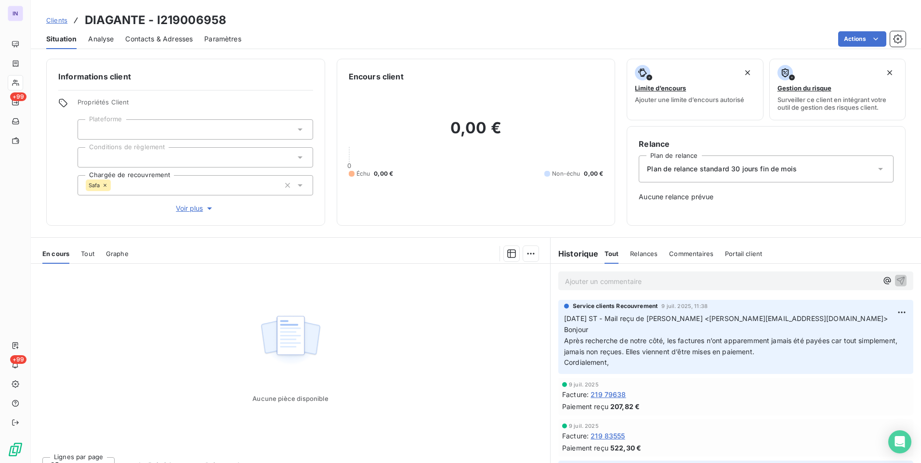
click at [104, 183] on icon at bounding box center [105, 185] width 6 height 6
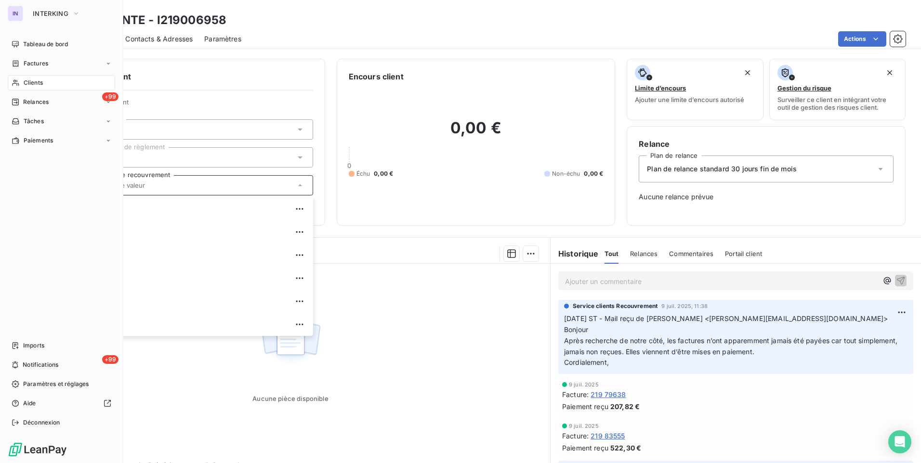
click at [46, 83] on div "Clients" at bounding box center [61, 82] width 107 height 15
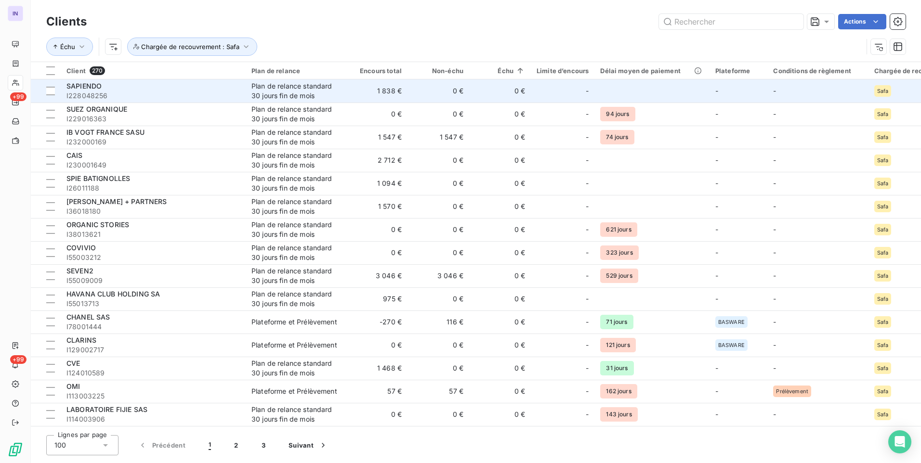
click at [175, 96] on span "I228048256" at bounding box center [152, 96] width 173 height 10
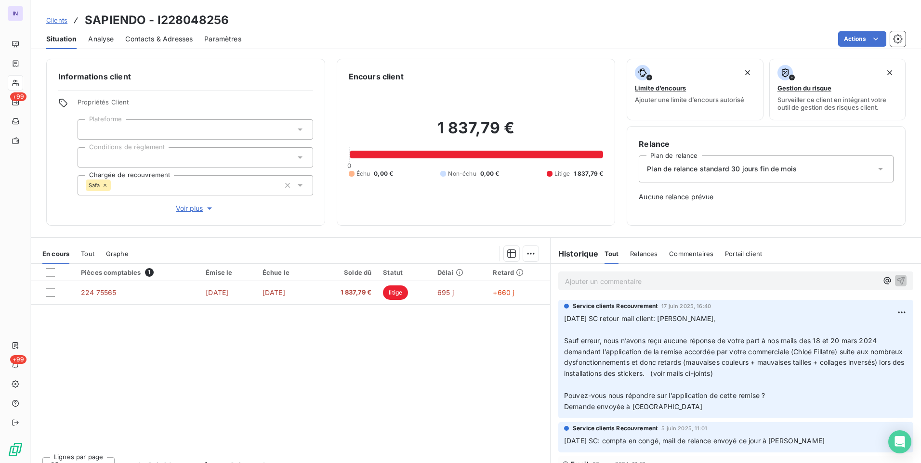
click at [104, 182] on icon at bounding box center [105, 185] width 6 height 6
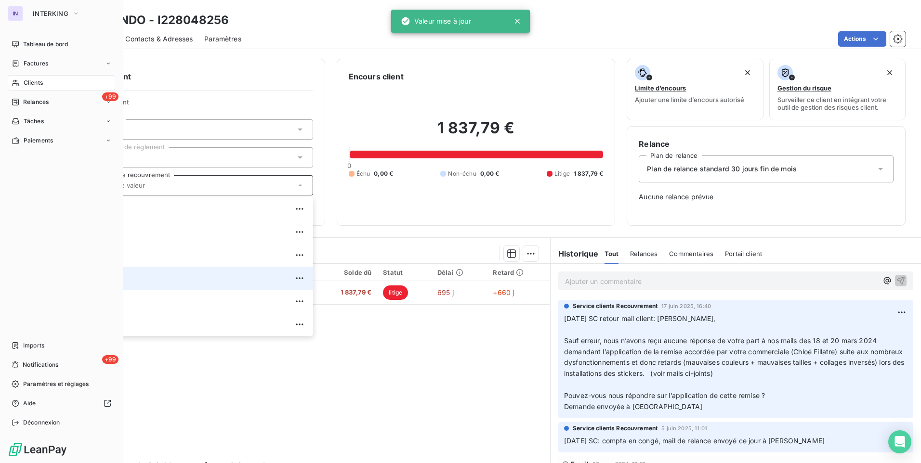
click at [38, 84] on span "Clients" at bounding box center [33, 82] width 19 height 9
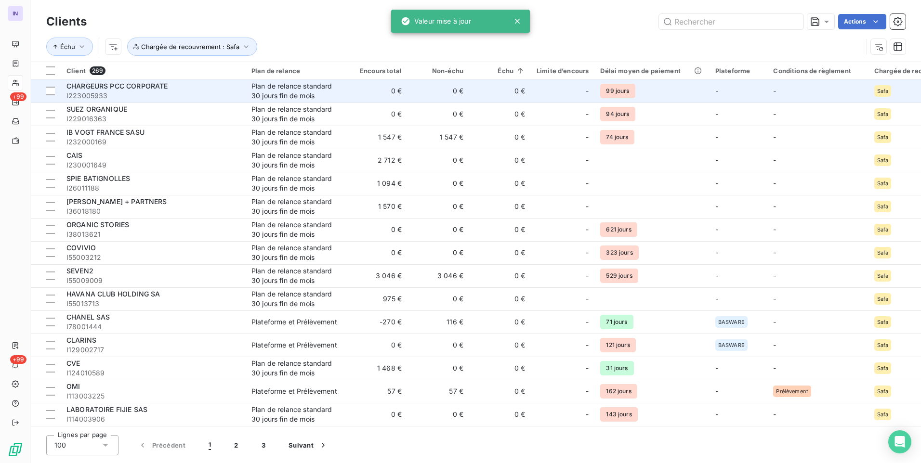
click at [222, 92] on span "I223005933" at bounding box center [152, 96] width 173 height 10
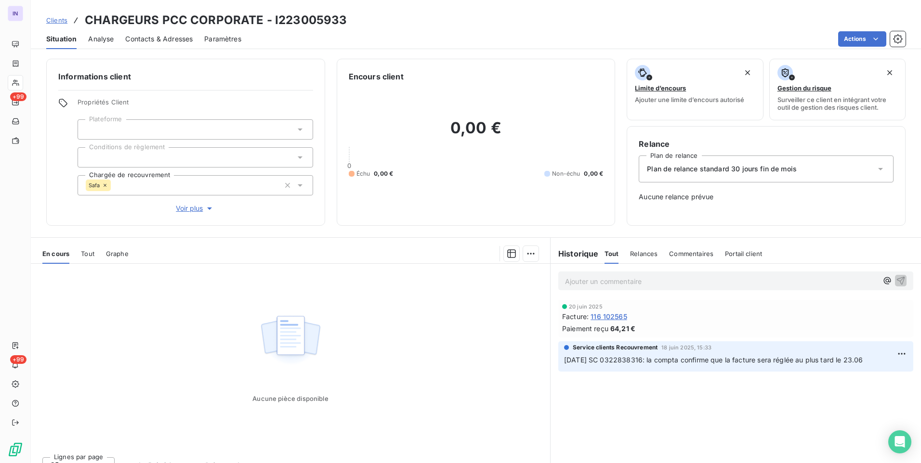
click at [105, 183] on icon at bounding box center [105, 185] width 6 height 6
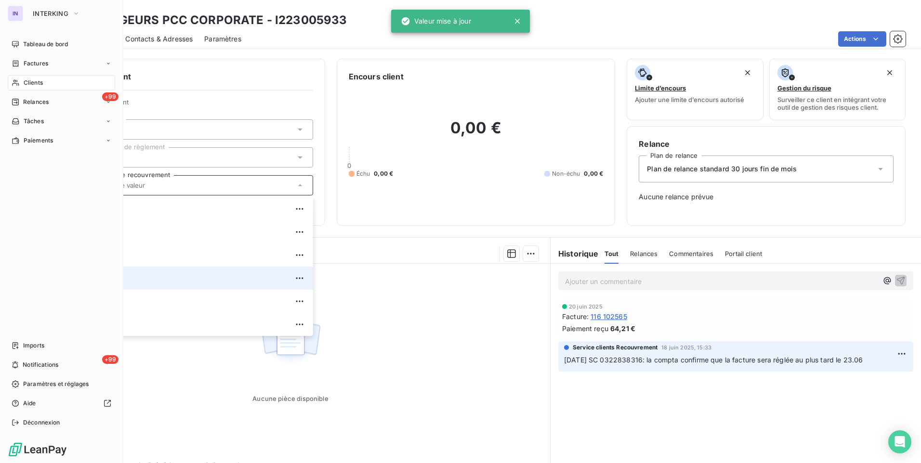
click at [32, 85] on span "Clients" at bounding box center [33, 82] width 19 height 9
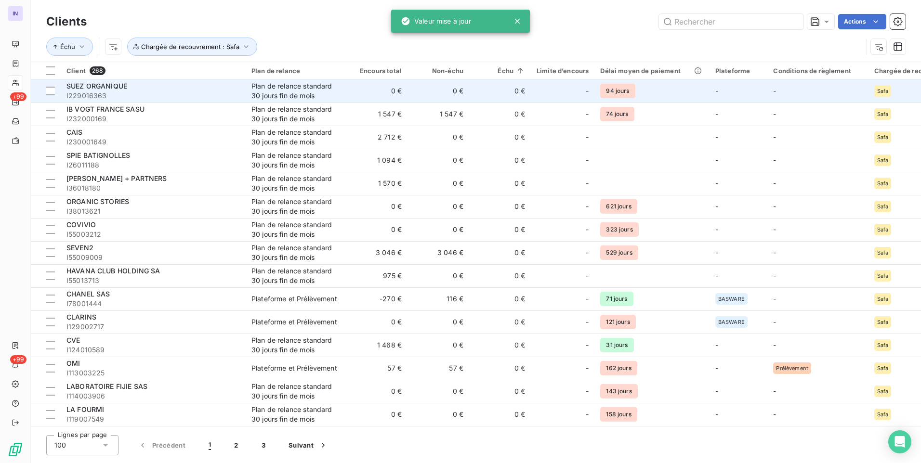
click at [210, 97] on span "I229016363" at bounding box center [152, 96] width 173 height 10
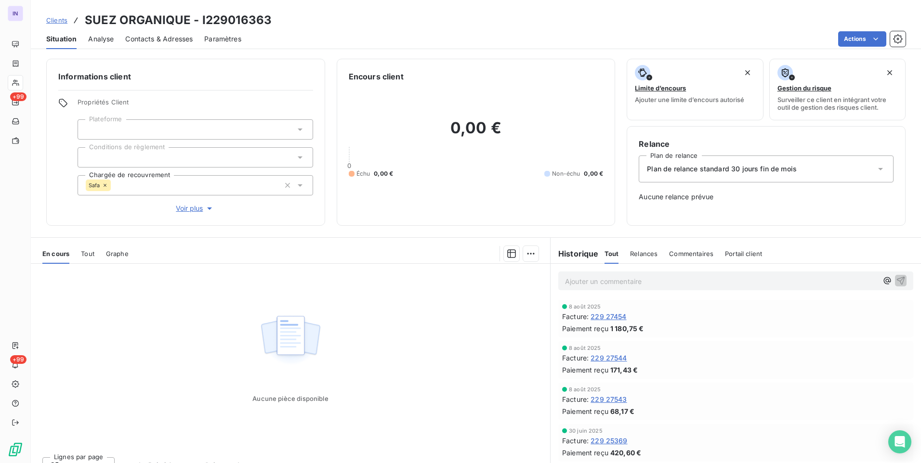
click at [105, 186] on icon at bounding box center [105, 185] width 6 height 6
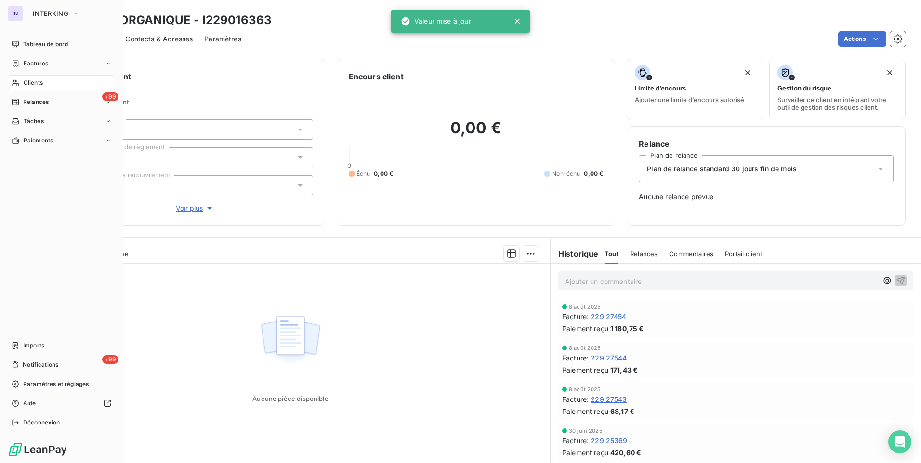
click at [31, 80] on span "Clients" at bounding box center [33, 82] width 19 height 9
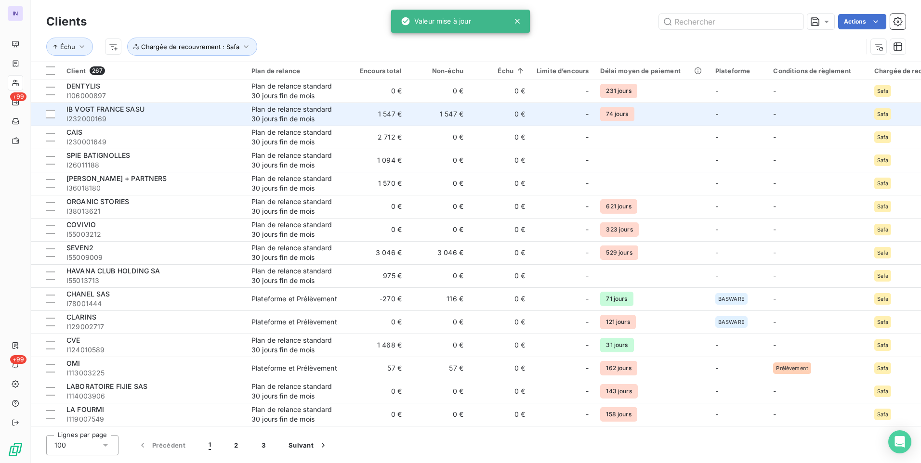
click at [192, 125] on td "IB VOGT FRANCE SASU I232000169" at bounding box center [153, 114] width 185 height 23
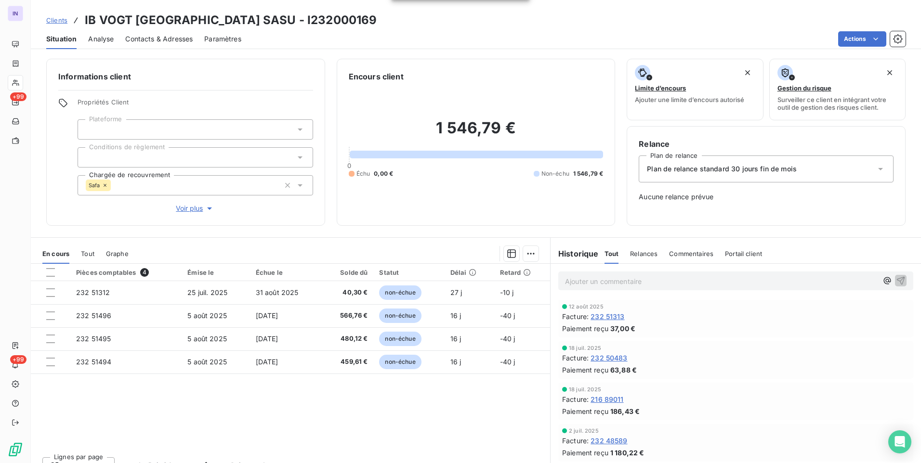
click at [105, 184] on icon at bounding box center [105, 185] width 6 height 6
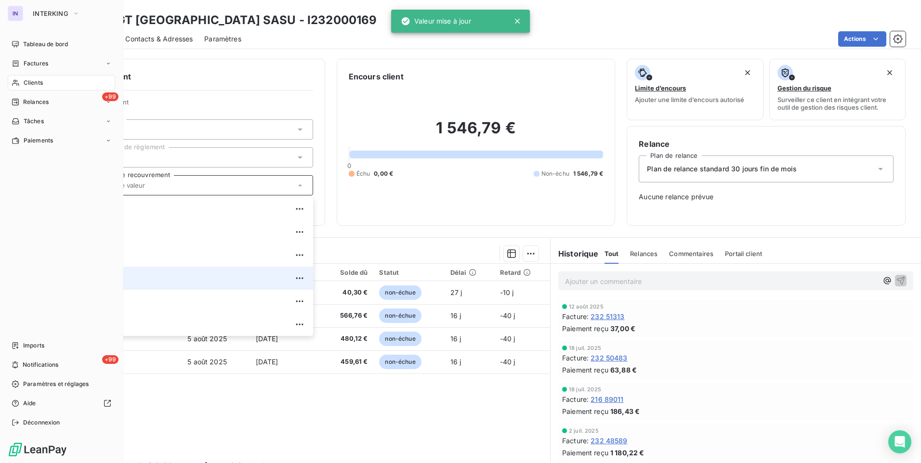
click at [28, 81] on span "Clients" at bounding box center [33, 82] width 19 height 9
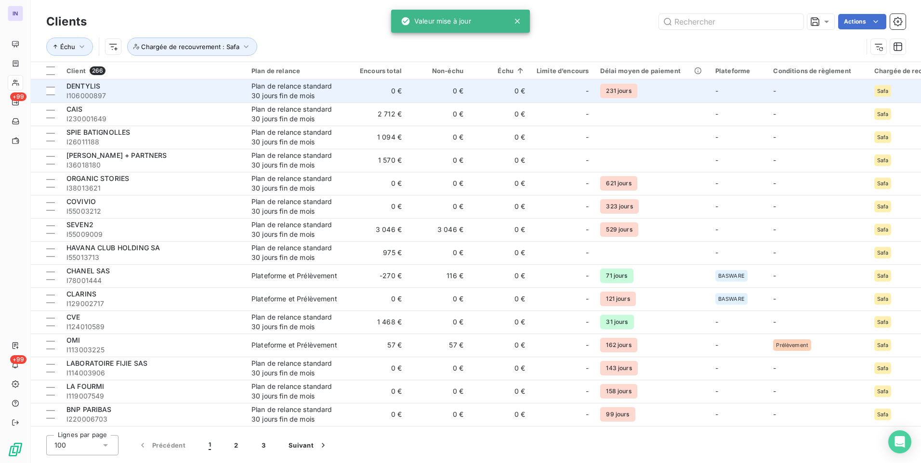
click at [274, 97] on div "Plan de relance standard 30 jours fin de mois" at bounding box center [295, 90] width 89 height 19
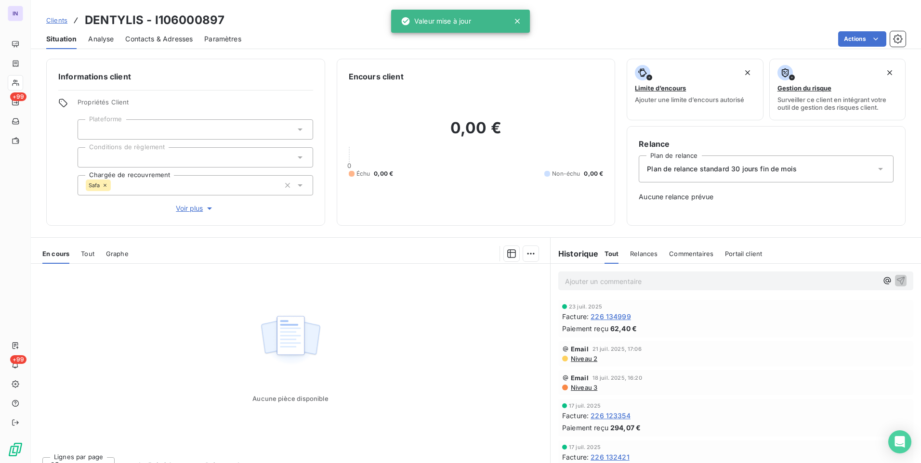
click at [103, 185] on icon at bounding box center [105, 185] width 6 height 6
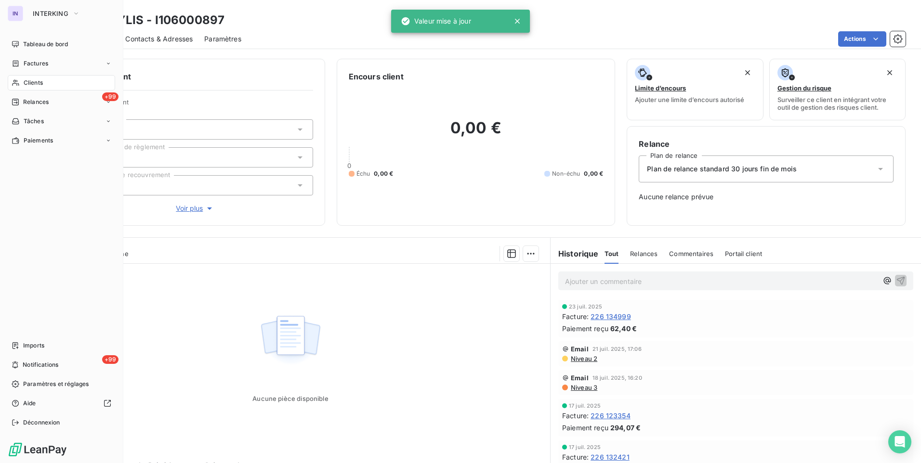
click at [29, 79] on span "Clients" at bounding box center [33, 82] width 19 height 9
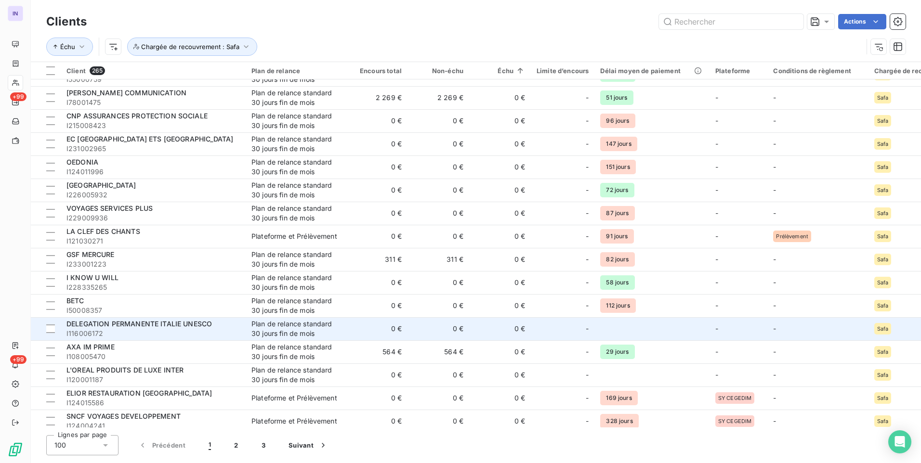
scroll to position [1967, 0]
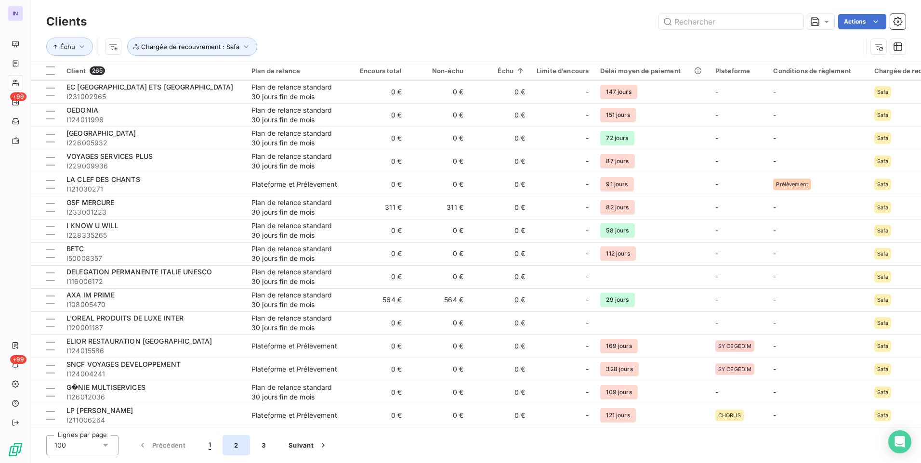
click at [237, 443] on button "2" at bounding box center [235, 445] width 27 height 20
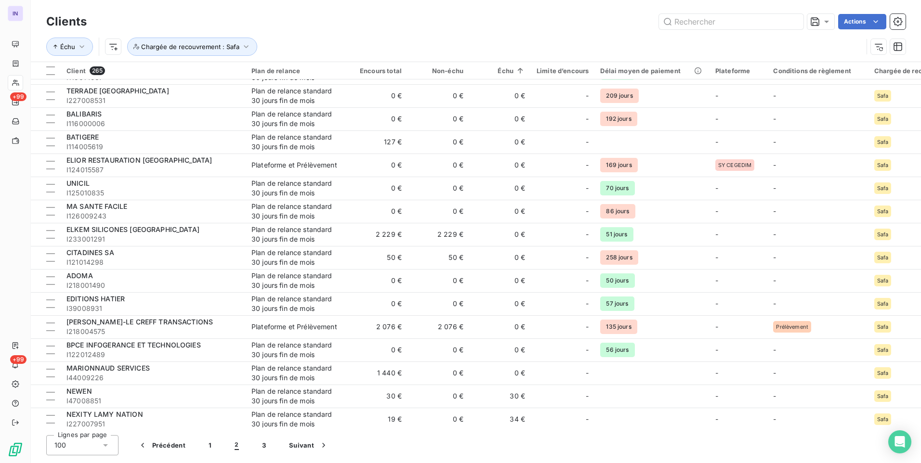
scroll to position [0, 0]
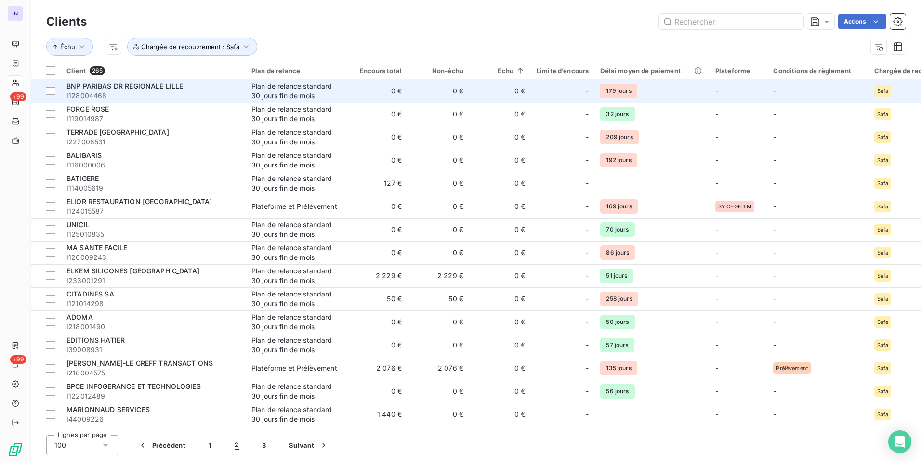
click at [259, 86] on div "Plan de relance standard 30 jours fin de mois" at bounding box center [295, 90] width 89 height 19
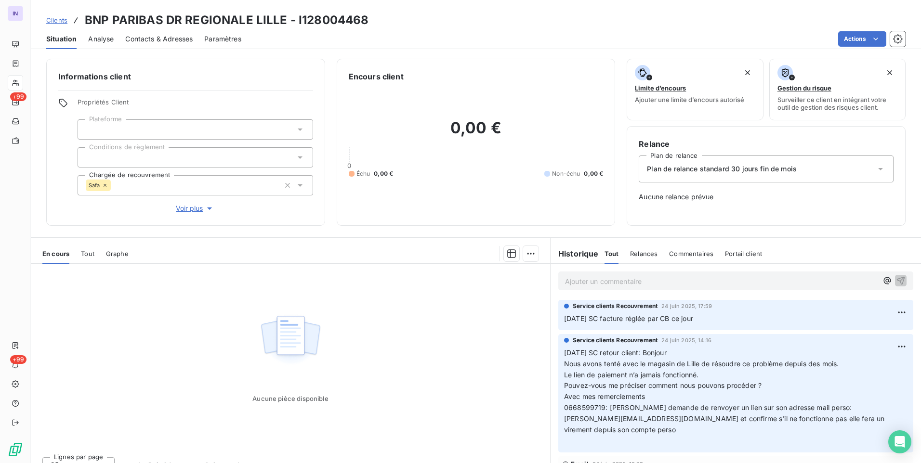
click at [105, 182] on div "Safa" at bounding box center [98, 186] width 25 height 12
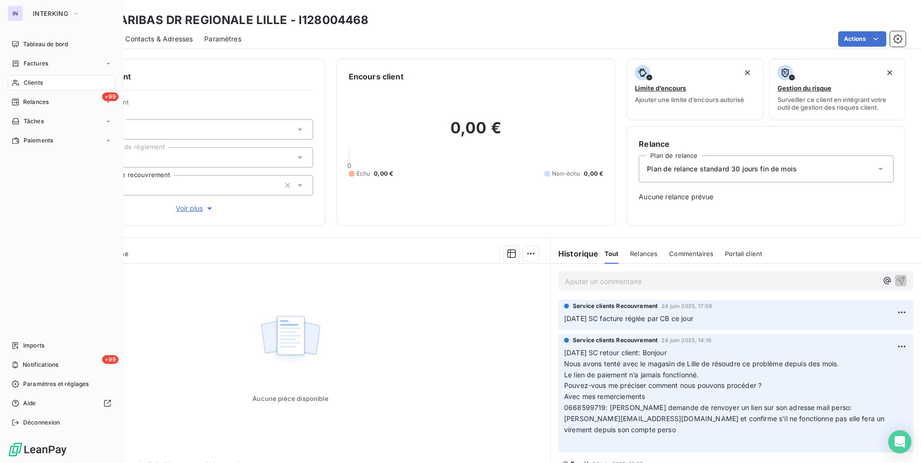
click at [32, 81] on span "Clients" at bounding box center [33, 82] width 19 height 9
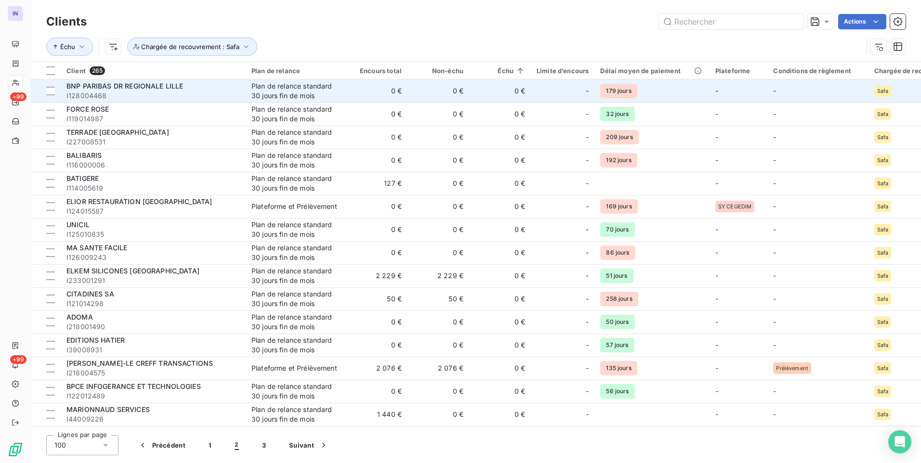
click at [149, 89] on span "BNP PARIBAS DR REGIONALE LILLE" at bounding box center [124, 86] width 117 height 8
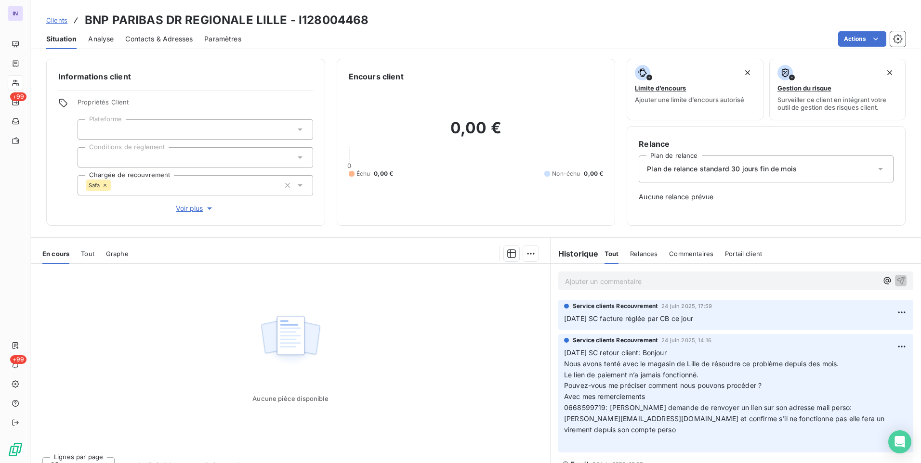
click at [105, 185] on icon at bounding box center [105, 185] width 6 height 6
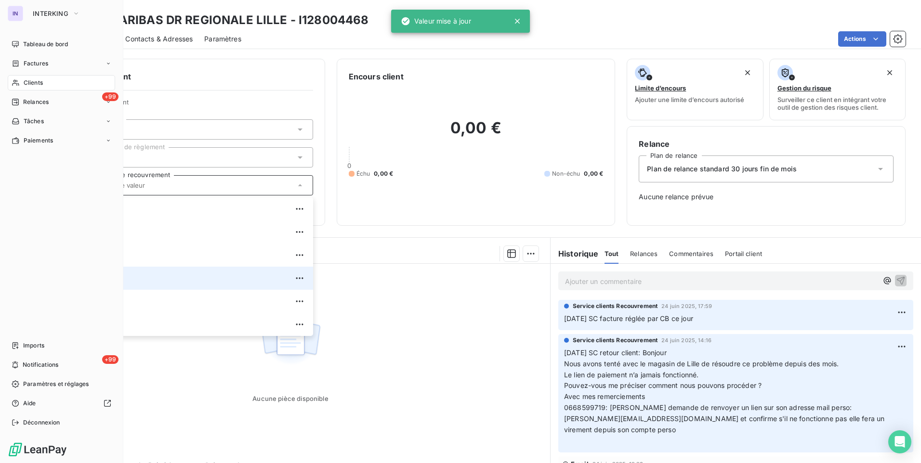
click at [28, 83] on span "Clients" at bounding box center [33, 82] width 19 height 9
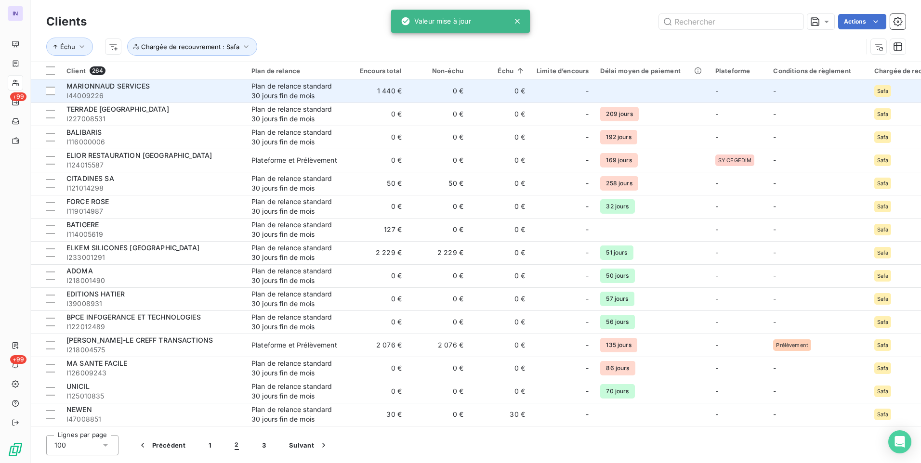
click at [190, 95] on span "I44009226" at bounding box center [152, 96] width 173 height 10
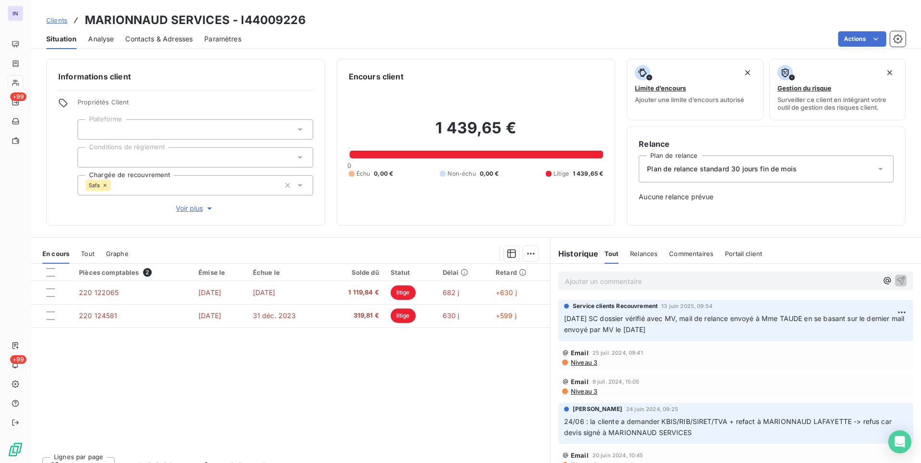
click at [103, 183] on icon at bounding box center [105, 185] width 6 height 6
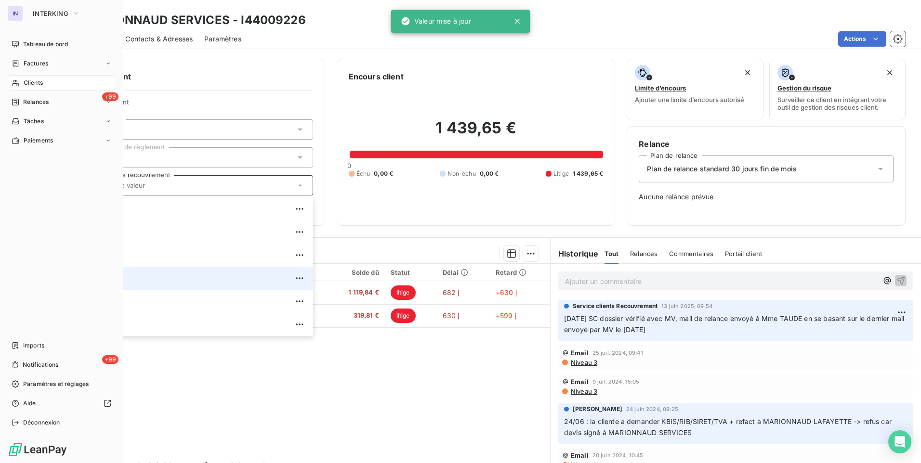
click at [29, 82] on span "Clients" at bounding box center [33, 82] width 19 height 9
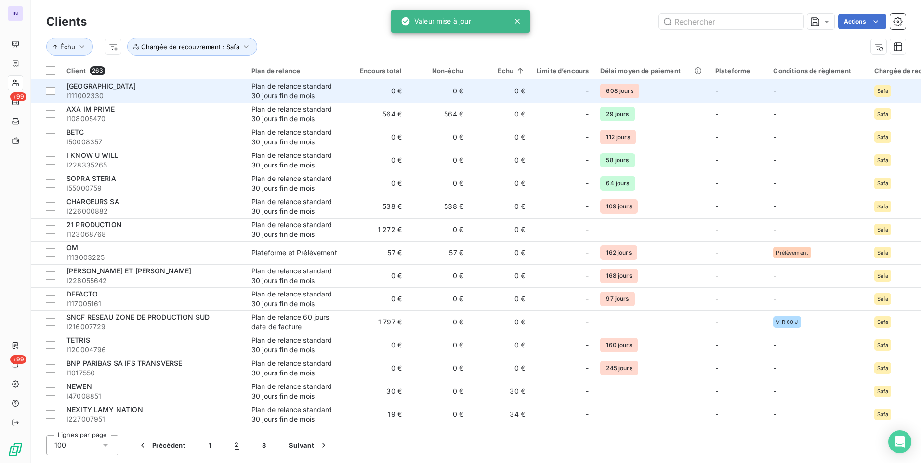
click at [154, 90] on div "[GEOGRAPHIC_DATA]" at bounding box center [152, 86] width 173 height 10
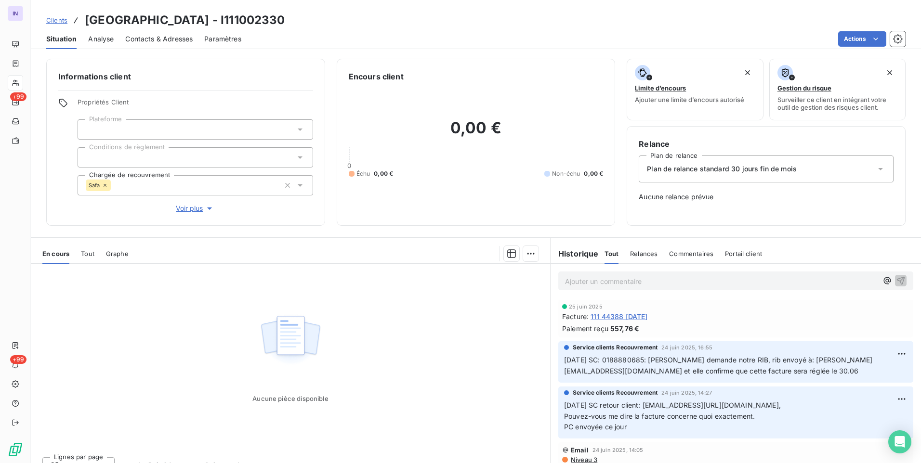
click at [104, 183] on icon at bounding box center [105, 185] width 6 height 6
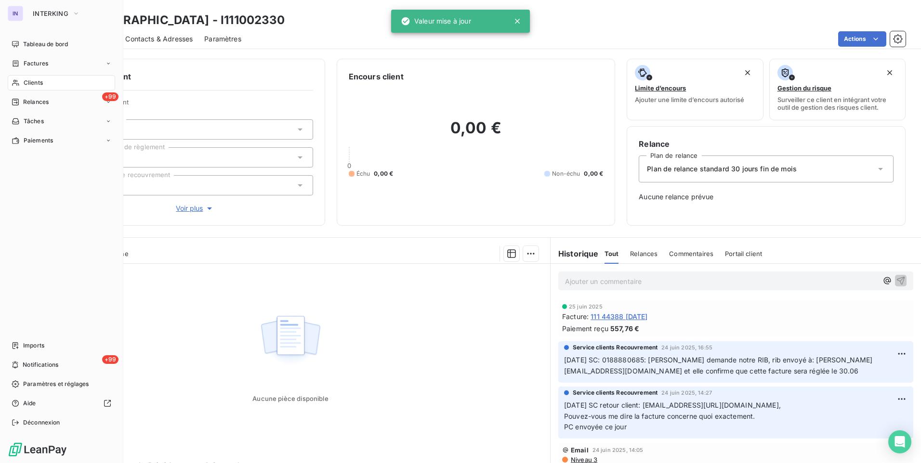
click at [24, 82] on span "Clients" at bounding box center [33, 82] width 19 height 9
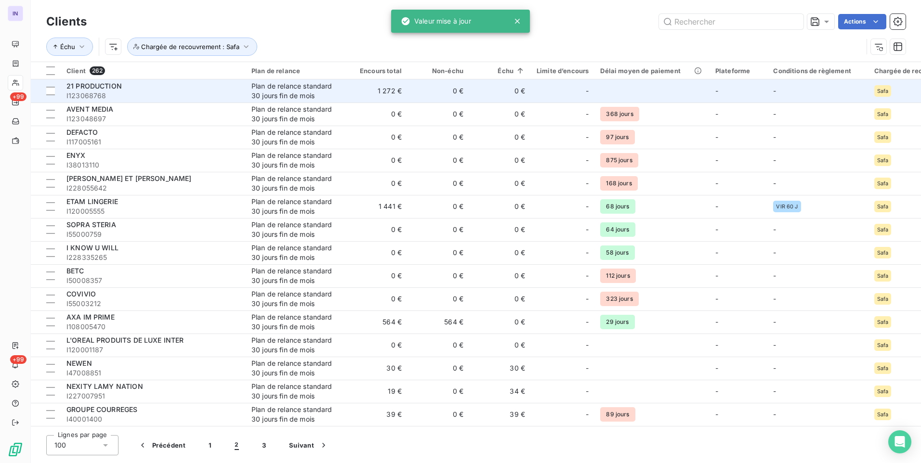
click at [186, 91] on span "I123068768" at bounding box center [152, 96] width 173 height 10
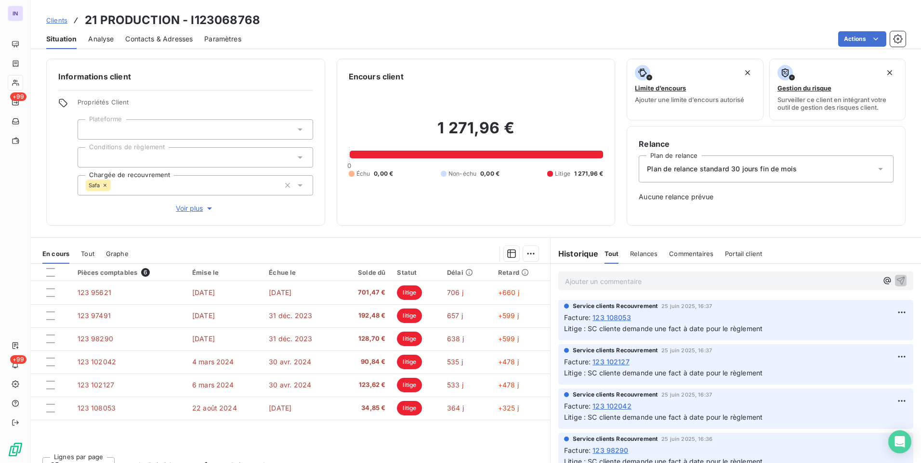
click at [104, 182] on div "Safa" at bounding box center [98, 186] width 25 height 12
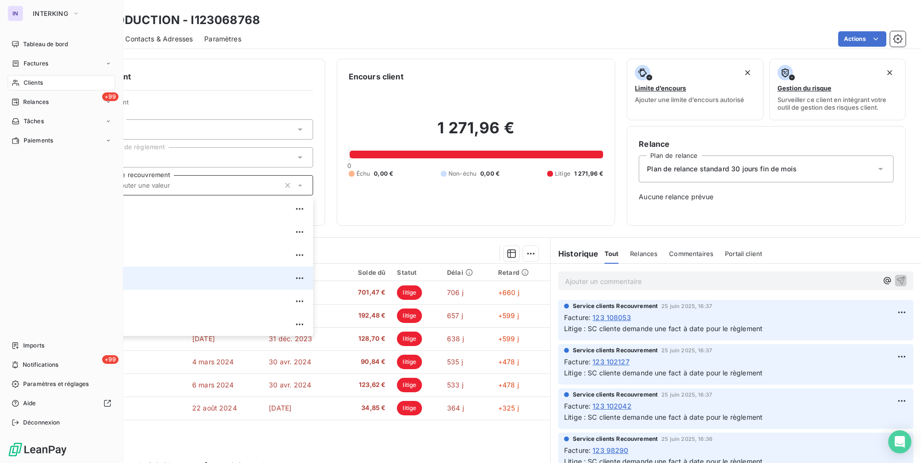
click at [26, 78] on div "Clients" at bounding box center [61, 82] width 107 height 15
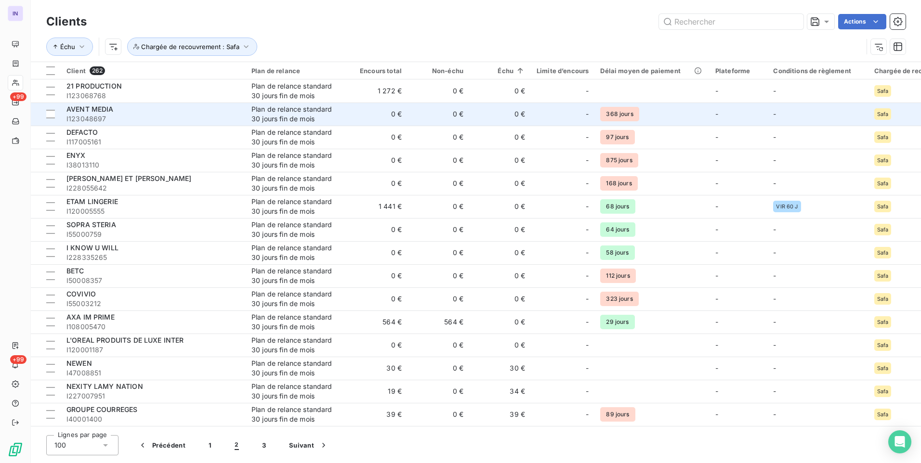
click at [169, 117] on span "I123048697" at bounding box center [152, 119] width 173 height 10
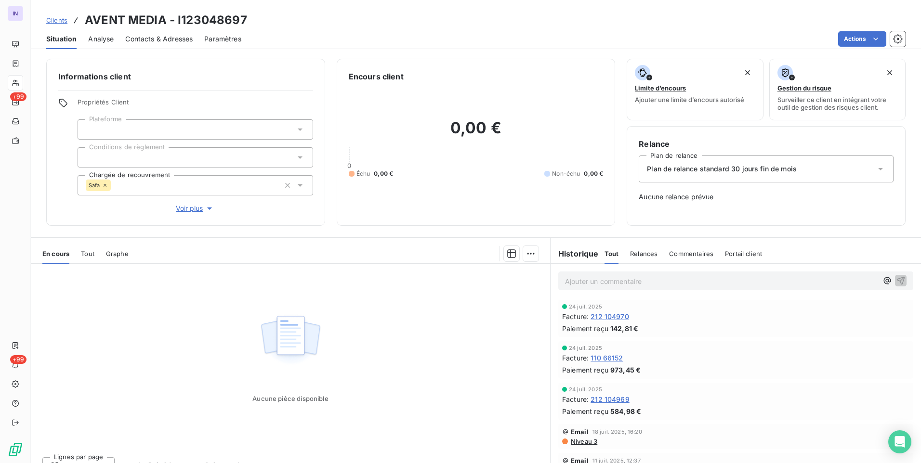
click at [104, 181] on div "Safa" at bounding box center [98, 186] width 25 height 12
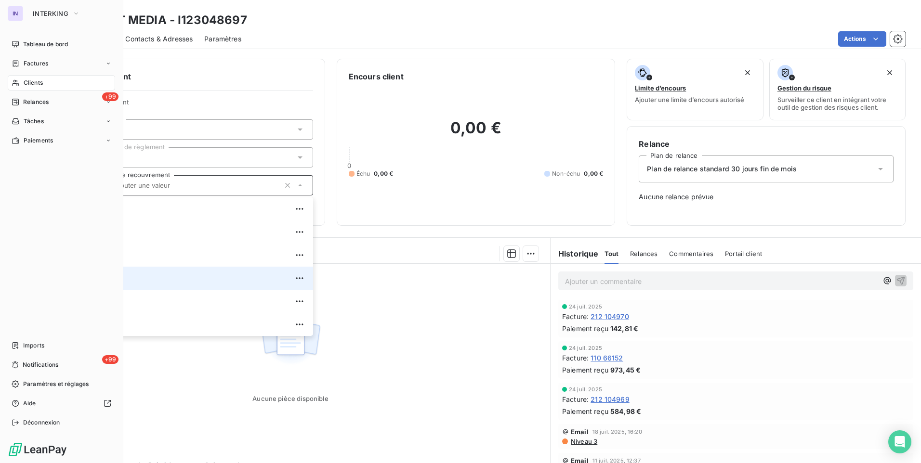
click at [30, 82] on span "Clients" at bounding box center [33, 82] width 19 height 9
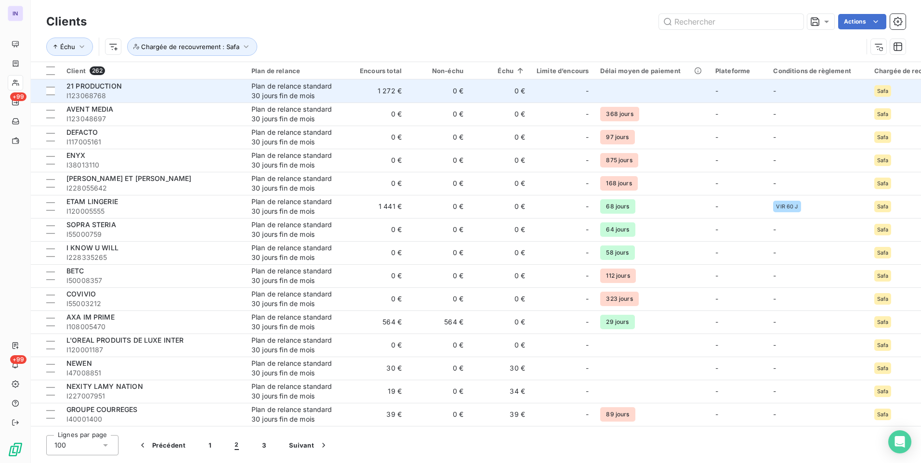
click at [217, 95] on span "I123068768" at bounding box center [152, 96] width 173 height 10
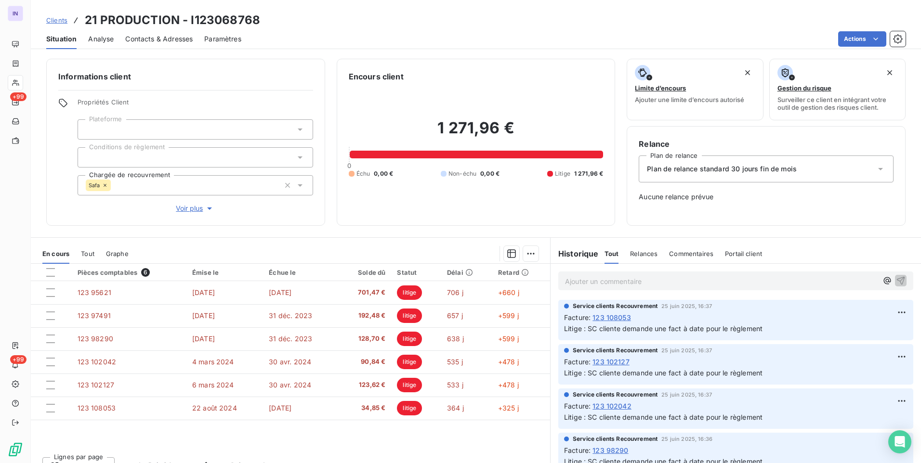
click at [106, 184] on icon at bounding box center [105, 185] width 6 height 6
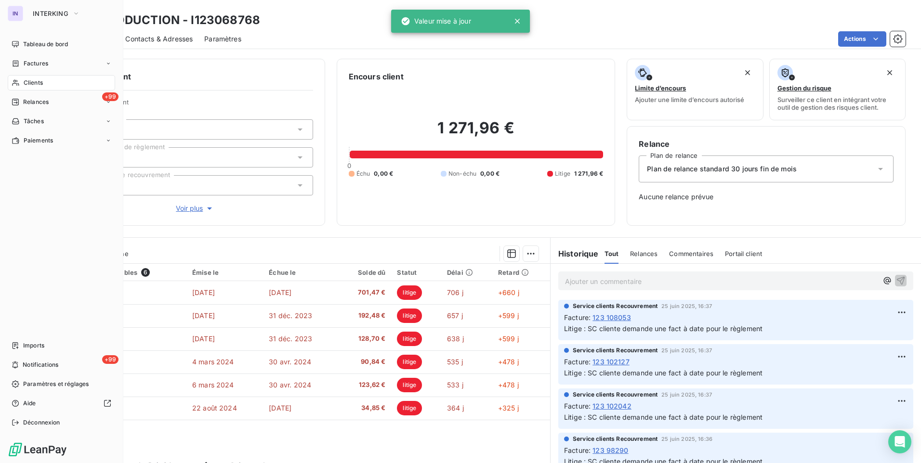
click at [29, 79] on span "Clients" at bounding box center [33, 82] width 19 height 9
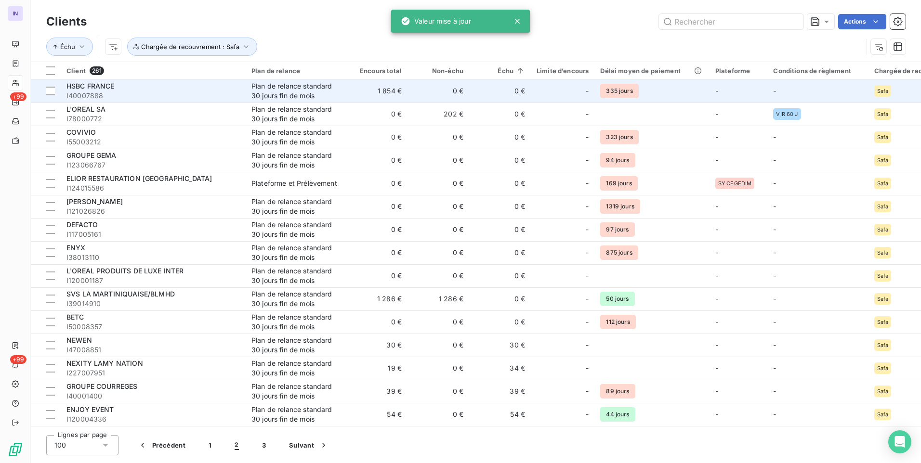
click at [173, 96] on span "I40007888" at bounding box center [152, 96] width 173 height 10
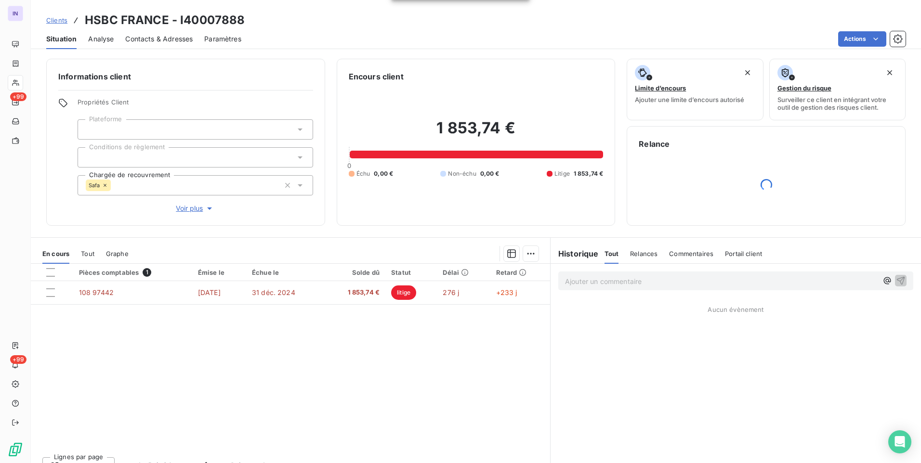
click at [104, 181] on div "Safa" at bounding box center [98, 186] width 25 height 12
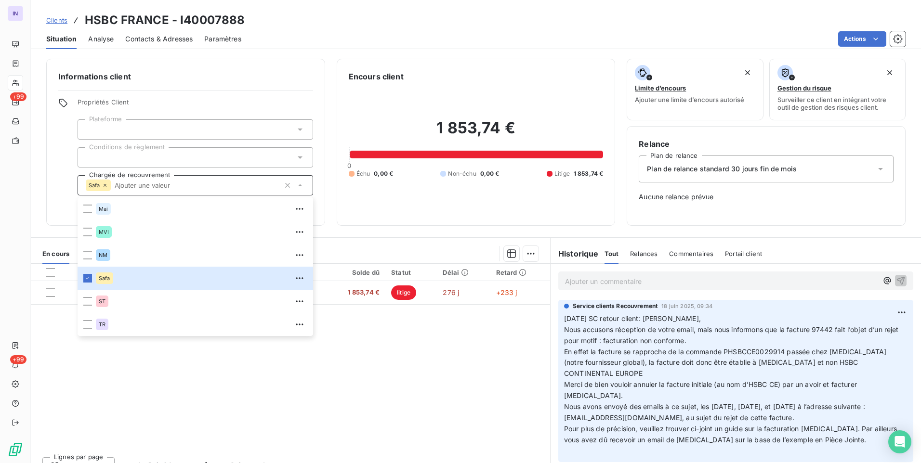
click at [104, 184] on icon at bounding box center [105, 185] width 6 height 6
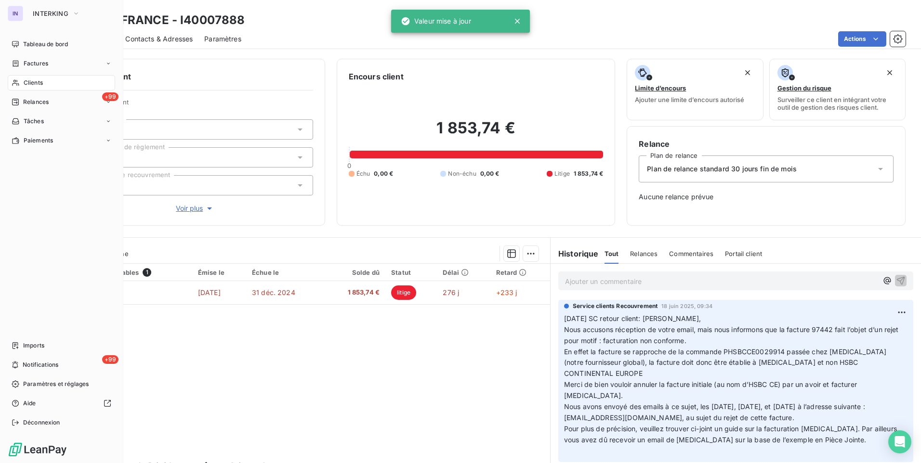
click at [29, 82] on span "Clients" at bounding box center [33, 82] width 19 height 9
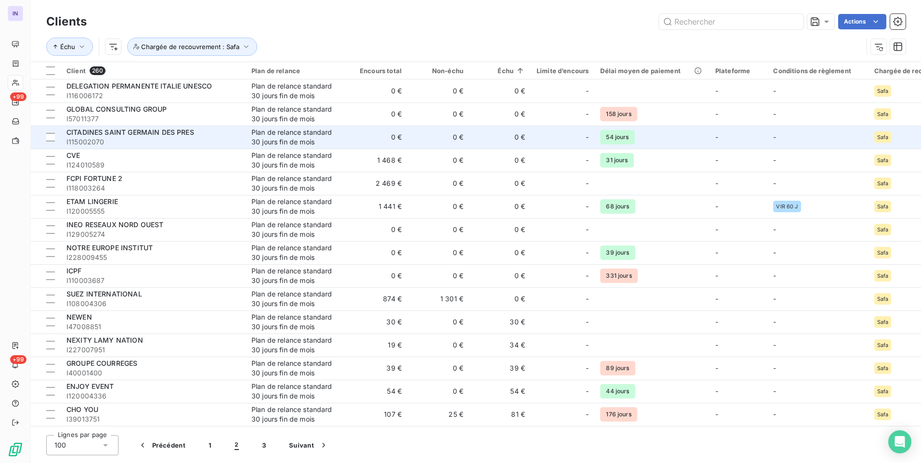
click at [144, 146] on span "I115002070" at bounding box center [152, 142] width 173 height 10
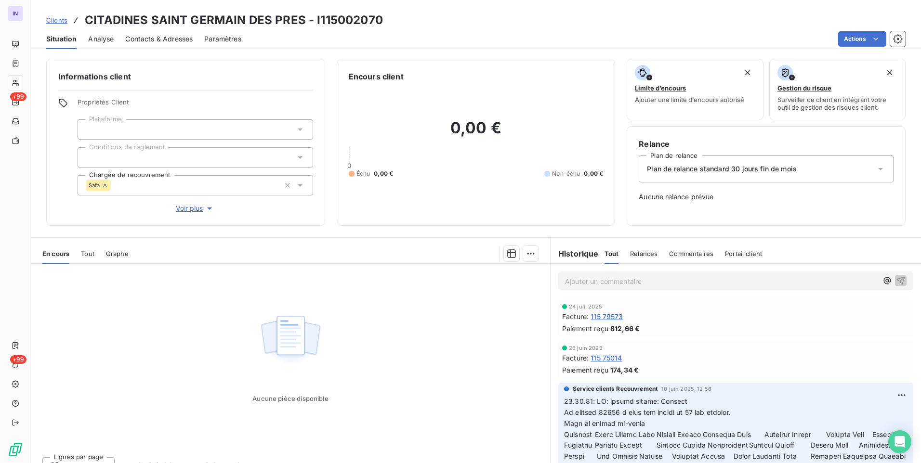
drag, startPoint x: 104, startPoint y: 185, endPoint x: 92, endPoint y: 188, distance: 11.8
click at [104, 186] on icon at bounding box center [105, 185] width 6 height 6
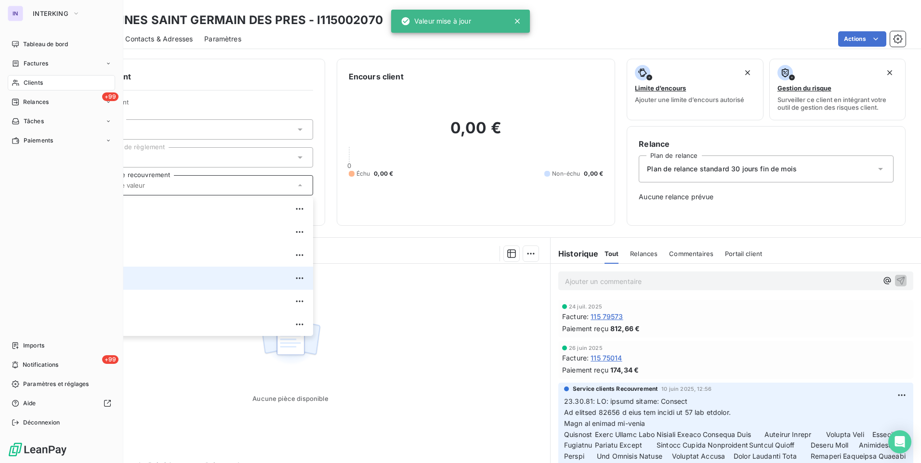
click at [31, 80] on span "Clients" at bounding box center [33, 82] width 19 height 9
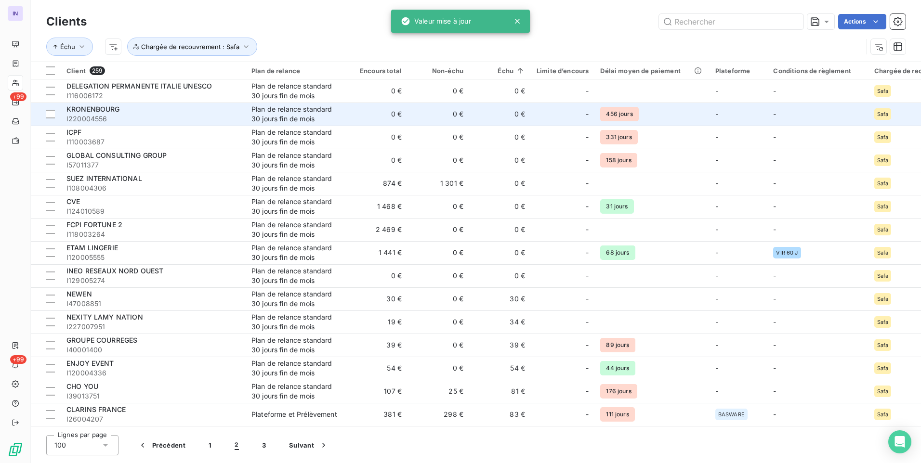
click at [144, 117] on span "I220004556" at bounding box center [152, 119] width 173 height 10
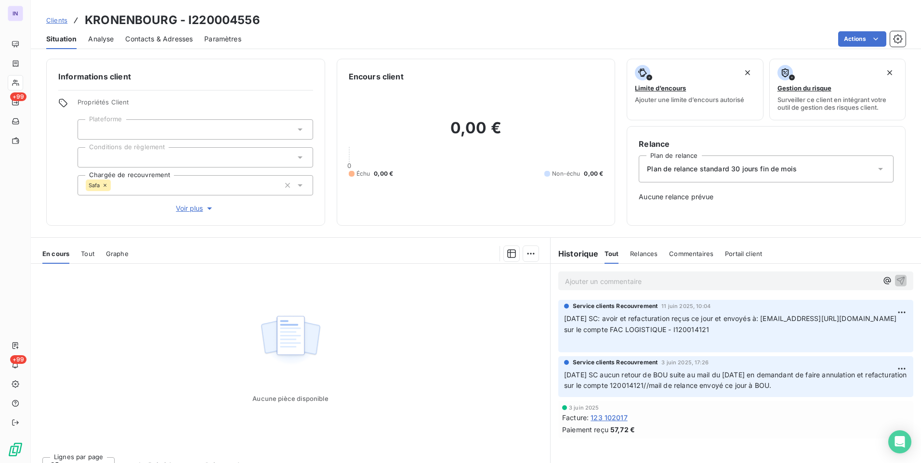
click at [106, 183] on icon at bounding box center [105, 185] width 6 height 6
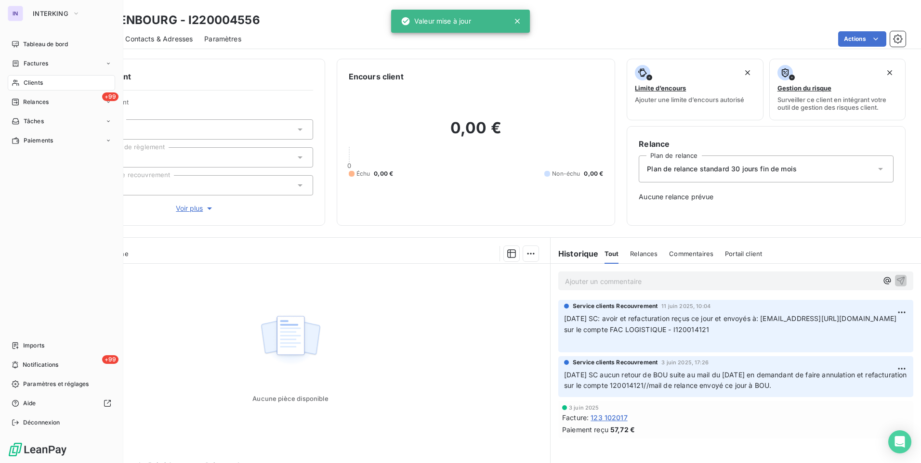
click at [26, 83] on span "Clients" at bounding box center [33, 82] width 19 height 9
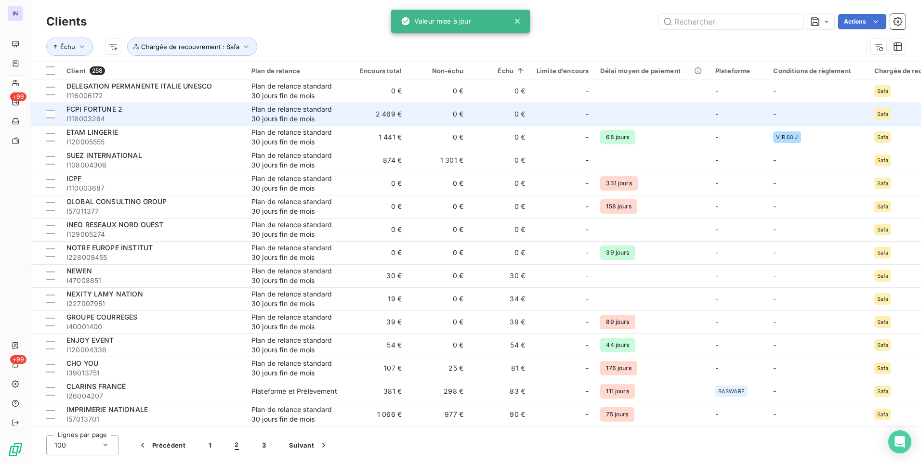
click at [129, 117] on span "I118003264" at bounding box center [152, 119] width 173 height 10
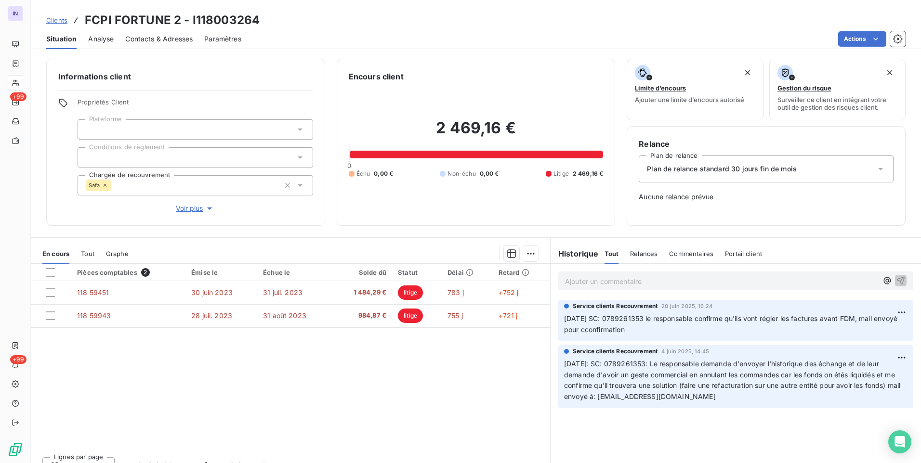
click at [105, 183] on icon at bounding box center [105, 185] width 6 height 6
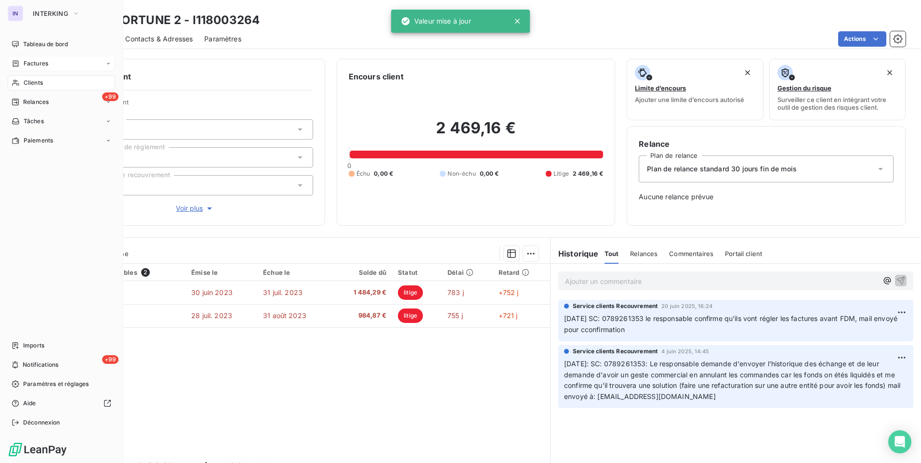
click at [33, 61] on span "Factures" at bounding box center [36, 63] width 25 height 9
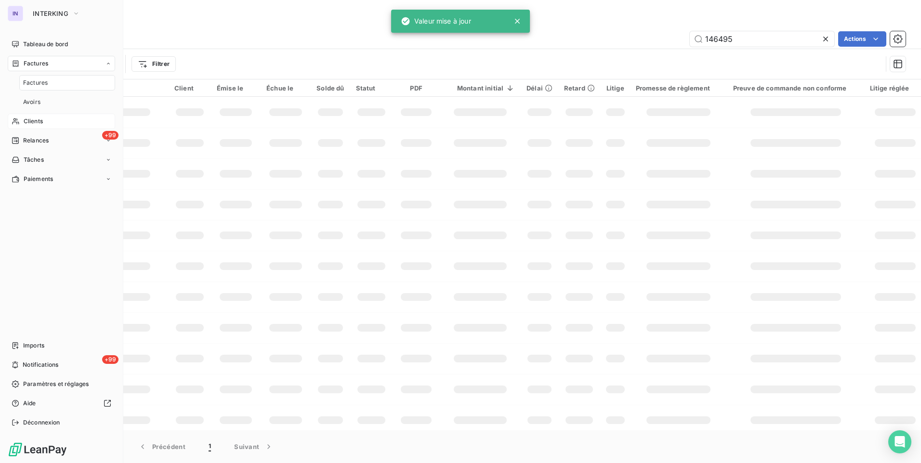
click at [39, 126] on div "Clients" at bounding box center [61, 121] width 107 height 15
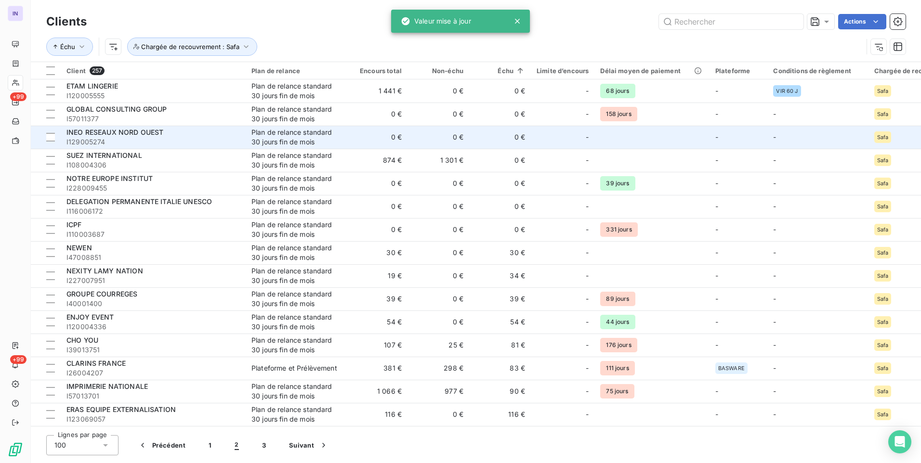
click at [136, 135] on span "INEO RESEAUX NORD OUEST" at bounding box center [114, 132] width 97 height 8
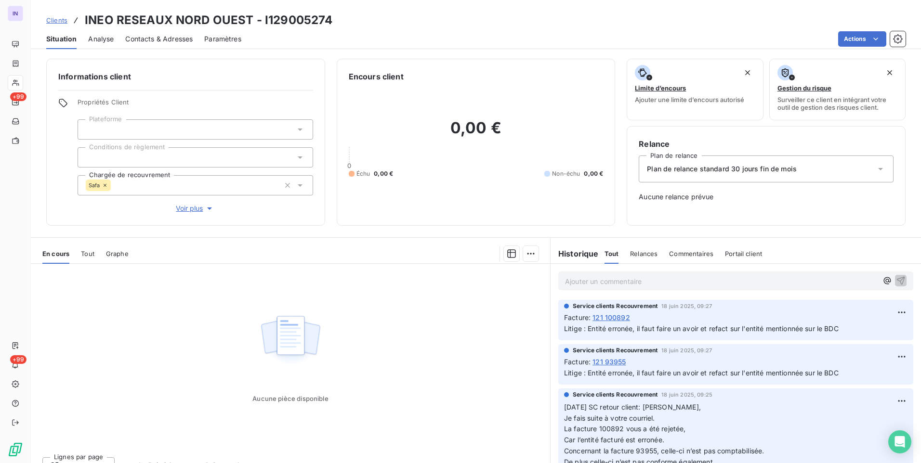
click at [105, 185] on icon at bounding box center [105, 185] width 3 height 3
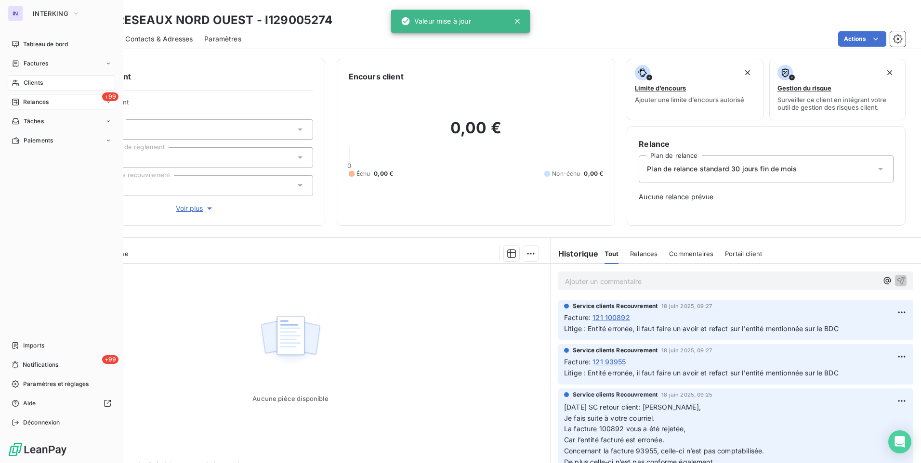
drag, startPoint x: 27, startPoint y: 79, endPoint x: 114, endPoint y: 106, distance: 90.2
click at [28, 80] on span "Clients" at bounding box center [33, 82] width 19 height 9
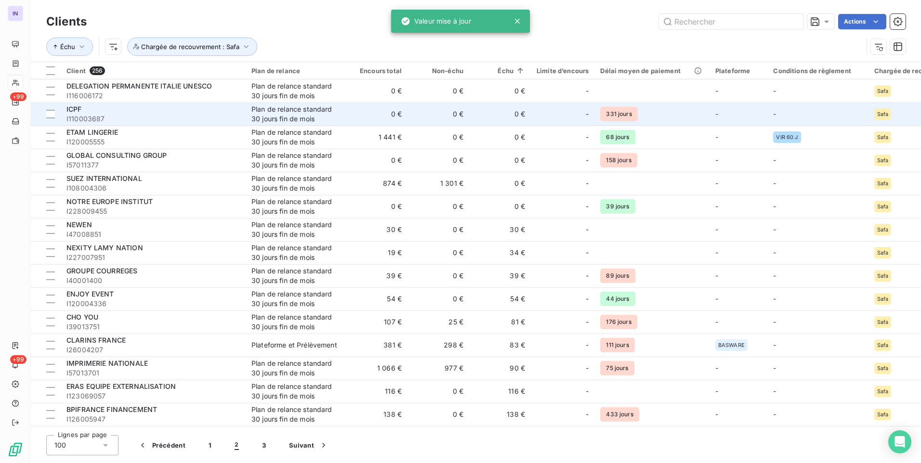
click at [181, 113] on div "ICPF" at bounding box center [152, 109] width 173 height 10
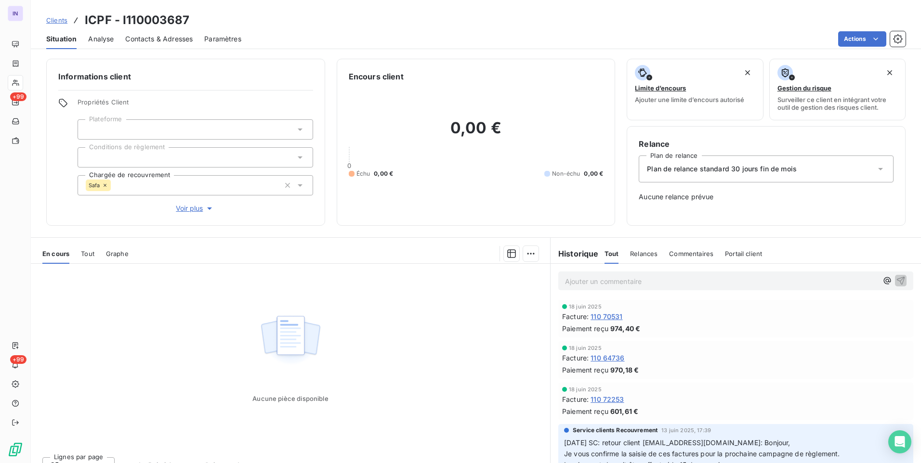
click at [104, 183] on icon at bounding box center [105, 185] width 6 height 6
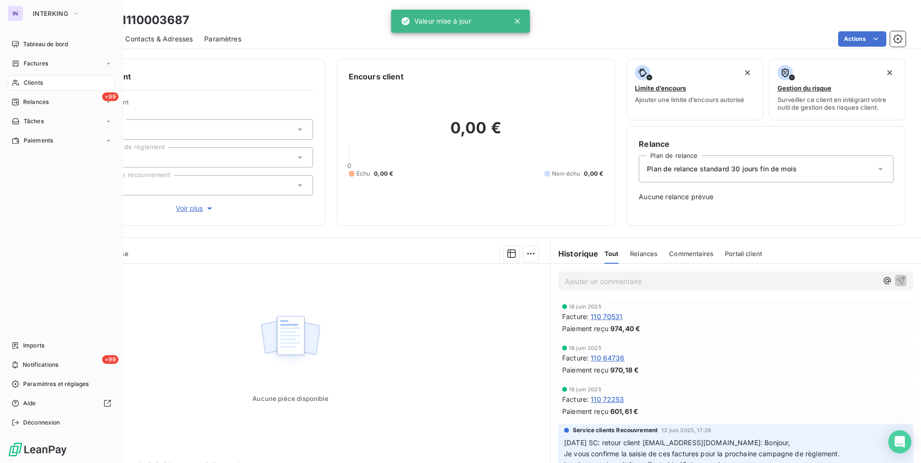
drag, startPoint x: 26, startPoint y: 88, endPoint x: 28, endPoint y: 81, distance: 6.9
click at [28, 81] on span "Clients" at bounding box center [33, 82] width 19 height 9
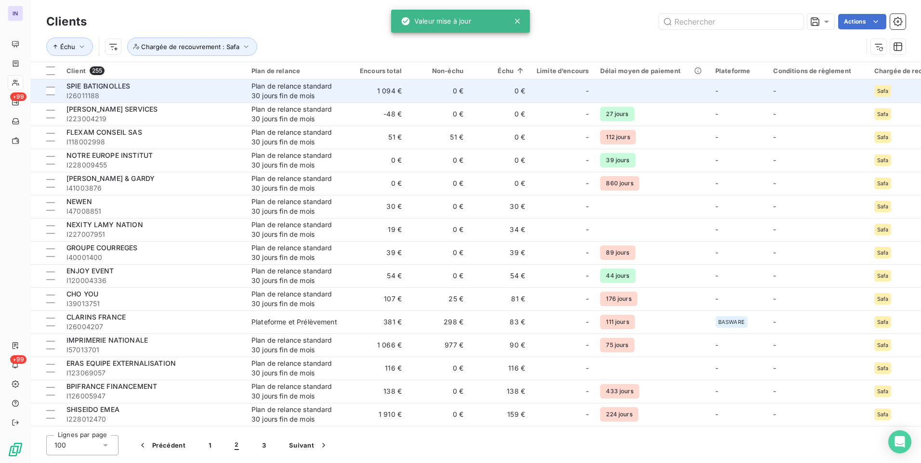
click at [328, 90] on div "Plan de relance standard 30 jours fin de mois" at bounding box center [295, 90] width 89 height 19
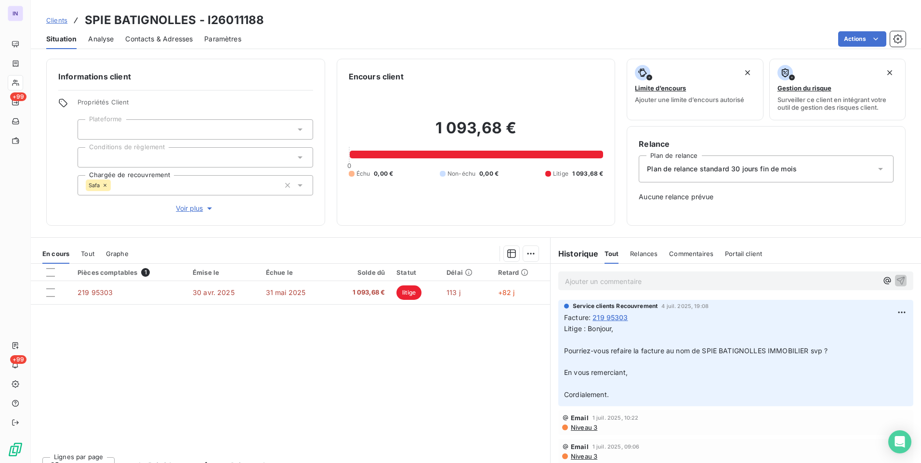
click at [103, 182] on div "Safa" at bounding box center [98, 186] width 25 height 12
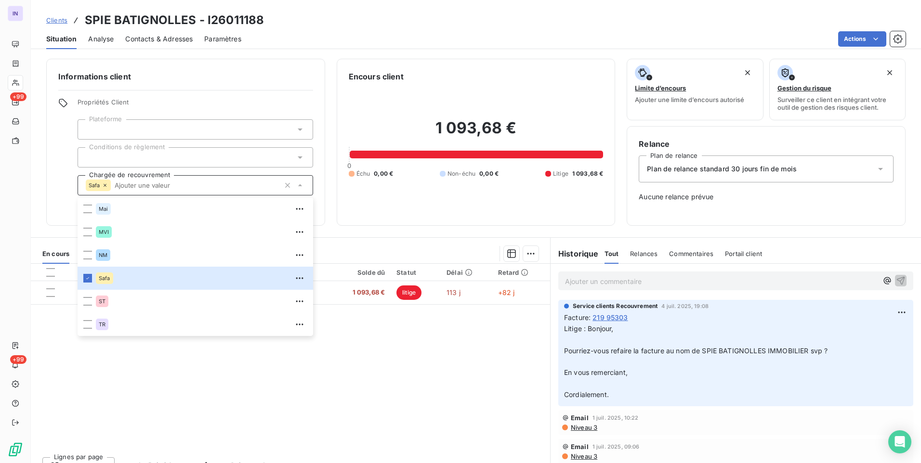
click at [105, 183] on icon at bounding box center [105, 185] width 6 height 6
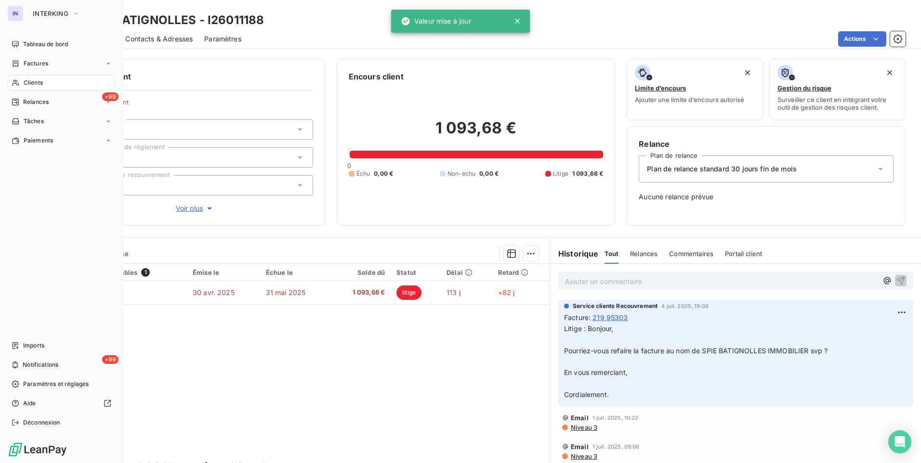
click at [28, 82] on span "Clients" at bounding box center [33, 82] width 19 height 9
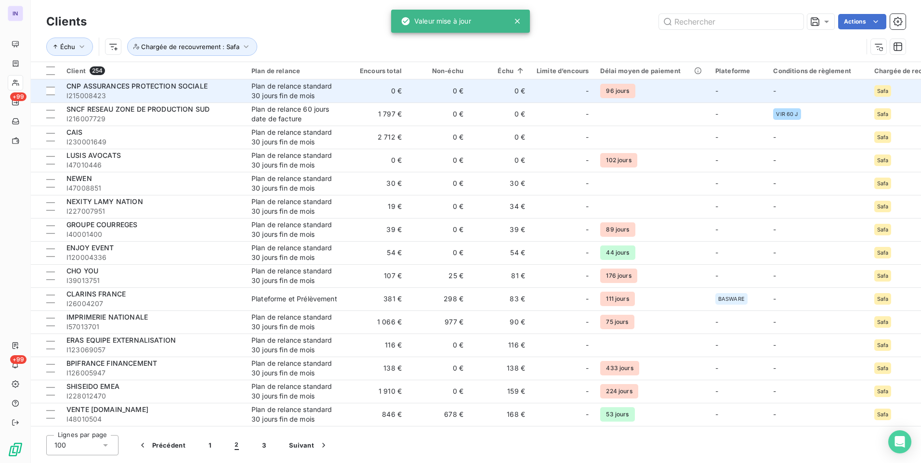
click at [168, 94] on span "I215008423" at bounding box center [152, 96] width 173 height 10
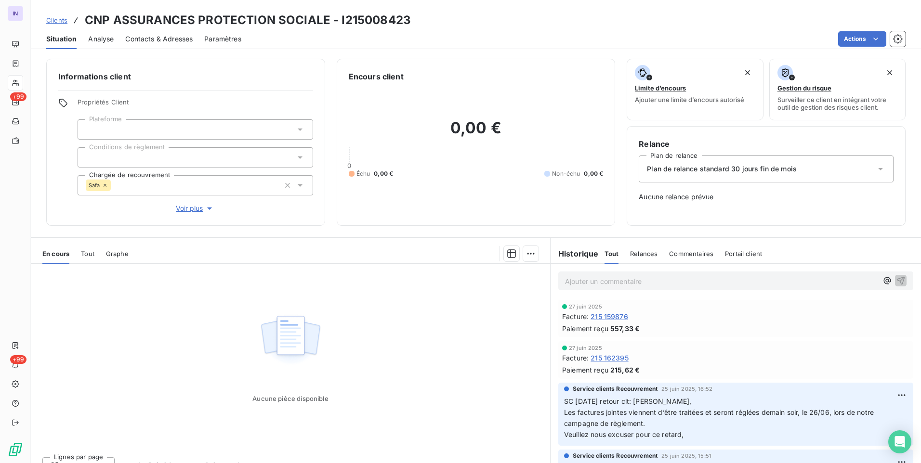
click at [105, 182] on icon at bounding box center [105, 185] width 6 height 6
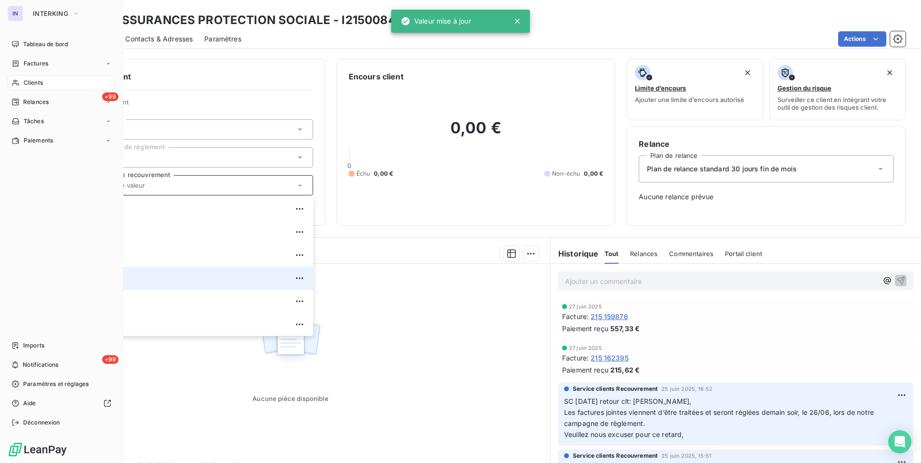
click at [38, 83] on span "Clients" at bounding box center [33, 82] width 19 height 9
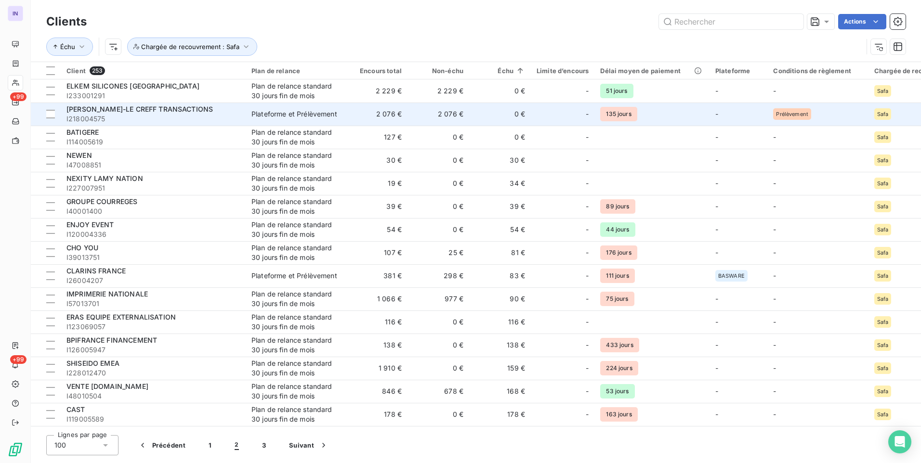
click at [122, 121] on span "I218004575" at bounding box center [152, 119] width 173 height 10
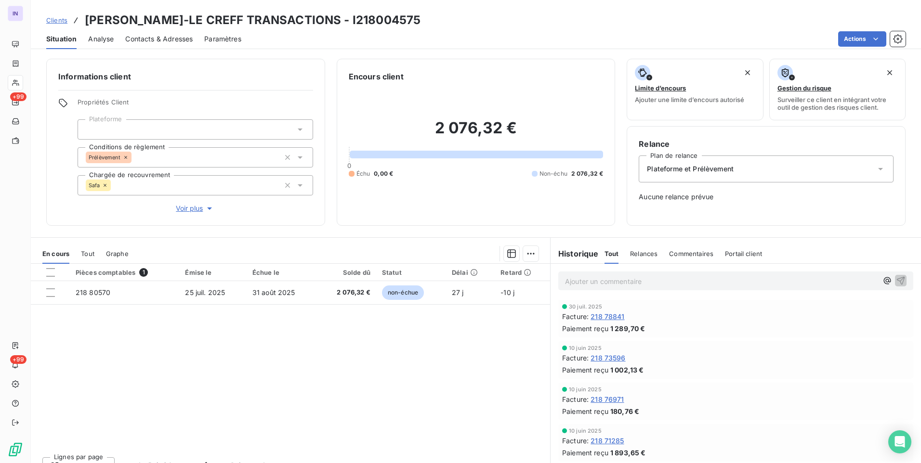
click at [103, 183] on icon at bounding box center [105, 185] width 6 height 6
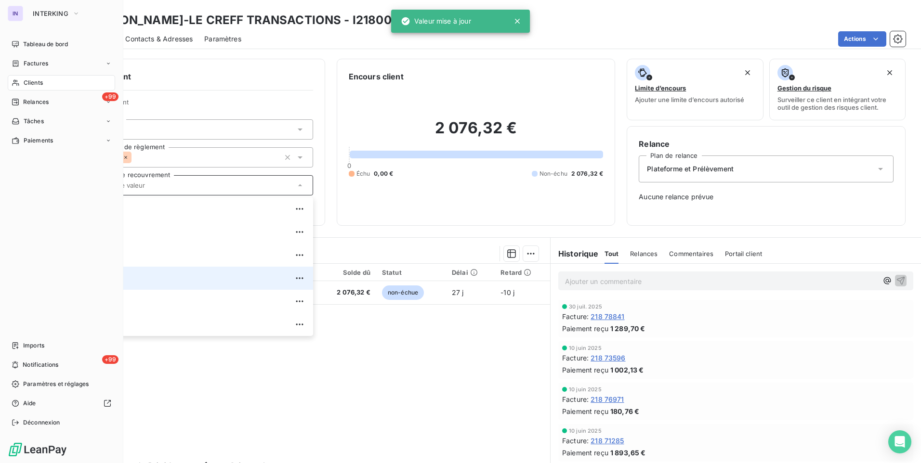
click at [39, 84] on span "Clients" at bounding box center [33, 82] width 19 height 9
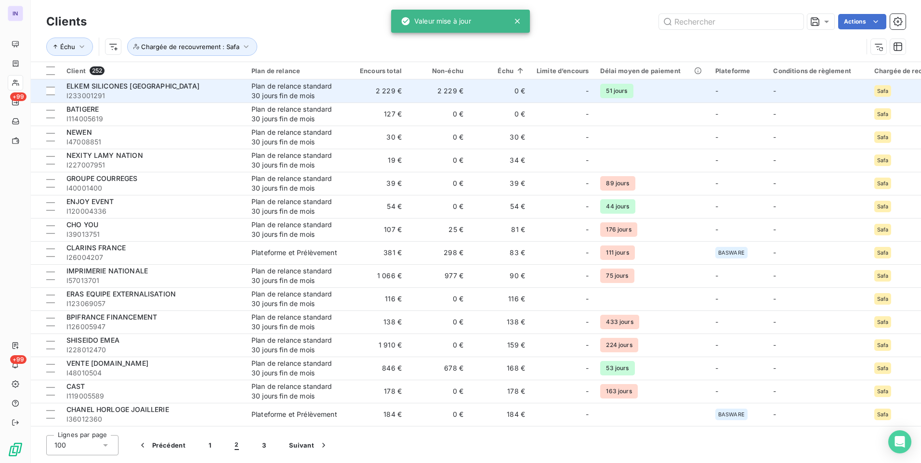
click at [139, 93] on span "I233001291" at bounding box center [152, 96] width 173 height 10
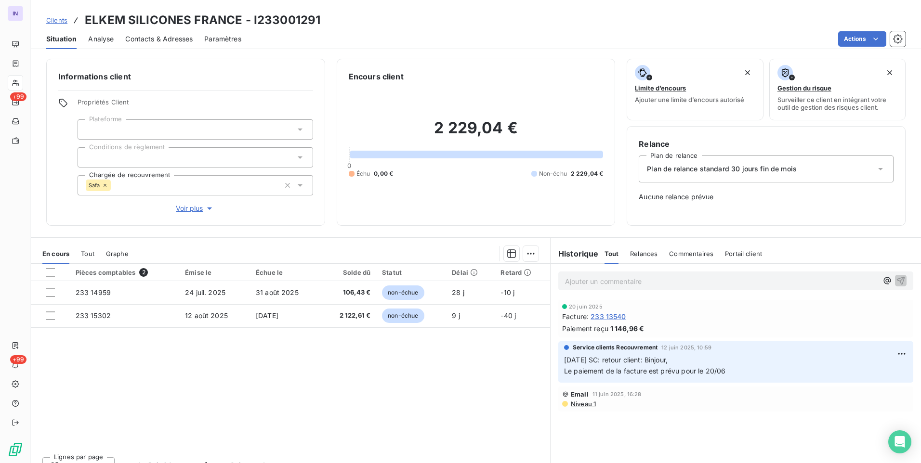
click at [107, 185] on icon at bounding box center [105, 185] width 6 height 6
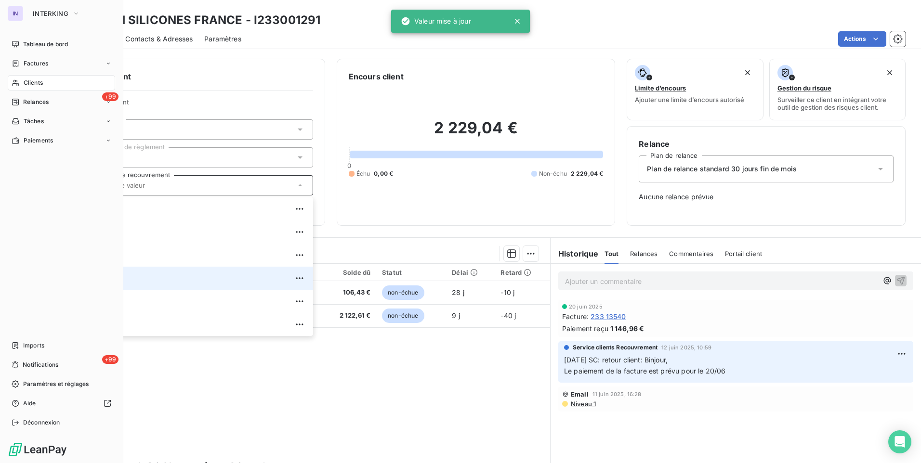
click at [29, 79] on span "Clients" at bounding box center [33, 82] width 19 height 9
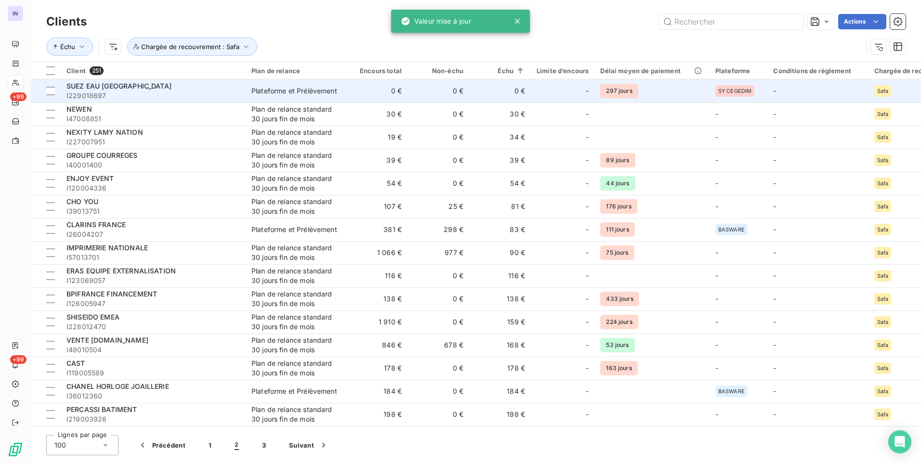
click at [152, 92] on span "I229018697" at bounding box center [152, 96] width 173 height 10
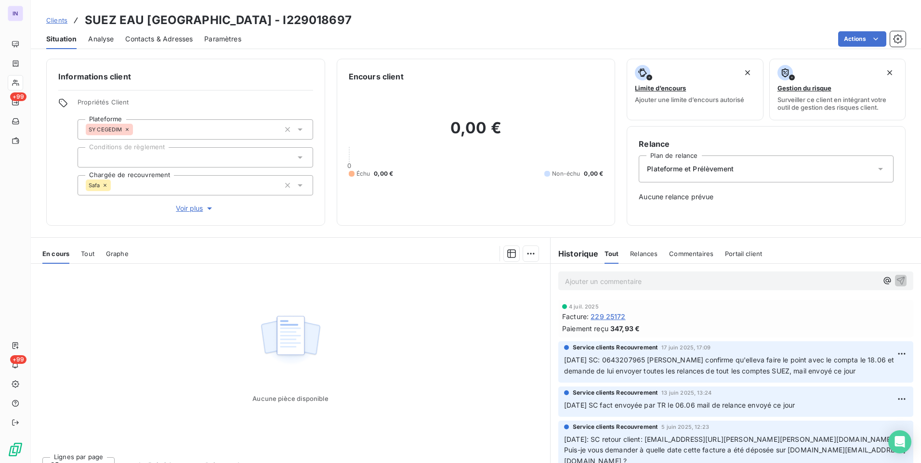
click at [104, 184] on icon at bounding box center [105, 185] width 6 height 6
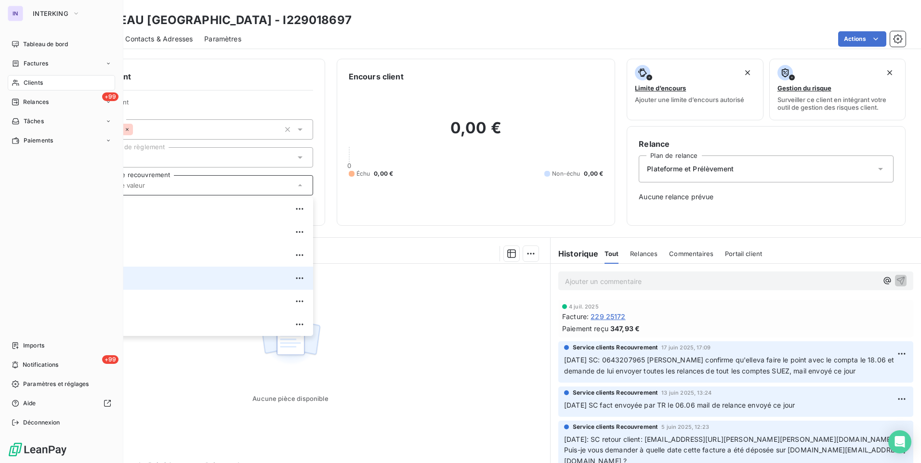
click at [27, 79] on span "Clients" at bounding box center [33, 82] width 19 height 9
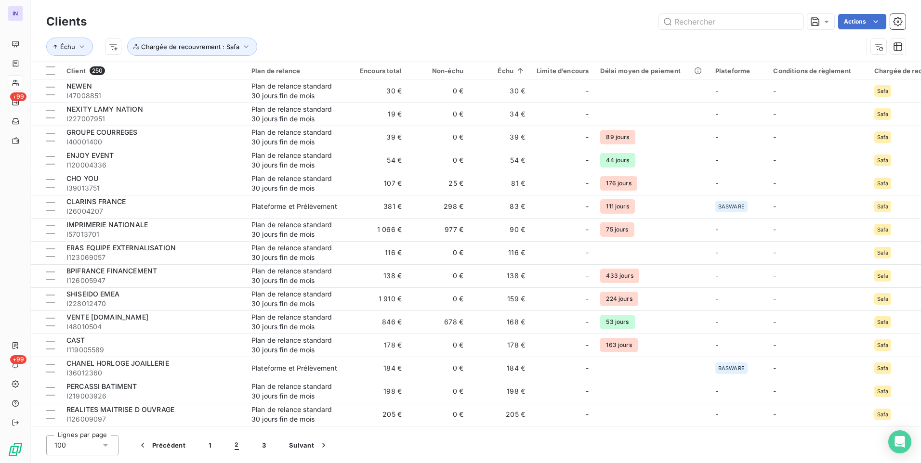
scroll to position [337, 0]
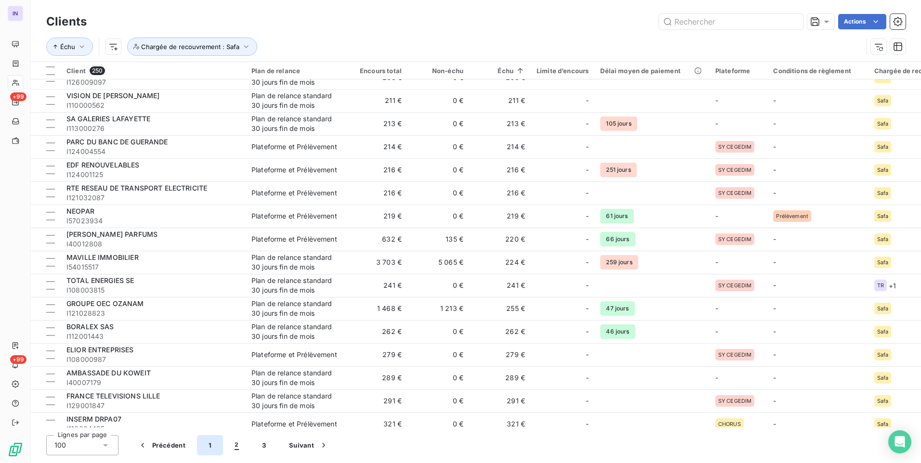
click at [208, 442] on button "1" at bounding box center [210, 445] width 26 height 20
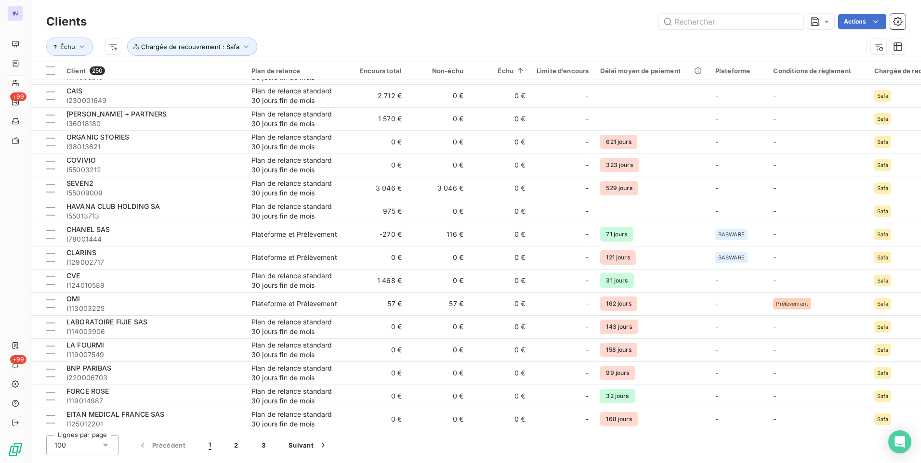
scroll to position [0, 0]
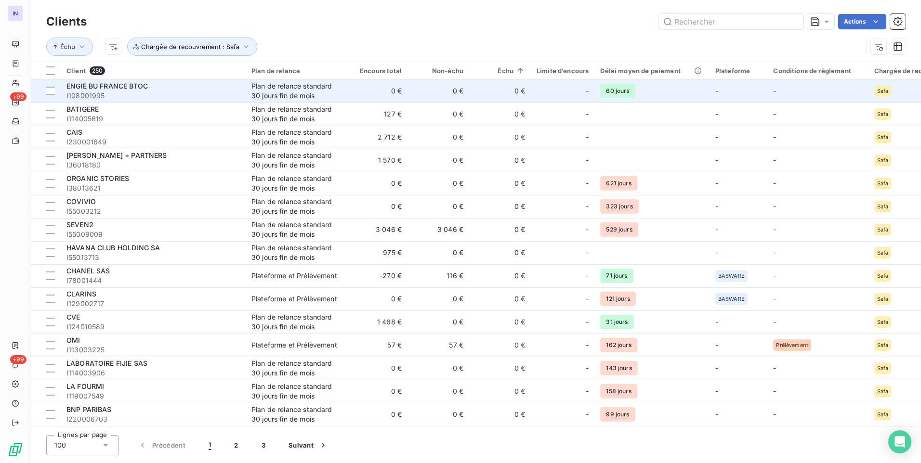
click at [184, 90] on div "ENGIE BU FRANCE BTOC" at bounding box center [152, 86] width 173 height 10
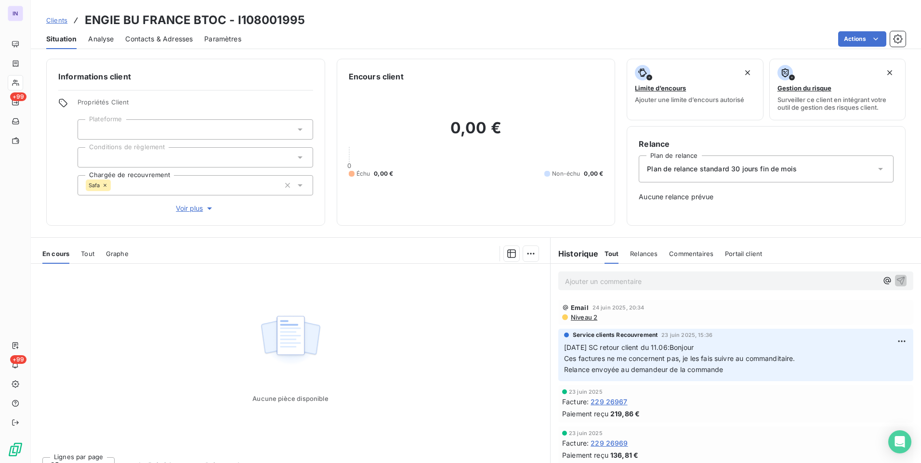
click at [104, 187] on icon at bounding box center [105, 185] width 6 height 6
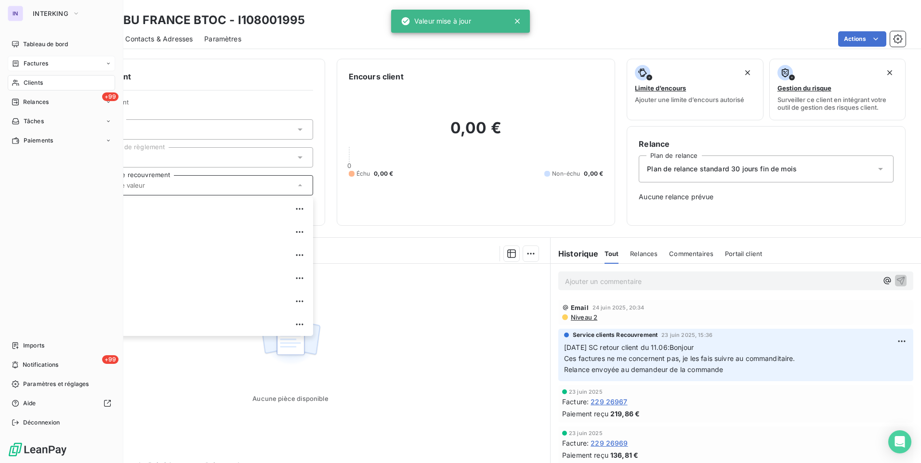
drag, startPoint x: 42, startPoint y: 44, endPoint x: 59, endPoint y: 61, distance: 24.2
click at [42, 44] on span "Tableau de bord" at bounding box center [45, 44] width 45 height 9
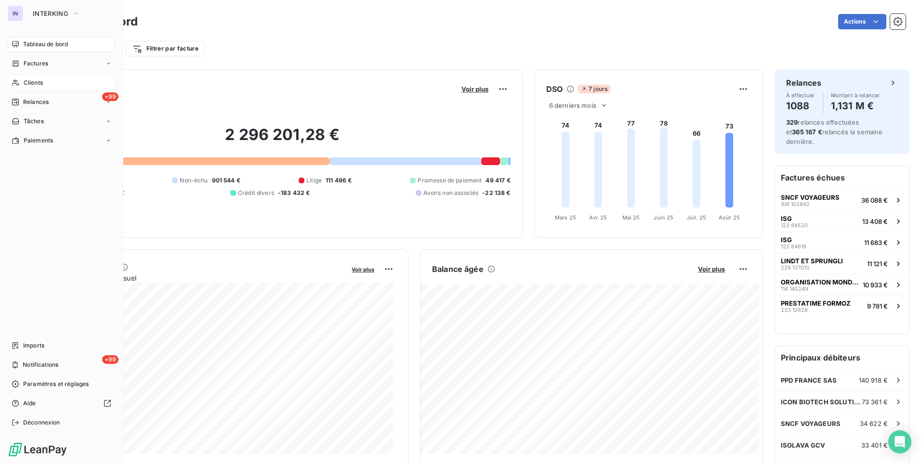
click at [31, 80] on span "Clients" at bounding box center [33, 82] width 19 height 9
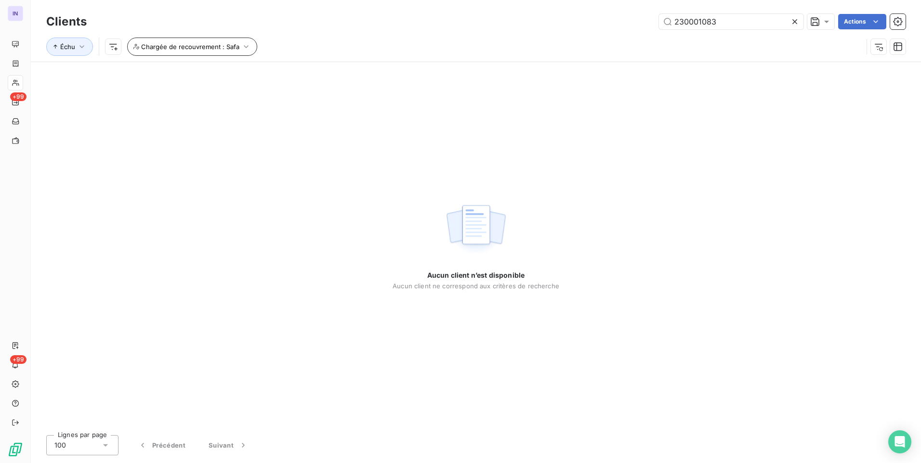
type input "230001083"
click at [214, 52] on button "Chargée de recouvrement : Safa" at bounding box center [192, 47] width 130 height 18
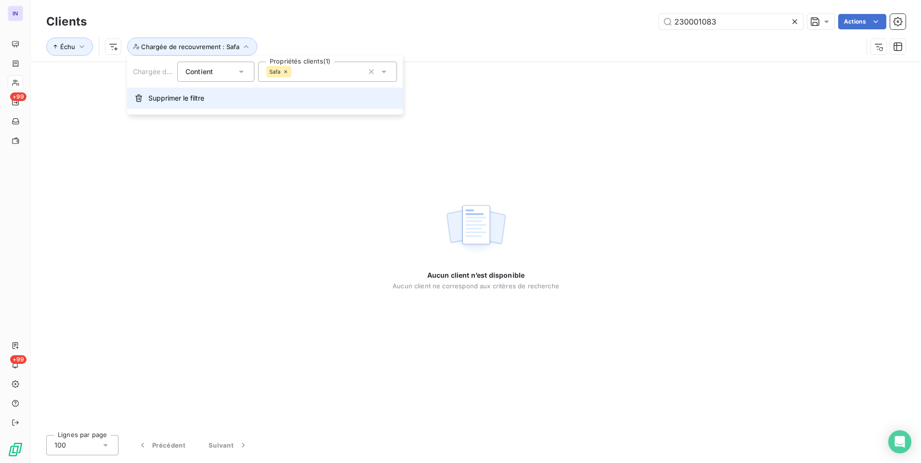
click at [175, 98] on span "Supprimer le filtre" at bounding box center [176, 98] width 56 height 10
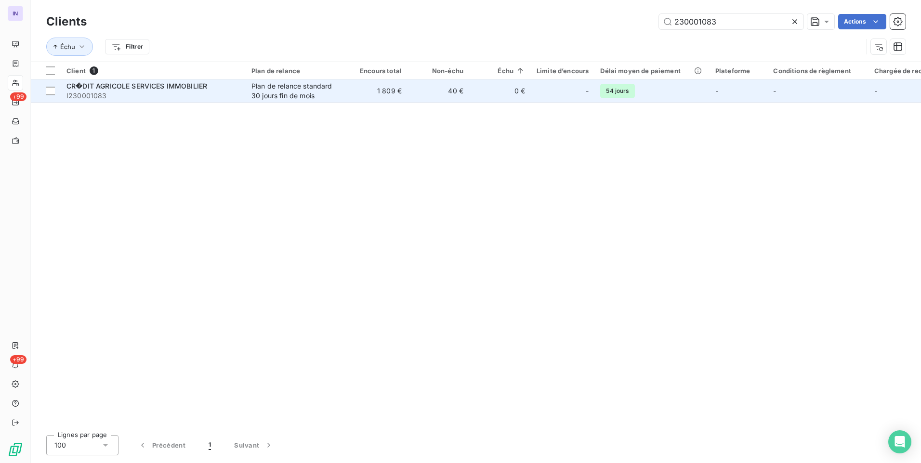
click at [378, 96] on td "1 809 €" at bounding box center [377, 90] width 62 height 23
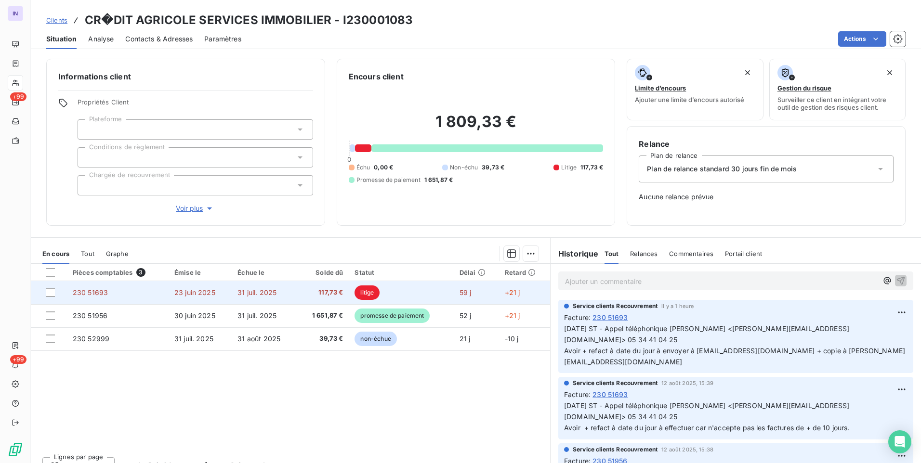
click at [244, 297] on td "31 juil. 2025" at bounding box center [264, 292] width 65 height 23
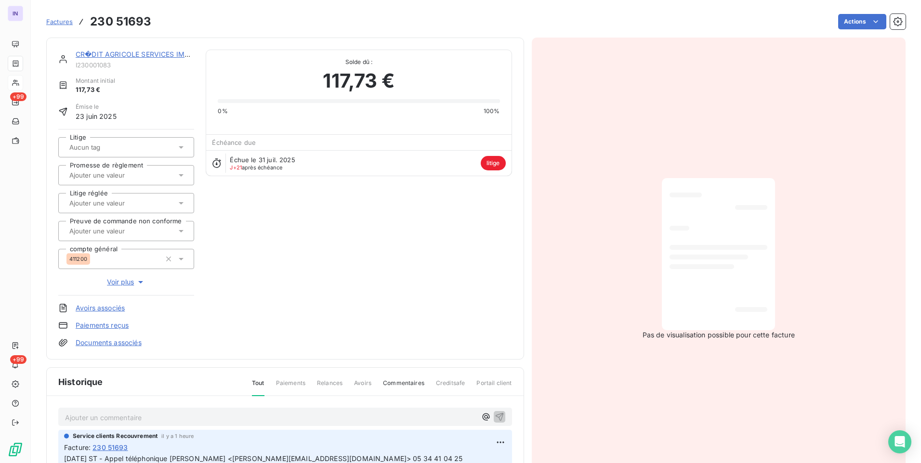
scroll to position [49, 0]
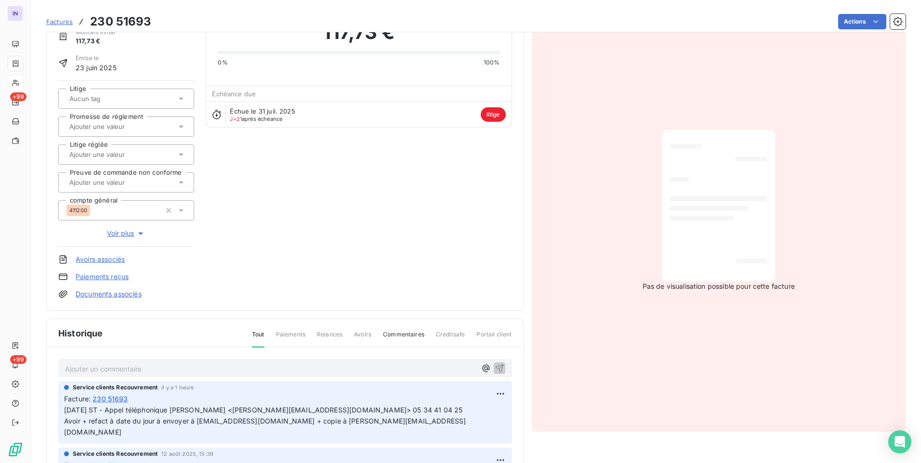
click at [115, 371] on p "Ajouter un commentaire ﻿" at bounding box center [270, 369] width 411 height 12
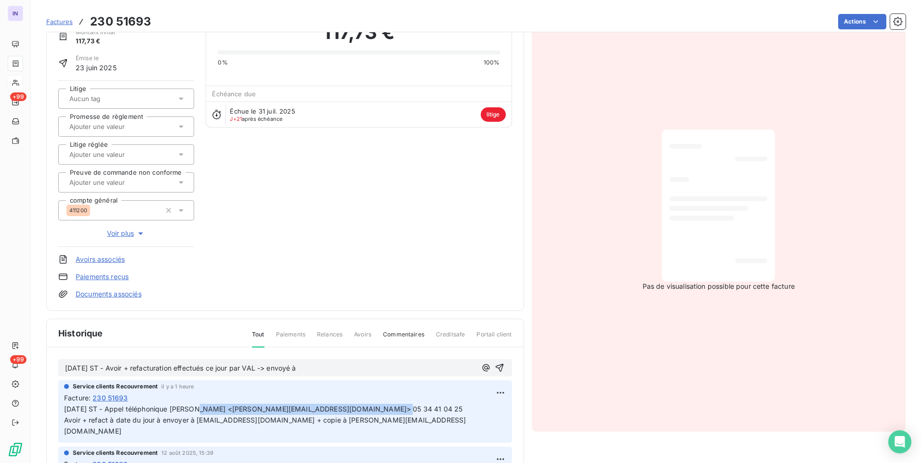
drag, startPoint x: 381, startPoint y: 411, endPoint x: 195, endPoint y: 409, distance: 185.4
click at [195, 409] on span "[DATE] ST - Appel téléphonique [PERSON_NAME] <[PERSON_NAME][EMAIL_ADDRESS][DOMA…" at bounding box center [265, 420] width 402 height 30
copy span "WUNSCH Florence <florence.wunsch@ca-immobilier.fr>"
click at [334, 368] on p "21/08/2025 ST - Avoir + refacturation effectués ce jour par VAL -> envoyé à" at bounding box center [270, 368] width 411 height 11
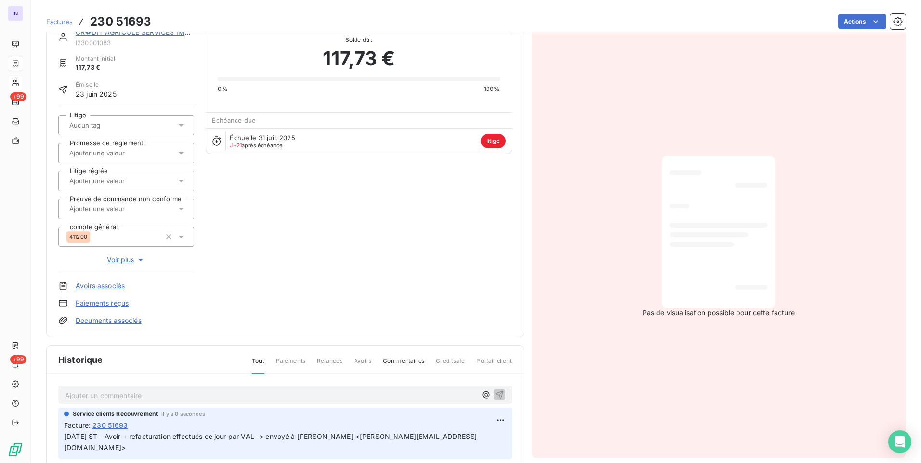
scroll to position [0, 0]
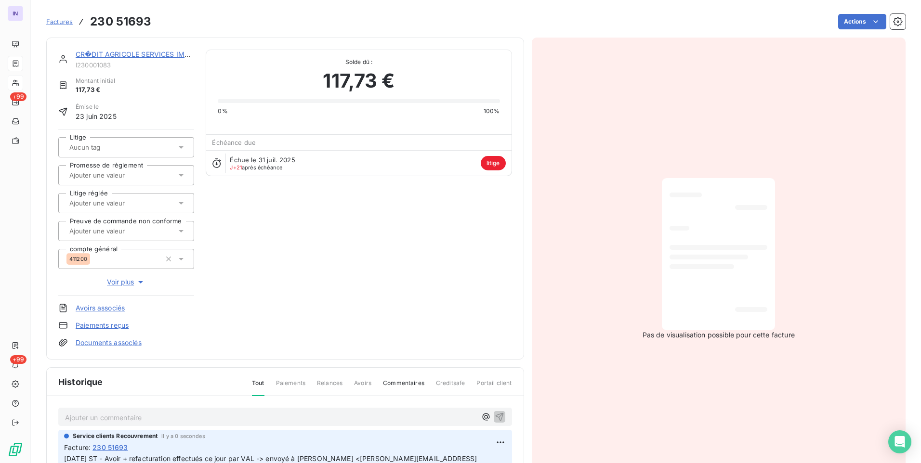
click at [119, 57] on link "CR�DIT AGRICOLE SERVICES IMMOBILIER" at bounding box center [146, 54] width 141 height 8
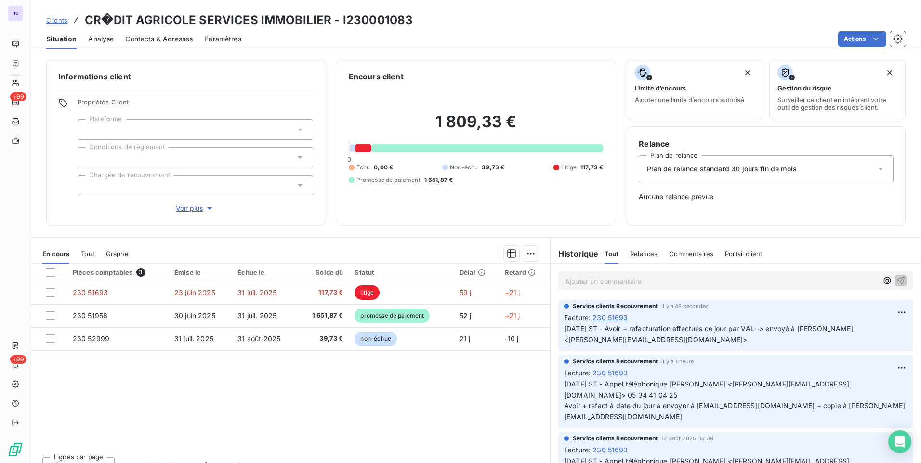
click at [154, 185] on div at bounding box center [195, 185] width 235 height 20
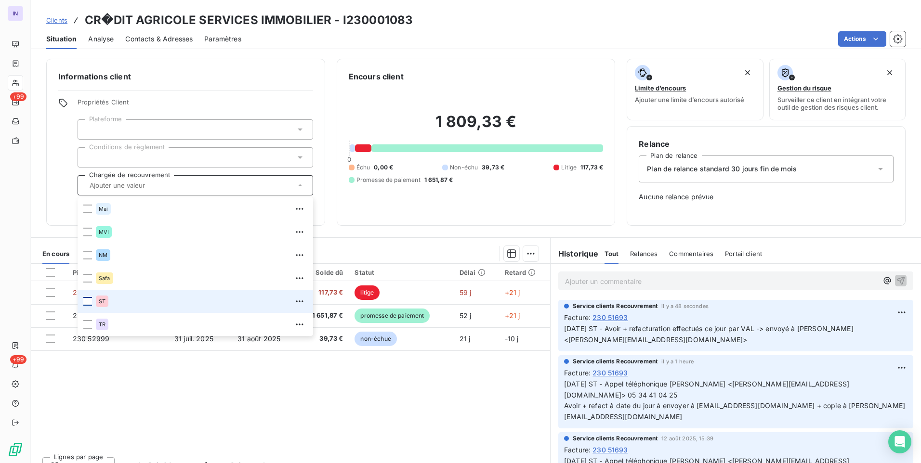
click at [85, 302] on div at bounding box center [87, 301] width 9 height 9
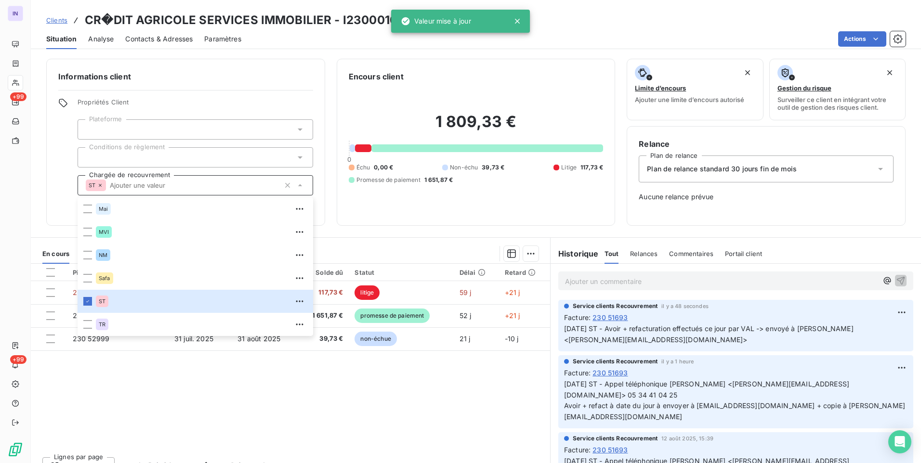
click at [349, 237] on div "Informations client Propriétés Client Plateforme Conditions de règlement Chargé…" at bounding box center [476, 258] width 890 height 410
